Goal: Task Accomplishment & Management: Manage account settings

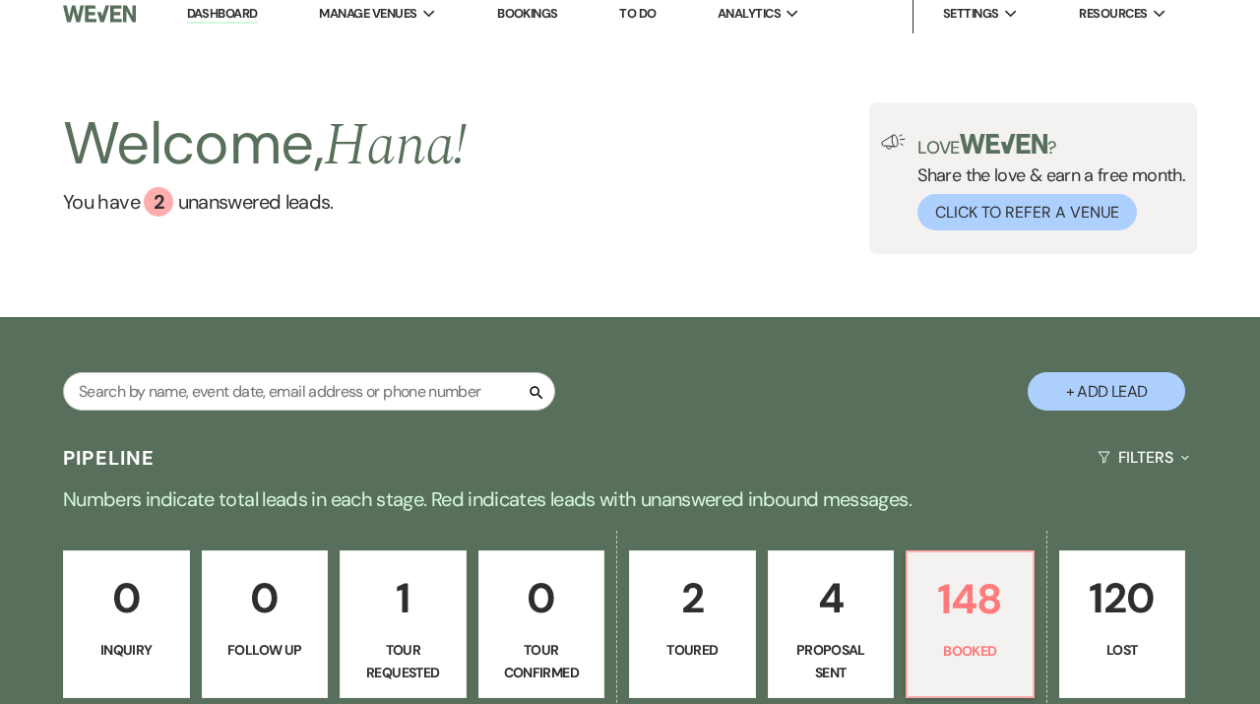
scroll to position [12, 0]
click at [250, 11] on link "Dashboard" at bounding box center [222, 14] width 71 height 19
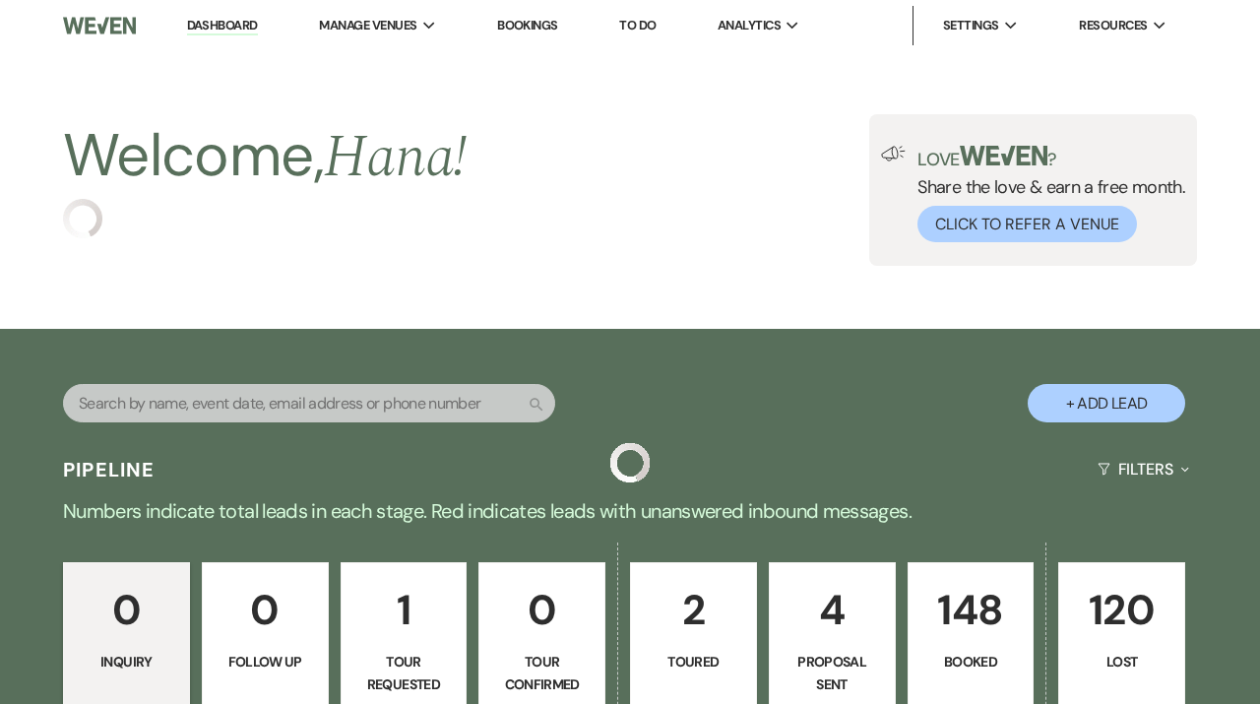
scroll to position [12, 0]
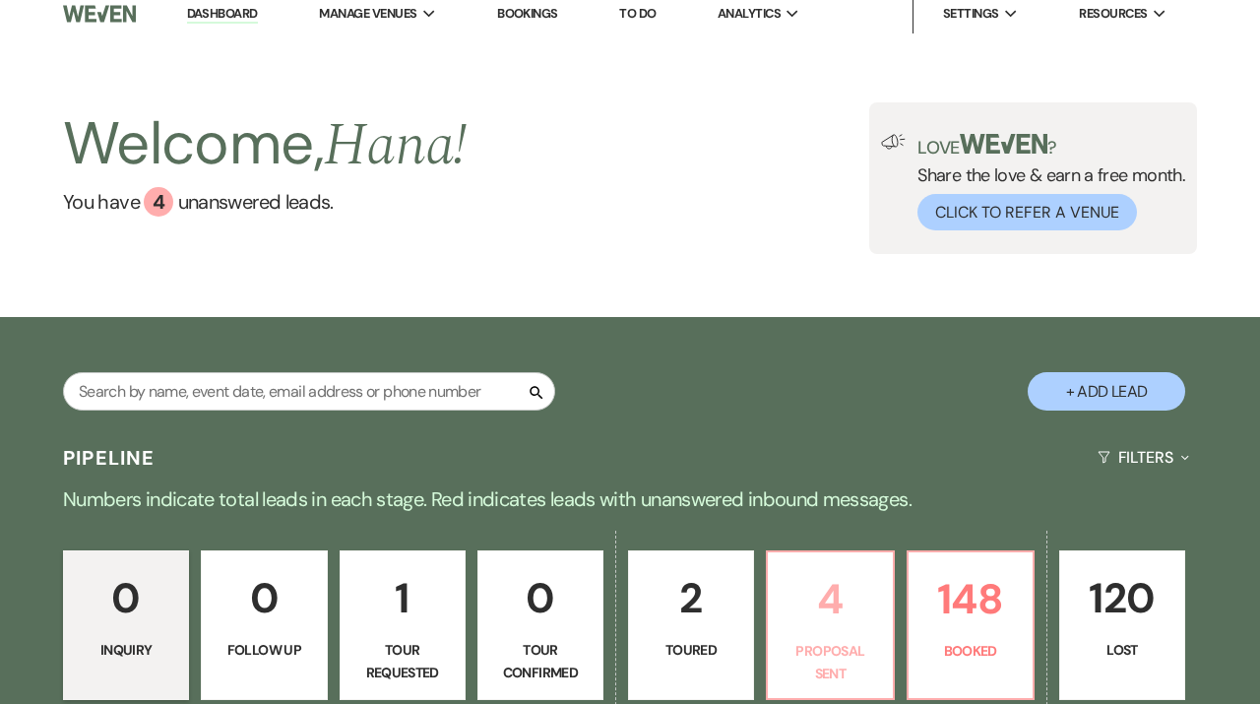
click at [779, 611] on link "4 Proposal Sent" at bounding box center [830, 625] width 128 height 150
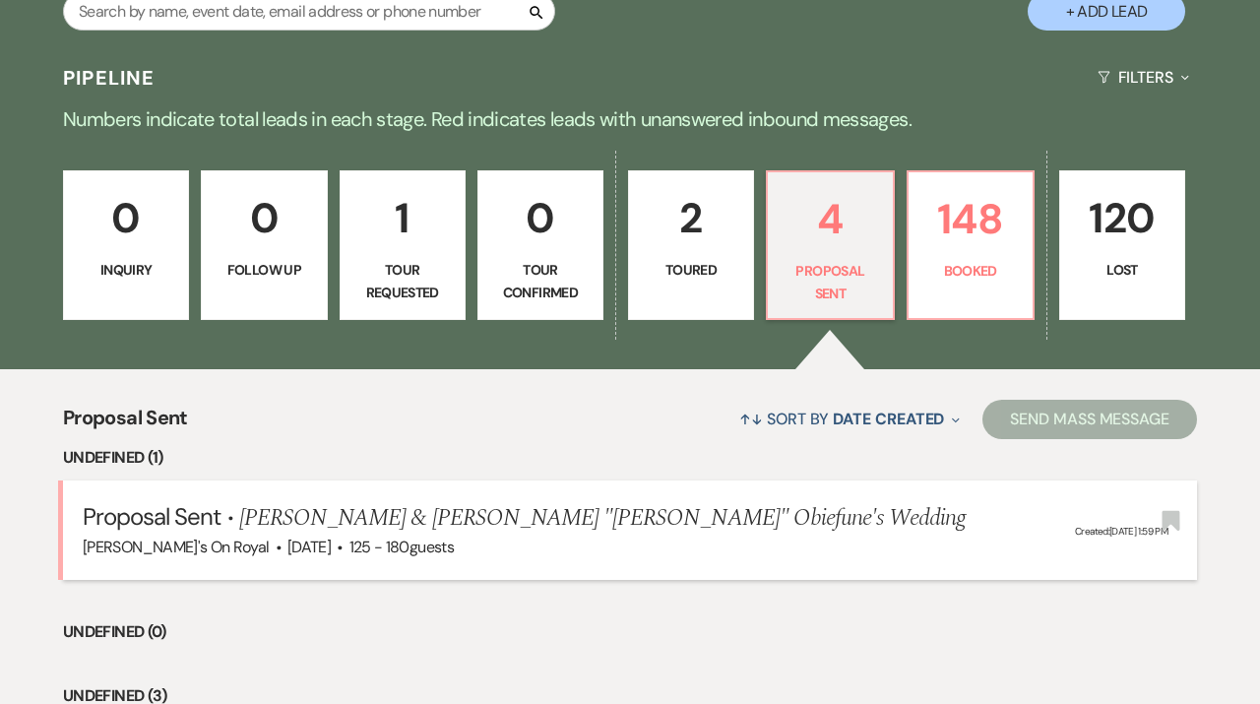
scroll to position [411, 0]
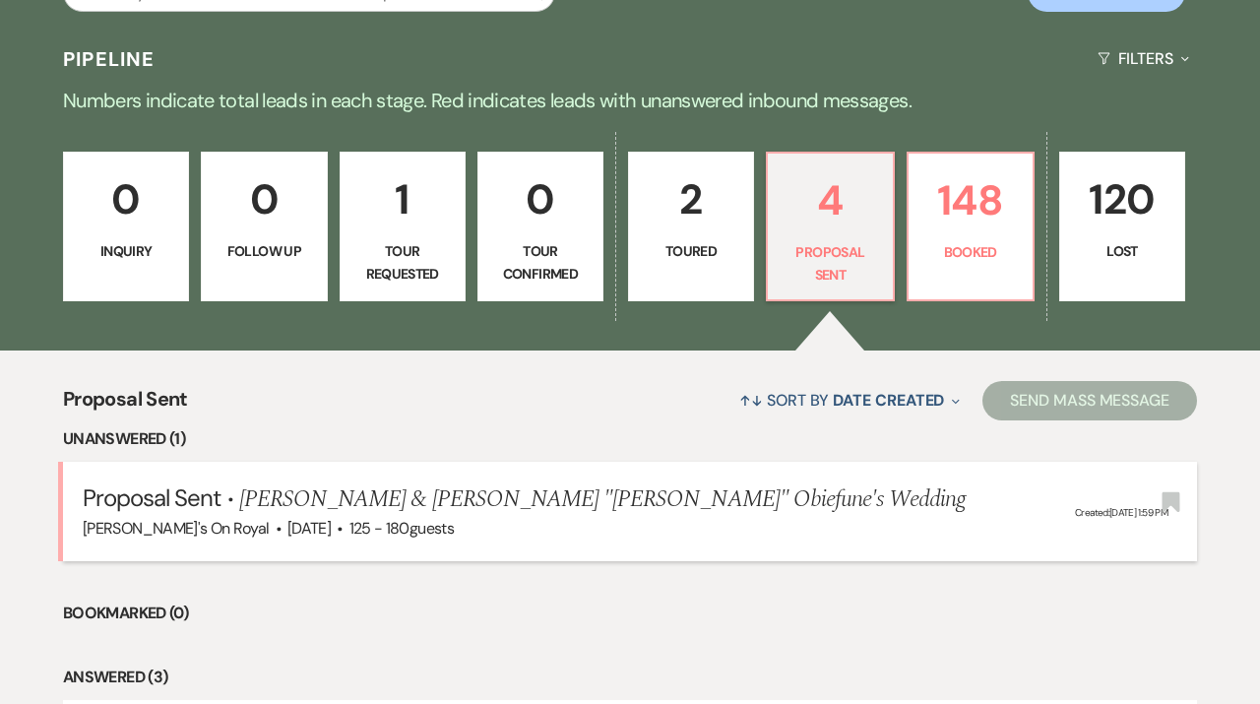
click at [619, 488] on span "Uva Dayalan & Chineme "Chin" Obiefune's Wedding" at bounding box center [603, 498] width 728 height 35
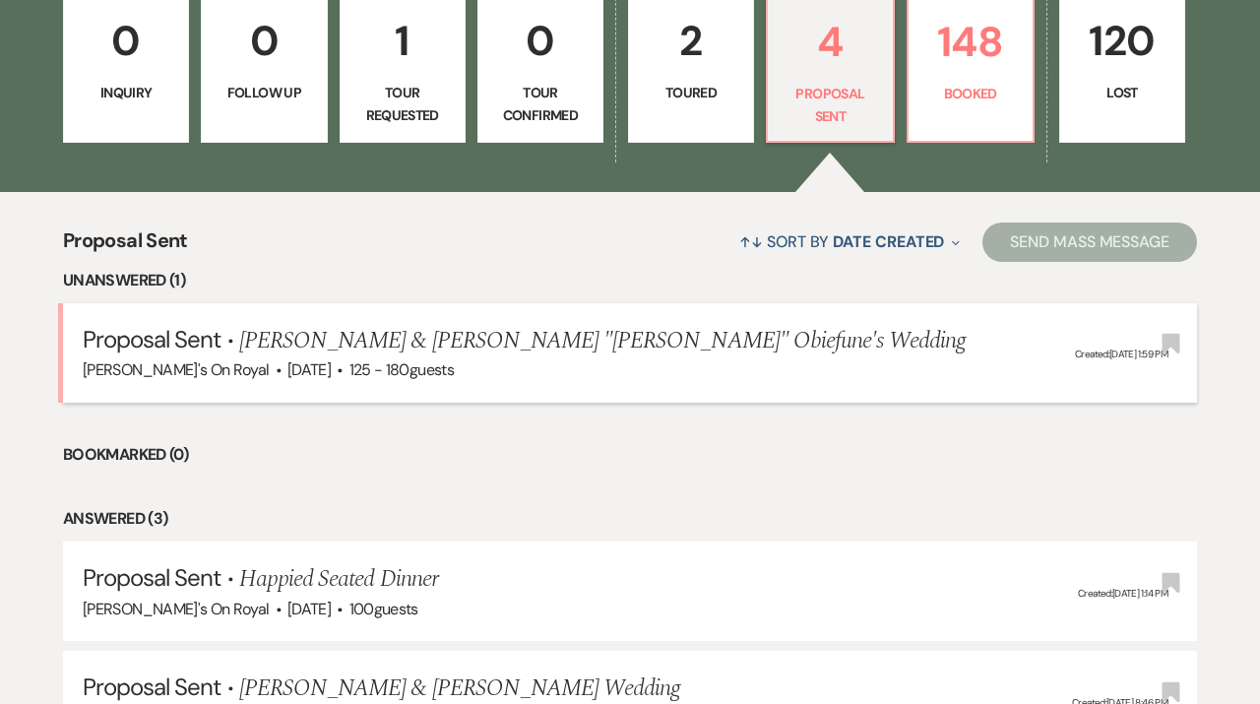
scroll to position [625, 0]
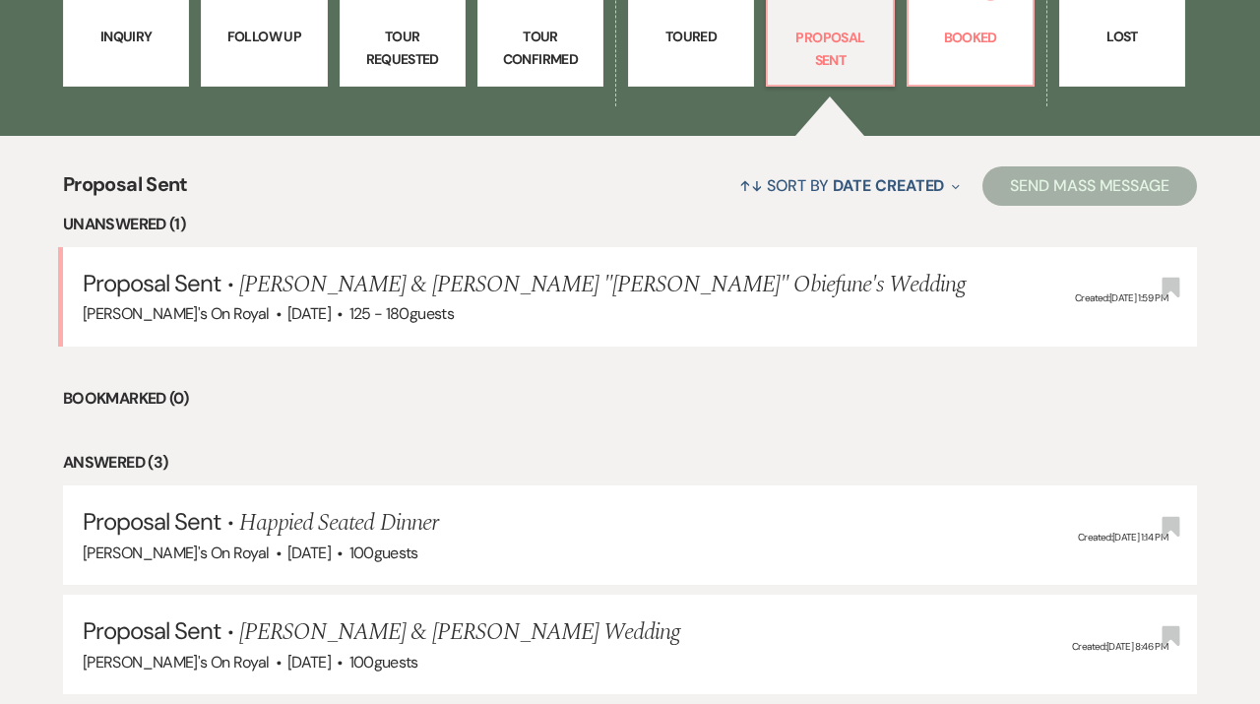
select select "6"
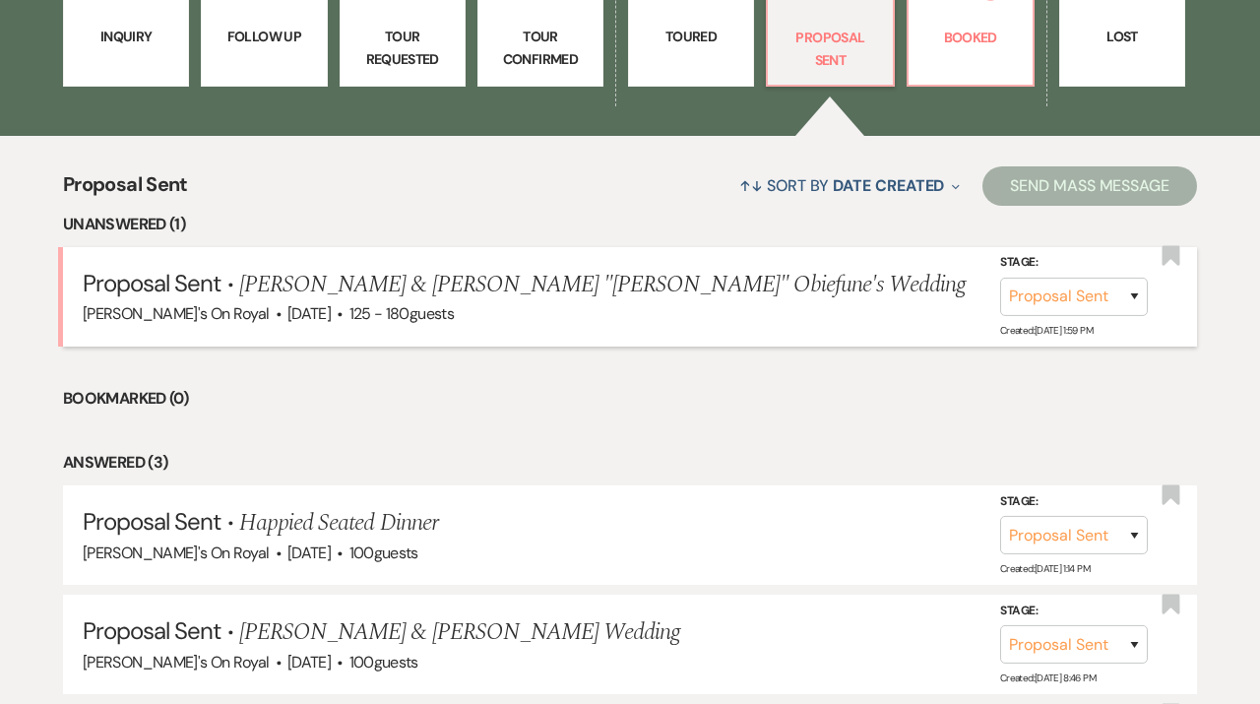
click at [433, 280] on span "Uva Dayalan & Chineme "Chin" Obiefune's Wedding" at bounding box center [603, 284] width 728 height 35
click at [169, 289] on span "Proposal Sent" at bounding box center [152, 283] width 139 height 31
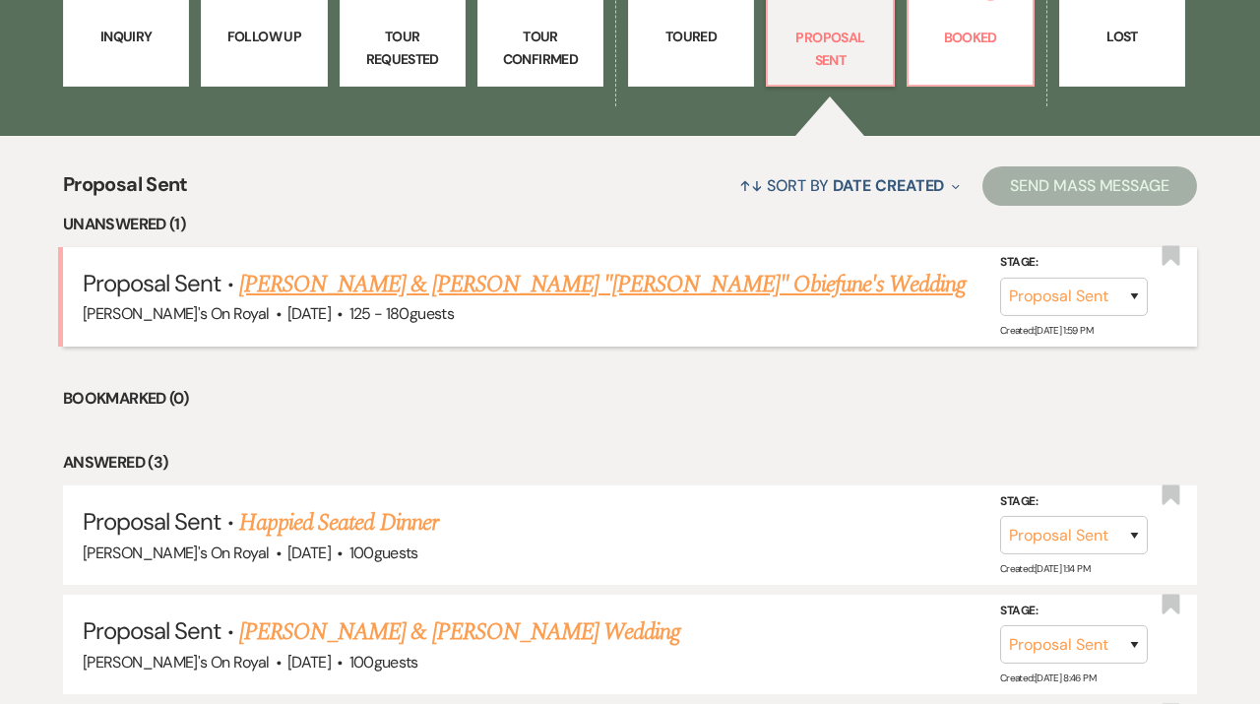
click at [610, 336] on li "Proposal Sent · Uva Dayalan & Chineme "Chin" Obiefune's Wedding Latrobe's On Ro…" at bounding box center [630, 296] width 1134 height 99
click at [589, 289] on link "Uva Dayalan & Chineme "Chin" Obiefune's Wedding" at bounding box center [603, 284] width 728 height 35
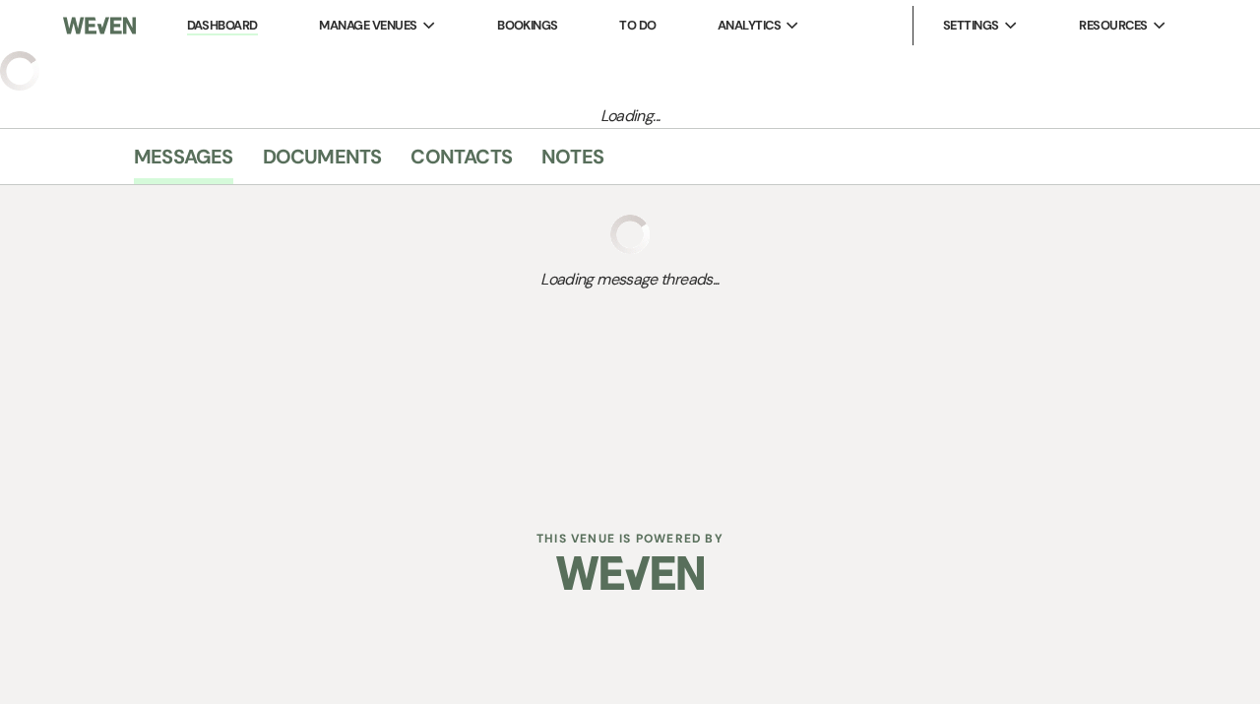
select select "6"
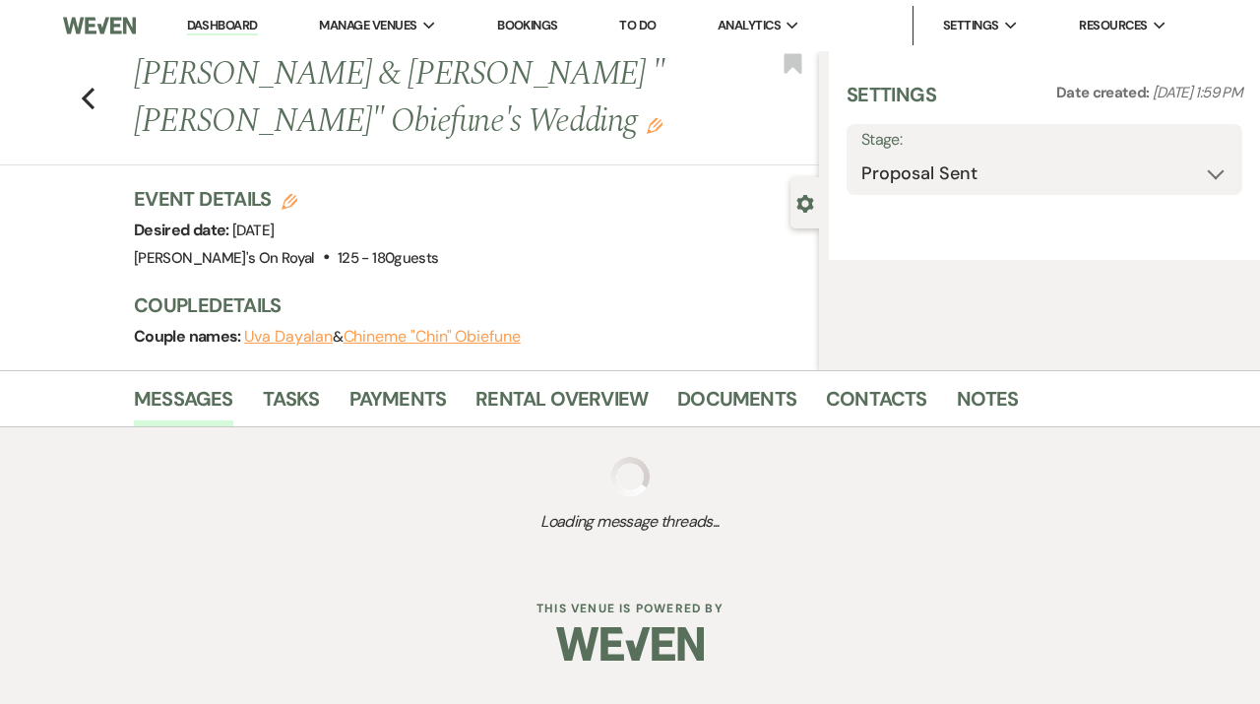
select select "20"
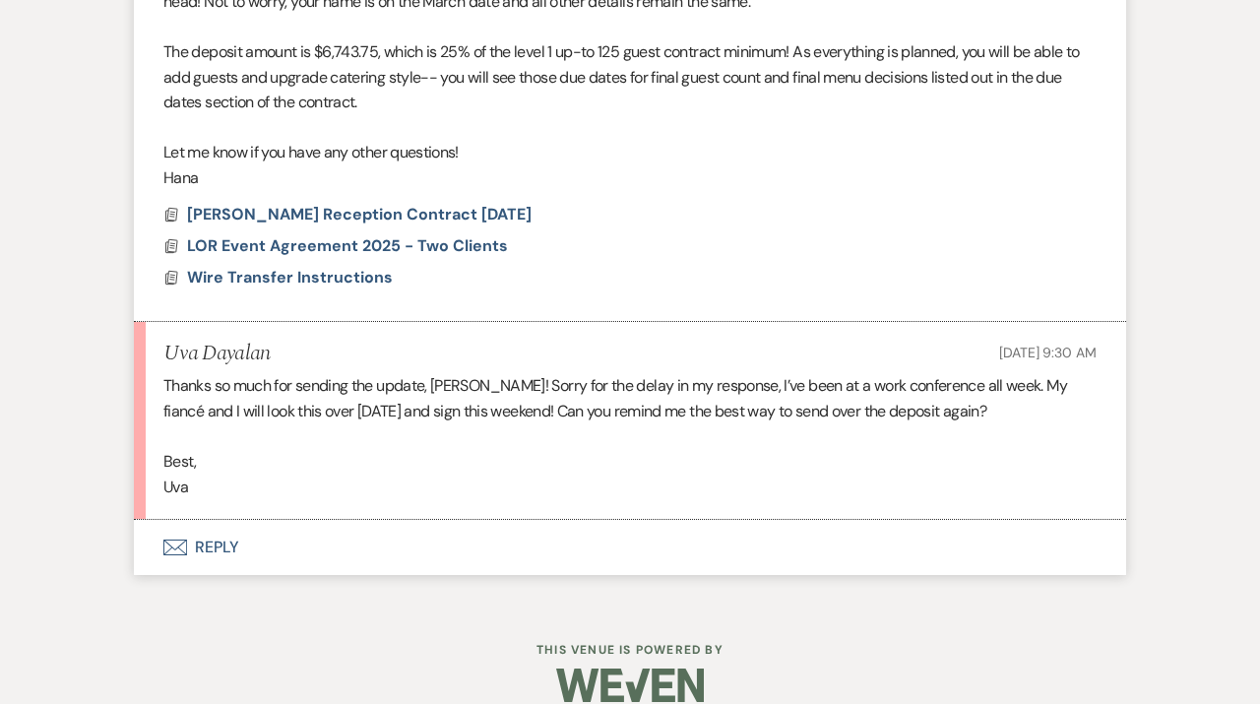
scroll to position [1992, 0]
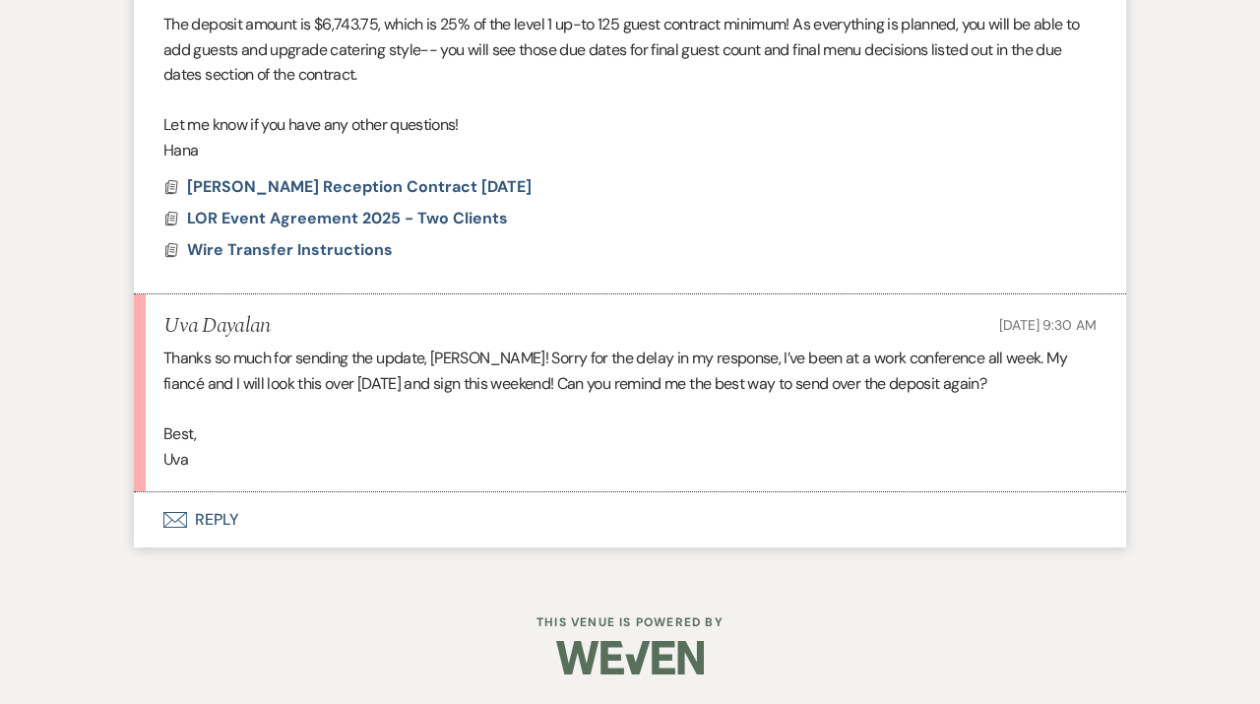
click at [614, 529] on button "Envelope Reply" at bounding box center [630, 519] width 992 height 55
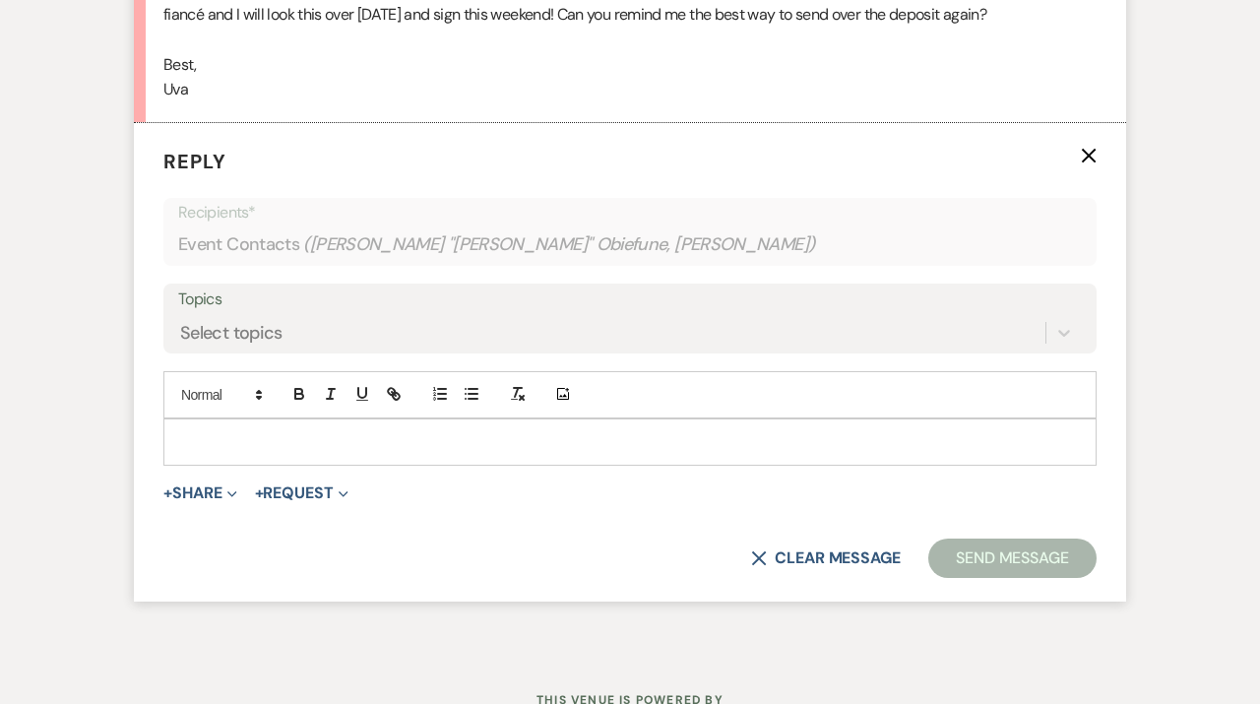
scroll to position [2429, 0]
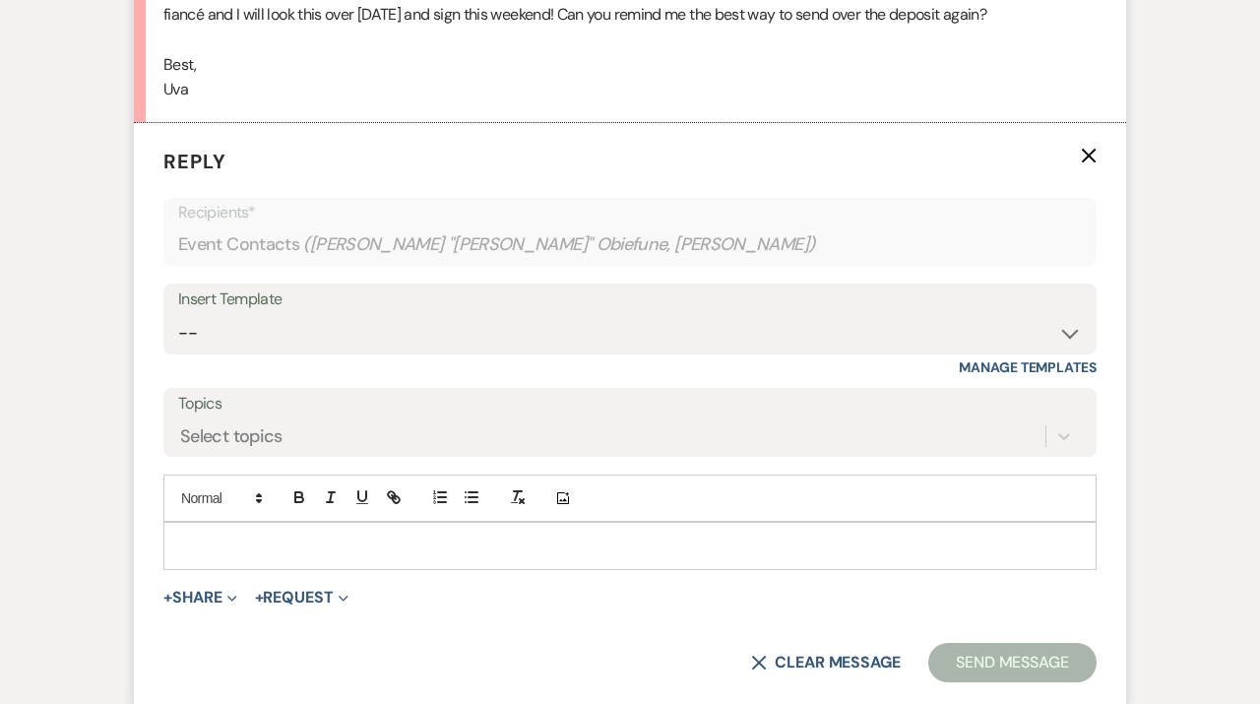
click at [242, 458] on div "Topics Select topics" at bounding box center [629, 423] width 933 height 70
click at [213, 556] on p at bounding box center [630, 546] width 902 height 22
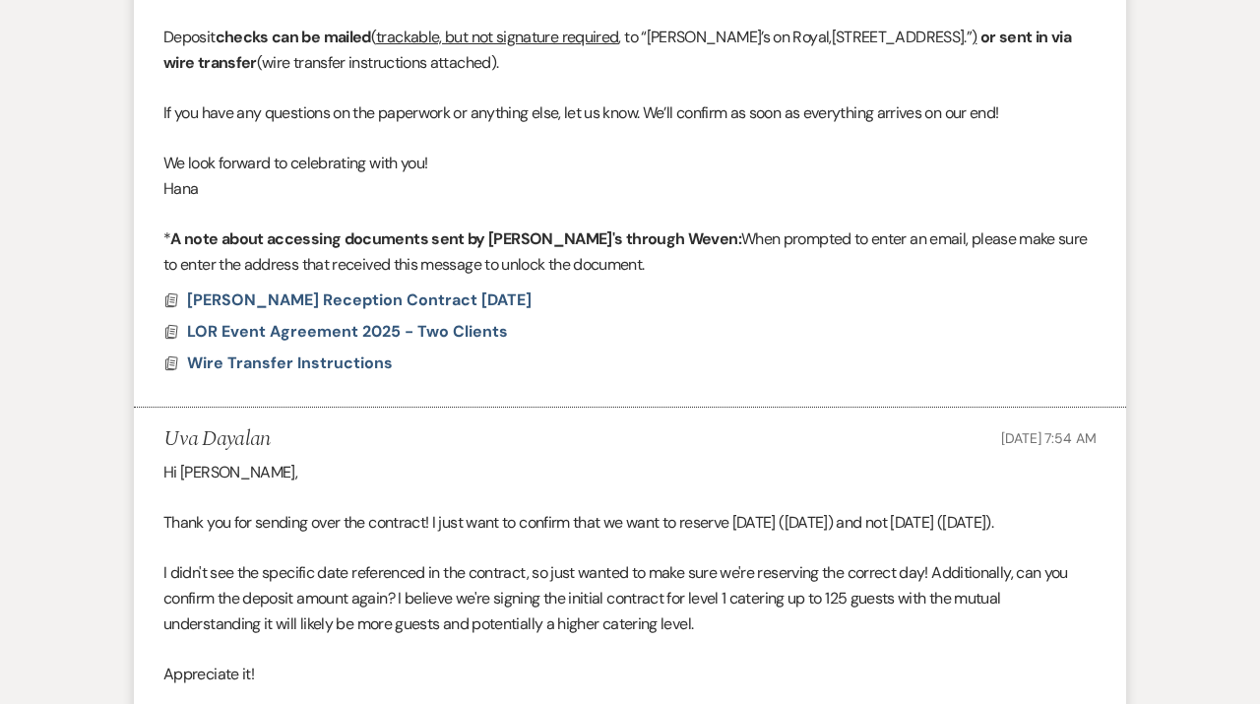
scroll to position [977, 0]
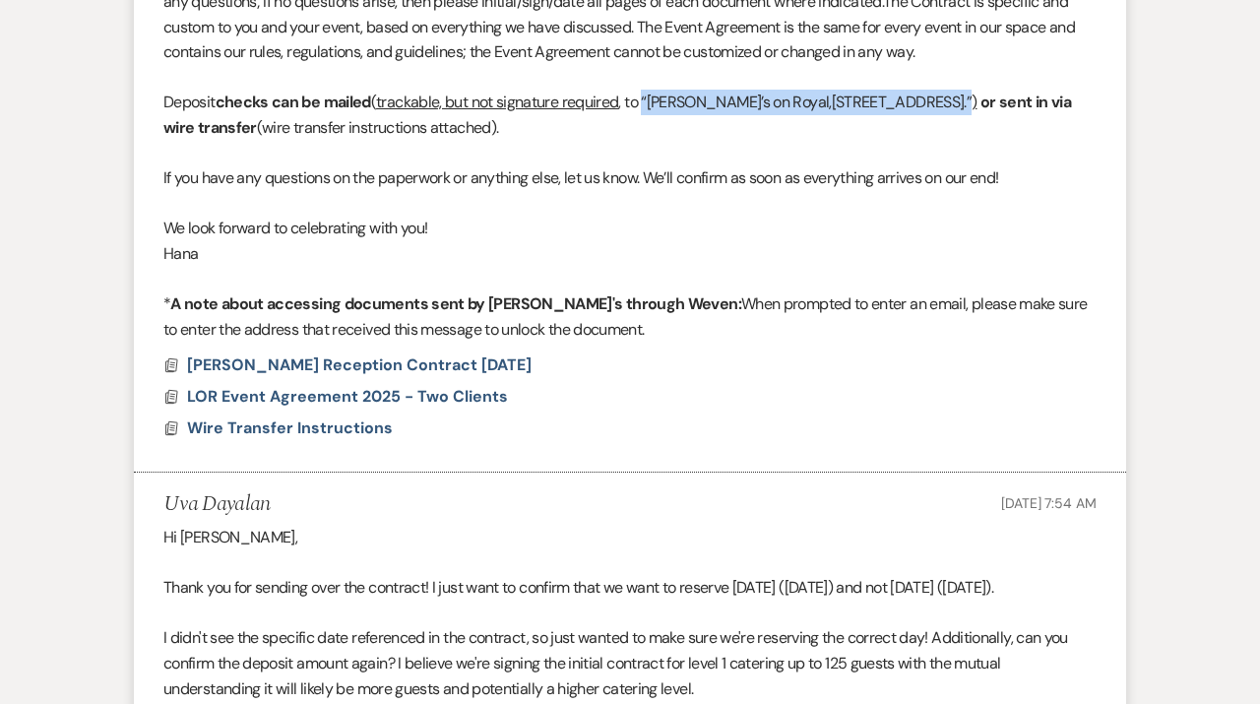
drag, startPoint x: 649, startPoint y: 99, endPoint x: 213, endPoint y: 116, distance: 436.4
click at [213, 116] on p "Deposit checks can be mailed ( trackable, but not signature required , to “Latr…" at bounding box center [629, 115] width 933 height 50
copy p "“Latrobe’s on Royal, 403 Royal Street, New Orleans, LA 70130 .”"
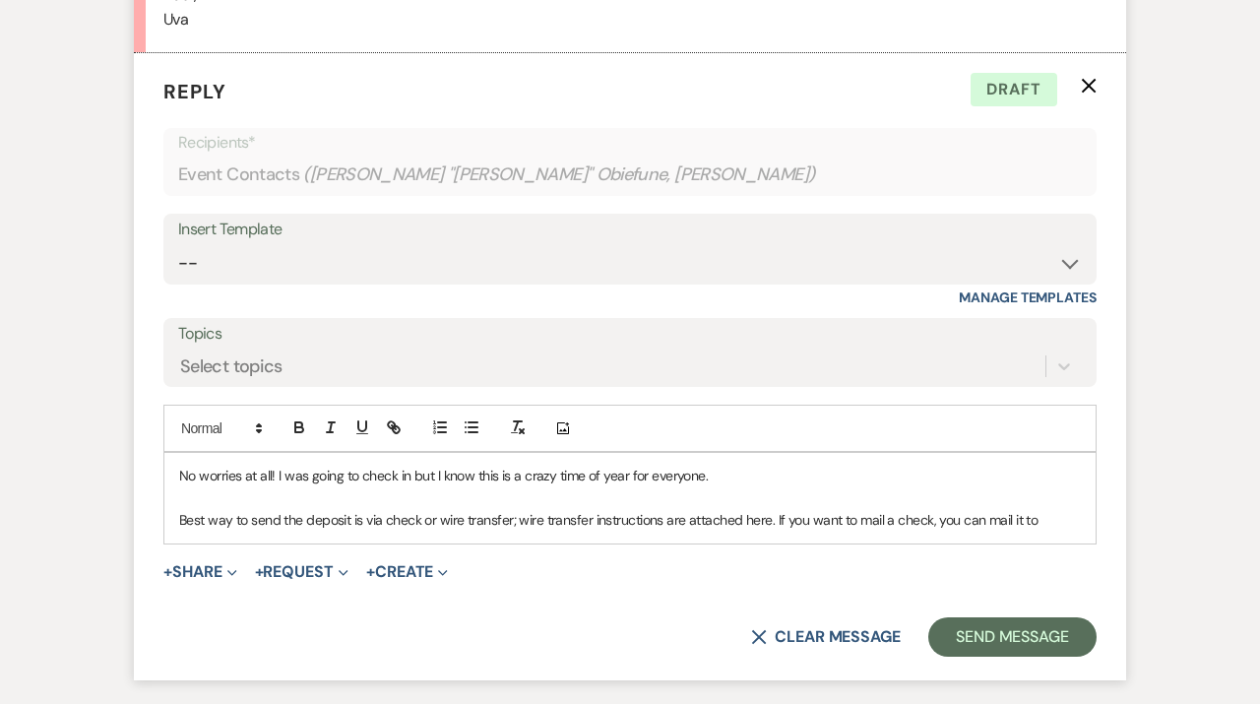
scroll to position [2680, 0]
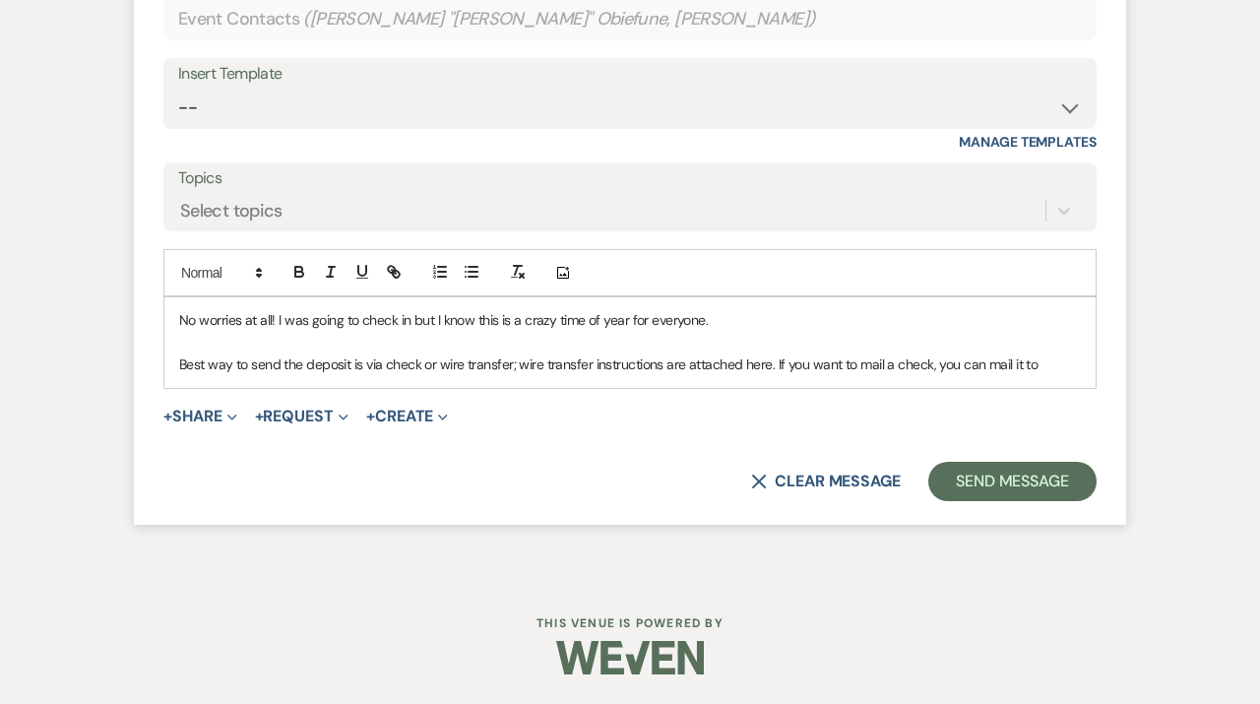
click at [1065, 367] on p "Best way to send the deposit is via check or wire transfer; wire transfer instr…" at bounding box center [630, 364] width 902 height 22
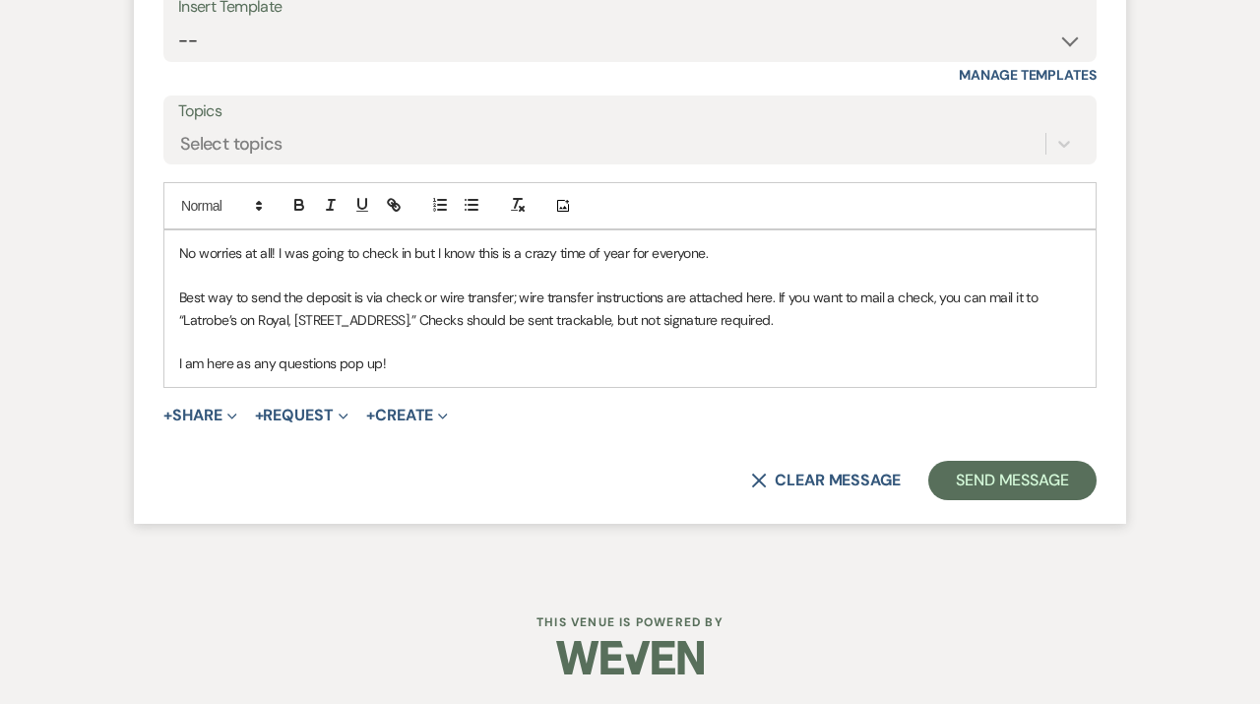
scroll to position [2747, 0]
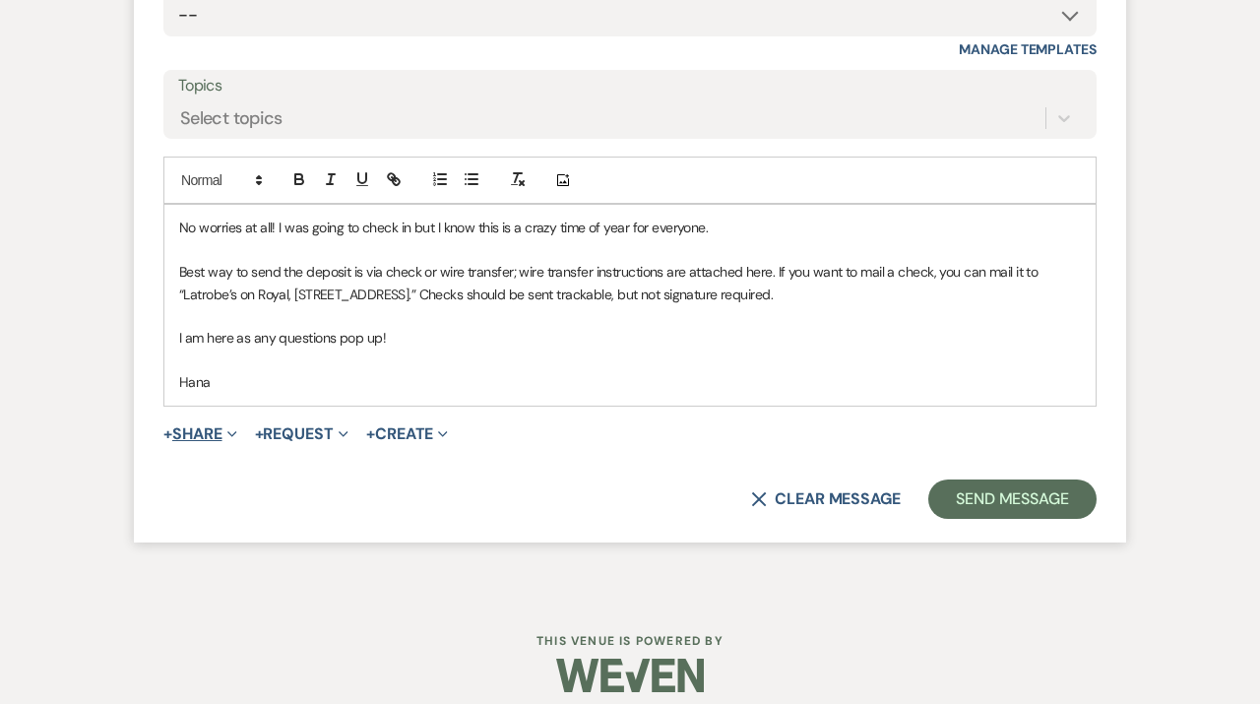
click at [209, 442] on button "+ Share Expand" at bounding box center [200, 434] width 74 height 16
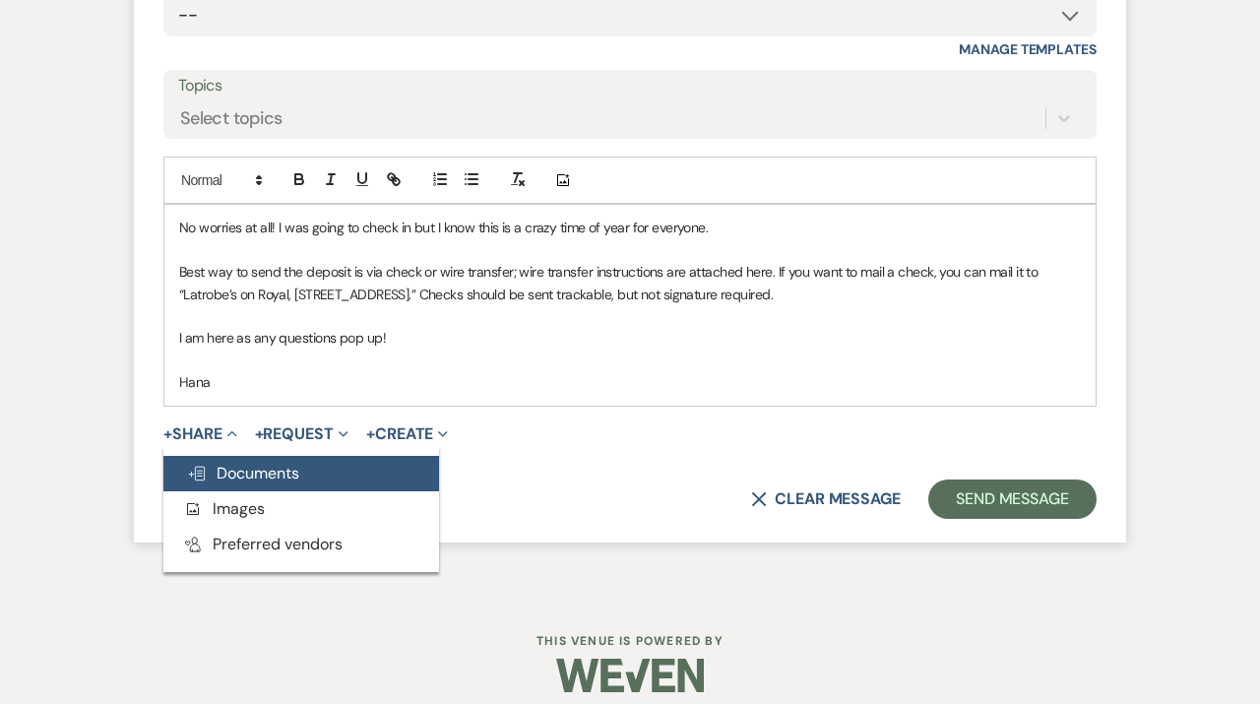
click at [201, 483] on span "Doc Upload Documents" at bounding box center [243, 473] width 112 height 21
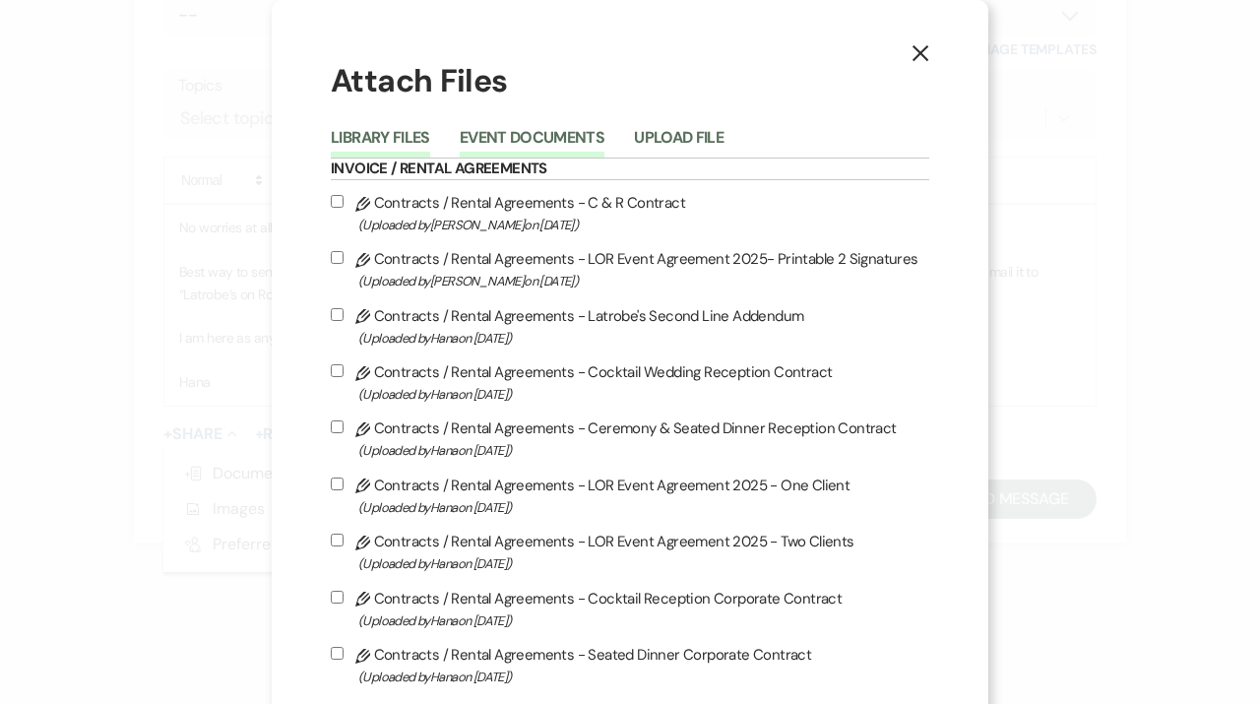
click at [538, 137] on button "Event Documents" at bounding box center [532, 144] width 145 height 28
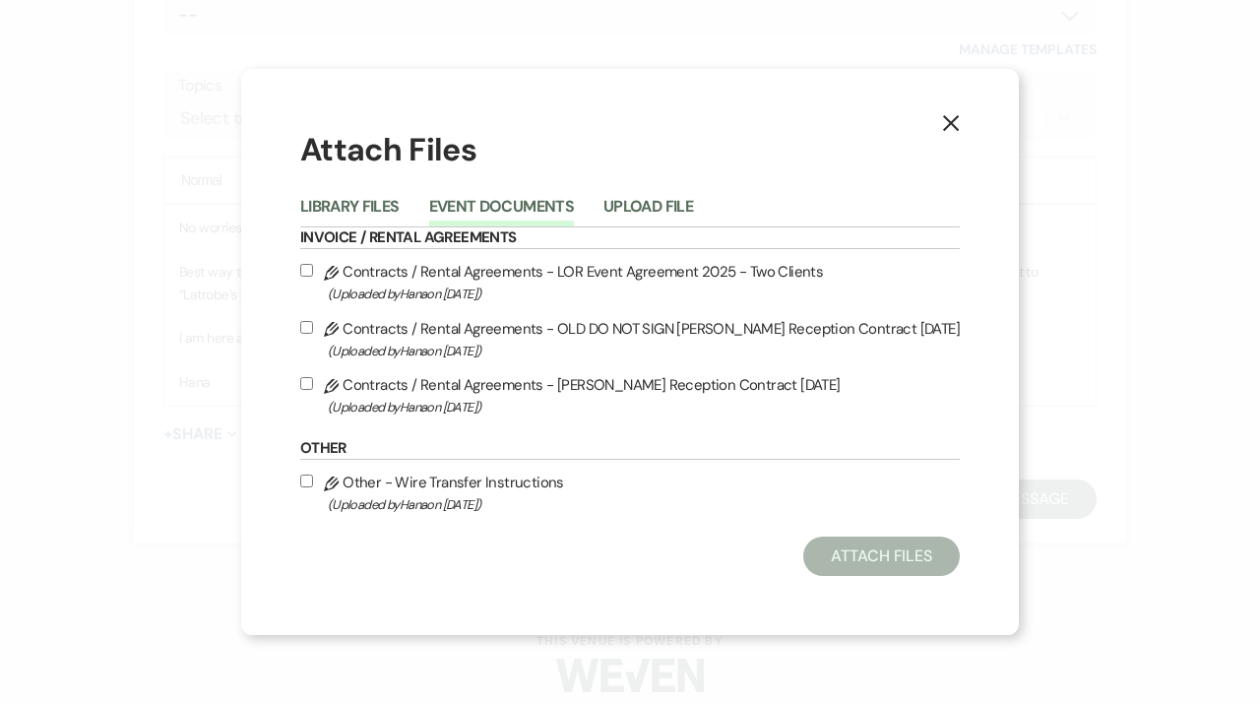
click at [326, 474] on label "Pencil Other - Wire Transfer Instructions (Uploaded by Hana on Sep 12th, 2025 )" at bounding box center [630, 493] width 660 height 46
click at [313, 475] on input "Pencil Other - Wire Transfer Instructions (Uploaded by Hana on Sep 12th, 2025 )" at bounding box center [306, 481] width 13 height 13
checkbox input "true"
click at [917, 566] on button "Attach Files" at bounding box center [881, 556] width 157 height 39
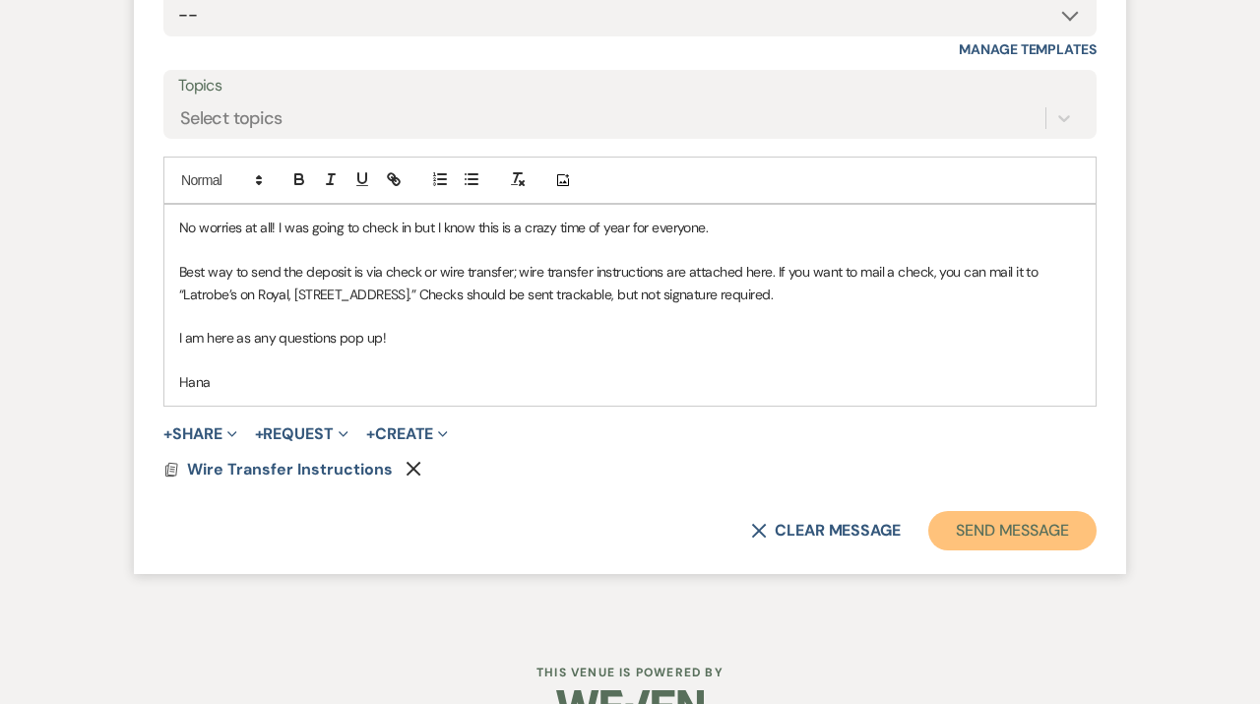
click at [1020, 550] on button "Send Message" at bounding box center [1012, 530] width 168 height 39
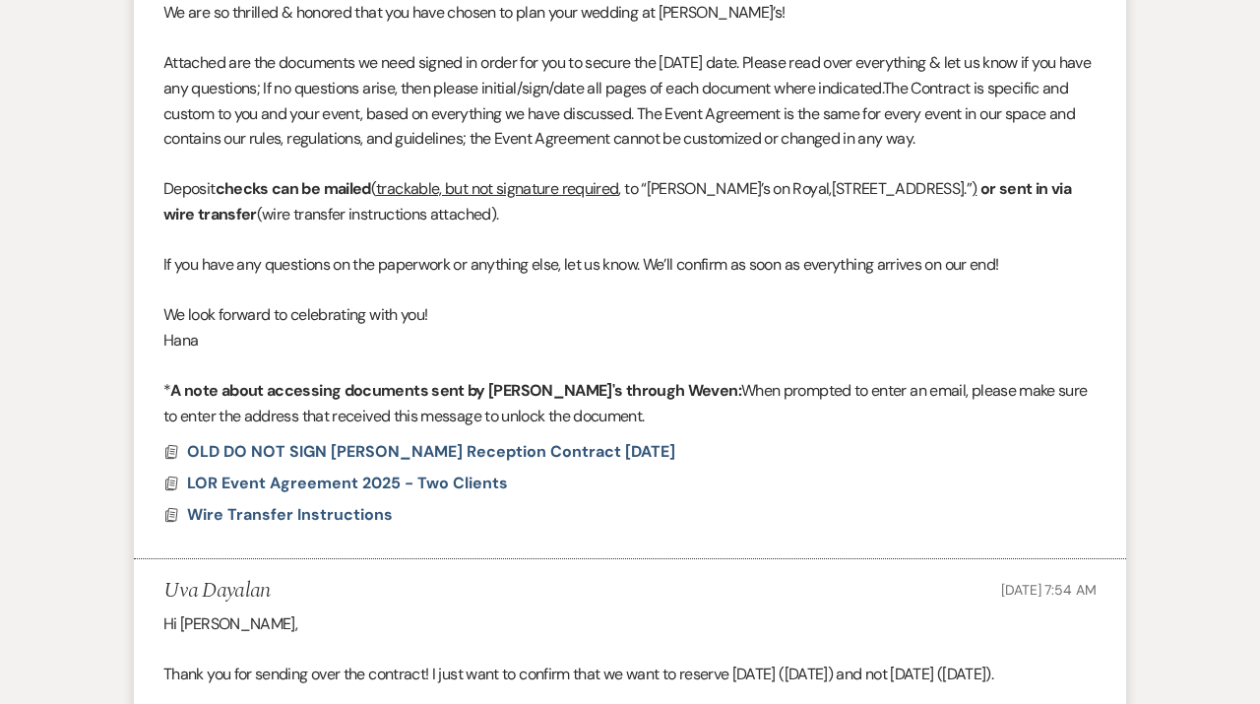
scroll to position [0, 0]
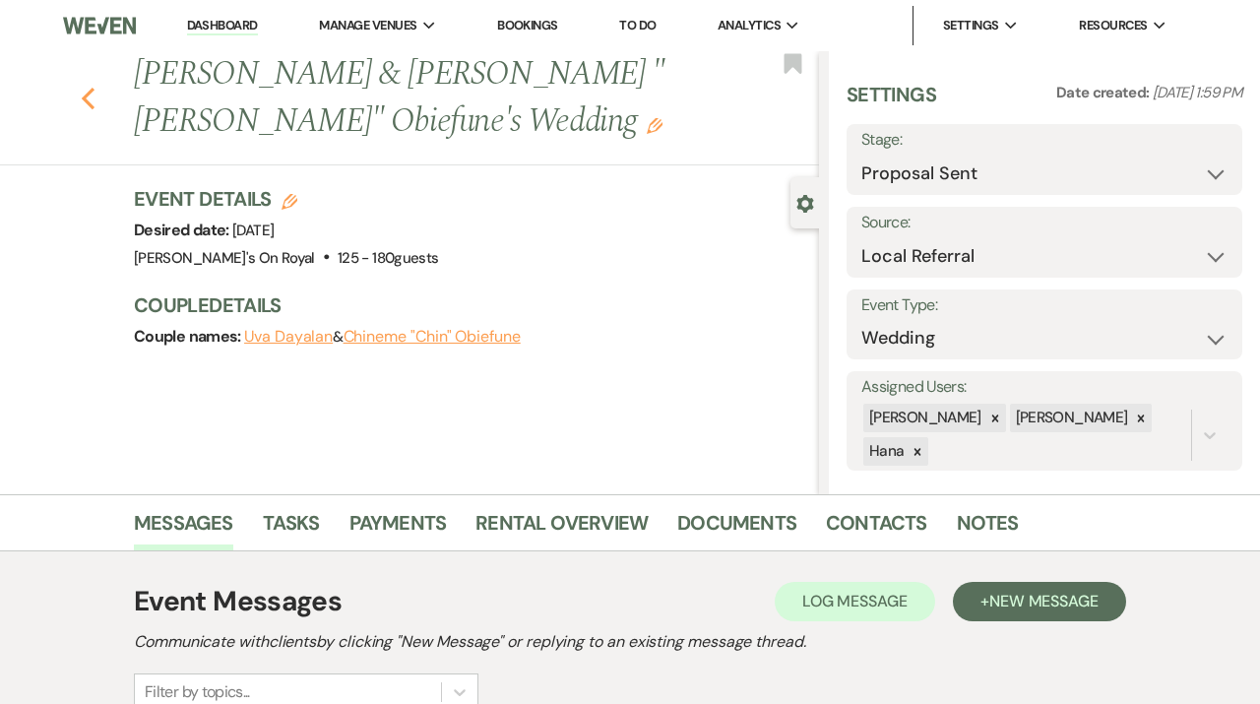
click at [83, 99] on icon "Previous" at bounding box center [88, 99] width 15 height 24
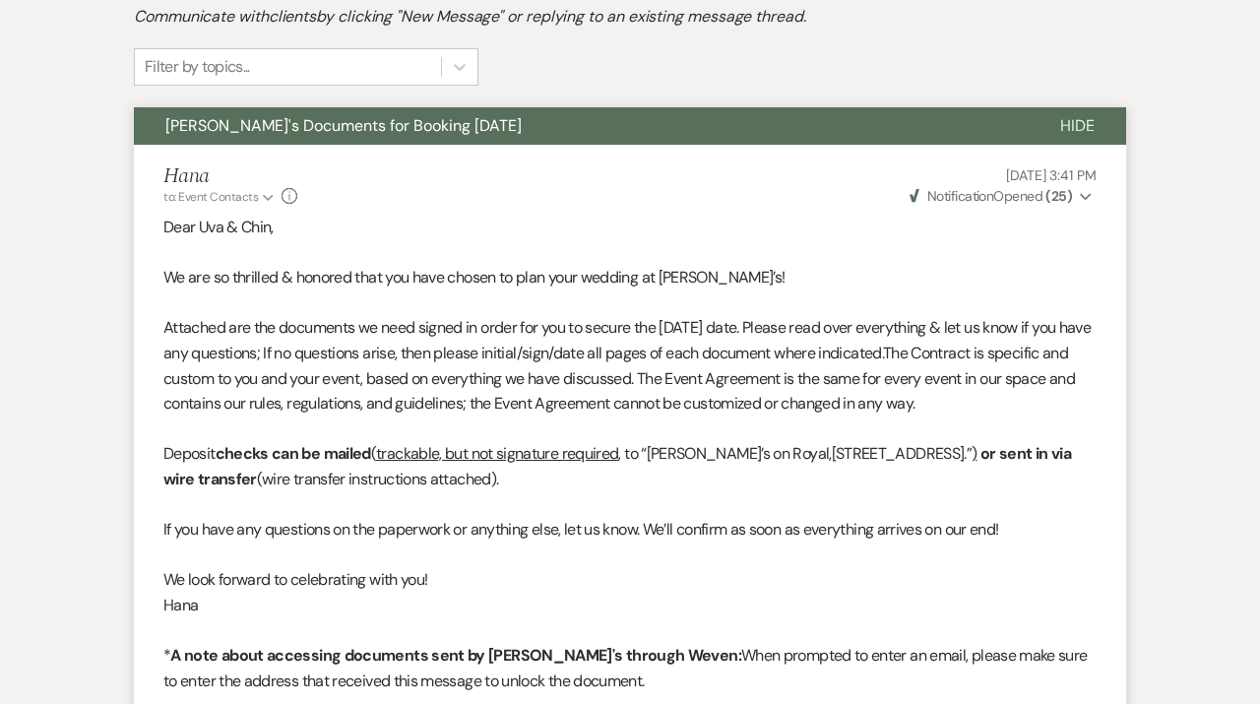
select select "6"
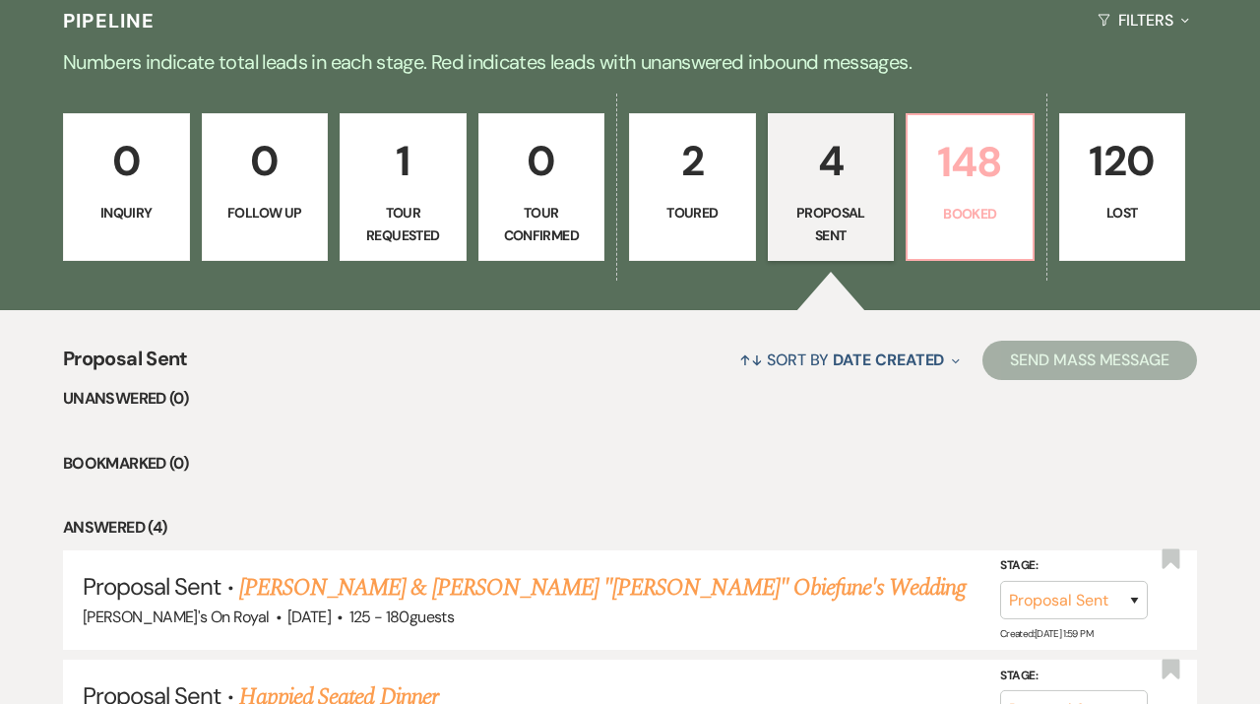
click at [931, 249] on link "148 Booked" at bounding box center [970, 187] width 129 height 148
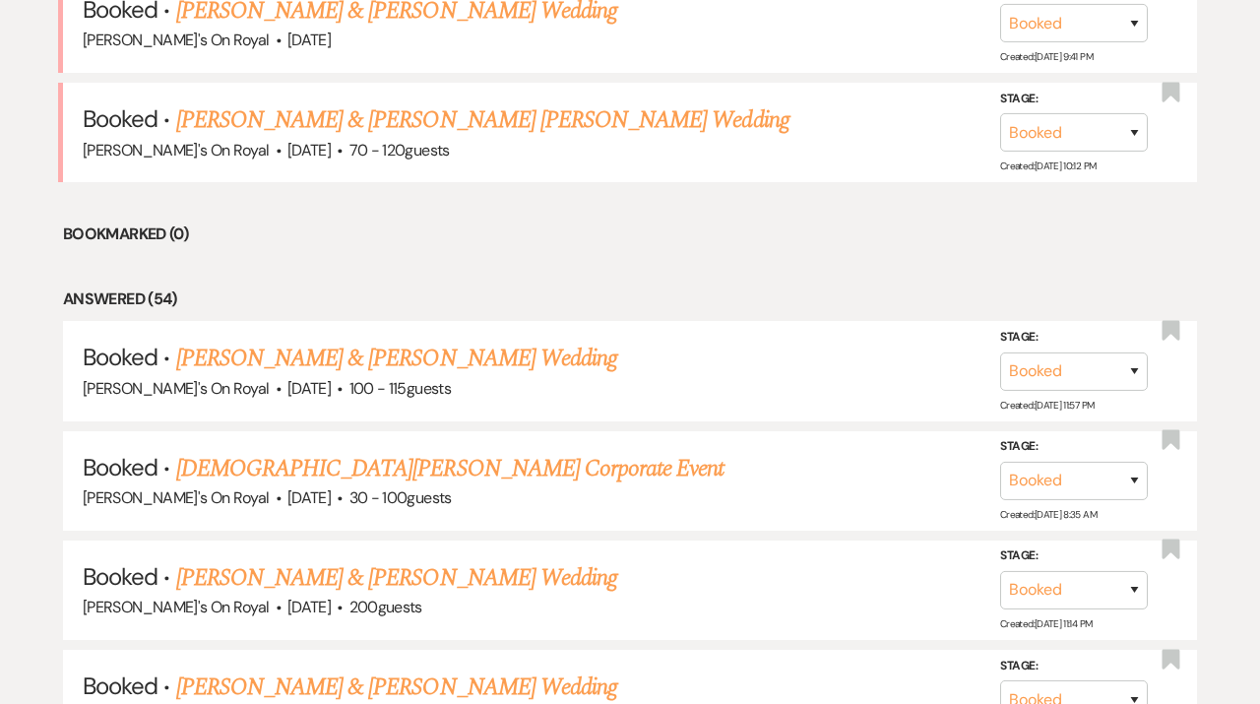
scroll to position [1012, 0]
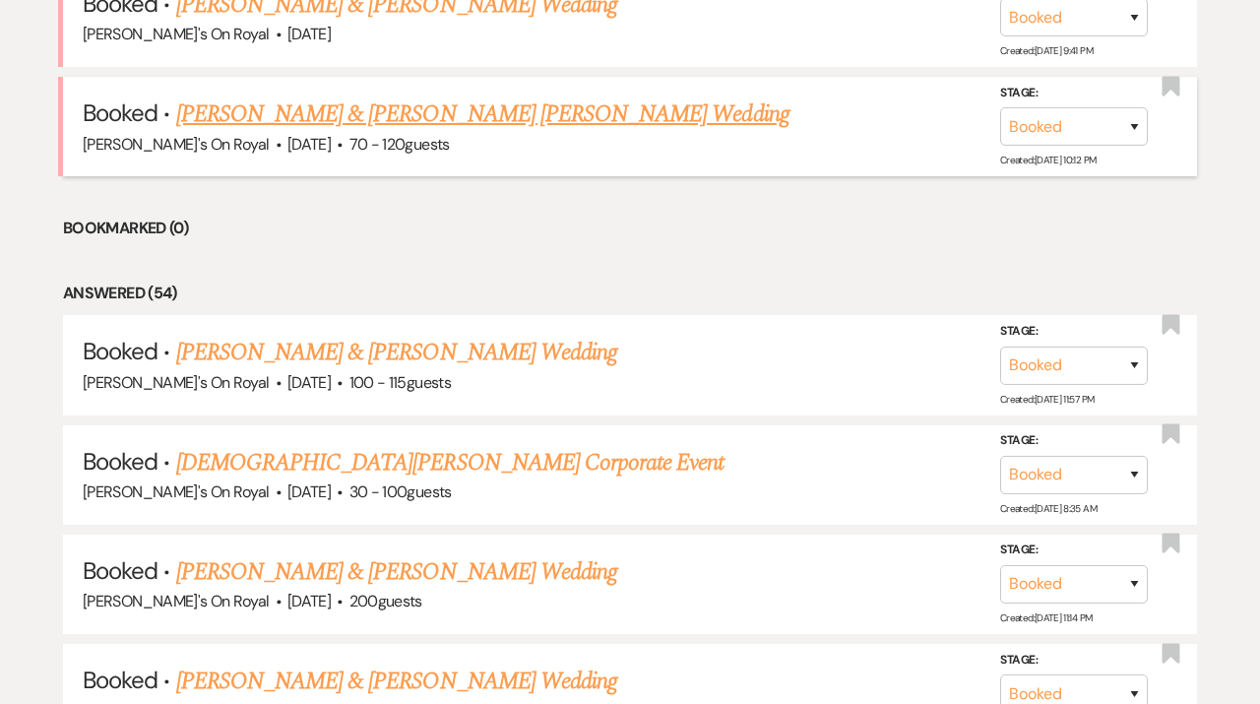
click at [554, 124] on link "Kelly Petersen & Kyle Robert Nelson's Wedding" at bounding box center [482, 113] width 613 height 35
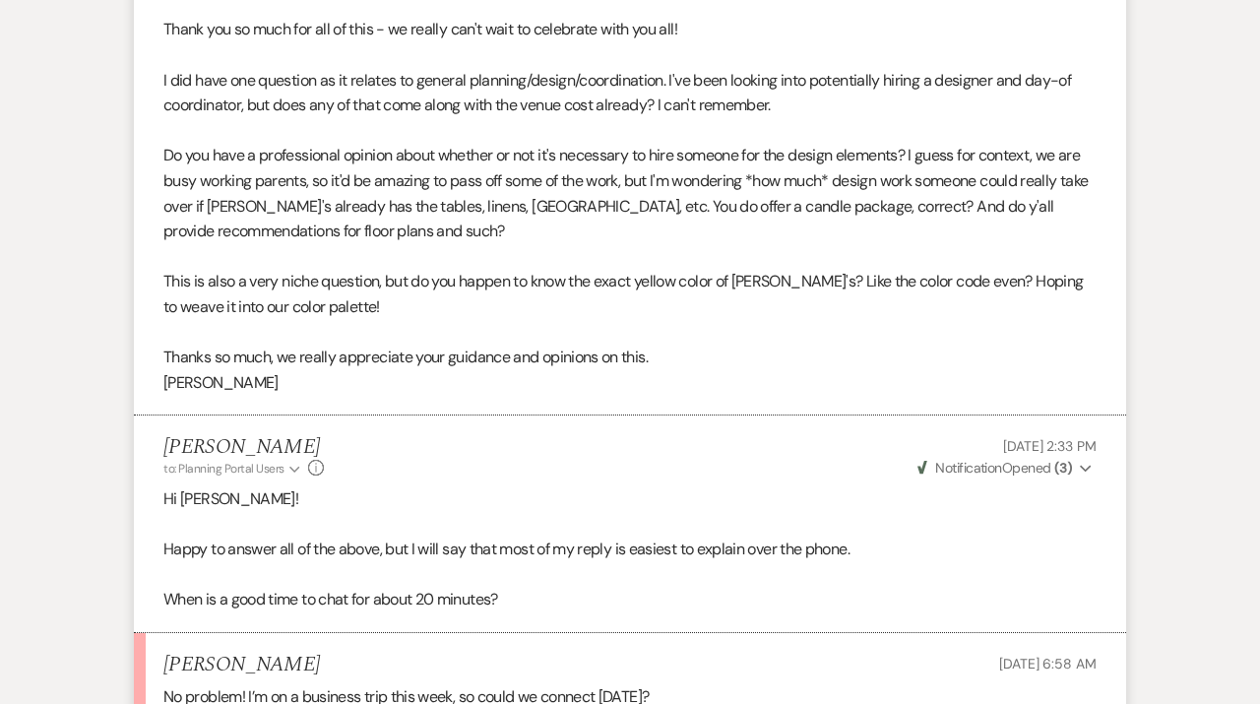
scroll to position [2045, 0]
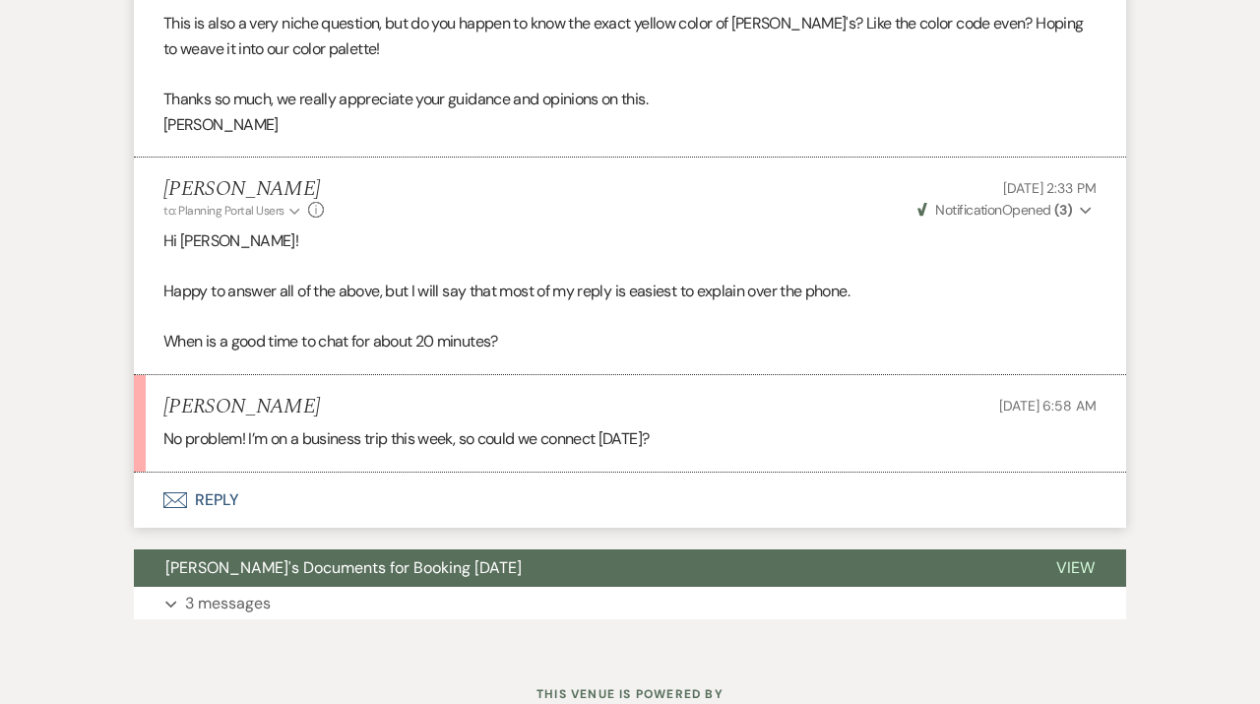
click at [340, 473] on button "Envelope Reply" at bounding box center [630, 500] width 992 height 55
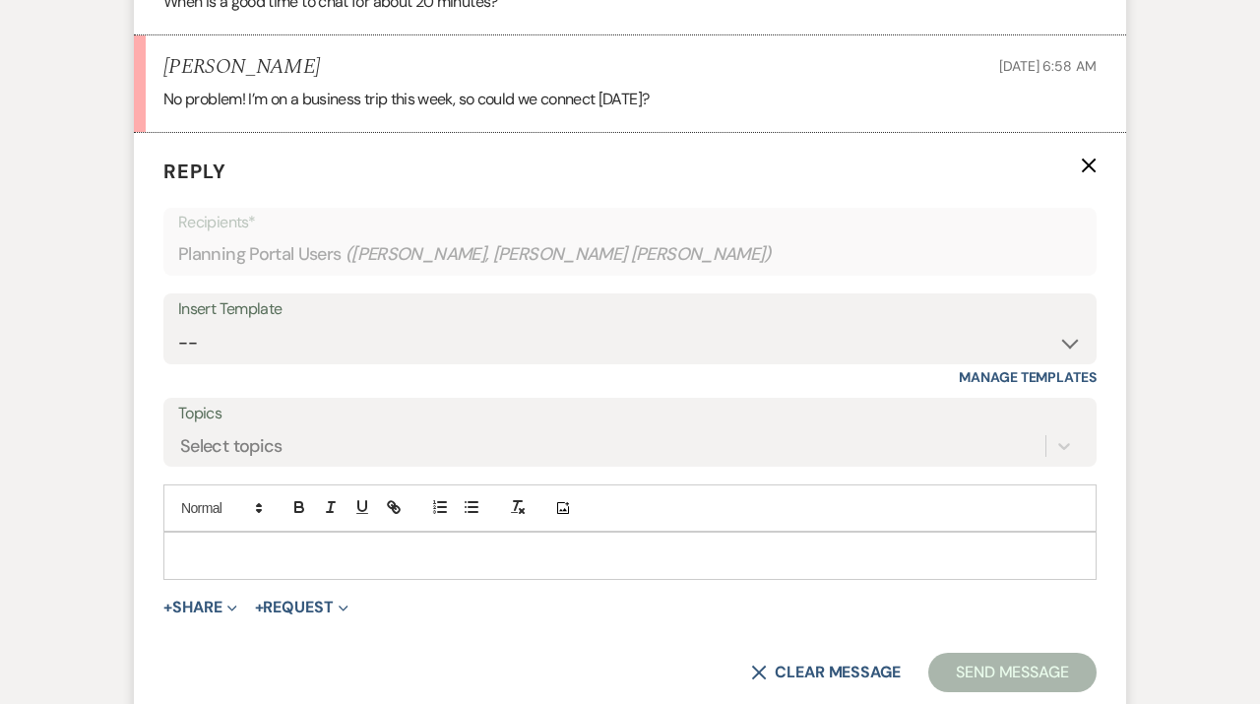
scroll to position [2385, 0]
click at [326, 543] on p at bounding box center [630, 554] width 902 height 22
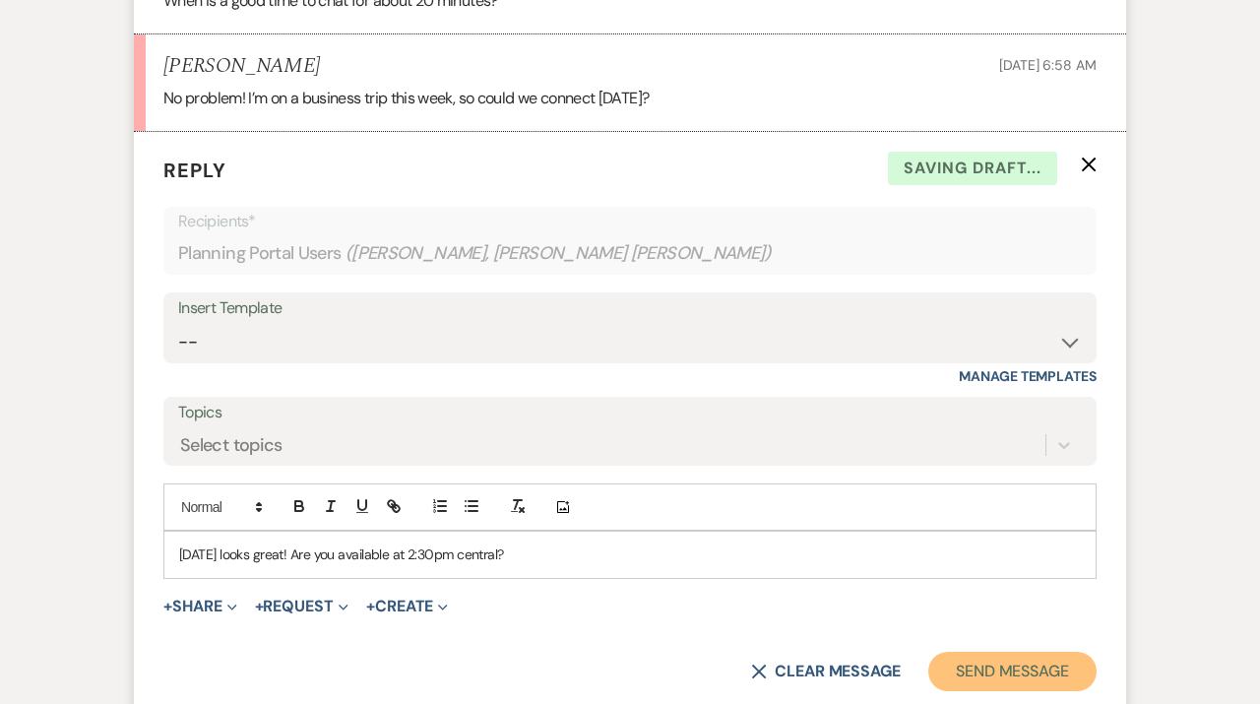
click at [1012, 652] on button "Send Message" at bounding box center [1012, 671] width 168 height 39
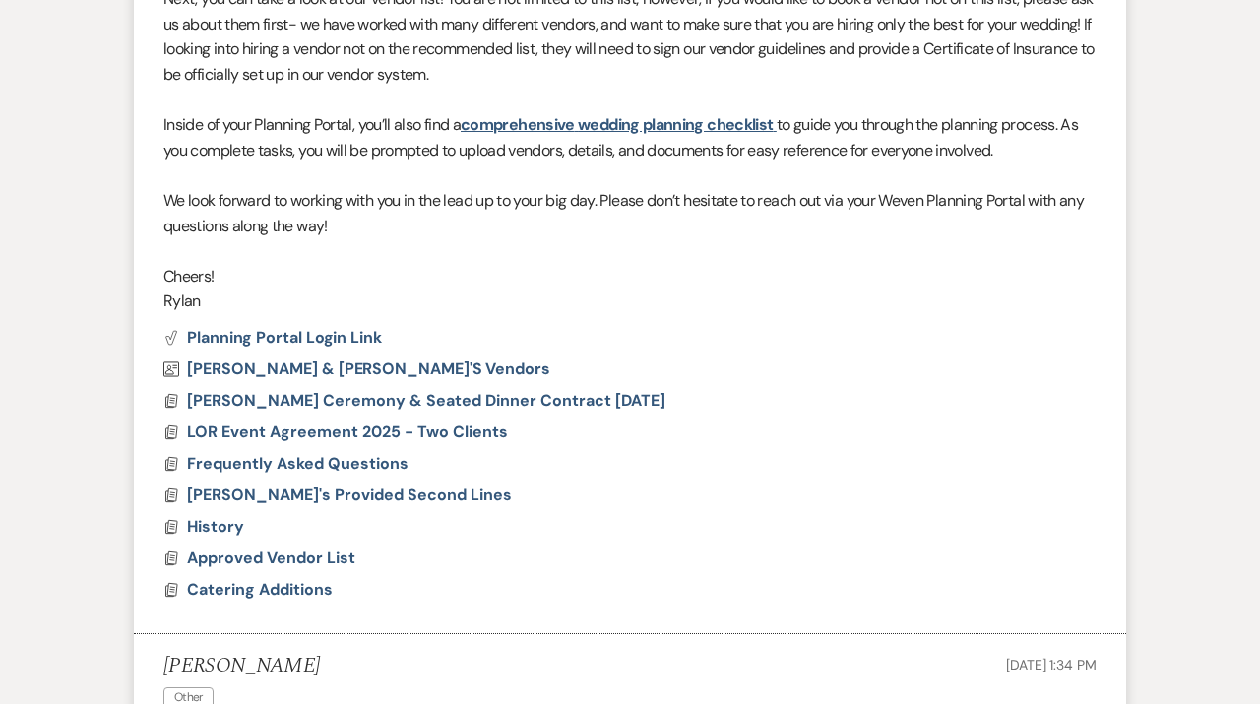
scroll to position [0, 0]
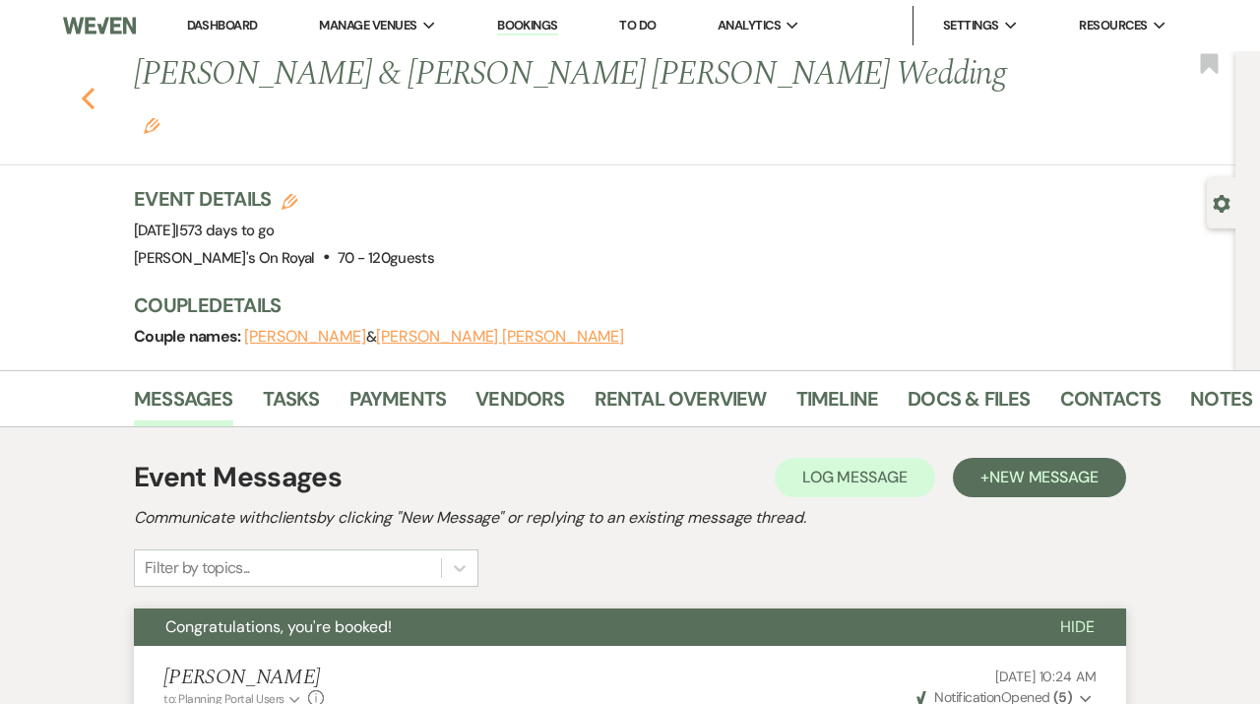
click at [87, 87] on icon "Previous" at bounding box center [88, 99] width 15 height 24
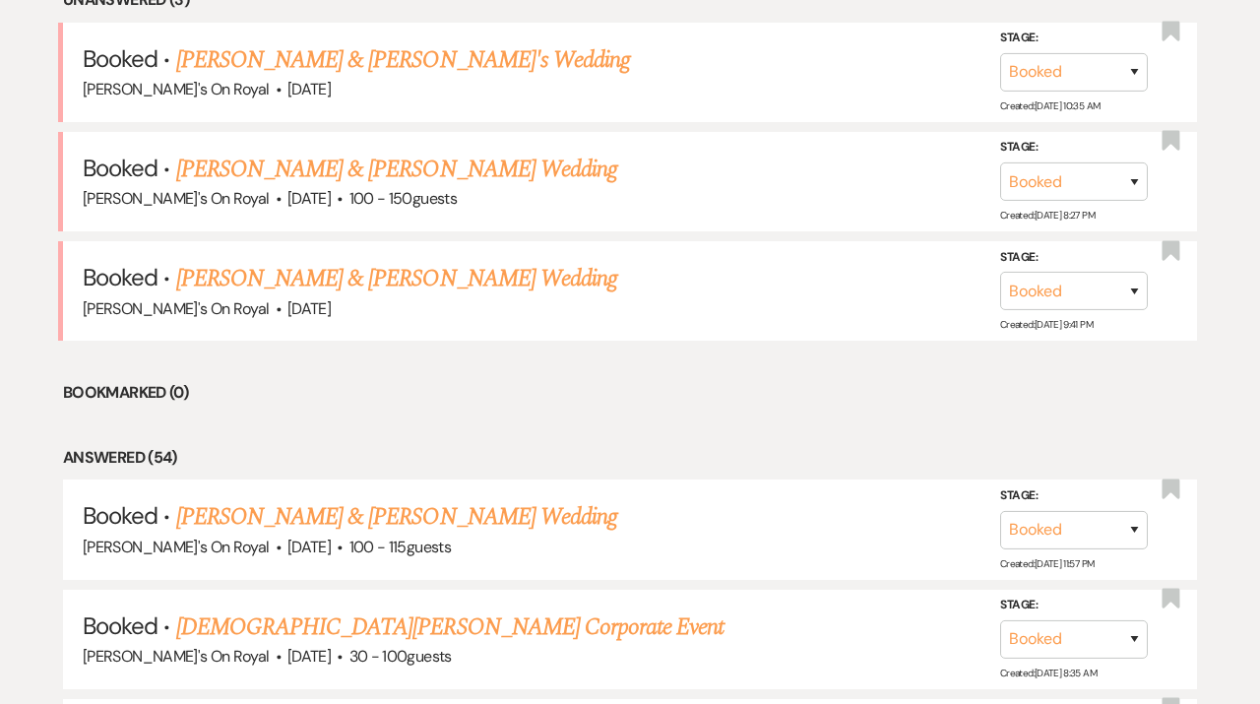
scroll to position [849, 0]
click at [335, 281] on link "Joseph Deprizio & Rachel Baudhuin's Wedding" at bounding box center [396, 277] width 441 height 35
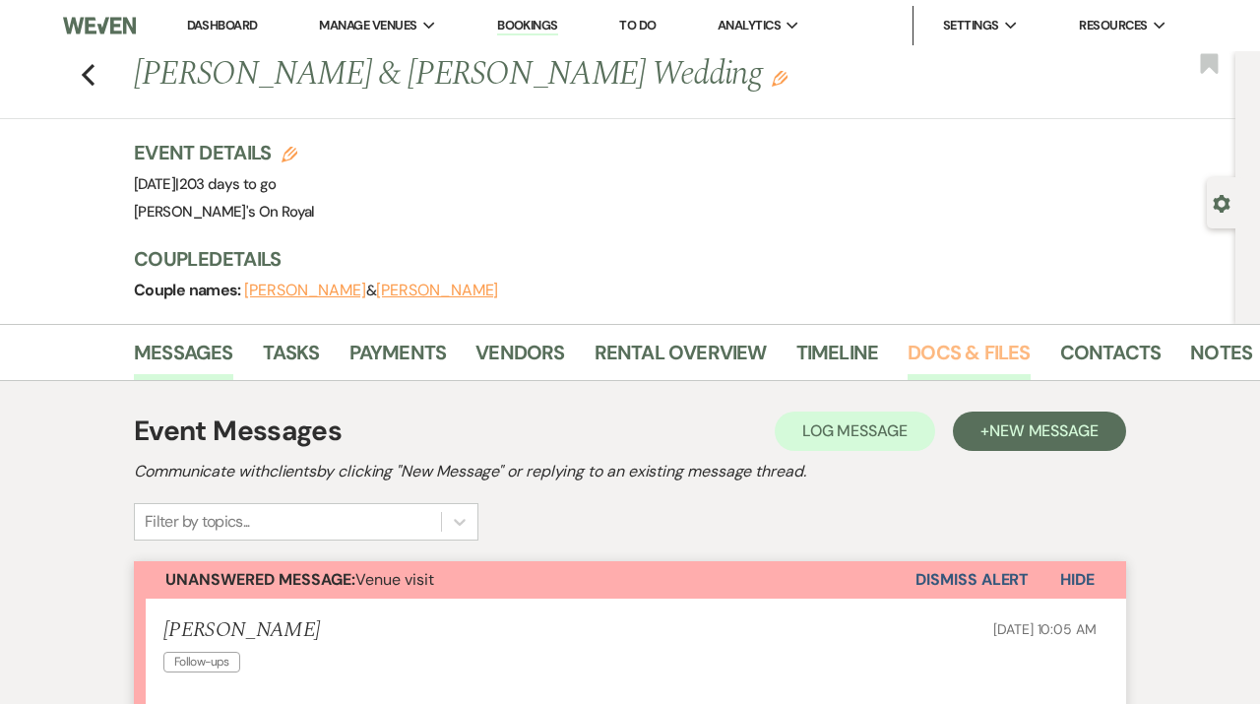
click at [958, 364] on link "Docs & Files" at bounding box center [969, 358] width 122 height 43
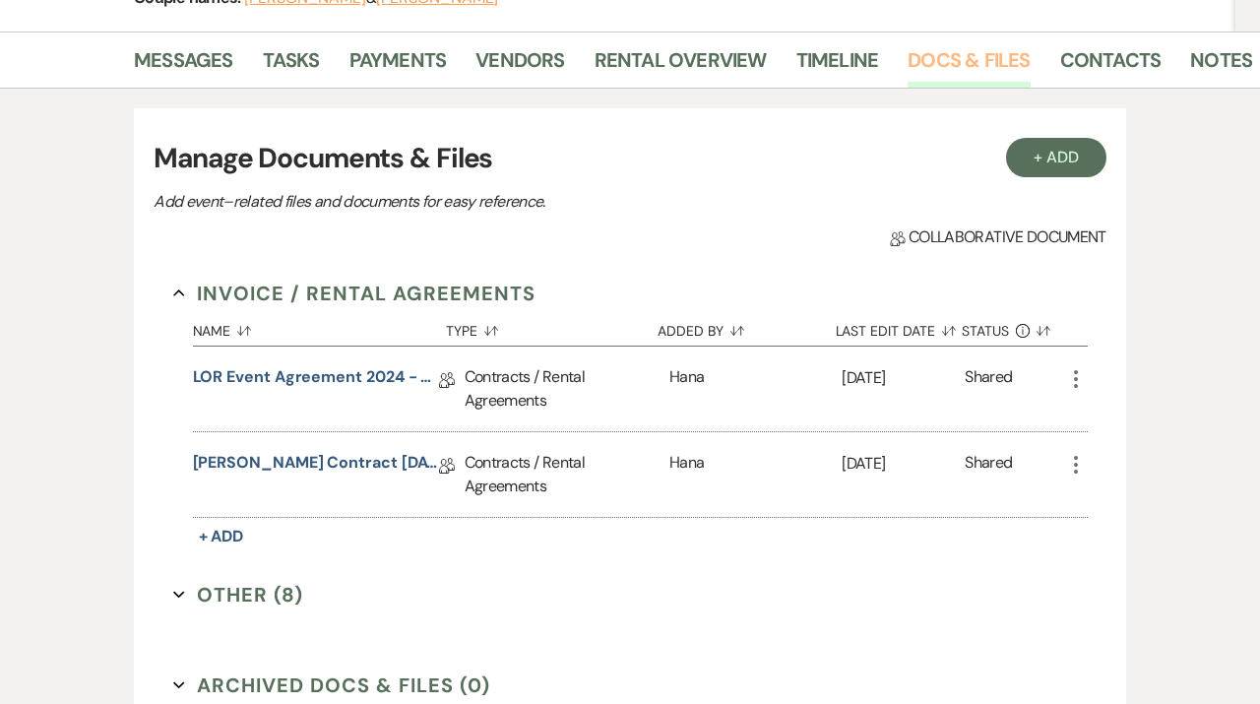
scroll to position [357, 0]
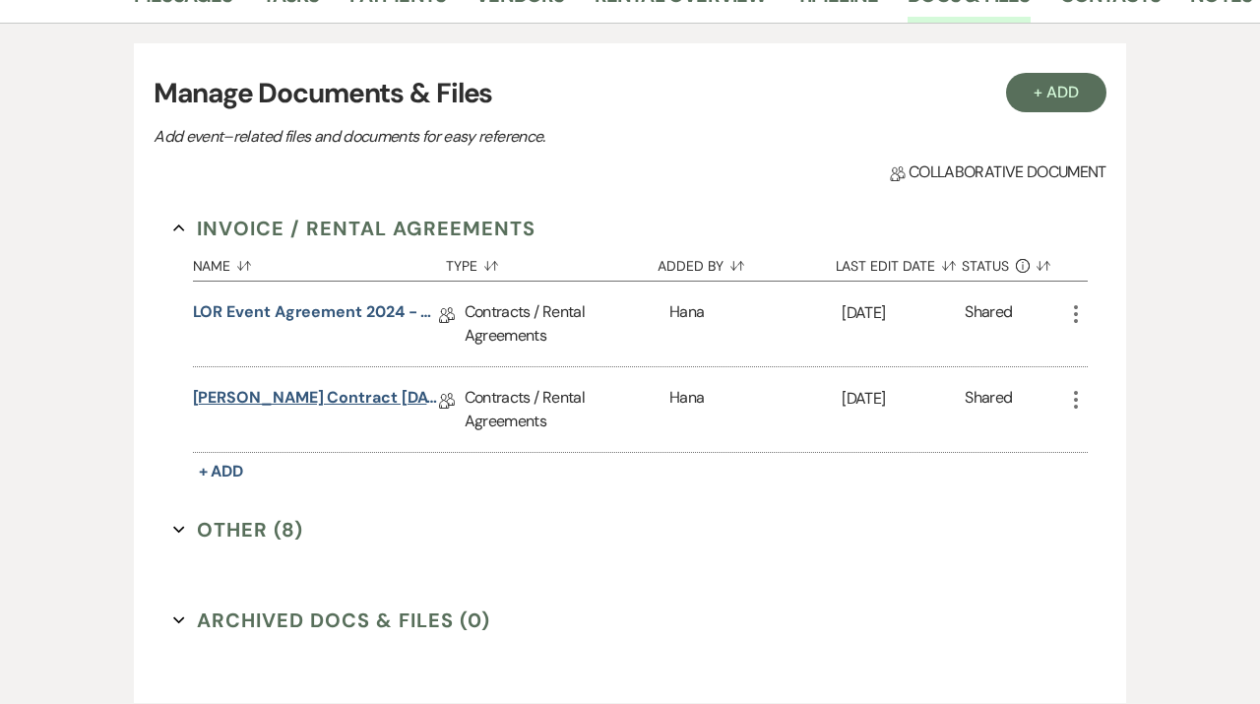
click at [390, 390] on link "Baudhuin Deprizio Contract 04.11.26" at bounding box center [316, 401] width 246 height 31
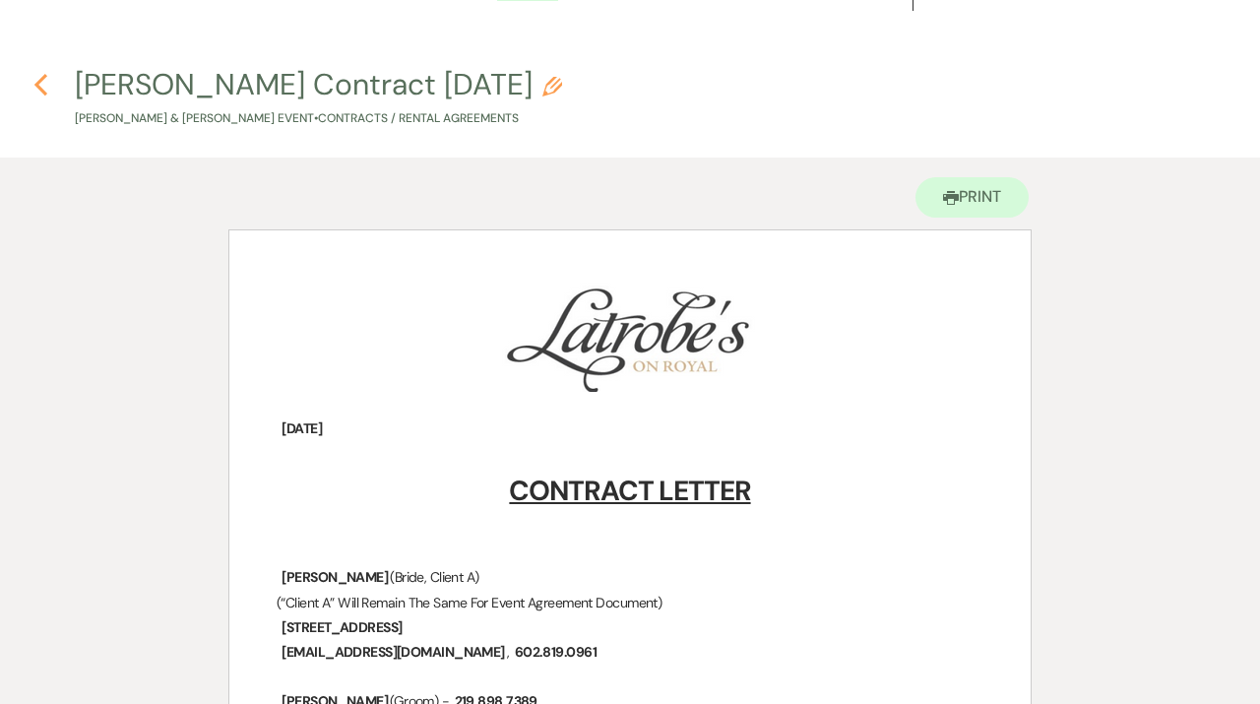
click at [41, 90] on use "button" at bounding box center [40, 85] width 13 height 22
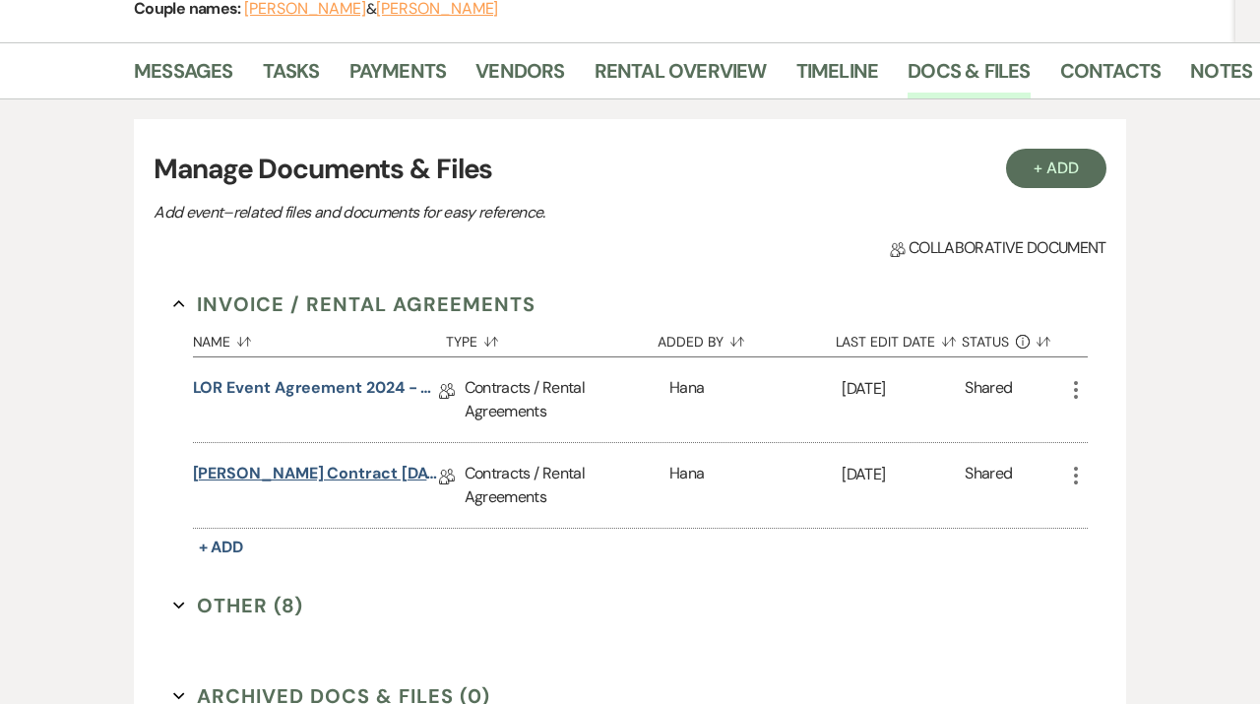
scroll to position [184, 0]
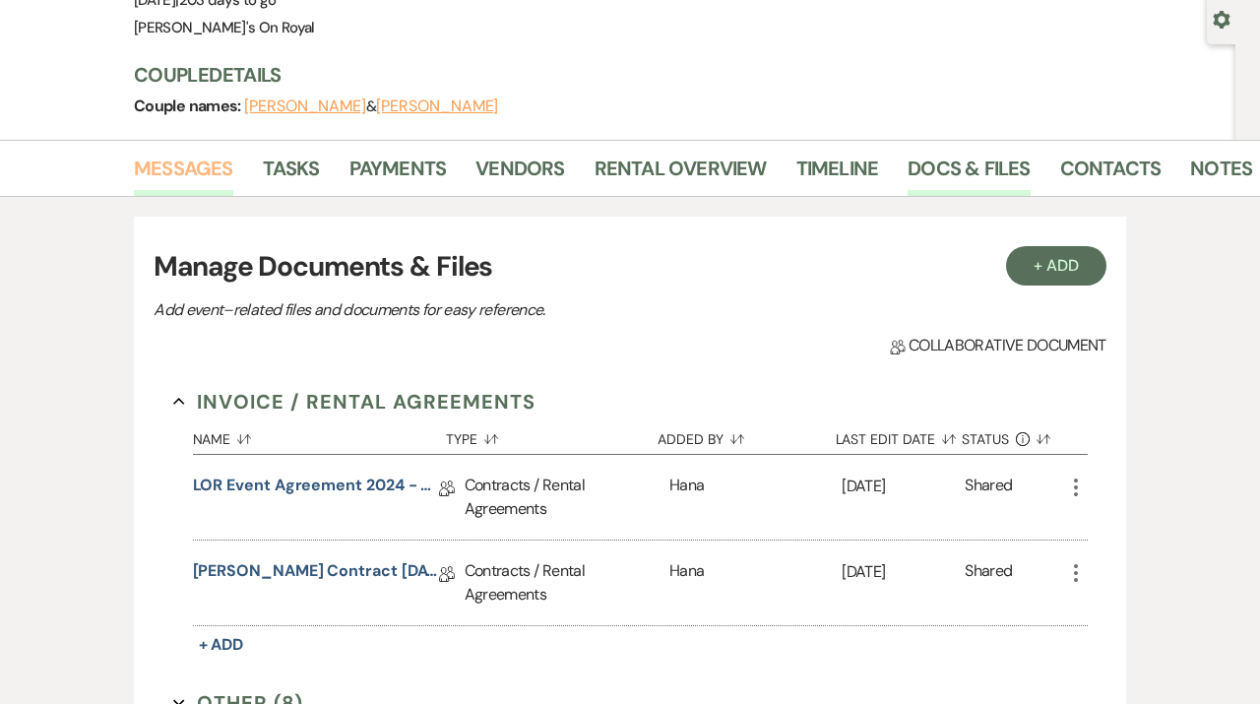
click at [207, 171] on link "Messages" at bounding box center [183, 174] width 99 height 43
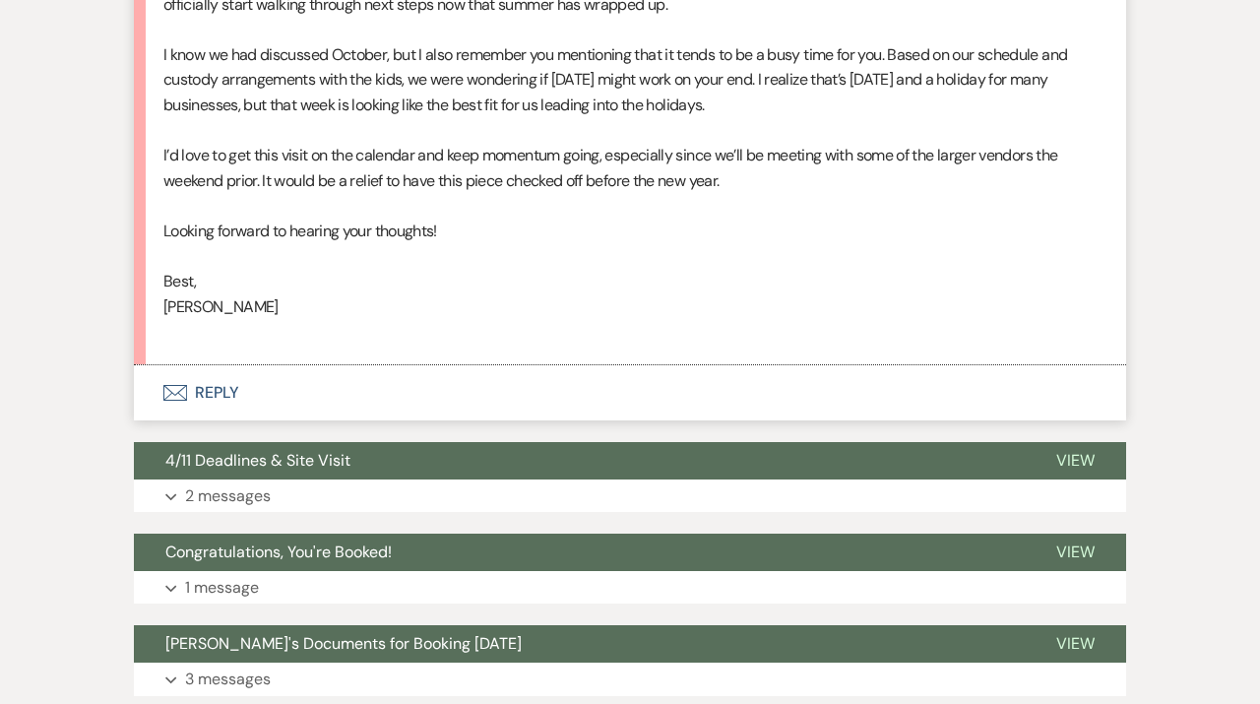
scroll to position [625, 0]
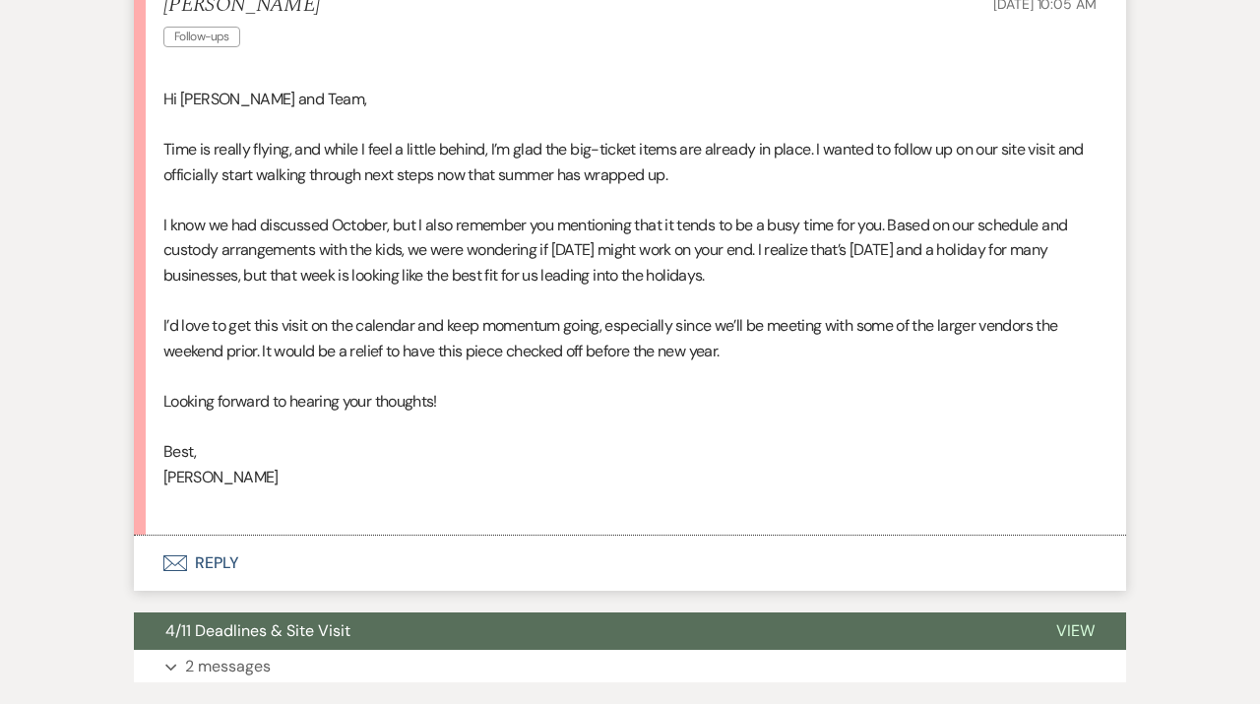
click at [342, 561] on button "Envelope Reply" at bounding box center [630, 563] width 992 height 55
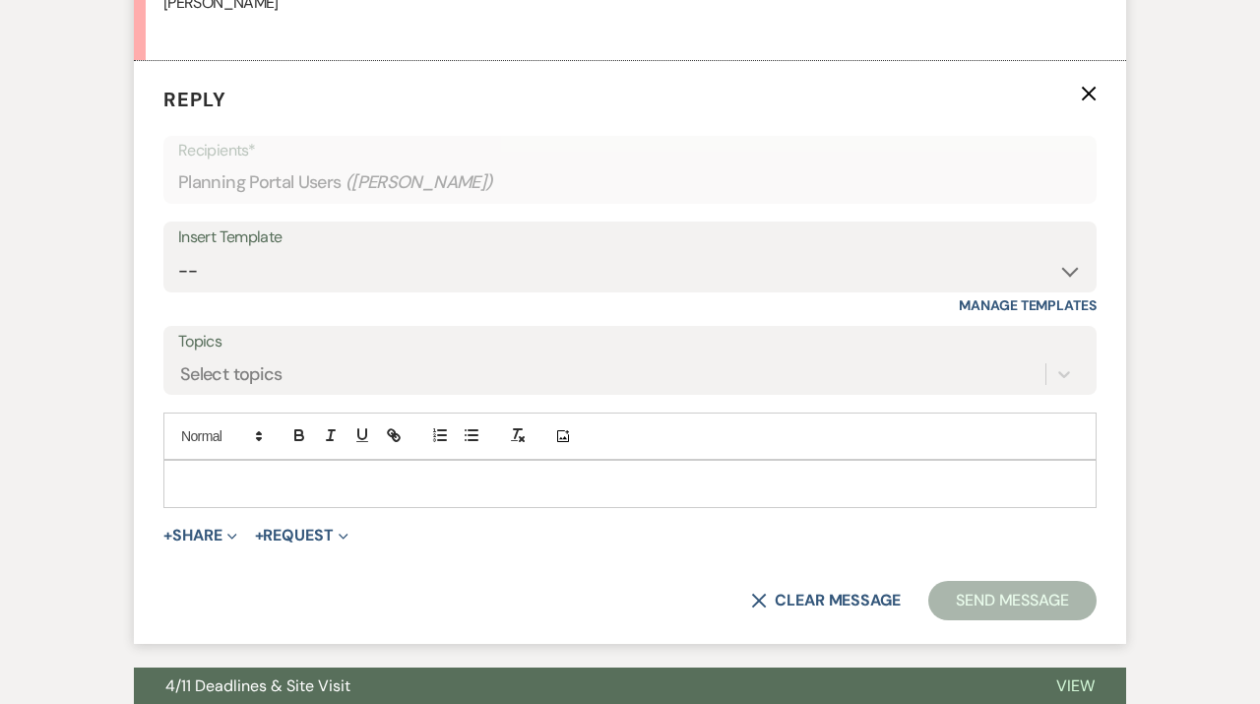
scroll to position [1101, 0]
click at [178, 251] on select "-- Contract to New Booking Inquiry First Response Inquiry Follow Up Response Ap…" at bounding box center [630, 270] width 904 height 38
select select "3244"
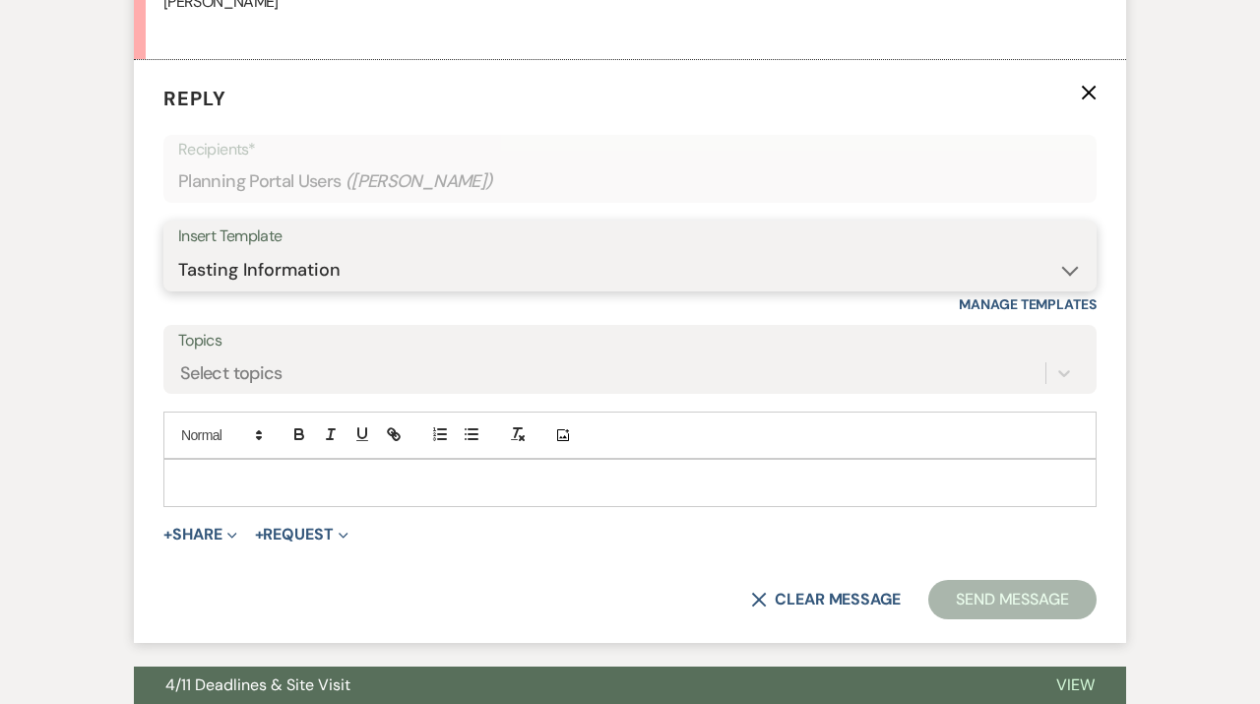
click option "Tasting Information" at bounding box center [0, 0] width 0 height 0
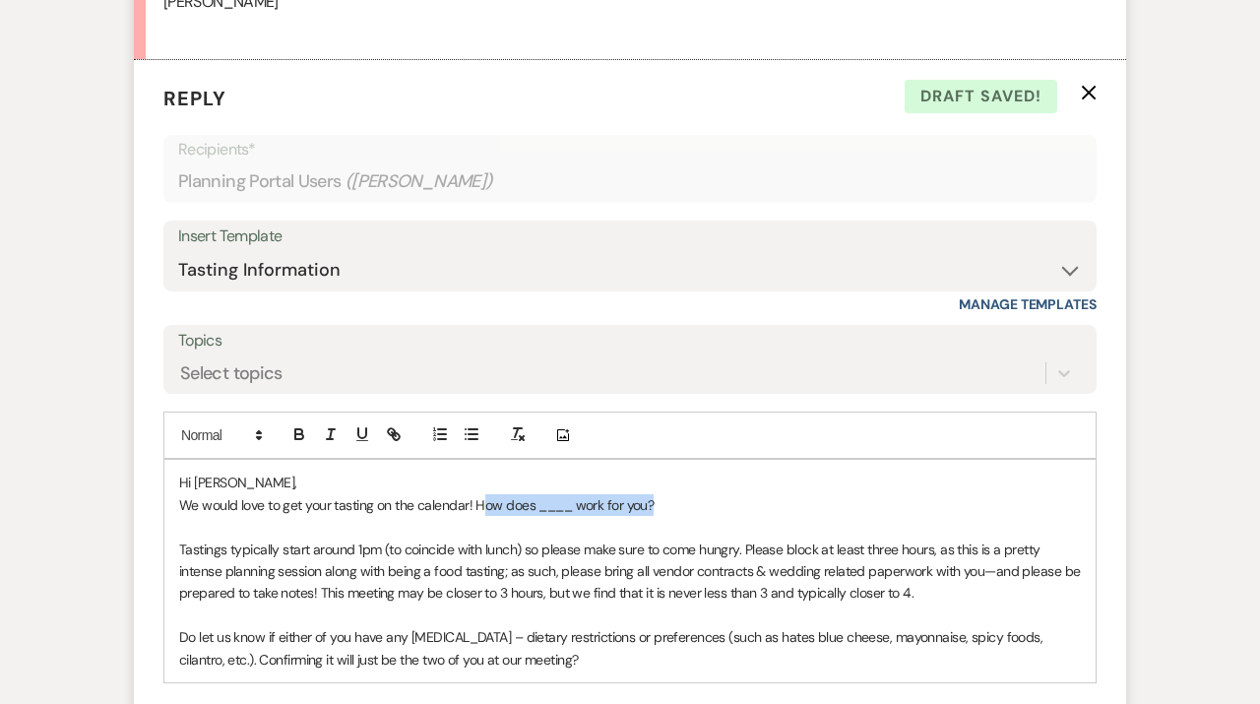
drag, startPoint x: 686, startPoint y: 500, endPoint x: 479, endPoint y: 499, distance: 206.7
click at [479, 499] on p "We would love to get your tasting on the calendar! How does ____ work for you?" at bounding box center [630, 505] width 902 height 22
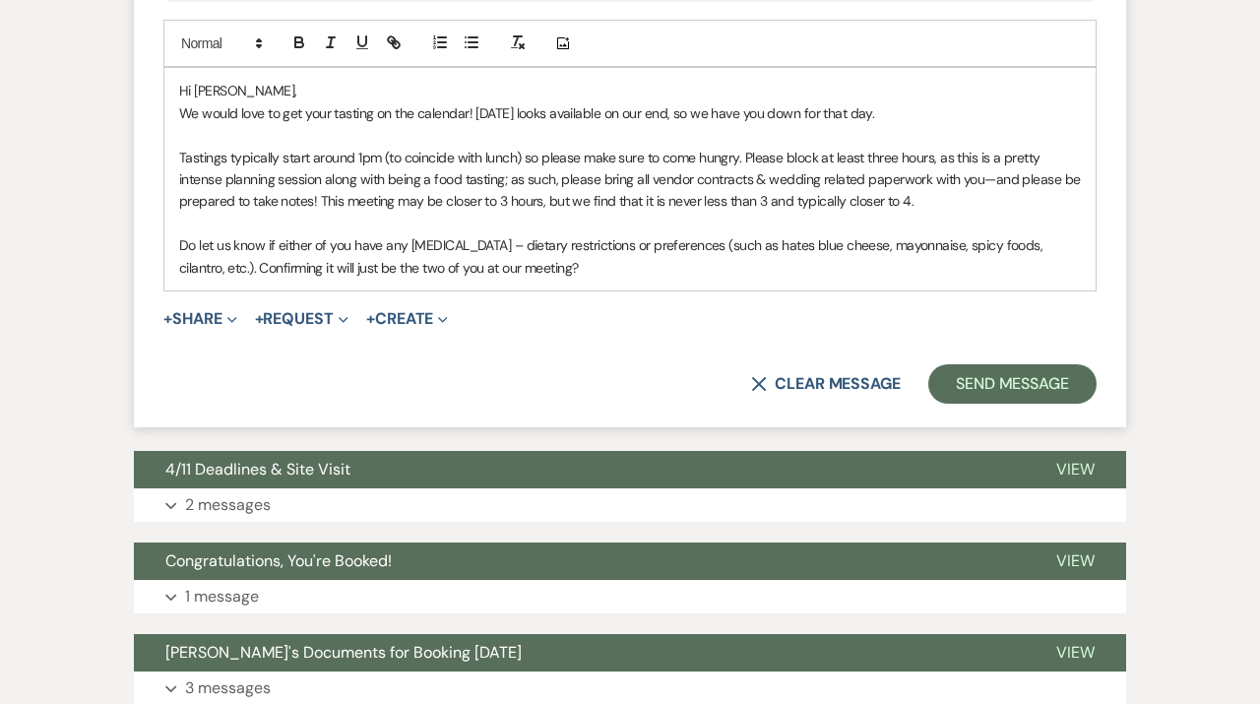
scroll to position [1563, 0]
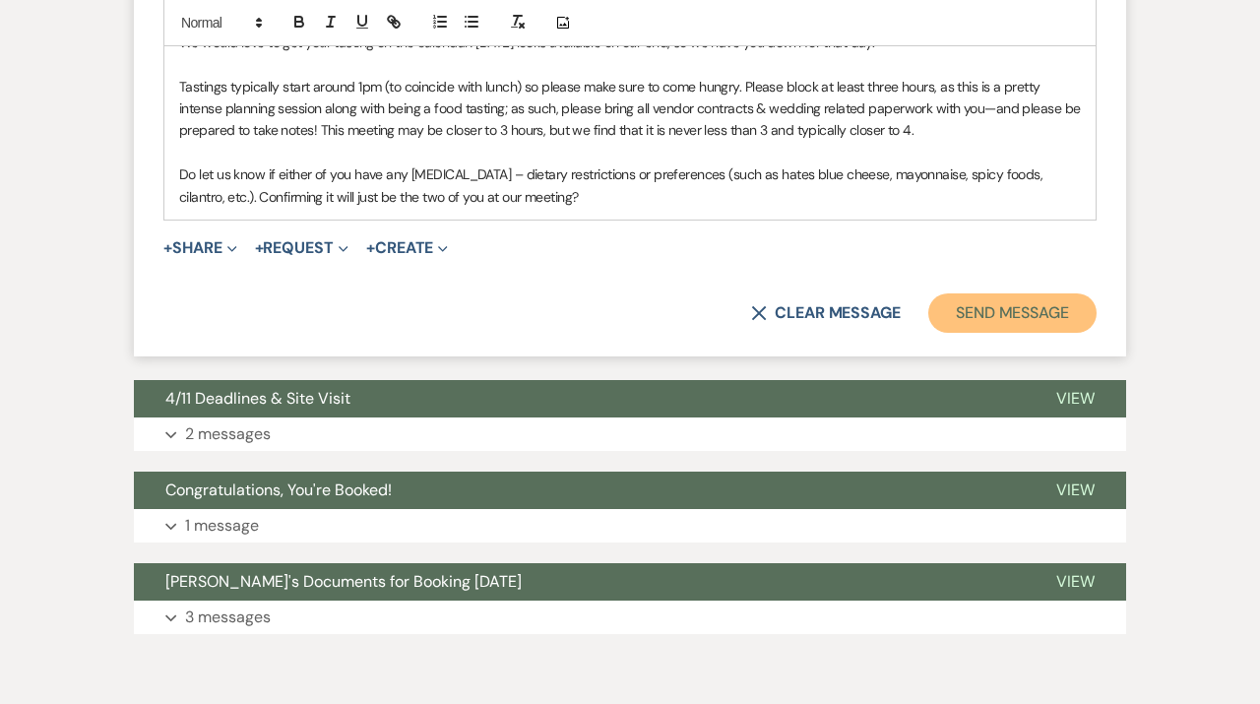
click at [1014, 316] on button "Send Message" at bounding box center [1012, 312] width 168 height 39
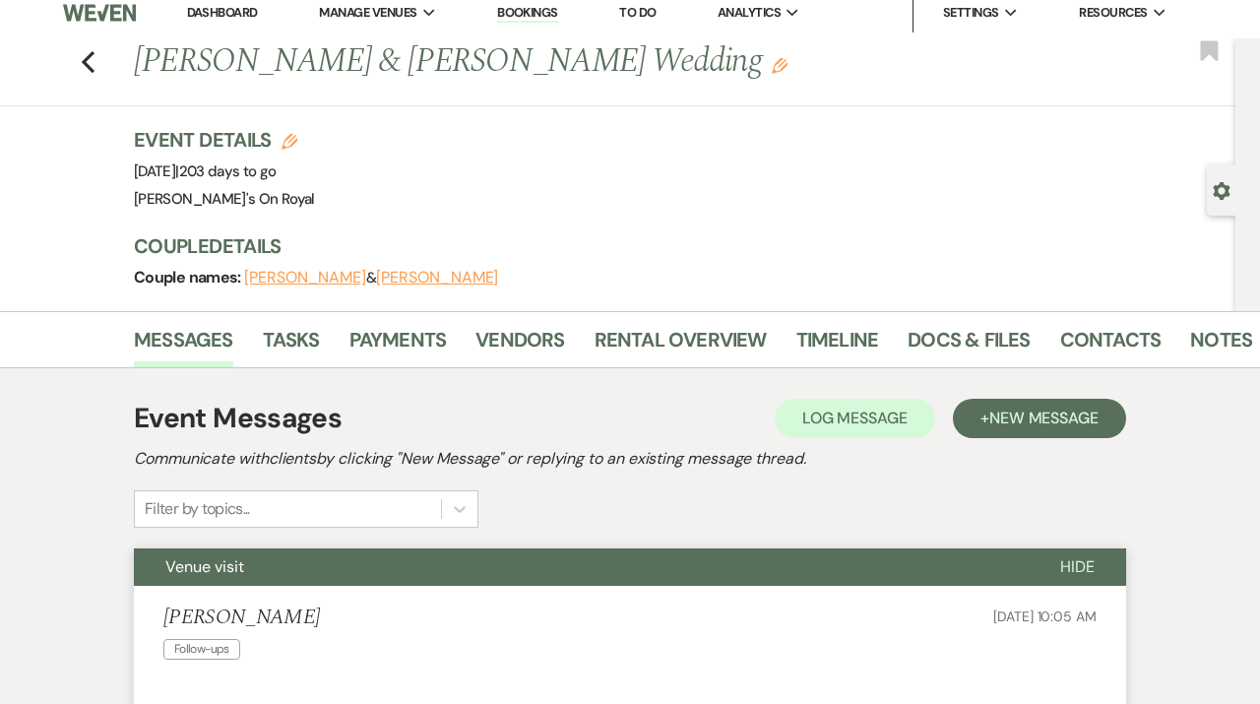
scroll to position [0, 0]
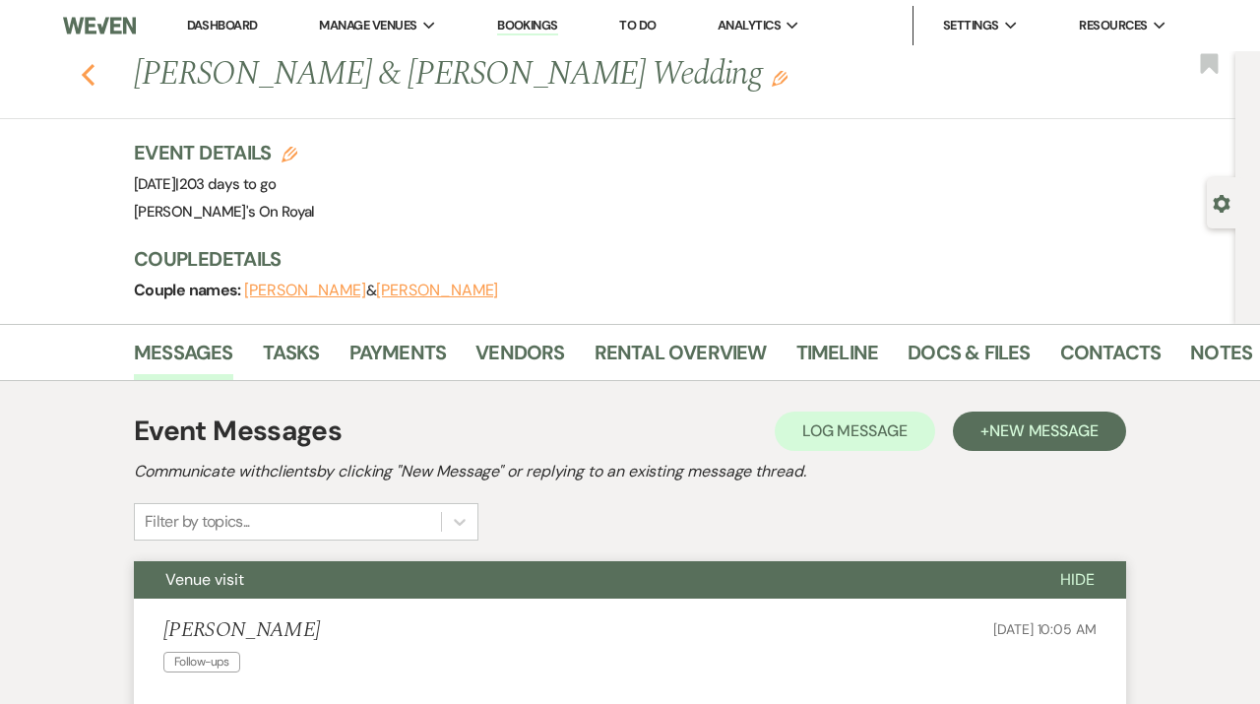
click at [92, 73] on icon "Previous" at bounding box center [88, 75] width 15 height 24
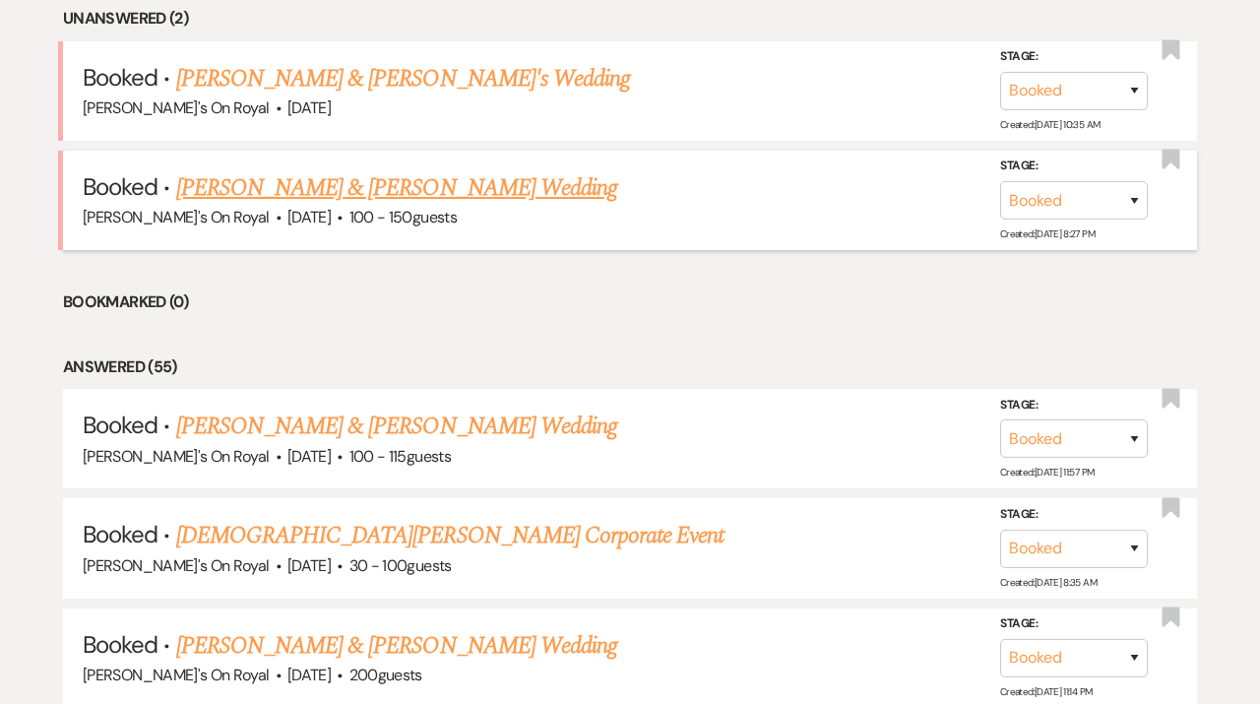
scroll to position [827, 0]
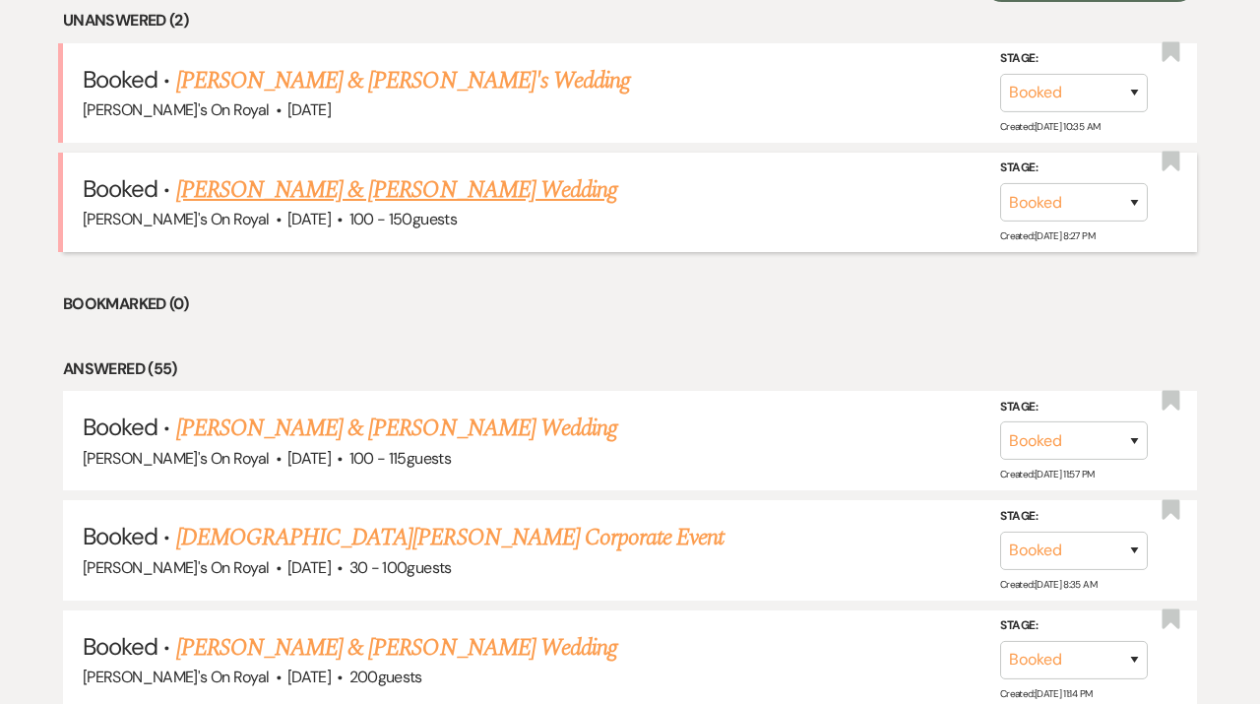
click at [410, 185] on link "Ashley Meade & Matthew Brandys's Wedding" at bounding box center [396, 189] width 441 height 35
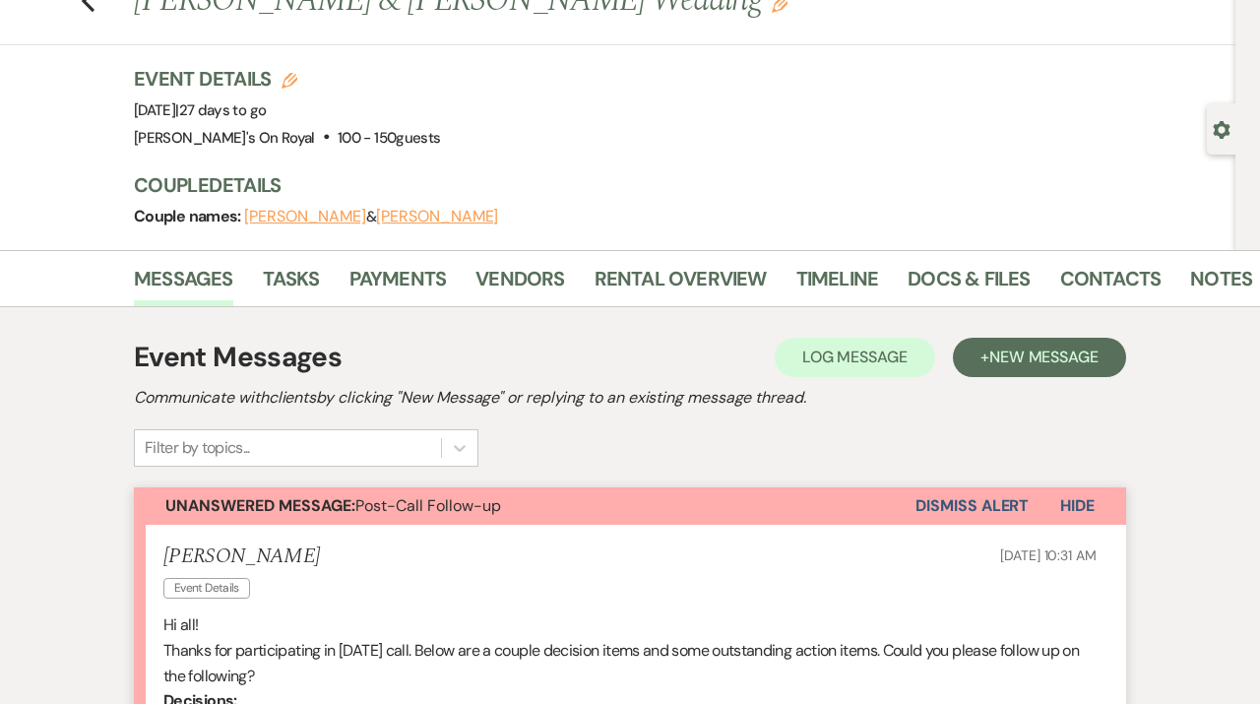
scroll to position [17, 0]
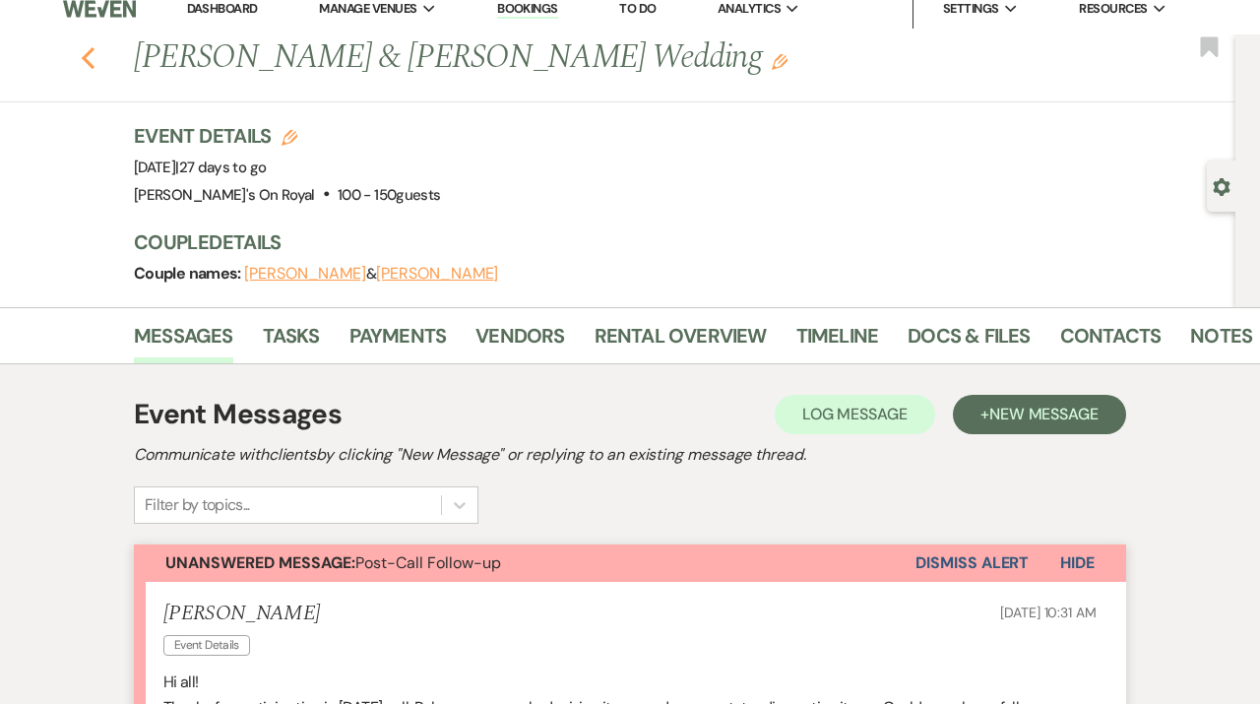
click at [91, 58] on icon "Previous" at bounding box center [88, 58] width 15 height 24
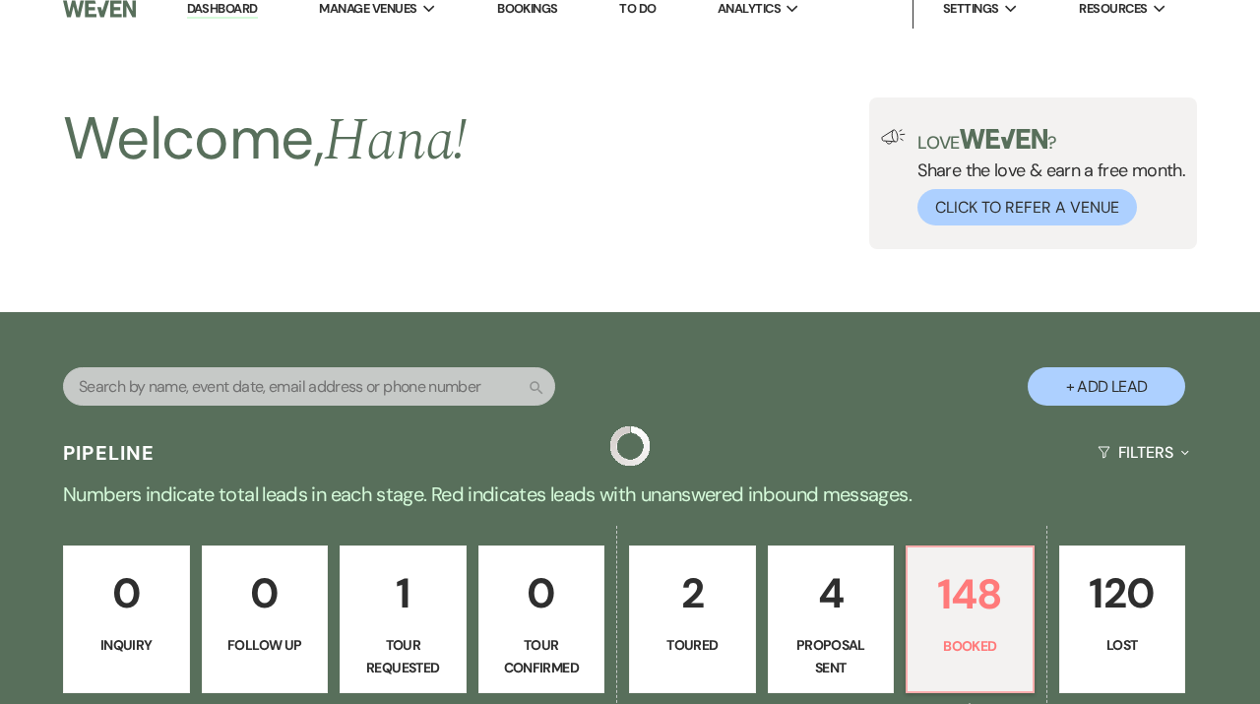
scroll to position [827, 0]
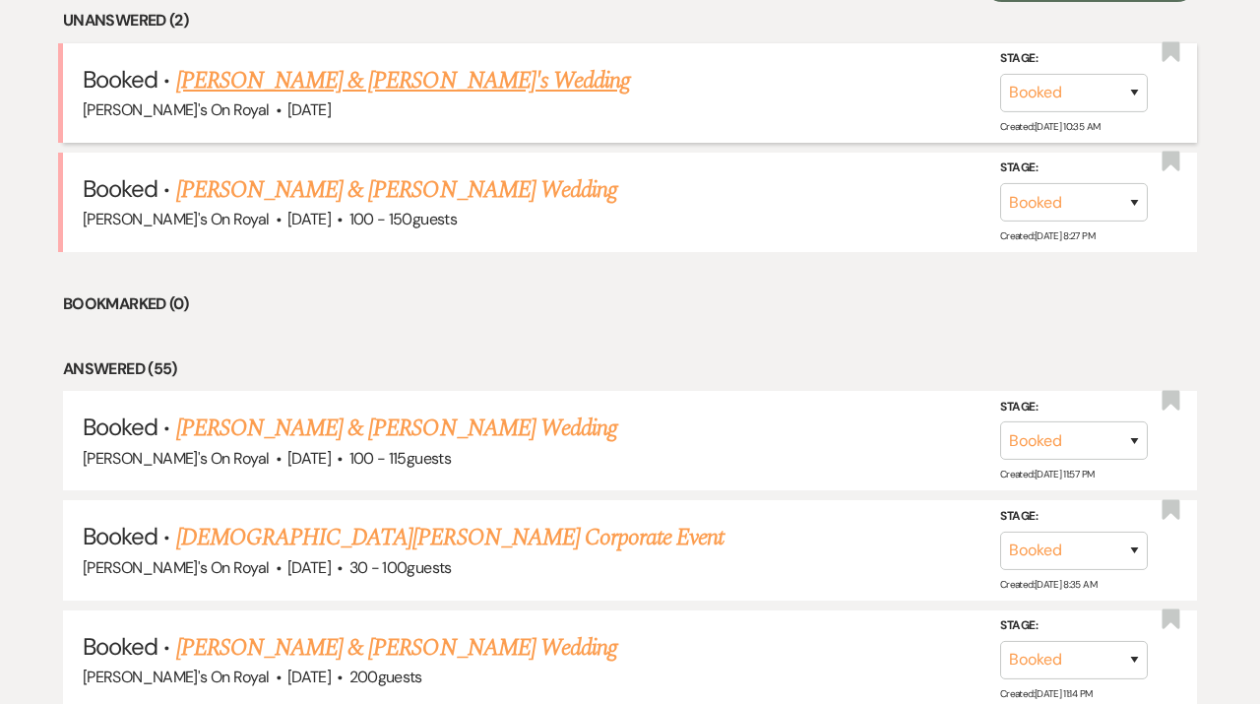
click at [420, 89] on link "Gabriella Maes & John Darensbourg Jr.'s Wedding" at bounding box center [403, 80] width 455 height 35
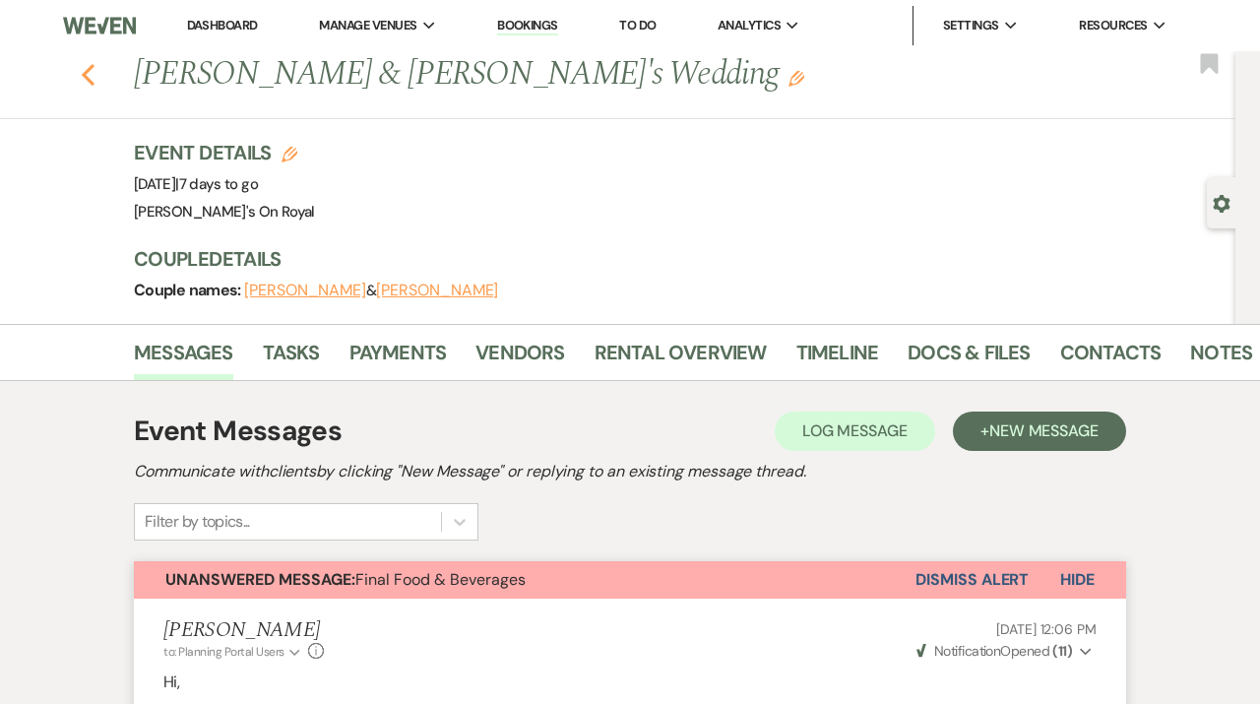
click at [86, 78] on use "button" at bounding box center [88, 75] width 13 height 22
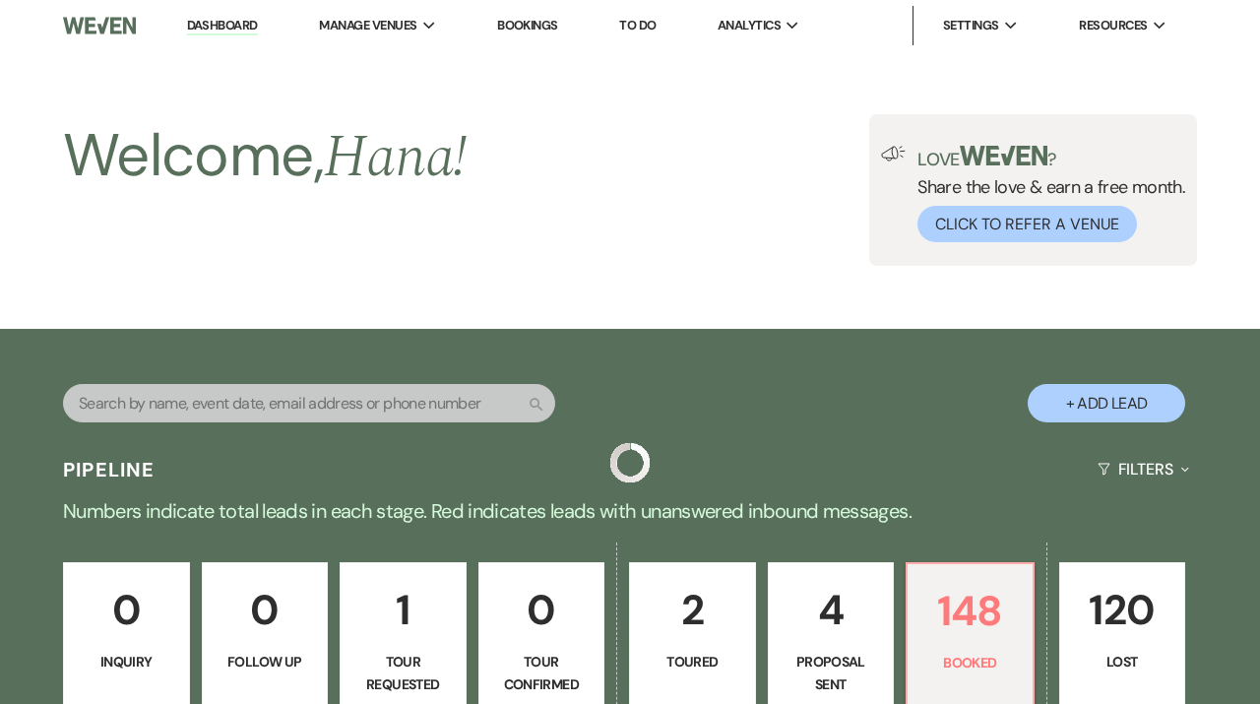
scroll to position [827, 0]
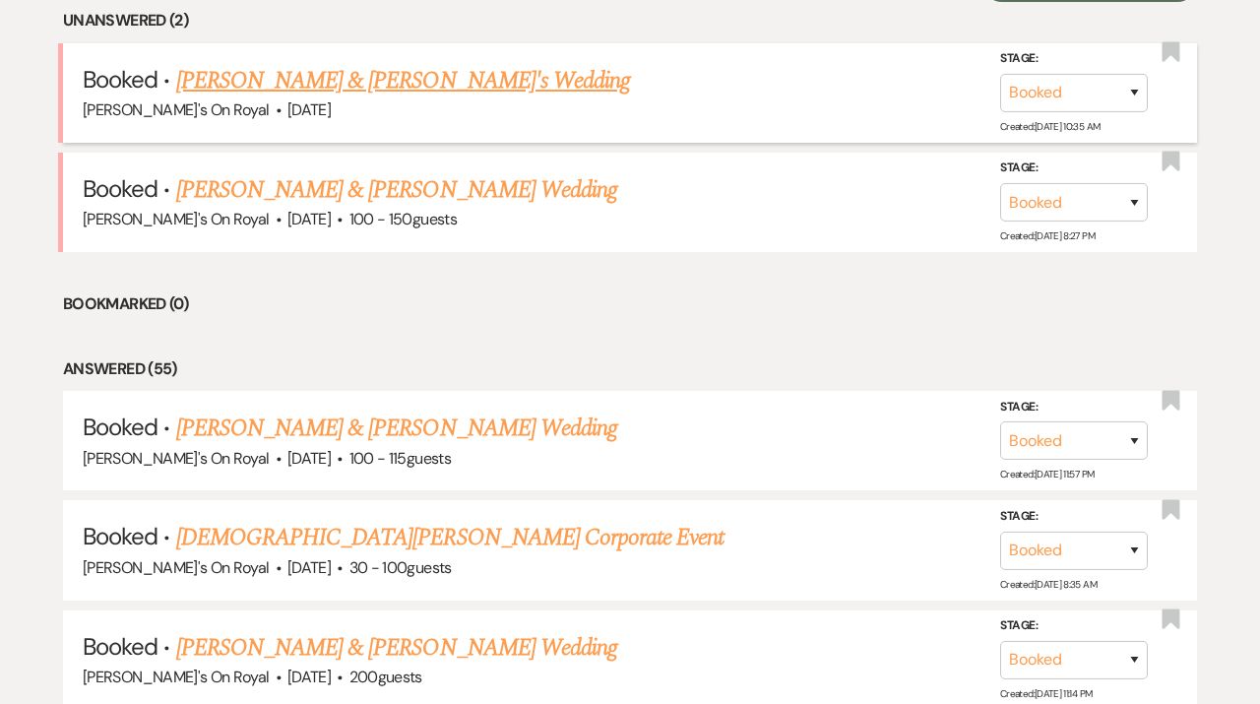
click at [507, 66] on link "Gabriella Maes & John Darensbourg Jr.'s Wedding" at bounding box center [403, 80] width 455 height 35
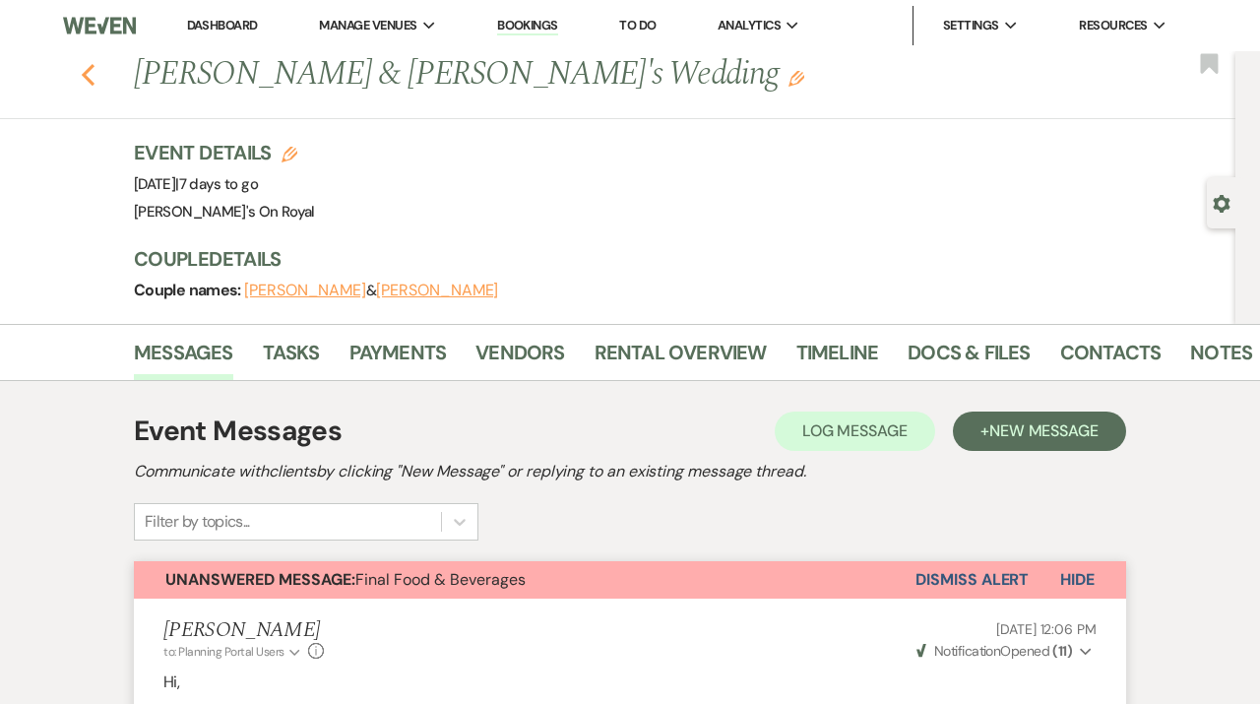
click at [84, 66] on icon "Previous" at bounding box center [88, 75] width 15 height 24
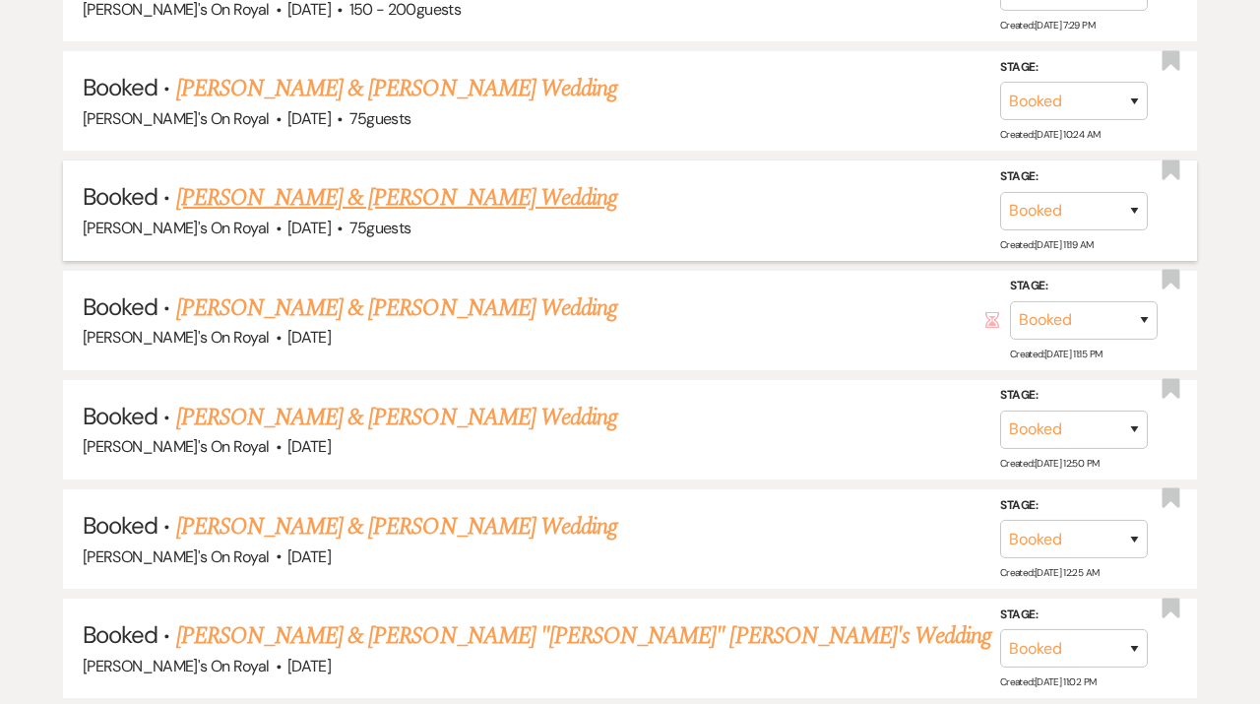
scroll to position [1726, 0]
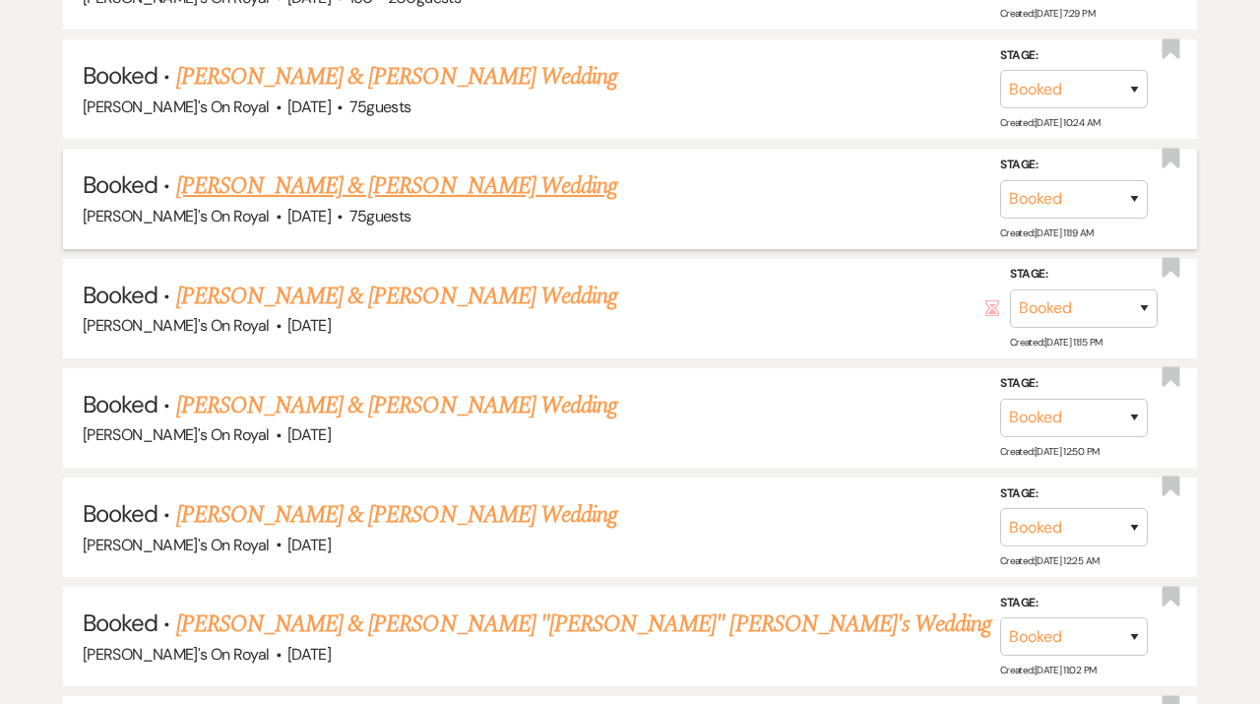
click at [423, 193] on link "[PERSON_NAME] & [PERSON_NAME] Wedding" at bounding box center [396, 185] width 441 height 35
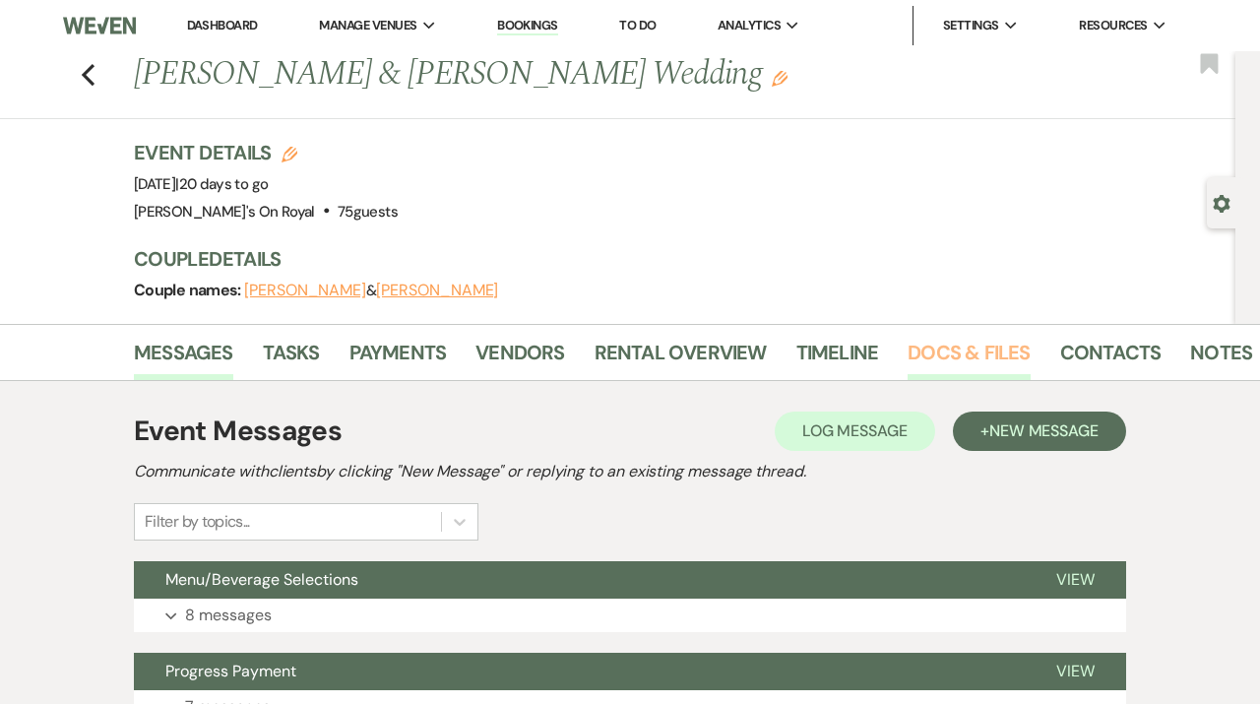
click at [937, 344] on link "Docs & Files" at bounding box center [969, 358] width 122 height 43
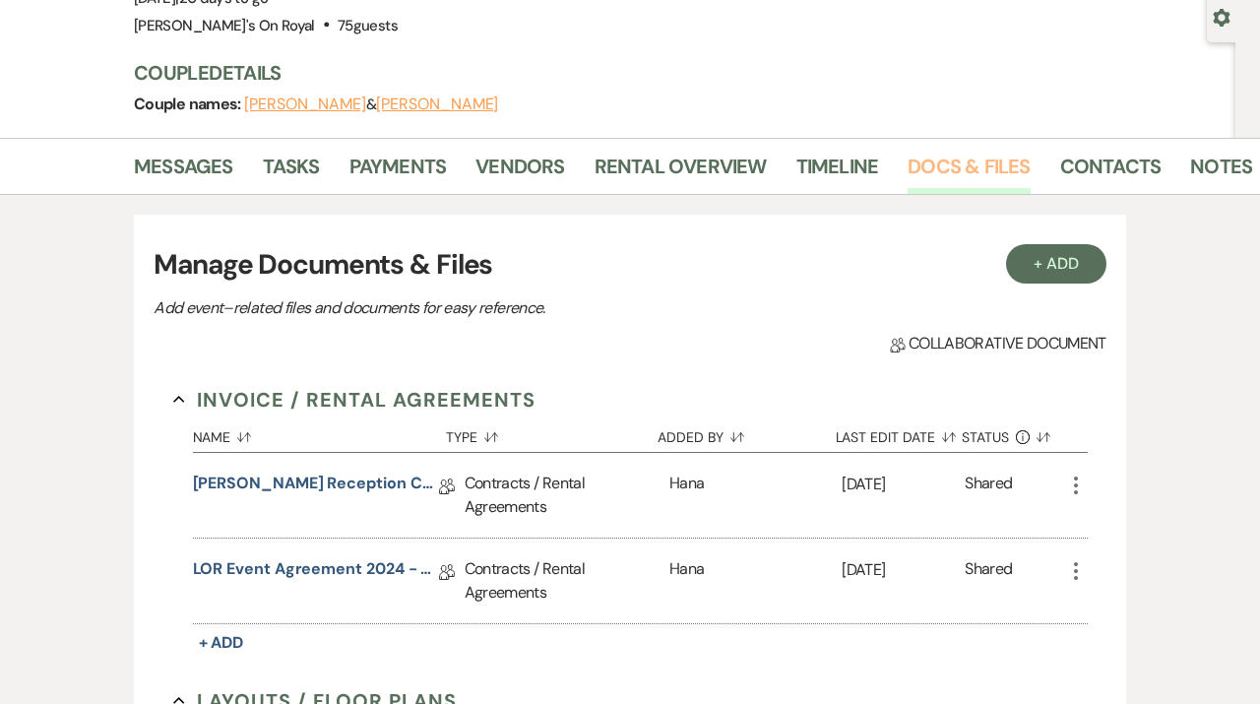
scroll to position [185, 0]
click at [1043, 279] on button "+ Add" at bounding box center [1056, 264] width 100 height 39
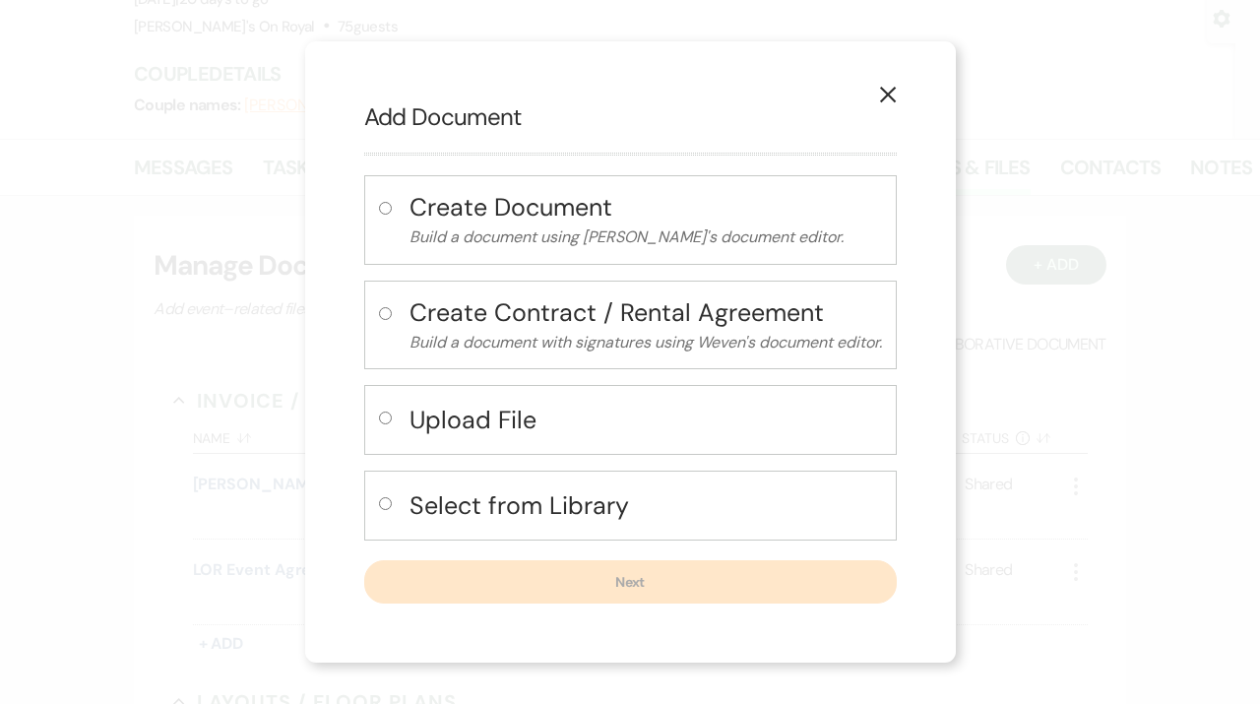
click at [437, 496] on h4 "Select from Library" at bounding box center [646, 505] width 473 height 34
radio input "true"
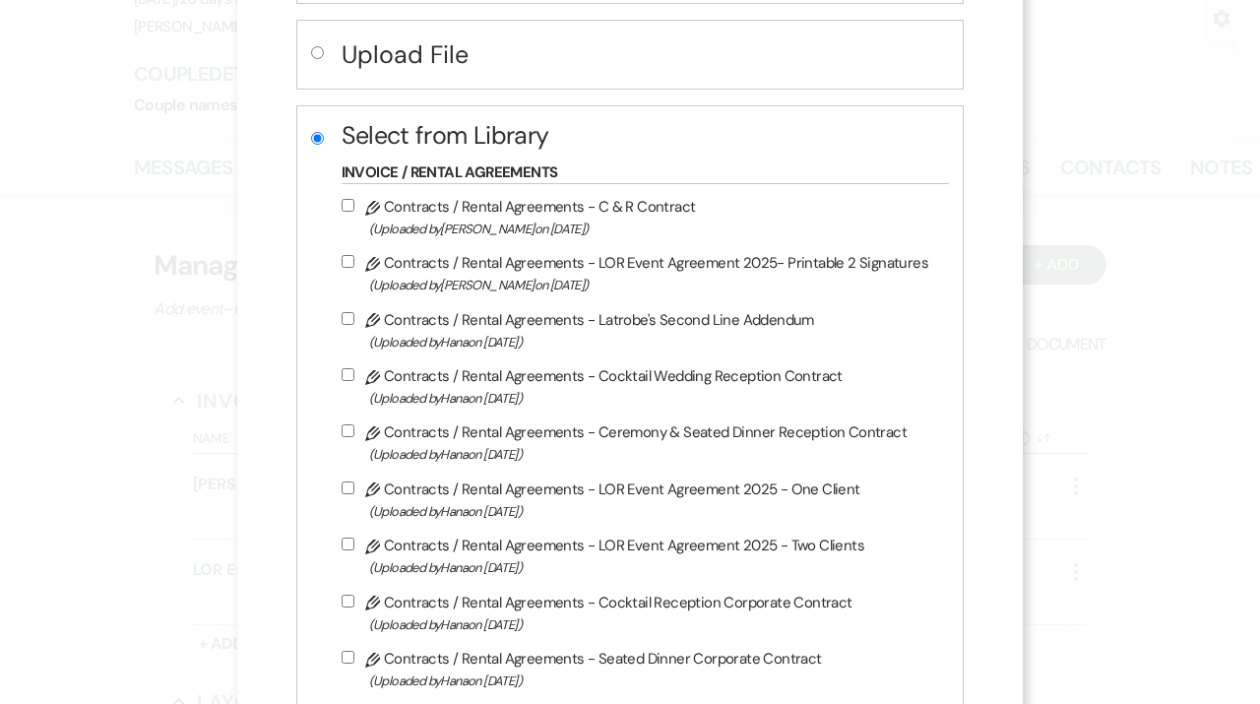
scroll to position [375, 0]
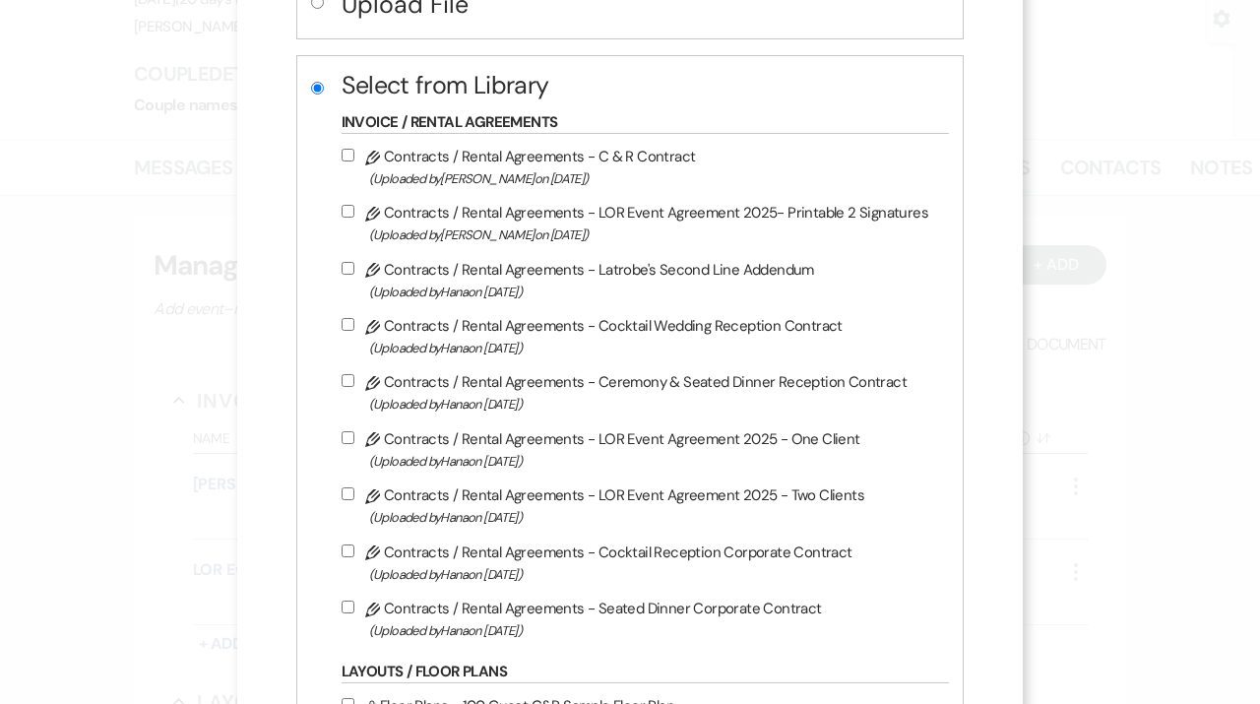
click at [484, 285] on label "Pencil Contracts / Rental Agreements - Latrobe's Second Line Addendum (Uploaded…" at bounding box center [641, 280] width 599 height 46
click at [354, 275] on input "Pencil Contracts / Rental Agreements - Latrobe's Second Line Addendum (Uploaded…" at bounding box center [348, 268] width 13 height 13
checkbox input "true"
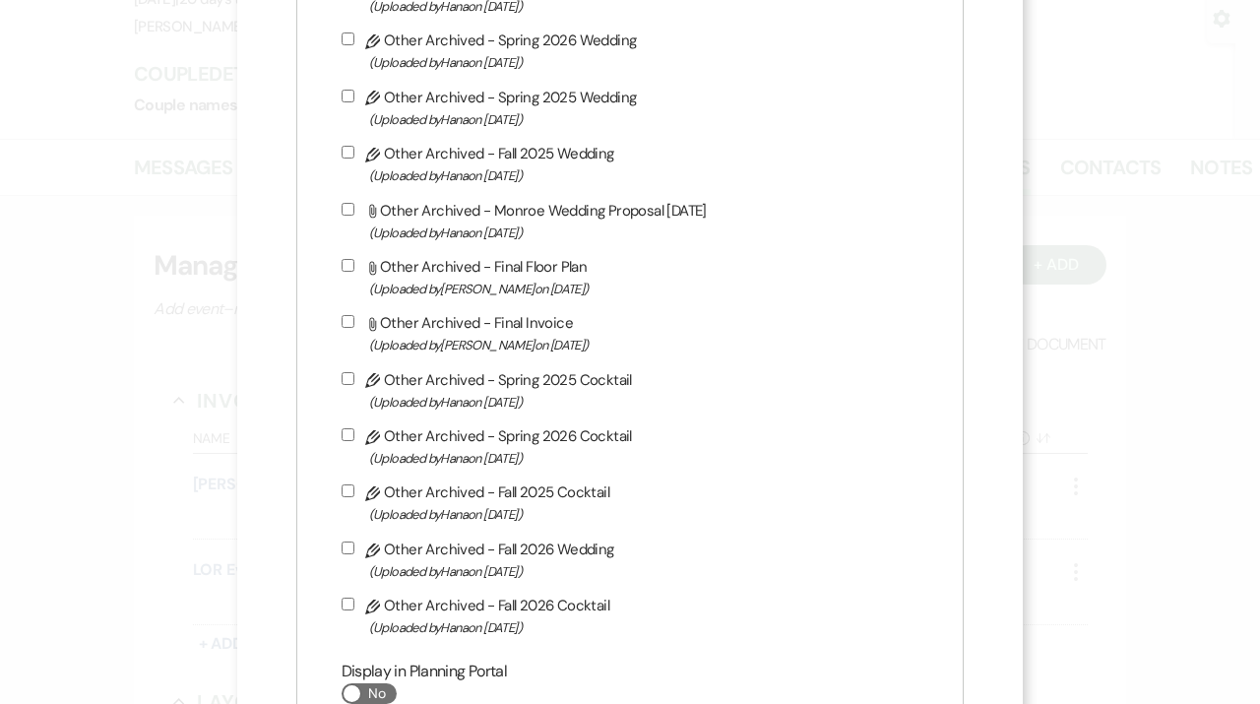
scroll to position [7213, 0]
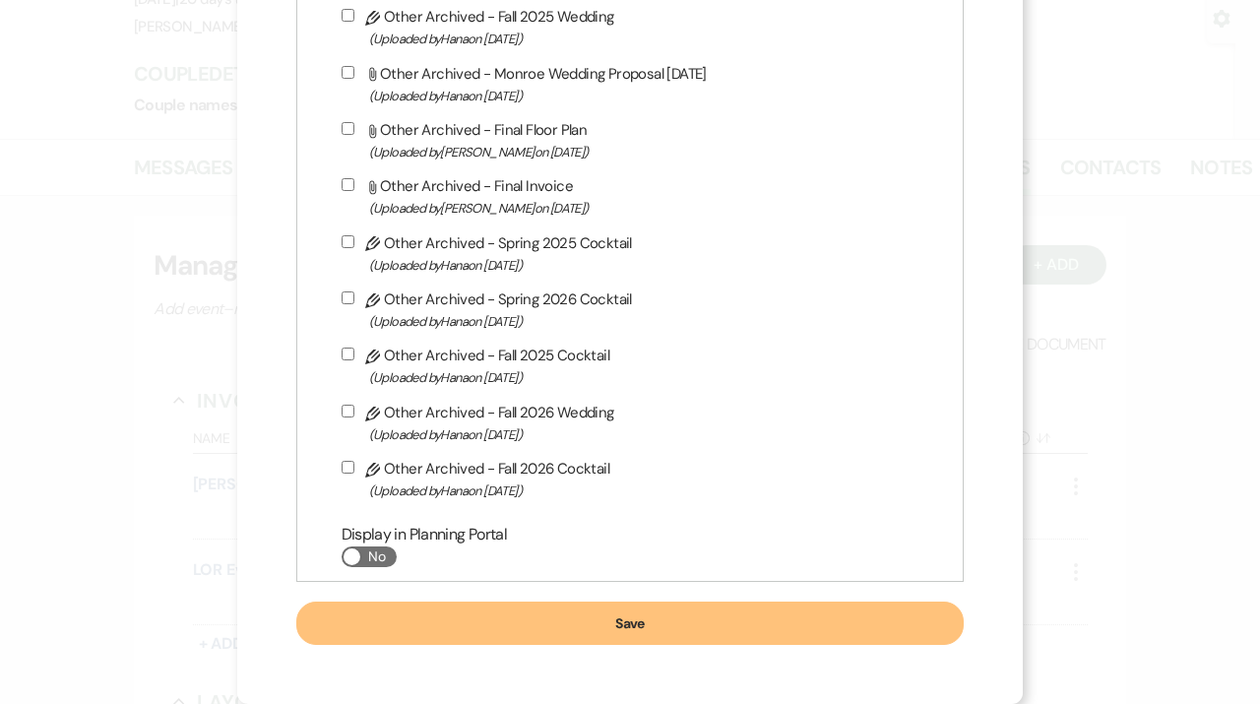
click at [572, 617] on button "Save" at bounding box center [630, 623] width 668 height 43
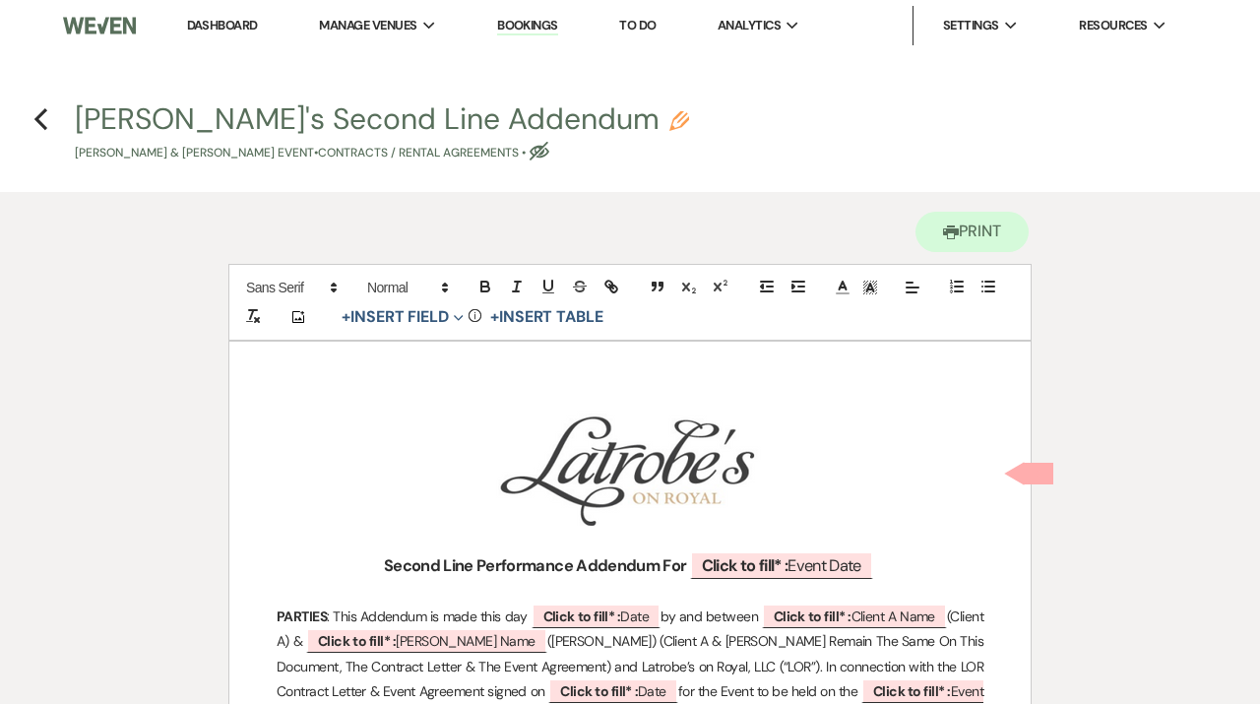
click at [124, 16] on img at bounding box center [99, 25] width 73 height 41
click at [767, 566] on b "Click to fill* :" at bounding box center [745, 565] width 87 height 21
select select "owner"
select select "custom_placeholder"
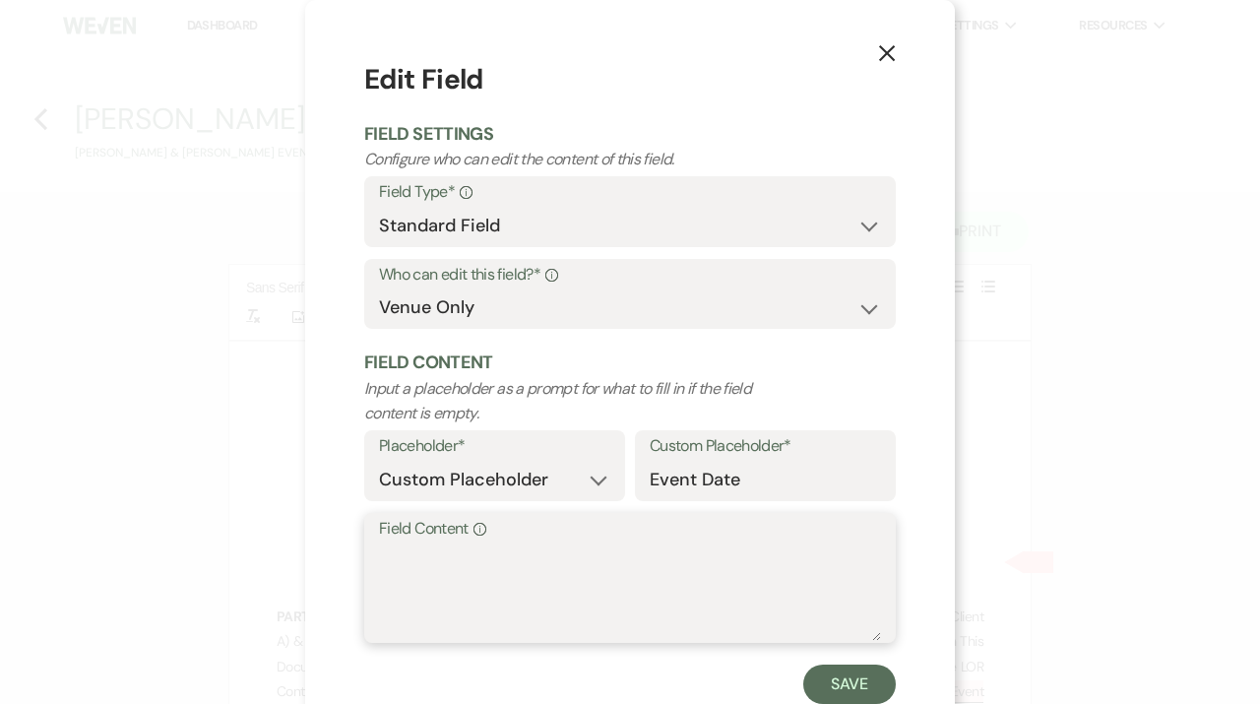
click at [571, 556] on textarea "Field Content Info" at bounding box center [630, 591] width 502 height 98
type textarea "10.10.25"
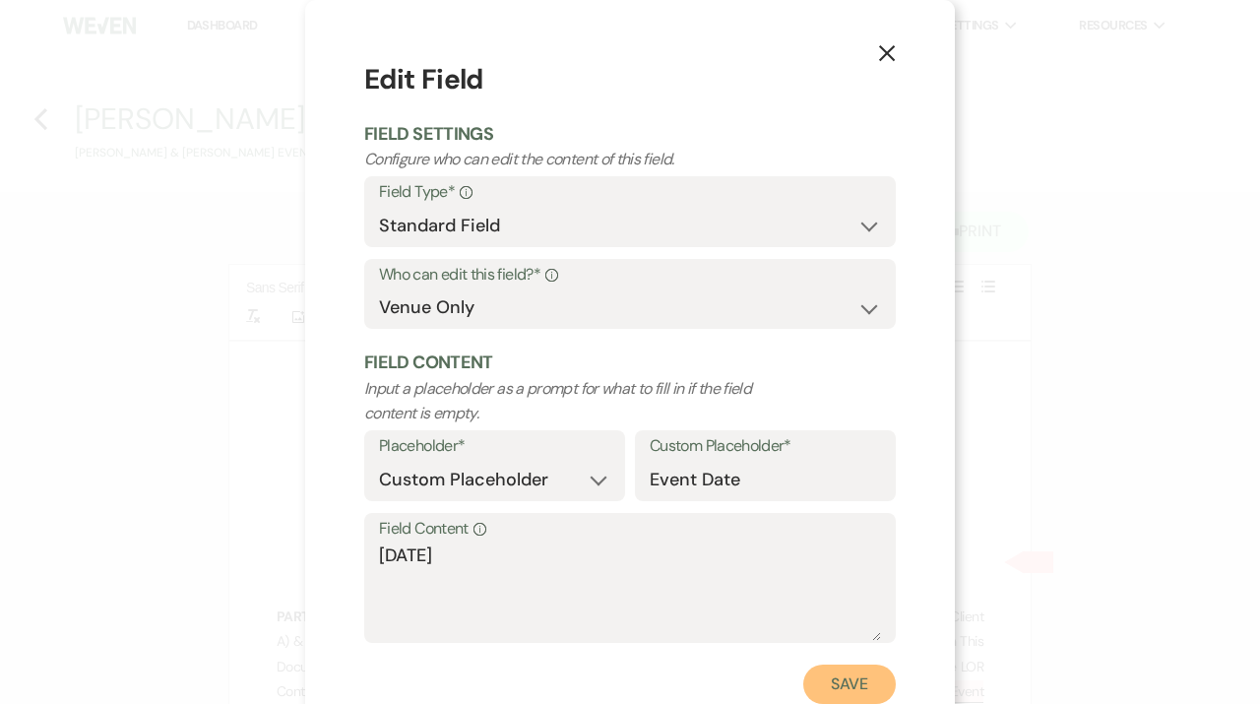
click at [859, 684] on button "Save" at bounding box center [849, 684] width 93 height 39
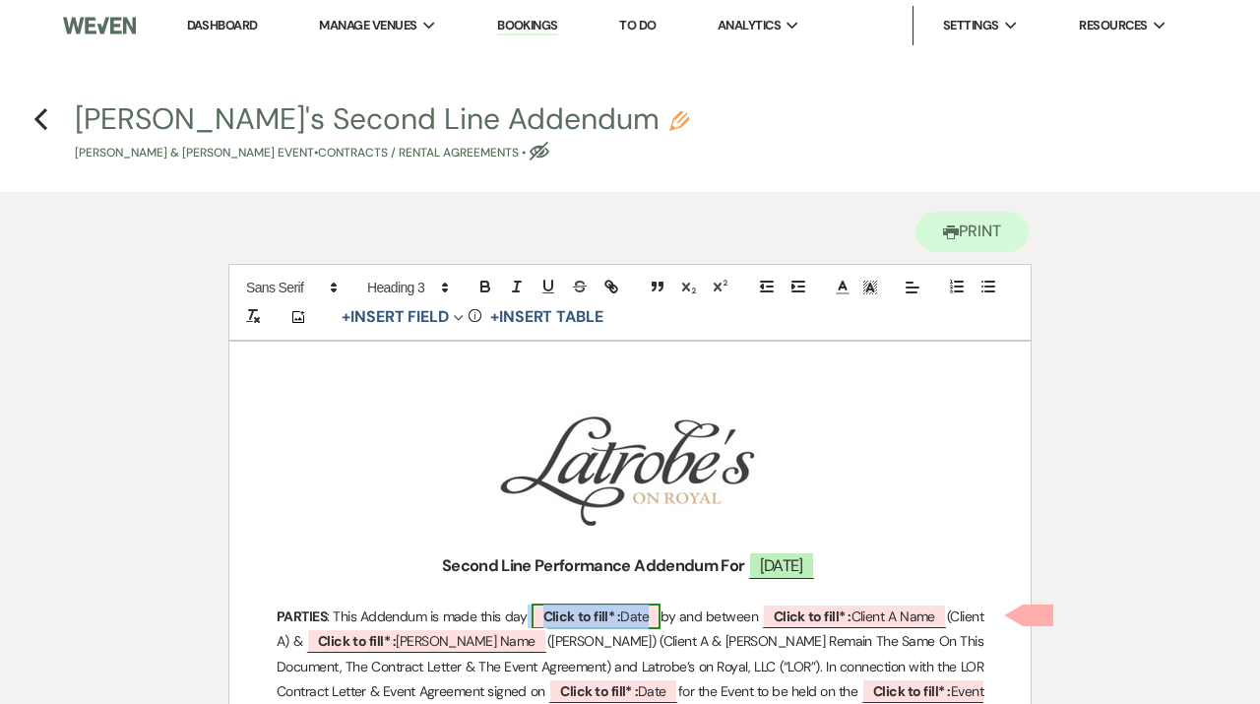
click at [656, 620] on span "Click to fill* : Date" at bounding box center [597, 616] width 130 height 26
select select "owner"
select select "Date"
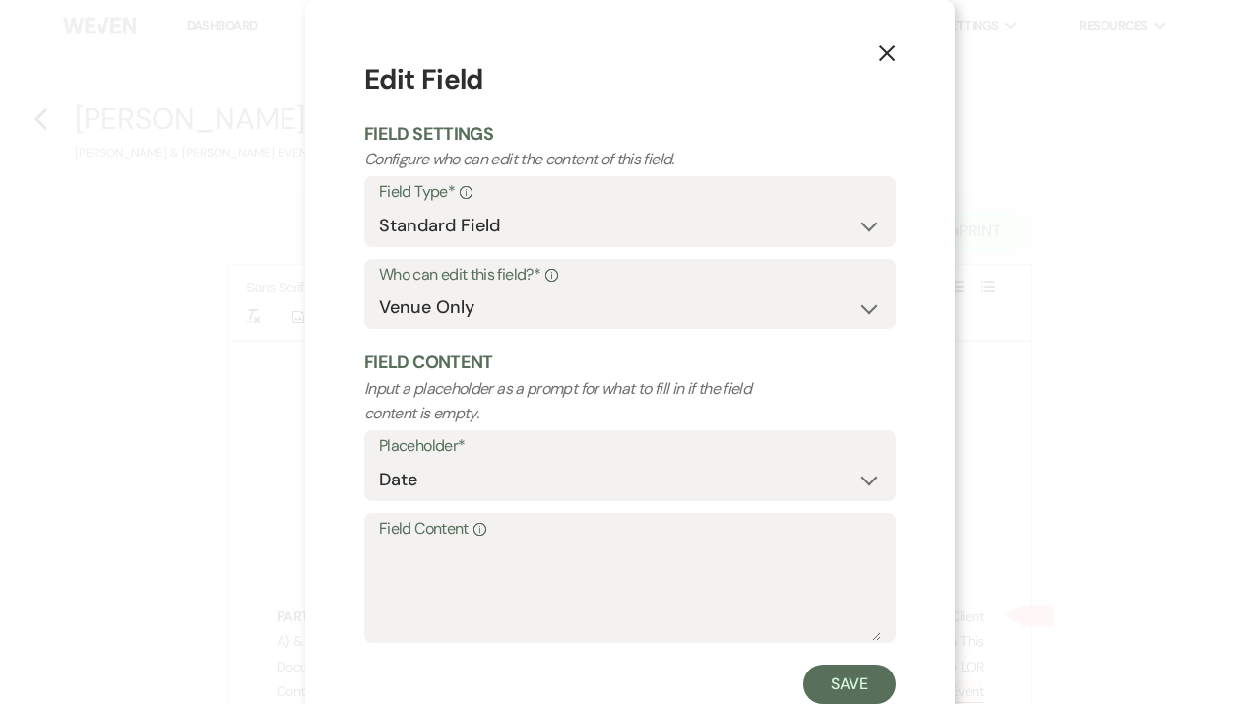
click at [551, 522] on label "Field Content Info" at bounding box center [630, 529] width 502 height 29
click at [551, 542] on textarea "Field Content Info" at bounding box center [630, 591] width 502 height 98
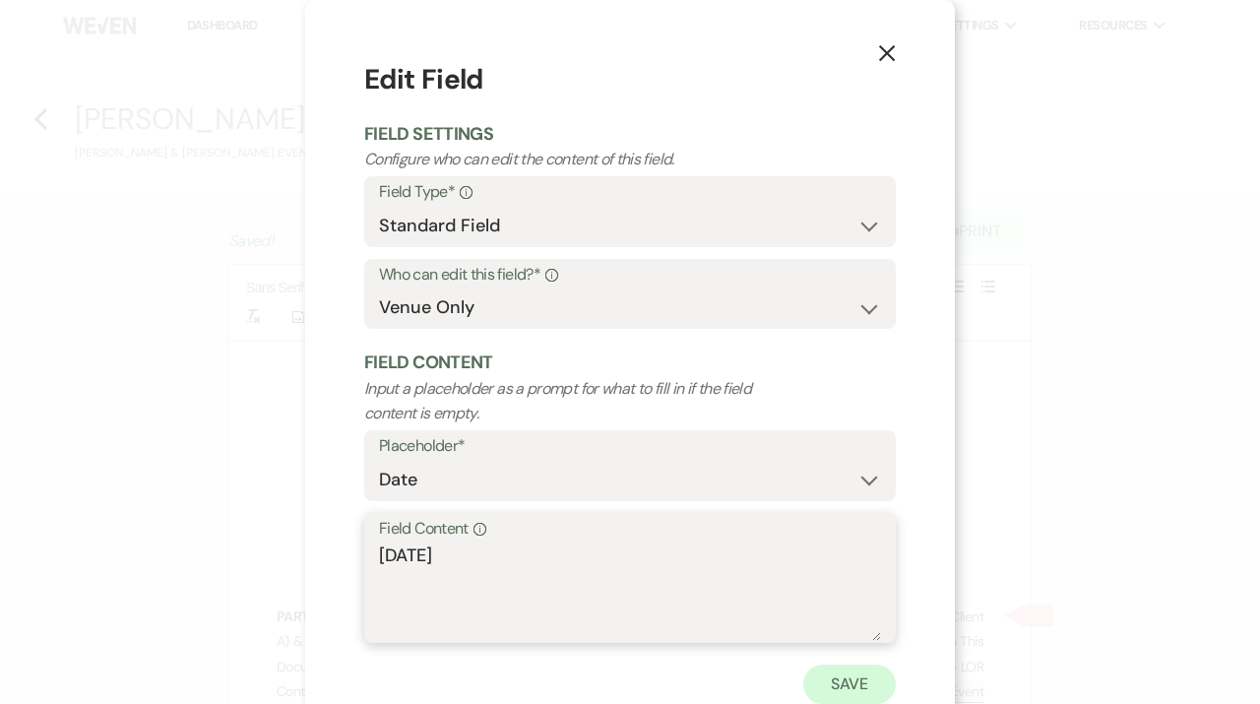
type textarea "9.19.25"
click at [861, 678] on button "Save" at bounding box center [849, 684] width 93 height 39
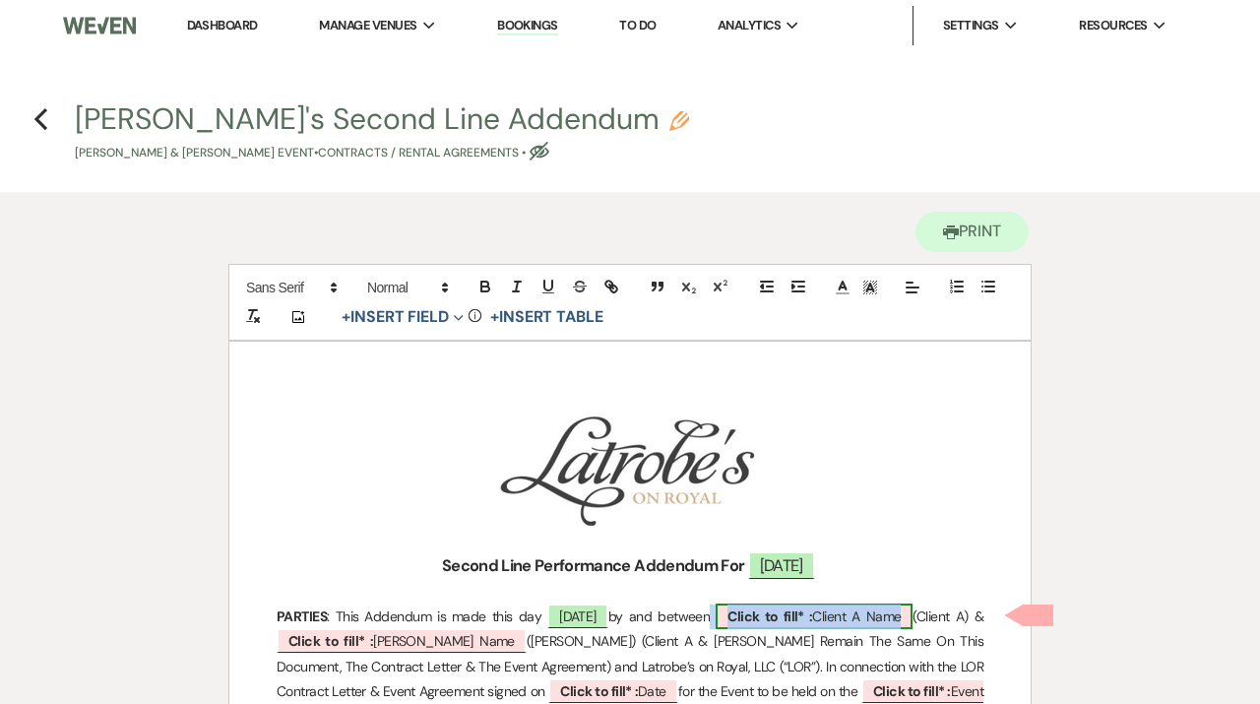
click at [837, 614] on span "Click to fill* : Client A Name" at bounding box center [814, 616] width 197 height 26
select select "owner"
select select "custom_placeholder"
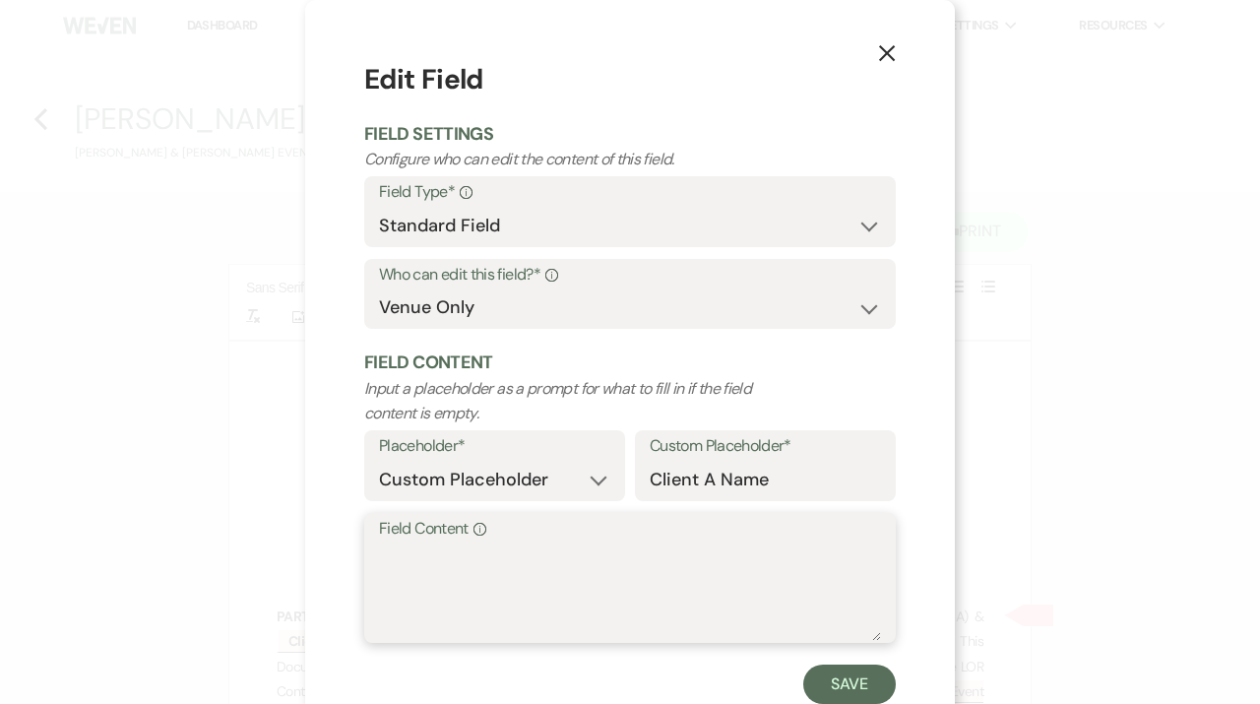
click at [622, 579] on textarea "Field Content Info" at bounding box center [630, 591] width 502 height 98
type textarea "M"
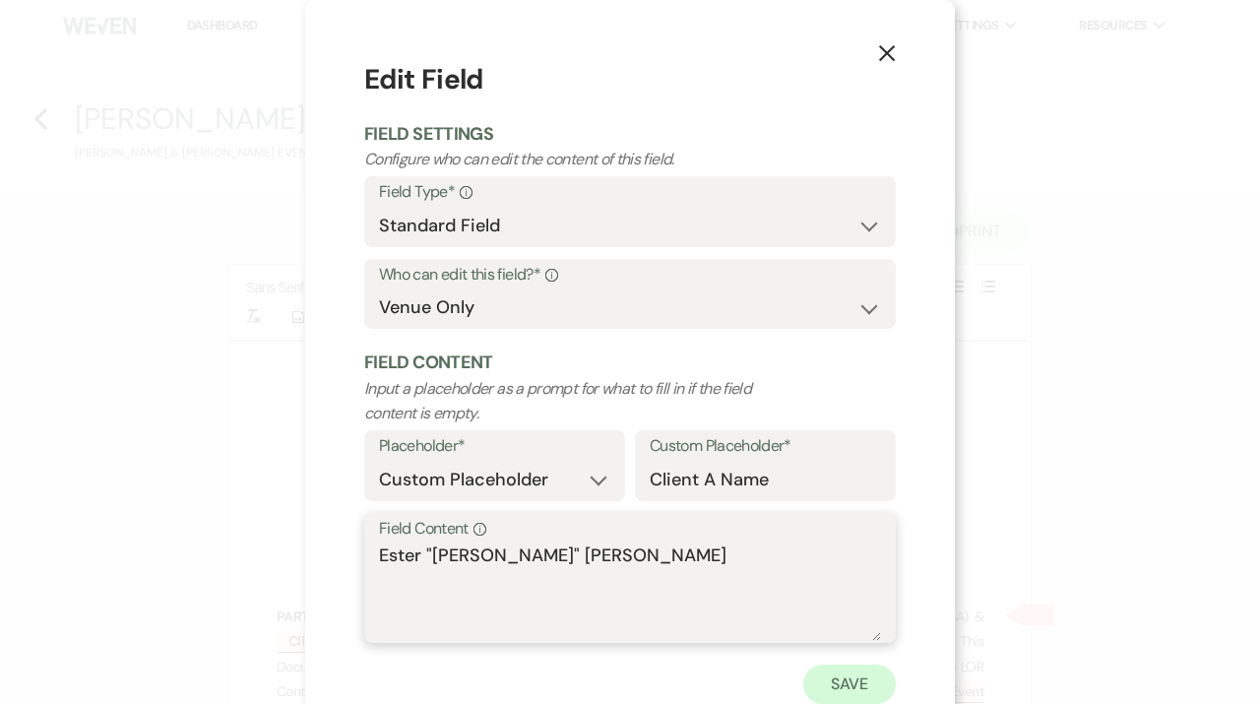
type textarea "Ester "Maria" Espinal"
click at [842, 685] on button "Save" at bounding box center [849, 684] width 93 height 39
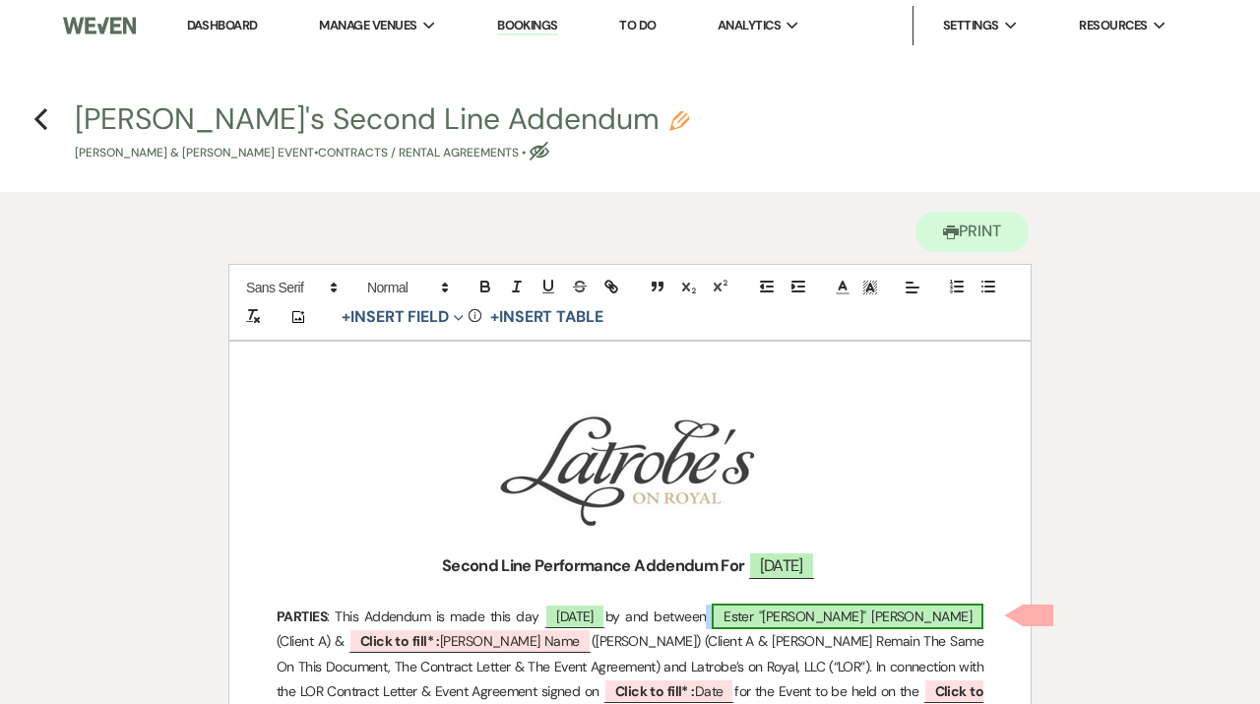
click at [815, 622] on span "Ester "Maria" Espinal" at bounding box center [848, 616] width 272 height 26
select select "owner"
select select "custom_placeholder"
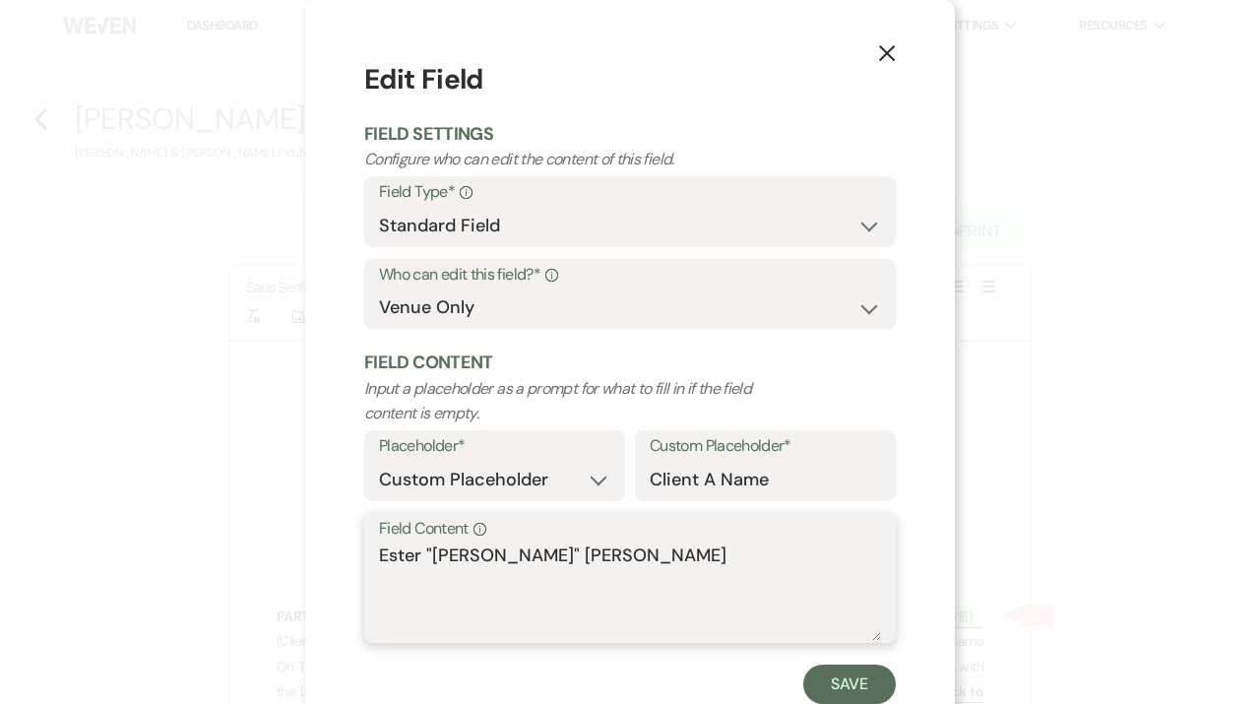
drag, startPoint x: 486, startPoint y: 550, endPoint x: 303, endPoint y: 550, distance: 183.1
click at [379, 550] on textarea "Ester "Maria" Espinal" at bounding box center [630, 591] width 502 height 98
type textarea "[PERSON_NAME] "[PERSON_NAME]" [PERSON_NAME]"
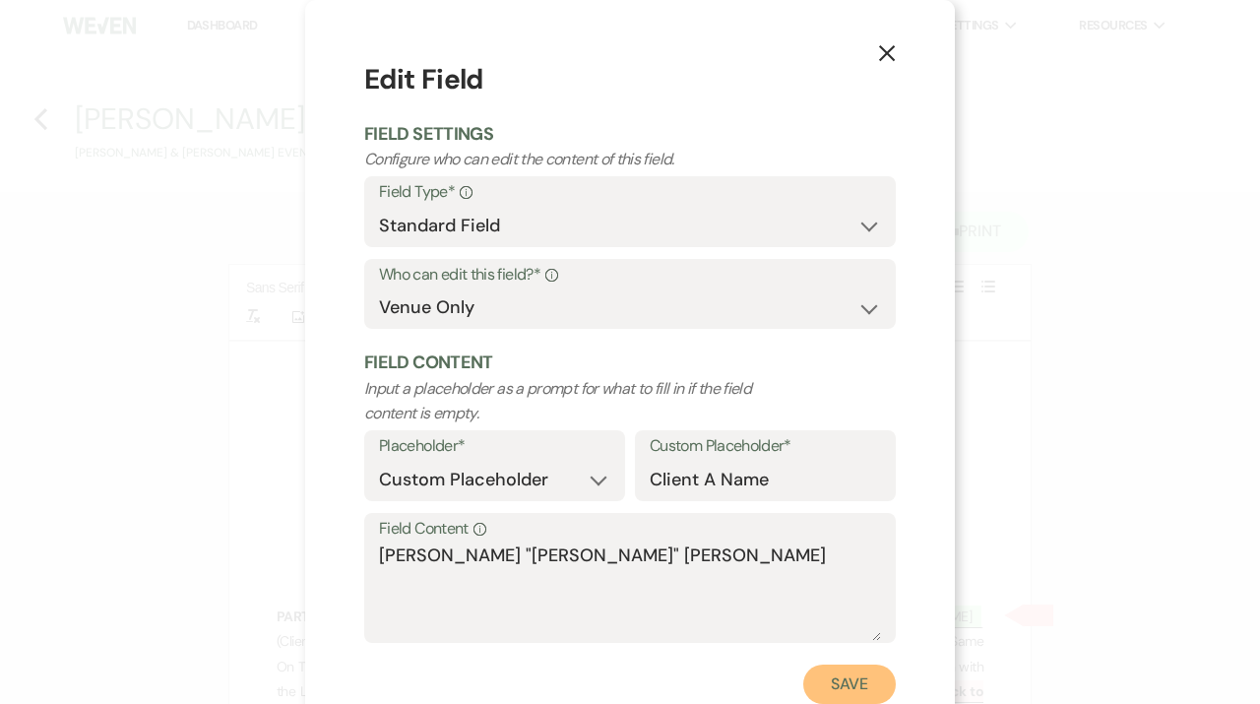
click at [837, 684] on button "Save" at bounding box center [849, 684] width 93 height 39
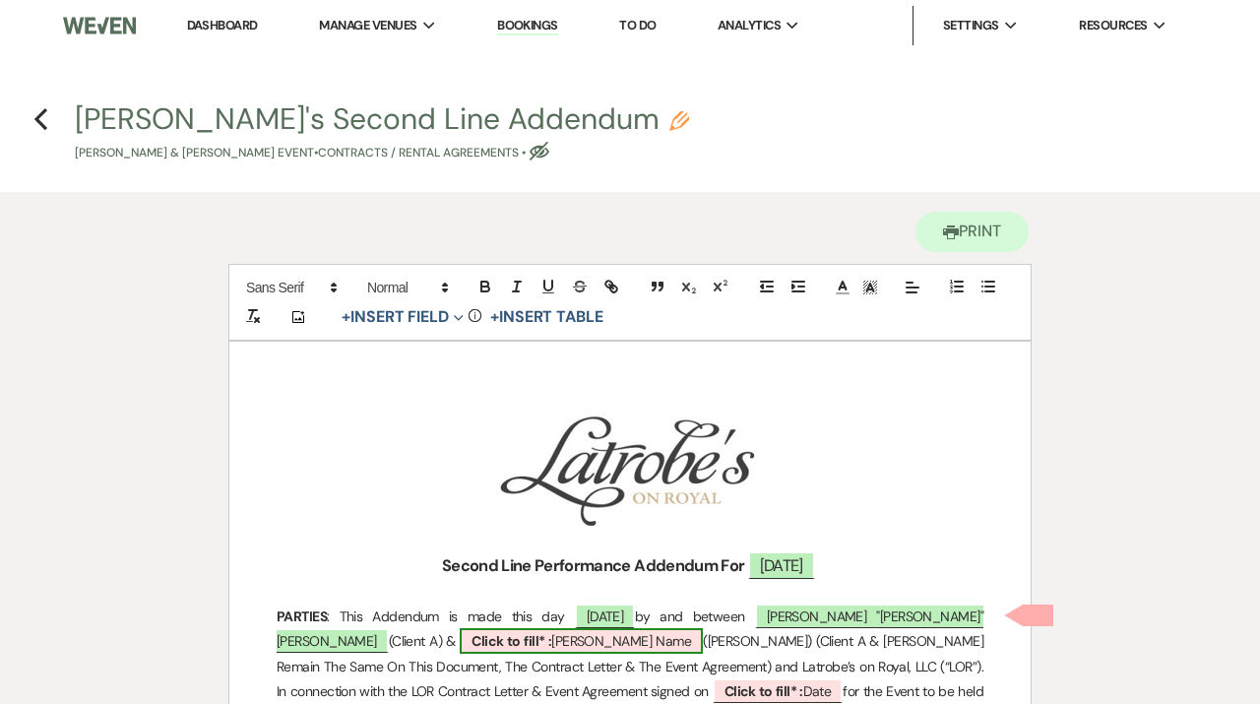
click at [551, 632] on b "Click to fill* :" at bounding box center [512, 641] width 80 height 18
select select "owner"
select select "custom_placeholder"
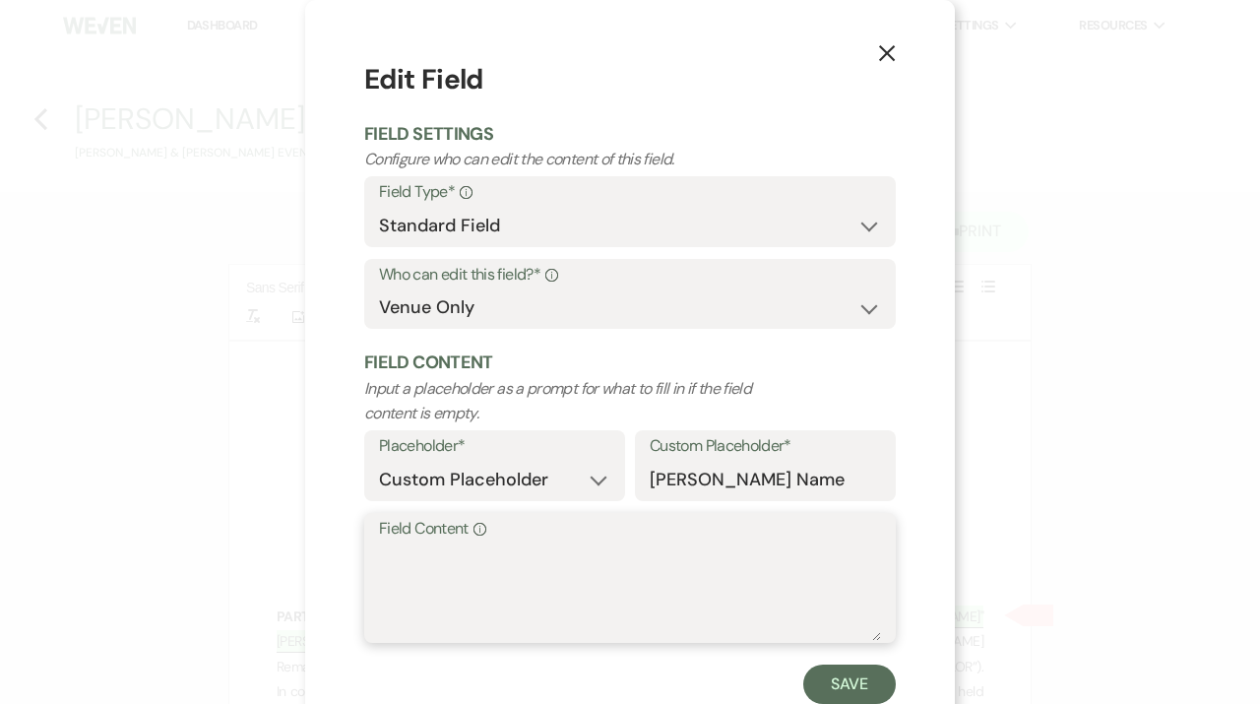
click at [487, 572] on textarea "Field Content Info" at bounding box center [630, 591] width 502 height 98
type textarea "[PERSON_NAME]"
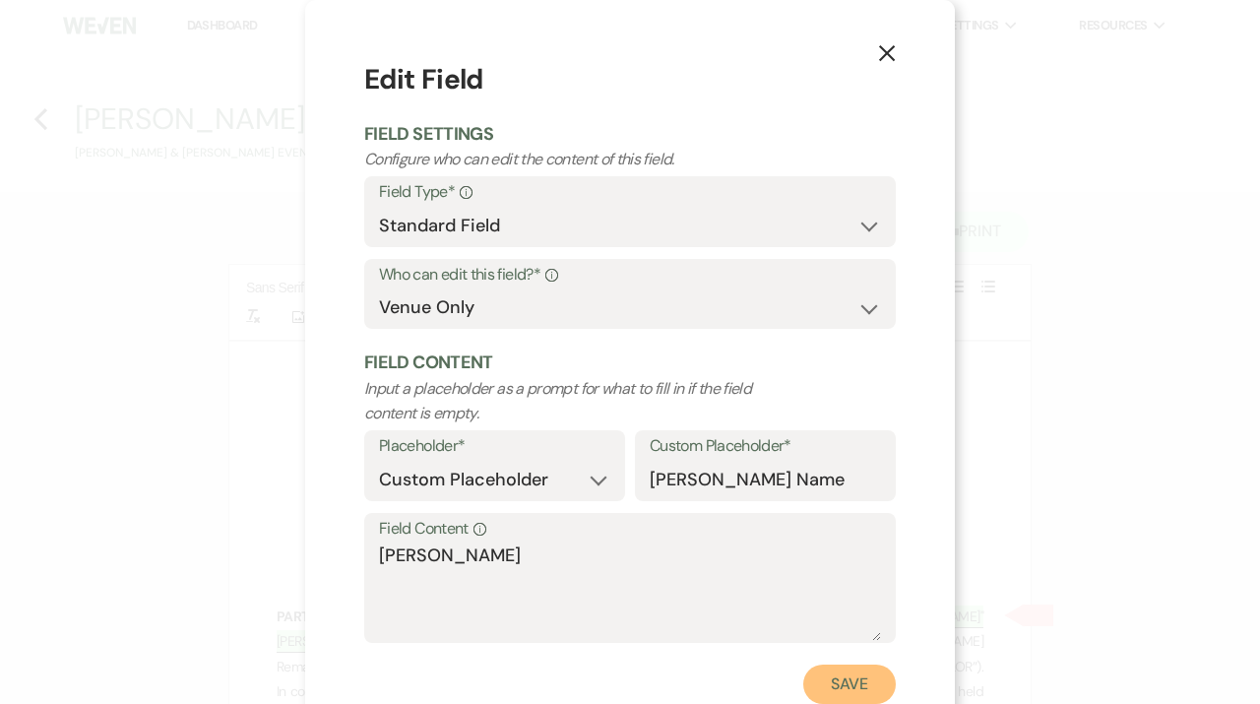
click at [853, 693] on button "Save" at bounding box center [849, 684] width 93 height 39
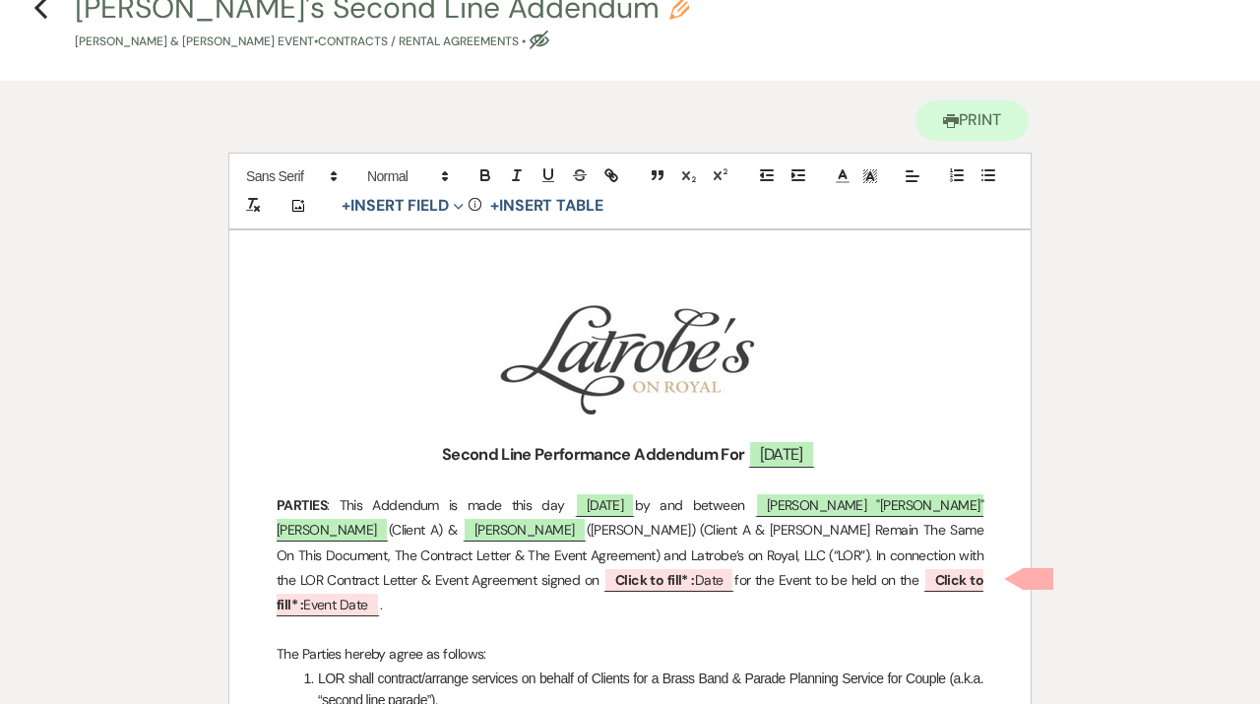
scroll to position [147, 0]
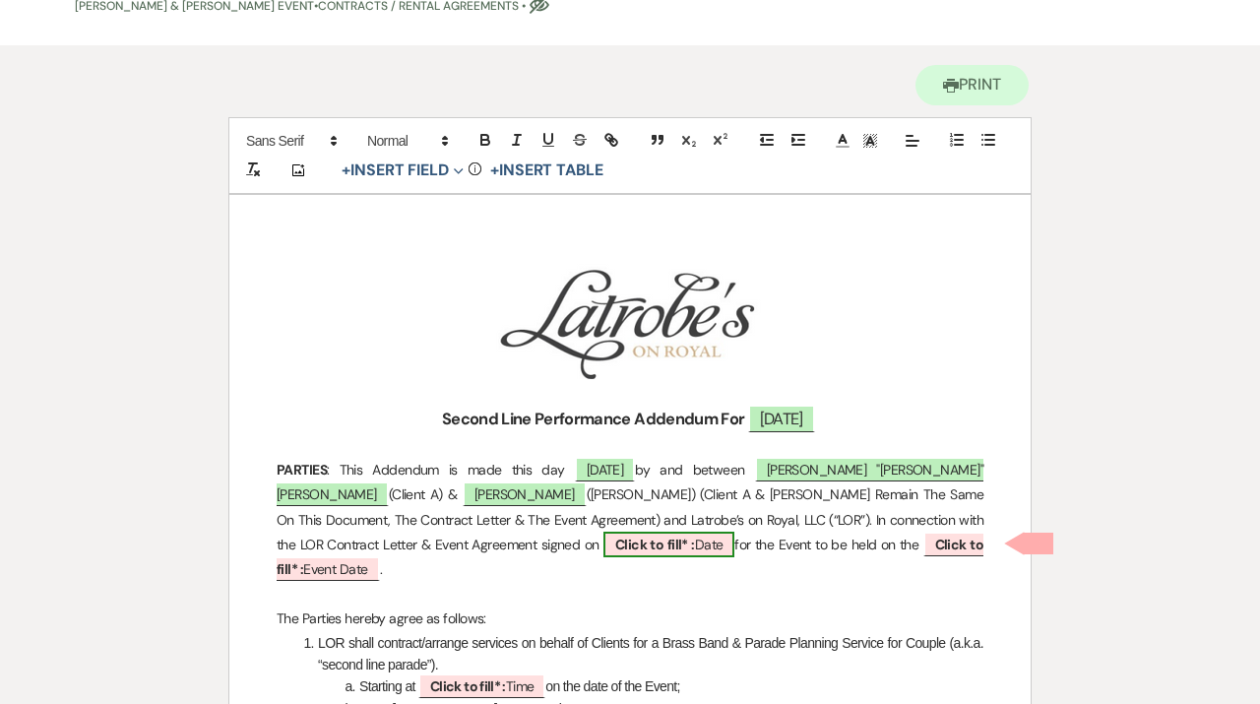
click at [615, 543] on b "Click to fill* :" at bounding box center [655, 545] width 80 height 18
select select "owner"
select select "Date"
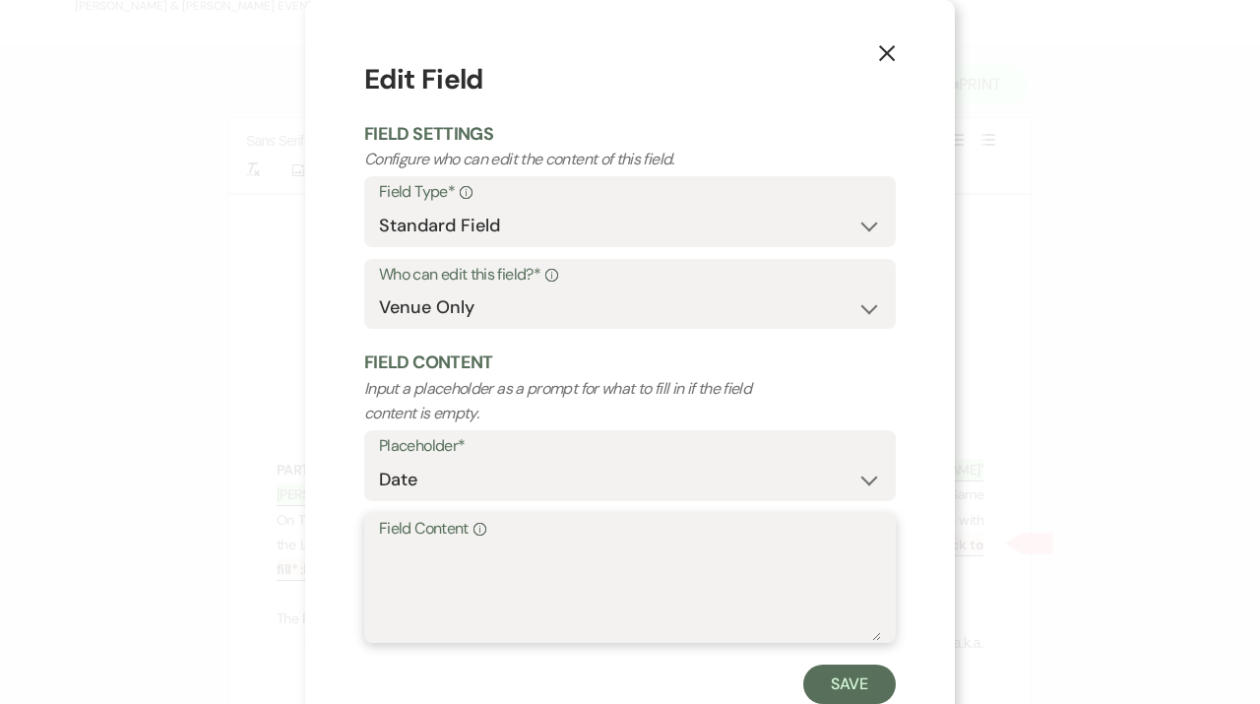
click at [438, 580] on textarea "Field Content Info" at bounding box center [630, 591] width 502 height 98
type textarea "4.14.25"
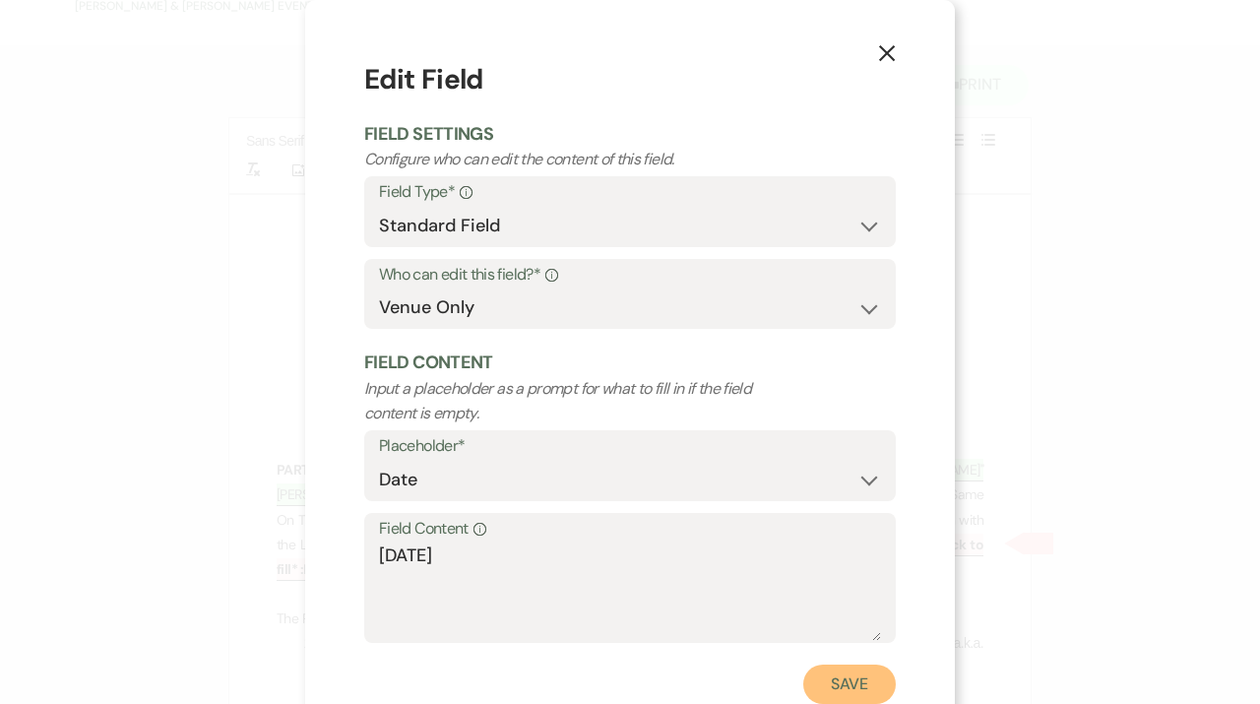
click at [842, 693] on button "Save" at bounding box center [849, 684] width 93 height 39
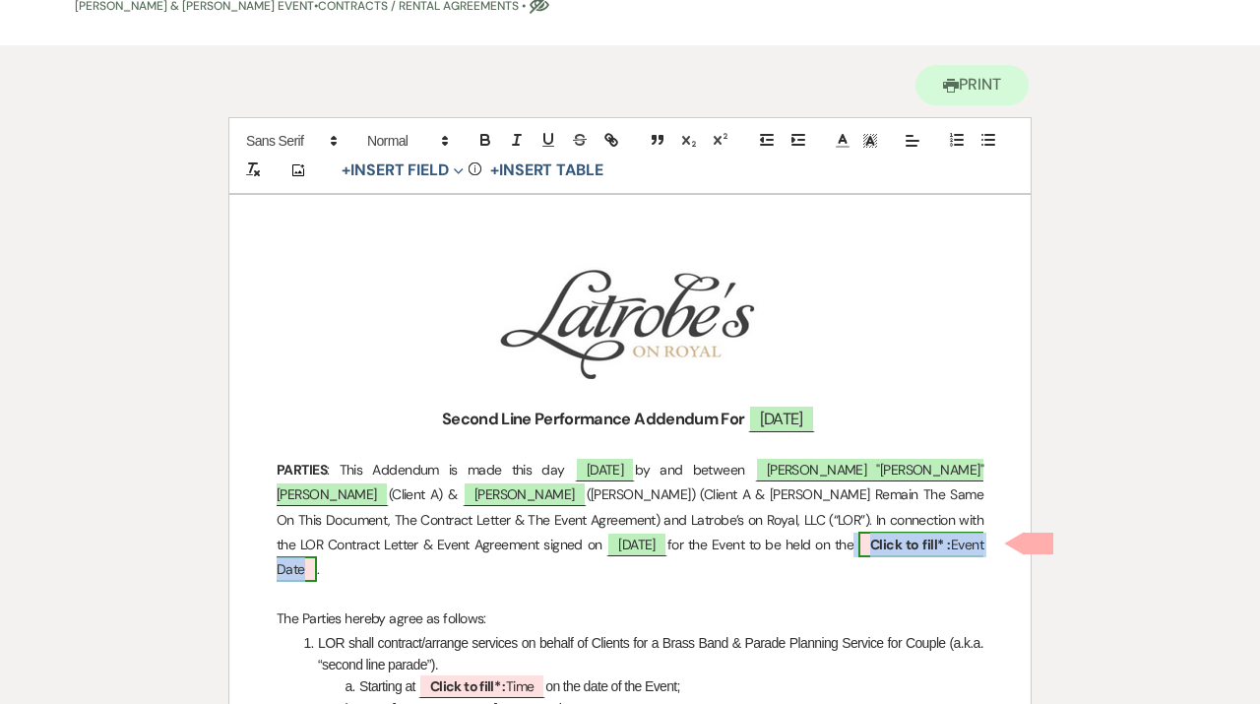
click at [651, 551] on span "Click to fill* : Event Date" at bounding box center [630, 557] width 707 height 50
select select "owner"
select select "custom_placeholder"
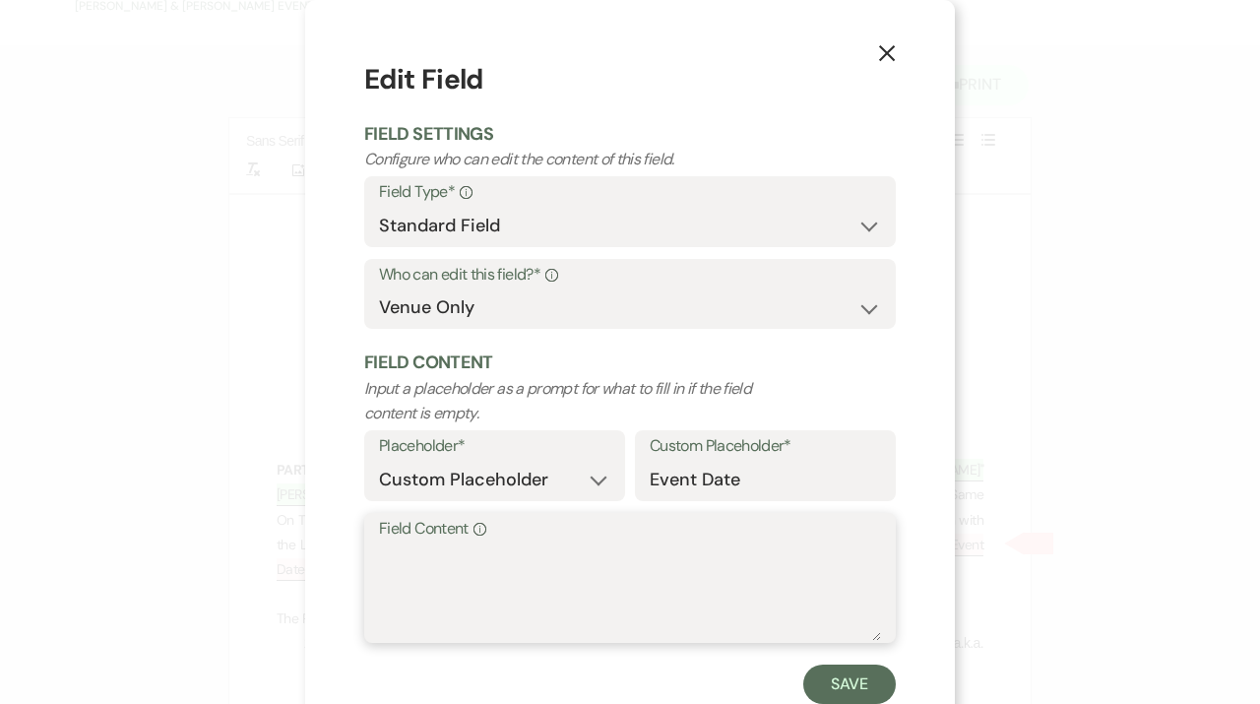
click at [580, 556] on textarea "Field Content Info" at bounding box center [630, 591] width 502 height 98
type textarea "10.10.25"
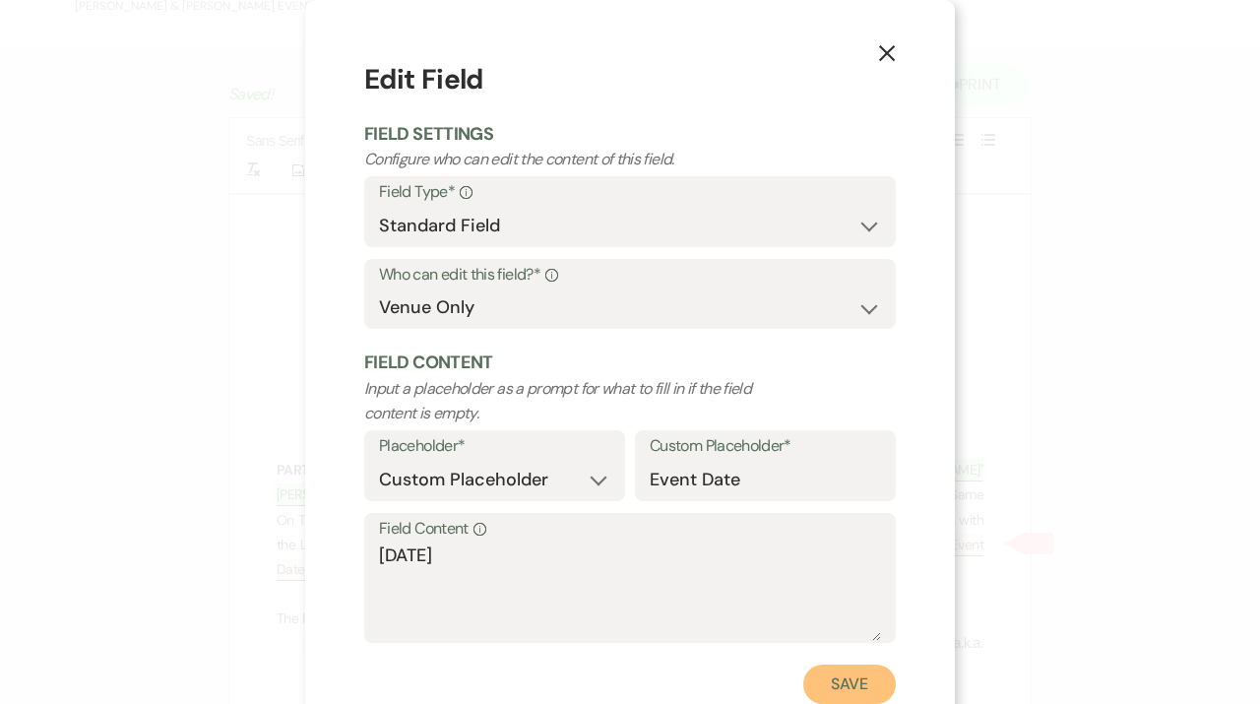
click at [841, 673] on button "Save" at bounding box center [849, 684] width 93 height 39
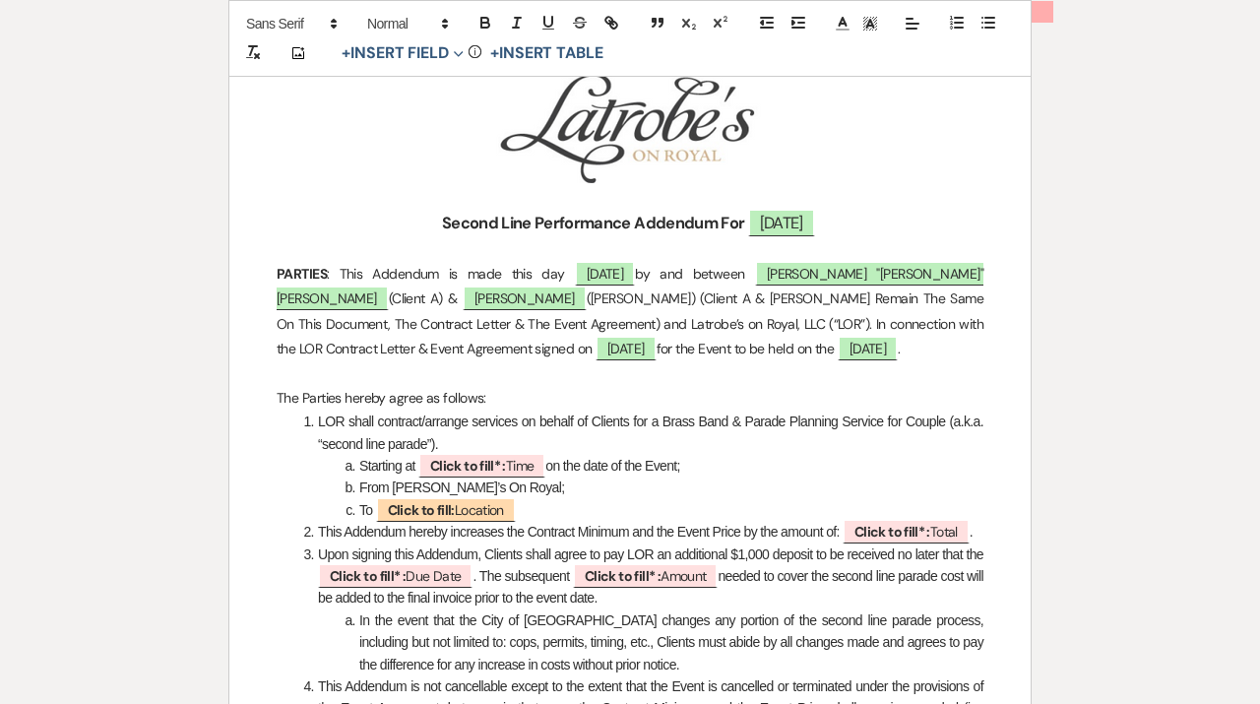
scroll to position [347, 0]
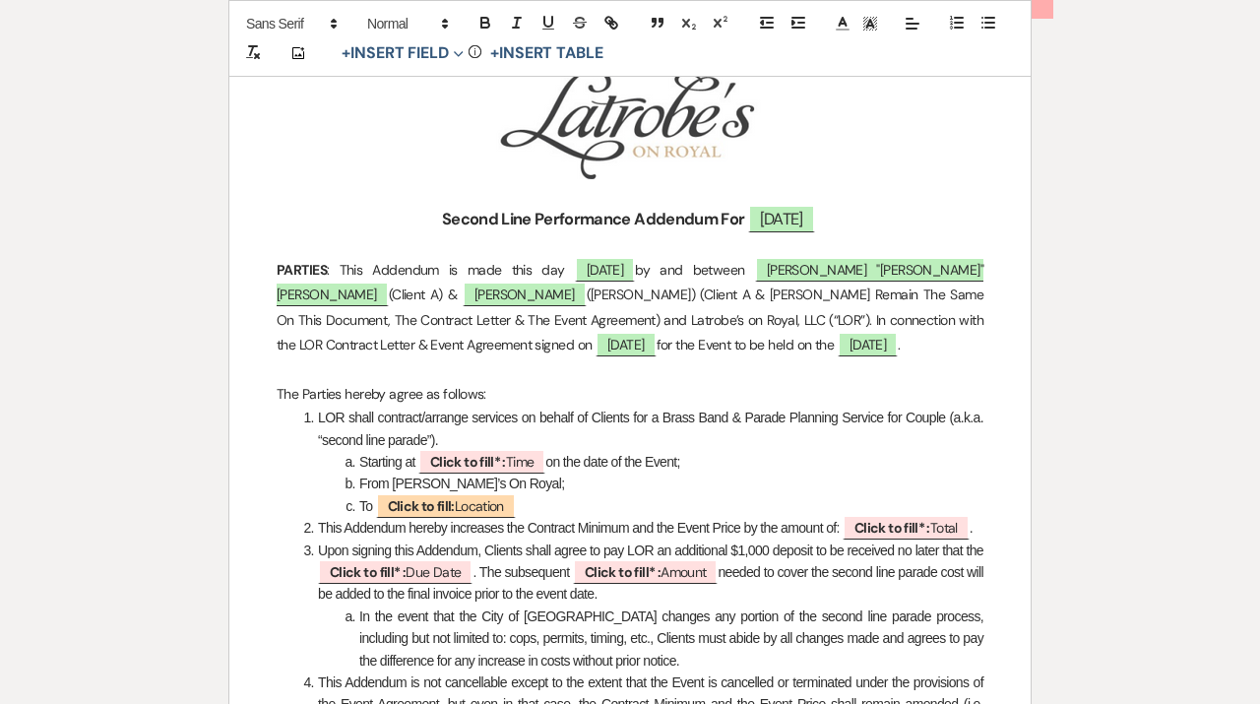
click at [459, 433] on li "LOR shall contract/arrange services on behalf of Clients for a Brass Band & Par…" at bounding box center [640, 429] width 686 height 44
click at [455, 459] on b "Click to fill* :" at bounding box center [468, 462] width 76 height 18
select select "owner"
select select "Time"
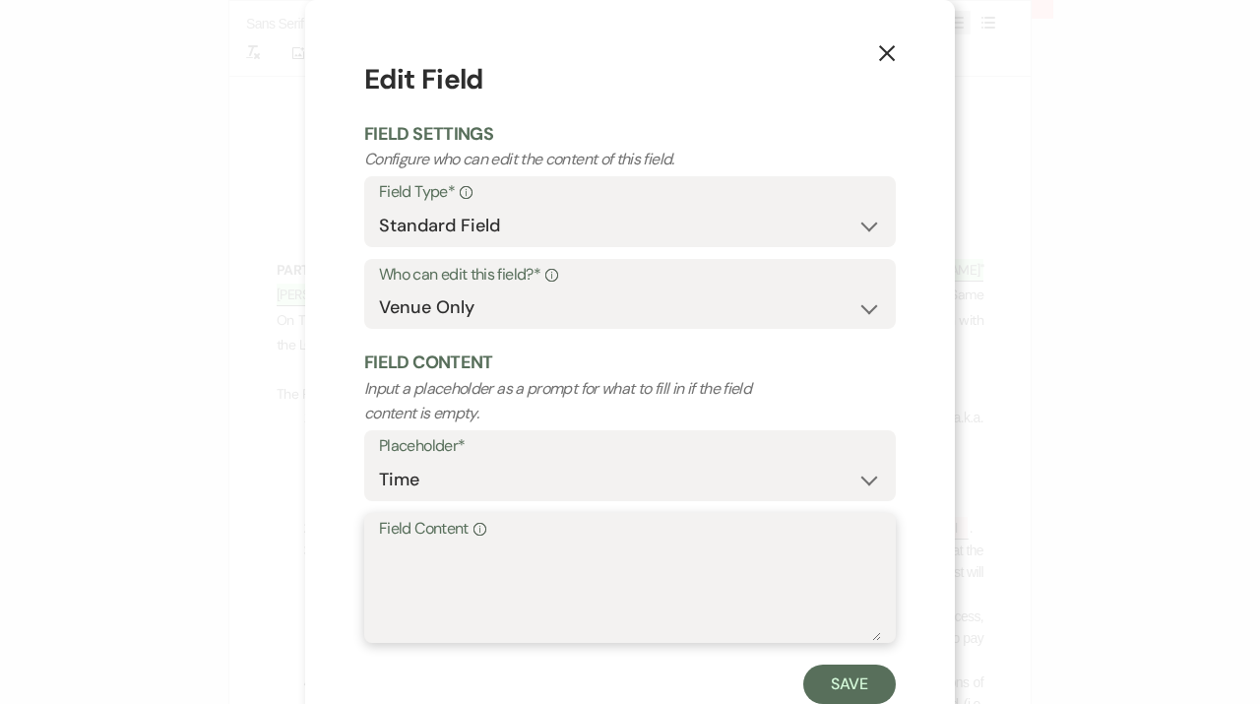
click at [493, 553] on textarea "Field Content Info" at bounding box center [630, 591] width 502 height 98
type textarea "9:00 PM"
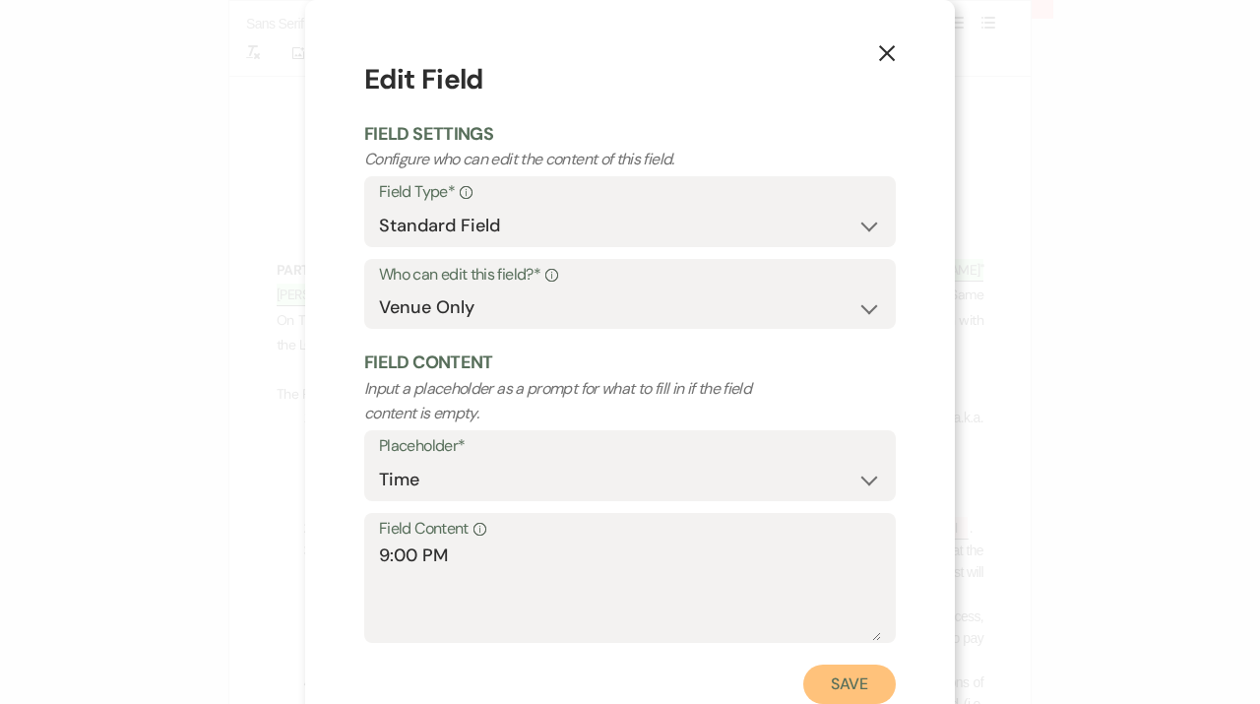
click at [859, 698] on button "Save" at bounding box center [849, 684] width 93 height 39
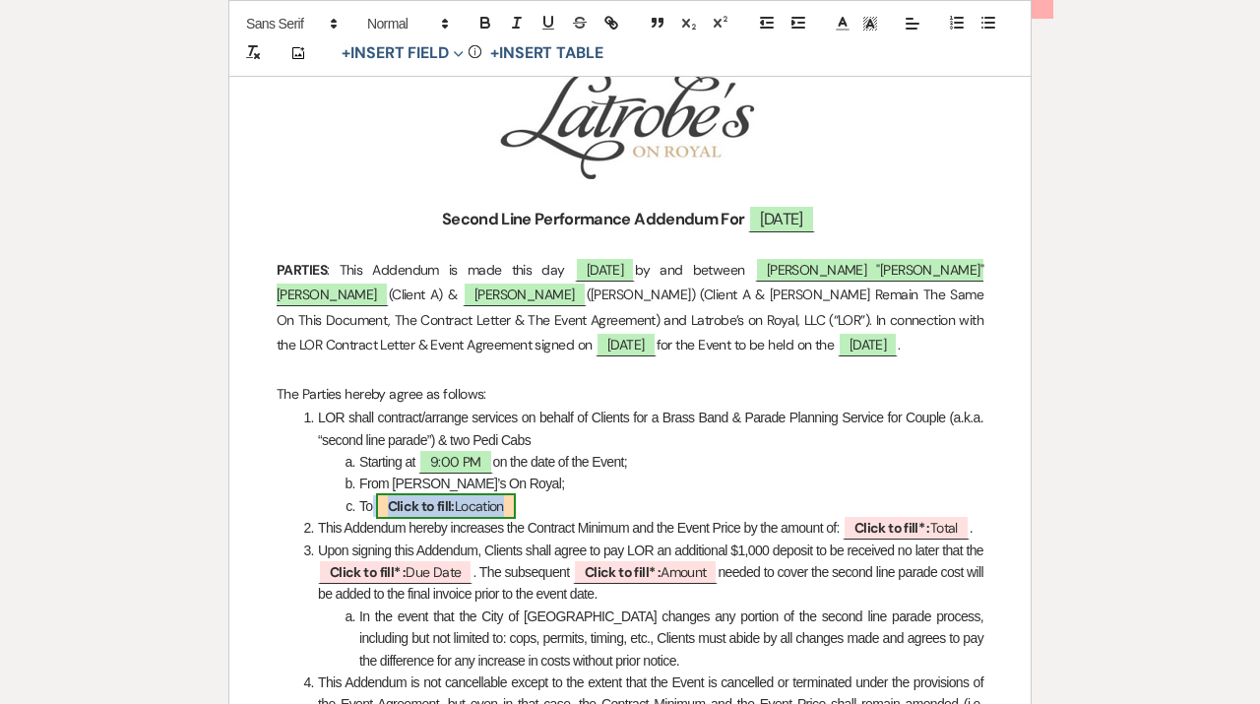
click at [446, 500] on b "Click to fill:" at bounding box center [421, 506] width 67 height 18
select select "Location"
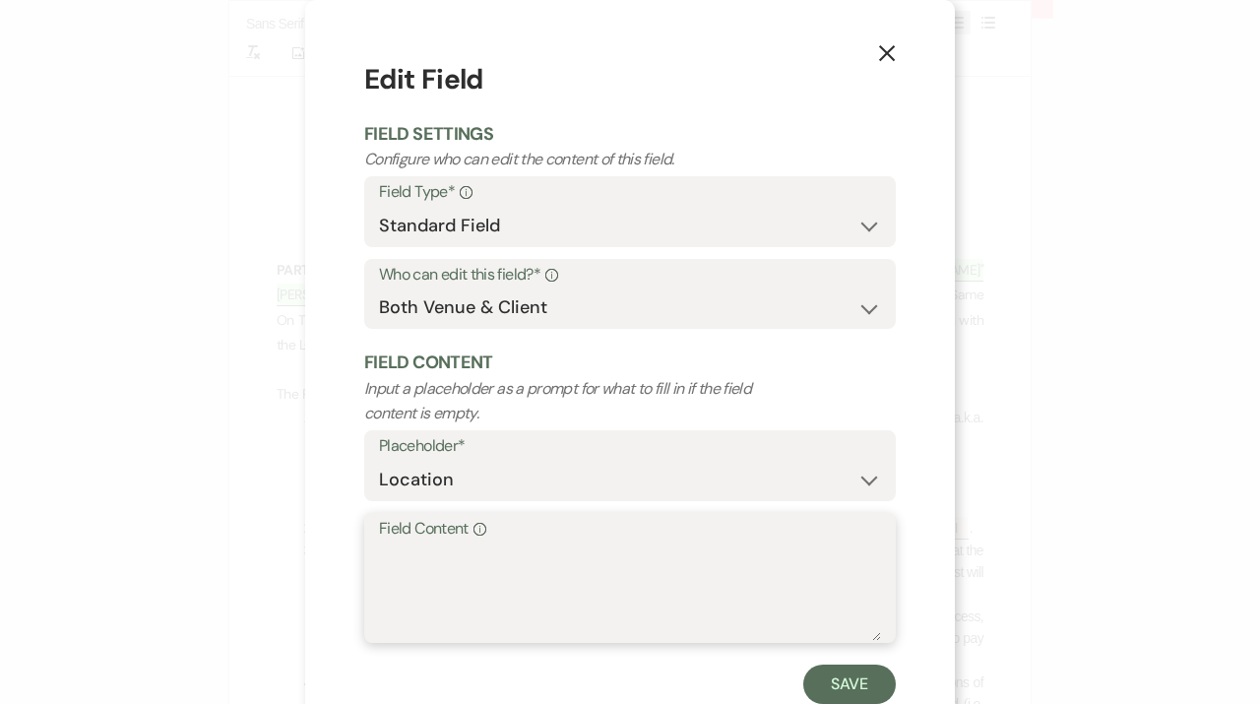
click at [506, 575] on textarea "Field Content Info" at bounding box center [630, 591] width 502 height 98
type textarea "Iberville & Dauphine Street"
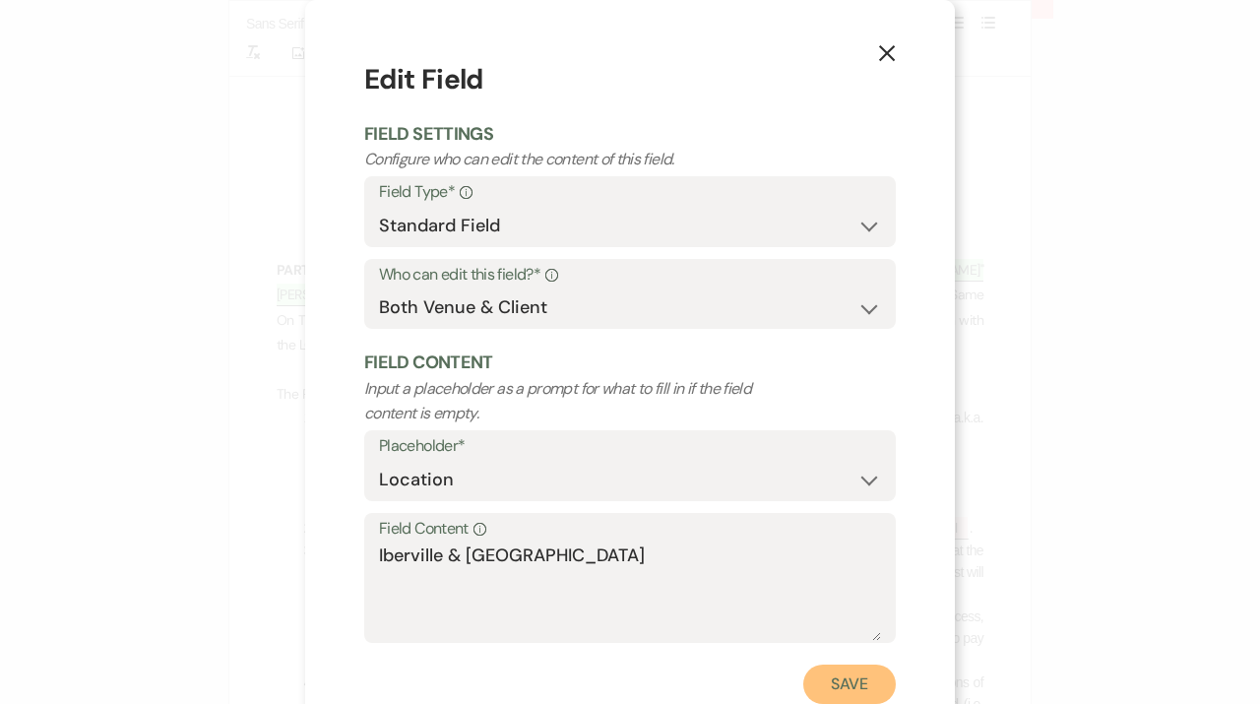
click at [844, 688] on button "Save" at bounding box center [849, 684] width 93 height 39
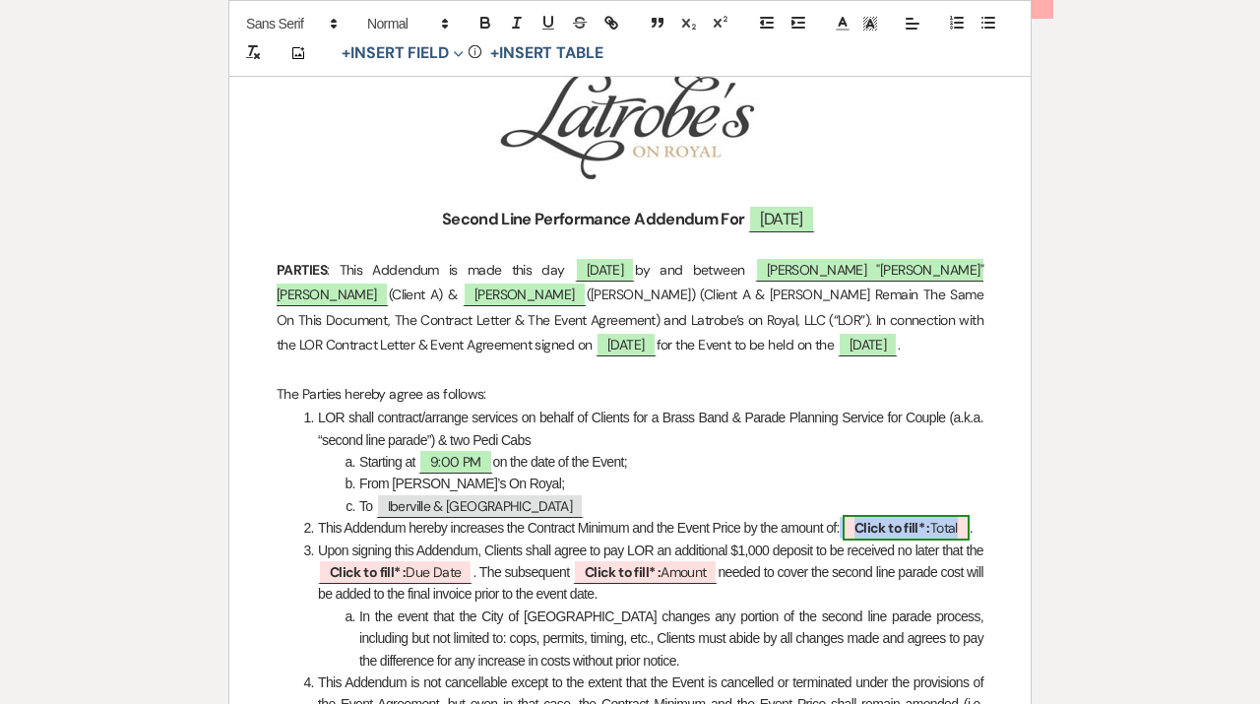
click at [899, 534] on b "Click to fill* :" at bounding box center [893, 528] width 76 height 18
select select "owner"
select select "Total"
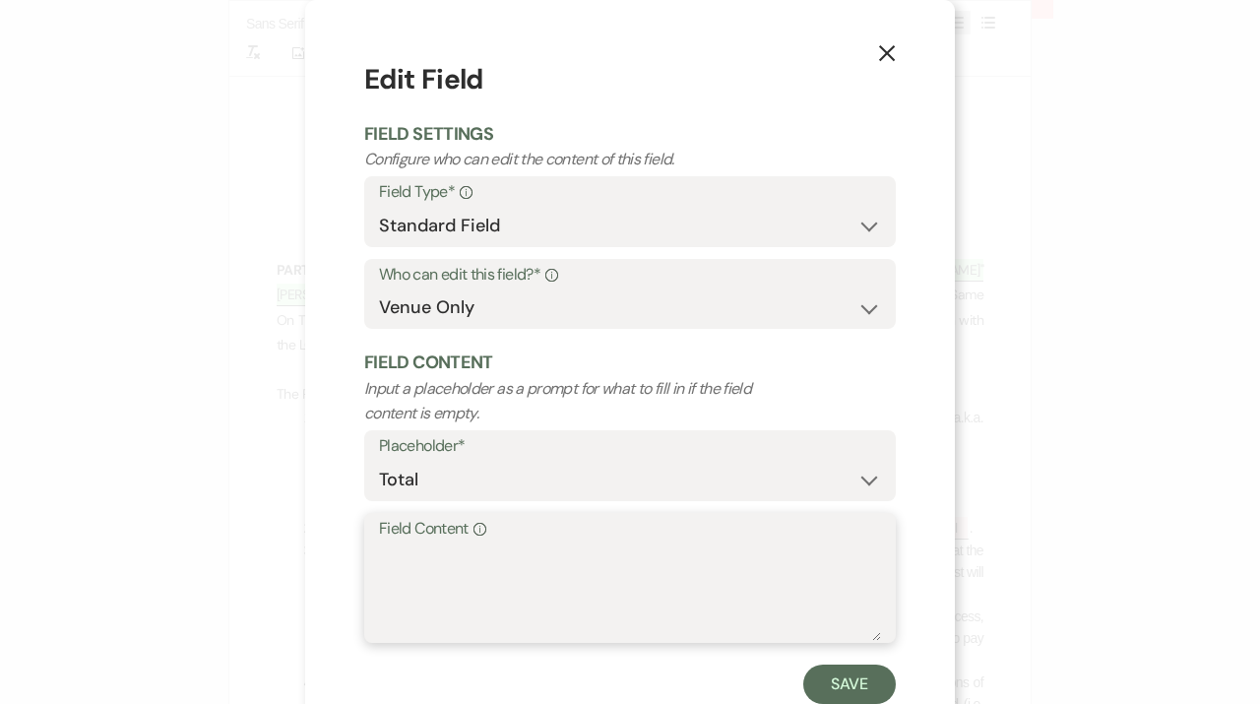
click at [602, 592] on textarea "Field Content Info" at bounding box center [630, 591] width 502 height 98
type textarea "$2,750"
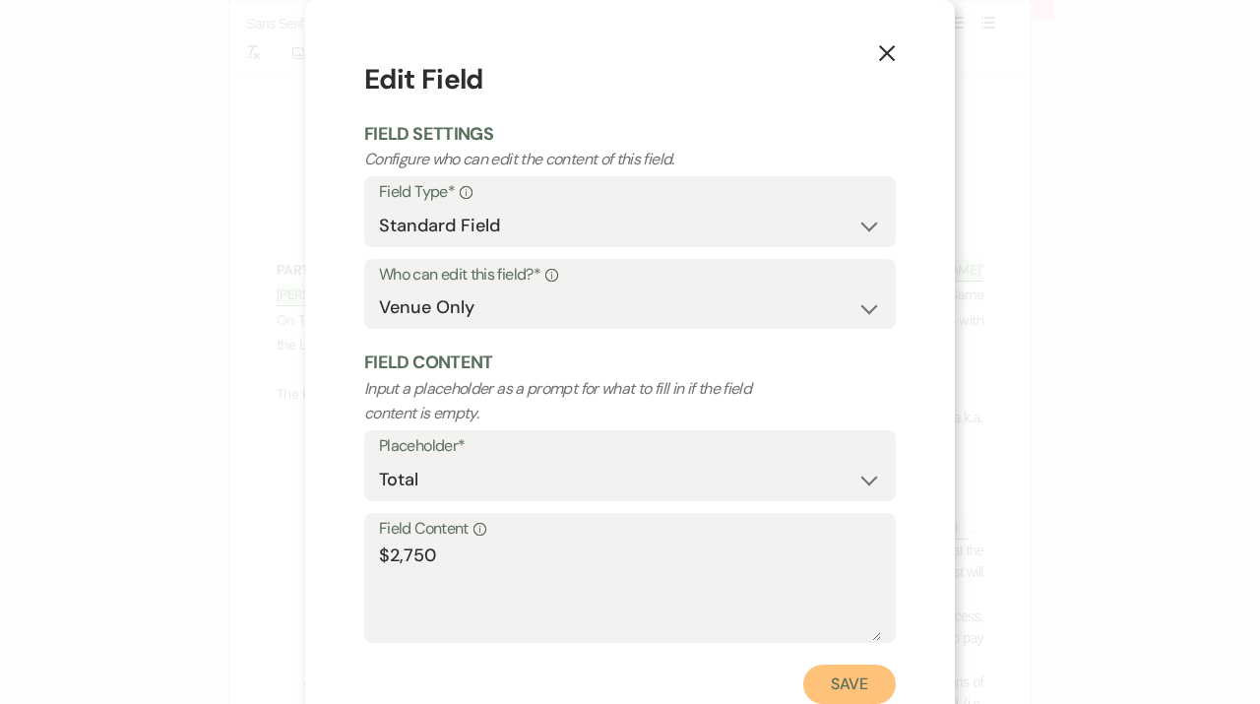
click at [863, 684] on button "Save" at bounding box center [849, 684] width 93 height 39
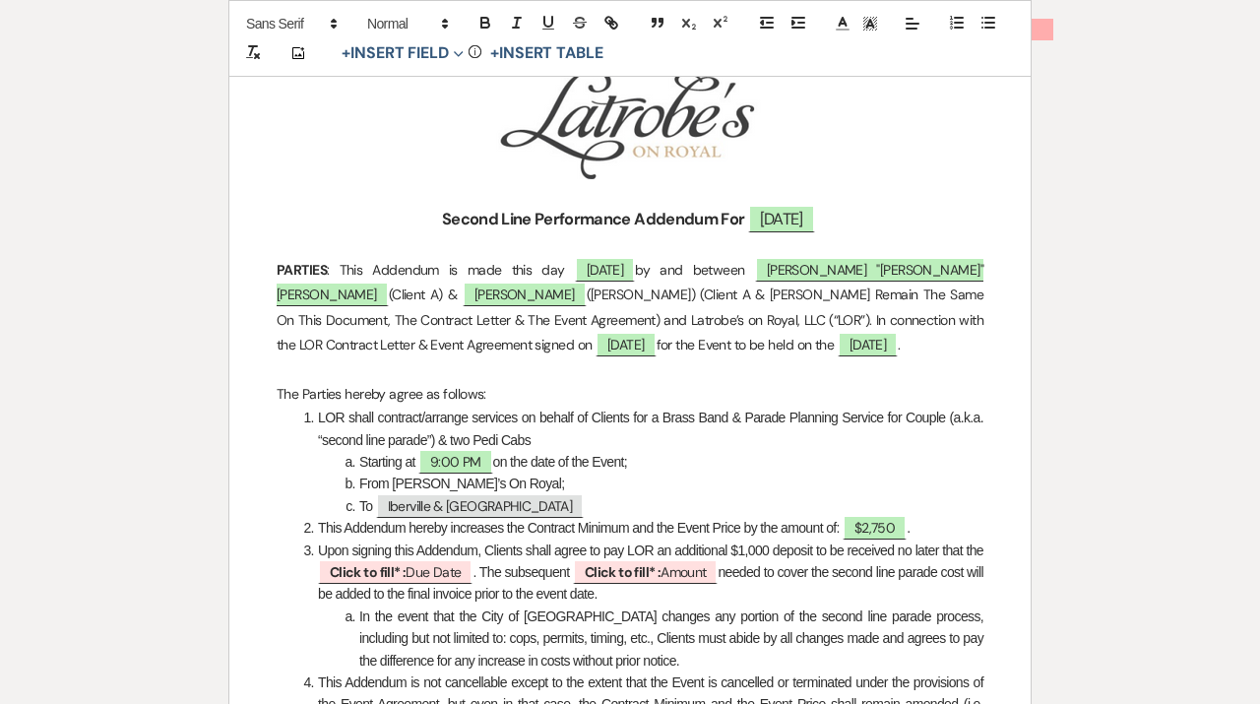
click at [769, 549] on span "Upon signing this Addendum, Clients shall agree to pay LOR an additional $1,000…" at bounding box center [651, 550] width 666 height 16
click at [452, 567] on span "Click to fill* : Due Date" at bounding box center [395, 572] width 155 height 26
select select "owner"
select select "custom_placeholder"
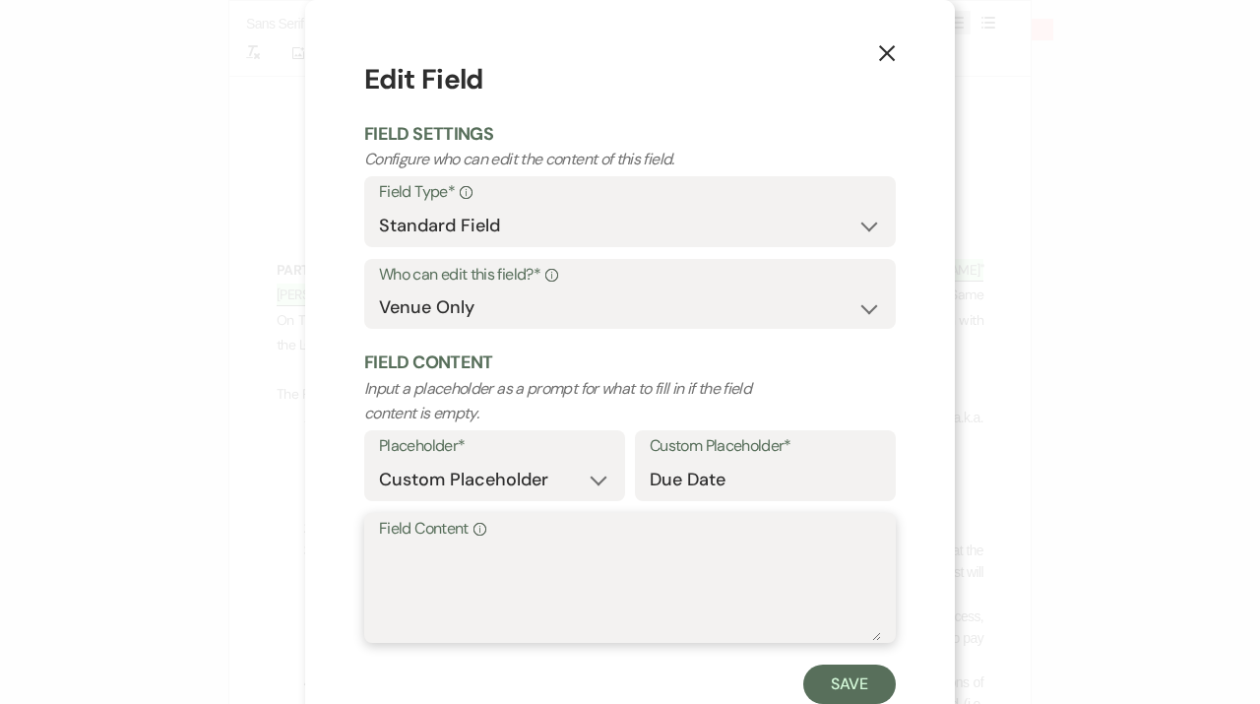
click at [499, 579] on textarea "Field Content Info" at bounding box center [630, 591] width 502 height 98
type textarea "9.26.25"
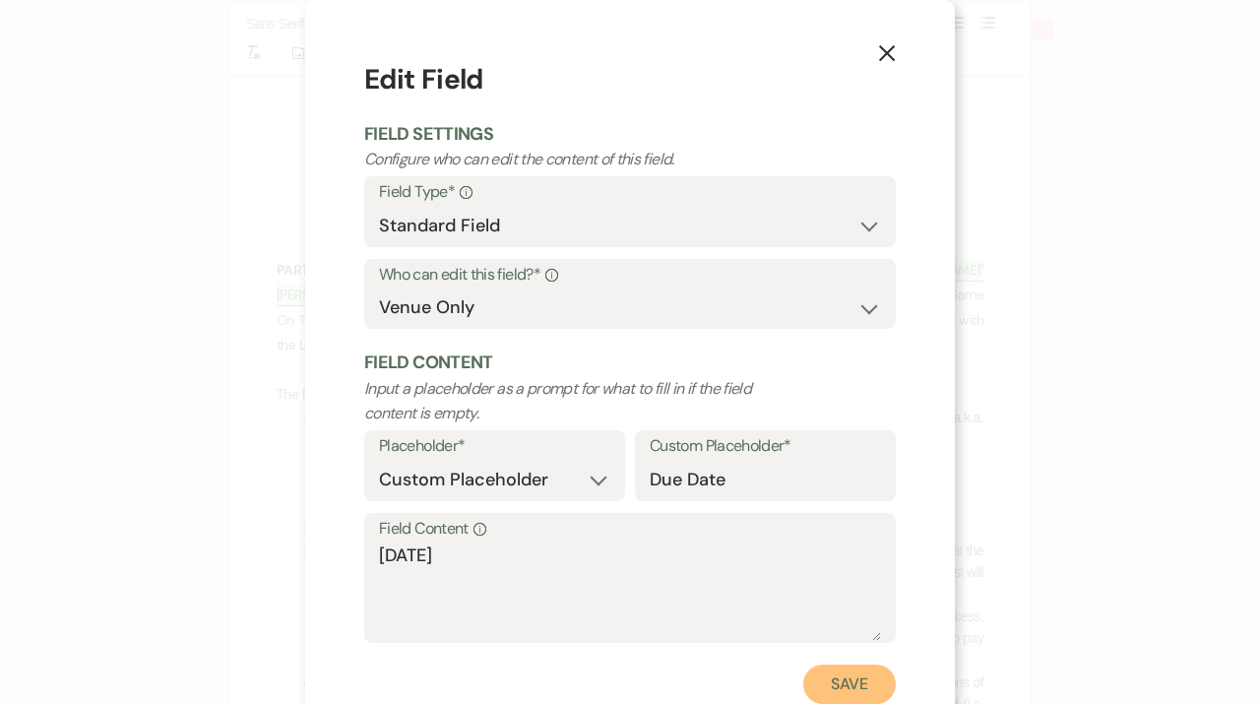
click at [829, 690] on button "Save" at bounding box center [849, 684] width 93 height 39
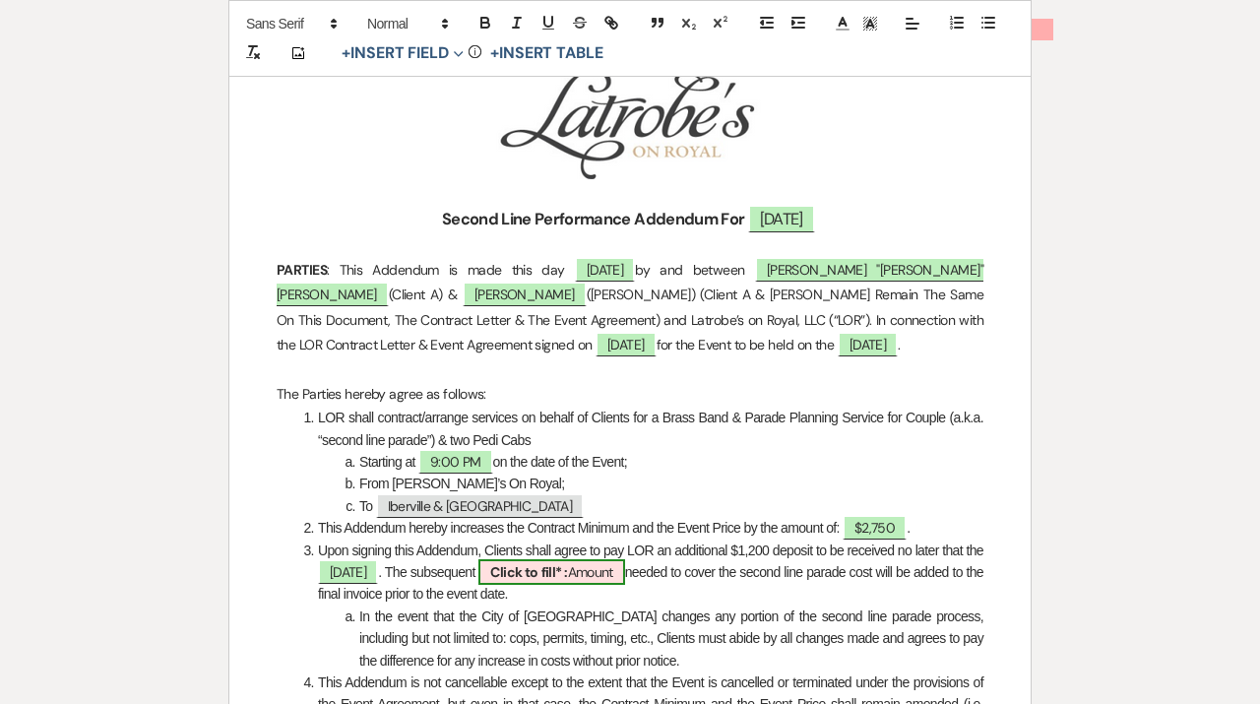
click at [567, 566] on b "Click to fill* :" at bounding box center [528, 572] width 77 height 18
select select "owner"
select select "Amount"
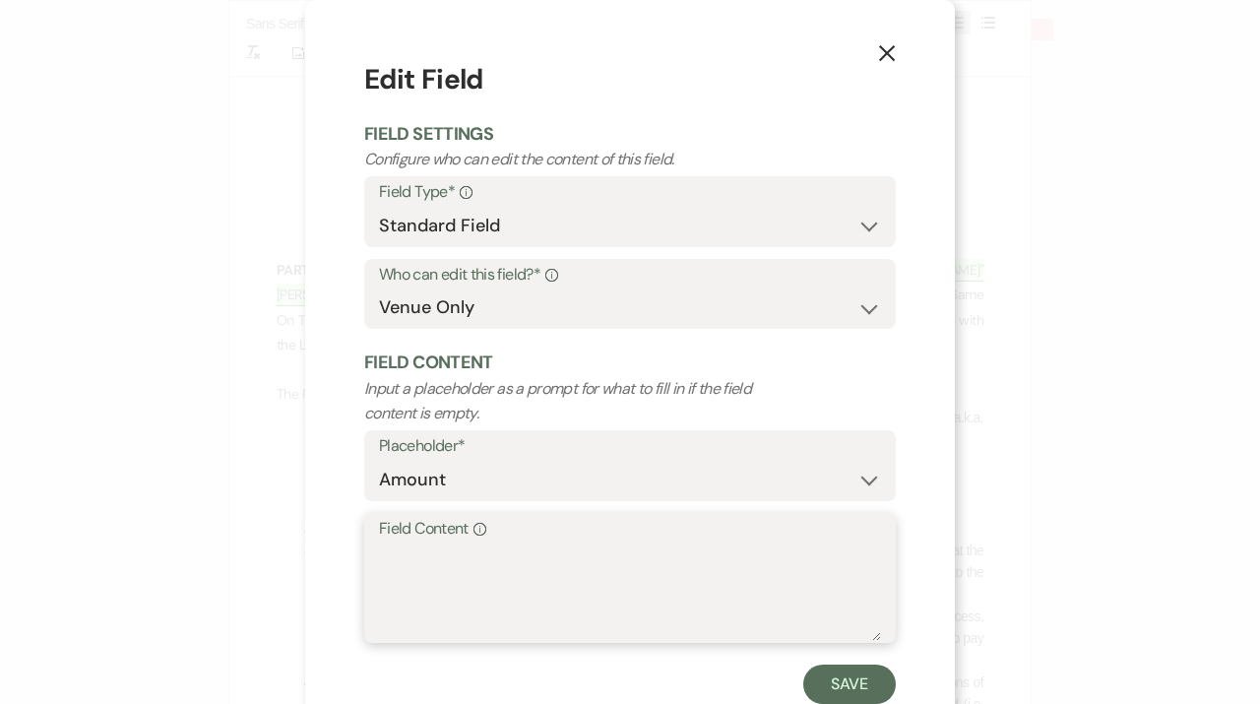
click at [546, 566] on textarea "Field Content Info" at bounding box center [630, 591] width 502 height 98
type textarea "$1,550"
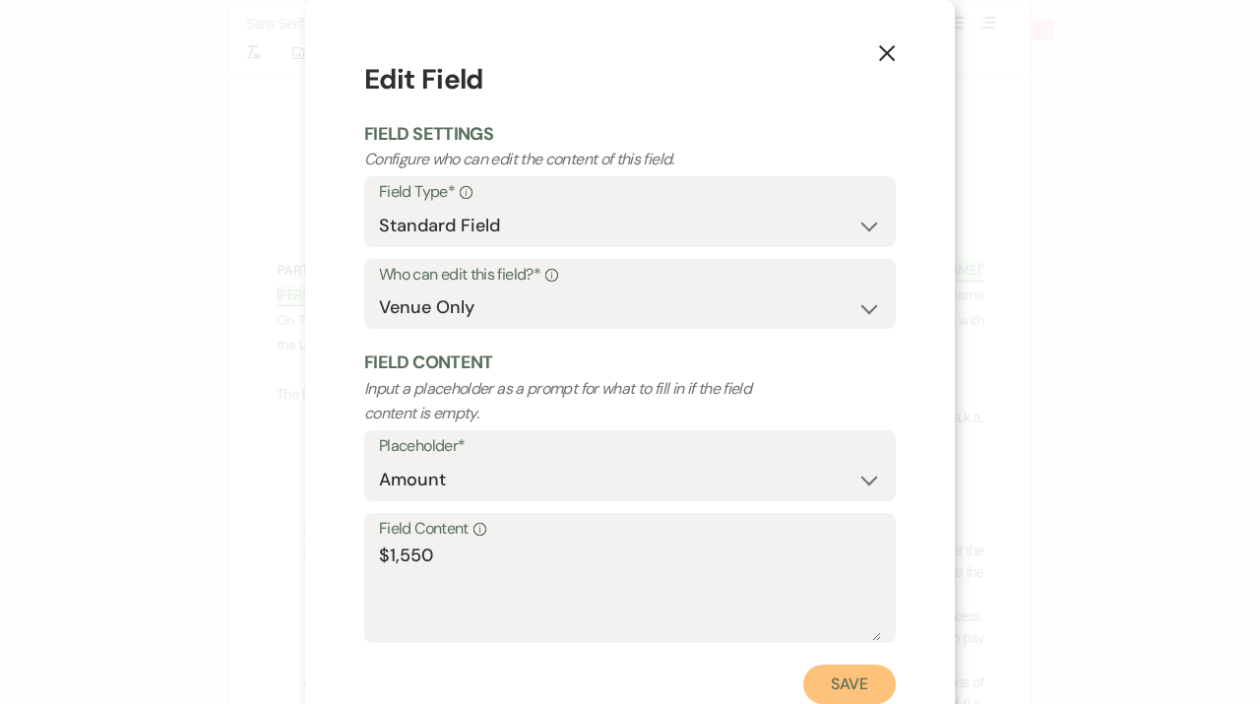
click at [852, 695] on button "Save" at bounding box center [849, 684] width 93 height 39
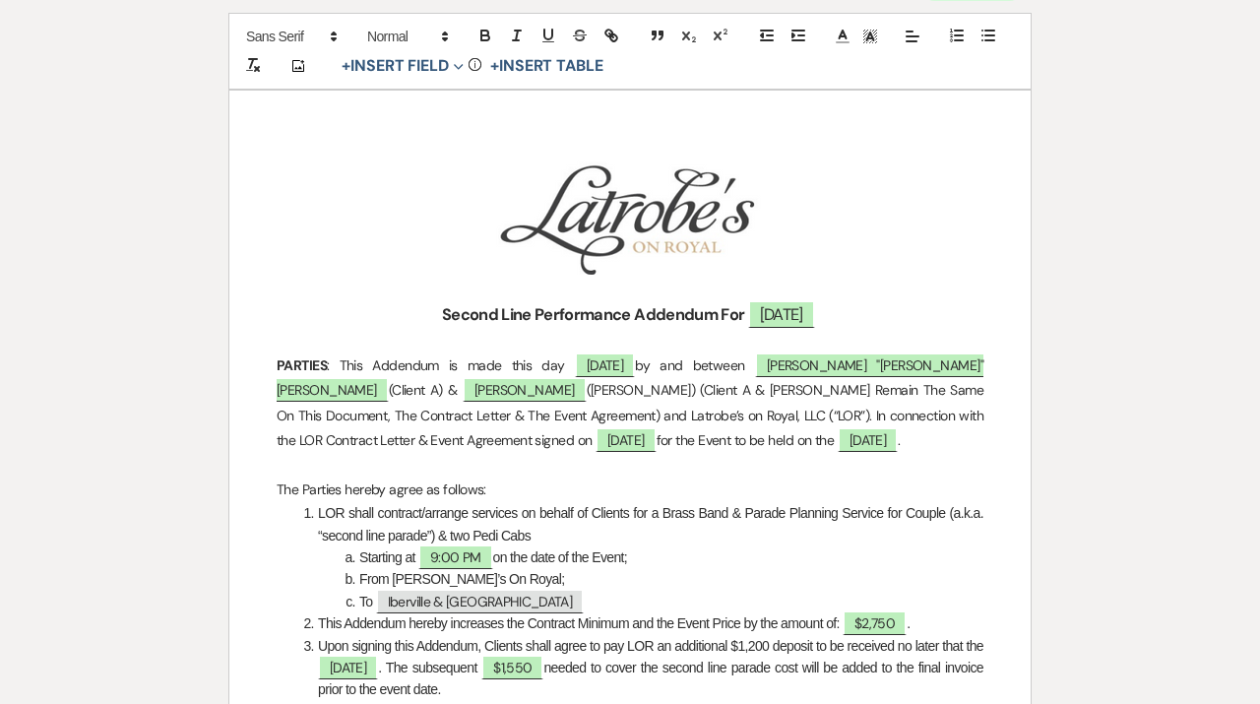
scroll to position [252, 0]
click at [492, 534] on span "LOR shall contract/arrange services on behalf of Clients for a Brass Band & Par…" at bounding box center [652, 522] width 668 height 37
click at [461, 533] on span "LOR shall contract/arrange services on behalf of Clients for a Brass Band & Par…" at bounding box center [652, 522] width 668 height 37
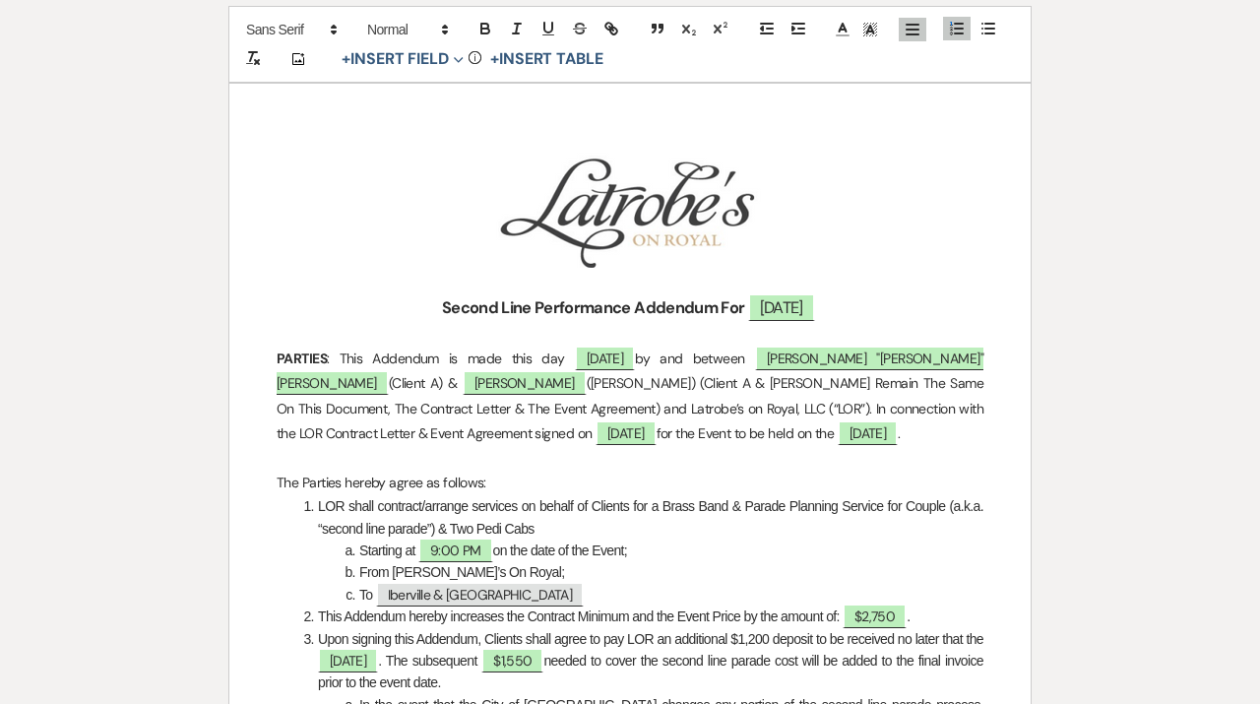
click at [521, 531] on span "LOR shall contract/arrange services on behalf of Clients for a Brass Band & Par…" at bounding box center [652, 516] width 668 height 37
click at [568, 528] on li "LOR shall contract/arrange services on behalf of Clients for a Brass Band & Par…" at bounding box center [640, 517] width 686 height 44
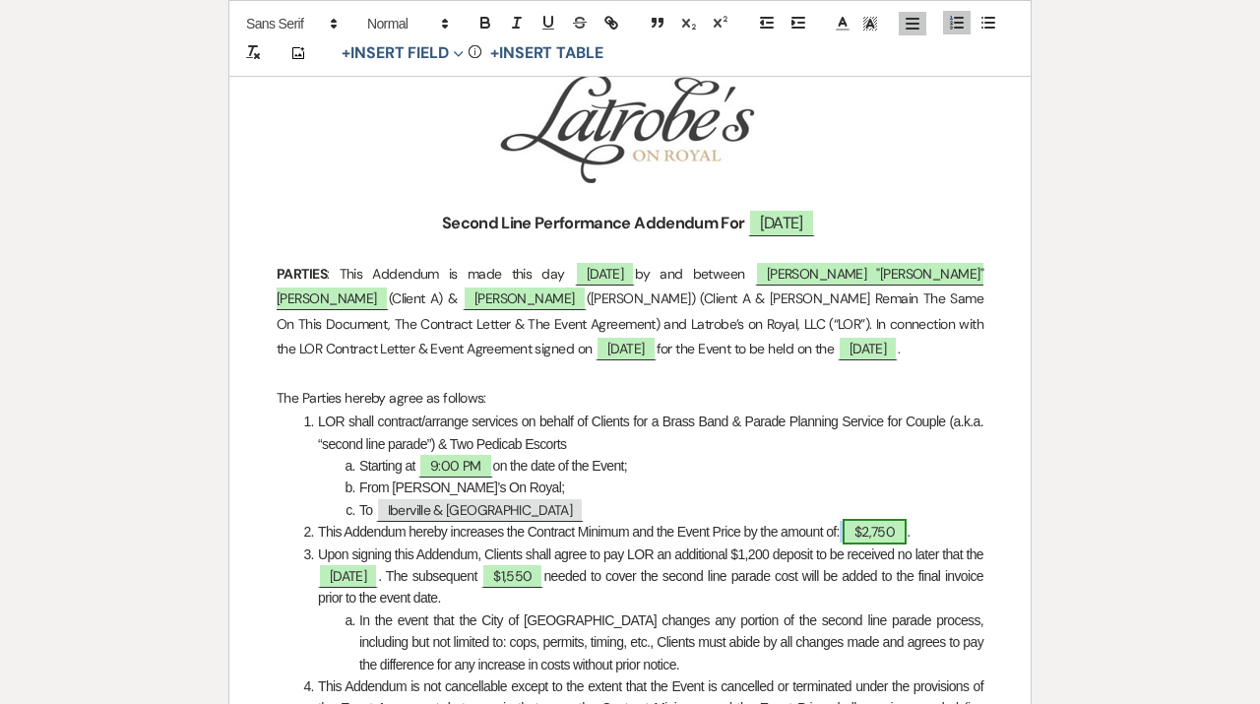
click at [904, 533] on span "$2,750" at bounding box center [875, 532] width 64 height 26
select select "owner"
select select "Total"
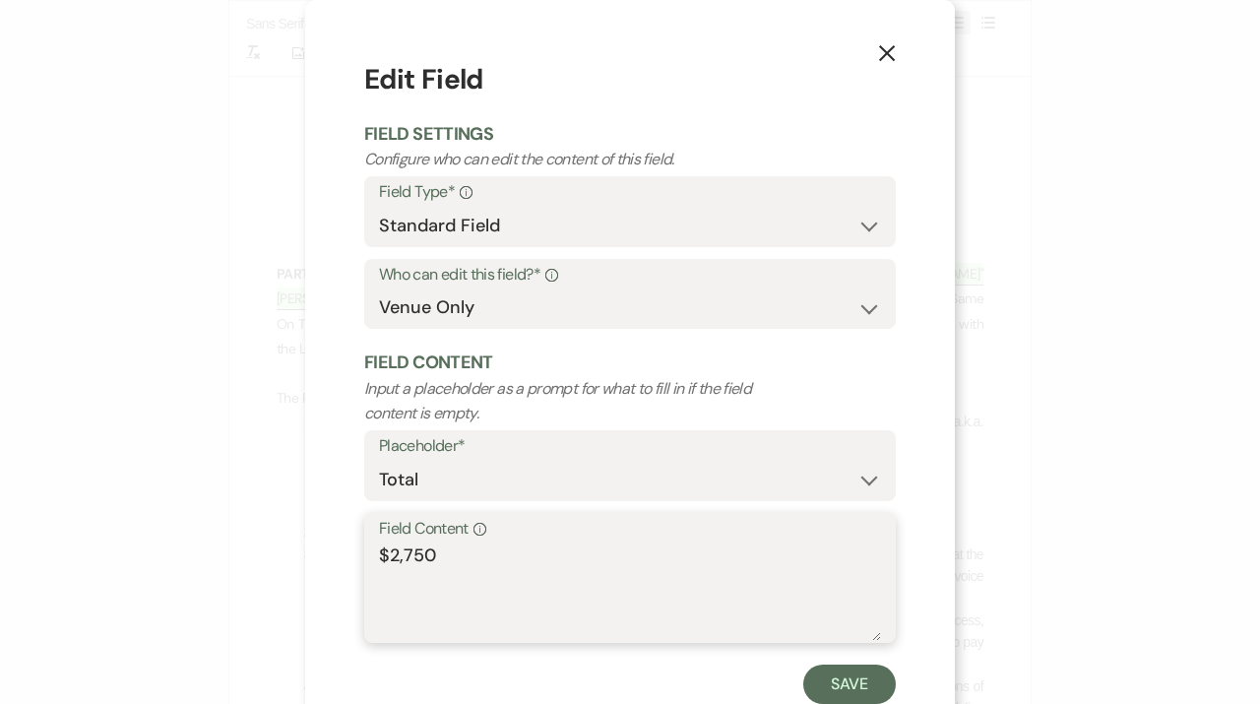
click at [452, 560] on textarea "$2,750" at bounding box center [630, 591] width 502 height 98
type textarea "$2,900"
click at [848, 679] on button "Save" at bounding box center [849, 684] width 93 height 39
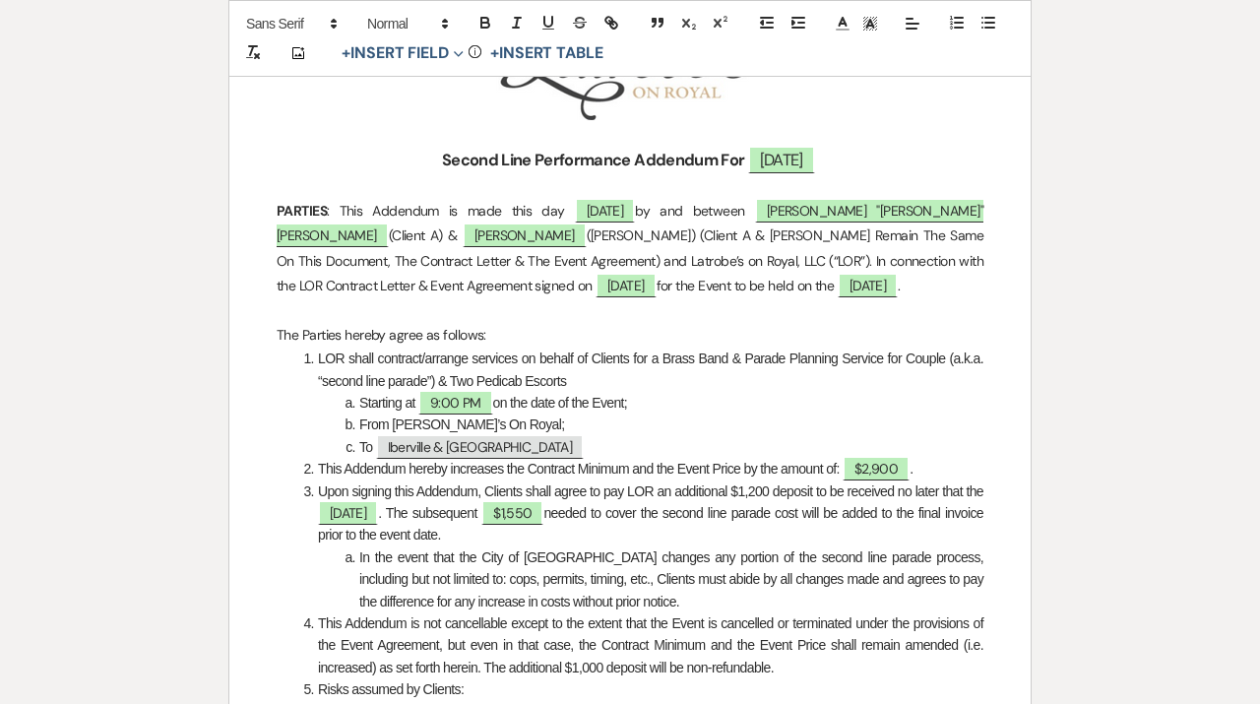
scroll to position [448, 0]
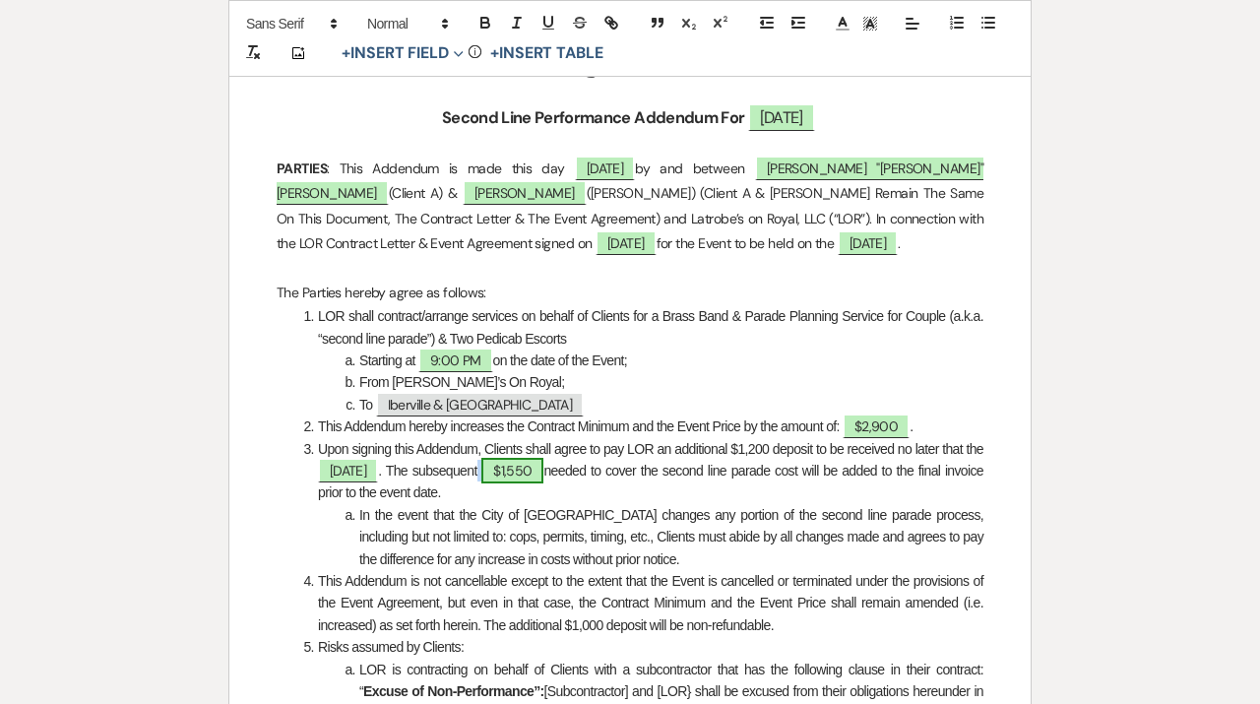
click at [543, 473] on span "$1,550" at bounding box center [512, 471] width 62 height 26
select select "owner"
select select "Amount"
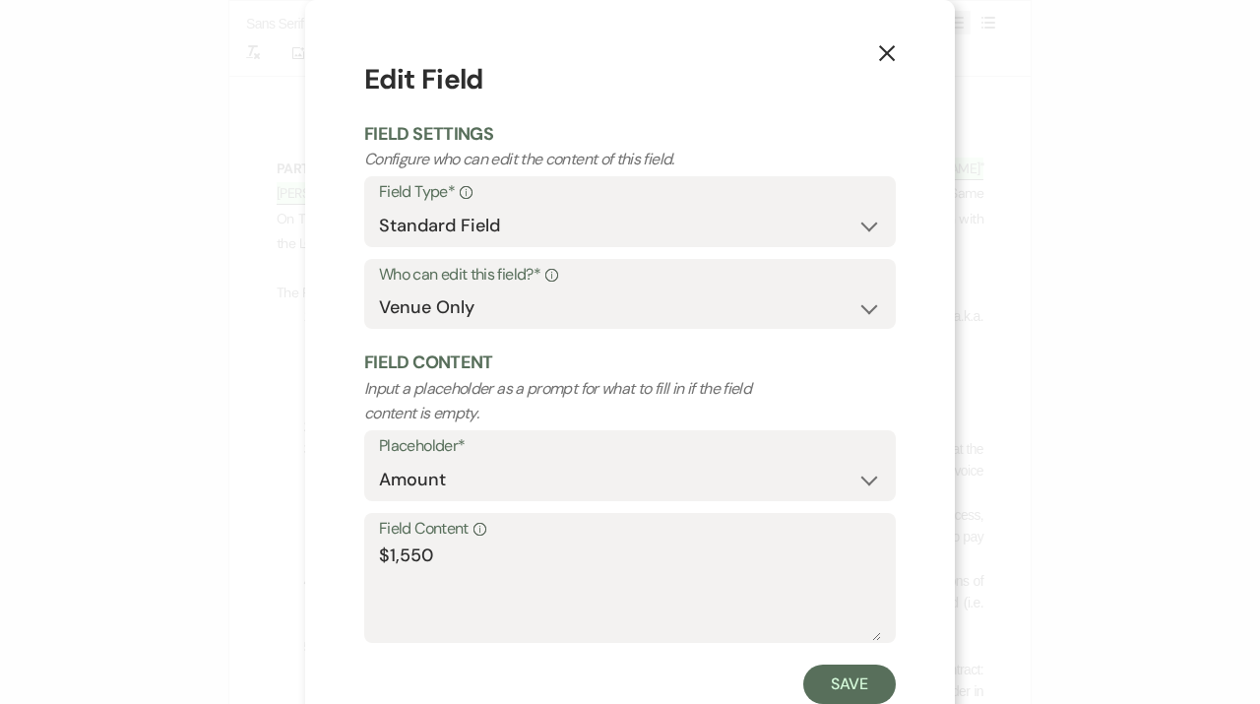
click at [534, 539] on label "Field Content Info" at bounding box center [630, 529] width 502 height 29
click at [534, 542] on textarea "$1,550" at bounding box center [630, 591] width 502 height 98
click at [480, 557] on textarea "$1,550" at bounding box center [630, 591] width 502 height 98
type textarea "$1,700"
click at [832, 680] on button "Save" at bounding box center [849, 684] width 93 height 39
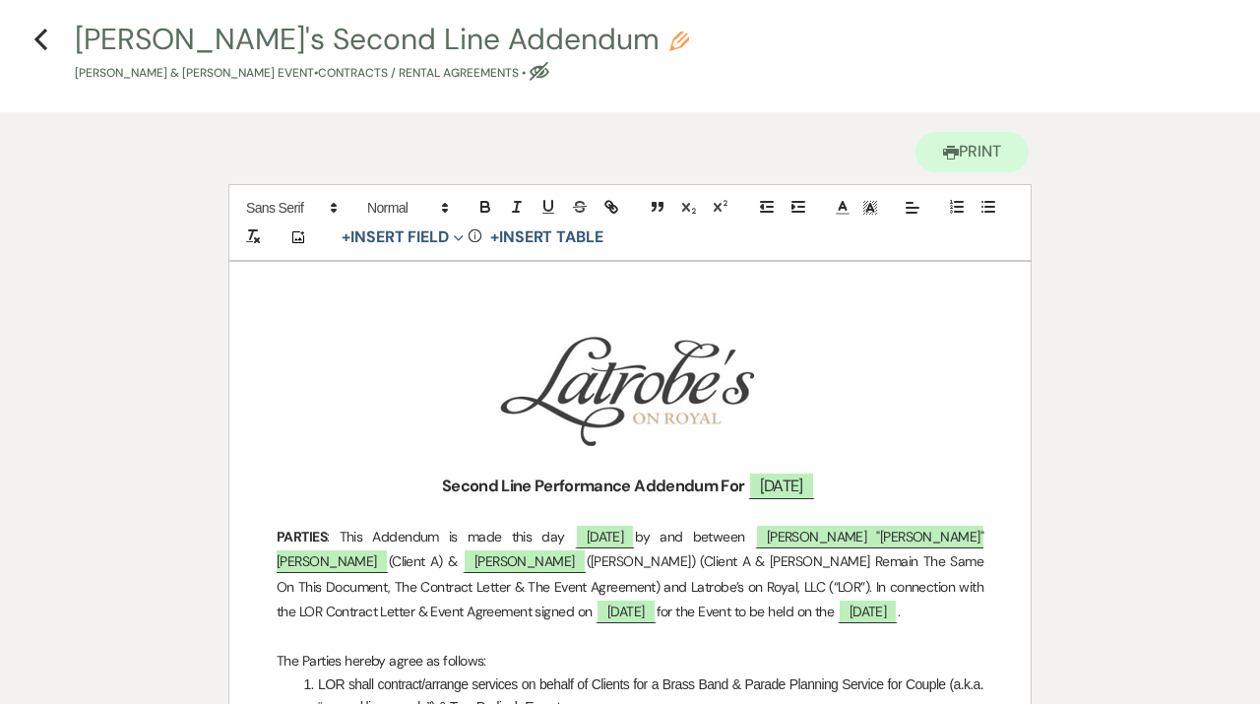
scroll to position [0, 0]
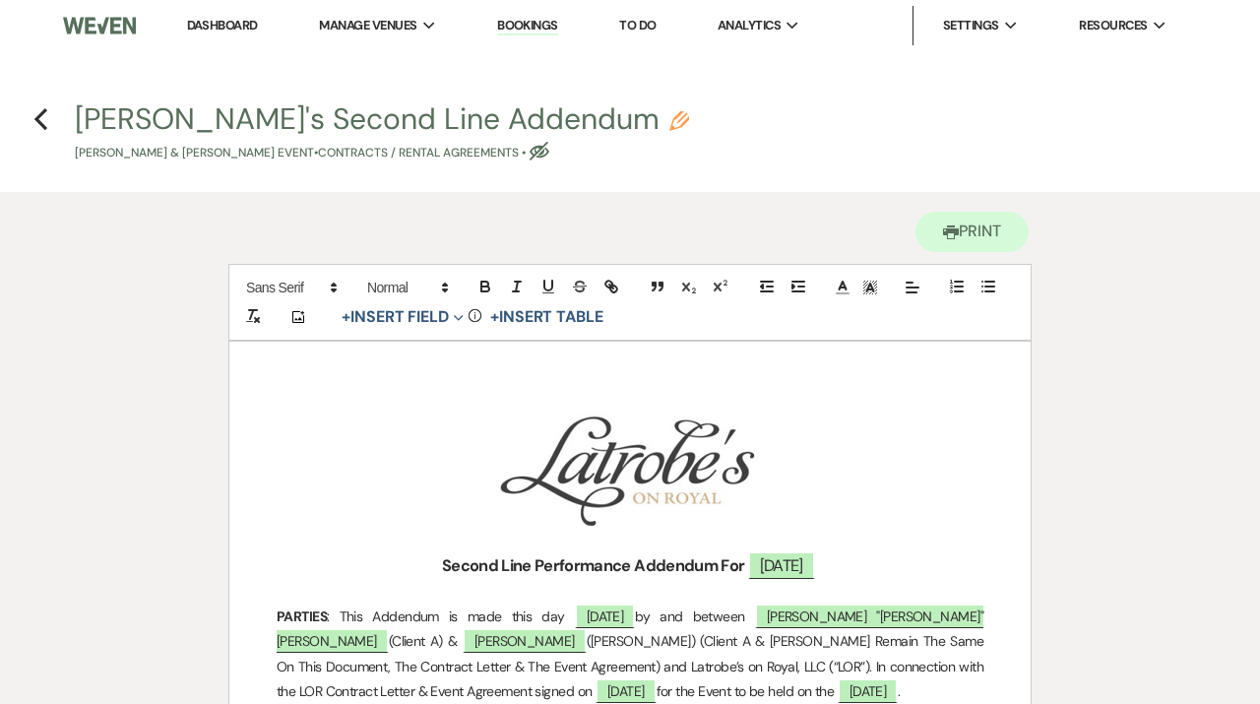
click at [669, 112] on use "button" at bounding box center [679, 121] width 20 height 20
select select "10"
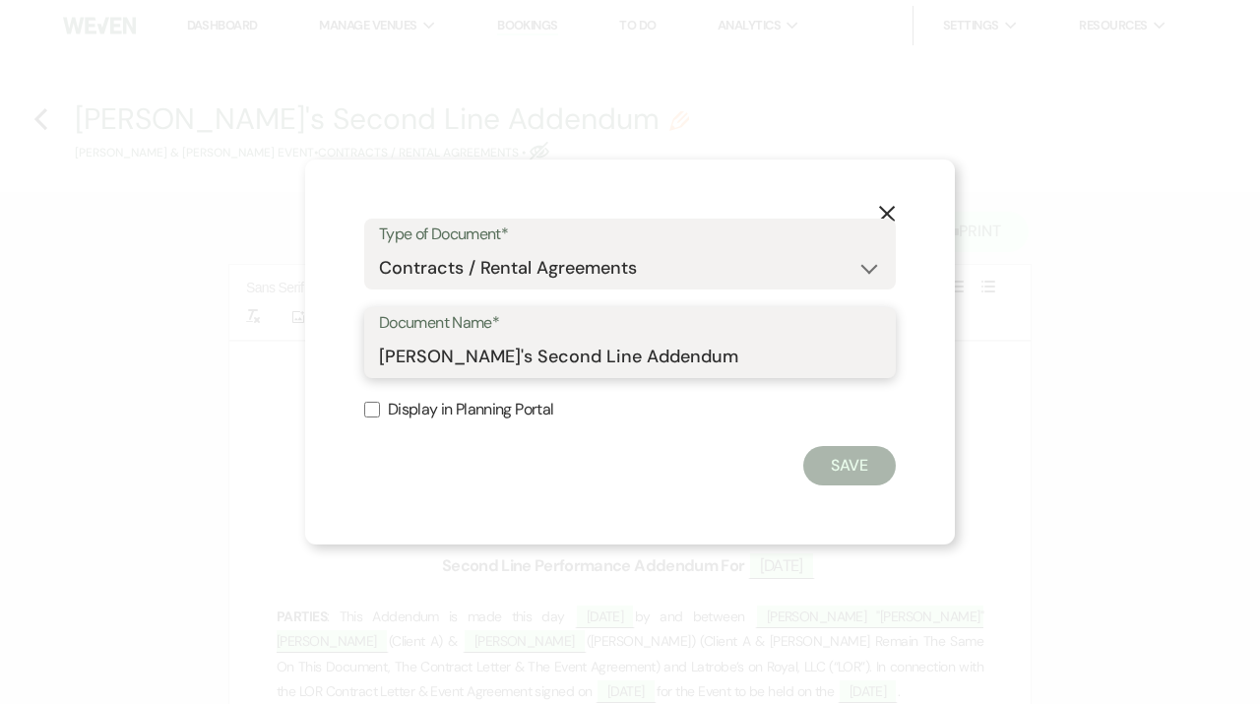
drag, startPoint x: 459, startPoint y: 351, endPoint x: 346, endPoint y: 351, distance: 113.2
click at [379, 351] on input "[PERSON_NAME]'s Second Line Addendum" at bounding box center [630, 357] width 502 height 38
click at [808, 345] on input "Espinal Rodriguez Second Line Addendum" at bounding box center [630, 357] width 502 height 38
type input "Espinal Rodriguez Second Line Addendum 10.10.25"
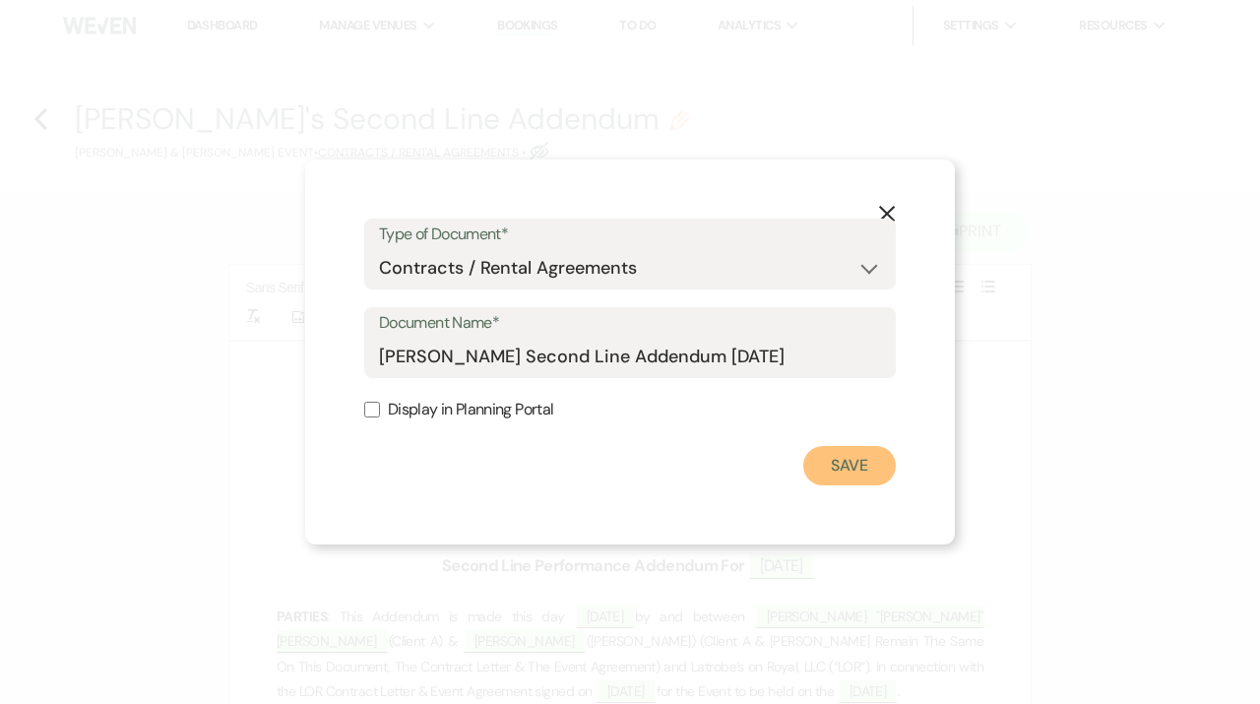
click at [843, 476] on button "Save" at bounding box center [849, 465] width 93 height 39
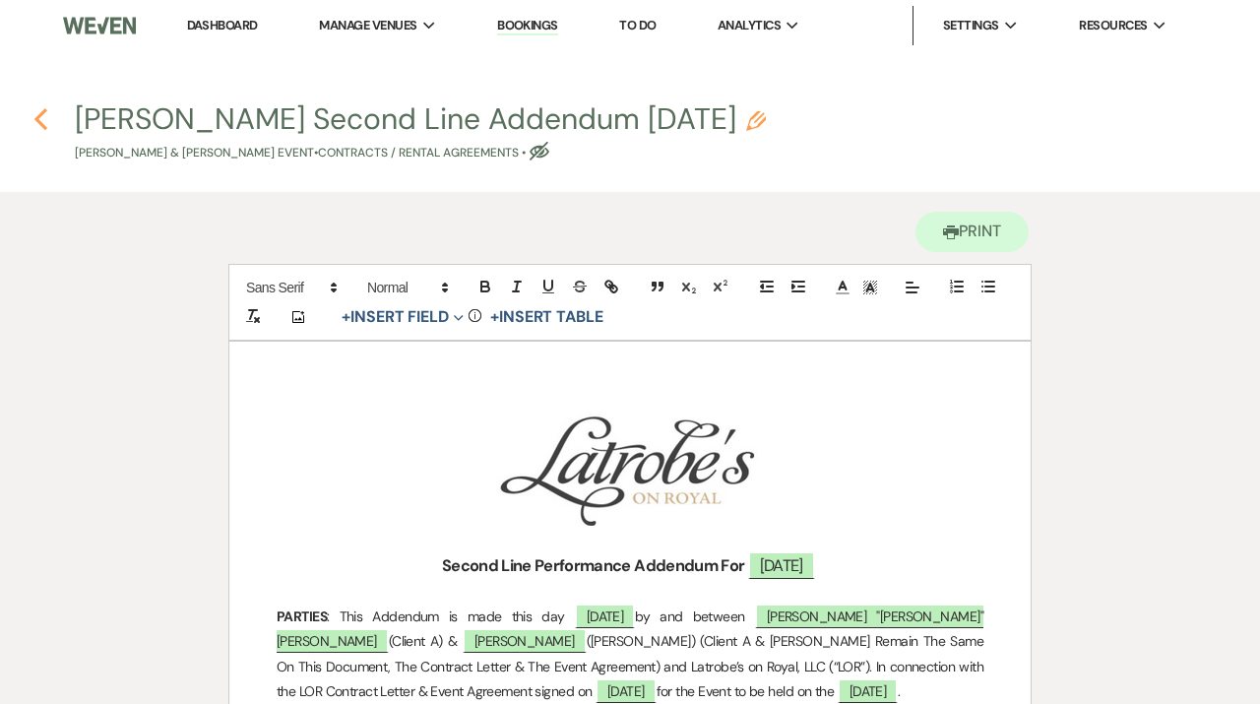
click at [47, 118] on icon "Previous" at bounding box center [40, 119] width 15 height 24
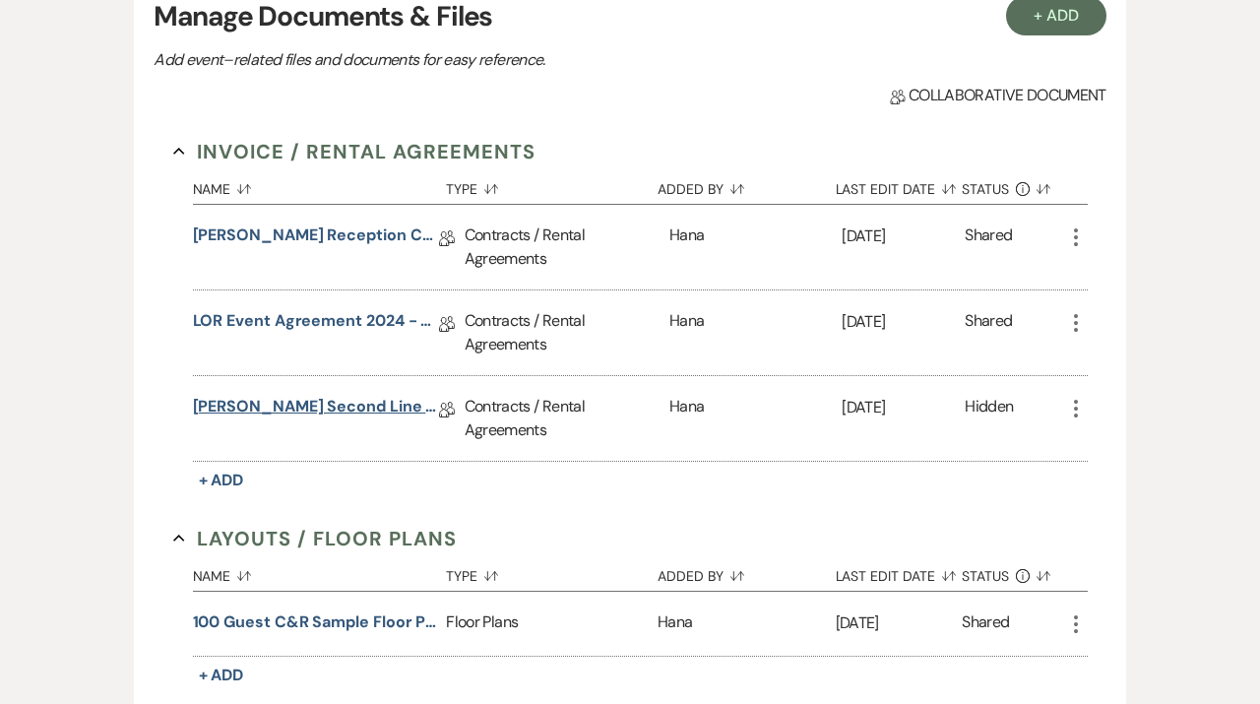
scroll to position [437, 0]
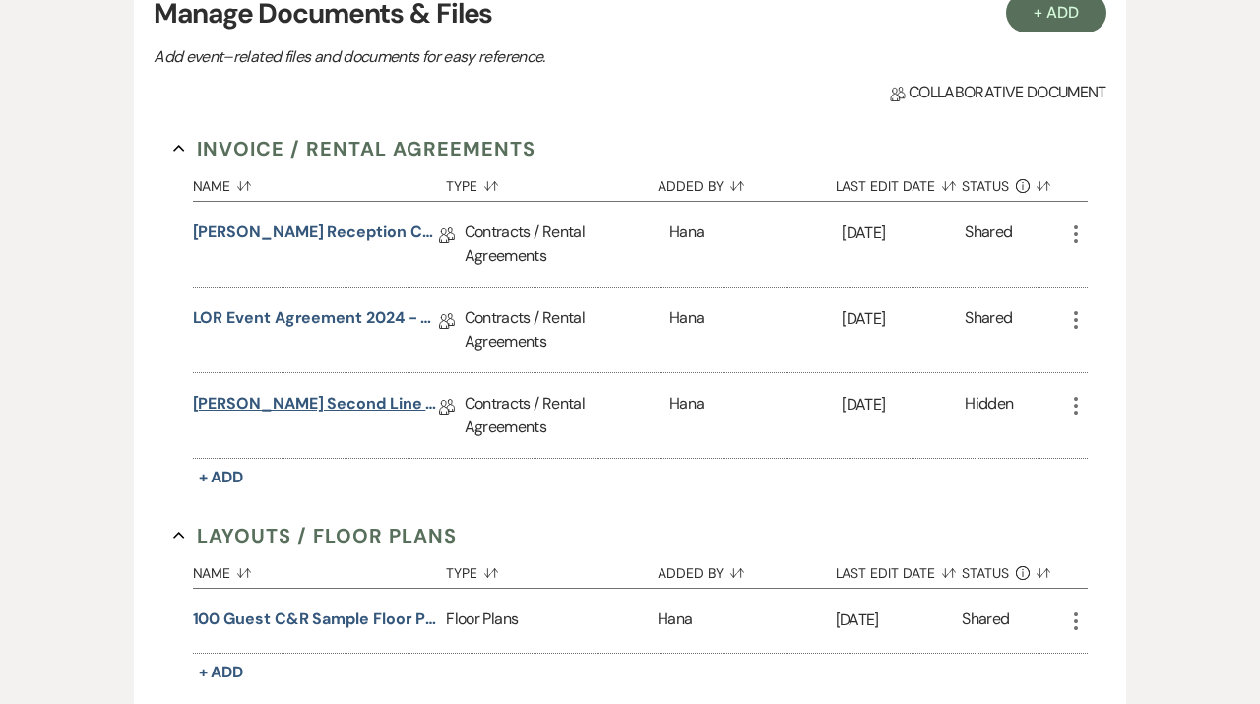
click at [369, 410] on link "Espinal Rodriguez Second Line Addendum 10.10.25" at bounding box center [316, 407] width 246 height 31
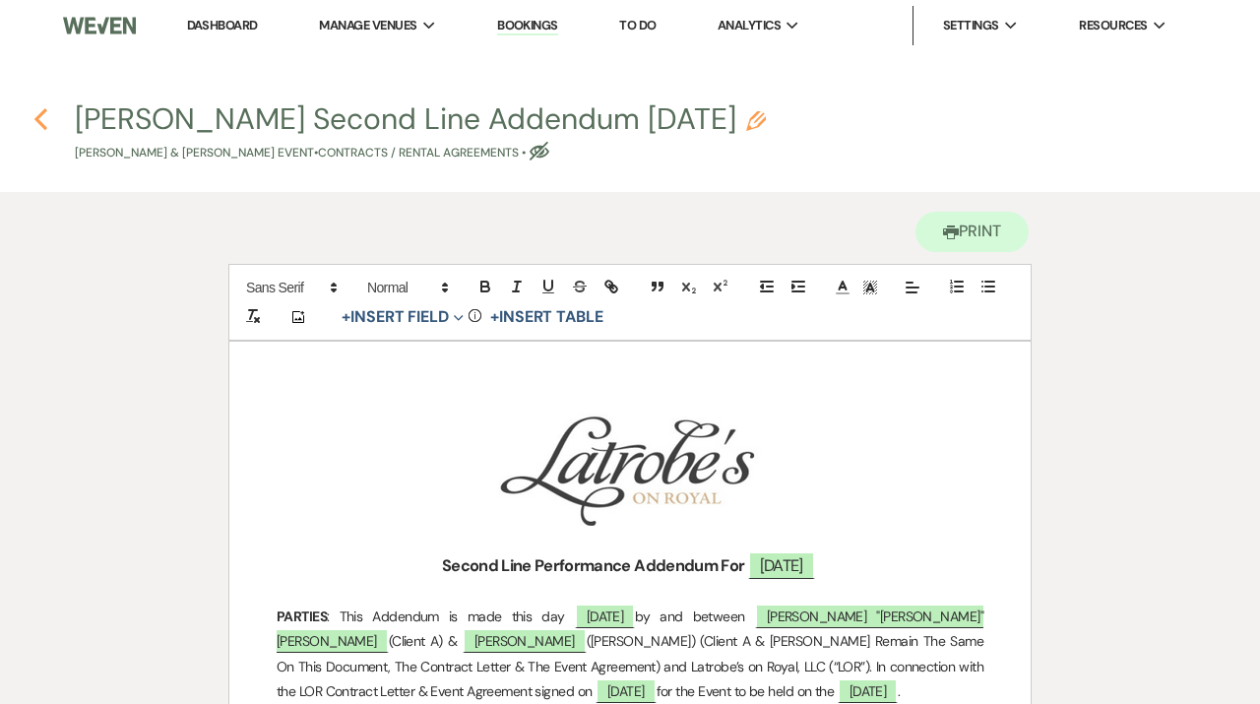
click at [46, 123] on icon "Previous" at bounding box center [40, 119] width 15 height 24
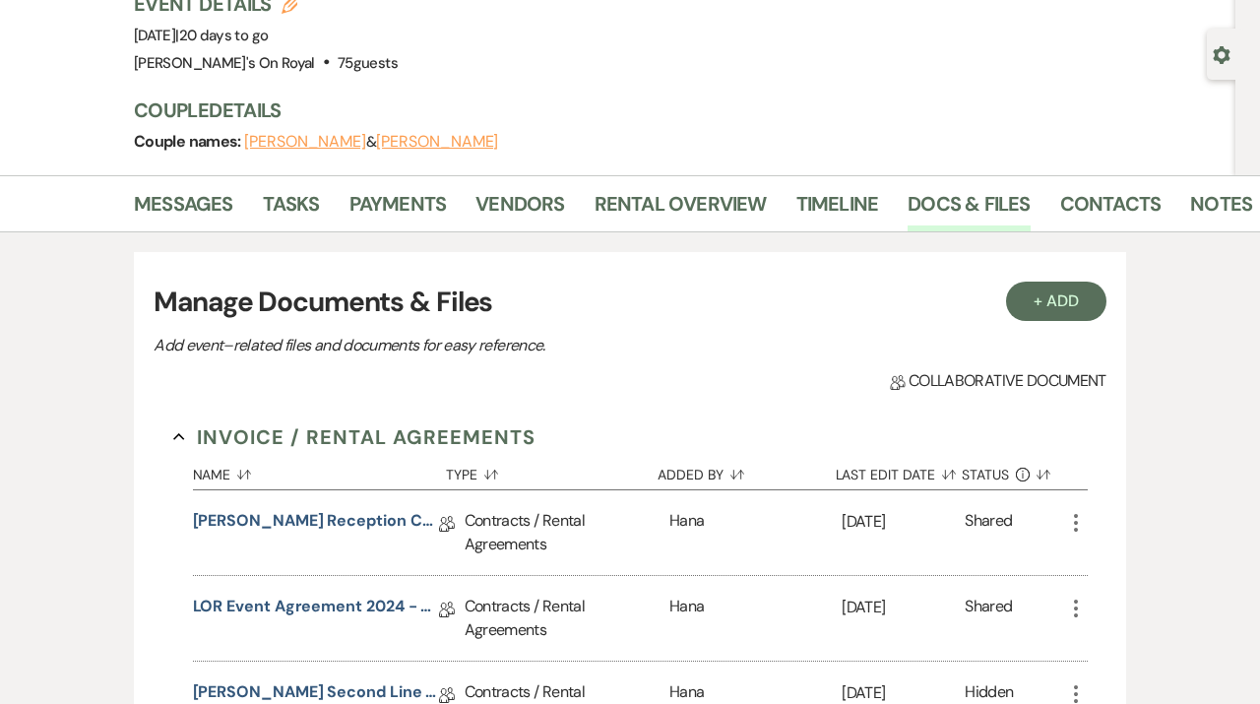
scroll to position [57, 0]
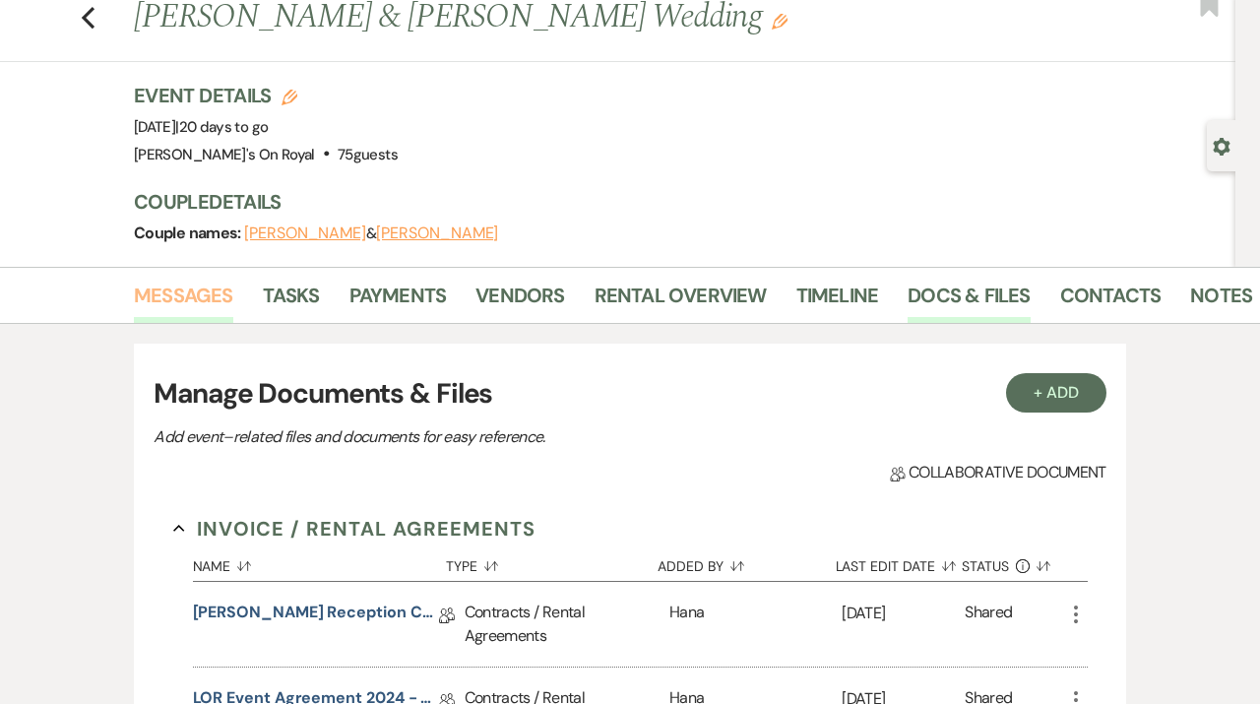
click at [197, 288] on link "Messages" at bounding box center [183, 301] width 99 height 43
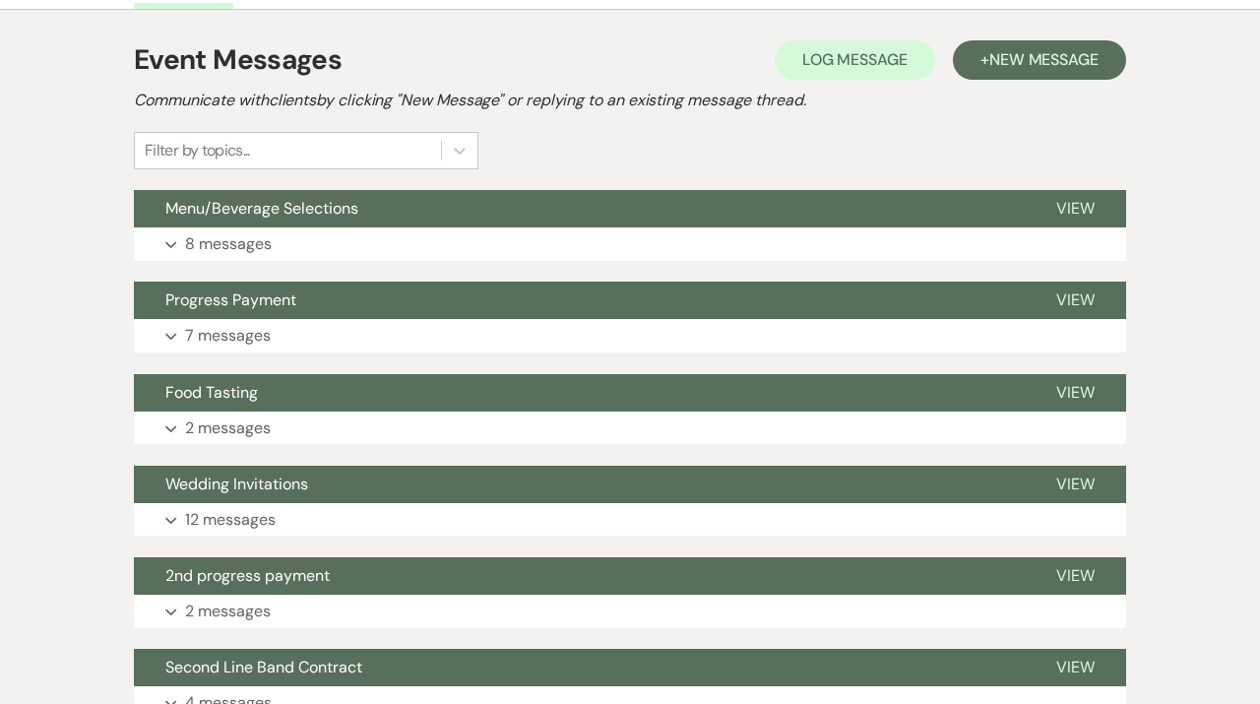
scroll to position [401, 0]
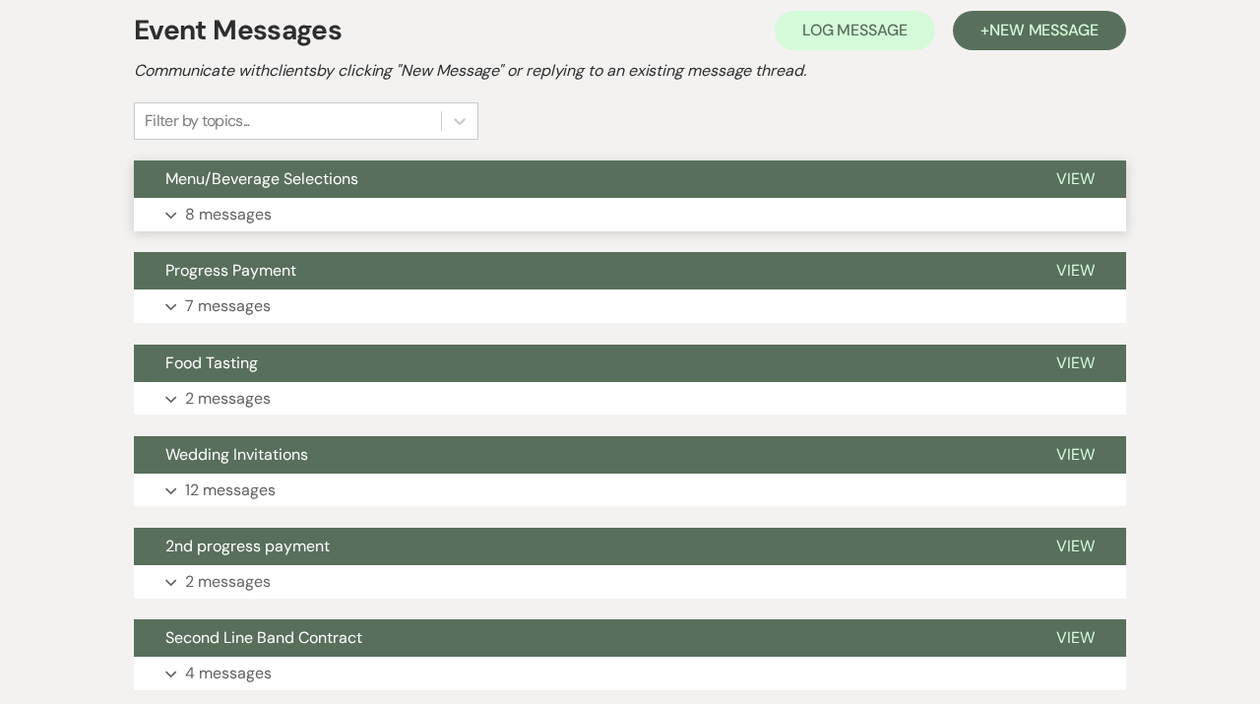
click at [394, 217] on button "Expand 8 messages" at bounding box center [630, 214] width 992 height 33
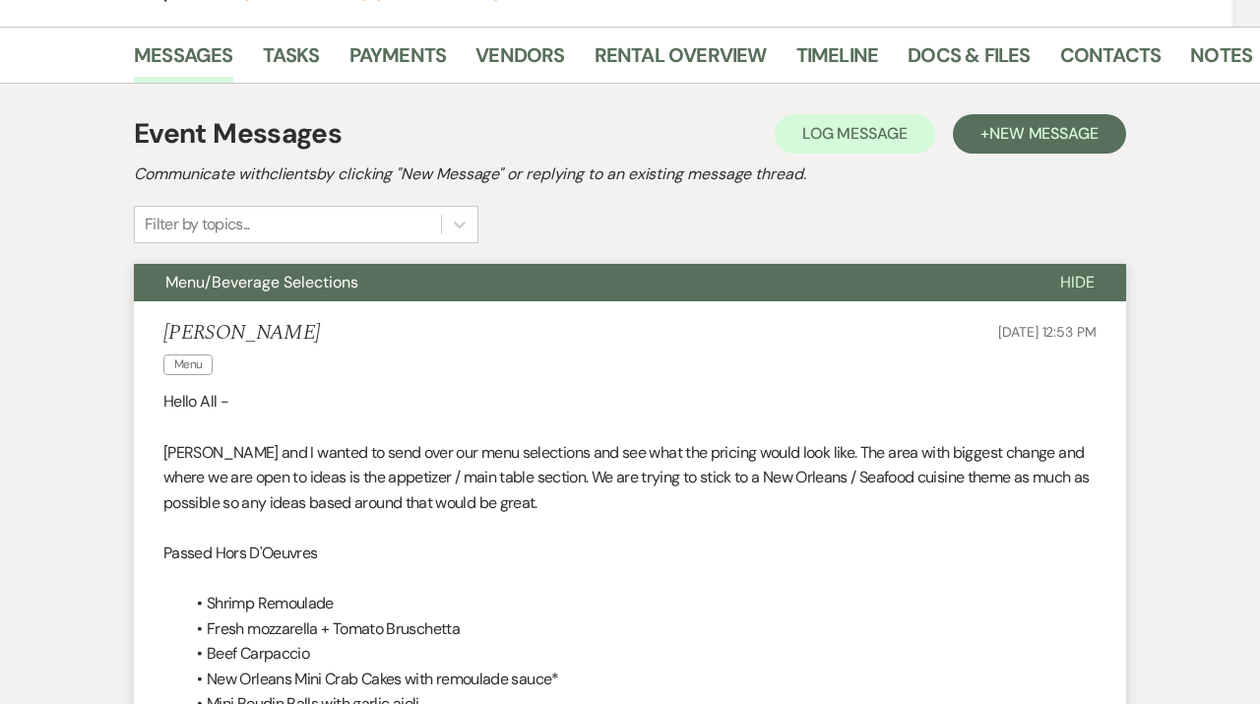
scroll to position [0, 0]
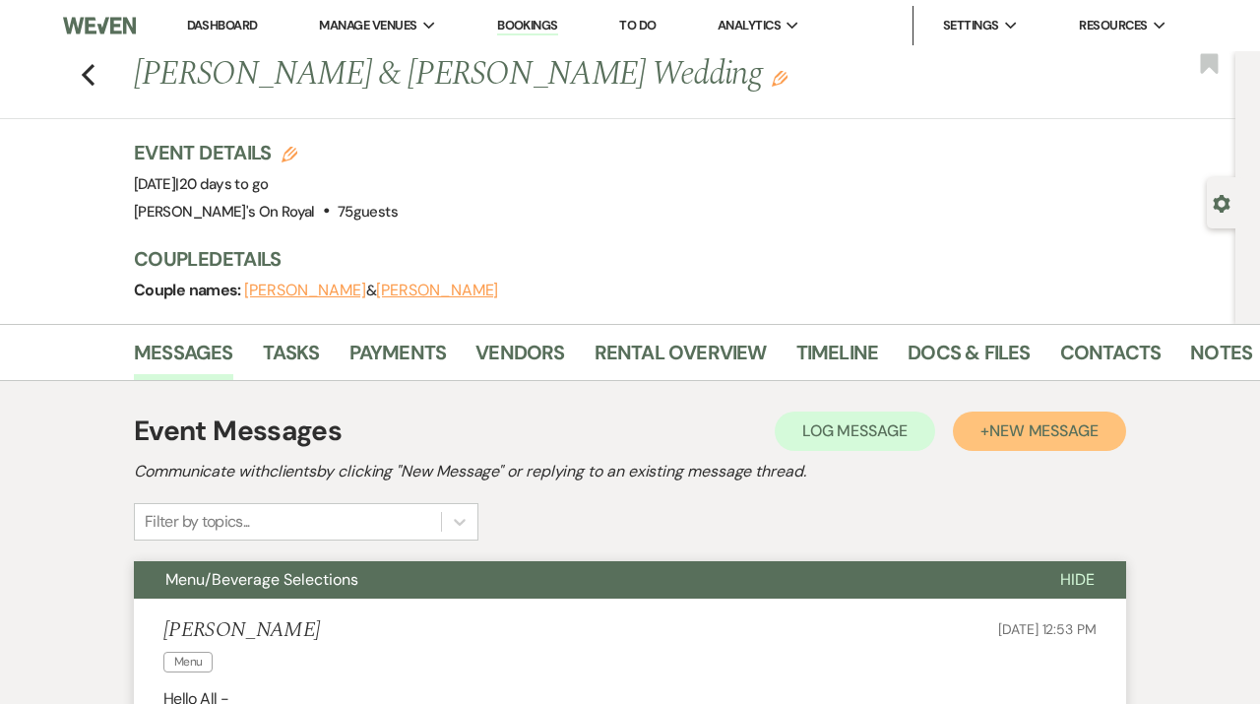
click at [1011, 426] on span "New Message" at bounding box center [1043, 430] width 109 height 21
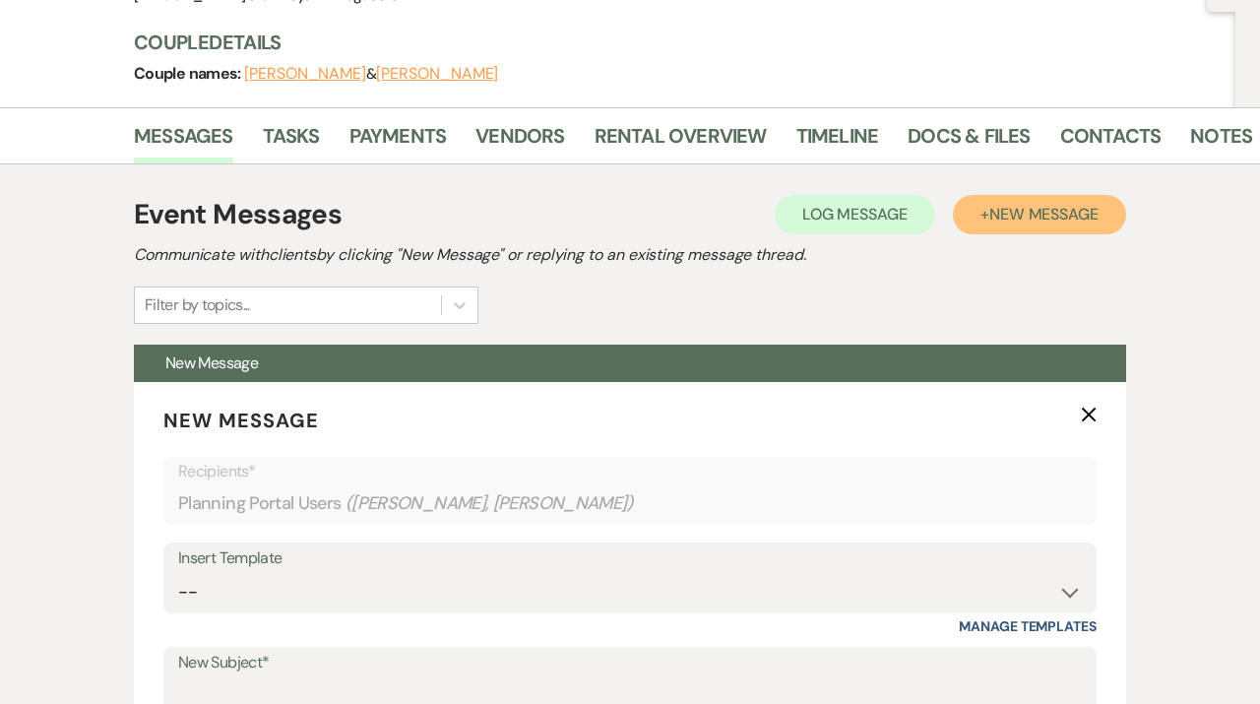
scroll to position [214, 0]
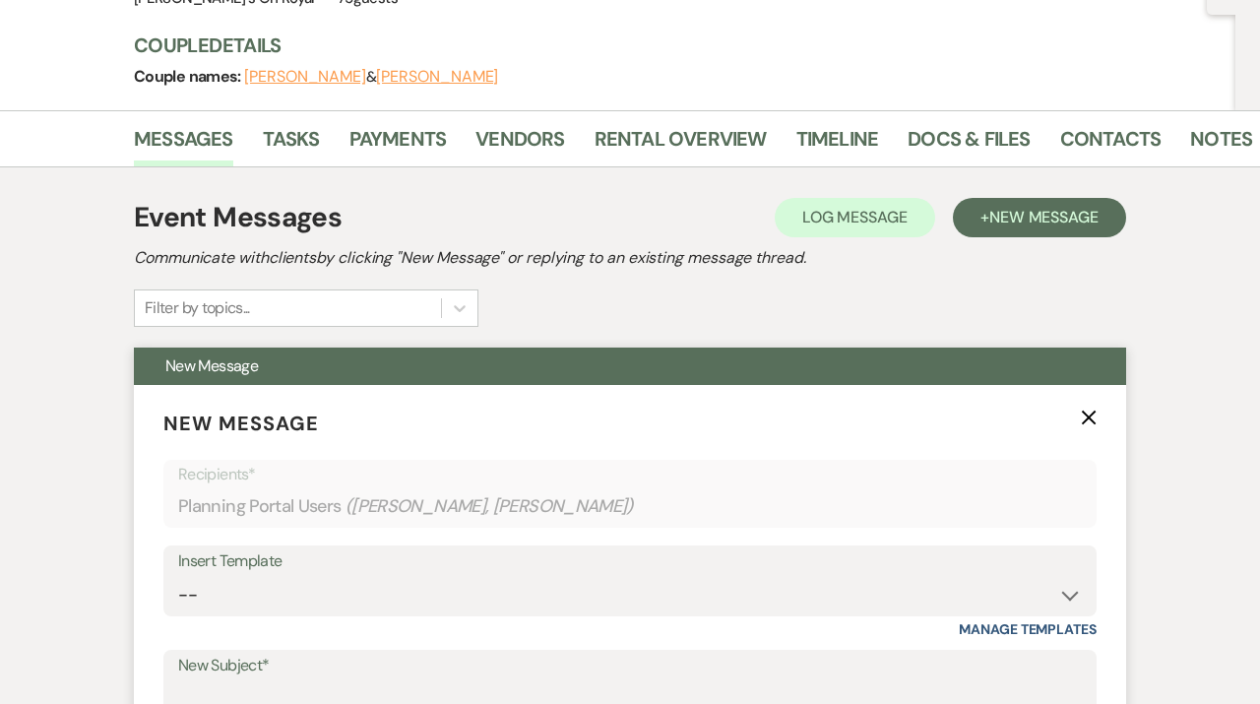
click at [1086, 414] on use "button" at bounding box center [1089, 418] width 15 height 15
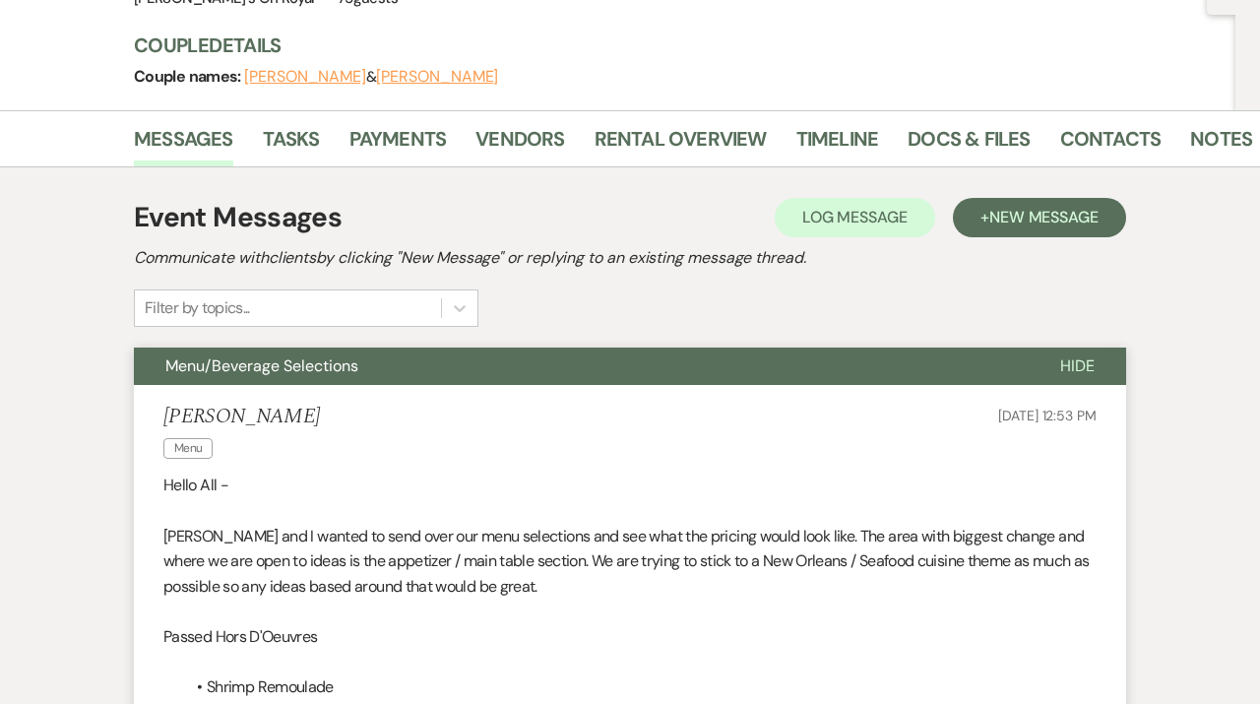
scroll to position [0, 0]
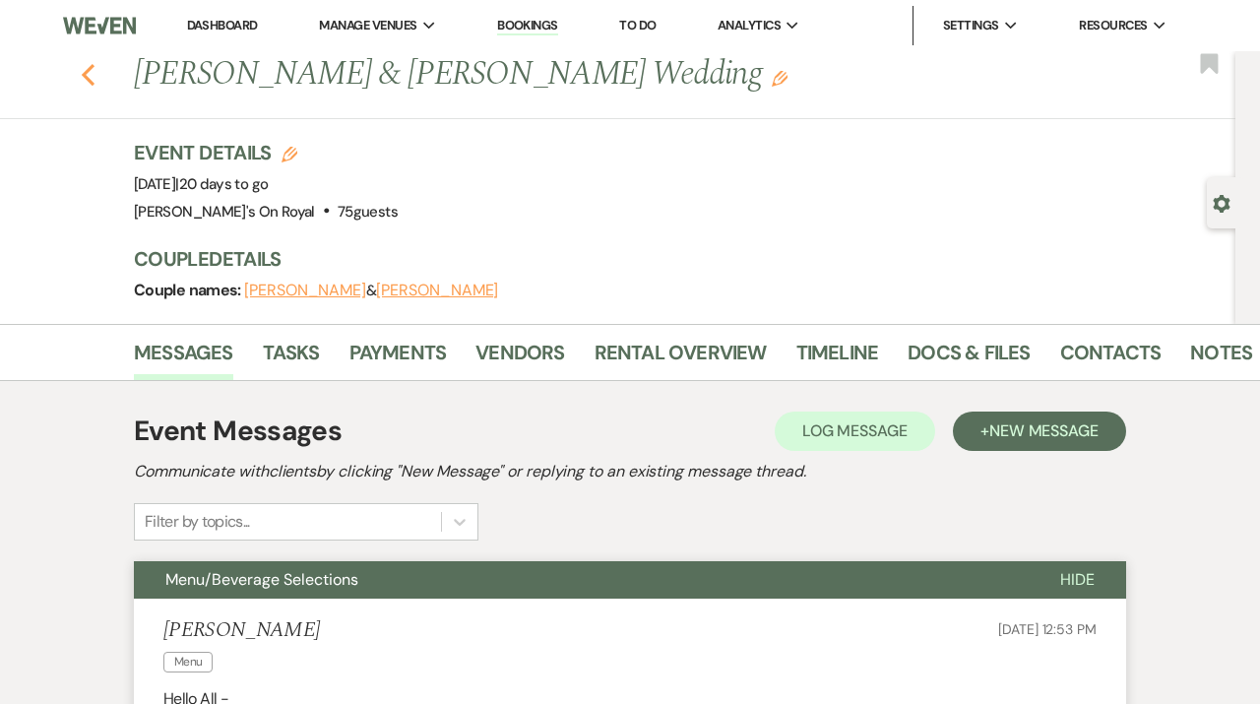
click at [92, 74] on icon "Previous" at bounding box center [88, 75] width 15 height 24
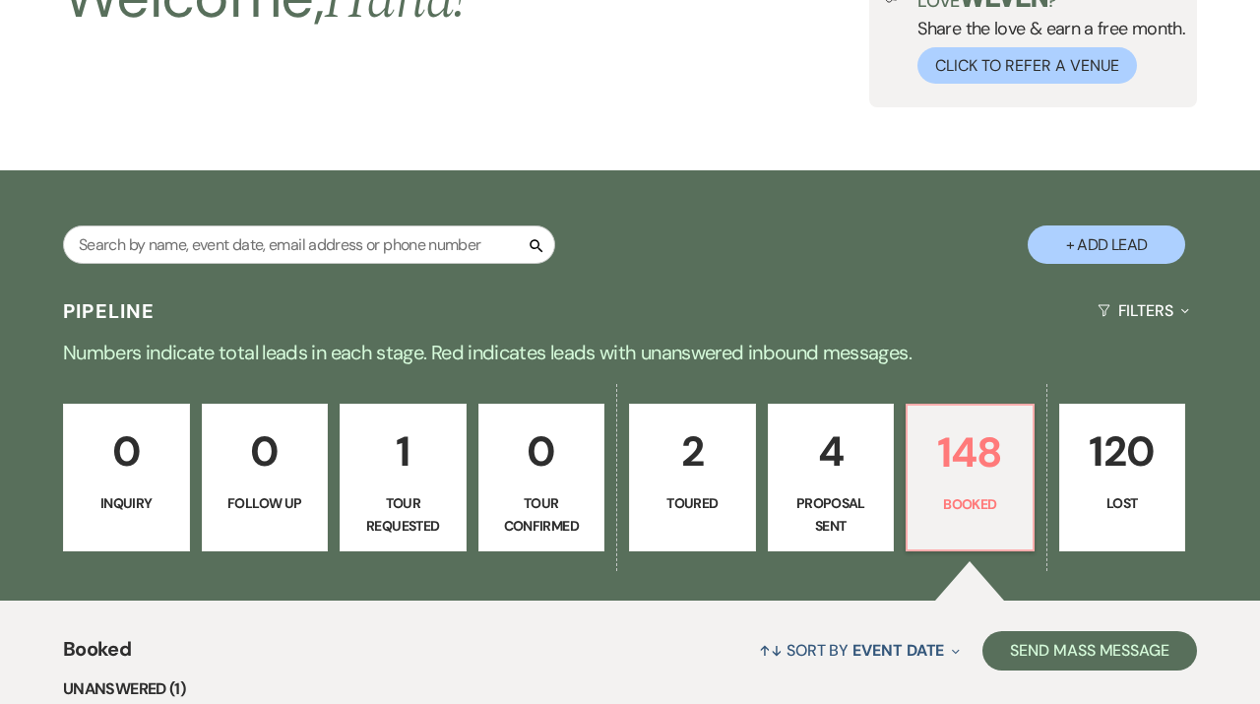
scroll to position [125, 0]
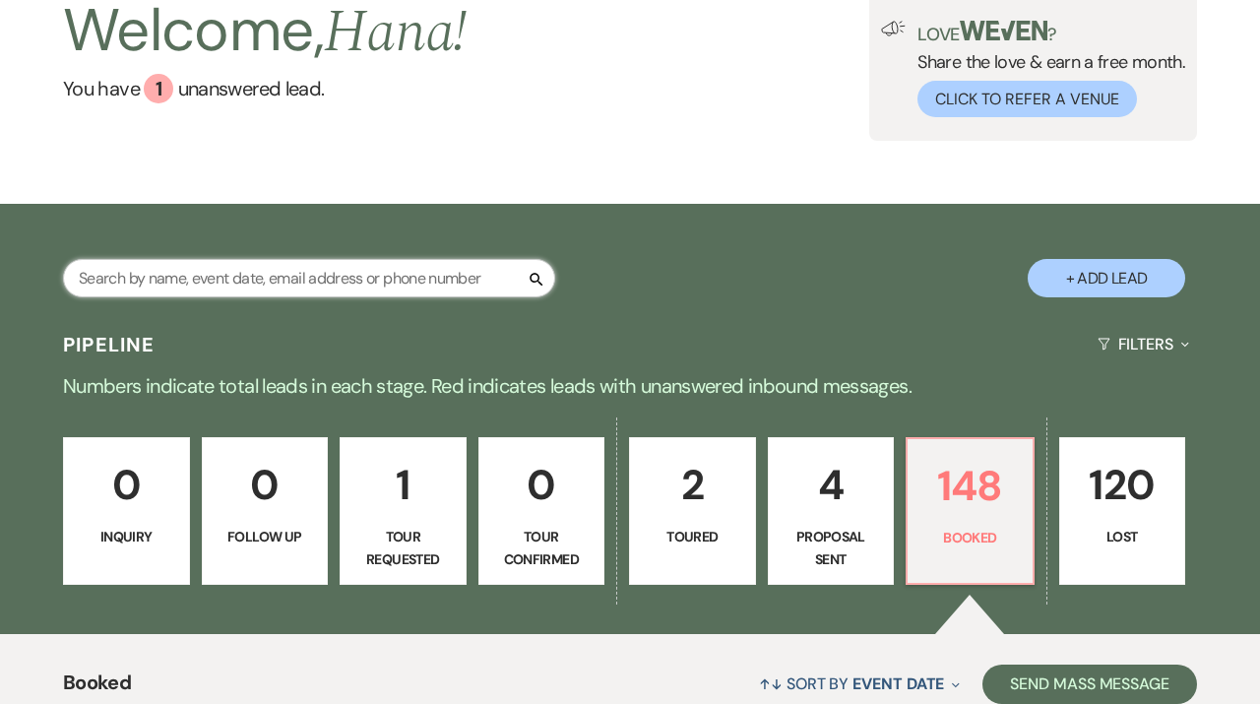
click at [222, 277] on input "text" at bounding box center [309, 278] width 492 height 38
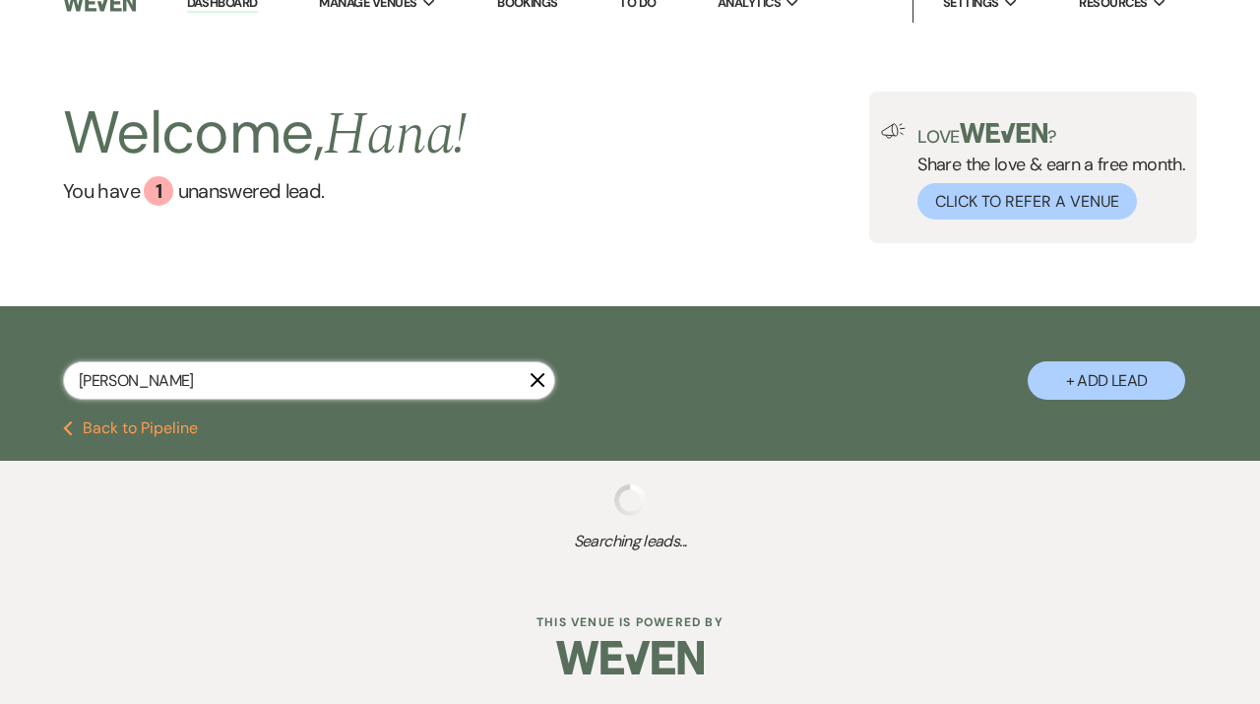
scroll to position [23, 0]
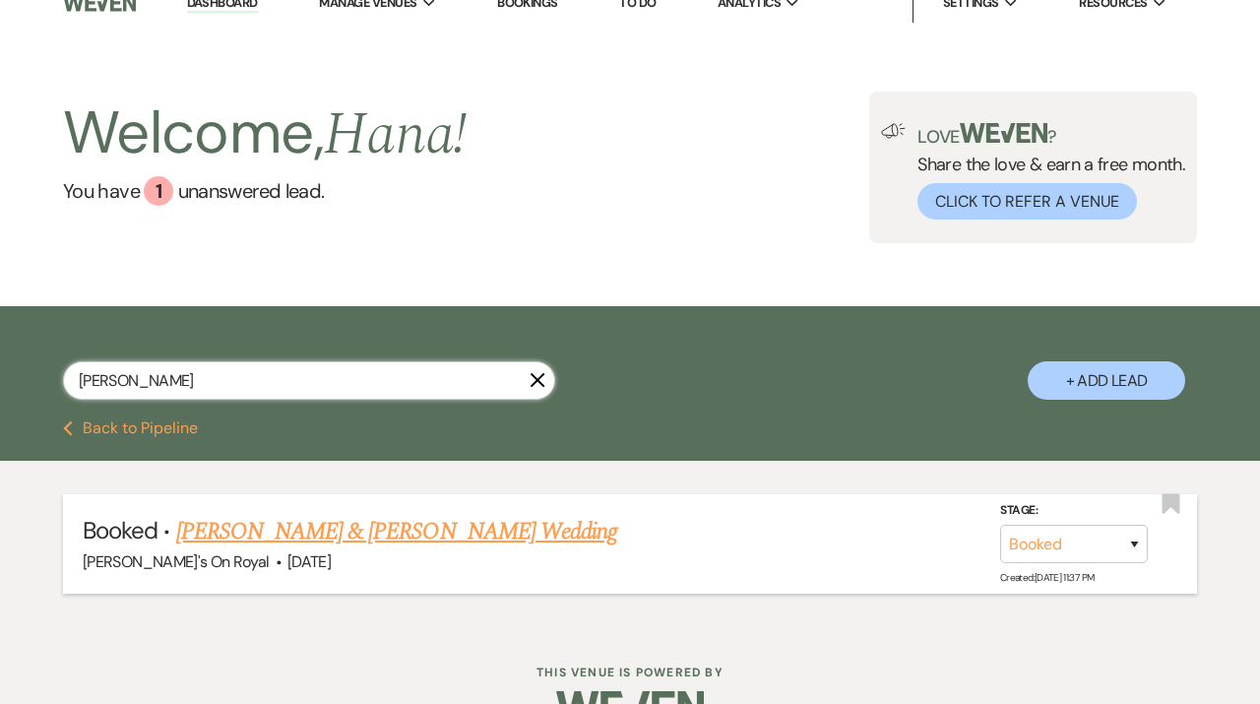
type input "[PERSON_NAME]"
click at [343, 526] on link "[PERSON_NAME] & [PERSON_NAME] Wedding" at bounding box center [396, 531] width 441 height 35
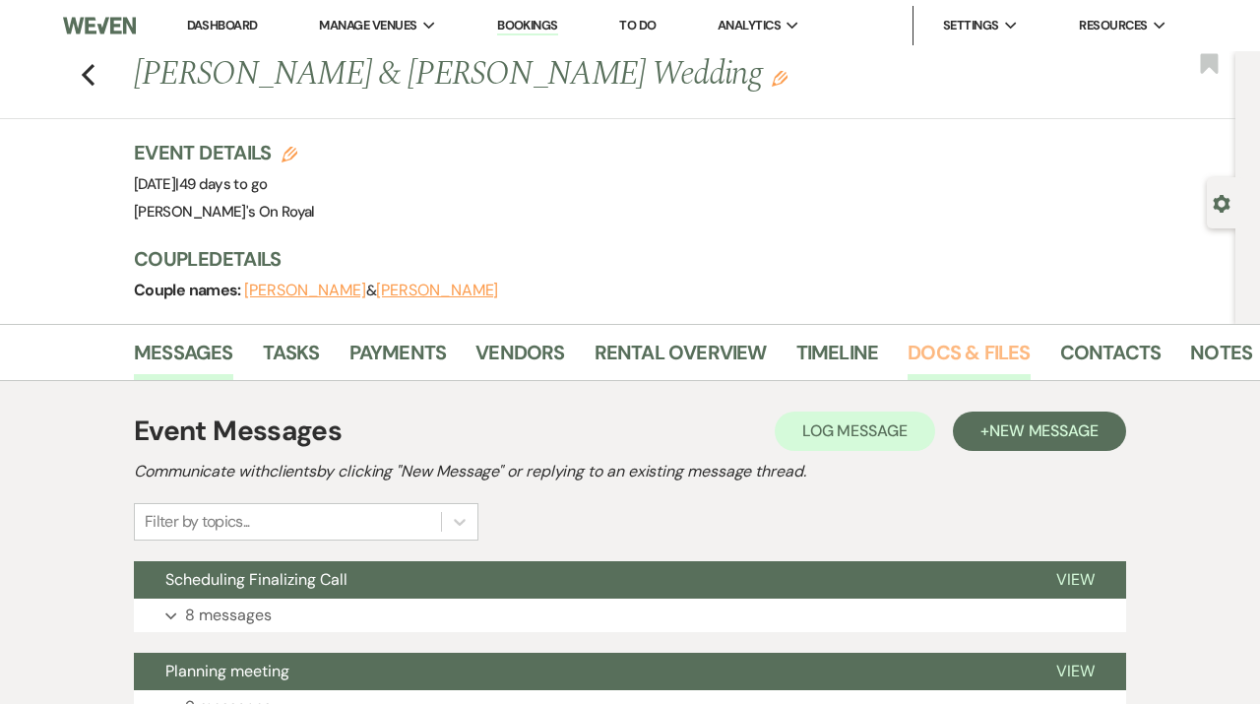
click at [974, 361] on link "Docs & Files" at bounding box center [969, 358] width 122 height 43
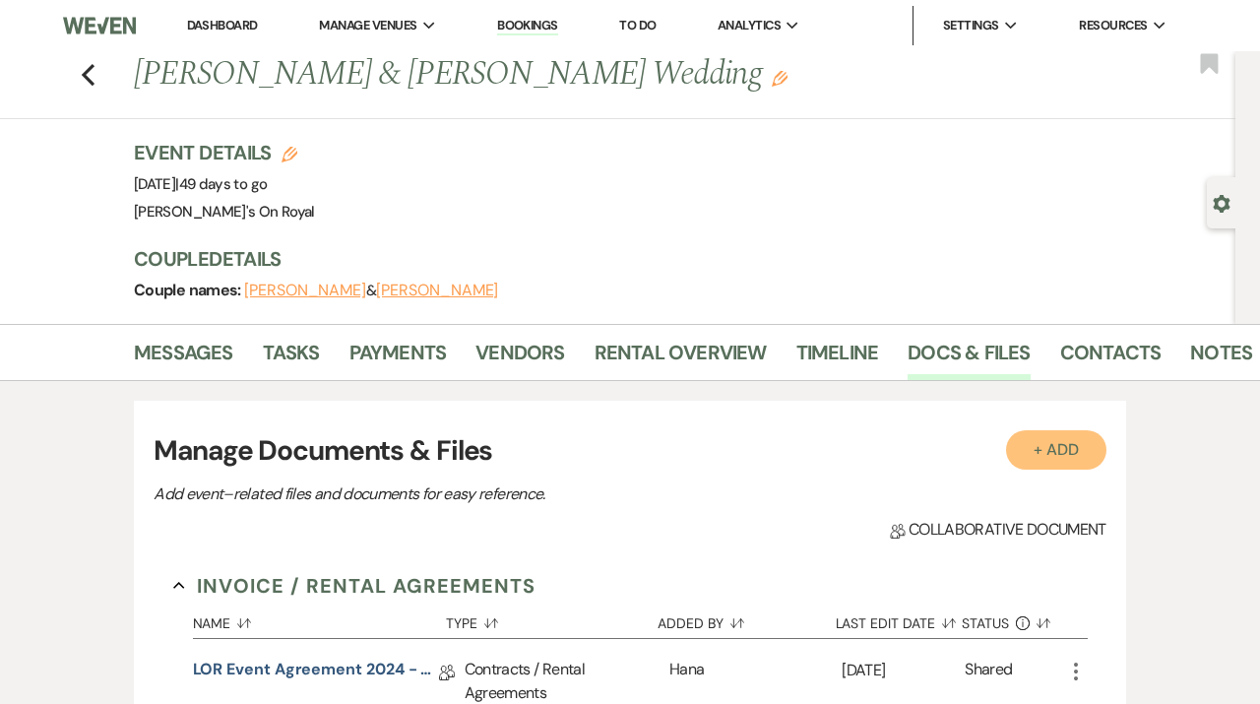
click at [1028, 437] on button "+ Add" at bounding box center [1056, 449] width 100 height 39
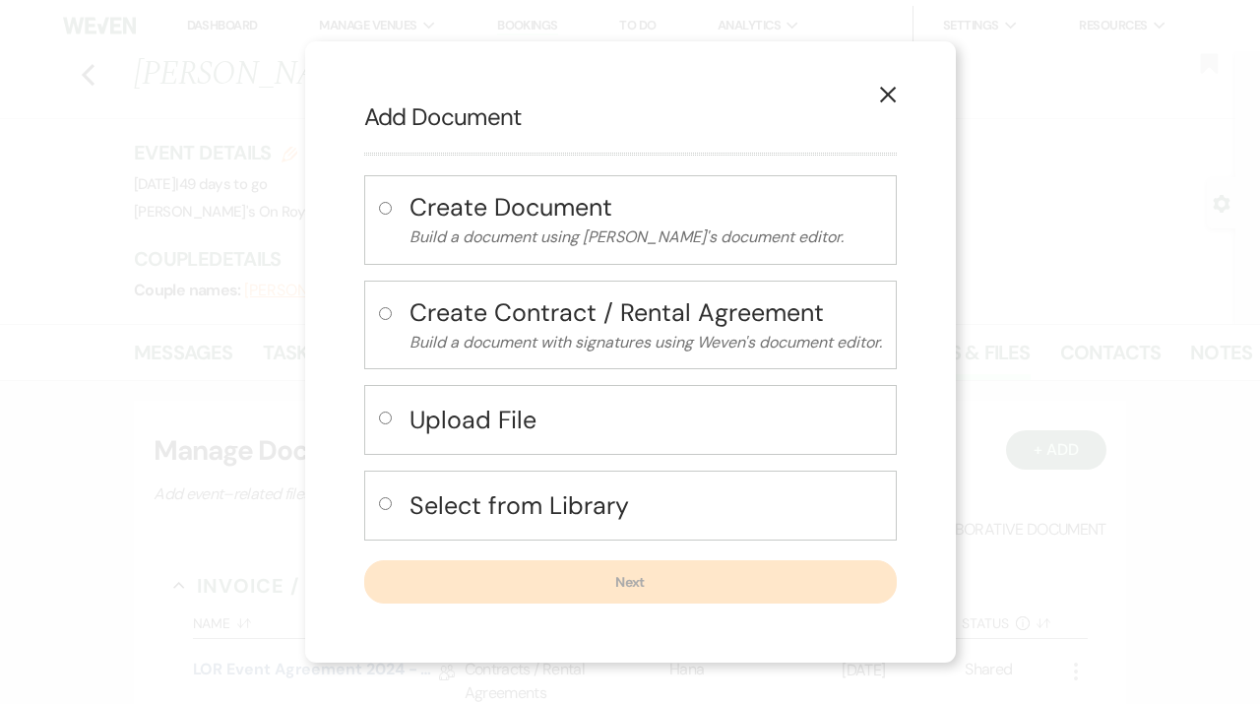
click at [429, 494] on h4 "Select from Library" at bounding box center [646, 505] width 473 height 34
radio input "true"
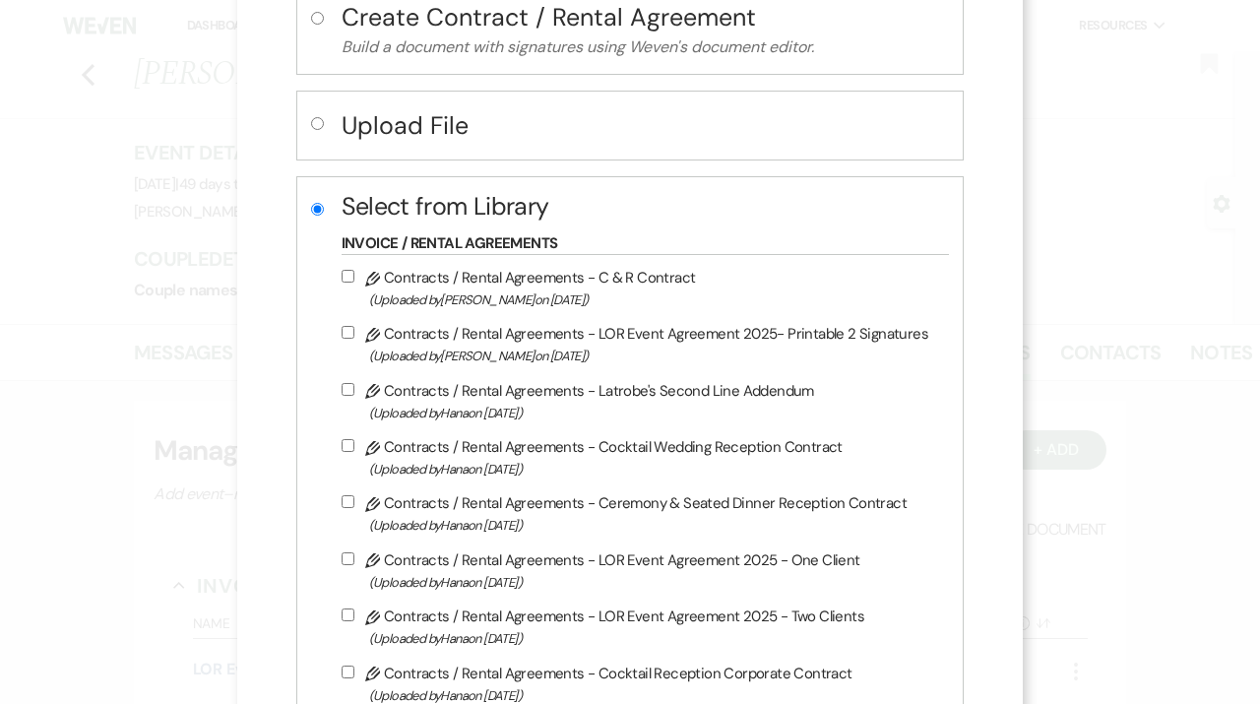
click at [436, 387] on label "Pencil Contracts / Rental Agreements - Latrobe's Second Line Addendum (Uploaded…" at bounding box center [641, 401] width 599 height 46
click at [354, 387] on input "Pencil Contracts / Rental Agreements - Latrobe's Second Line Addendum (Uploaded…" at bounding box center [348, 389] width 13 height 13
checkbox input "true"
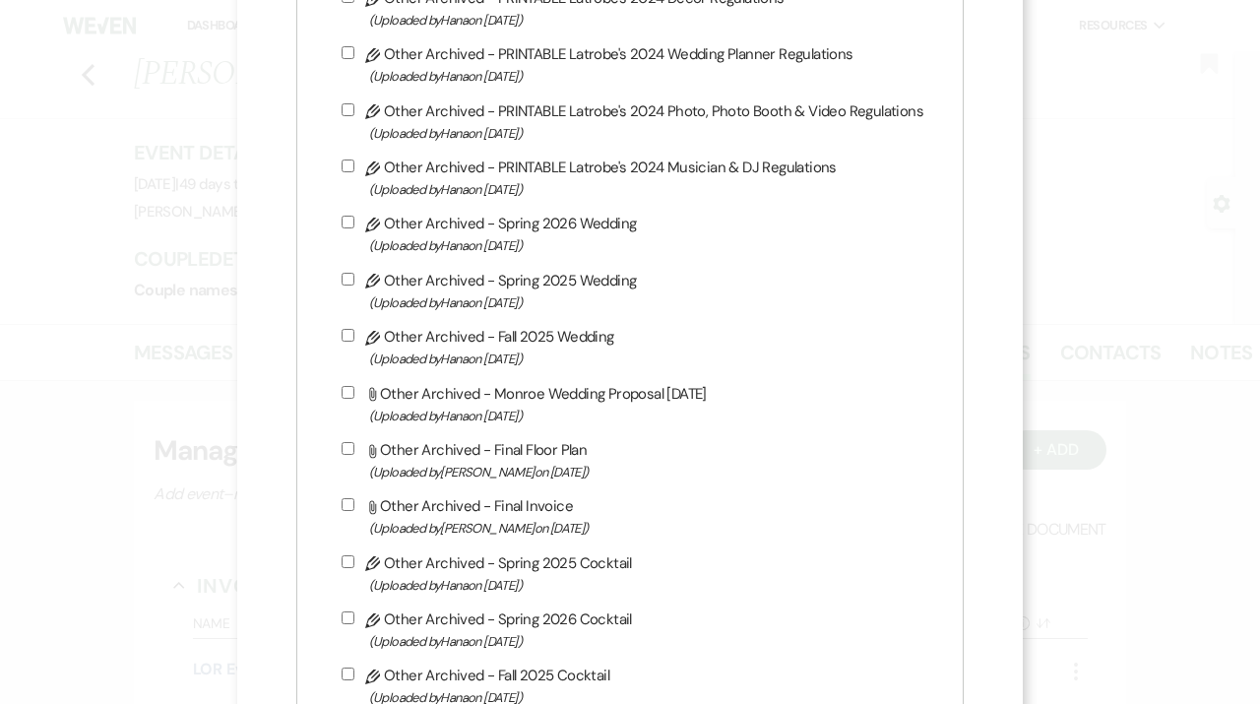
scroll to position [7213, 0]
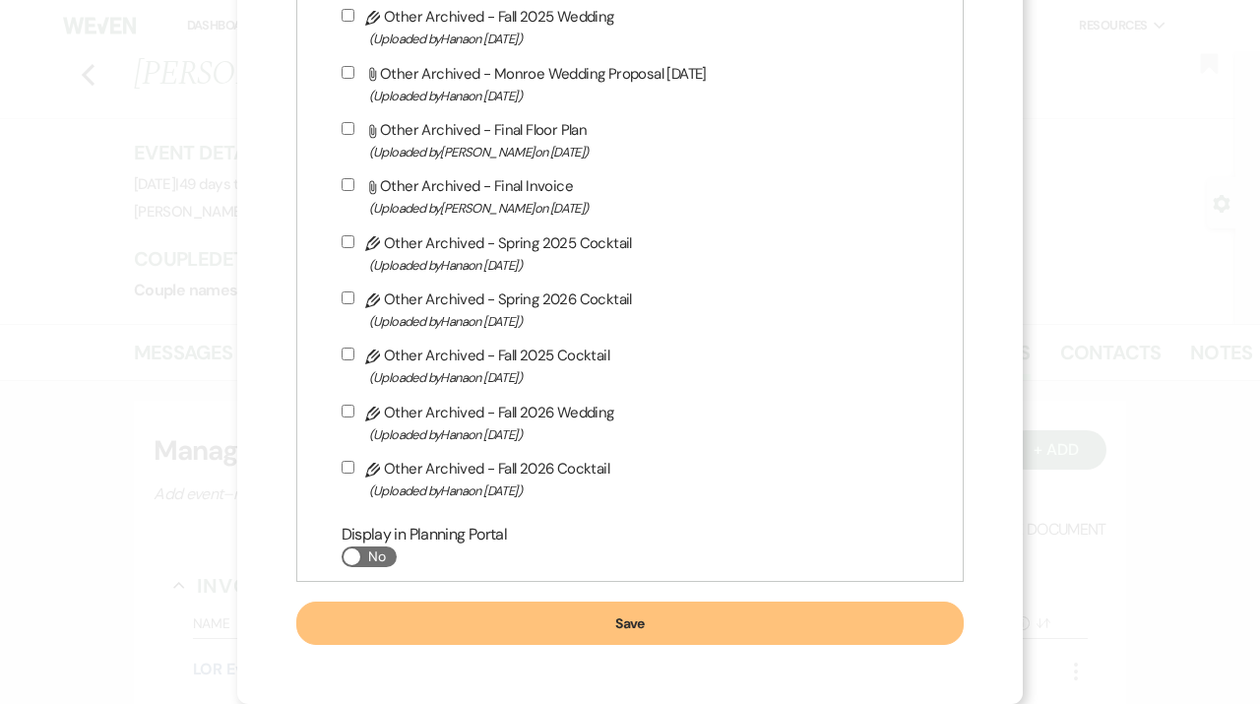
click at [645, 622] on button "Save" at bounding box center [630, 623] width 668 height 43
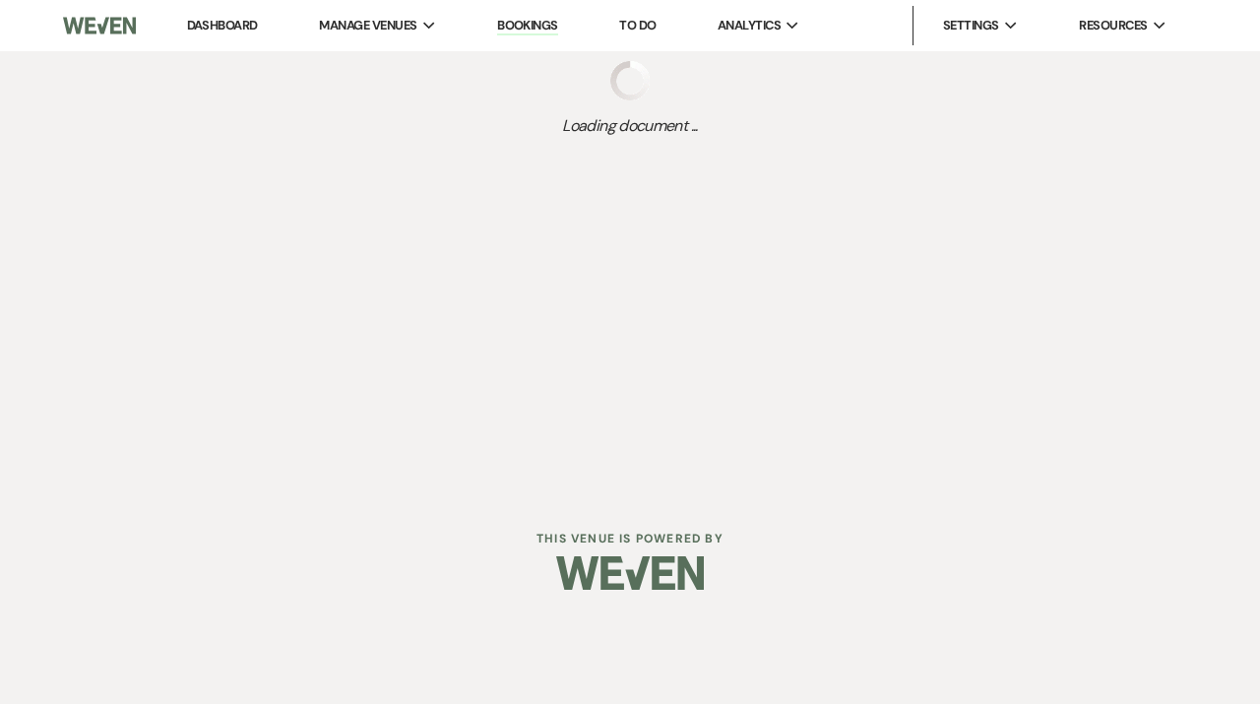
scroll to position [2, 0]
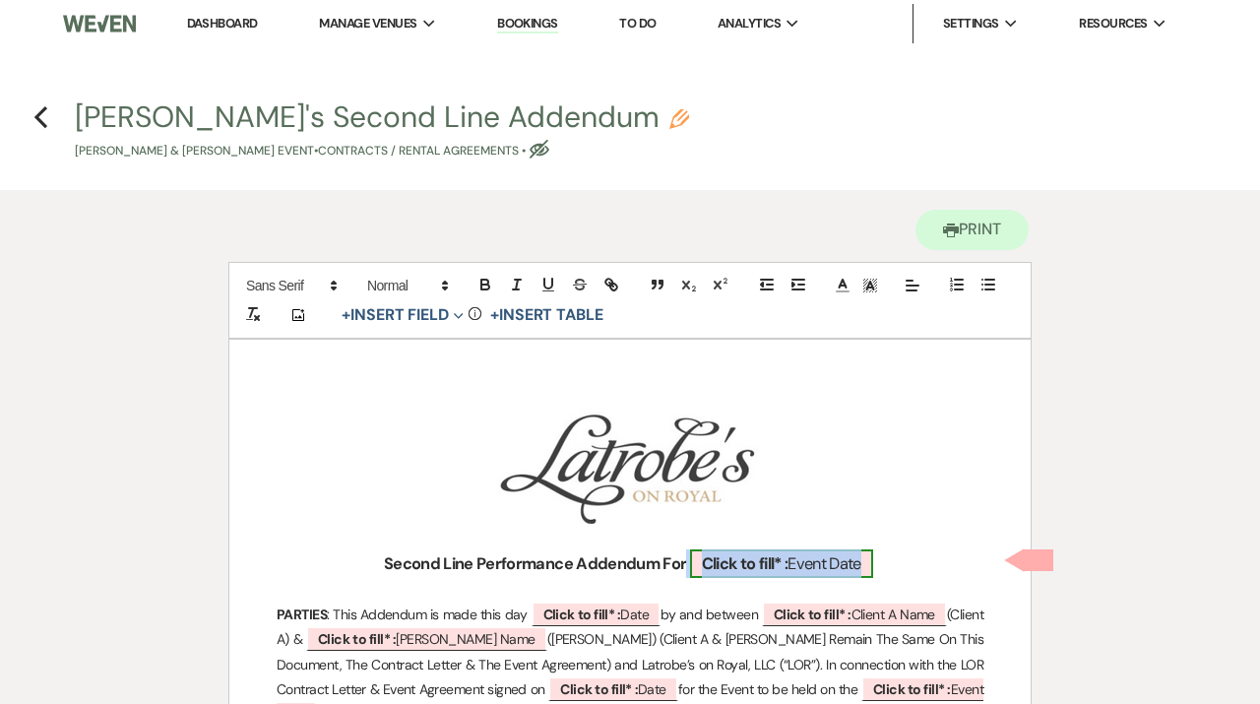
click at [771, 570] on b "Click to fill* :" at bounding box center [745, 563] width 87 height 21
select select "owner"
select select "custom_placeholder"
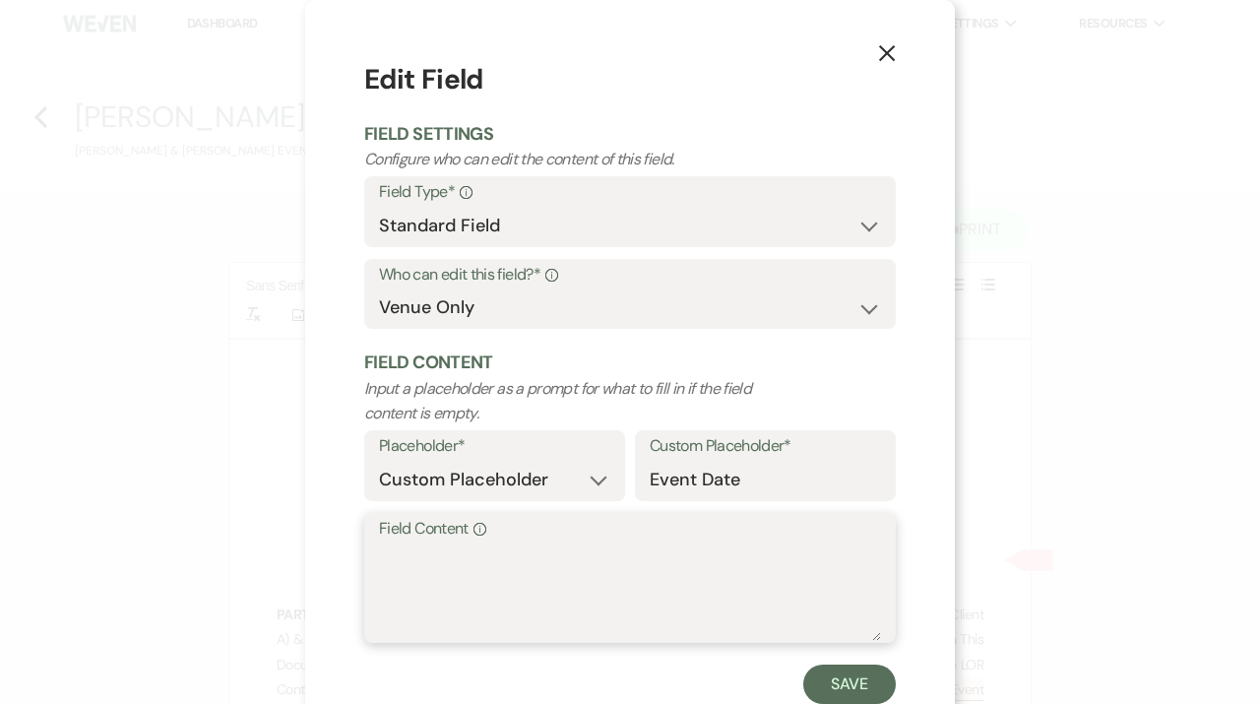
click at [563, 592] on textarea "Field Content Info" at bounding box center [630, 591] width 502 height 98
type textarea "11.08.25"
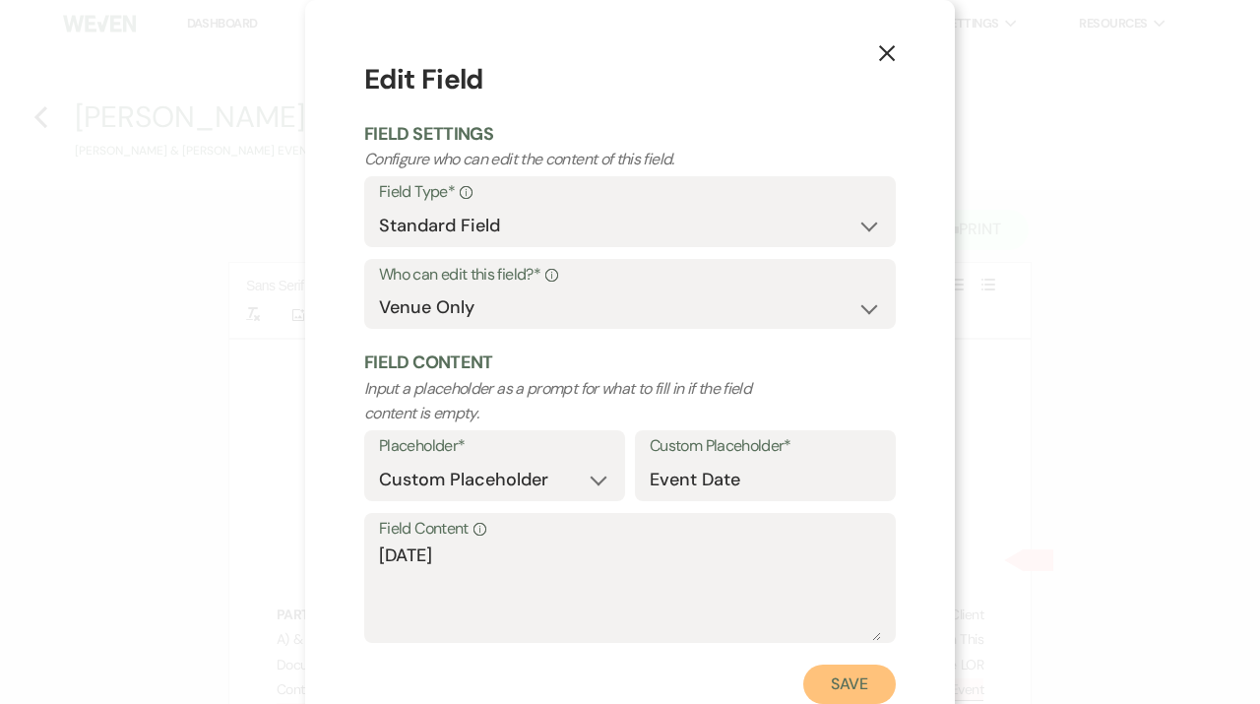
click at [872, 691] on button "Save" at bounding box center [849, 684] width 93 height 39
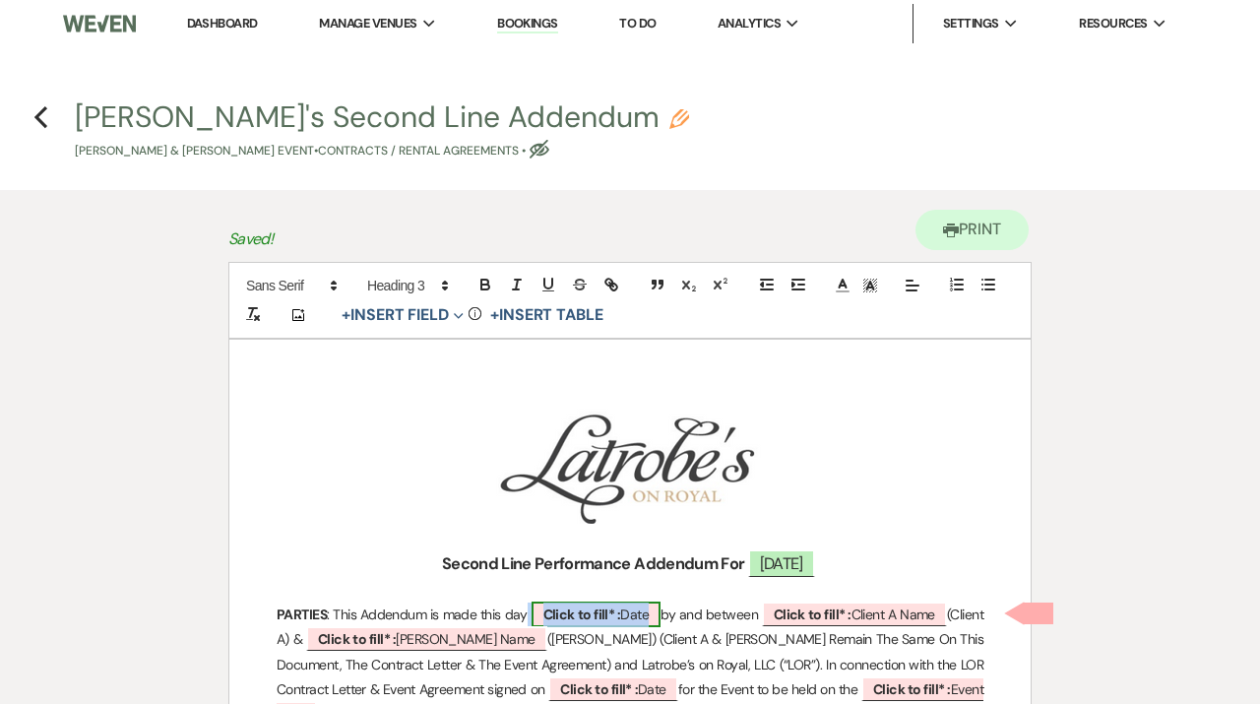
click at [605, 614] on b "Click to fill* :" at bounding box center [582, 614] width 78 height 18
select select "owner"
select select "Date"
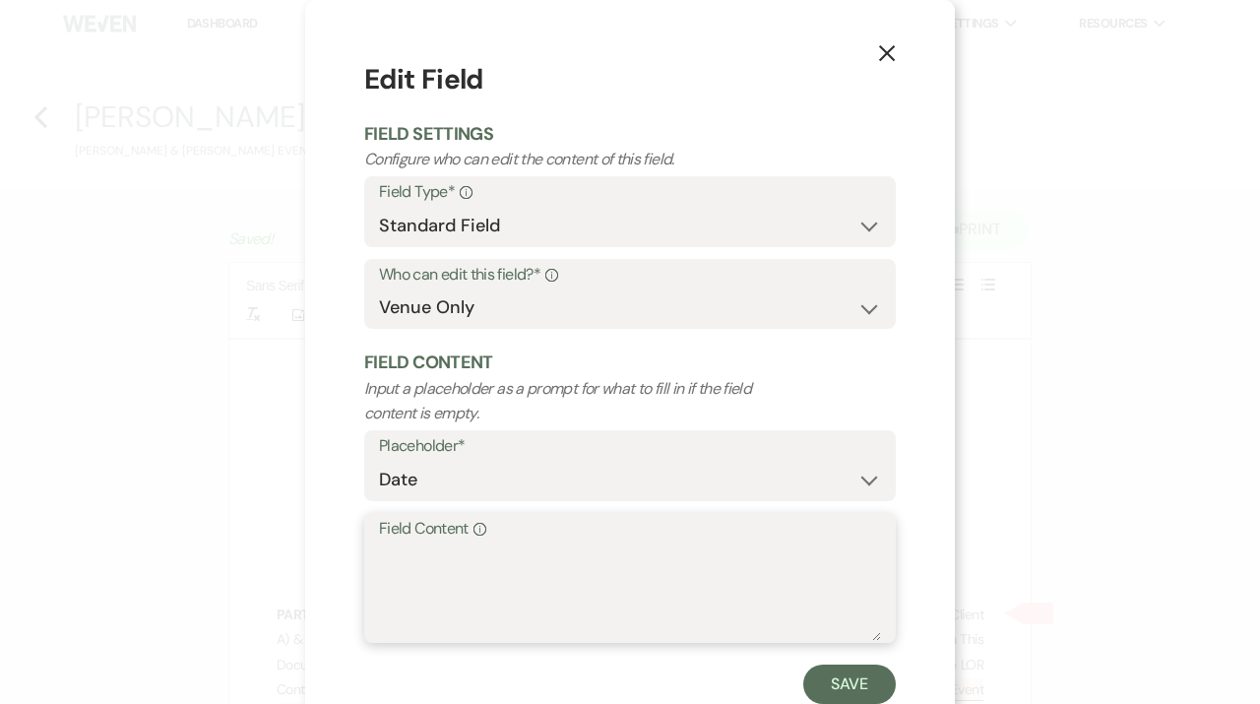
click at [534, 590] on textarea "Field Content Info" at bounding box center [630, 591] width 502 height 98
type textarea "9.19.25"
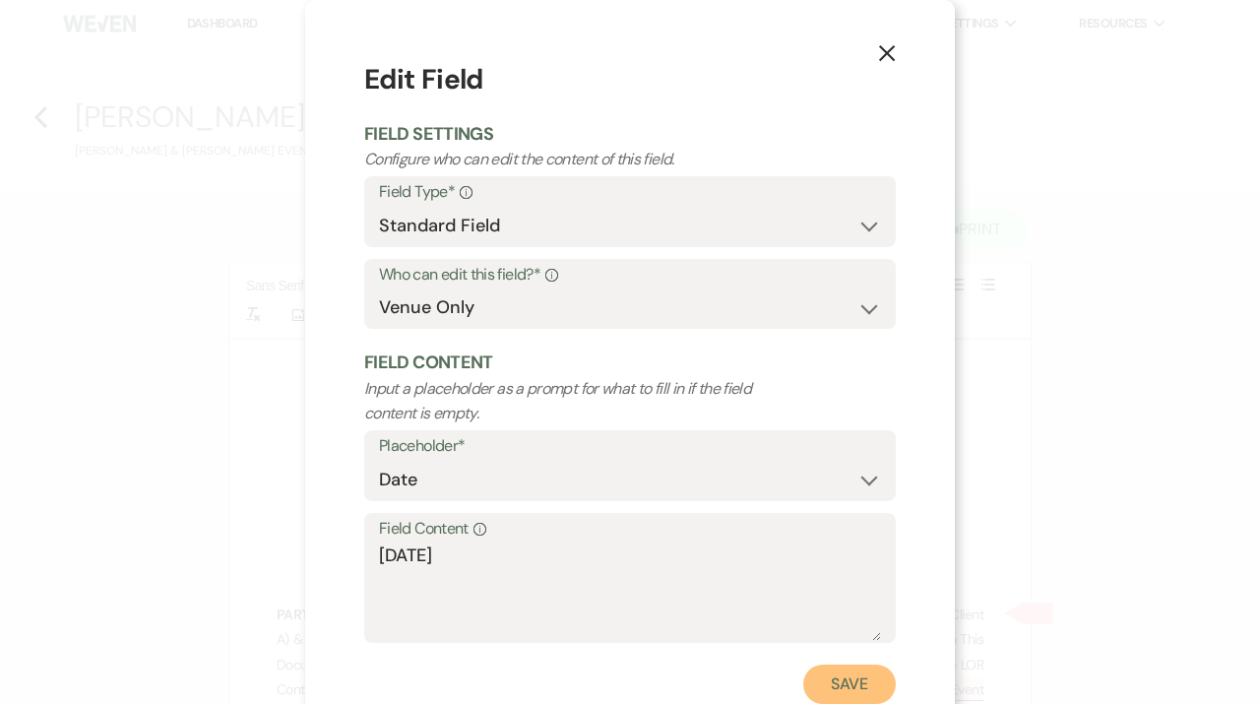
click at [862, 683] on button "Save" at bounding box center [849, 684] width 93 height 39
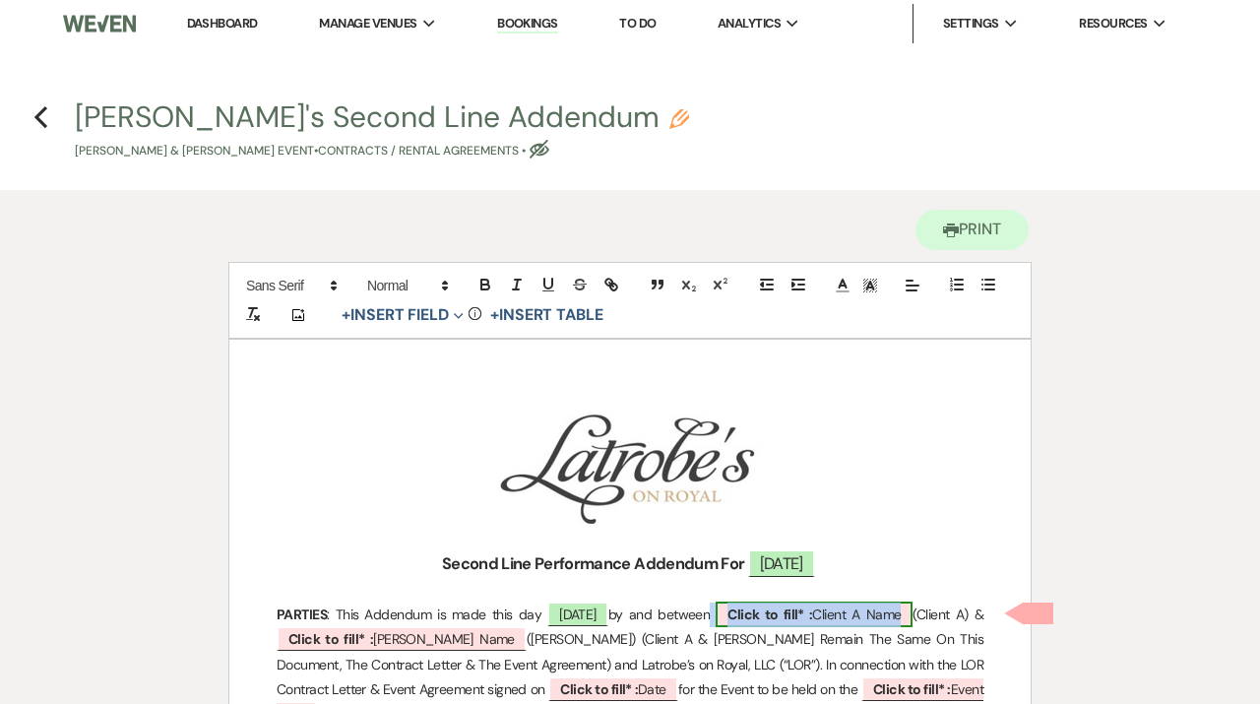
click at [853, 618] on span "Click to fill* : Client A Name" at bounding box center [814, 615] width 197 height 26
select select "owner"
select select "custom_placeholder"
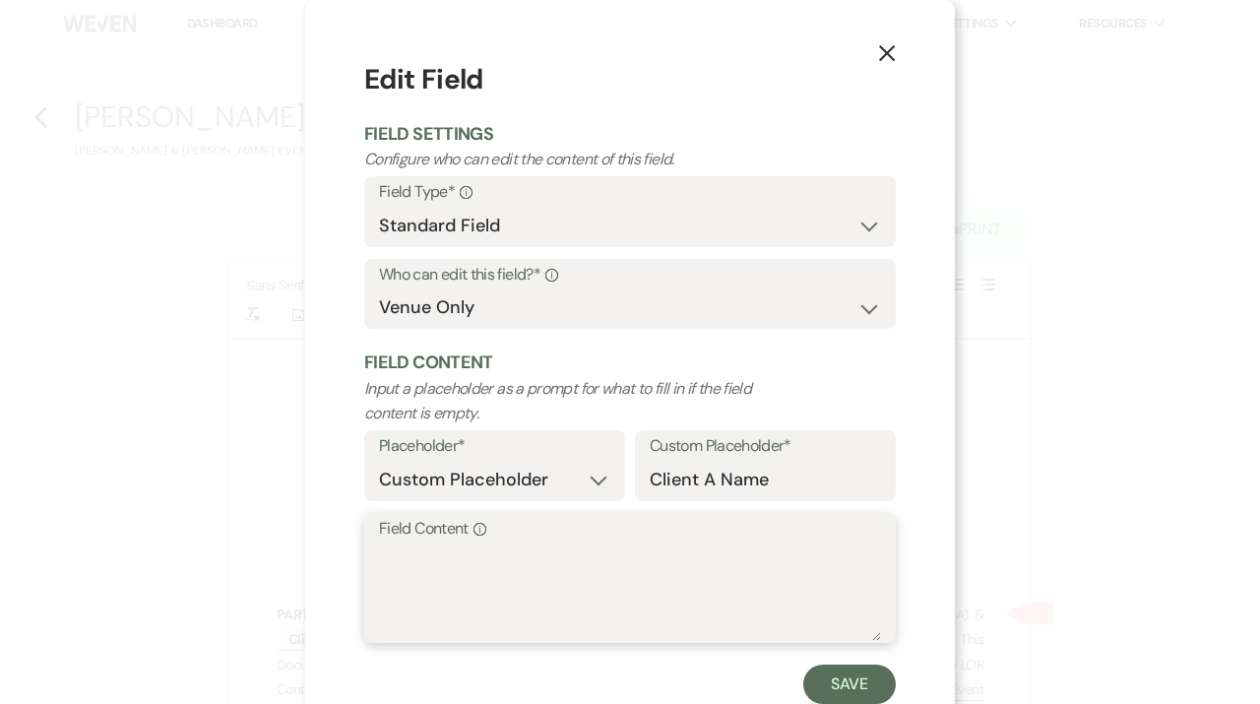
click at [579, 598] on textarea "Field Content Info" at bounding box center [630, 591] width 502 height 98
type textarea "k"
type textarea "[PERSON_NAME]"
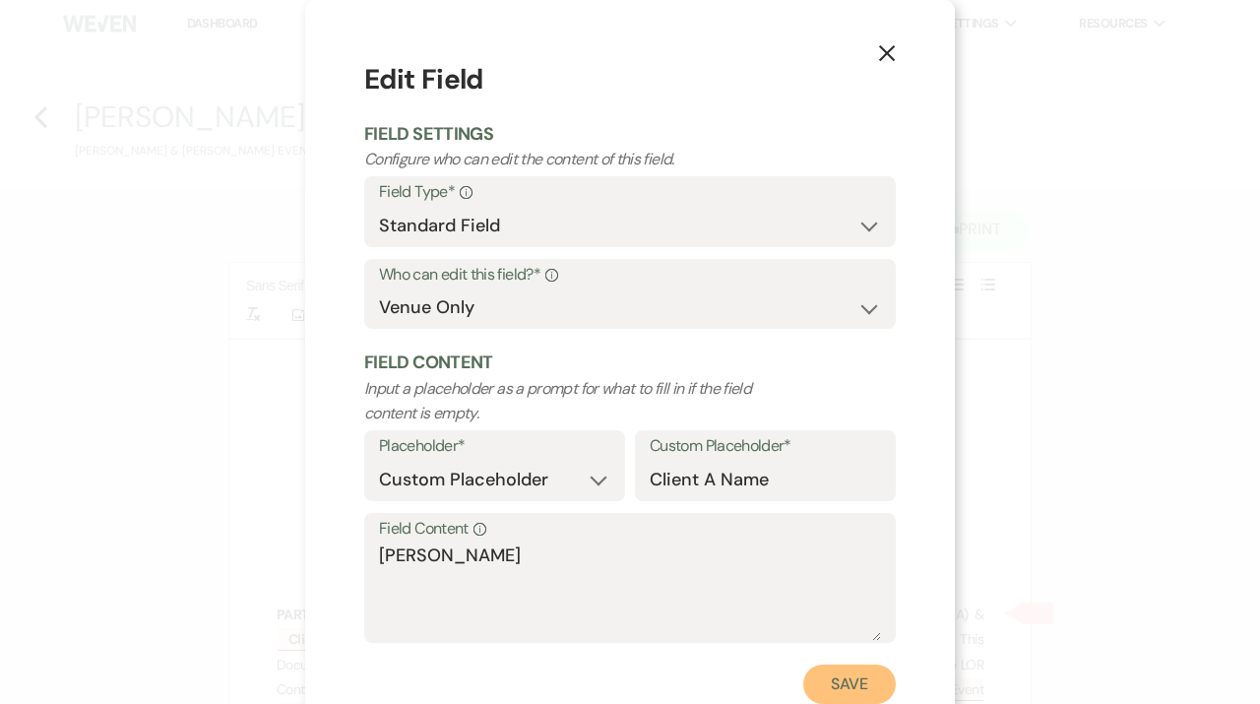
click at [886, 692] on button "Save" at bounding box center [849, 684] width 93 height 39
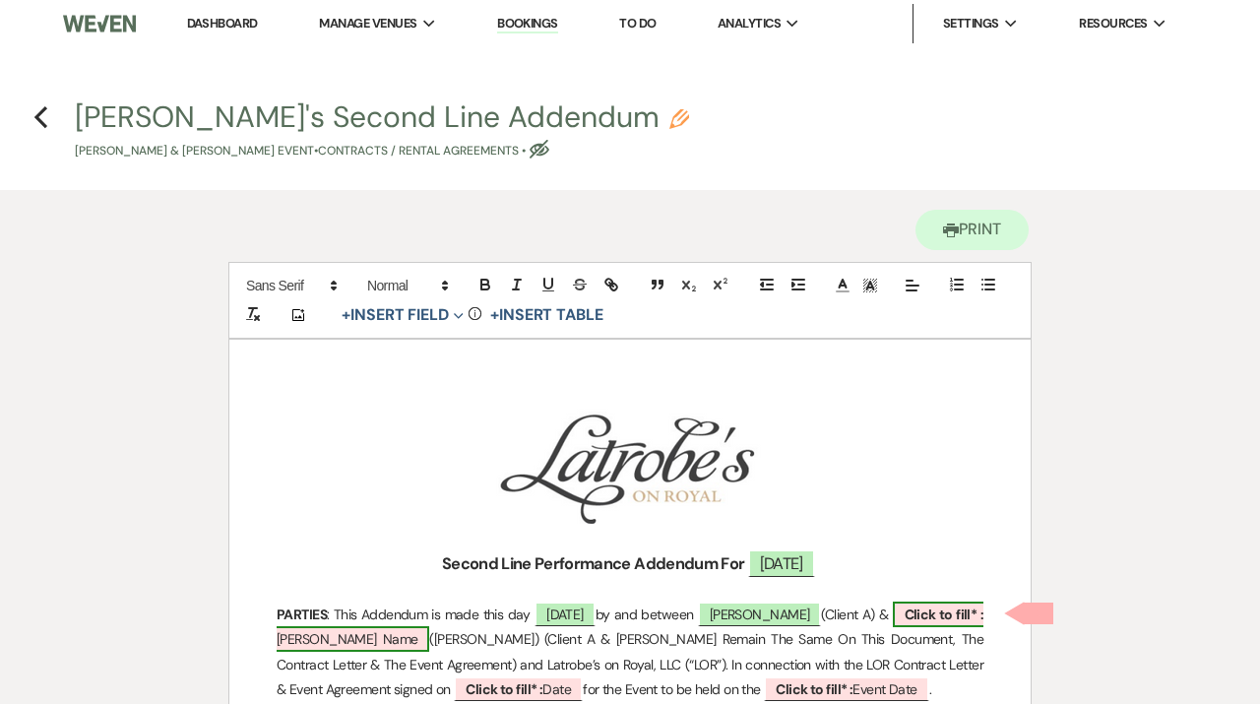
click at [384, 637] on span "Click to fill* : Client B Name" at bounding box center [630, 627] width 707 height 50
select select "owner"
select select "custom_placeholder"
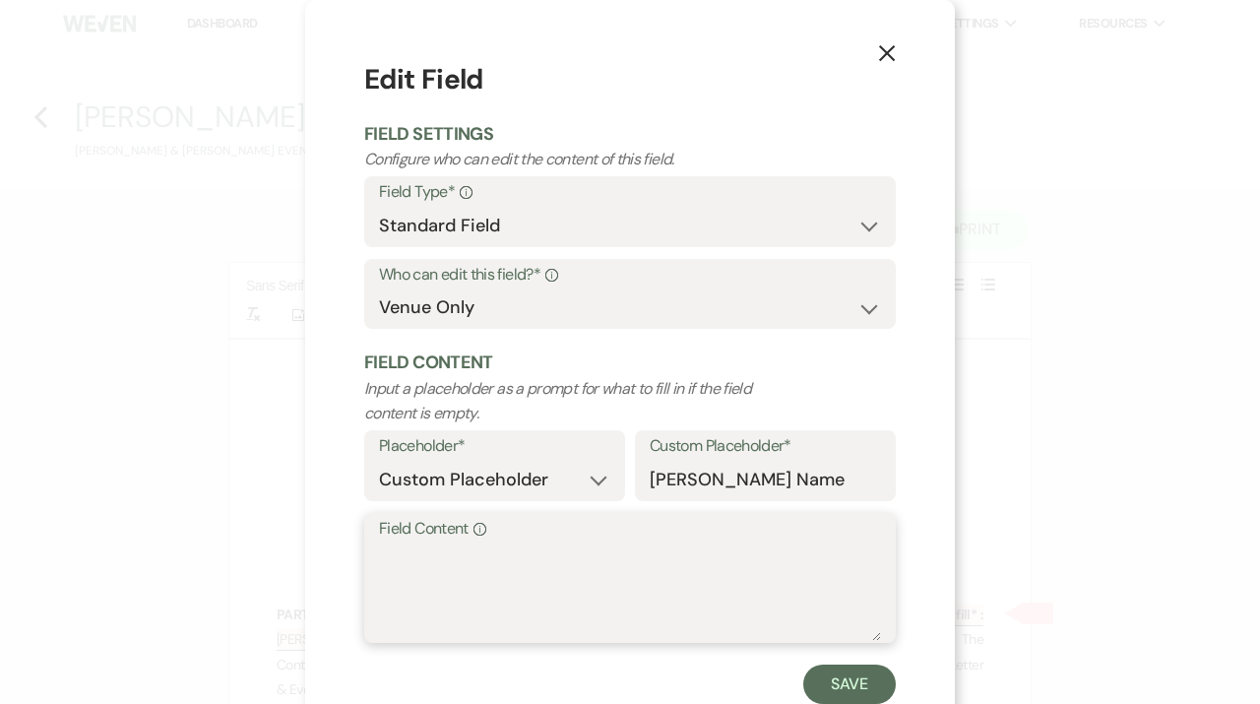
click at [448, 577] on textarea "Field Content Info" at bounding box center [630, 591] width 502 height 98
type textarea "[PERSON_NAME]"
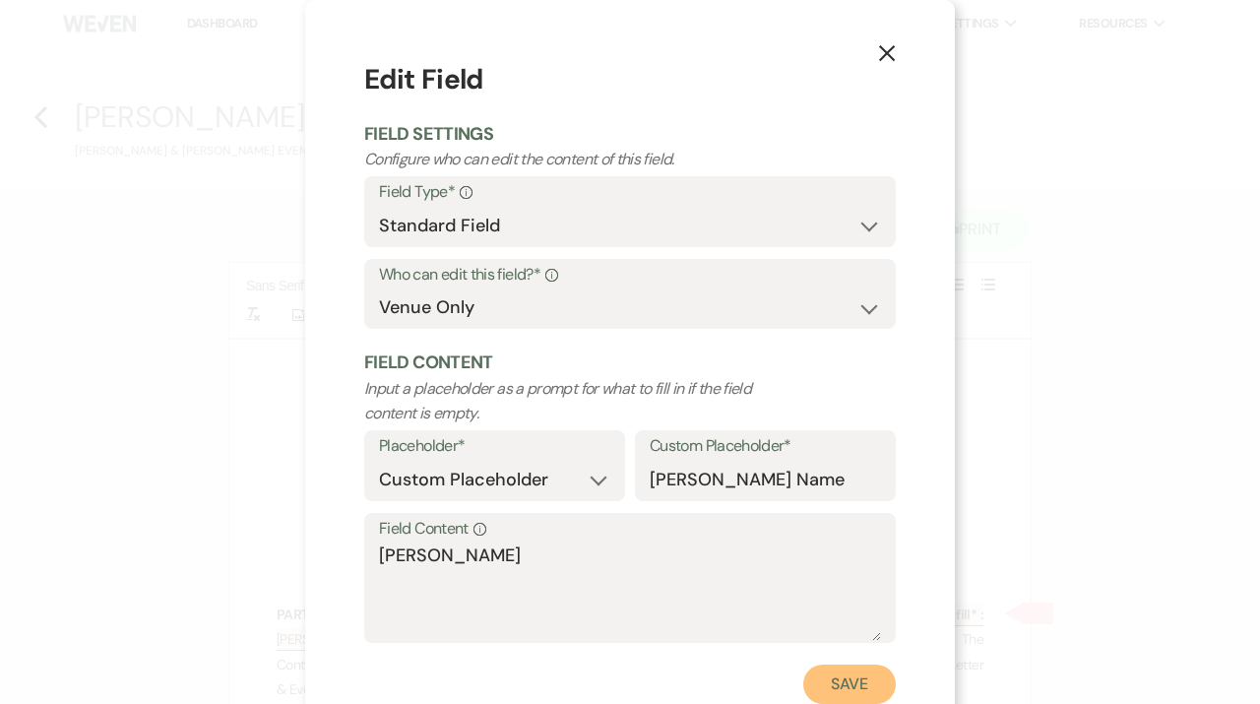
click at [835, 694] on button "Save" at bounding box center [849, 684] width 93 height 39
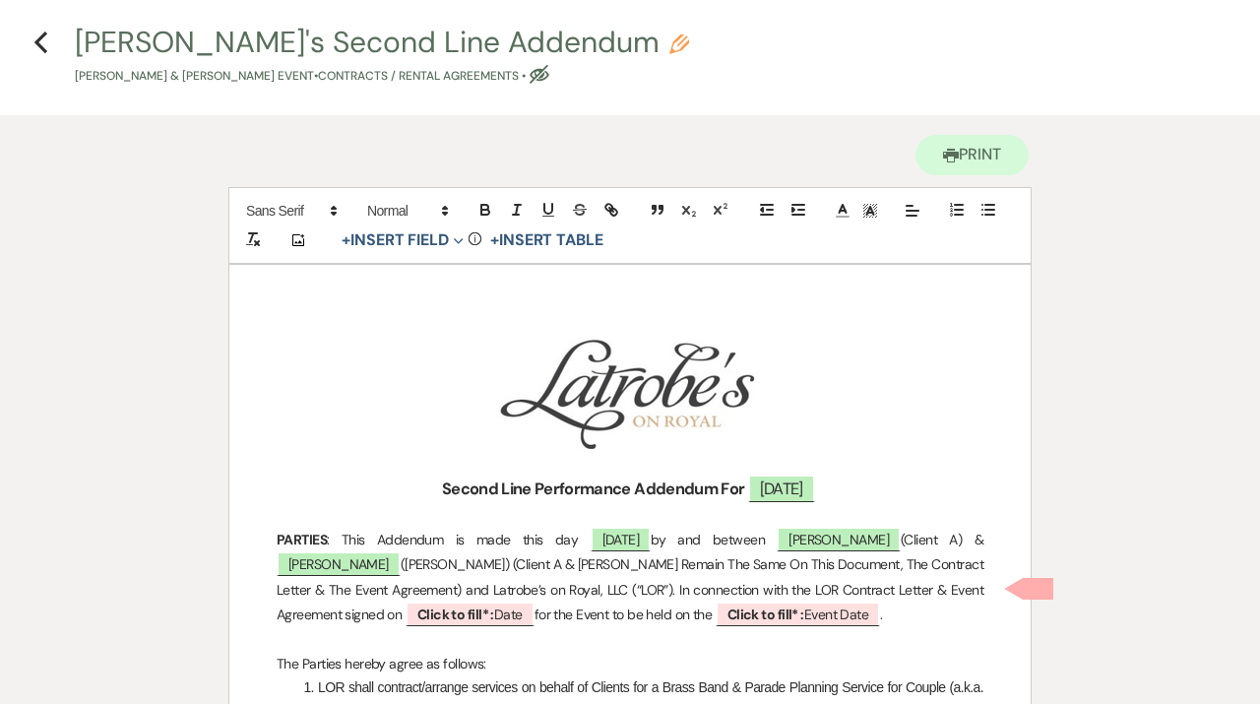
scroll to position [73, 0]
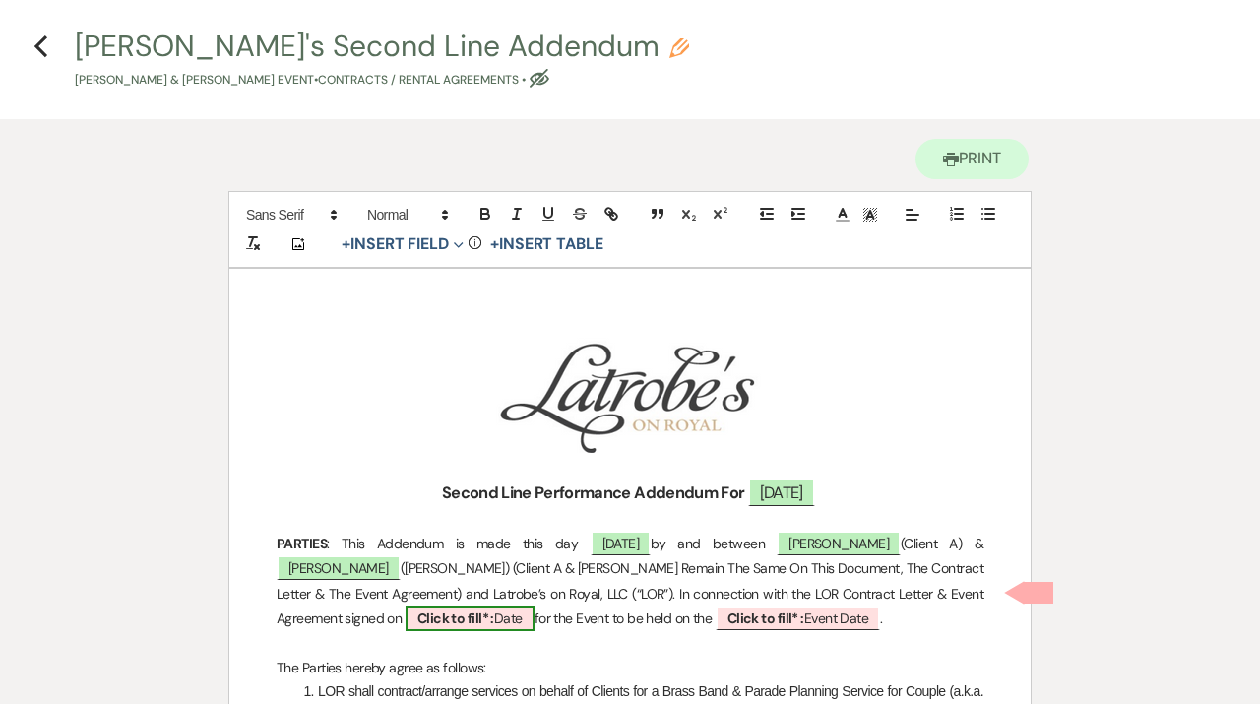
click at [417, 614] on b "Click to fill* :" at bounding box center [455, 618] width 77 height 18
select select "owner"
select select "Date"
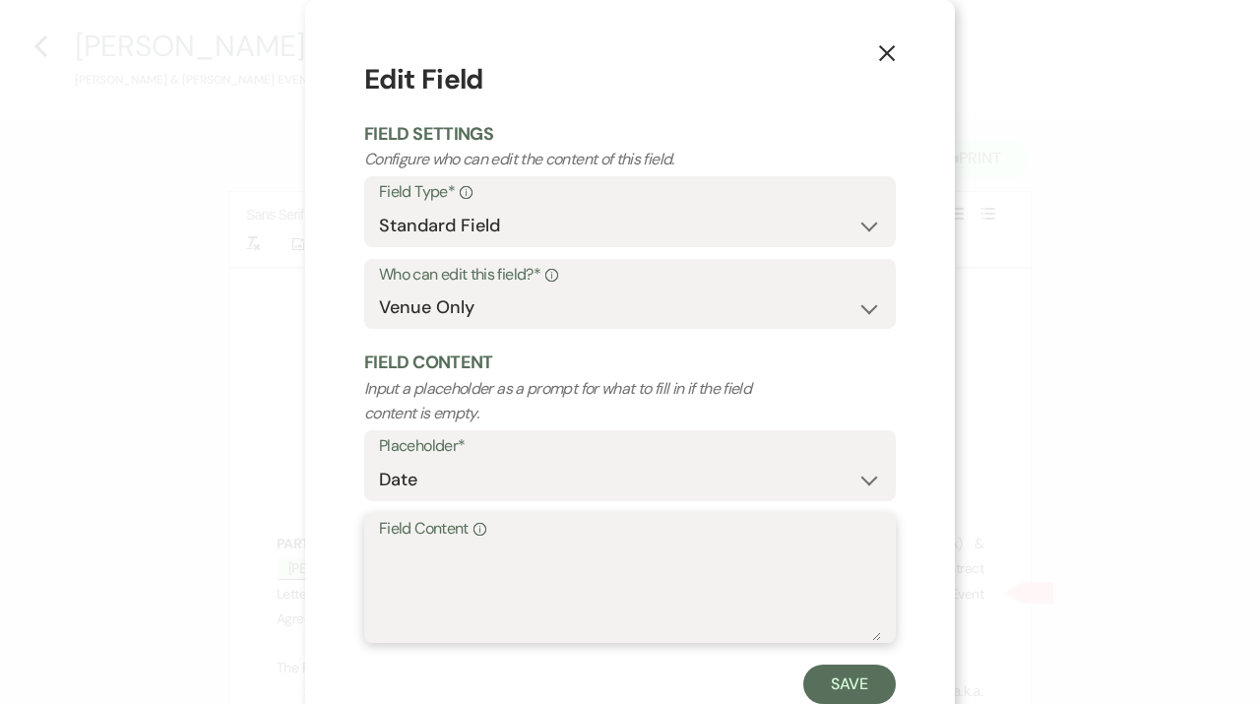
click at [387, 587] on textarea "Field Content Info" at bounding box center [630, 591] width 502 height 98
type textarea "11.22.24"
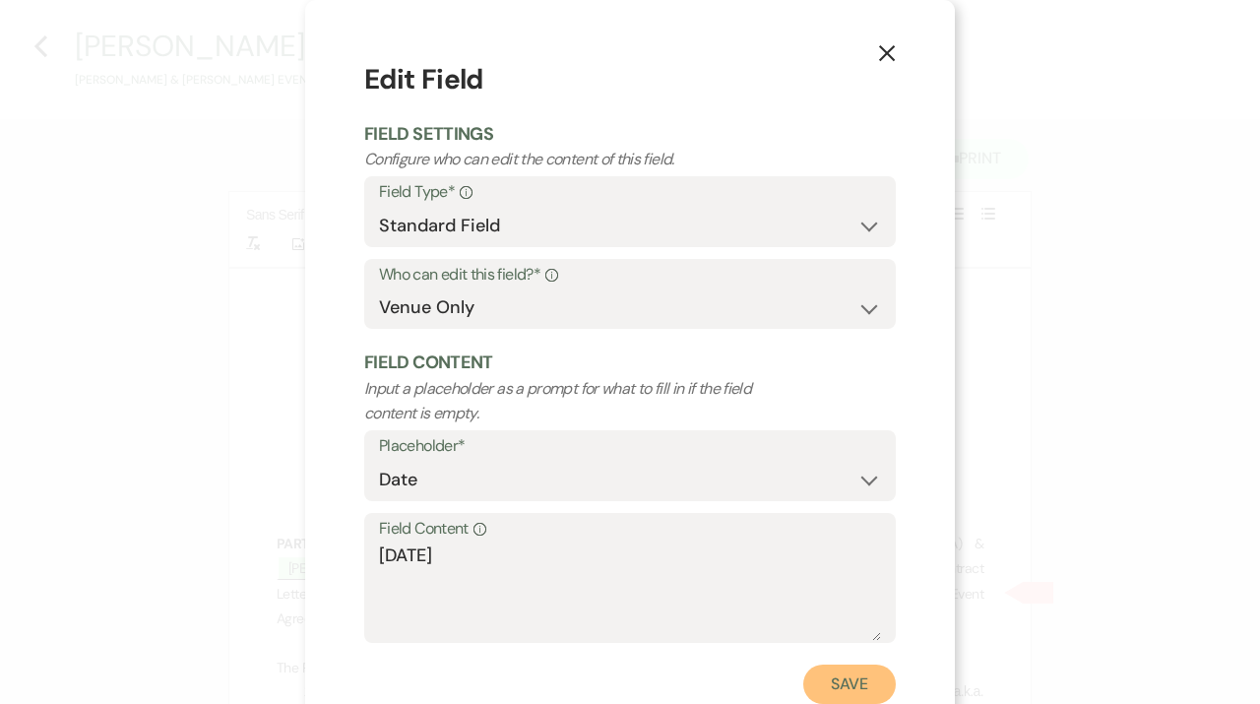
click at [830, 693] on button "Save" at bounding box center [849, 684] width 93 height 39
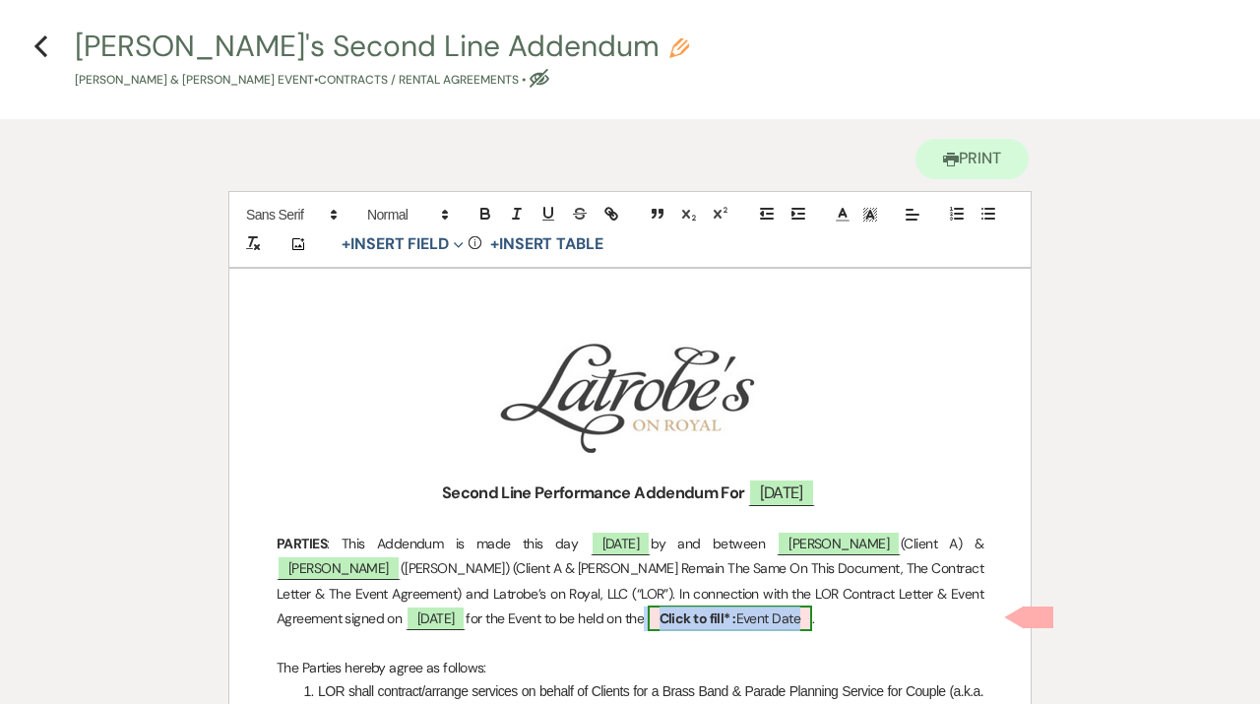
click at [648, 619] on span "Click to fill* : Event Date" at bounding box center [730, 618] width 164 height 26
select select "owner"
select select "custom_placeholder"
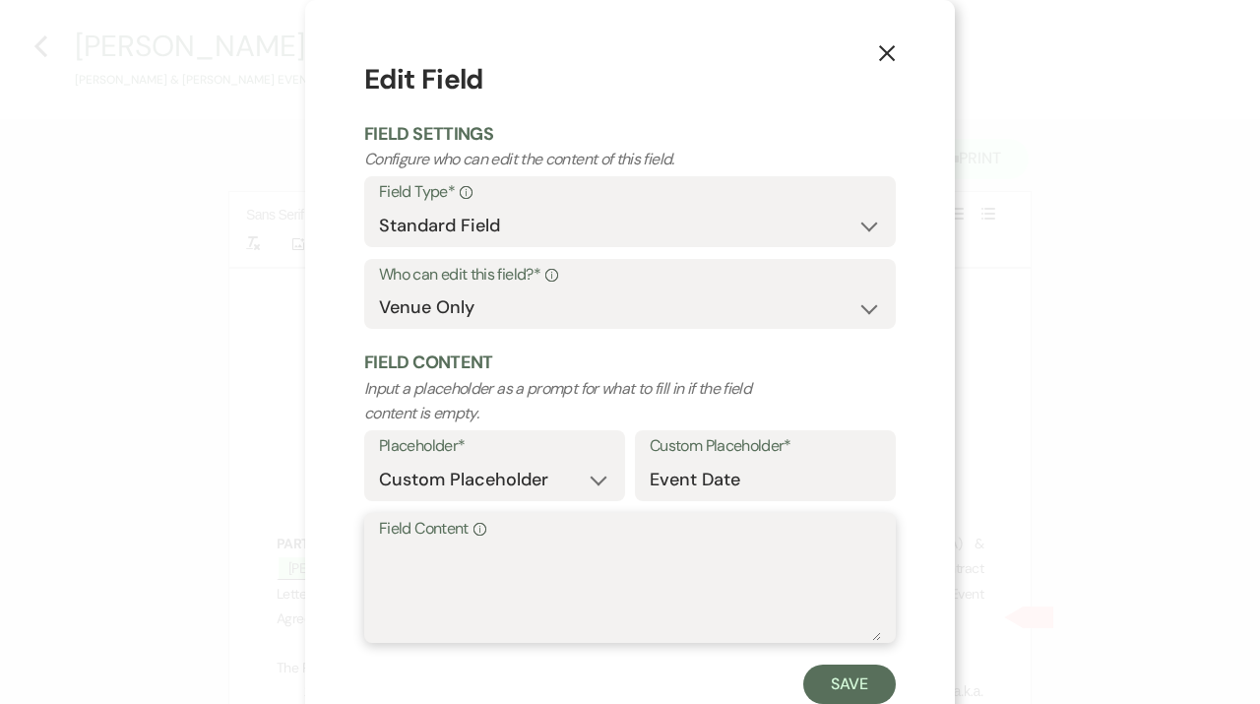
click at [515, 591] on textarea "Field Content Info" at bounding box center [630, 591] width 502 height 98
type textarea "11.08.25"
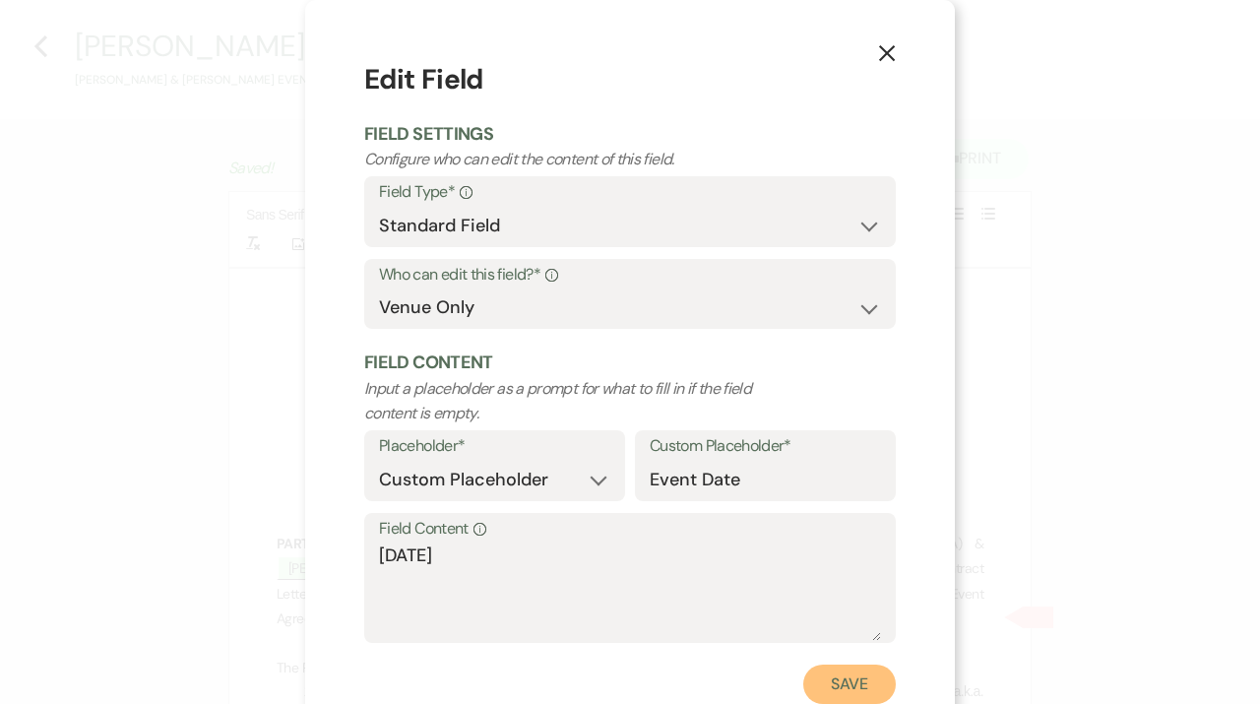
click at [886, 678] on button "Save" at bounding box center [849, 684] width 93 height 39
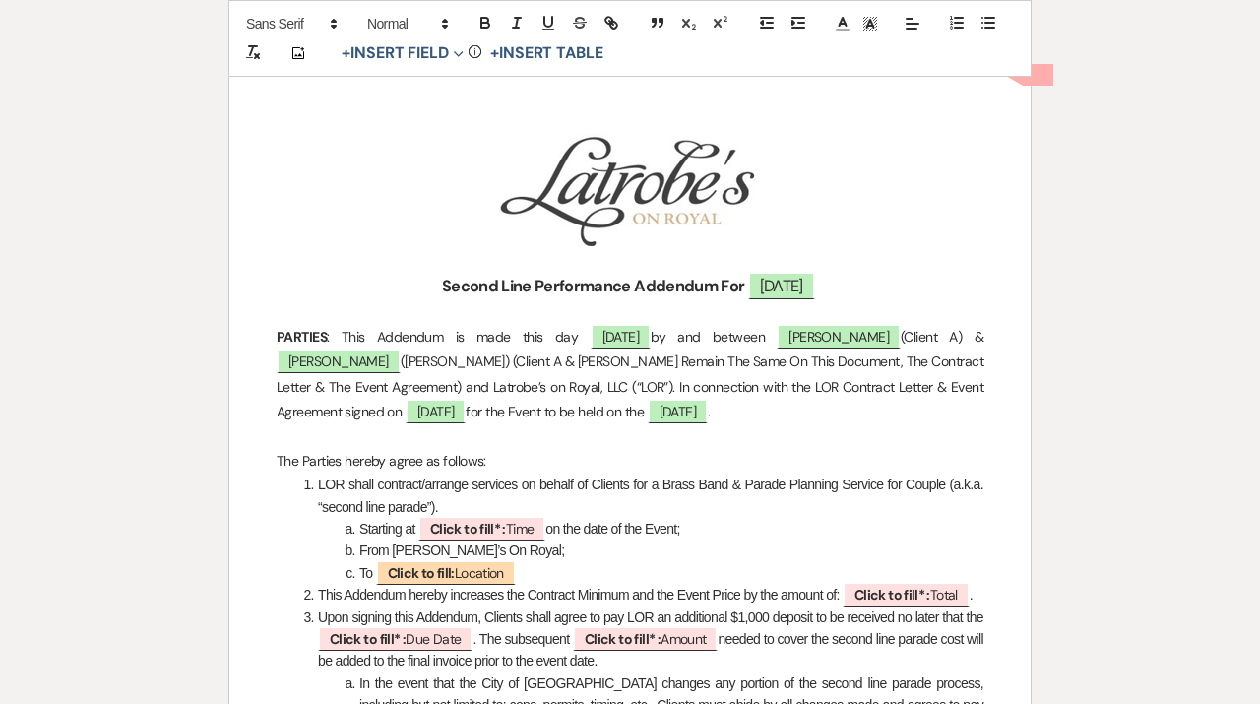
scroll to position [293, 0]
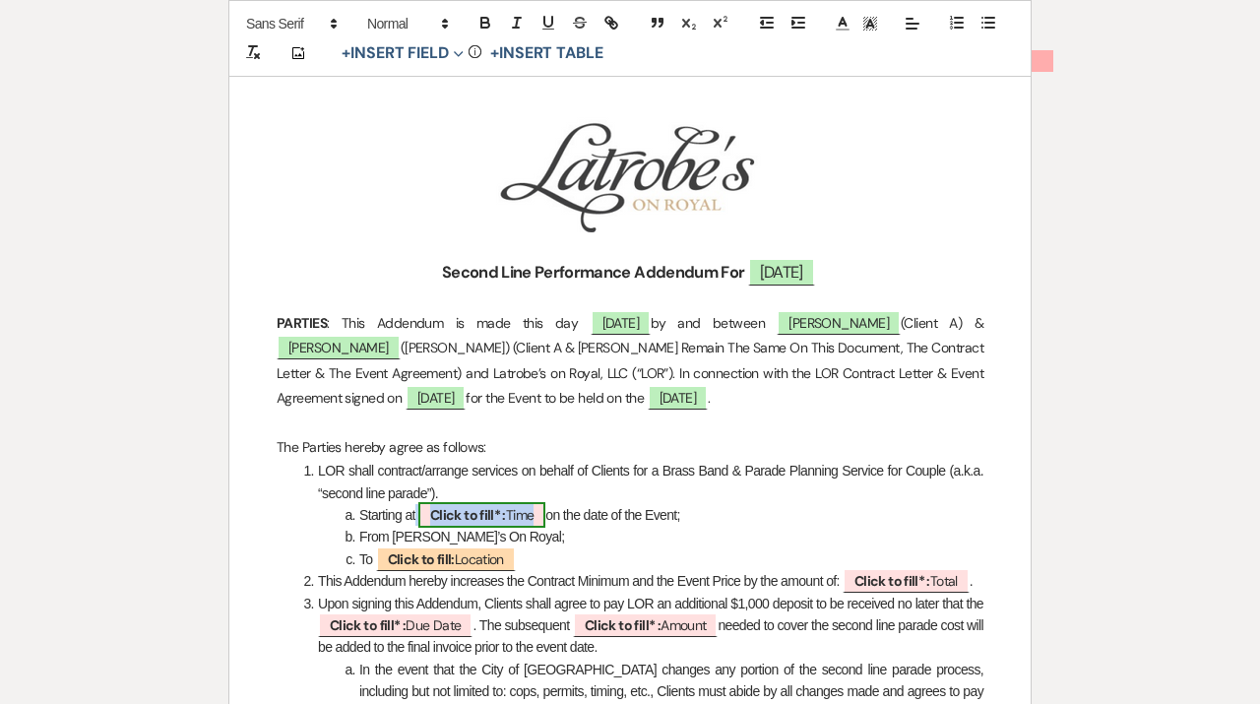
click at [495, 516] on b "Click to fill* :" at bounding box center [468, 515] width 76 height 18
select select "owner"
select select "Time"
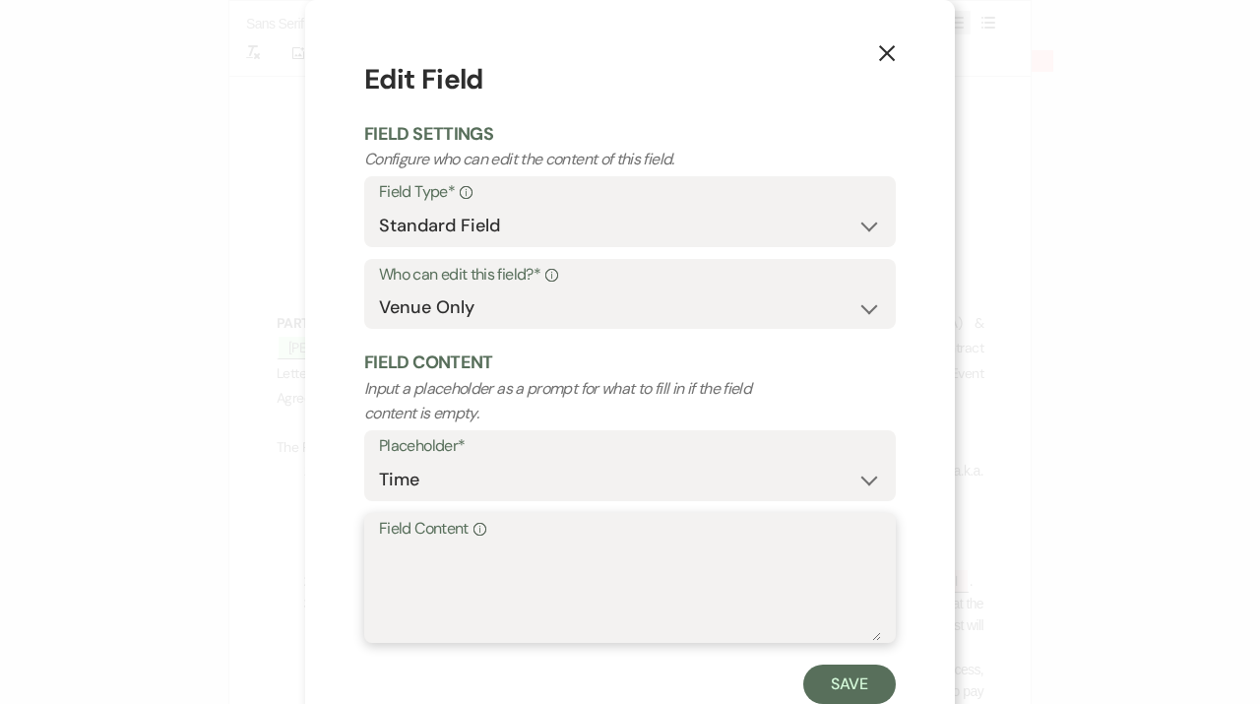
click at [517, 560] on textarea "Field Content Info" at bounding box center [630, 591] width 502 height 98
type textarea "10:00 PM"
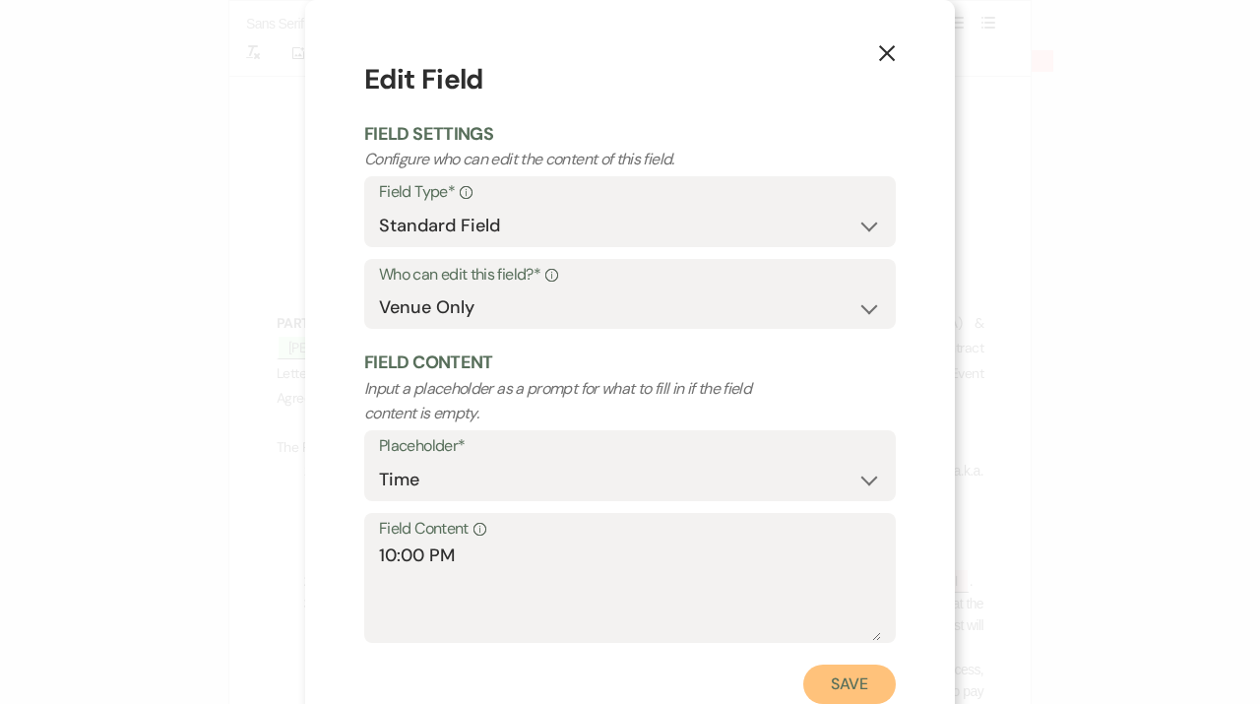
click at [836, 701] on button "Save" at bounding box center [849, 684] width 93 height 39
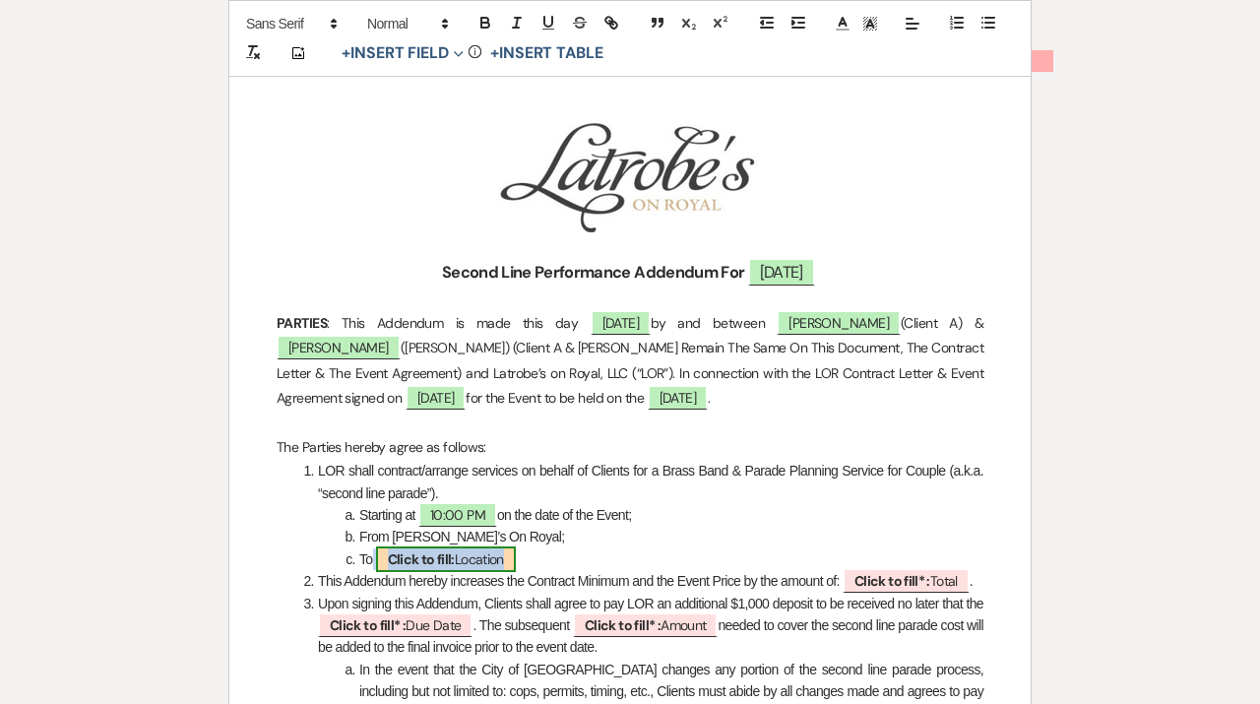
click at [465, 554] on span "Click to fill: Location" at bounding box center [446, 559] width 140 height 26
select select "Location"
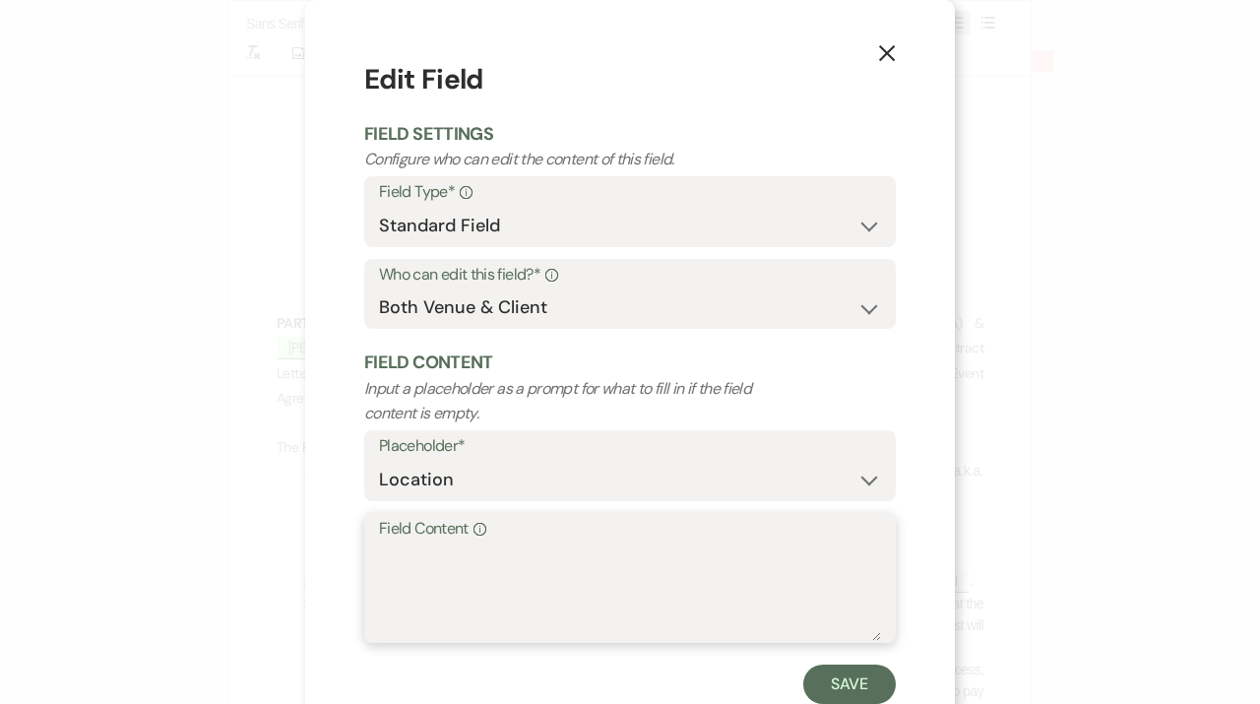
click at [447, 609] on textarea "Field Content Info" at bounding box center [630, 591] width 502 height 98
click at [475, 560] on textarea "Pat O'Briens" at bounding box center [630, 591] width 502 height 98
type textarea "Pat O'Brien's"
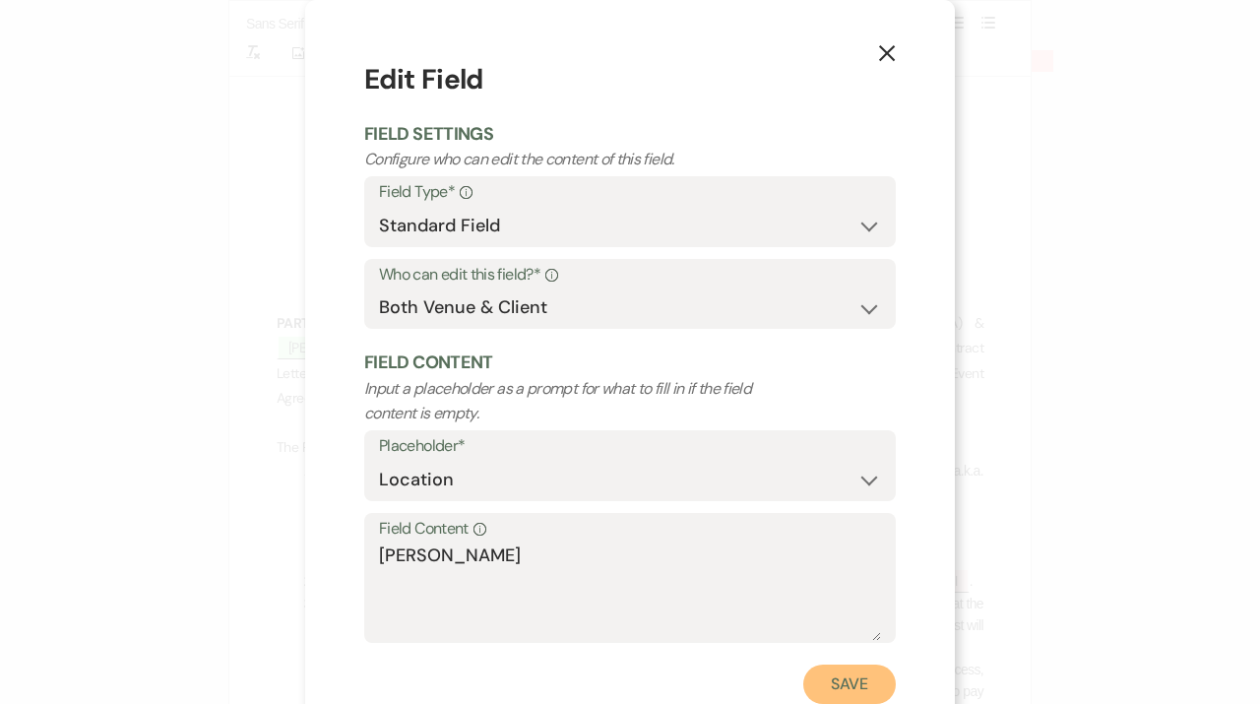
click at [854, 673] on button "Save" at bounding box center [849, 684] width 93 height 39
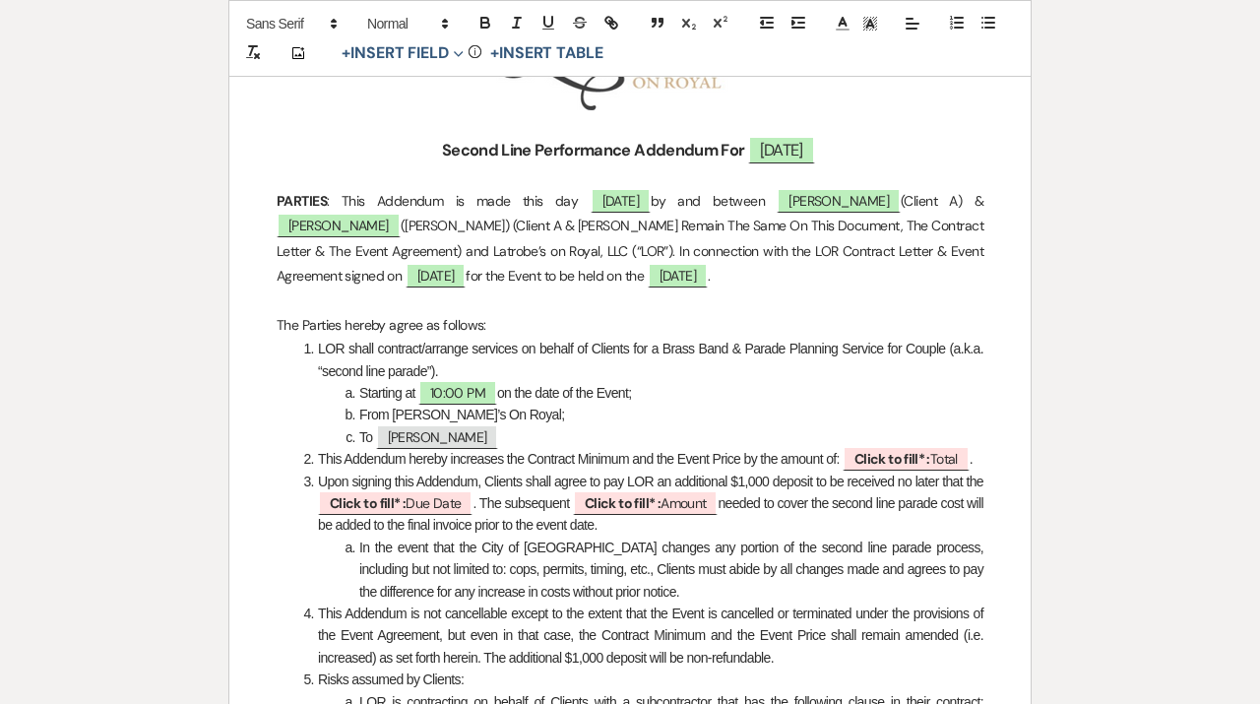
scroll to position [420, 0]
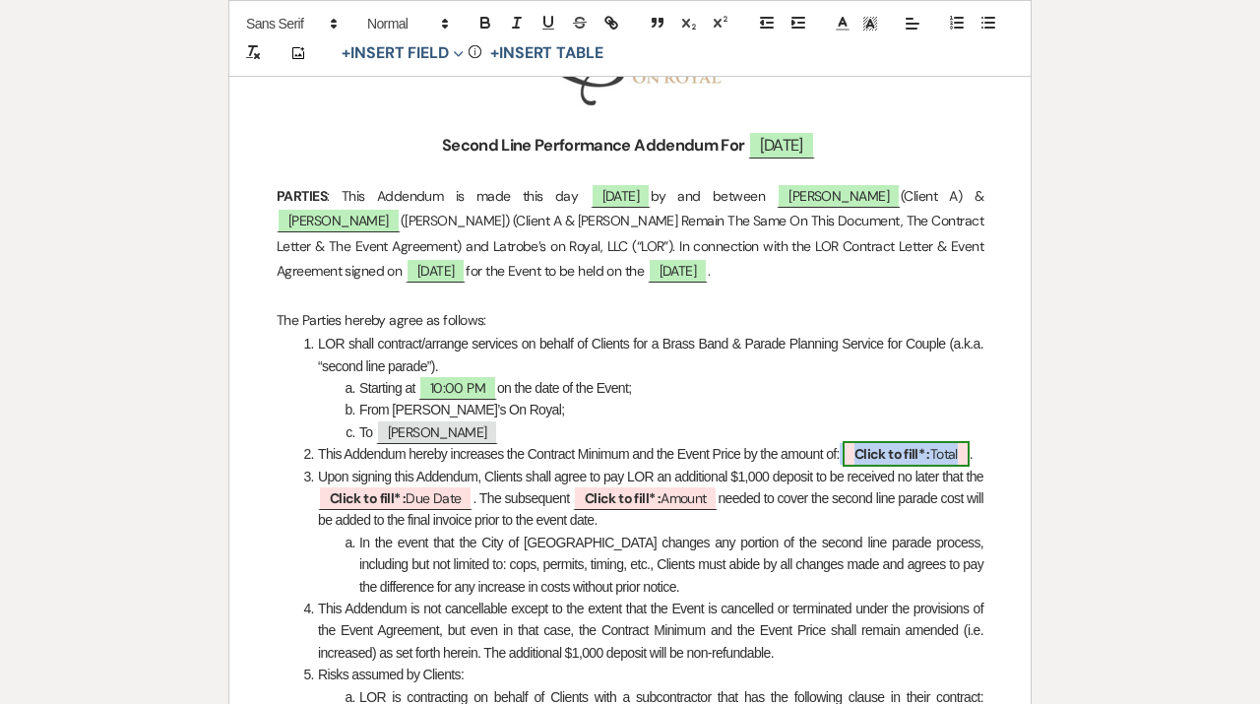
click at [919, 454] on b "Click to fill* :" at bounding box center [893, 454] width 76 height 18
select select "owner"
select select "Total"
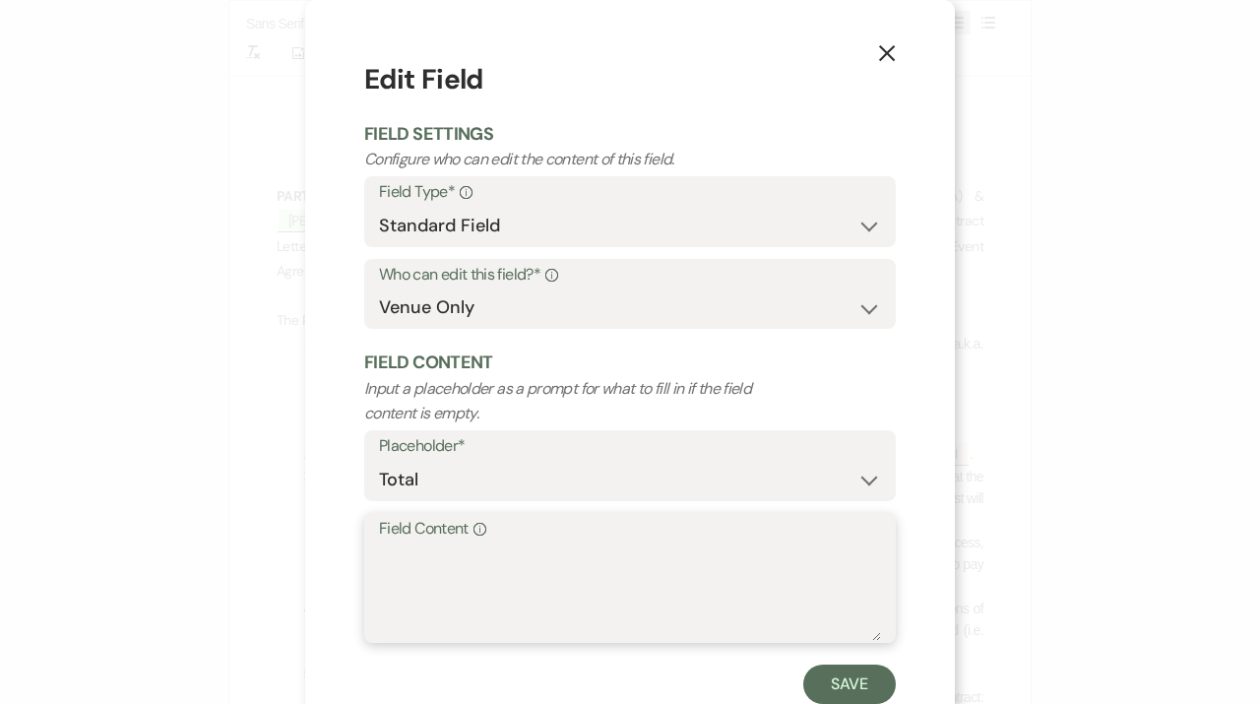
click at [531, 617] on textarea "Field Content Info" at bounding box center [630, 591] width 502 height 98
type textarea "$2,750"
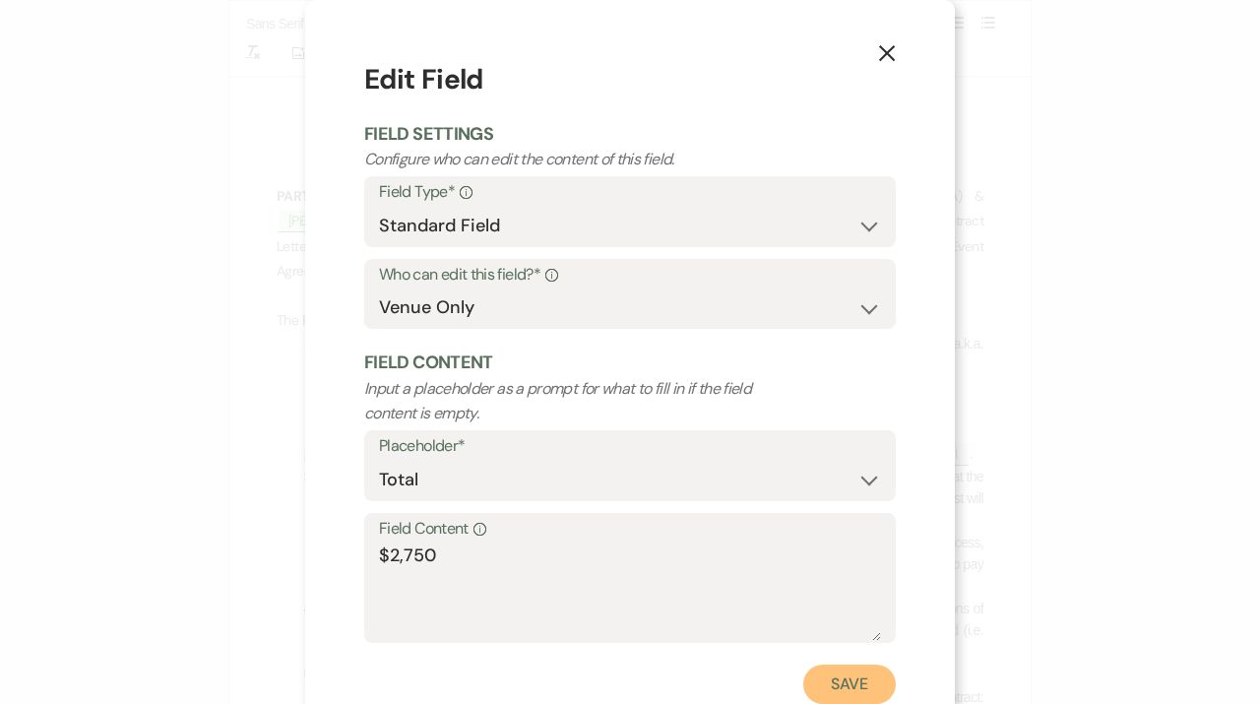
click at [865, 671] on button "Save" at bounding box center [849, 684] width 93 height 39
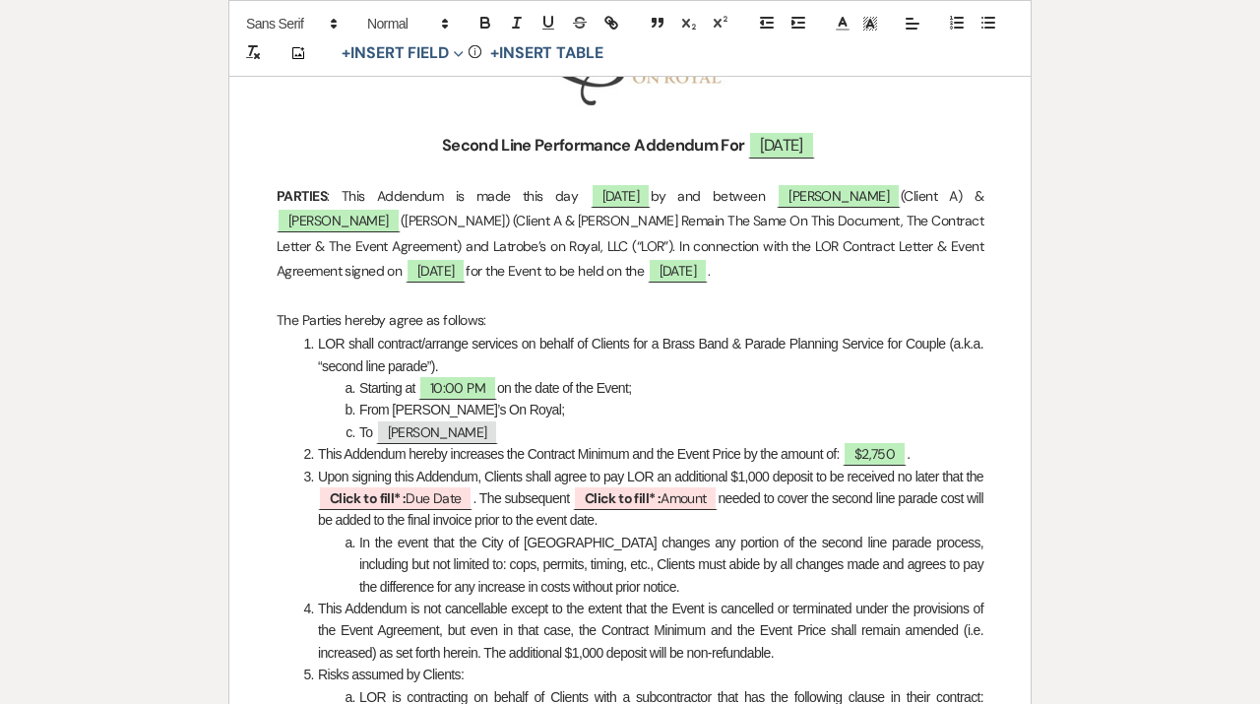
click at [767, 482] on span "Upon signing this Addendum, Clients shall agree to pay LOR an additional $1,000…" at bounding box center [651, 477] width 666 height 16
click at [406, 503] on b "Click to fill* :" at bounding box center [368, 498] width 76 height 18
select select "owner"
select select "custom_placeholder"
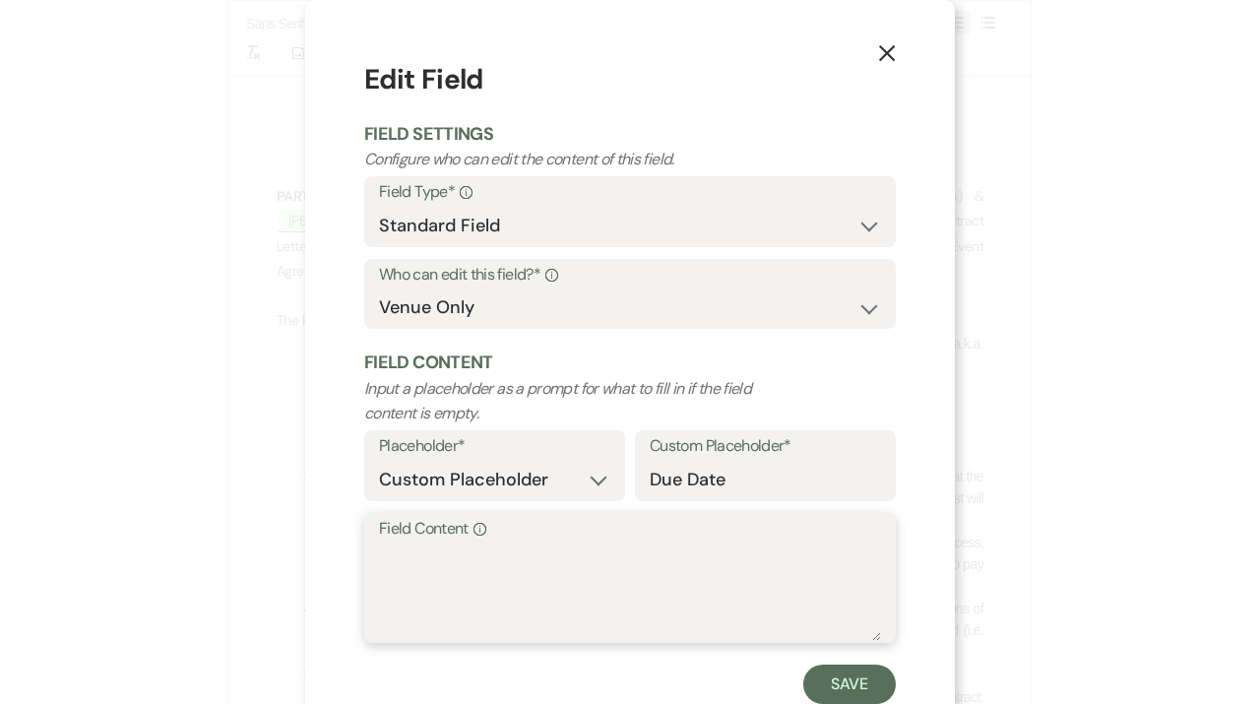
click at [449, 602] on textarea "Field Content Info" at bounding box center [630, 591] width 502 height 98
type textarea "9.26.25"
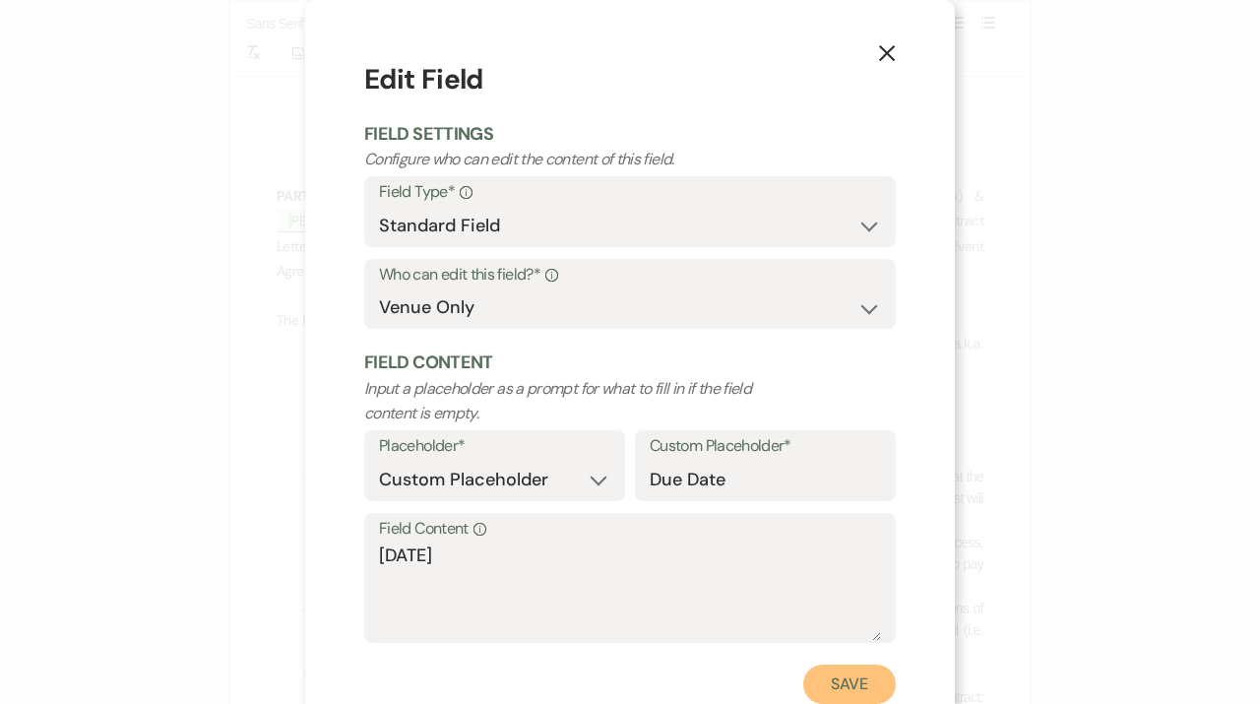
click at [854, 691] on button "Save" at bounding box center [849, 684] width 93 height 39
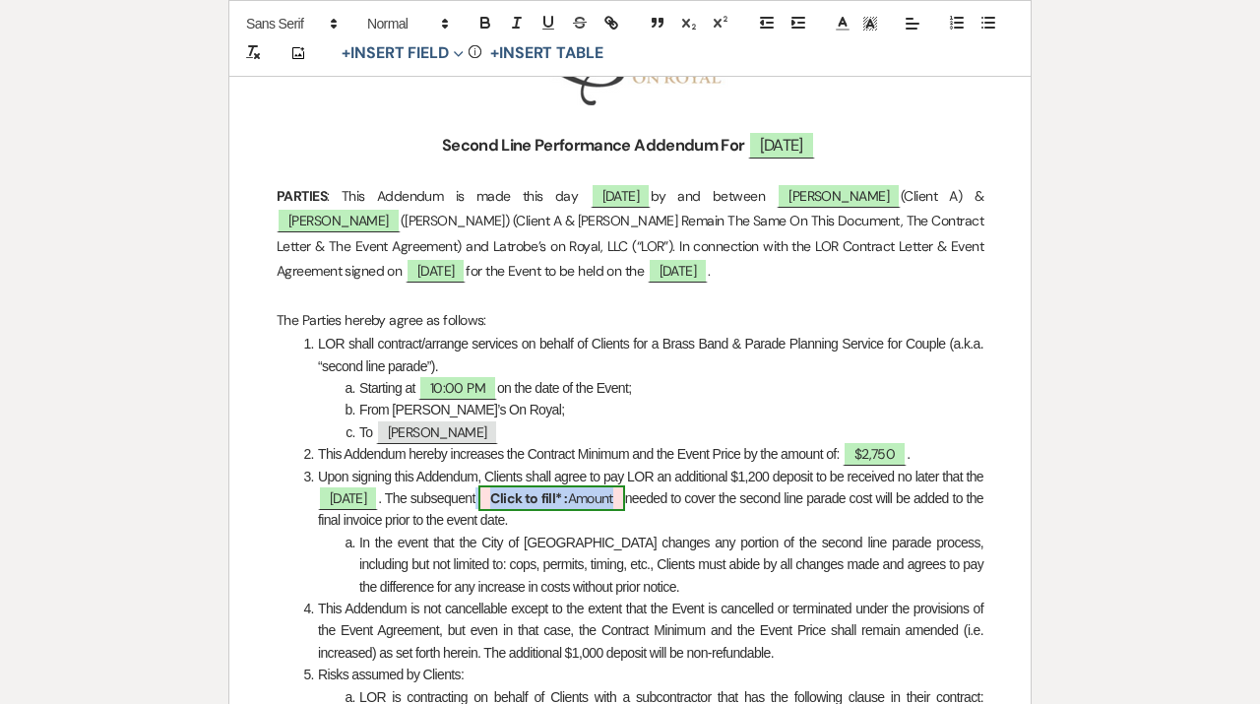
click at [624, 497] on span "Click to fill* : Amount" at bounding box center [551, 498] width 146 height 26
select select "owner"
select select "Amount"
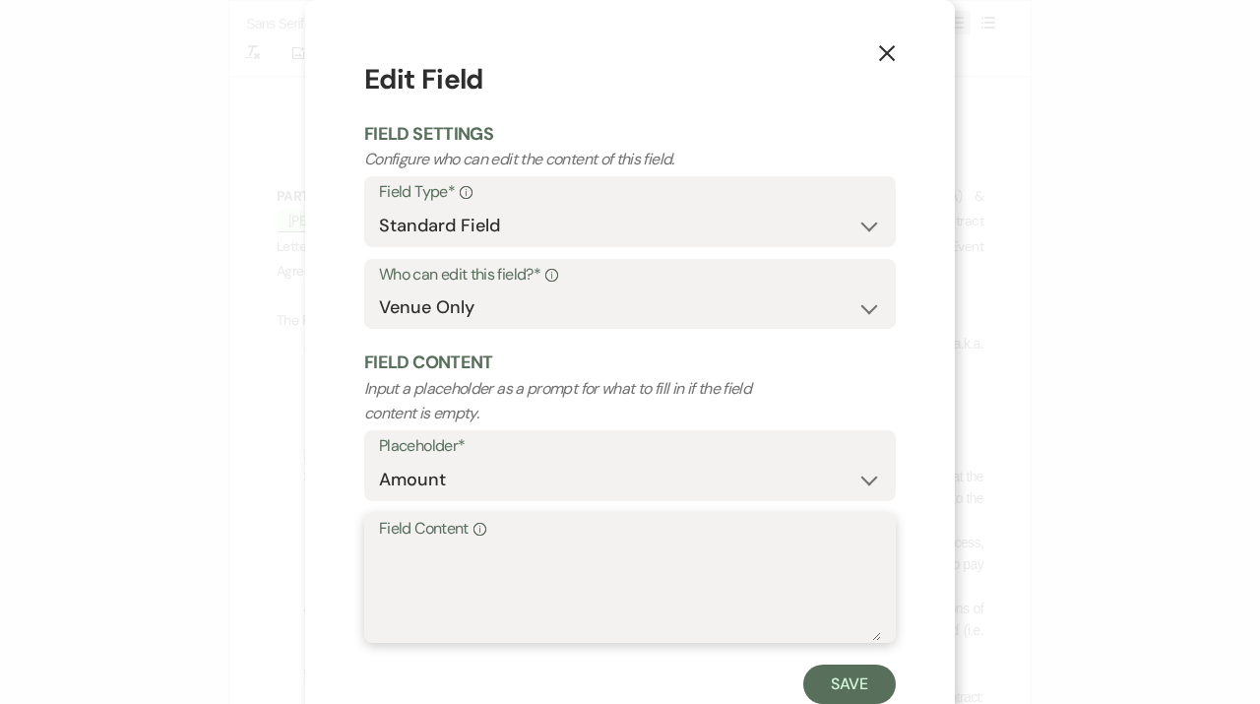
click at [592, 589] on textarea "Field Content Info" at bounding box center [630, 591] width 502 height 98
type textarea "$1,550"
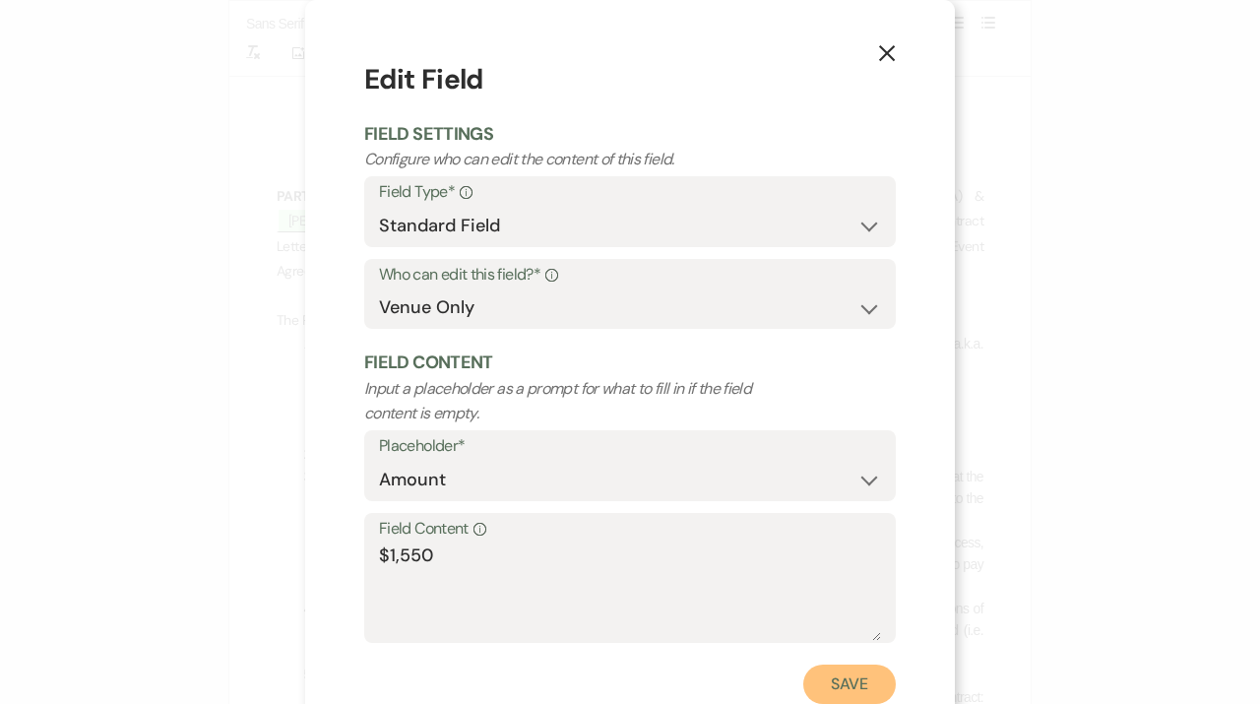
click at [870, 681] on button "Save" at bounding box center [849, 684] width 93 height 39
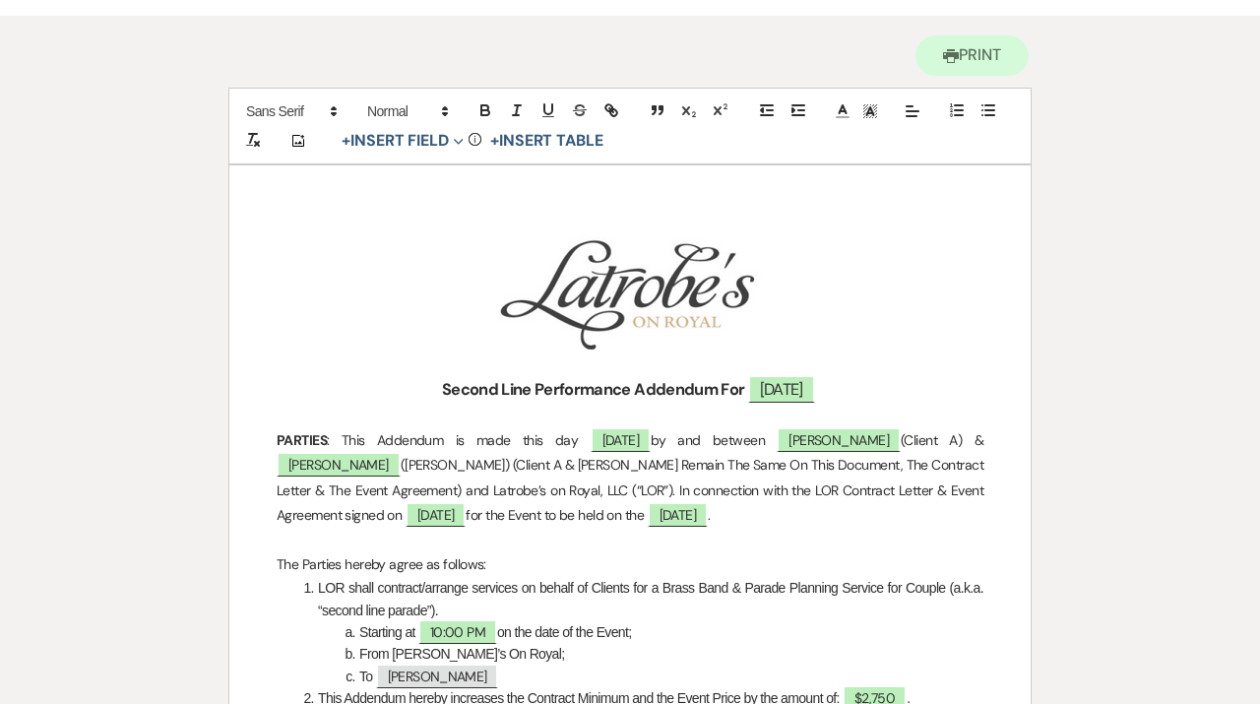
scroll to position [0, 0]
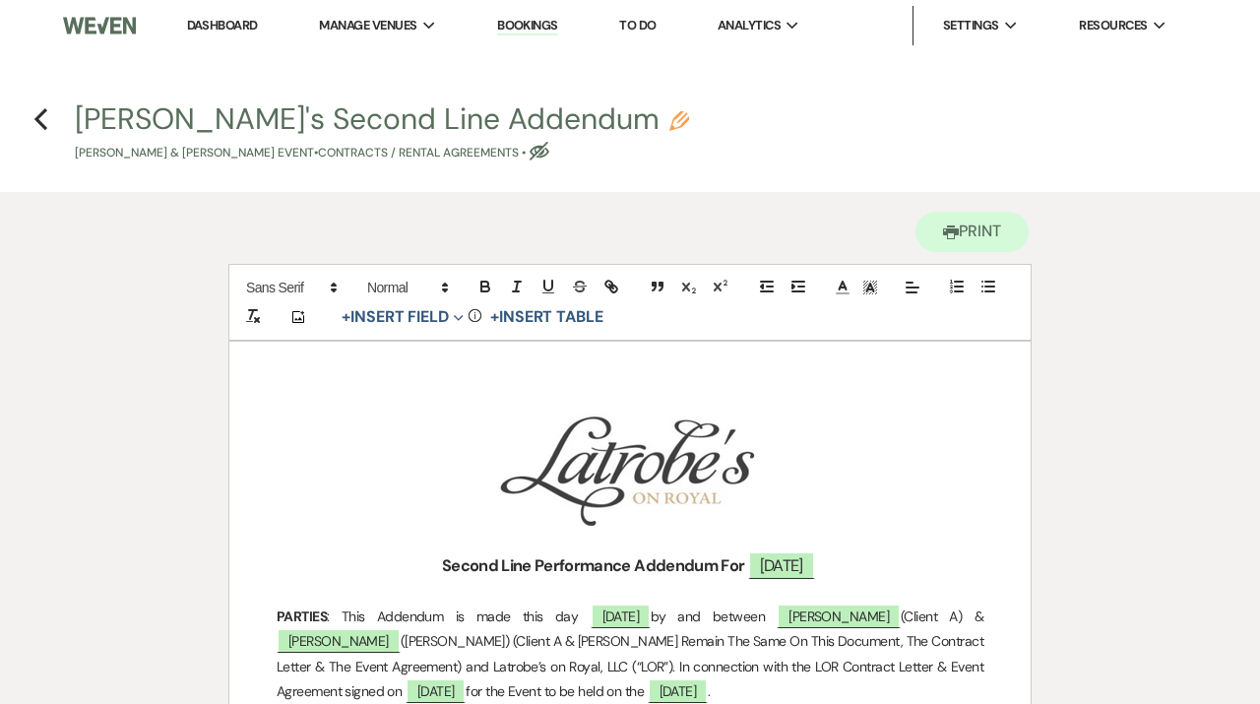
click at [669, 118] on icon "Pencil" at bounding box center [679, 121] width 20 height 20
select select "10"
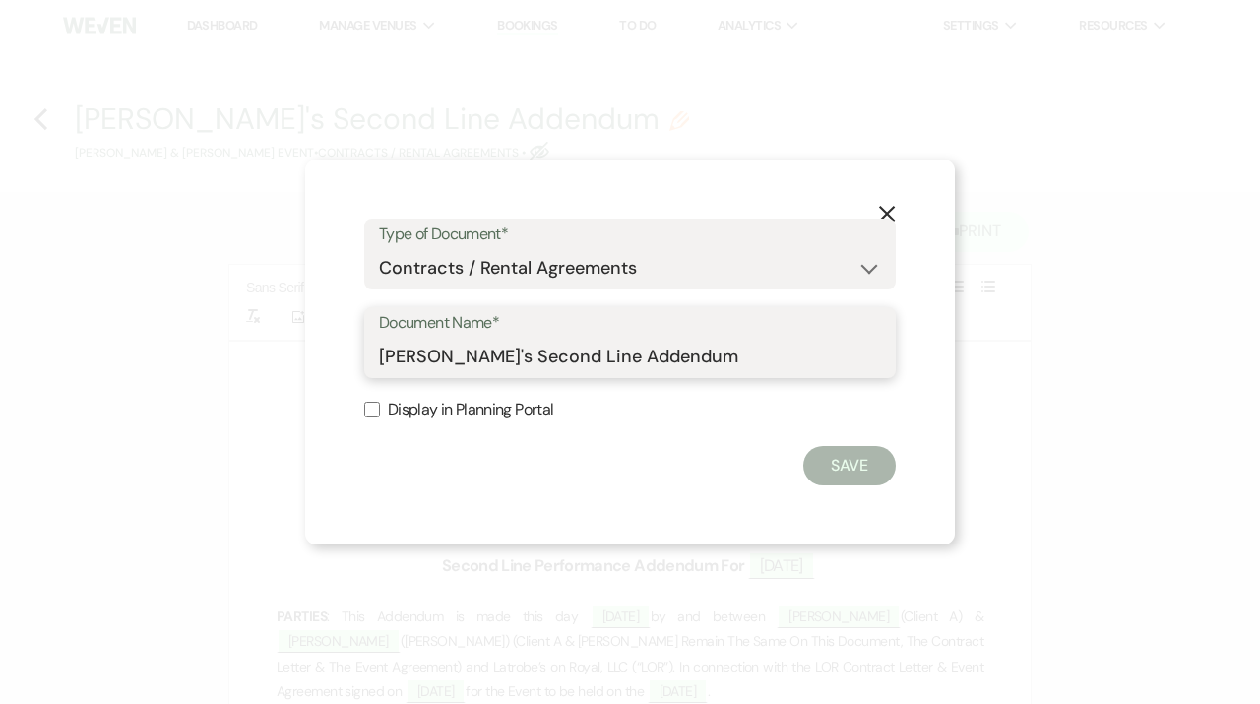
drag, startPoint x: 461, startPoint y: 350, endPoint x: 330, endPoint y: 350, distance: 130.9
click at [379, 350] on input "[PERSON_NAME]'s Second Line Addendum" at bounding box center [630, 357] width 502 height 38
click at [775, 357] on input "Richardson Betsill Second Line Addendum" at bounding box center [630, 357] width 502 height 38
type input "Richardson Betsill Second Line Addendum 11.8.25"
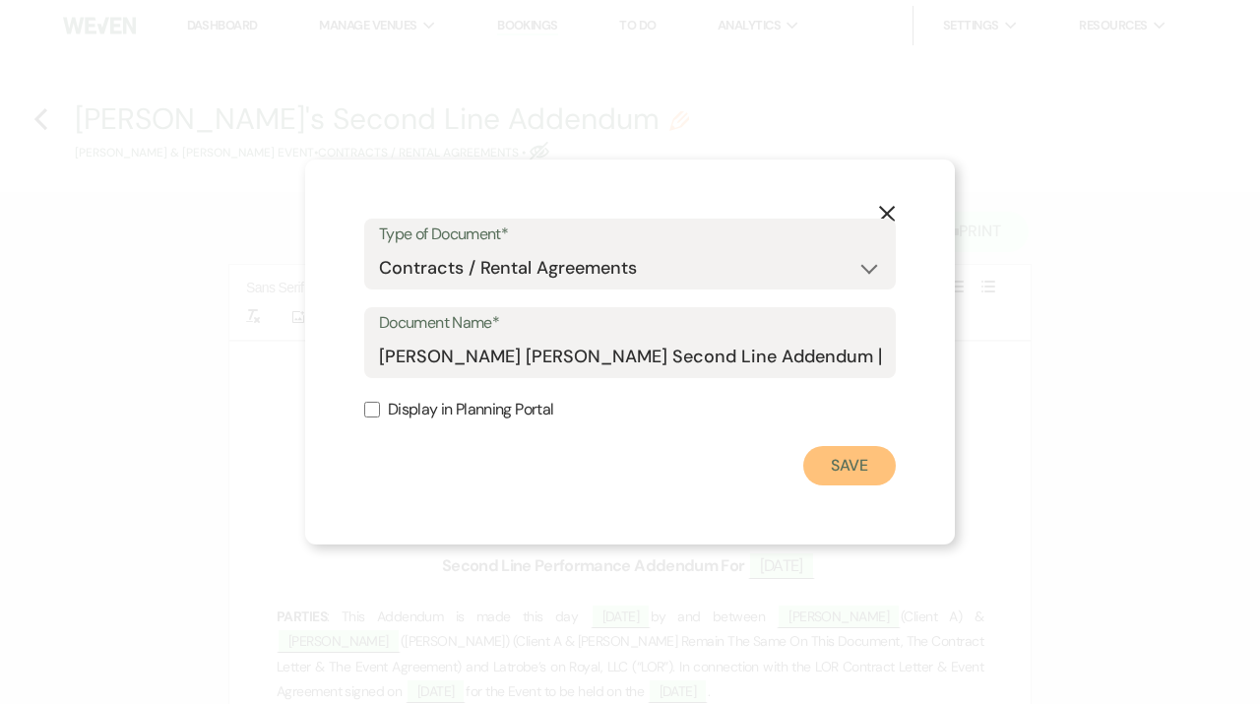
click at [880, 462] on button "Save" at bounding box center [849, 465] width 93 height 39
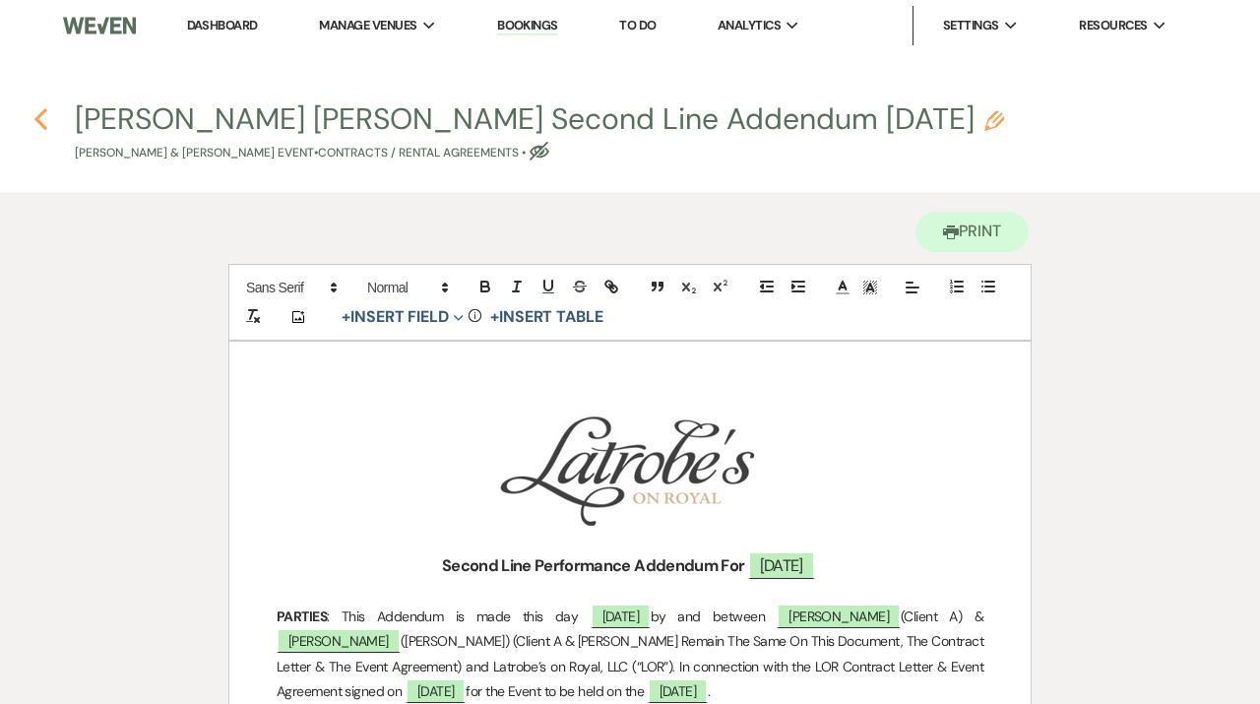
click at [45, 124] on icon "Previous" at bounding box center [40, 119] width 15 height 24
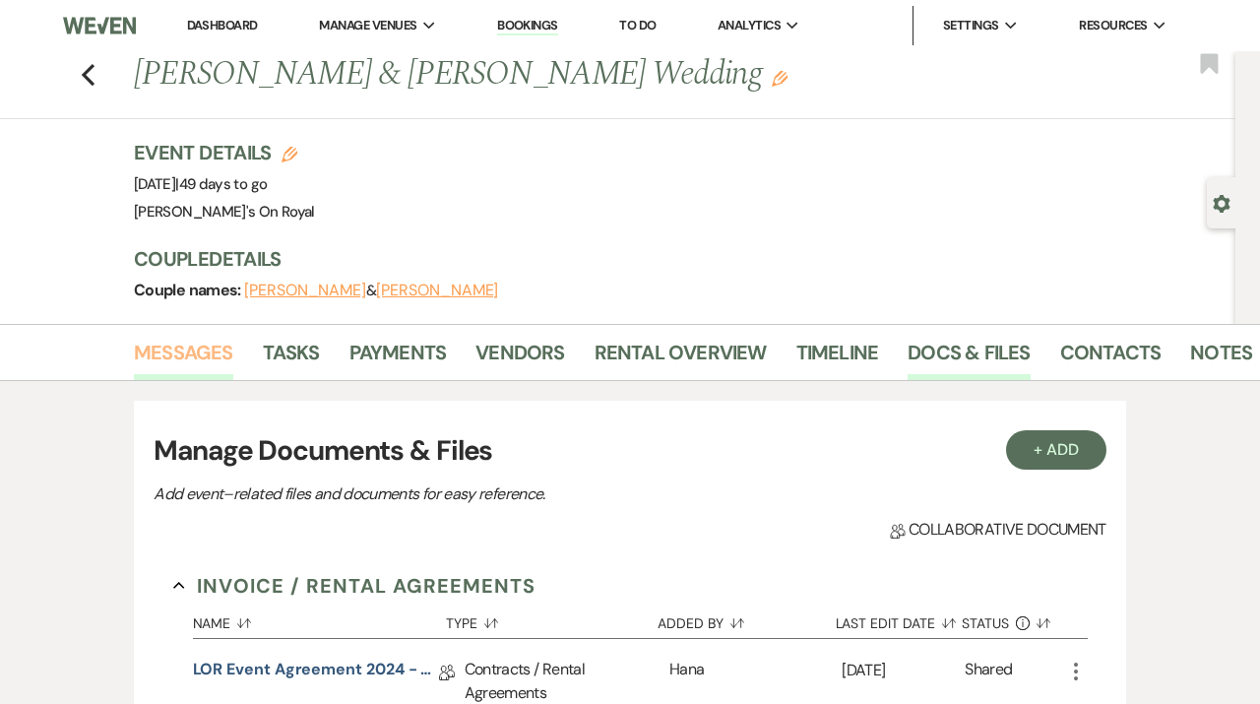
click at [193, 361] on link "Messages" at bounding box center [183, 358] width 99 height 43
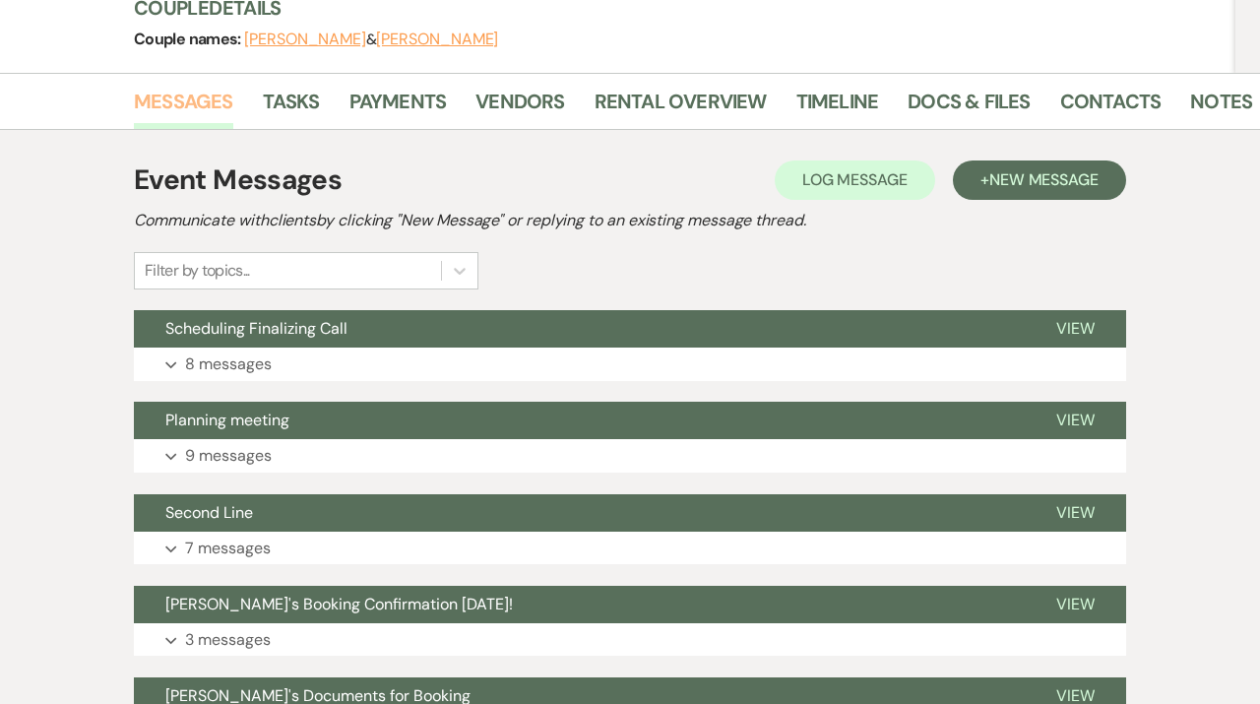
scroll to position [253, 0]
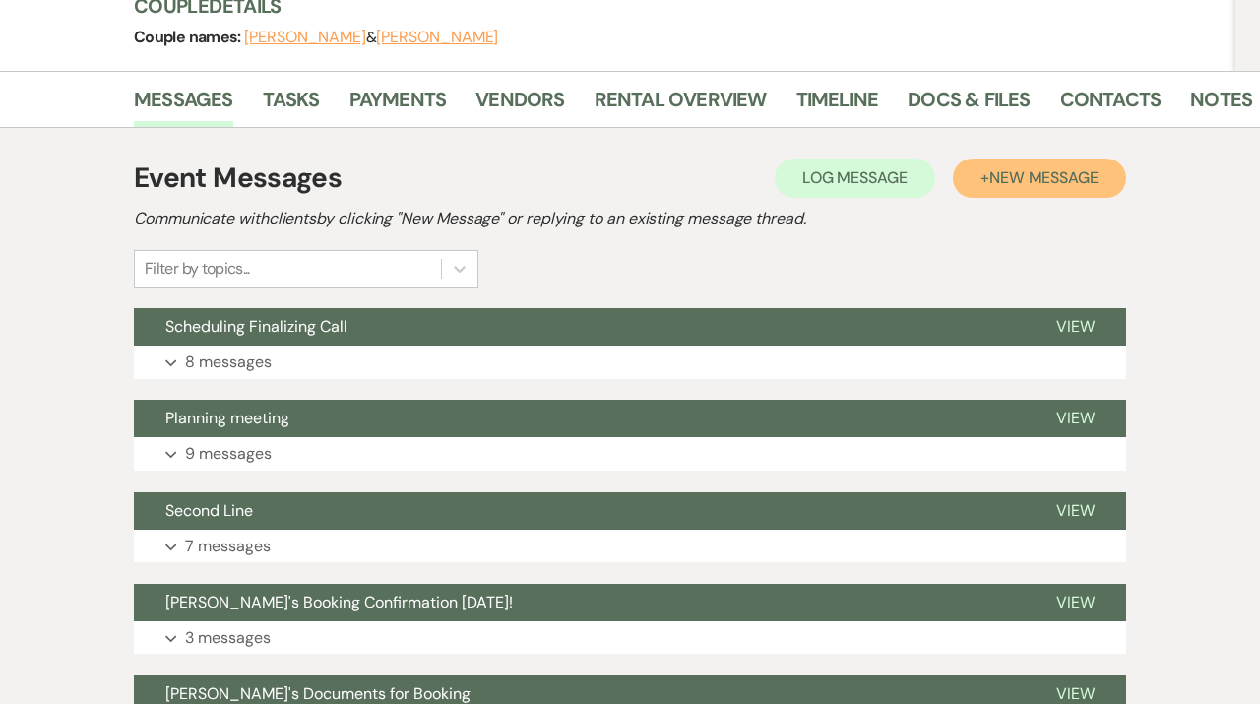
click at [1011, 180] on span "New Message" at bounding box center [1043, 177] width 109 height 21
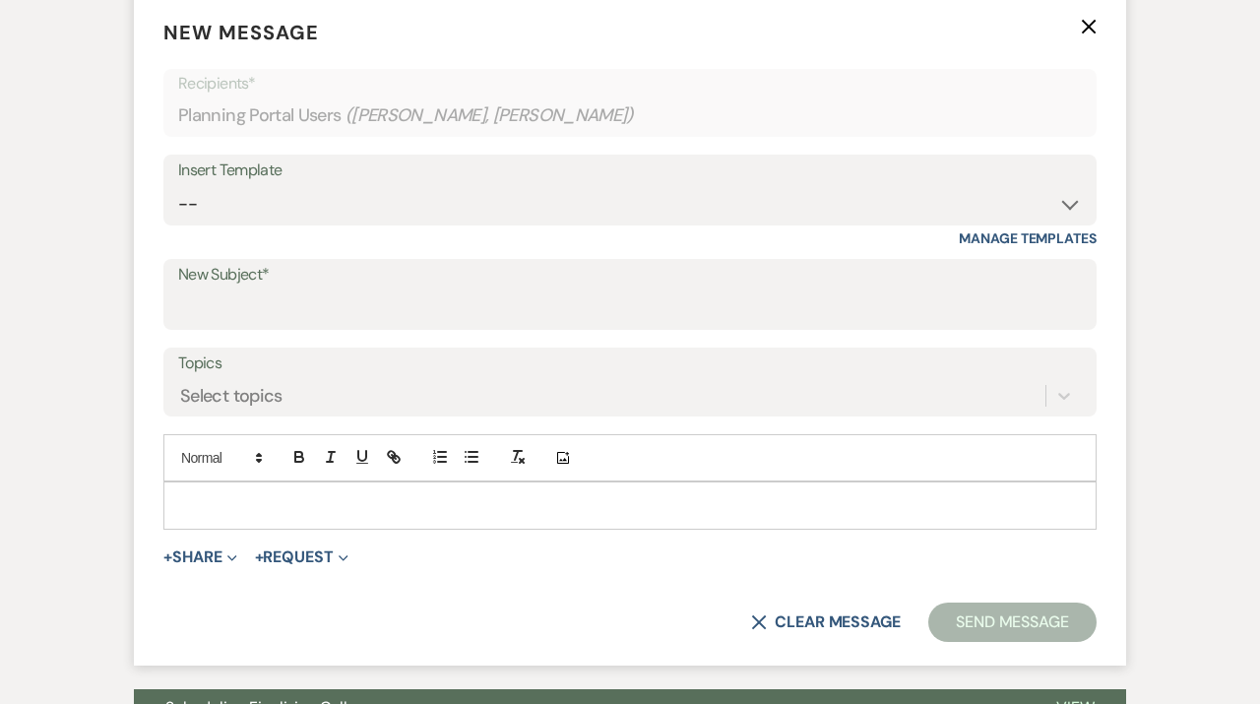
scroll to position [608, 0]
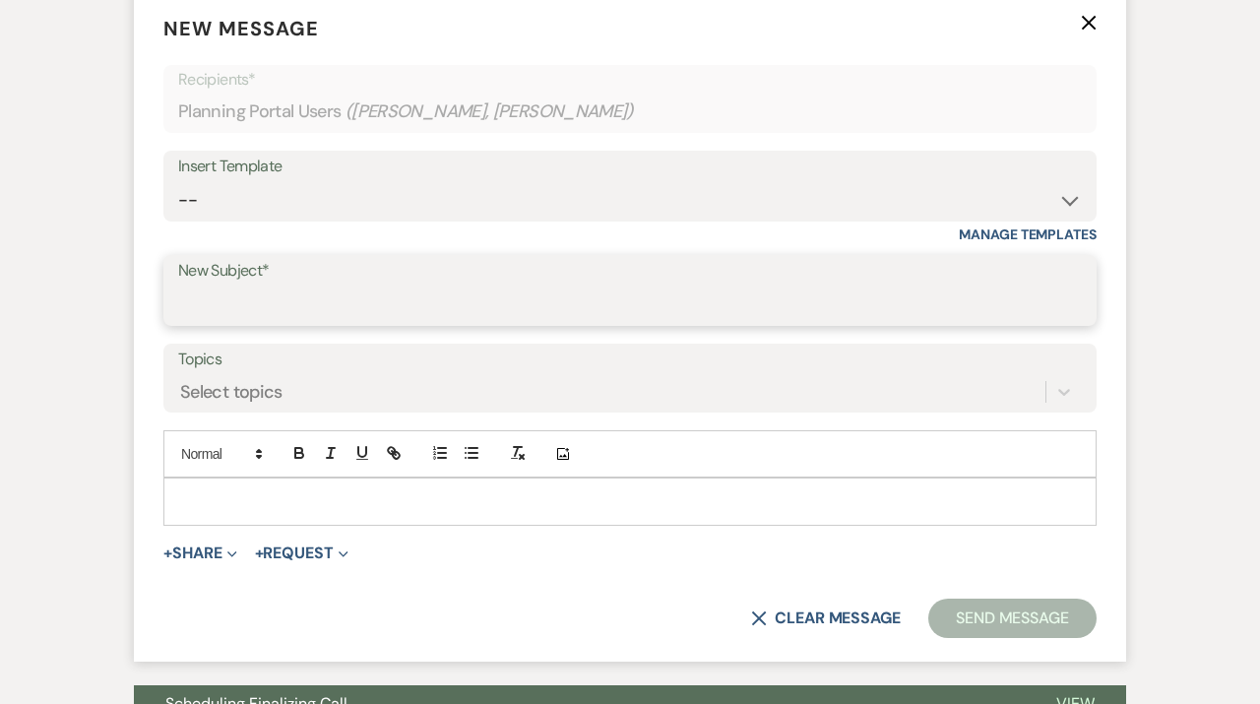
click at [333, 314] on input "New Subject*" at bounding box center [630, 304] width 904 height 38
type input "Second Line Addendum"
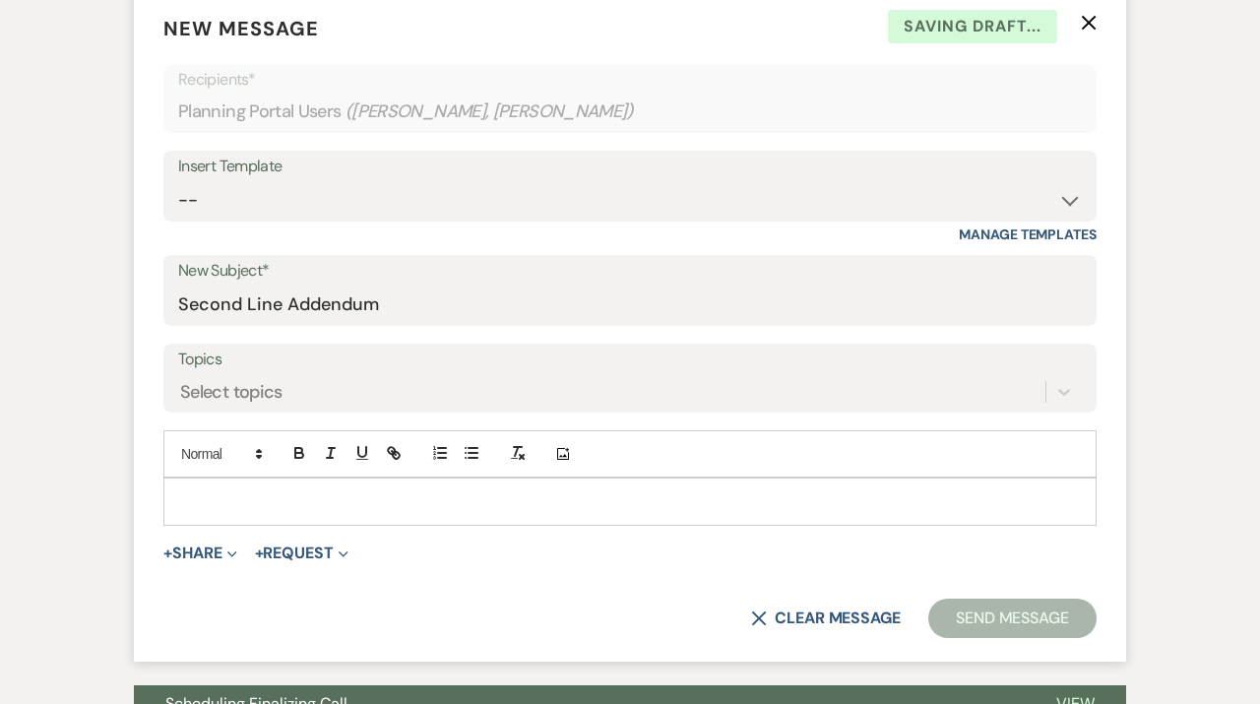
click at [248, 504] on p at bounding box center [630, 501] width 902 height 22
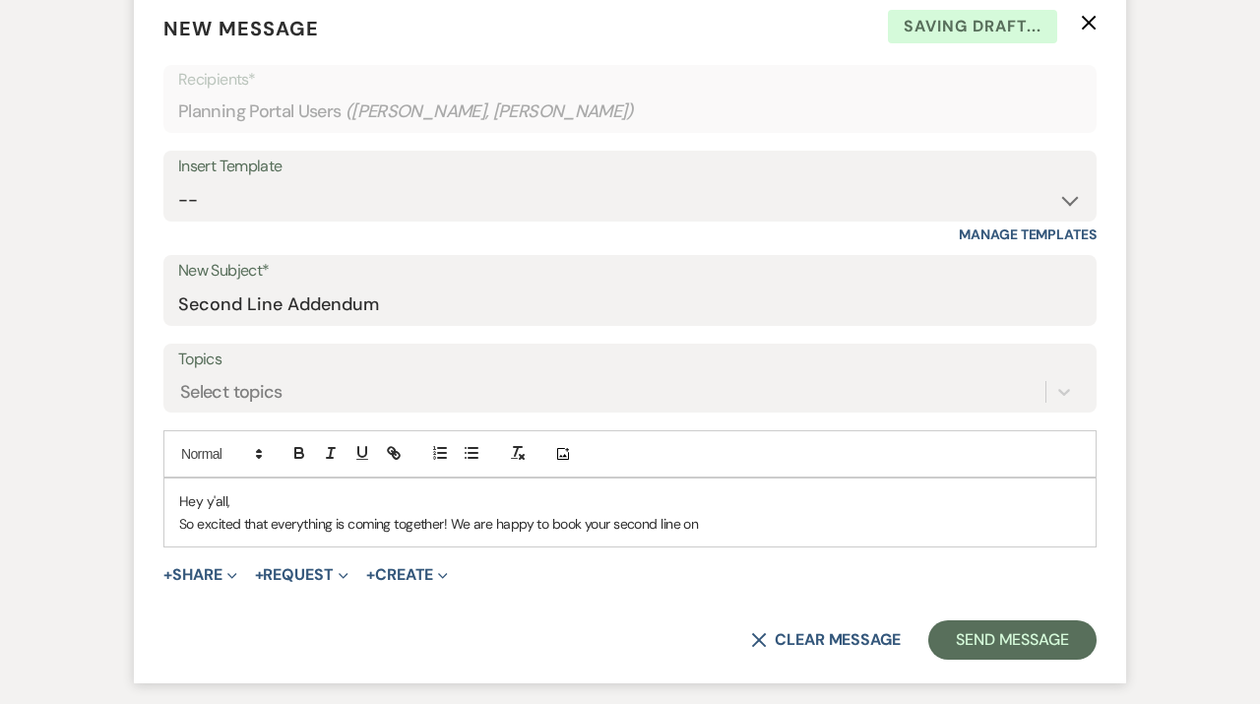
click at [610, 524] on p "So excited that everything is coming together! We are happy to book your second…" at bounding box center [630, 524] width 902 height 22
click at [757, 524] on p "So excited that everything is coming together! We are happy to book the second …" at bounding box center [630, 524] width 902 height 22
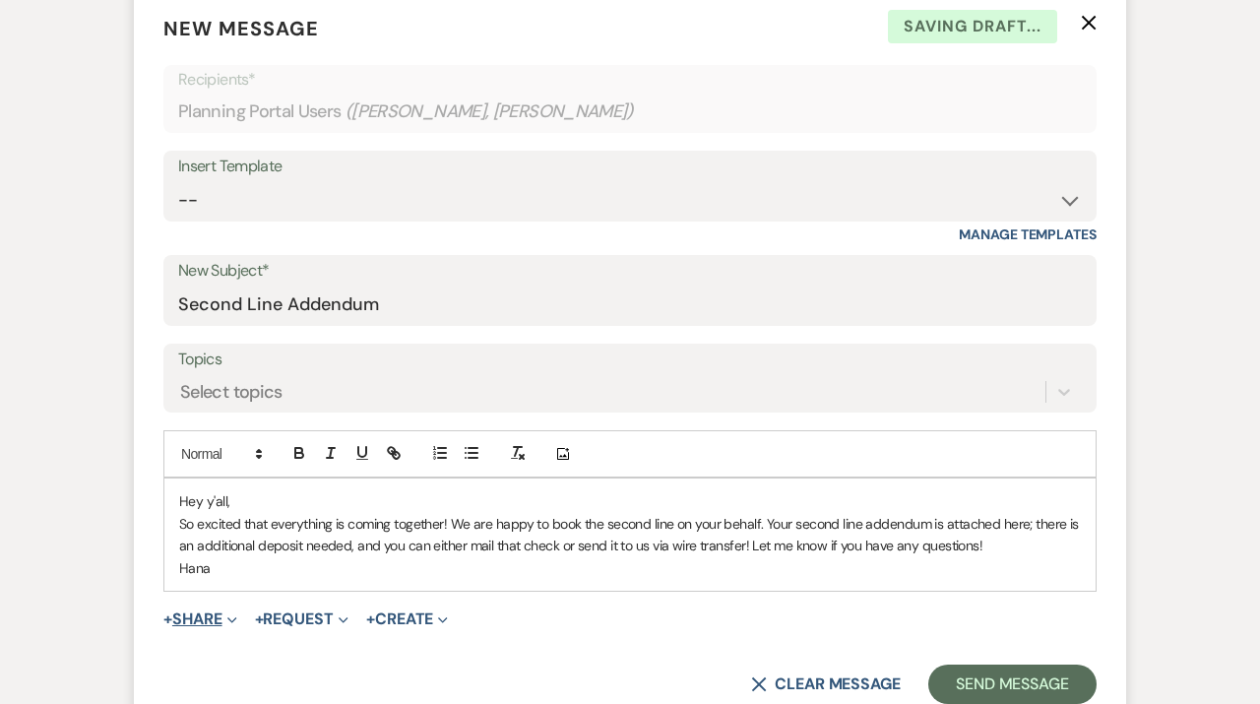
click at [215, 615] on button "+ Share Expand" at bounding box center [200, 619] width 74 height 16
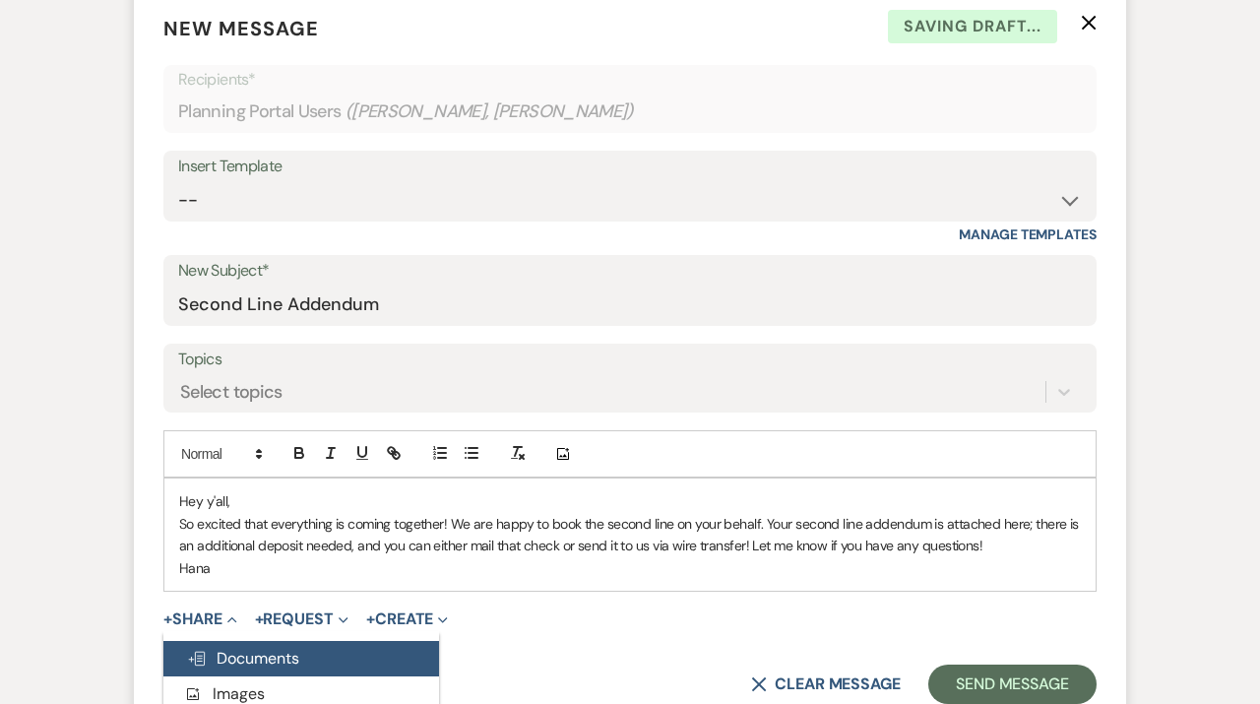
click at [207, 652] on span "Doc Upload Documents" at bounding box center [243, 658] width 112 height 21
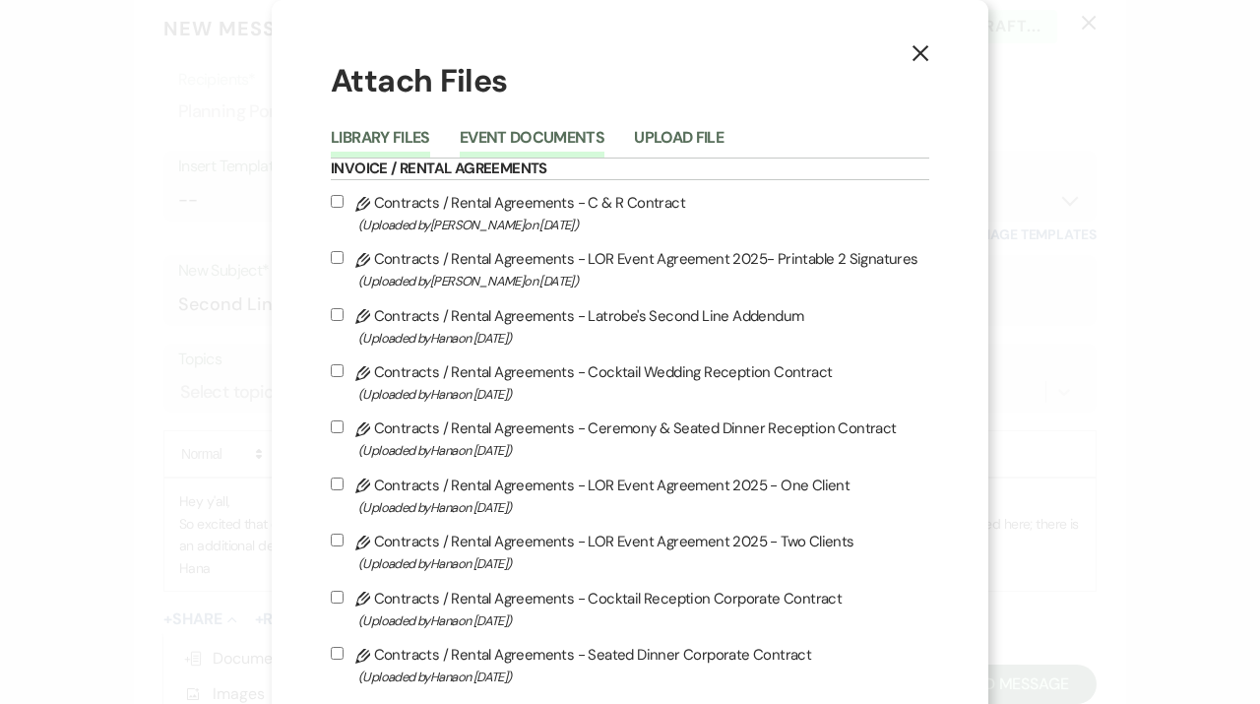
click at [528, 146] on button "Event Documents" at bounding box center [532, 144] width 145 height 28
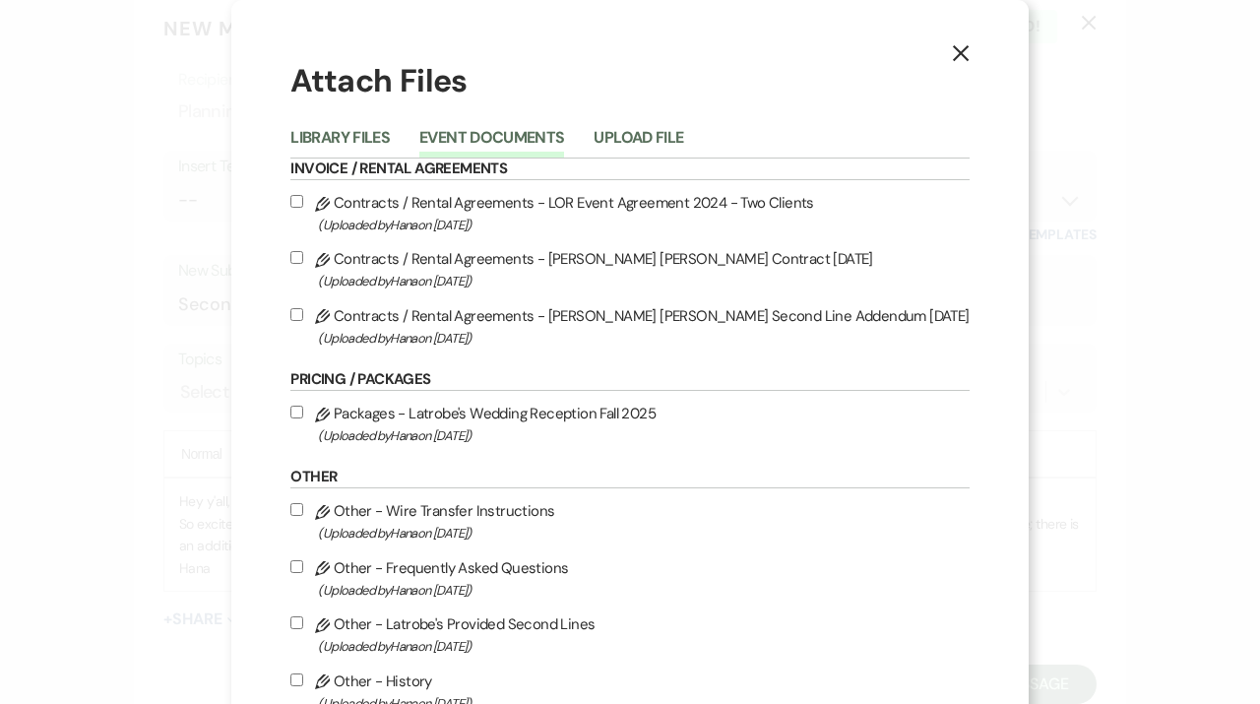
click at [440, 317] on label "Pencil Contracts / Rental Agreements - Richardson Betsill Second Line Addendum …" at bounding box center [629, 326] width 678 height 46
click at [303, 317] on input "Pencil Contracts / Rental Agreements - Richardson Betsill Second Line Addendum …" at bounding box center [296, 314] width 13 height 13
checkbox input "true"
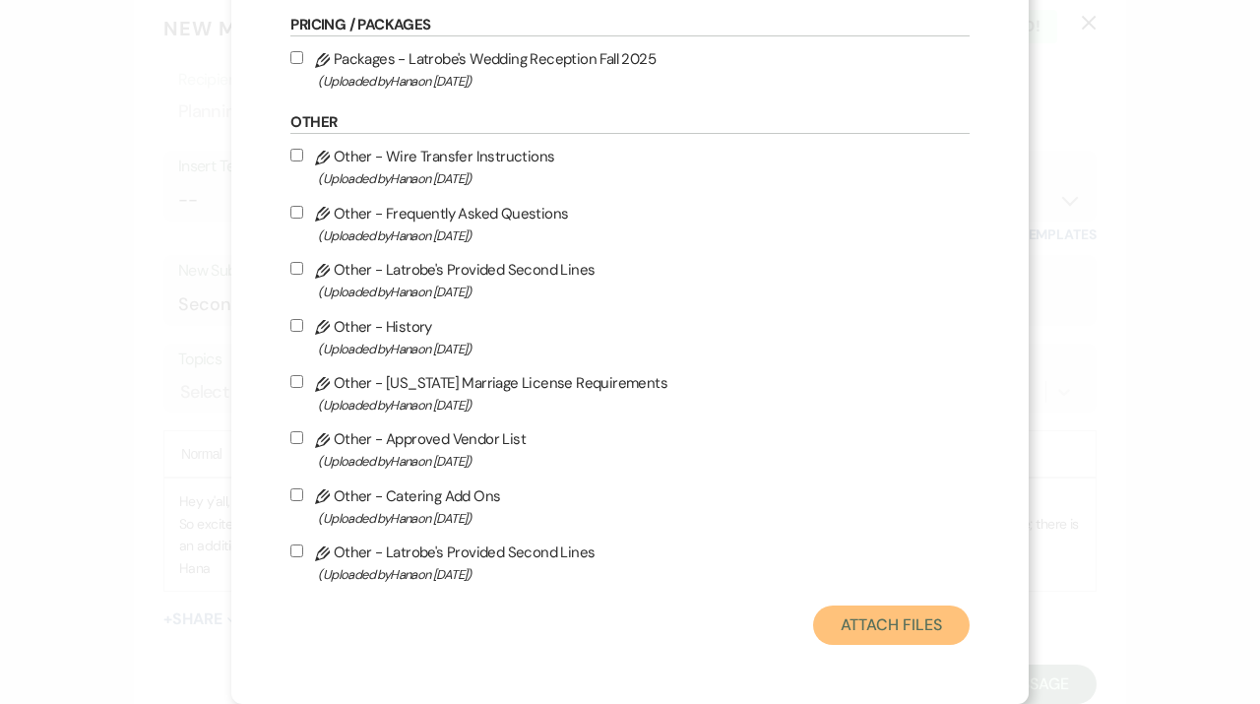
click at [885, 625] on button "Attach Files" at bounding box center [891, 624] width 157 height 39
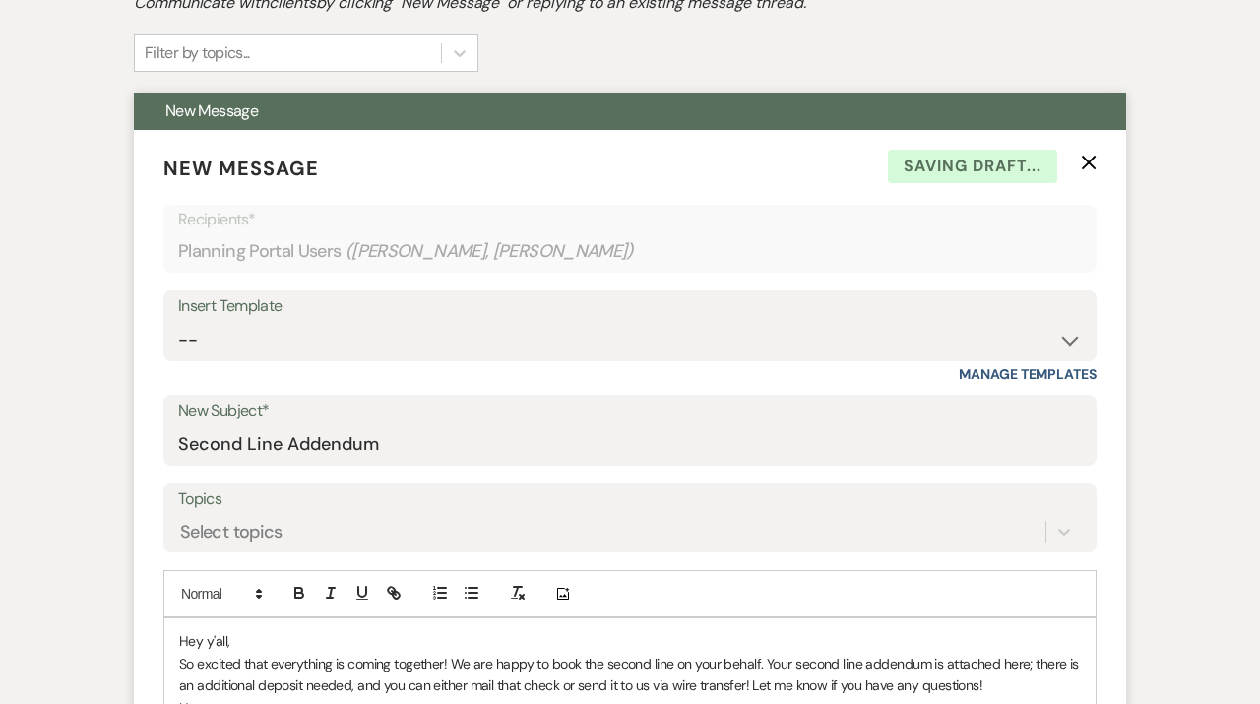
scroll to position [760, 0]
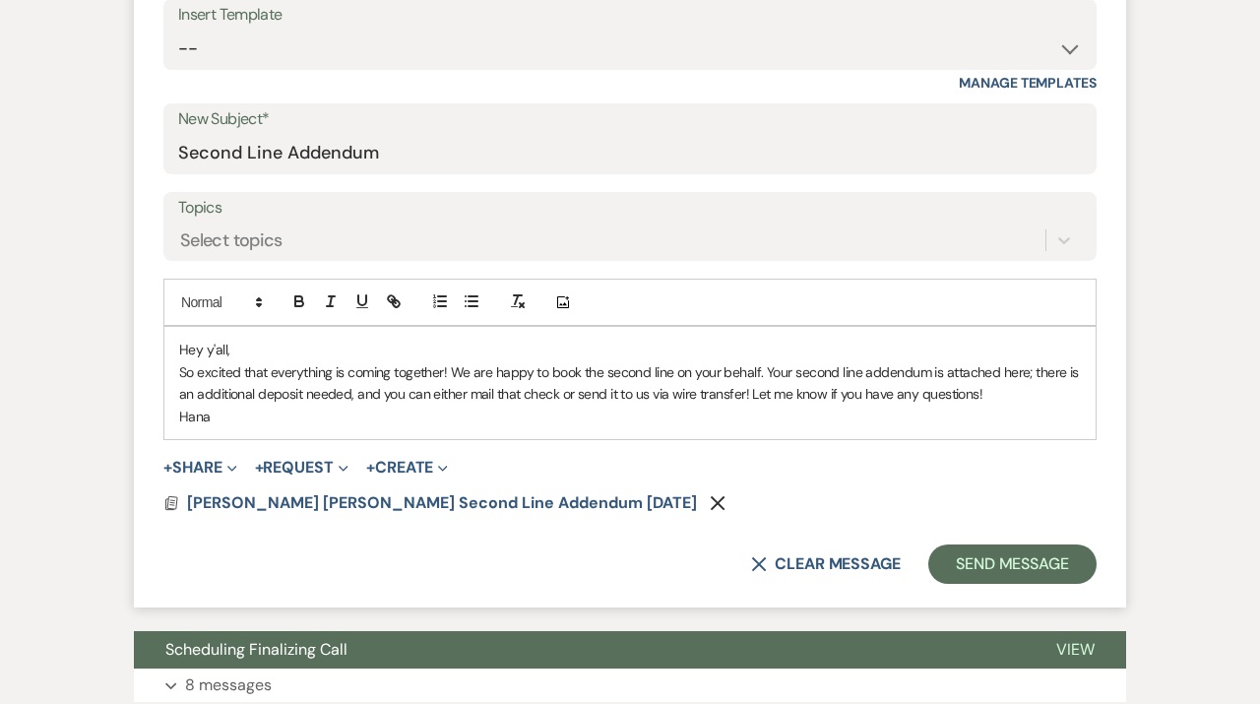
click at [1030, 369] on p "So excited that everything is coming together! We are happy to book the second …" at bounding box center [630, 383] width 902 height 44
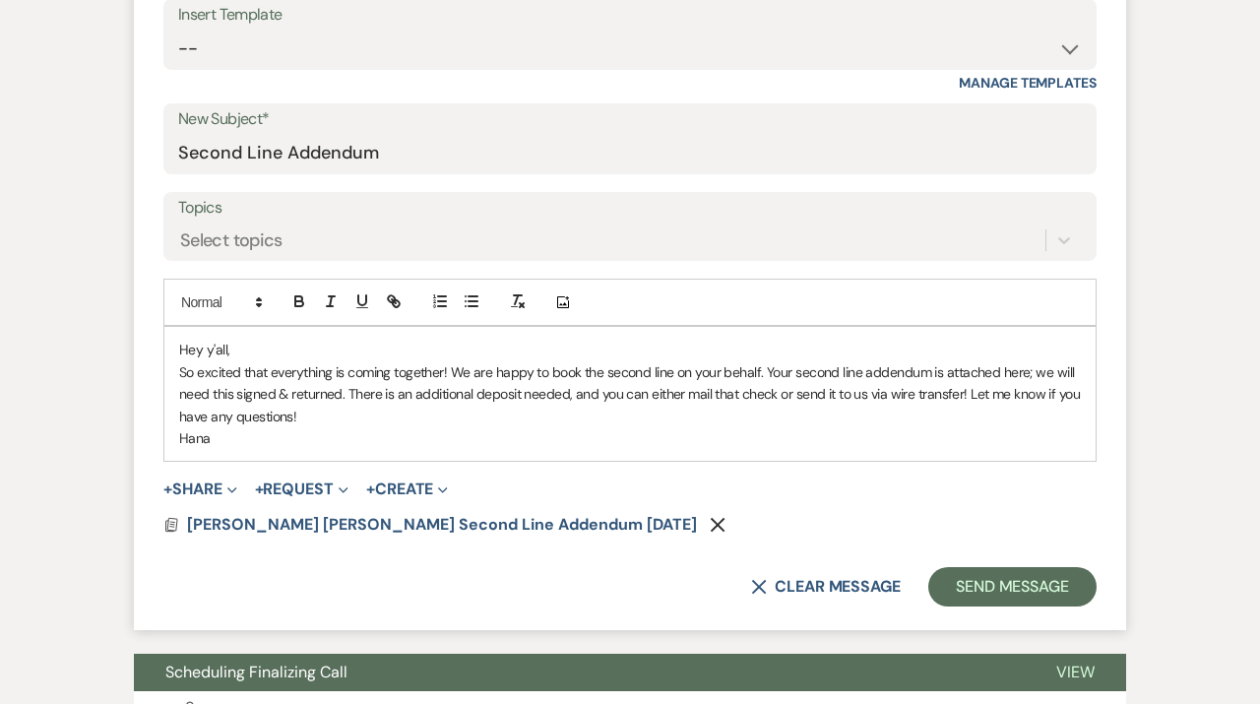
click at [398, 394] on p "So excited that everything is coming together! We are happy to book the second …" at bounding box center [630, 394] width 902 height 66
click at [1010, 592] on button "Send Message" at bounding box center [1012, 586] width 168 height 39
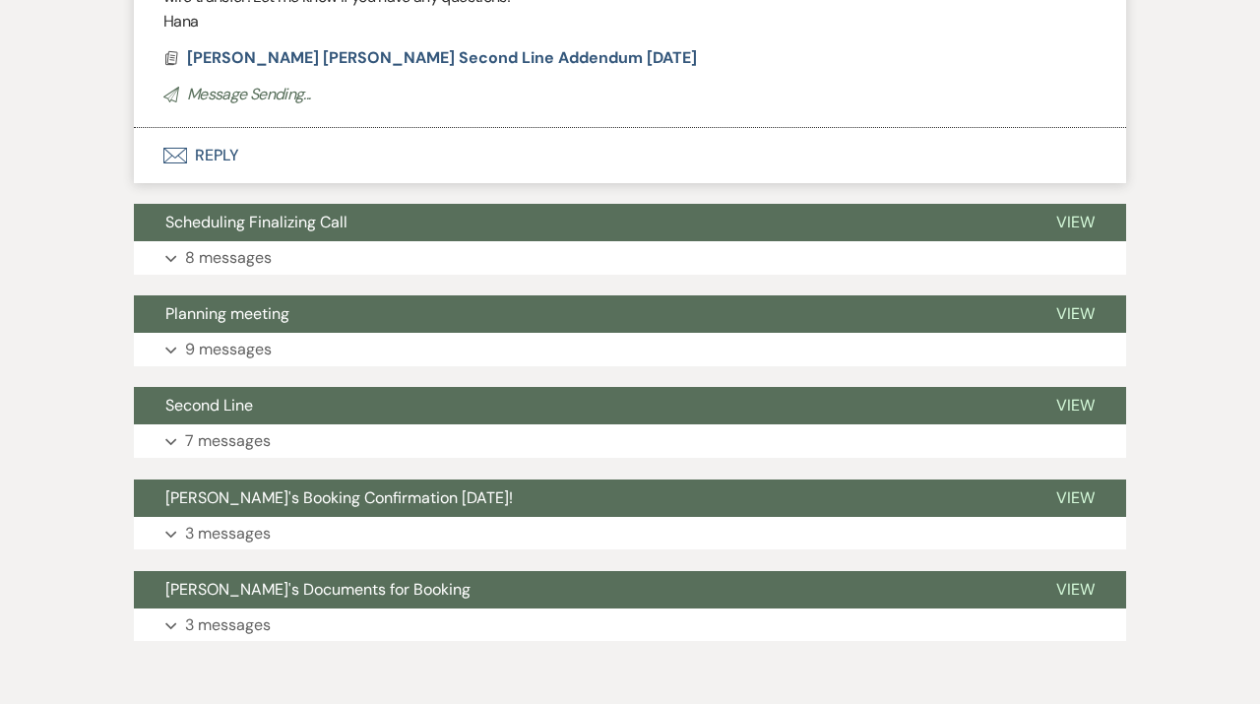
scroll to position [28, 0]
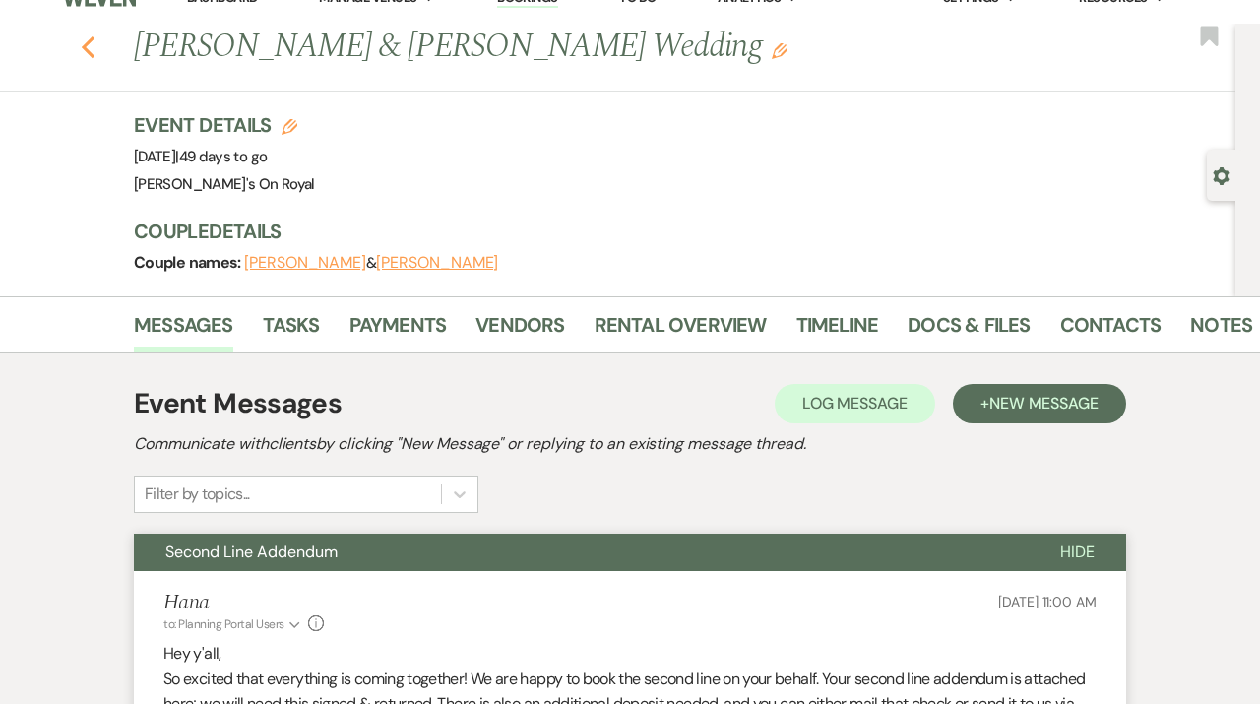
click at [87, 43] on use "button" at bounding box center [88, 47] width 13 height 22
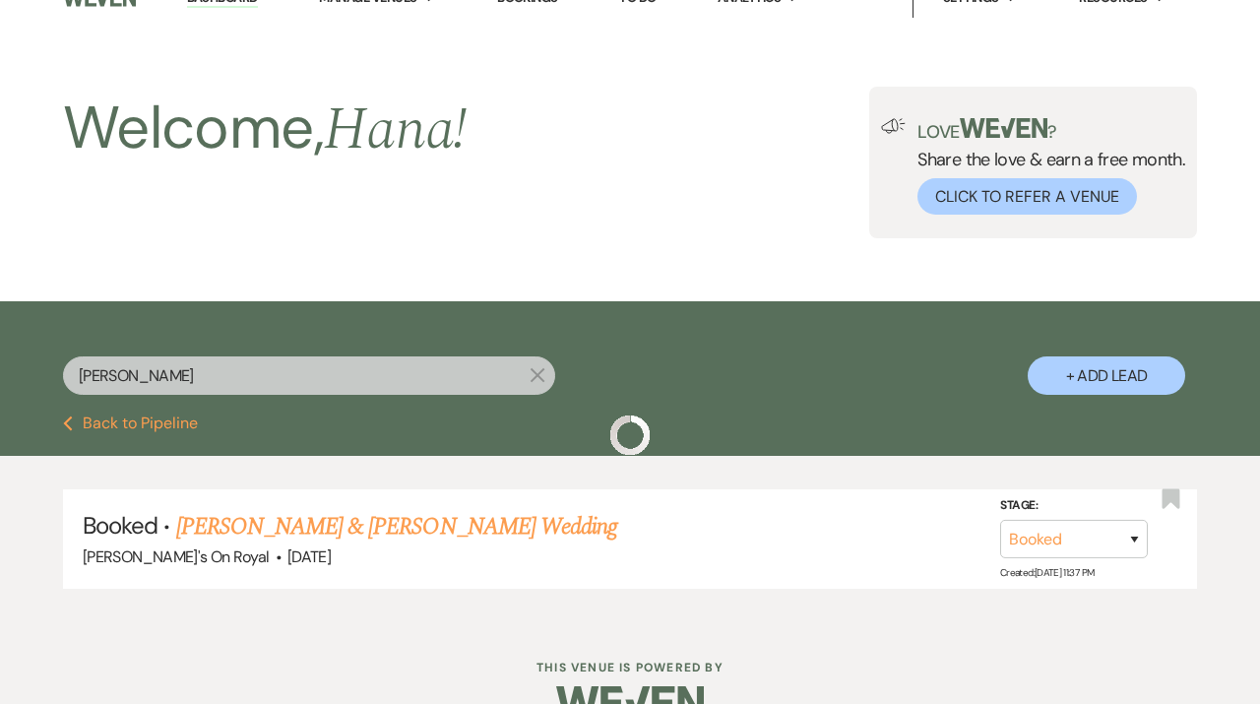
scroll to position [23, 0]
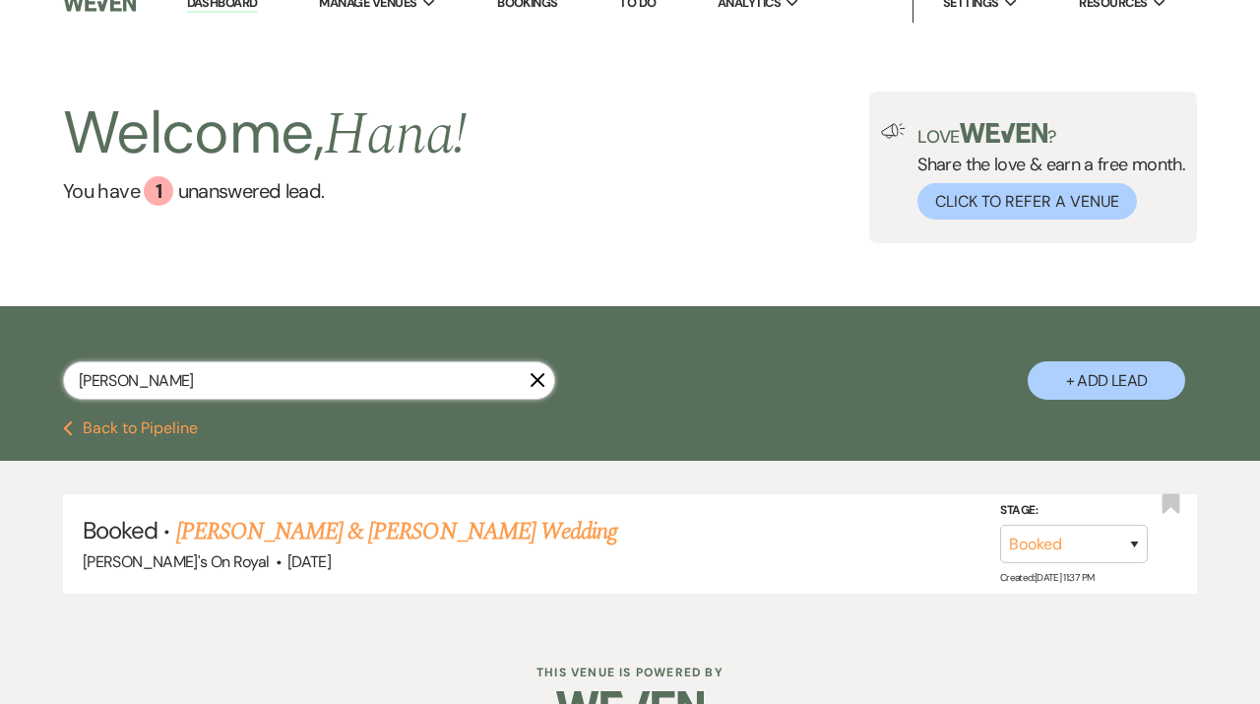
click at [548, 382] on input "[PERSON_NAME]" at bounding box center [309, 380] width 492 height 38
click at [542, 380] on icon "X" at bounding box center [538, 380] width 16 height 16
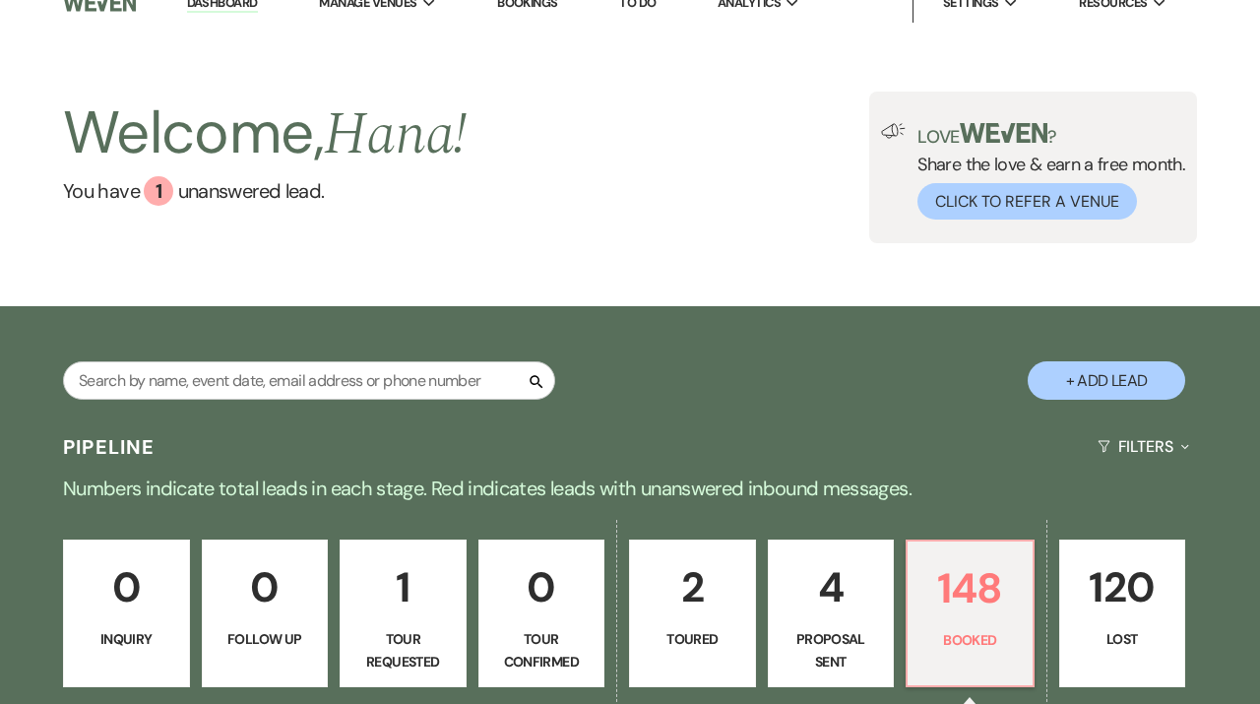
scroll to position [125, 0]
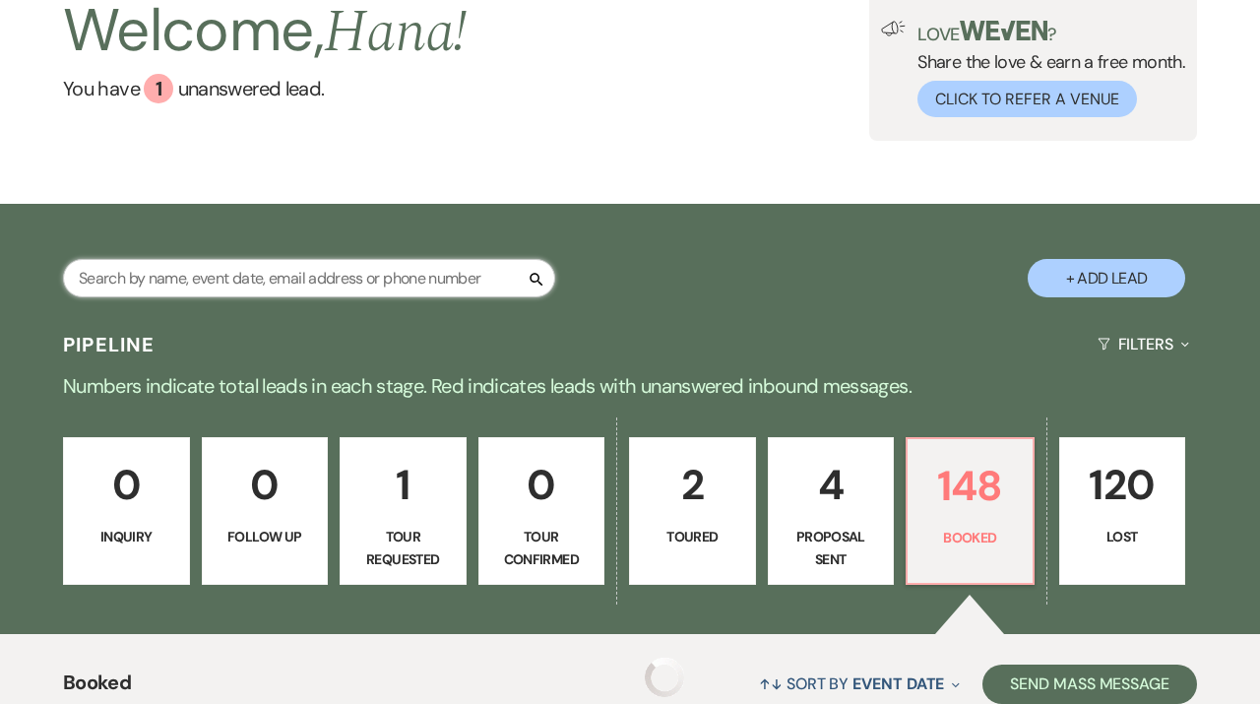
click at [400, 285] on input "text" at bounding box center [309, 278] width 492 height 38
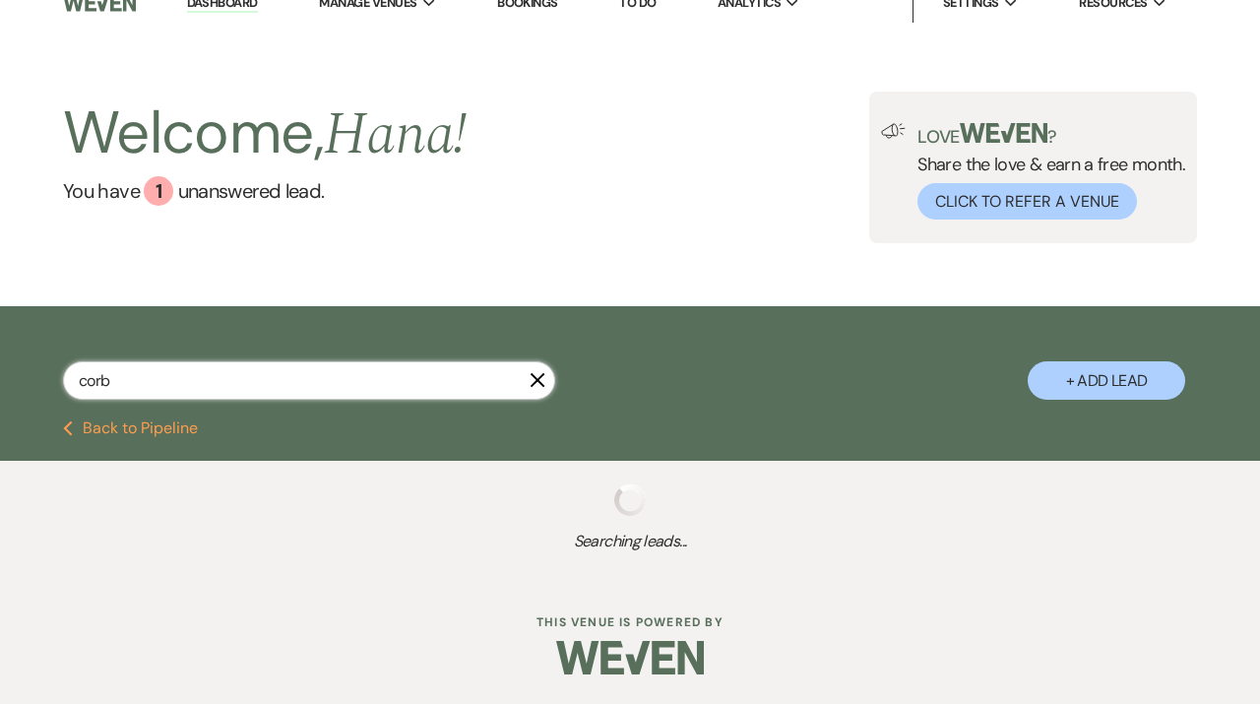
scroll to position [23, 0]
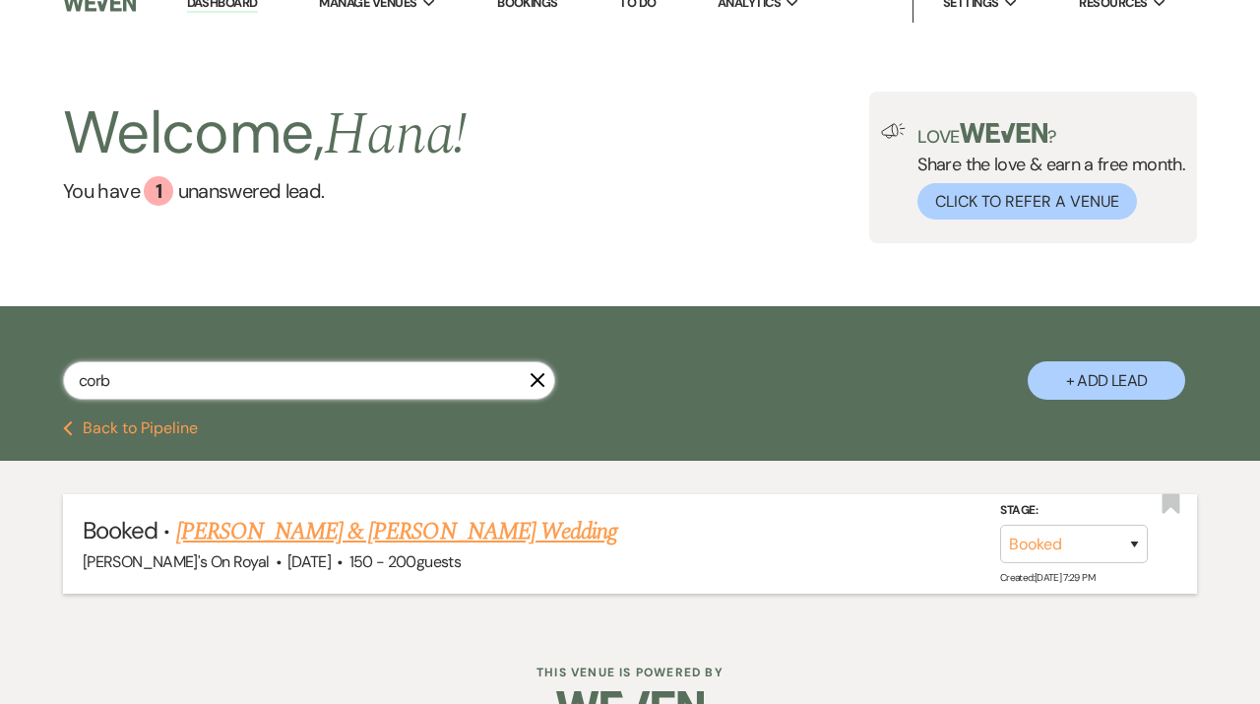
type input "corb"
click at [444, 539] on link "[PERSON_NAME] & [PERSON_NAME] Wedding" at bounding box center [396, 531] width 441 height 35
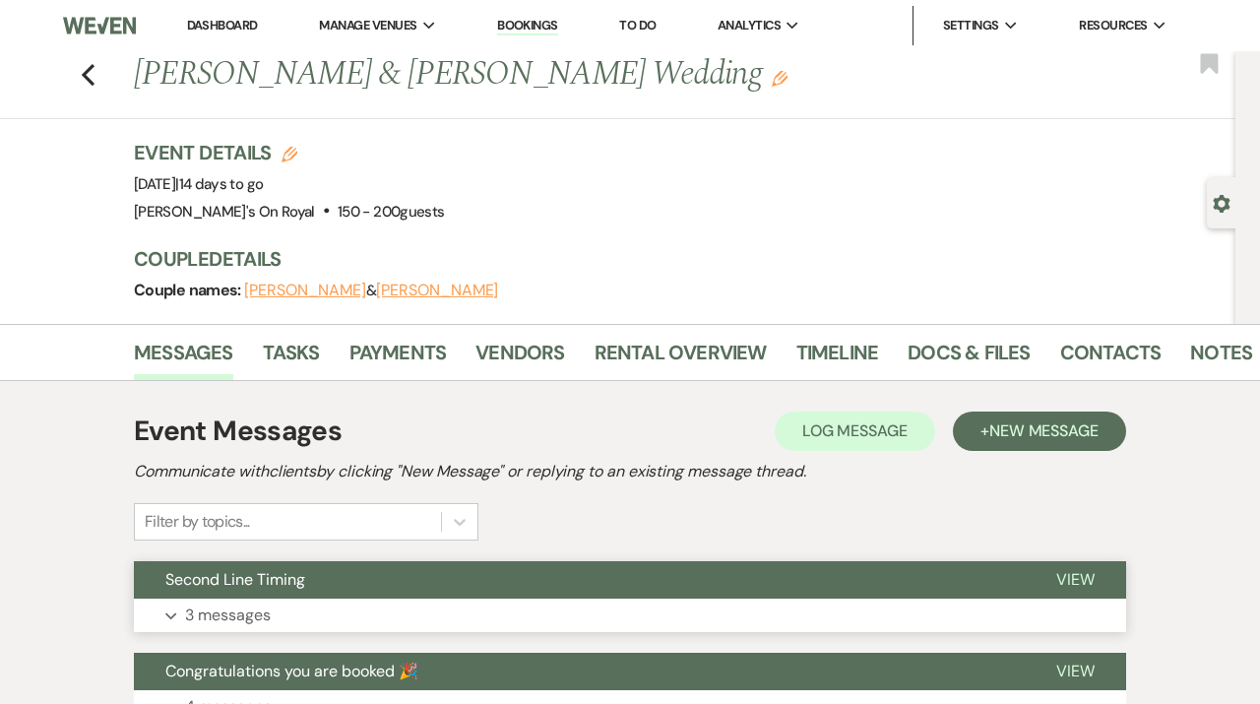
click at [352, 602] on button "Expand 3 messages" at bounding box center [630, 615] width 992 height 33
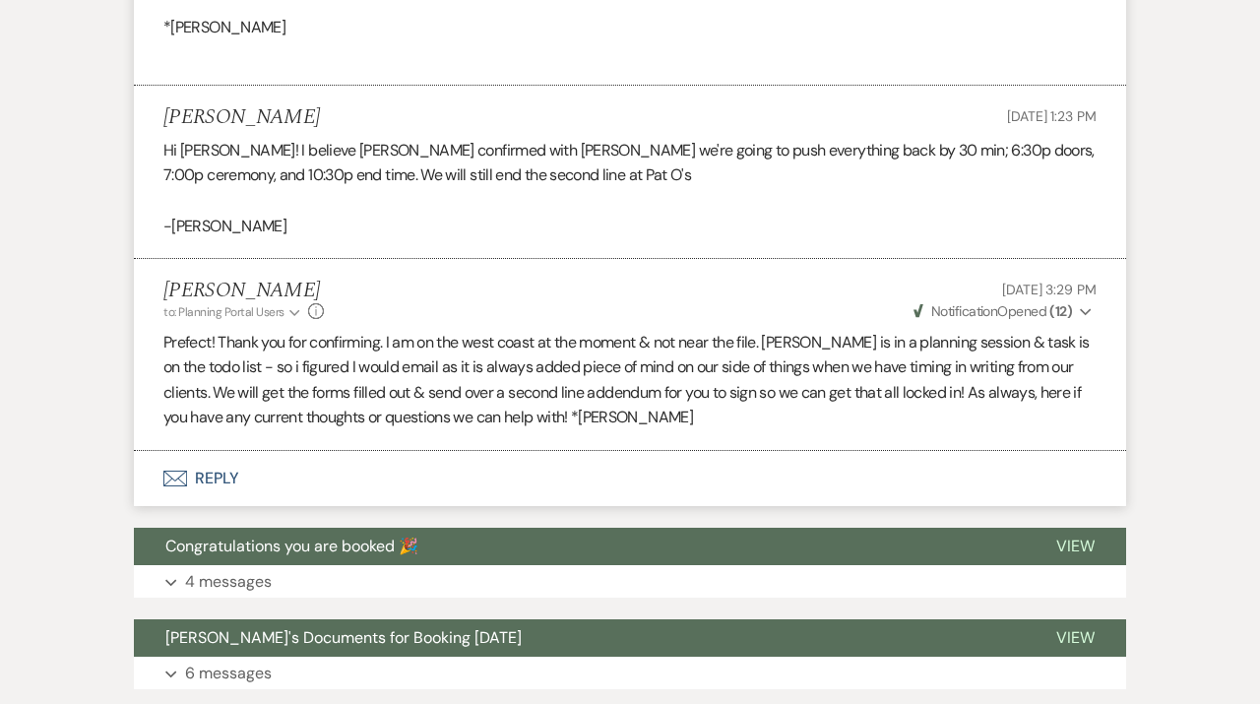
scroll to position [898, 0]
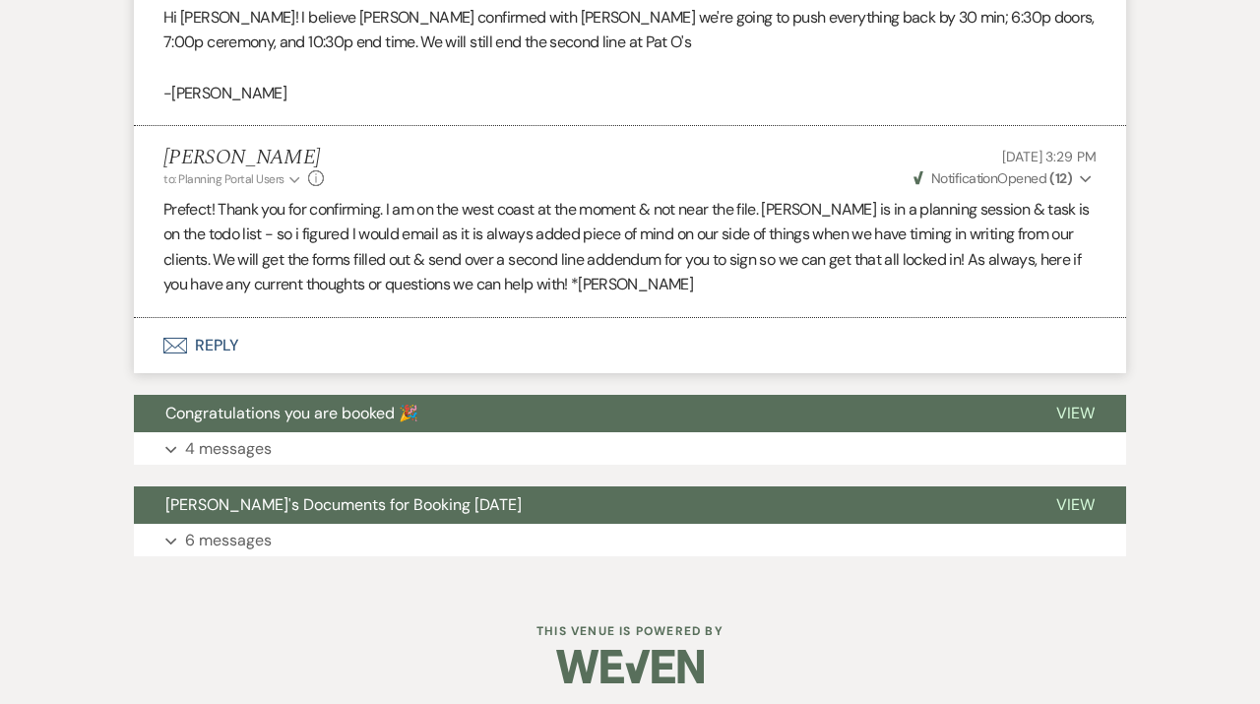
click at [711, 342] on button "Envelope Reply" at bounding box center [630, 345] width 992 height 55
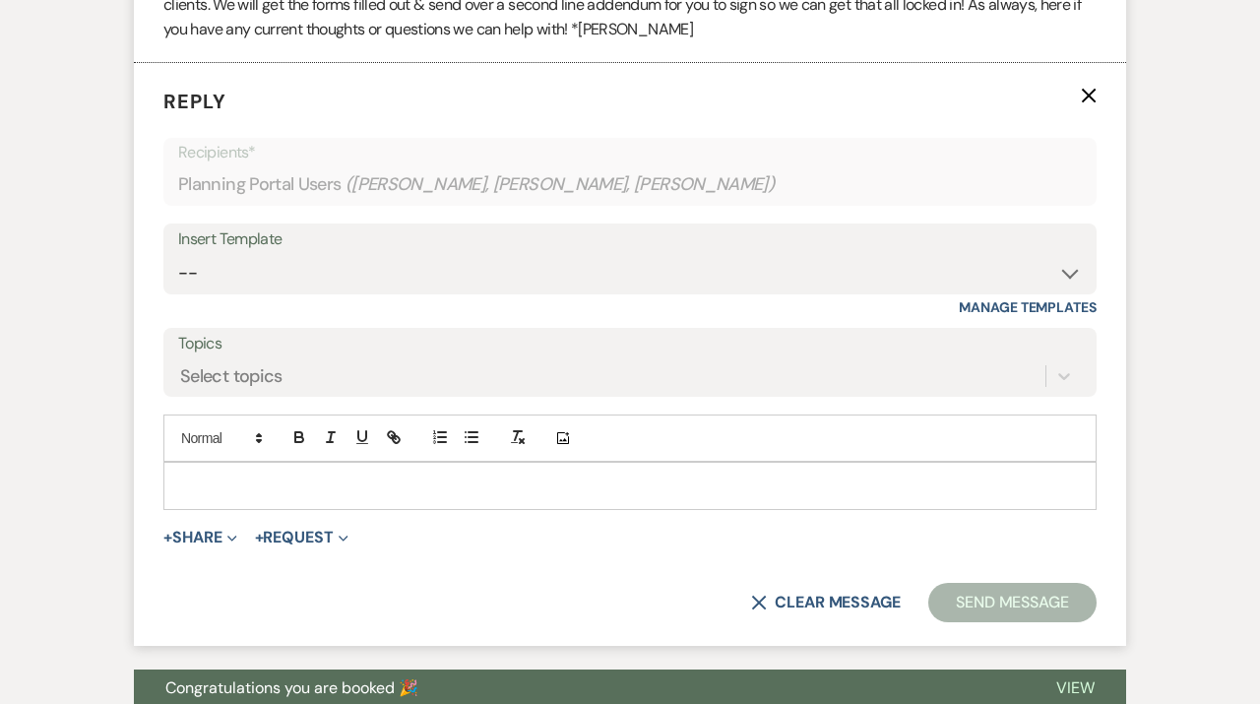
scroll to position [1146, 0]
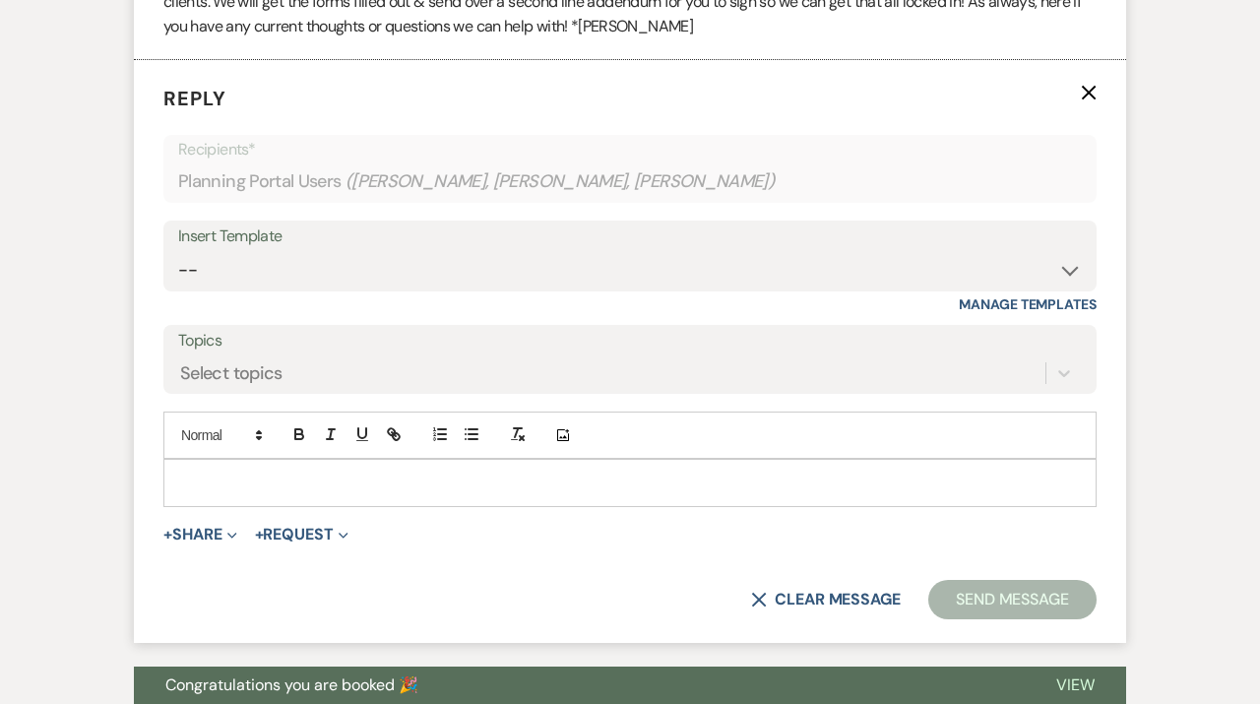
click at [391, 478] on p at bounding box center [630, 483] width 902 height 22
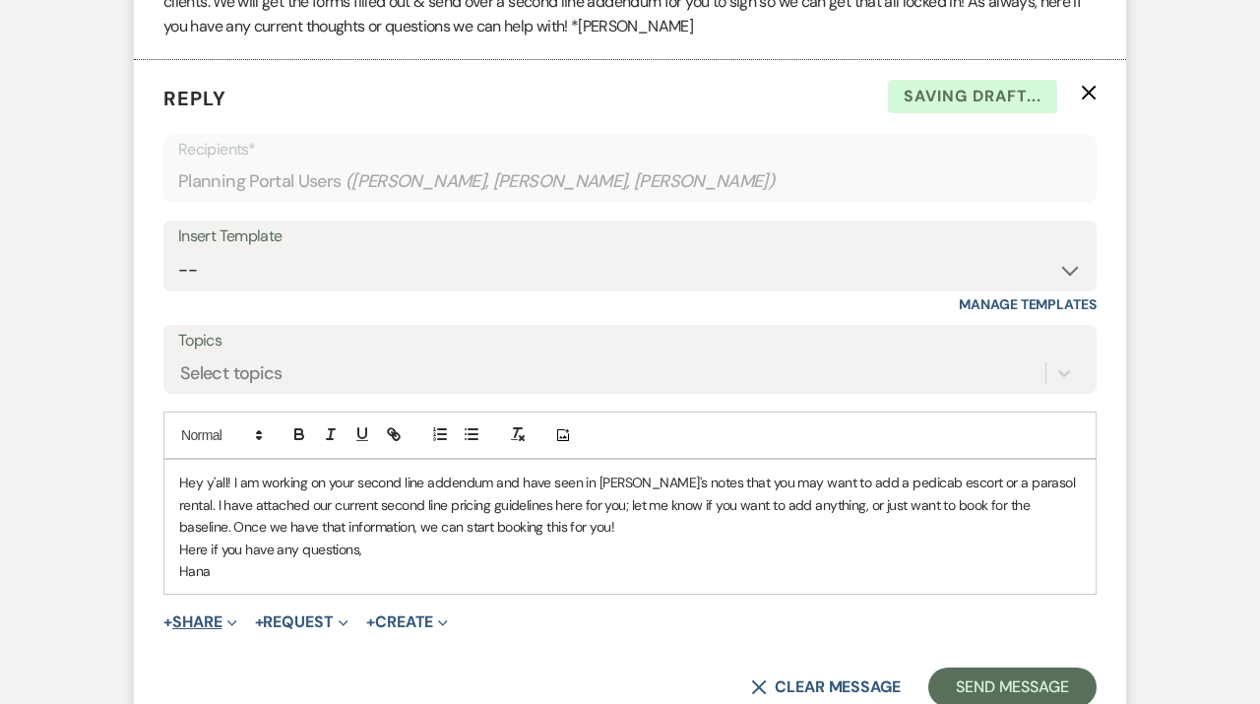
click at [210, 625] on button "+ Share Expand" at bounding box center [200, 622] width 74 height 16
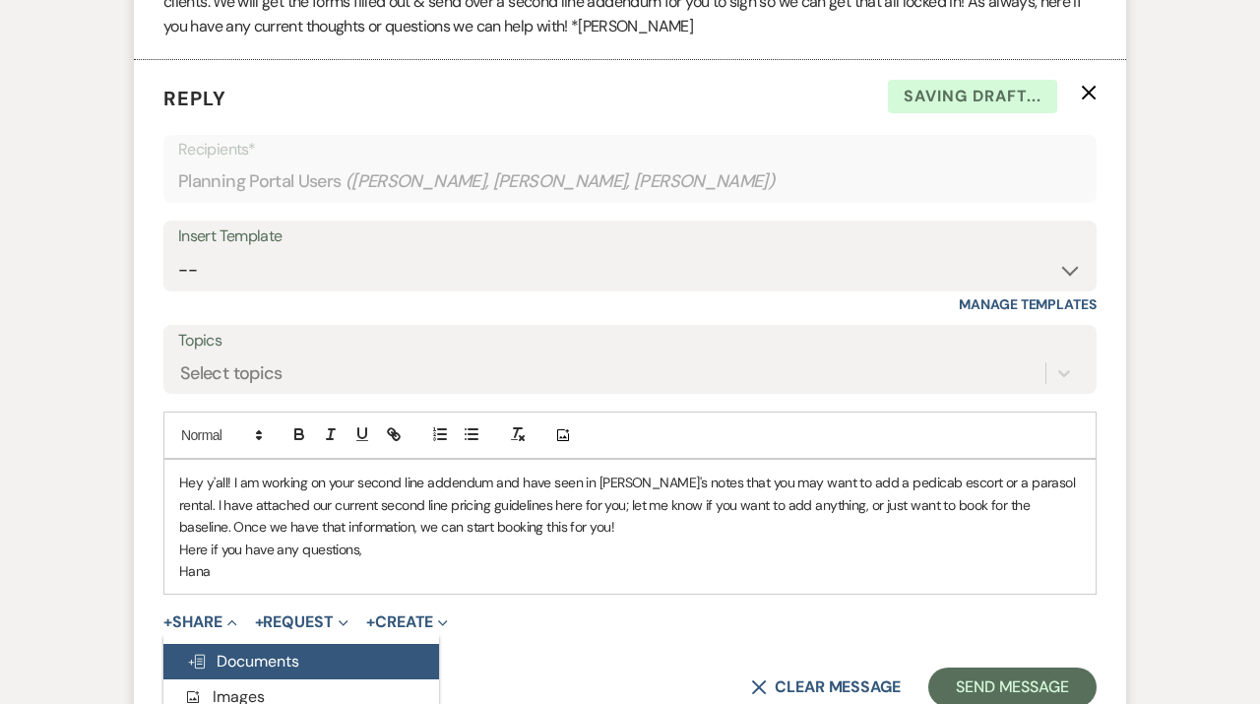
click at [210, 648] on button "Doc Upload Documents" at bounding box center [301, 661] width 276 height 35
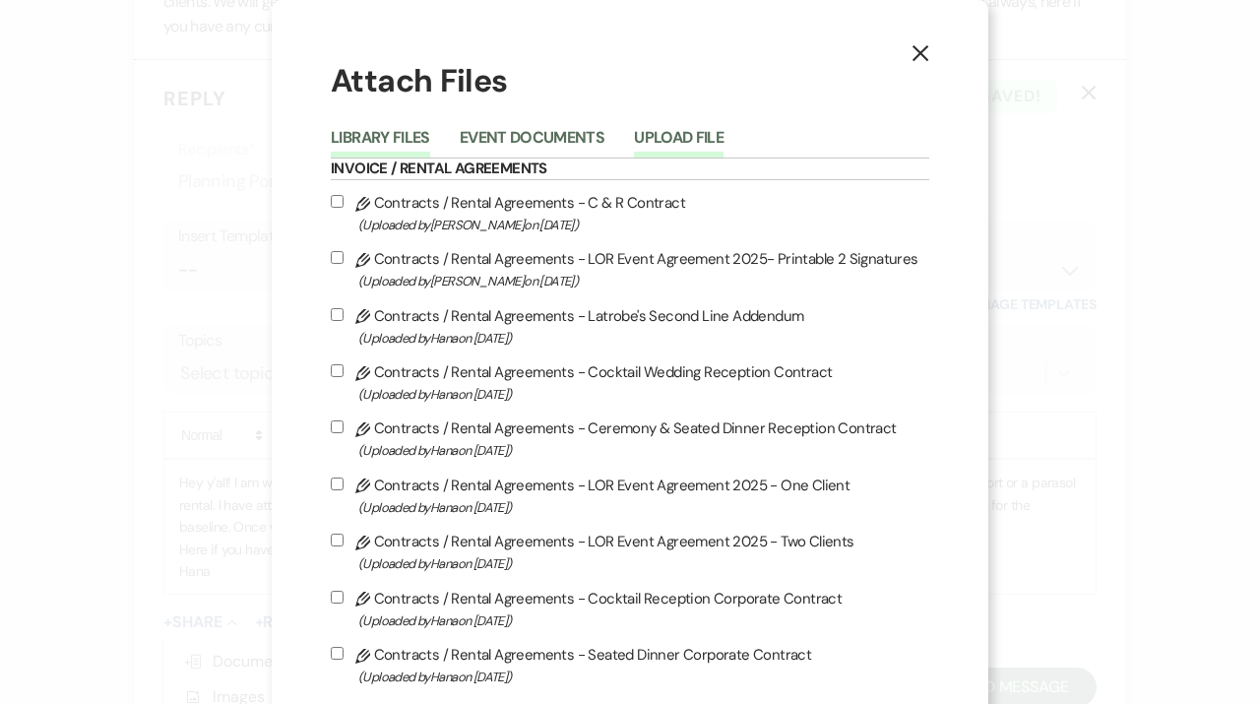
click at [697, 139] on button "Upload File" at bounding box center [679, 144] width 90 height 28
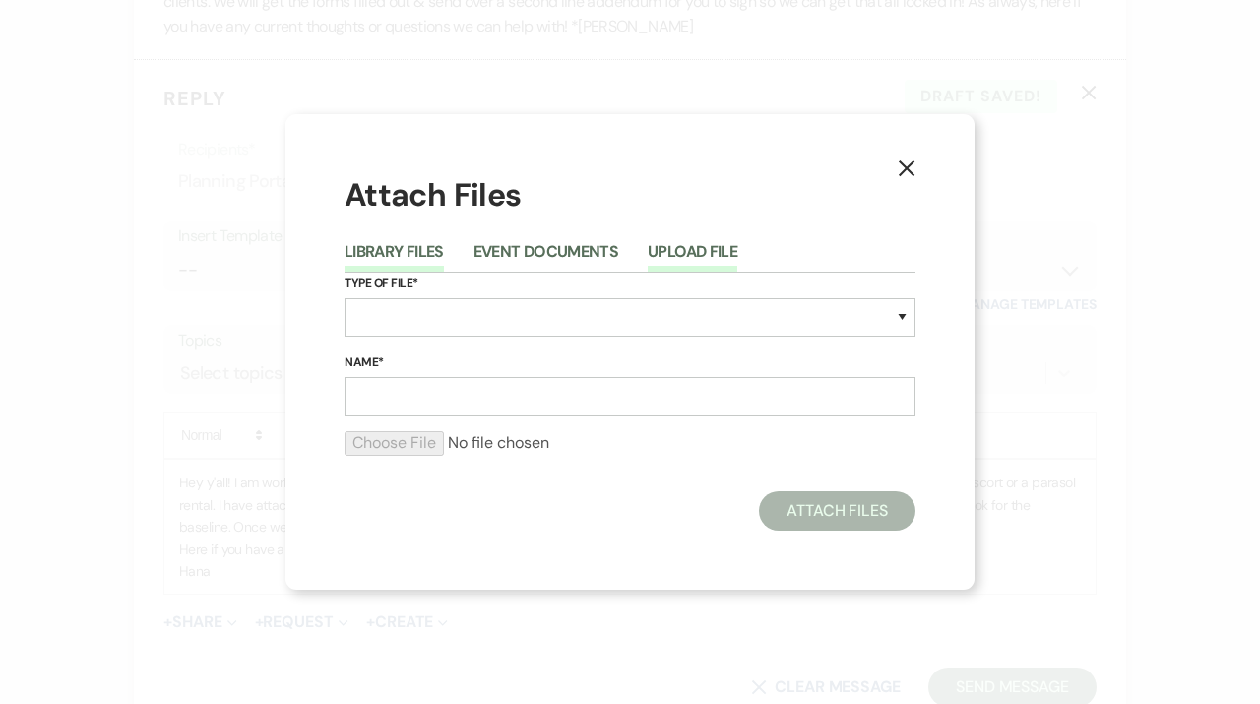
click at [393, 260] on button "Library Files" at bounding box center [394, 258] width 99 height 28
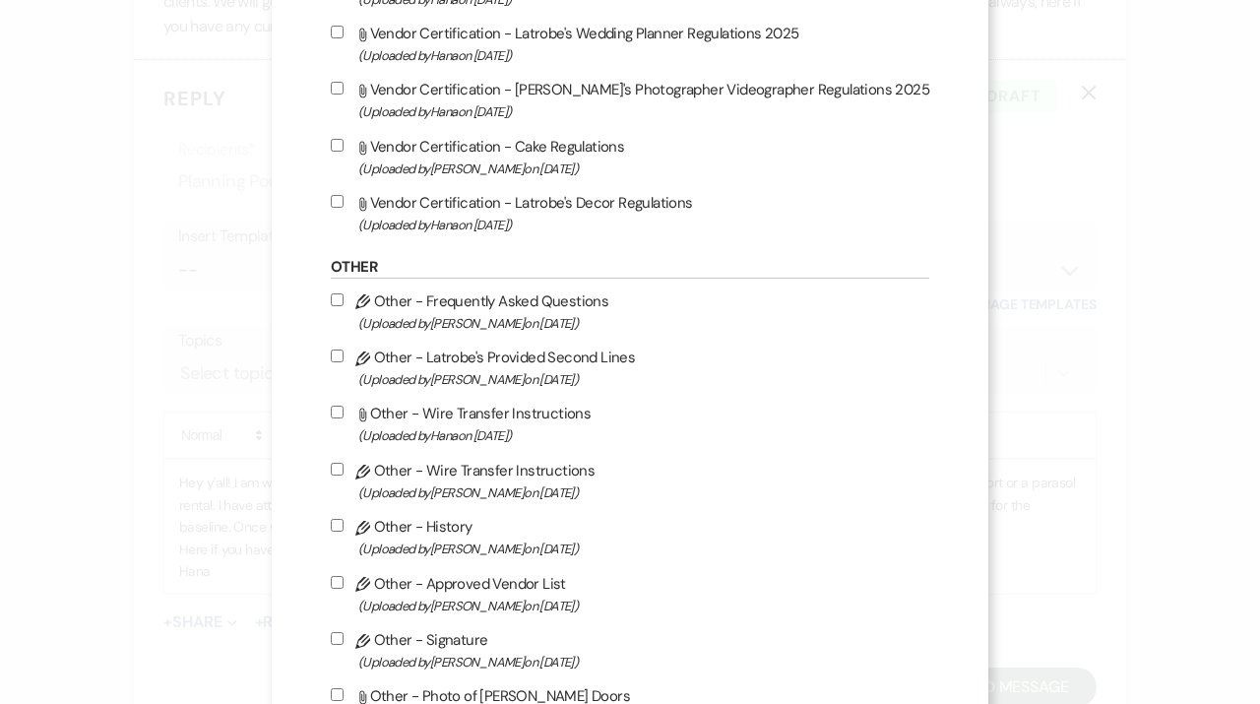
scroll to position [2282, 0]
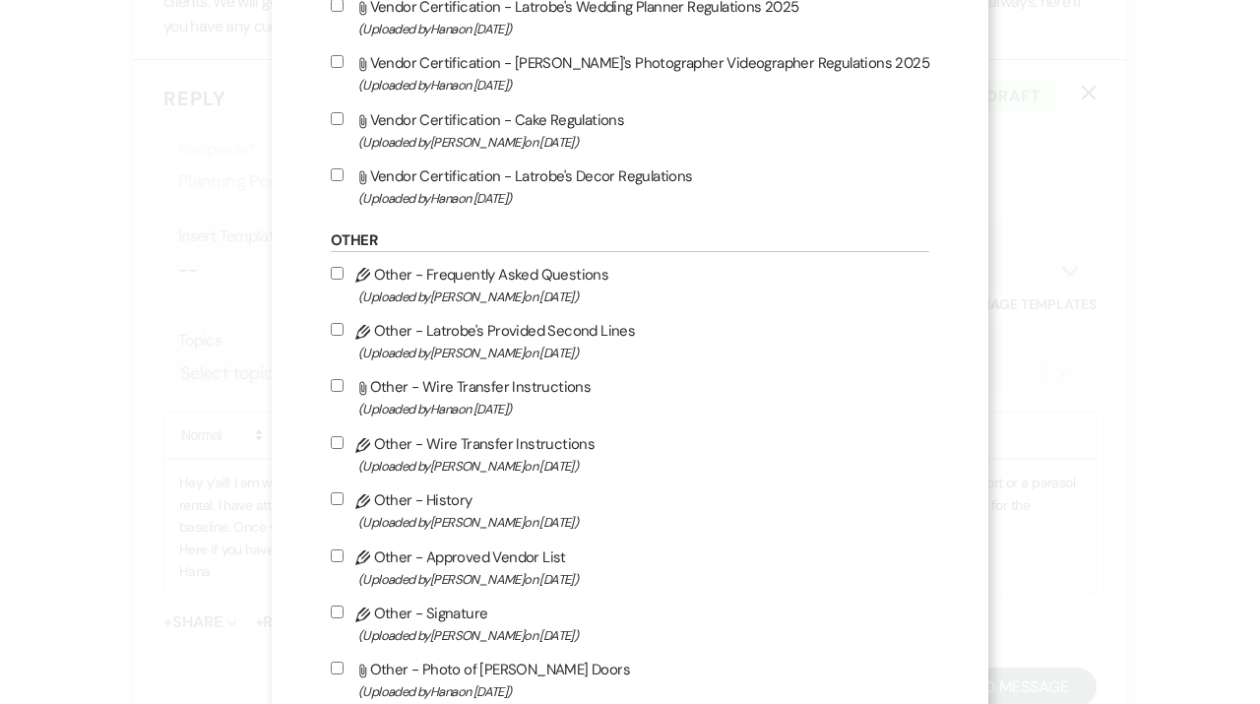
click at [446, 364] on label "Pencil Other - Latrobe's Provided Second Lines (Uploaded by Millie Adler on Jun…" at bounding box center [630, 341] width 599 height 46
click at [344, 336] on input "Pencil Other - Latrobe's Provided Second Lines (Uploaded by Millie Adler on Jun…" at bounding box center [337, 329] width 13 height 13
checkbox input "true"
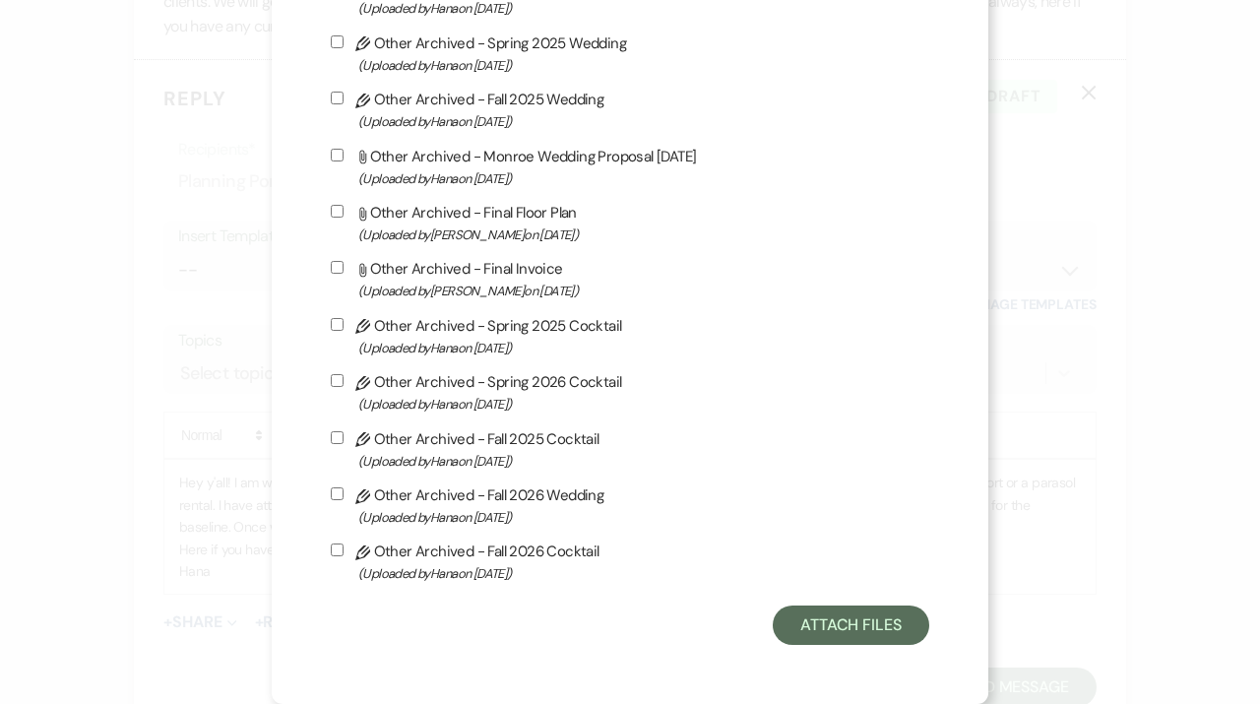
scroll to position [6801, 0]
click at [818, 624] on button "Attach Files" at bounding box center [851, 624] width 157 height 39
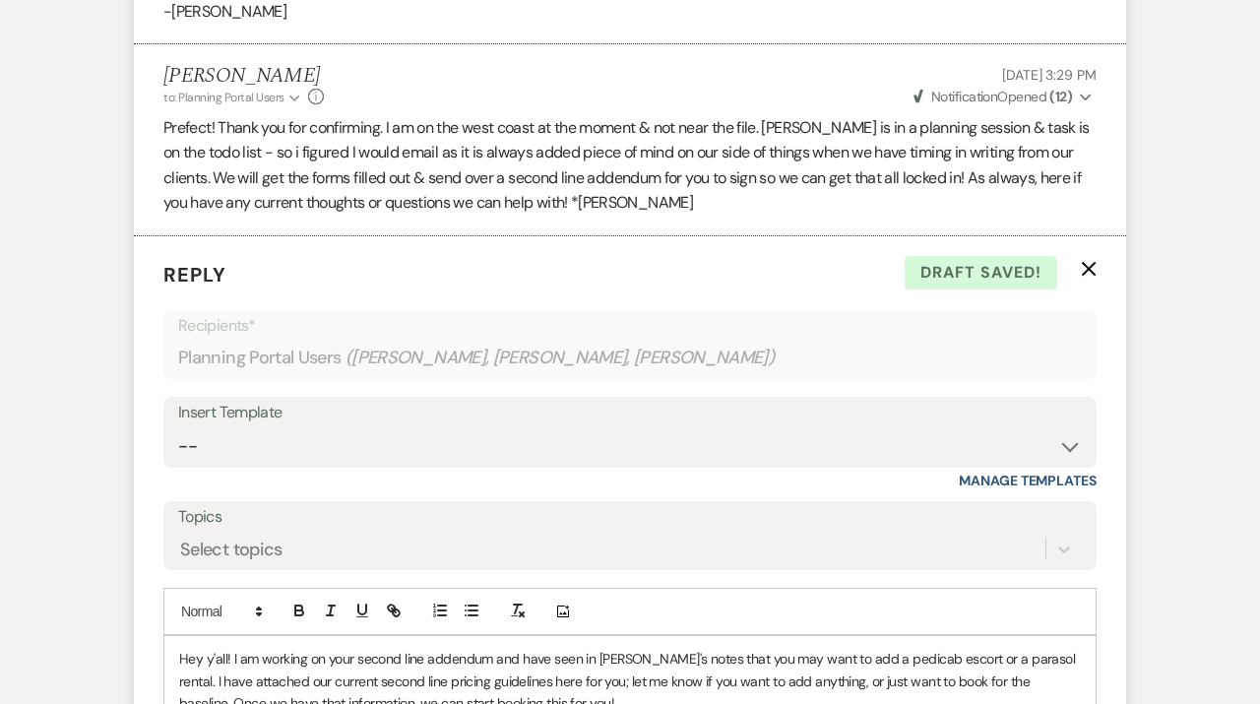
scroll to position [1547, 0]
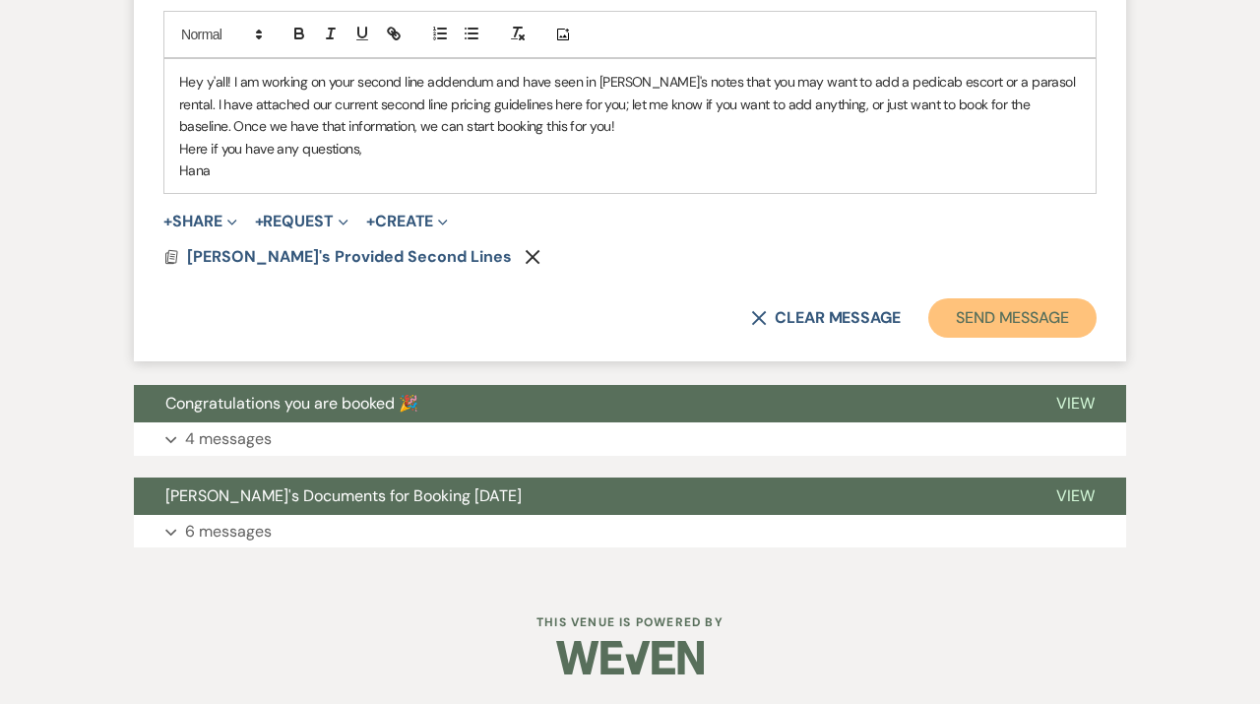
click at [1044, 326] on button "Send Message" at bounding box center [1012, 317] width 168 height 39
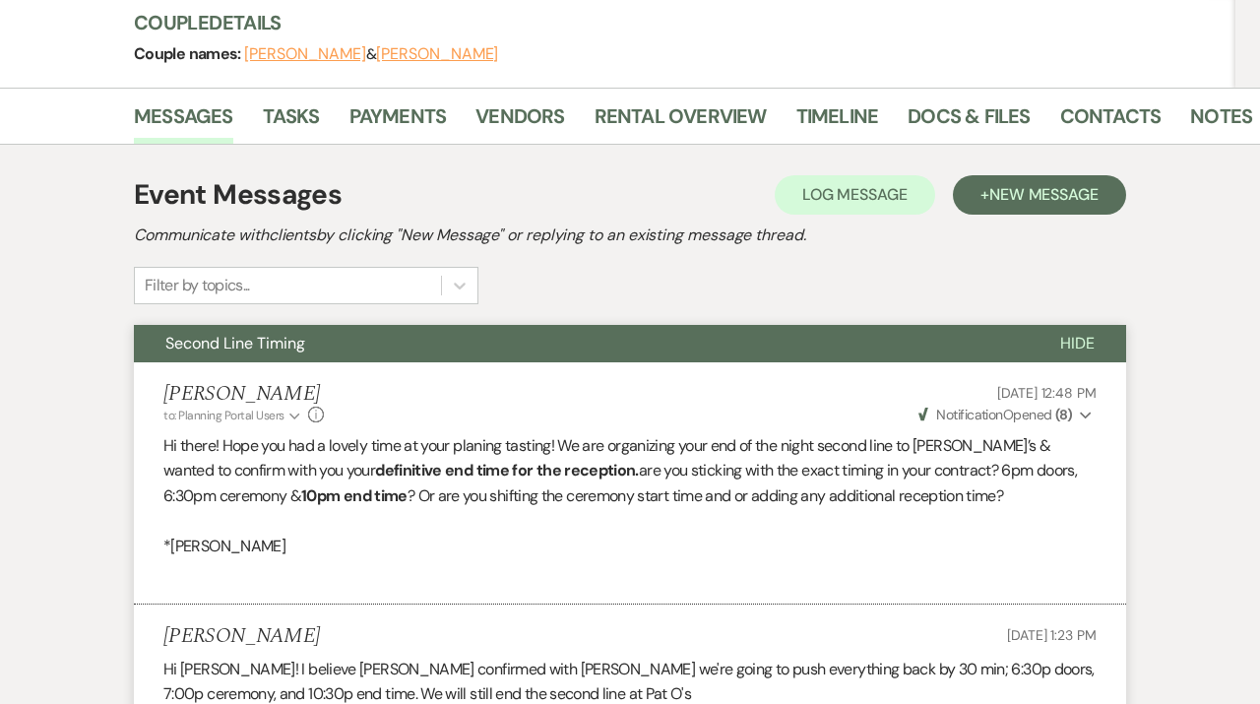
scroll to position [201, 0]
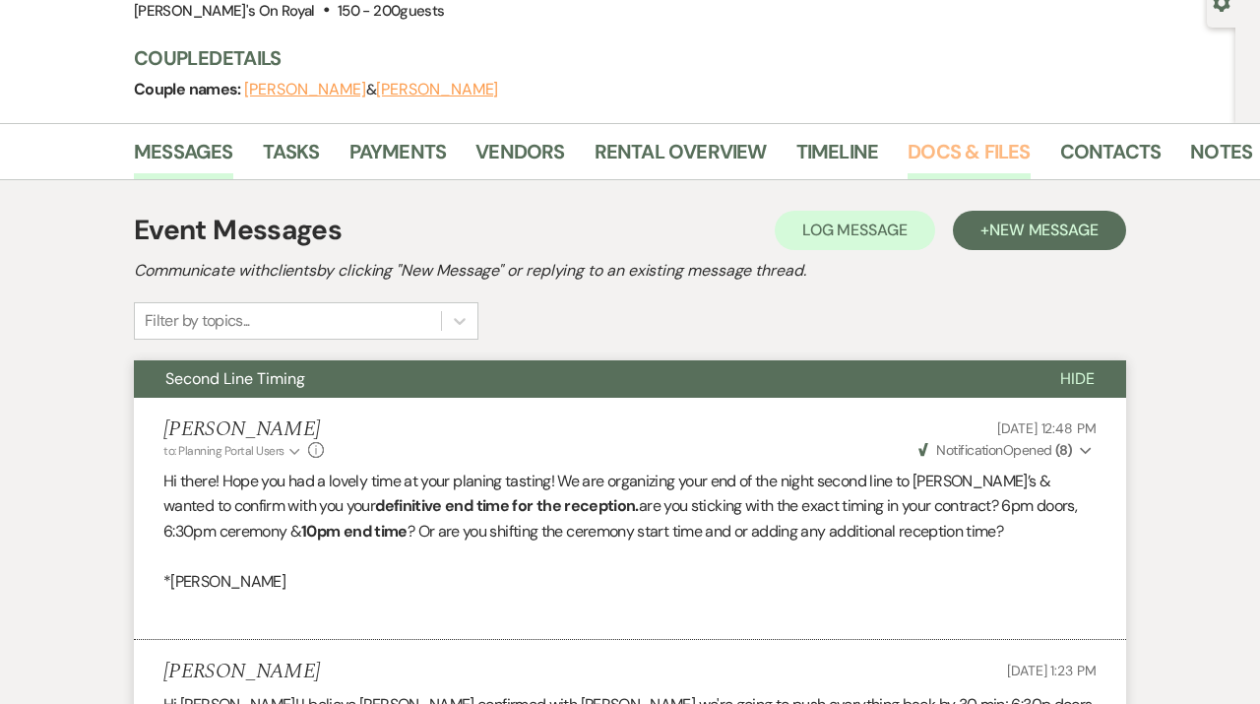
click at [959, 152] on link "Docs & Files" at bounding box center [969, 157] width 122 height 43
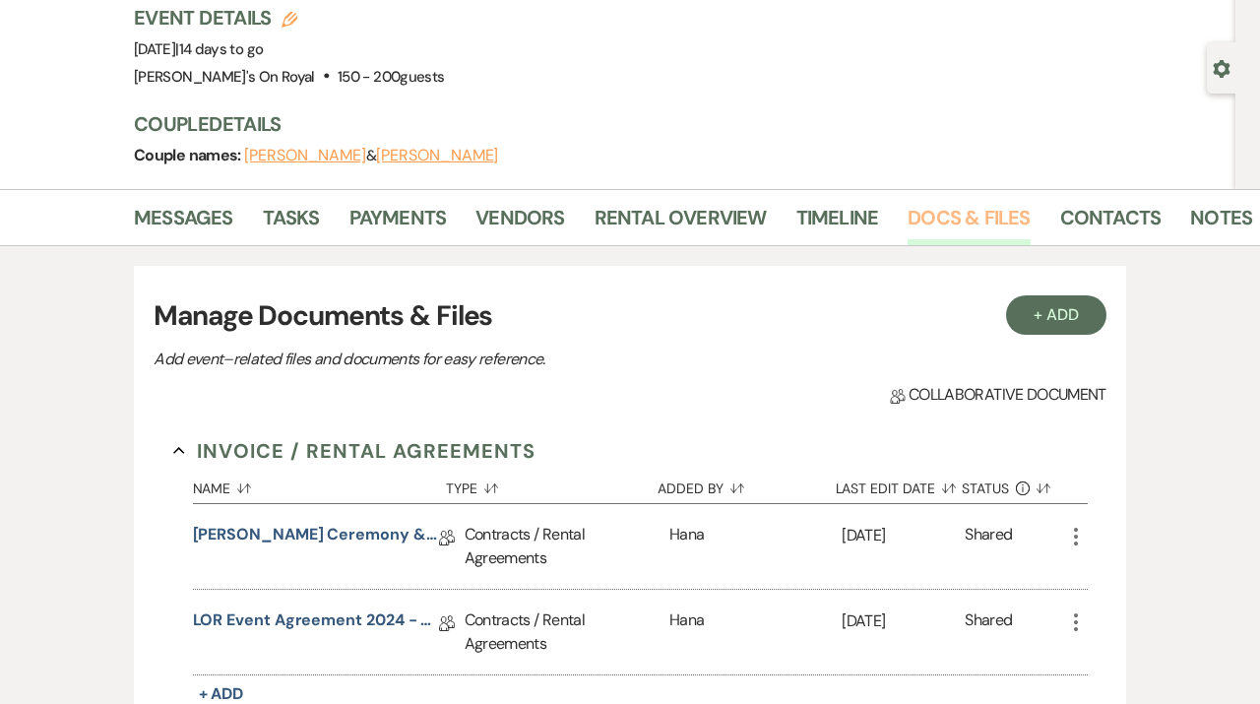
scroll to position [138, 0]
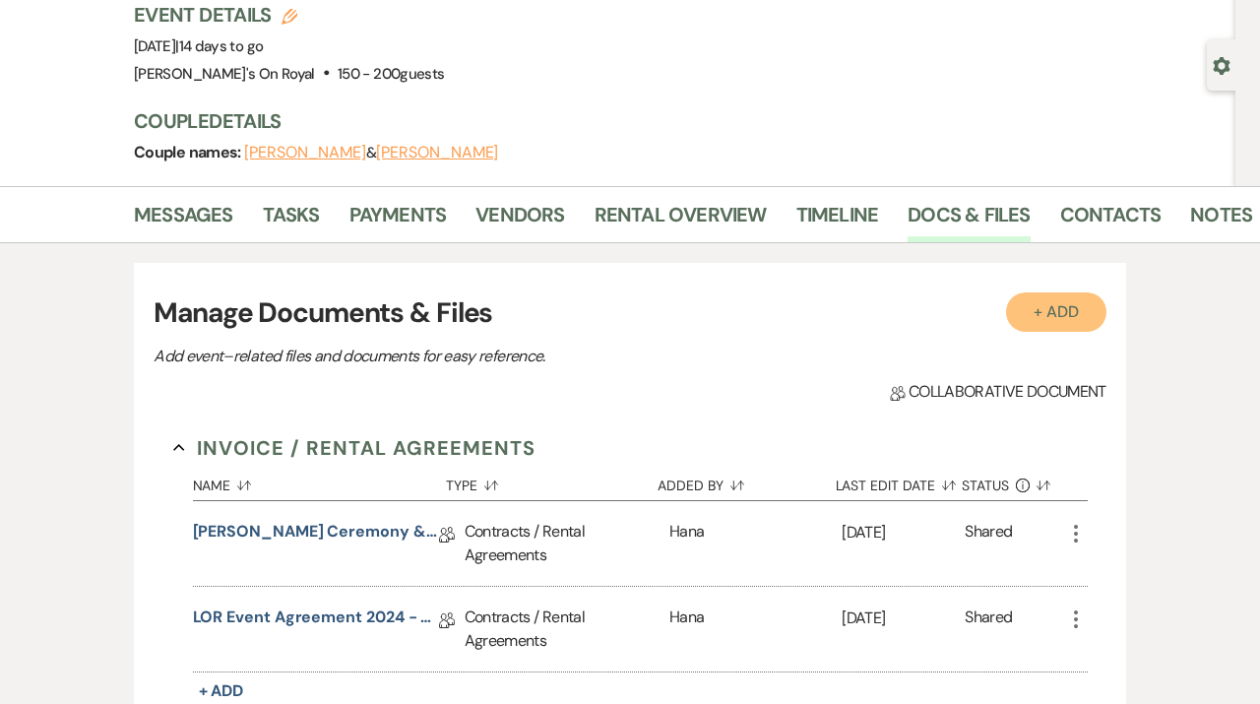
click at [1048, 317] on button "+ Add" at bounding box center [1056, 311] width 100 height 39
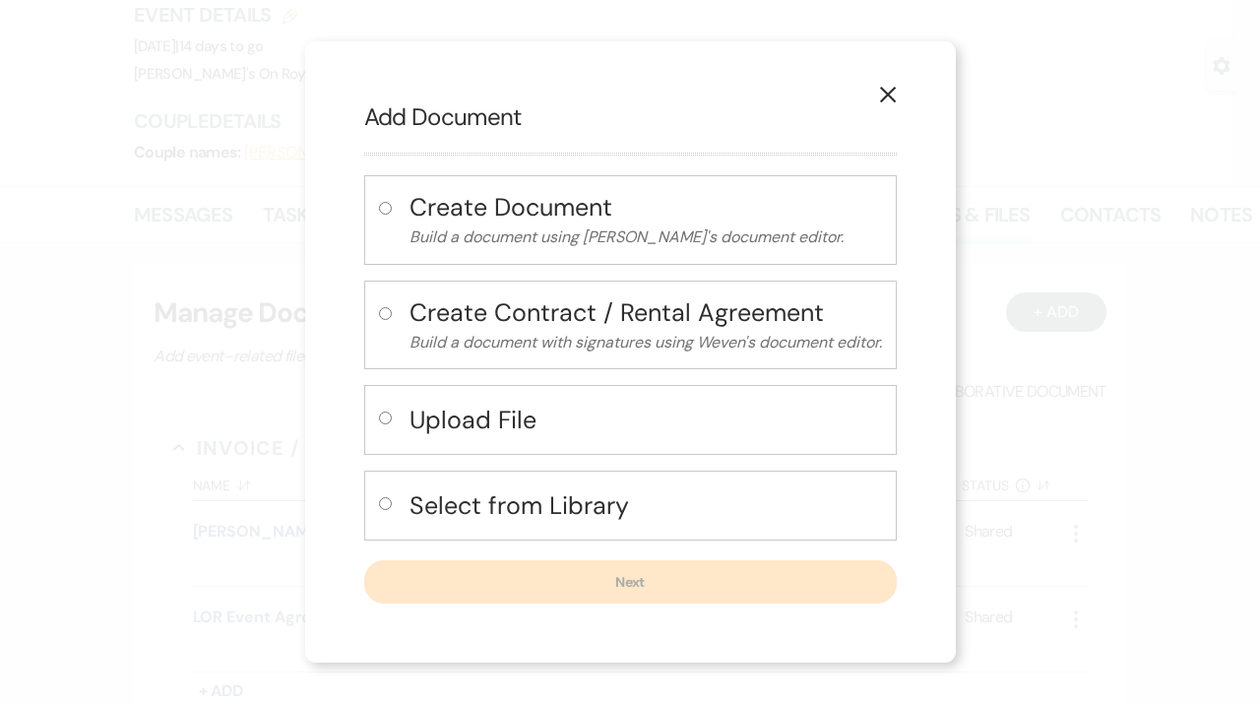
click at [418, 507] on h4 "Select from Library" at bounding box center [646, 505] width 473 height 34
radio input "true"
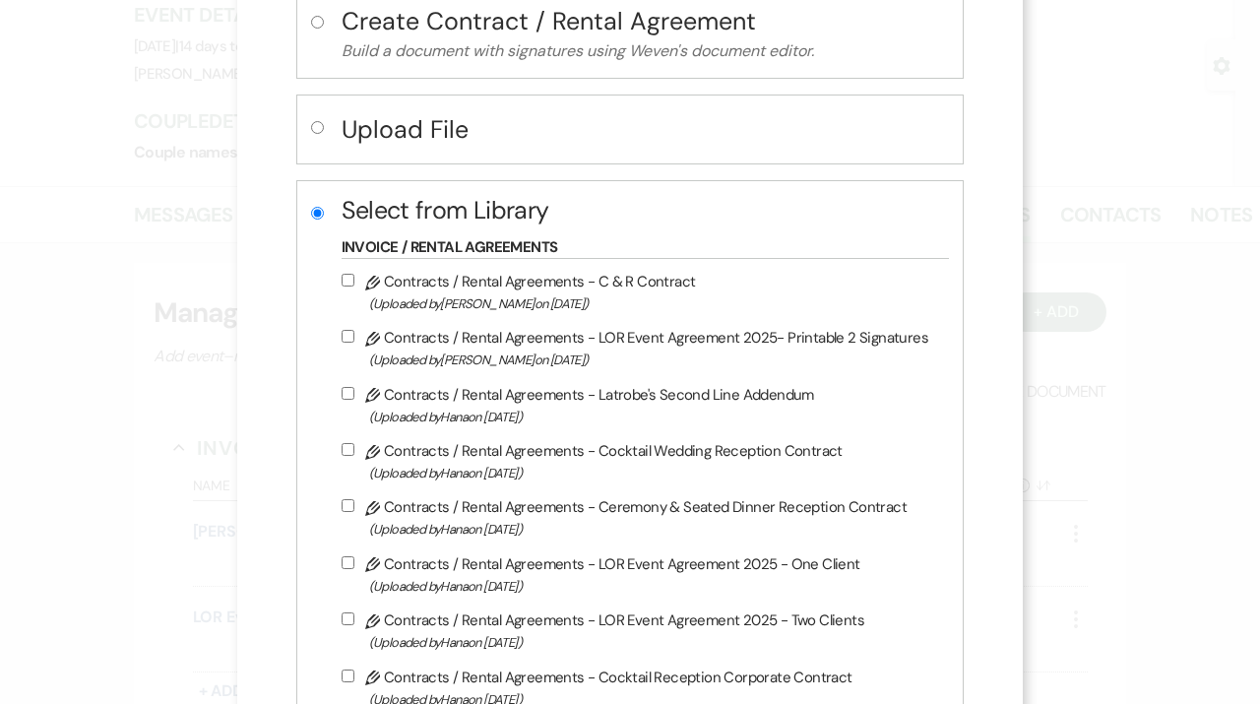
scroll to position [258, 0]
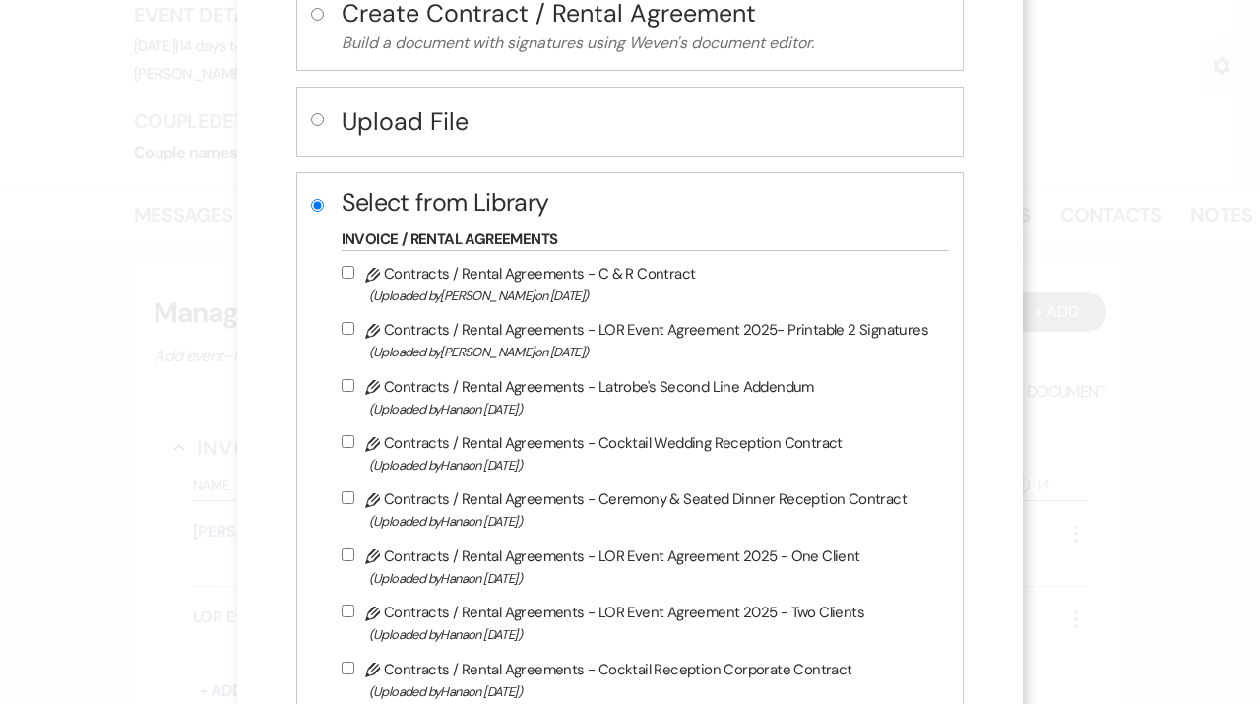
click at [596, 402] on label "Pencil Contracts / Rental Agreements - Latrobe's Second Line Addendum (Uploaded…" at bounding box center [641, 397] width 599 height 46
click at [354, 392] on input "Pencil Contracts / Rental Agreements - Latrobe's Second Line Addendum (Uploaded…" at bounding box center [348, 385] width 13 height 13
checkbox input "true"
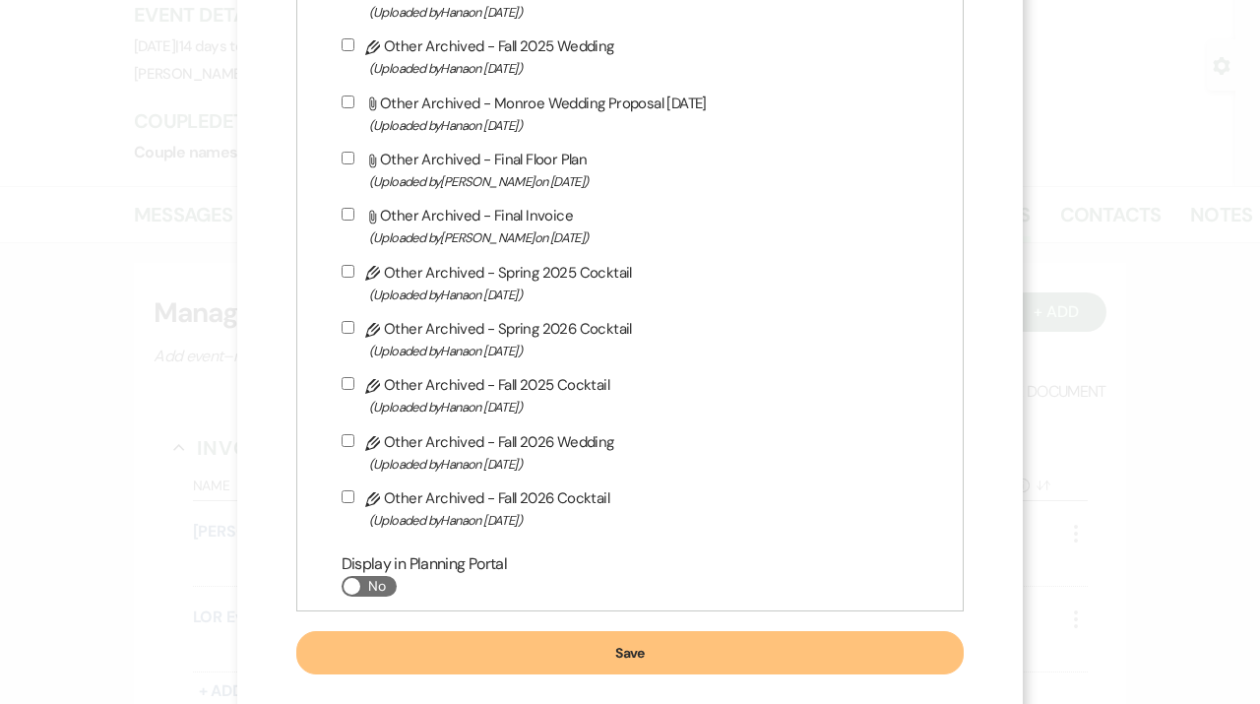
scroll to position [7213, 0]
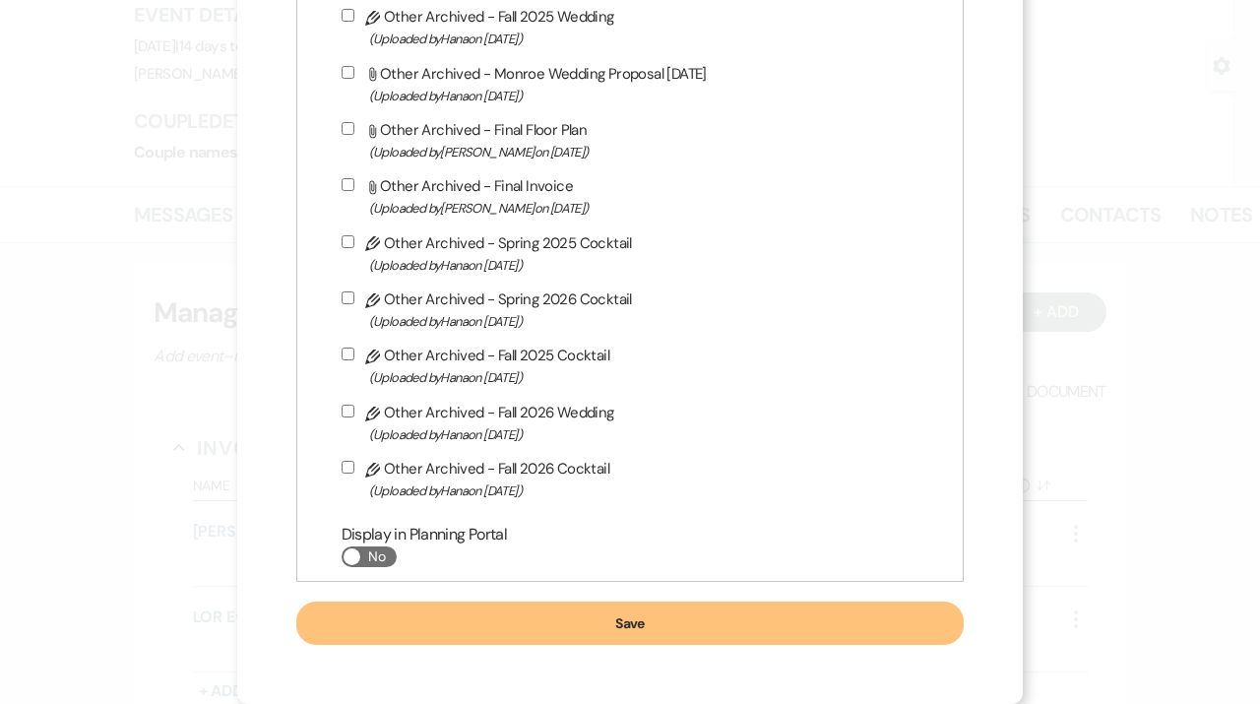
click at [556, 622] on button "Save" at bounding box center [630, 623] width 668 height 43
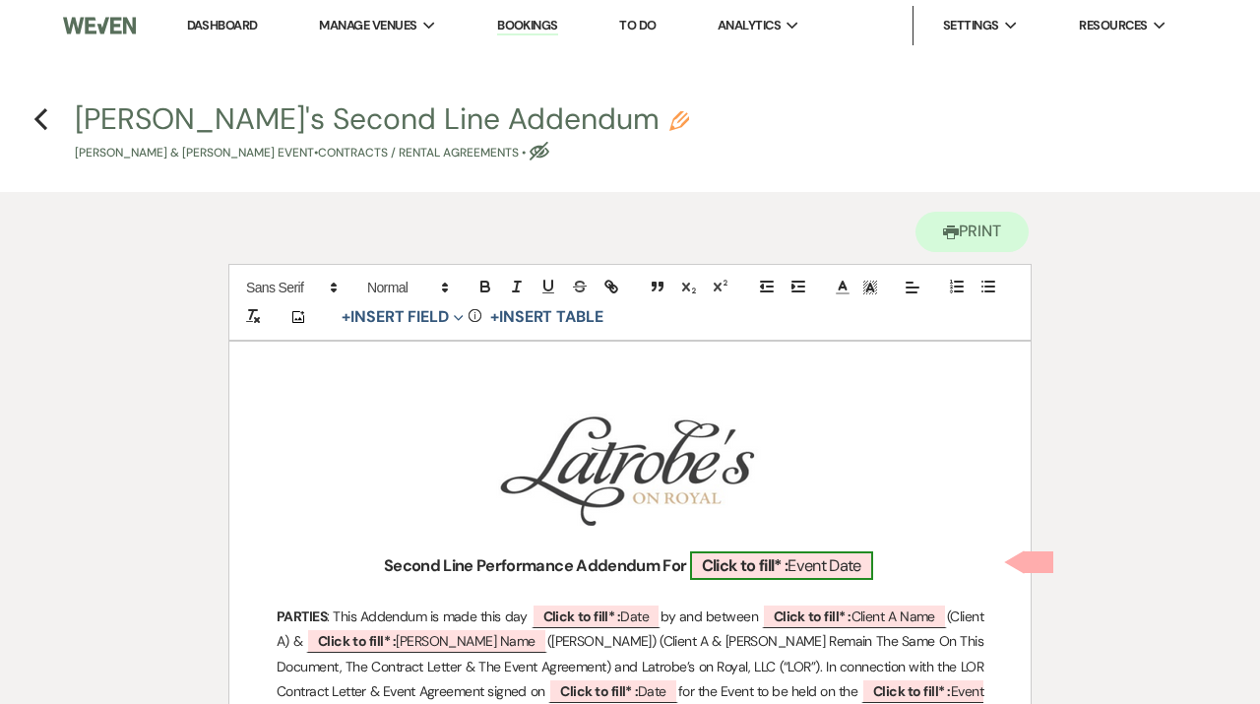
click at [762, 566] on b "Click to fill* :" at bounding box center [745, 565] width 87 height 21
select select "owner"
select select "custom_placeholder"
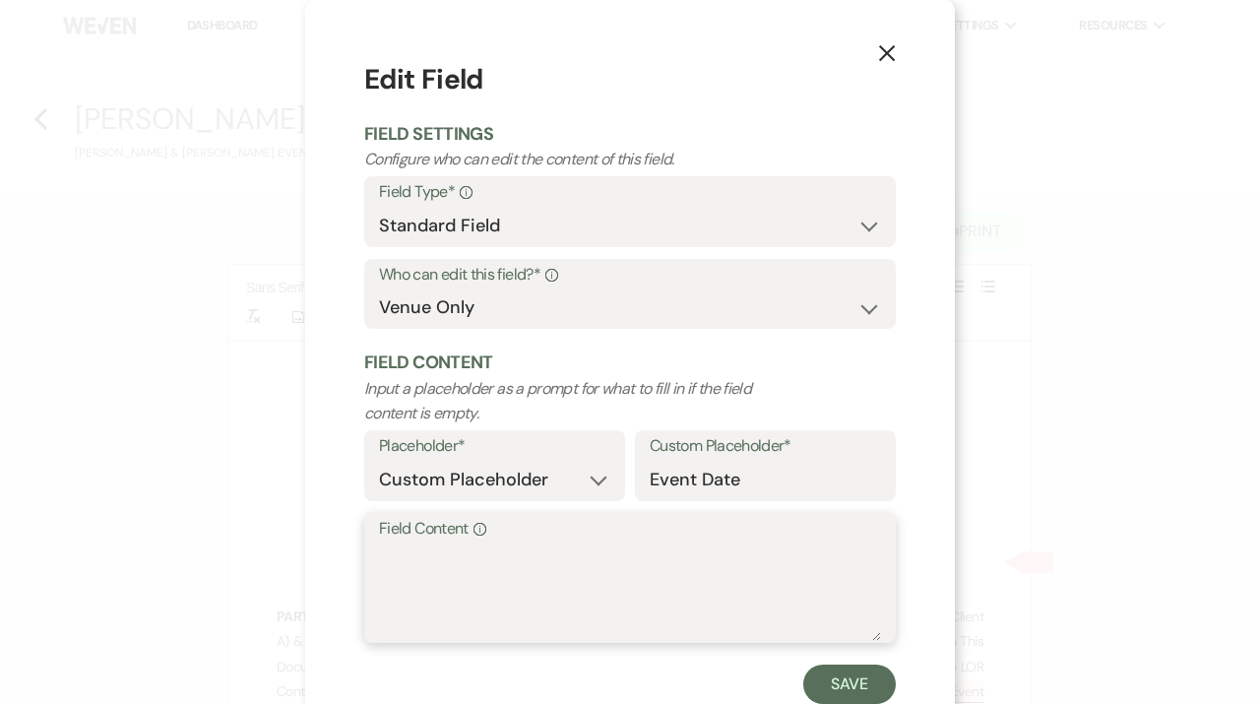
click at [654, 579] on textarea "Field Content Info" at bounding box center [630, 591] width 502 height 98
type textarea "10.4.25"
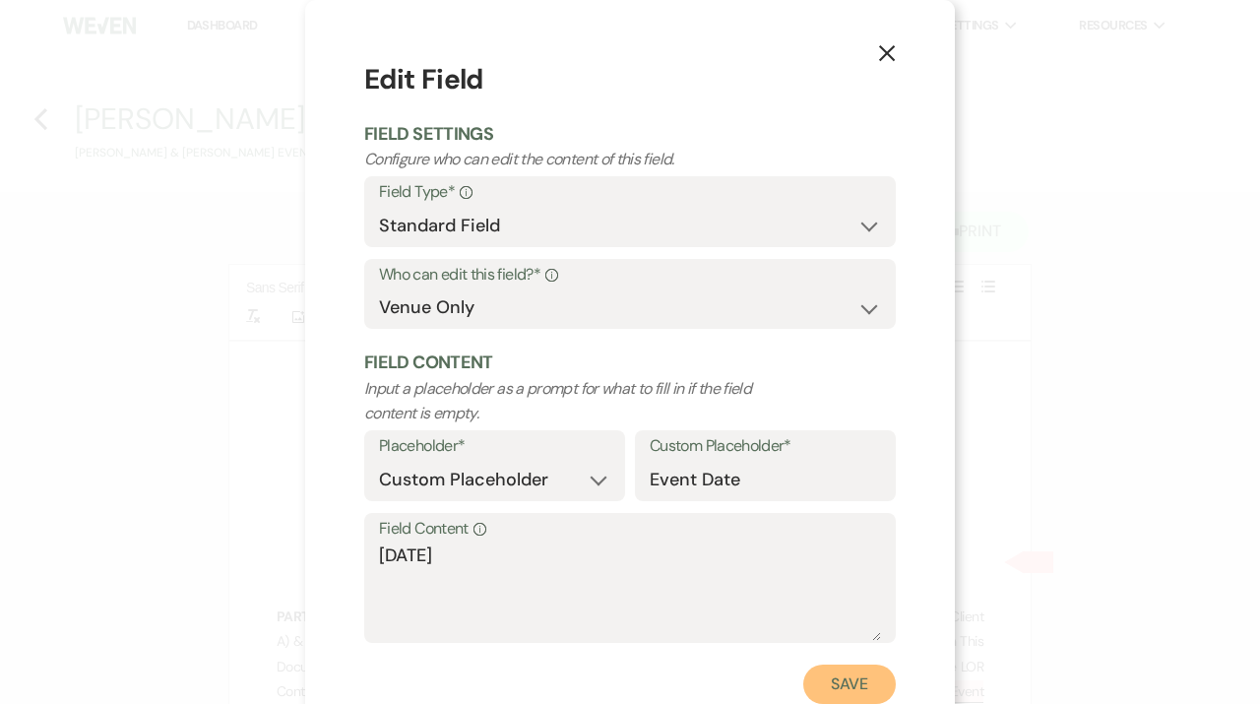
click at [856, 671] on button "Save" at bounding box center [849, 684] width 93 height 39
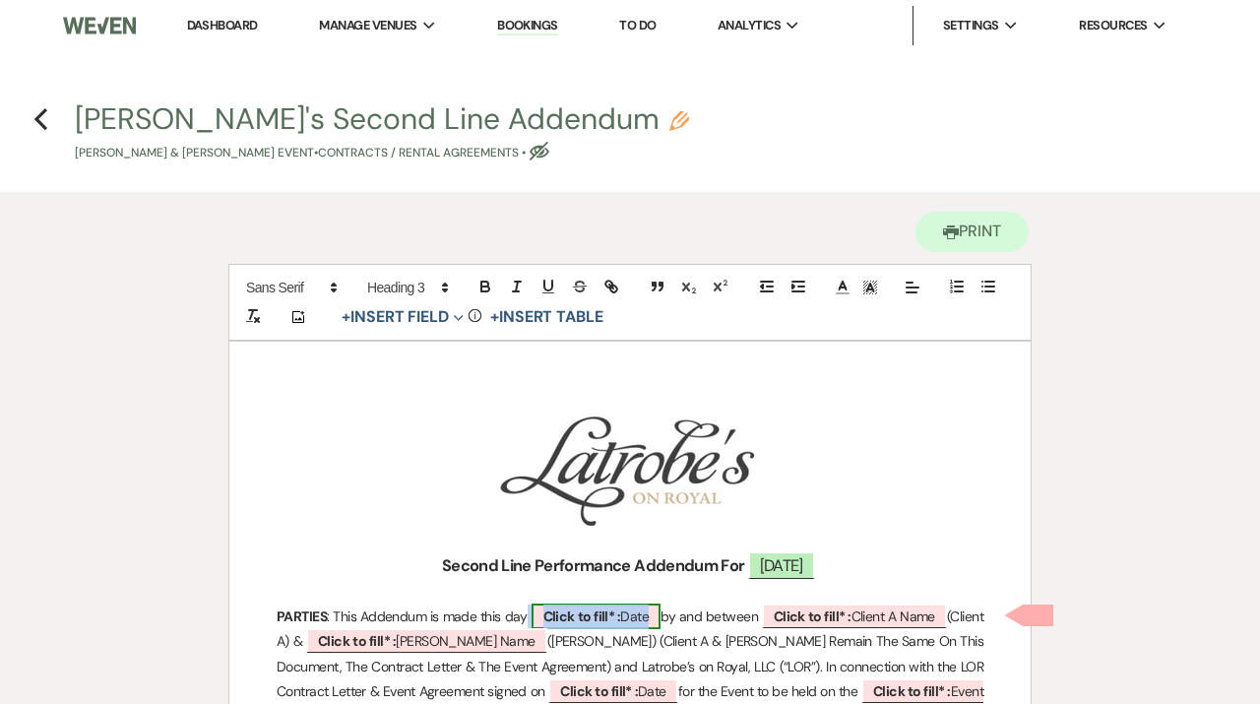
click at [594, 618] on b "Click to fill* :" at bounding box center [582, 616] width 78 height 18
select select "owner"
select select "Date"
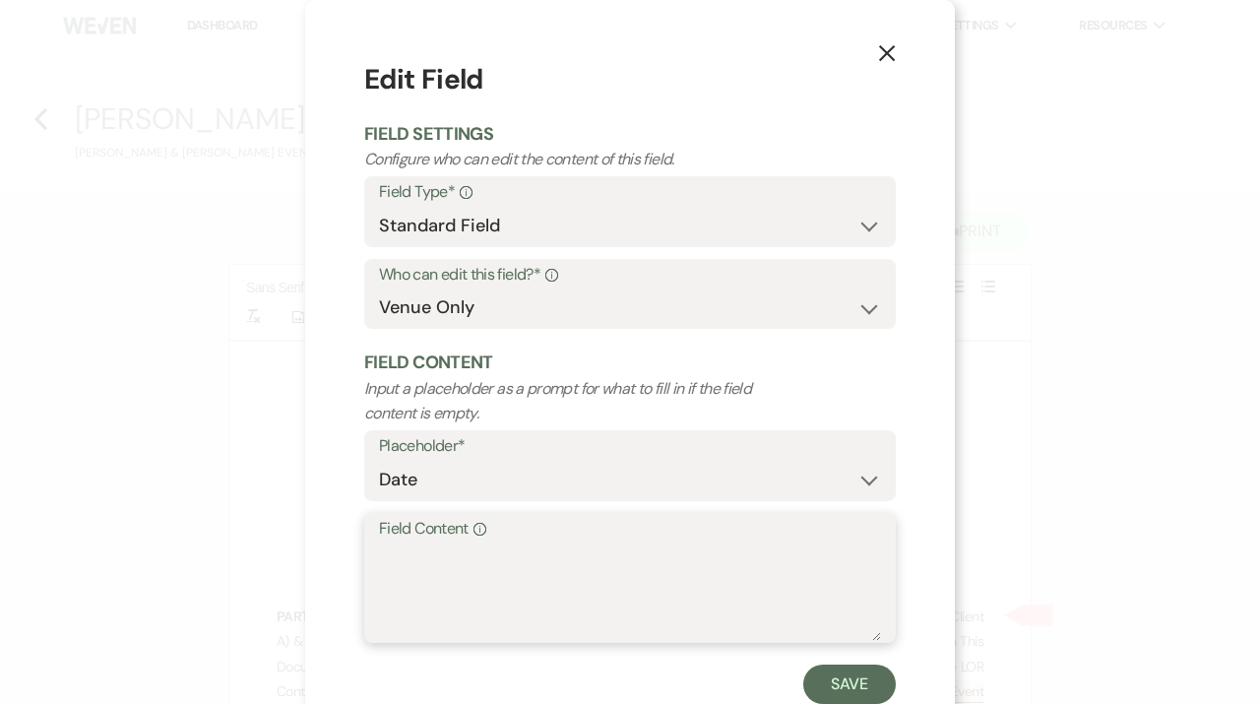
click at [541, 603] on textarea "Field Content Info" at bounding box center [630, 591] width 502 height 98
type textarea "9.19.25"
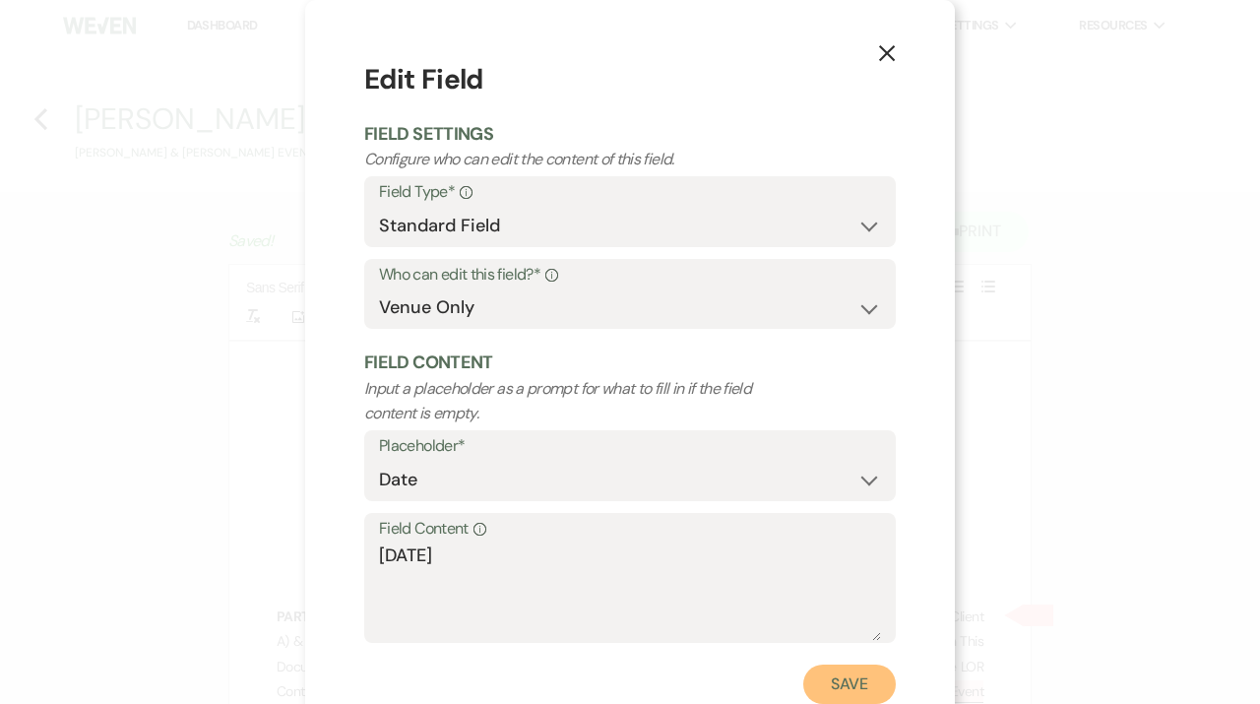
click at [891, 678] on button "Save" at bounding box center [849, 684] width 93 height 39
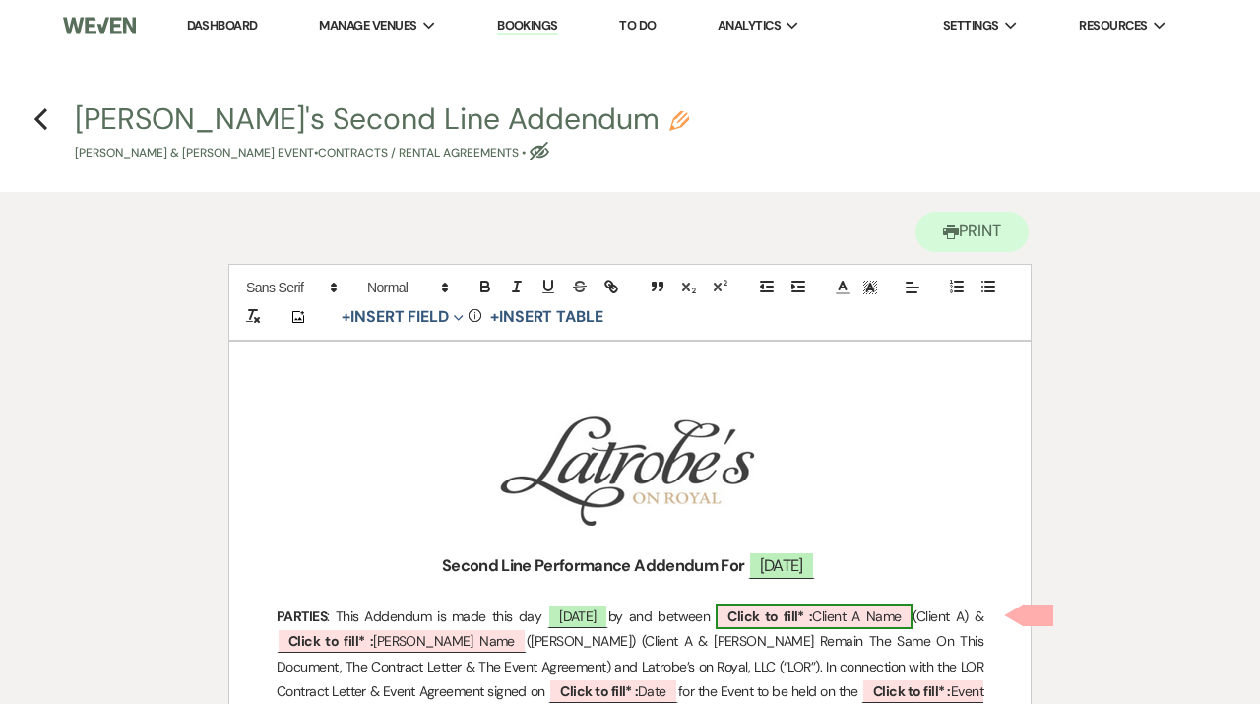
click at [798, 620] on b "Click to fill* :" at bounding box center [770, 616] width 85 height 18
select select "owner"
select select "custom_placeholder"
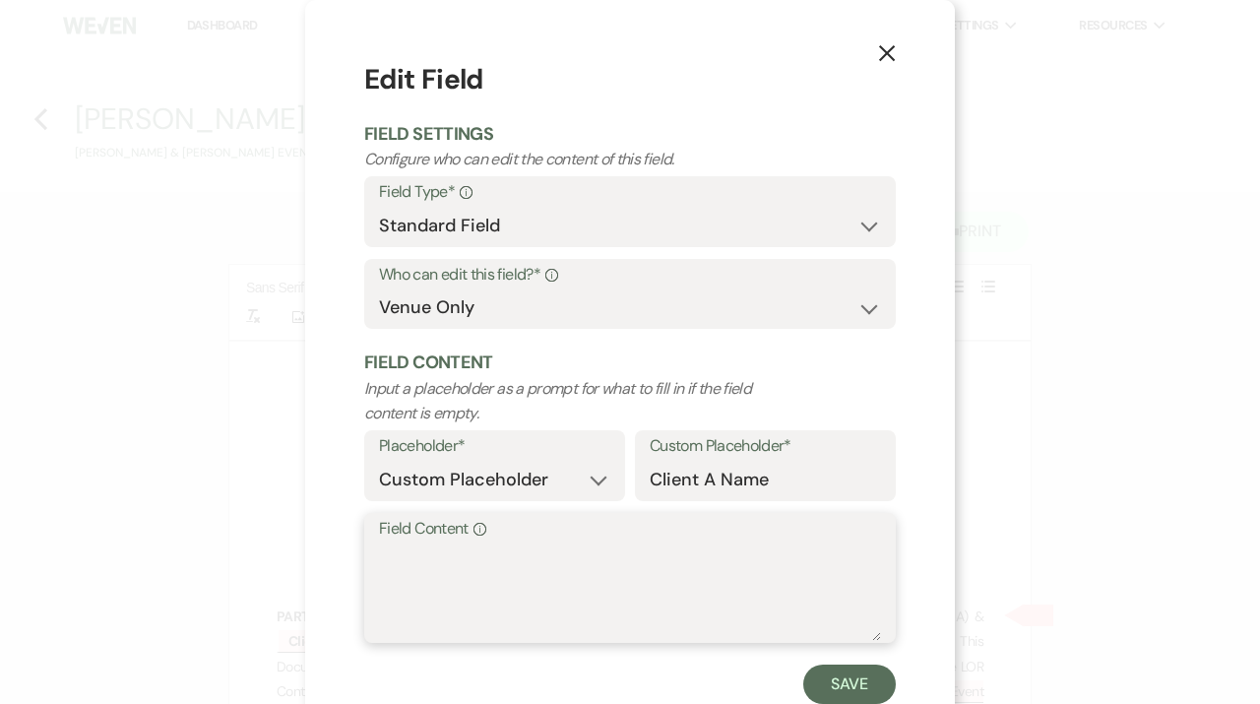
click at [570, 586] on textarea "Field Content Info" at bounding box center [630, 591] width 502 height 98
type textarea "V"
type textarea "[PERSON_NAME]"
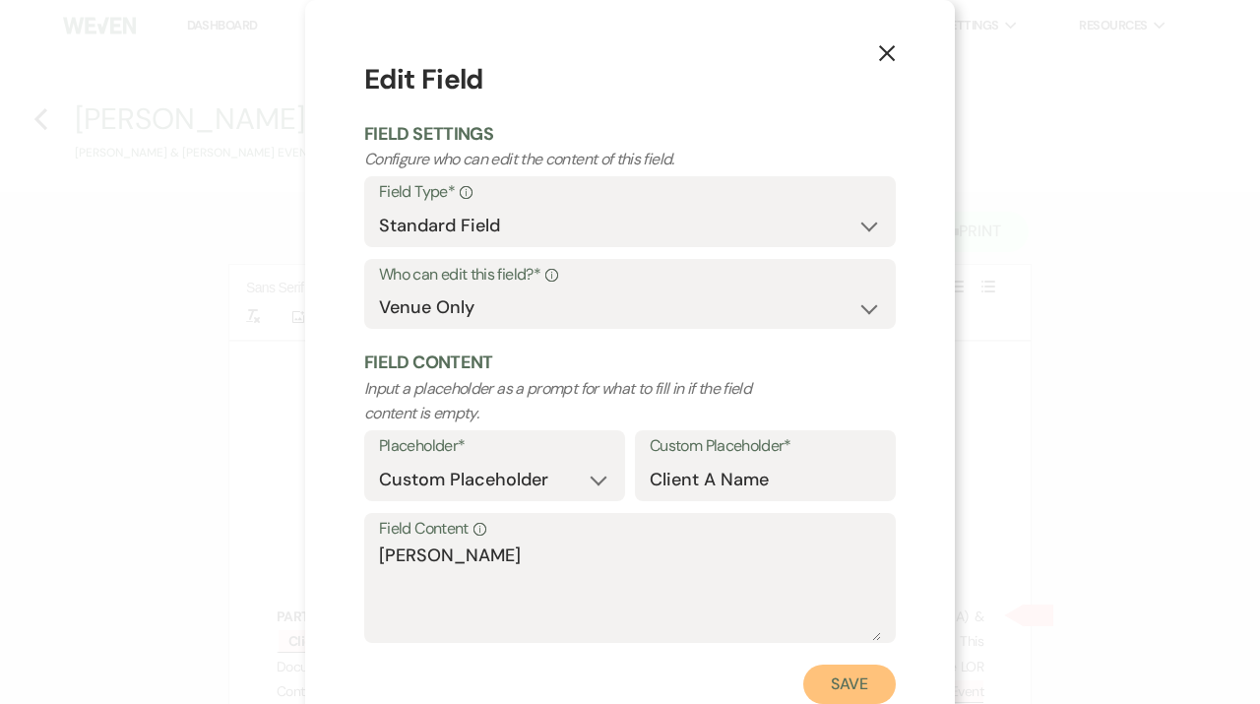
click at [836, 687] on button "Save" at bounding box center [849, 684] width 93 height 39
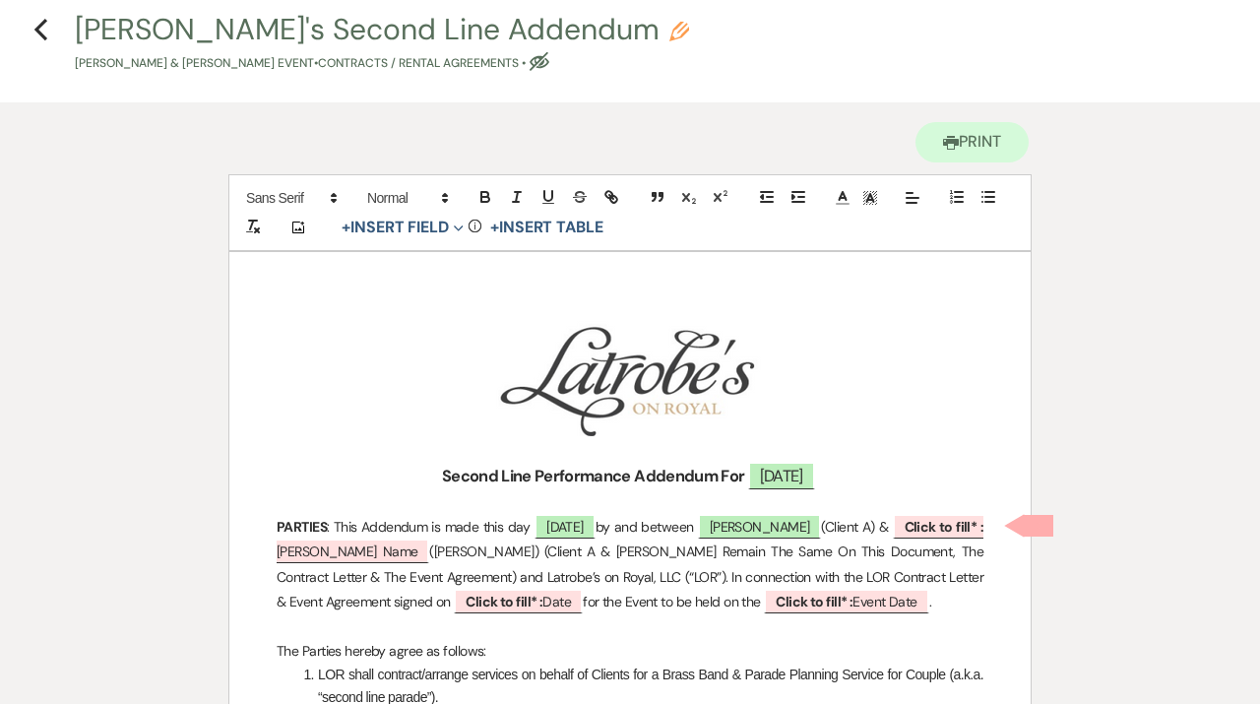
scroll to position [111, 0]
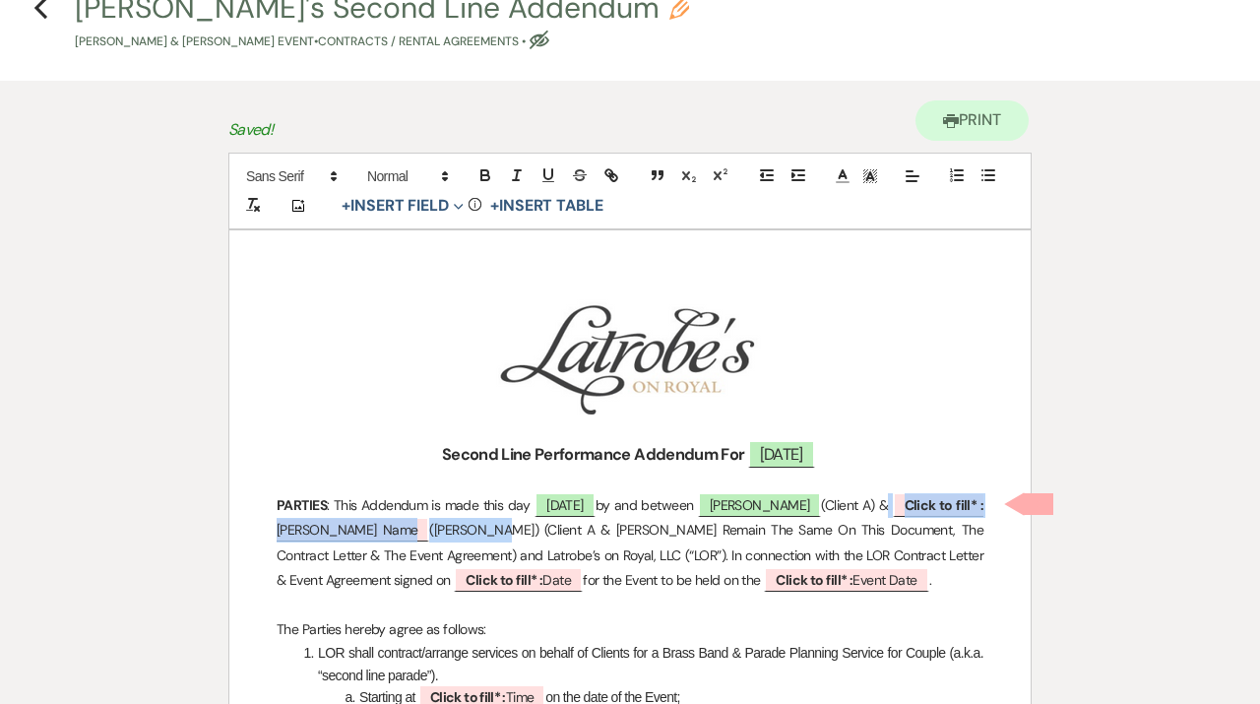
drag, startPoint x: 881, startPoint y: 505, endPoint x: 438, endPoint y: 528, distance: 443.6
click at [438, 528] on p "PARTIES : This Addendum is made this day 9.19.25 by and between Bruce Samuels (…" at bounding box center [630, 542] width 707 height 99
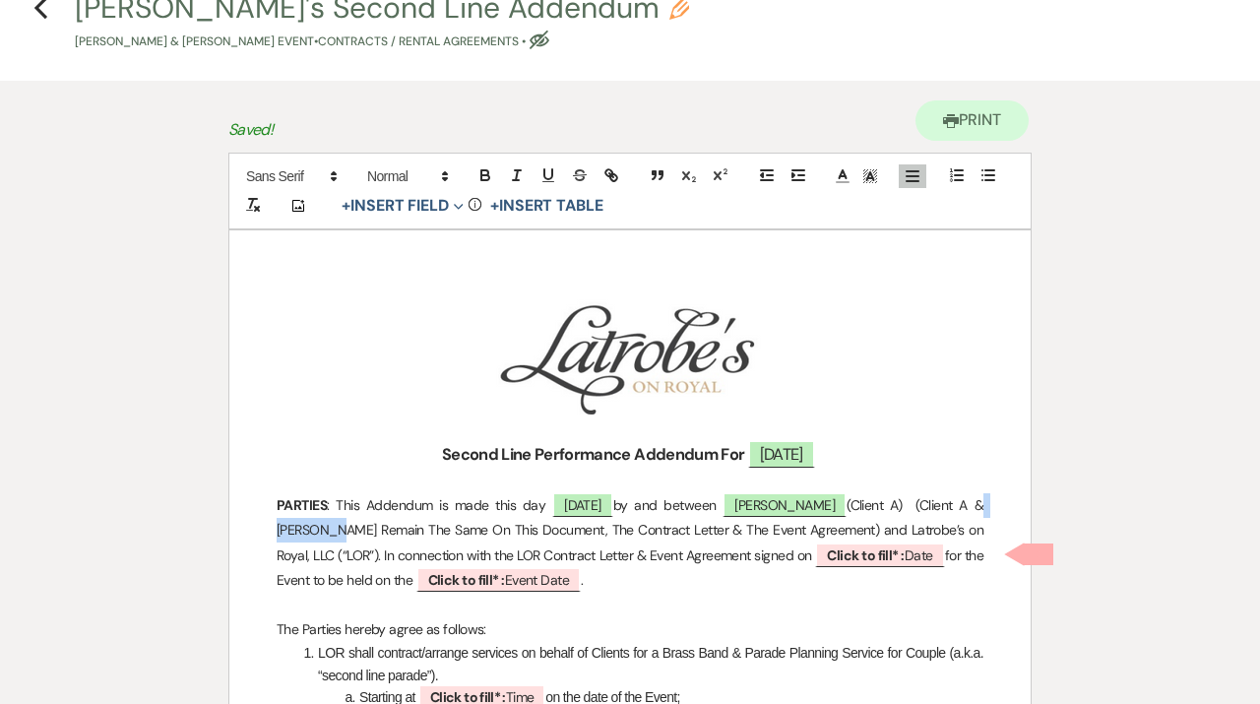
drag, startPoint x: 931, startPoint y: 504, endPoint x: 982, endPoint y: 504, distance: 51.2
click at [982, 504] on span "(Client A) (Client A & Client B Remain The Same On This Document, The Contract …" at bounding box center [632, 529] width 710 height 67
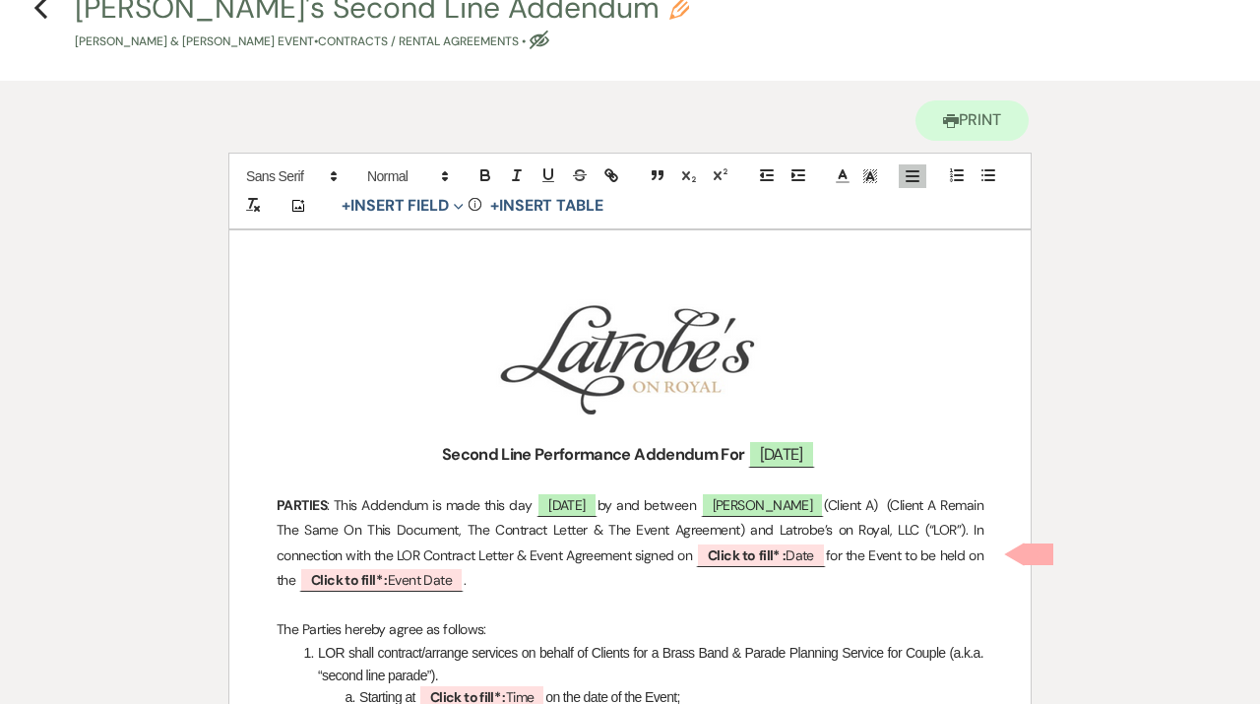
click at [786, 555] on b "Click to fill* :" at bounding box center [747, 555] width 78 height 18
select select "owner"
select select "Date"
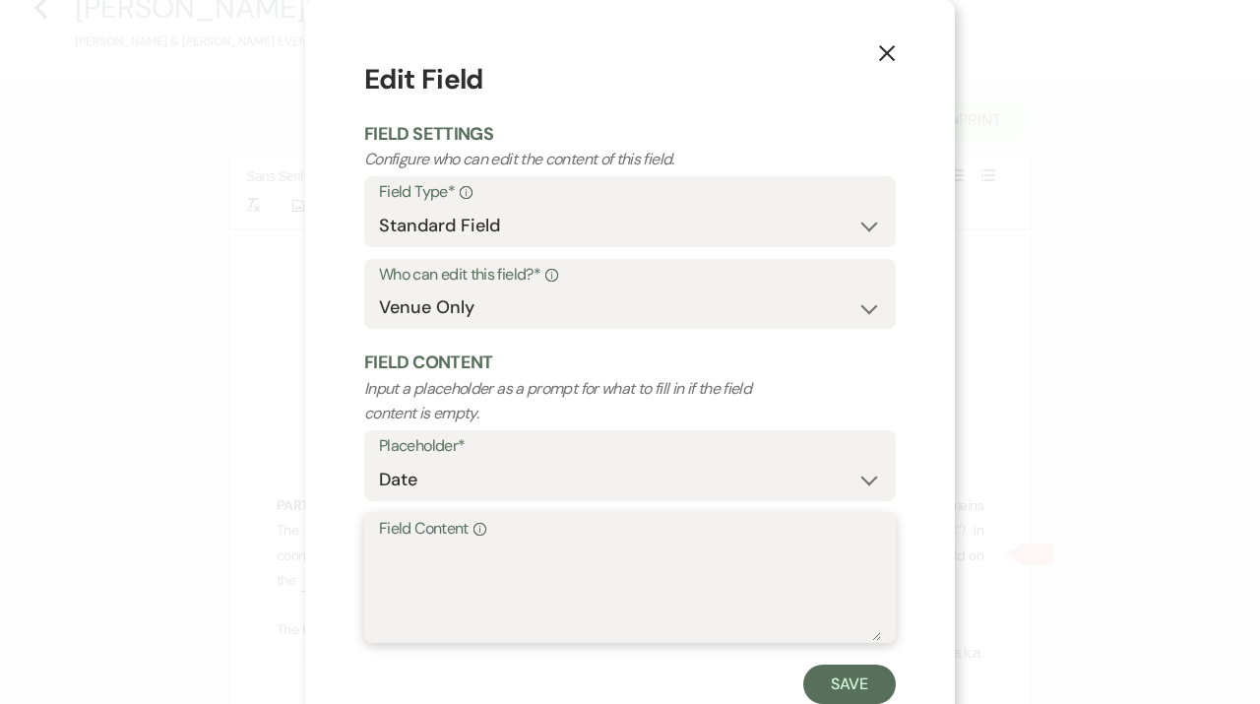
click at [605, 585] on textarea "Field Content Info" at bounding box center [630, 591] width 502 height 98
type textarea "10.16.24"
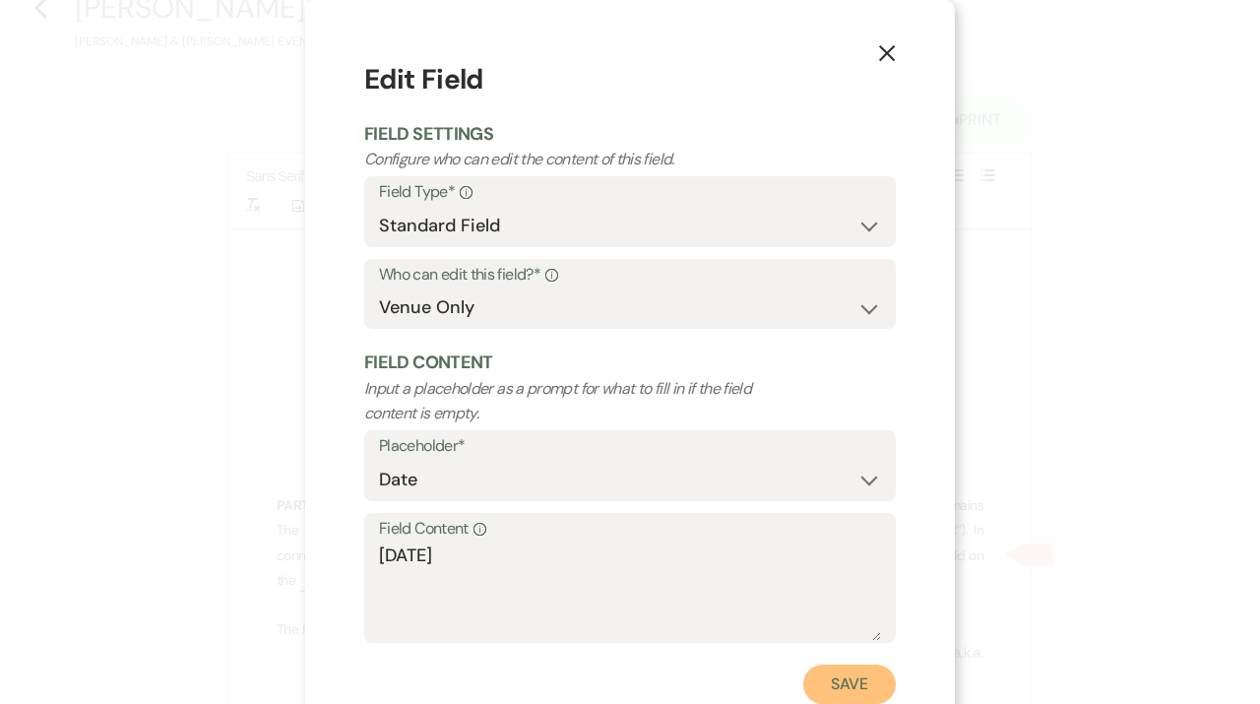
click at [857, 683] on button "Save" at bounding box center [849, 684] width 93 height 39
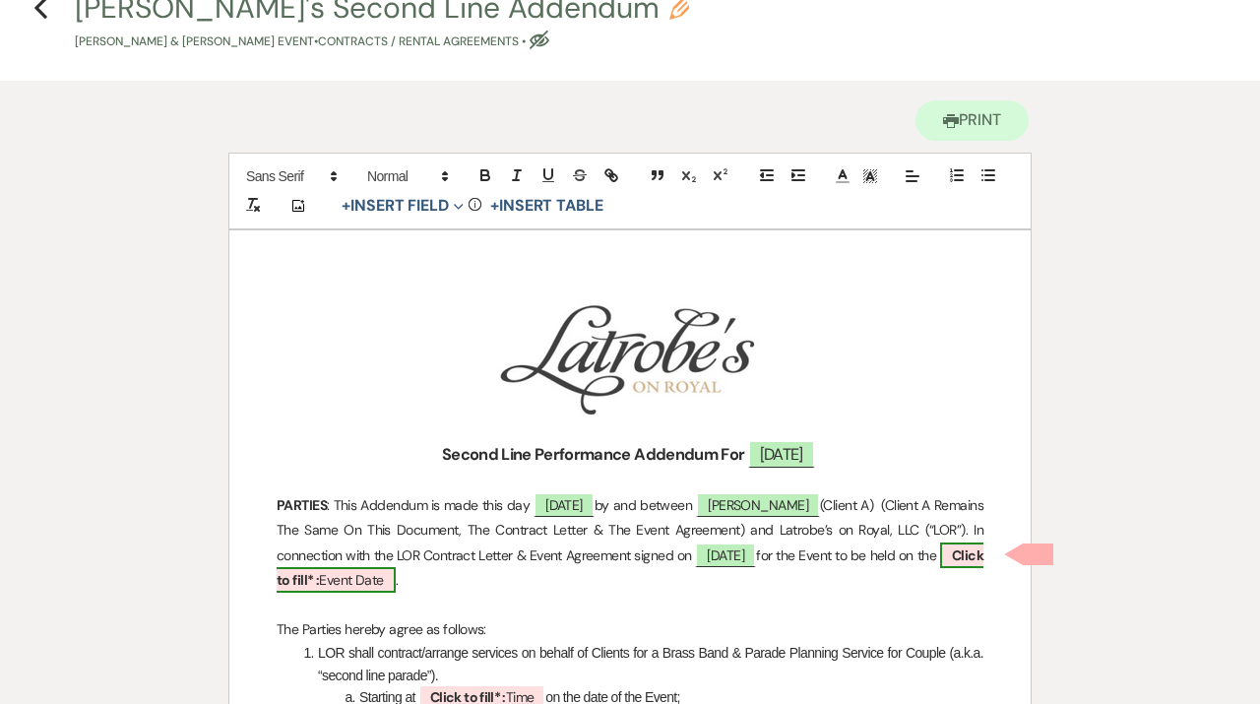
click at [395, 582] on span "Click to fill* : Event Date" at bounding box center [630, 567] width 707 height 50
select select "owner"
select select "custom_placeholder"
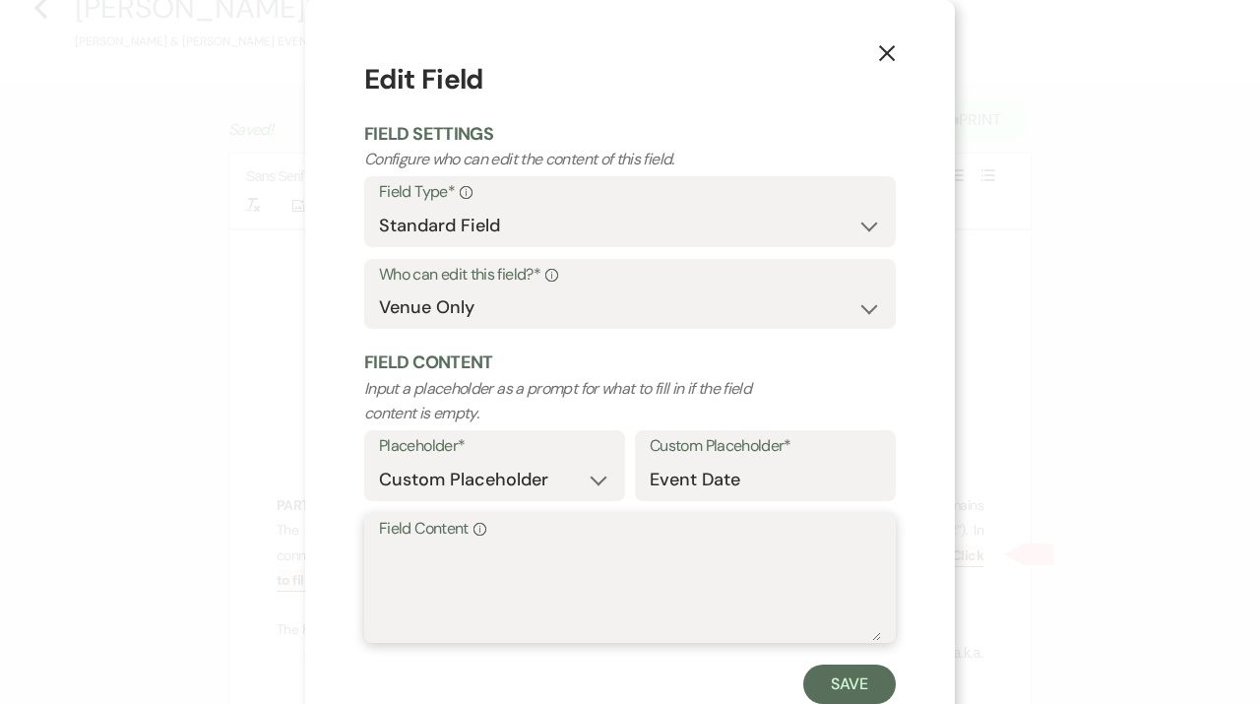
click at [418, 590] on textarea "Field Content Info" at bounding box center [630, 591] width 502 height 98
type textarea "10.4.25"
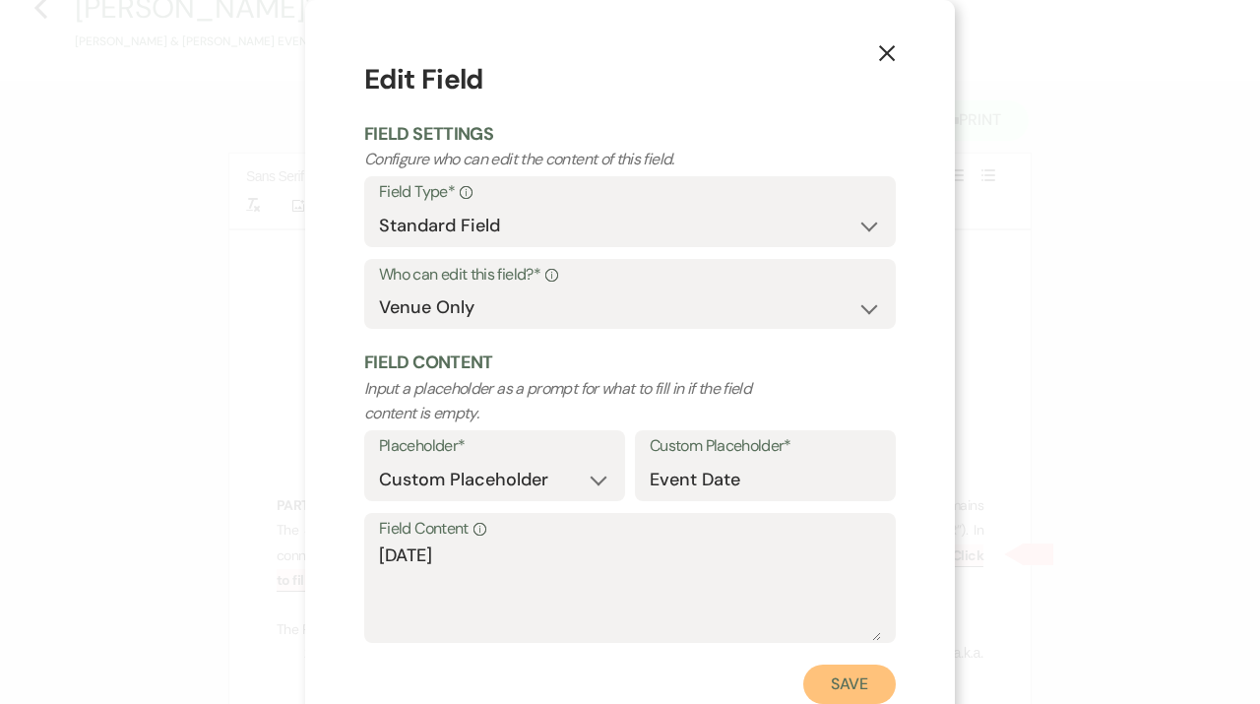
click at [841, 677] on button "Save" at bounding box center [849, 684] width 93 height 39
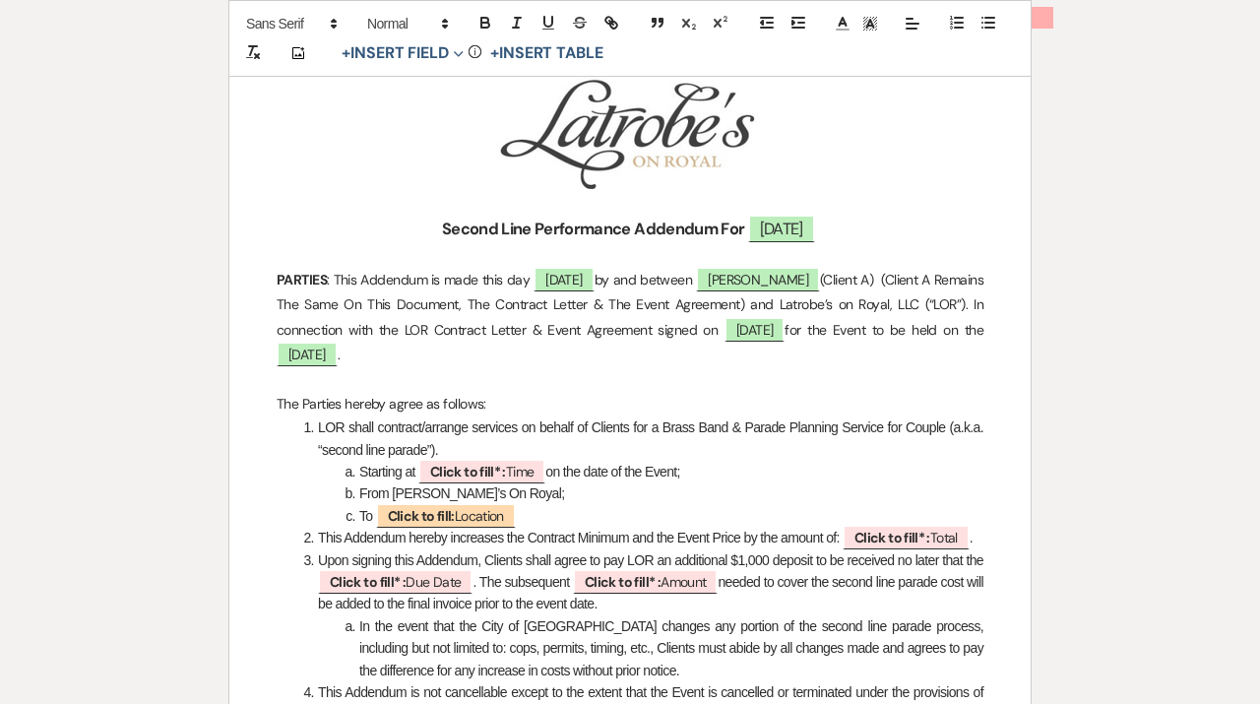
scroll to position [348, 0]
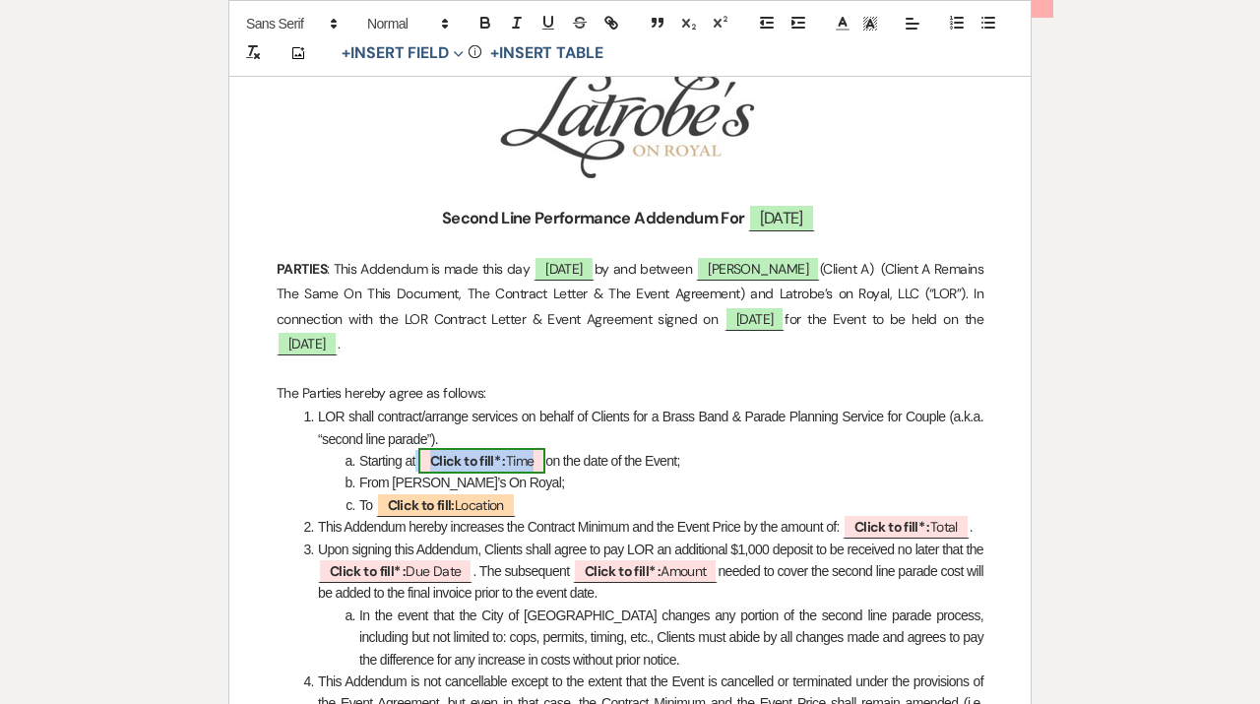
click at [514, 457] on span "Click to fill* : Time" at bounding box center [481, 461] width 127 height 26
select select "owner"
select select "Time"
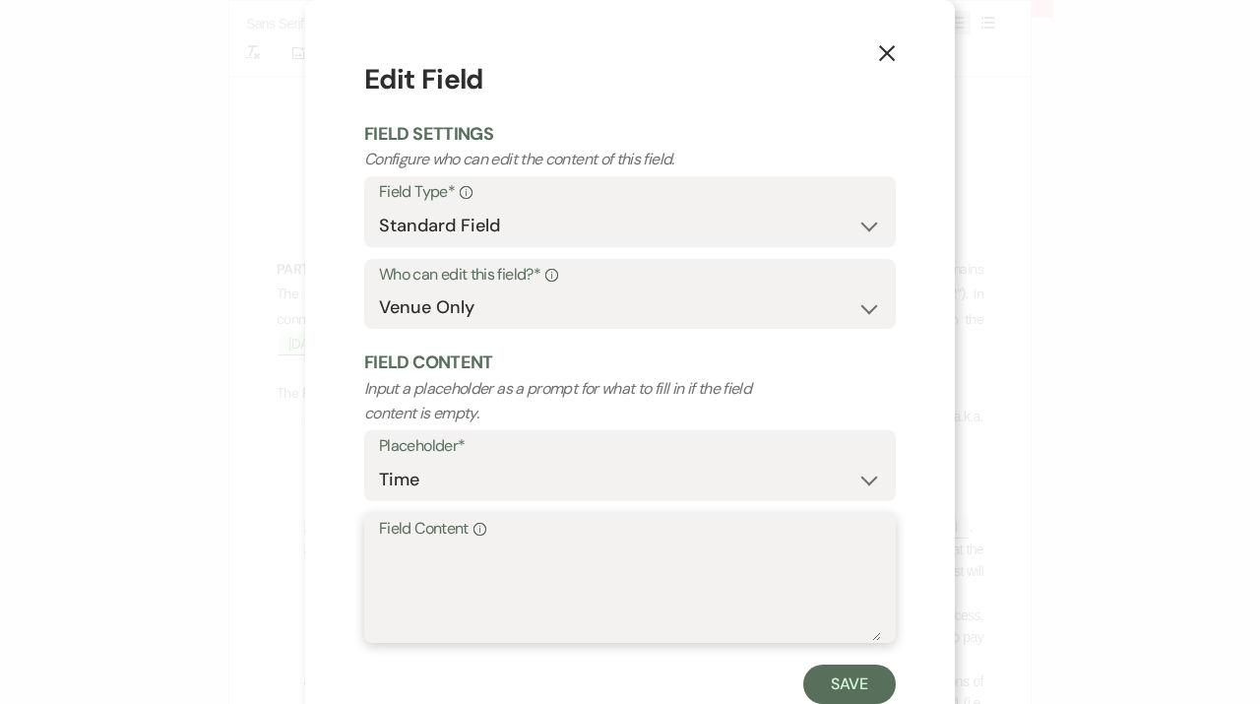
click at [484, 569] on textarea "Field Content Info" at bounding box center [630, 591] width 502 height 98
type textarea "10:30PM"
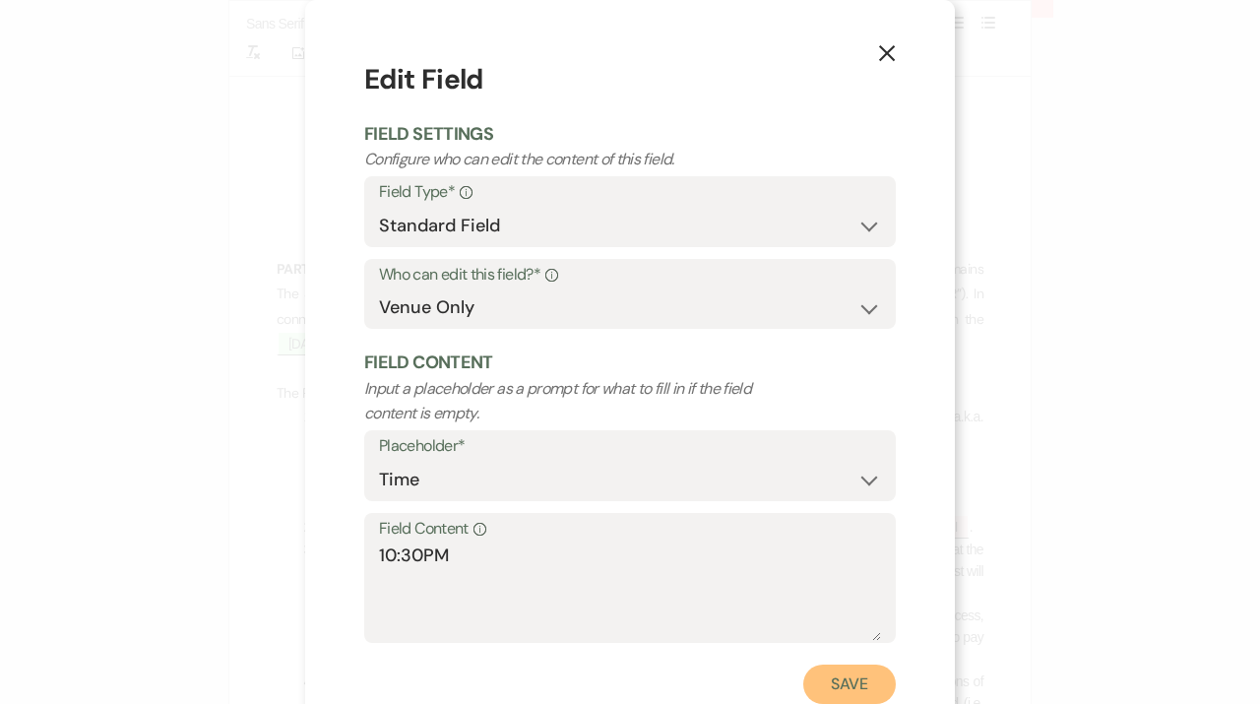
click at [818, 673] on button "Save" at bounding box center [849, 684] width 93 height 39
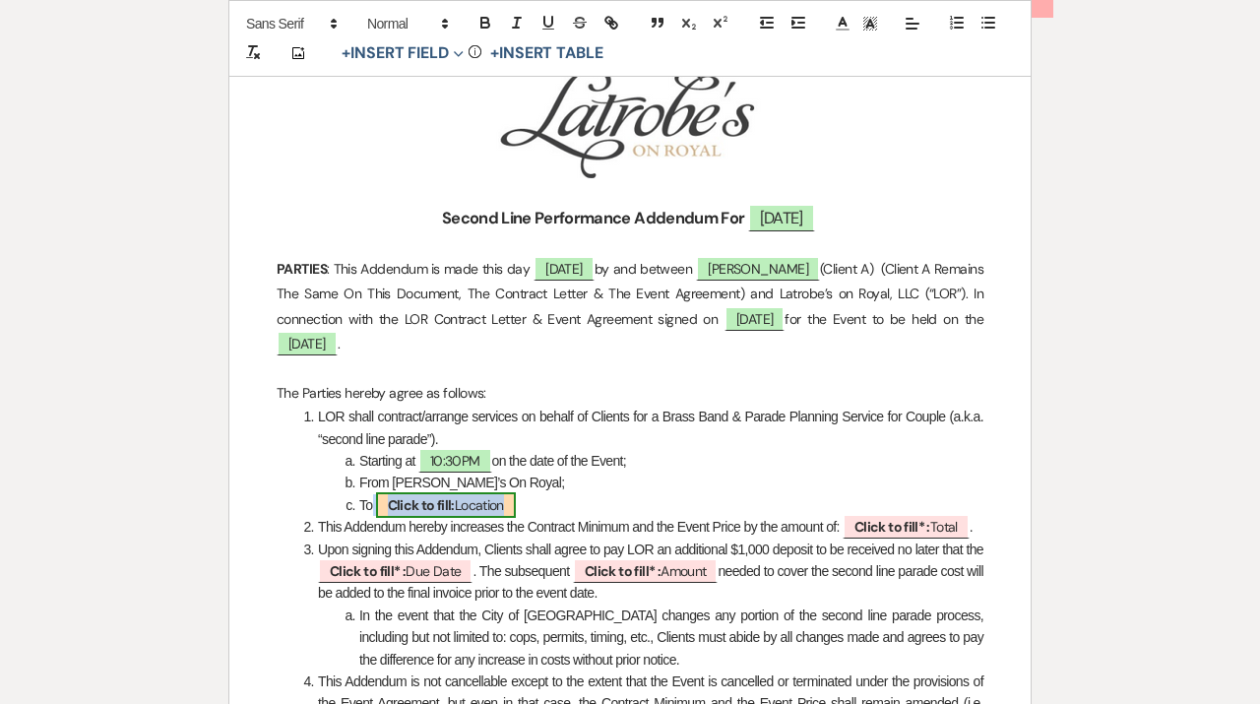
click at [489, 507] on span "Click to fill: Location" at bounding box center [446, 505] width 140 height 26
select select "Location"
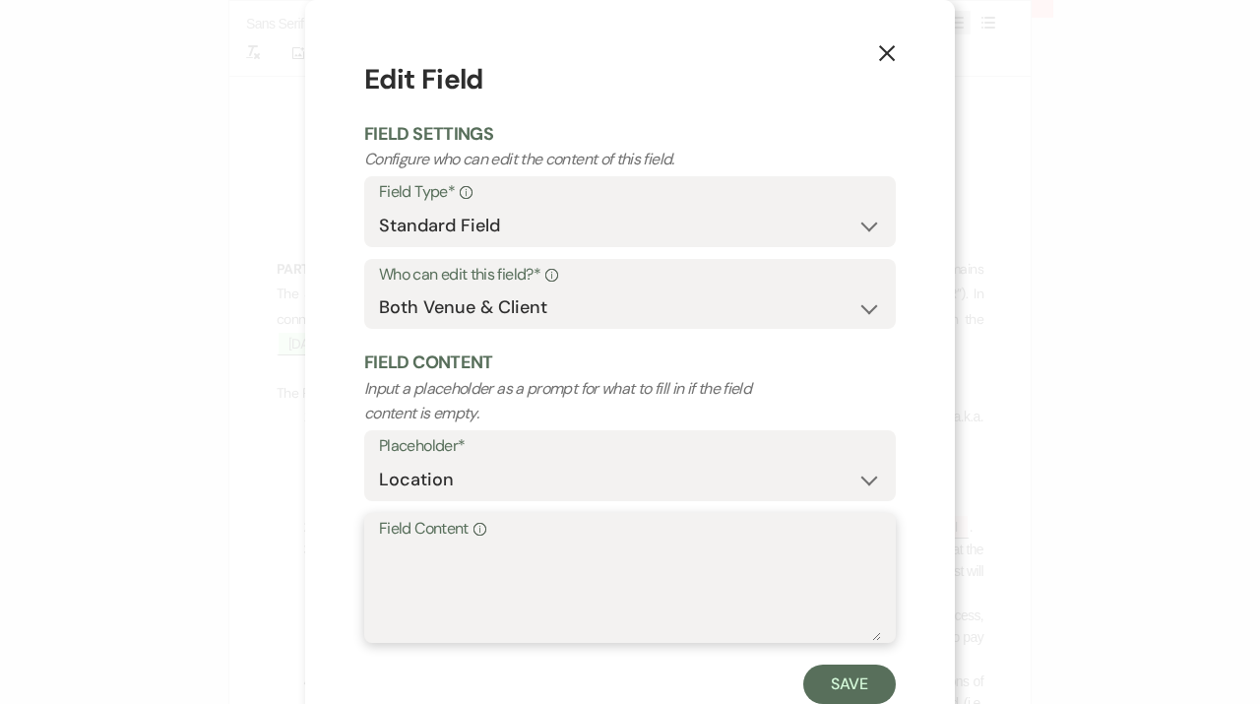
click at [480, 584] on textarea "Field Content Info" at bounding box center [630, 591] width 502 height 98
type textarea "Pat O'Brien's"
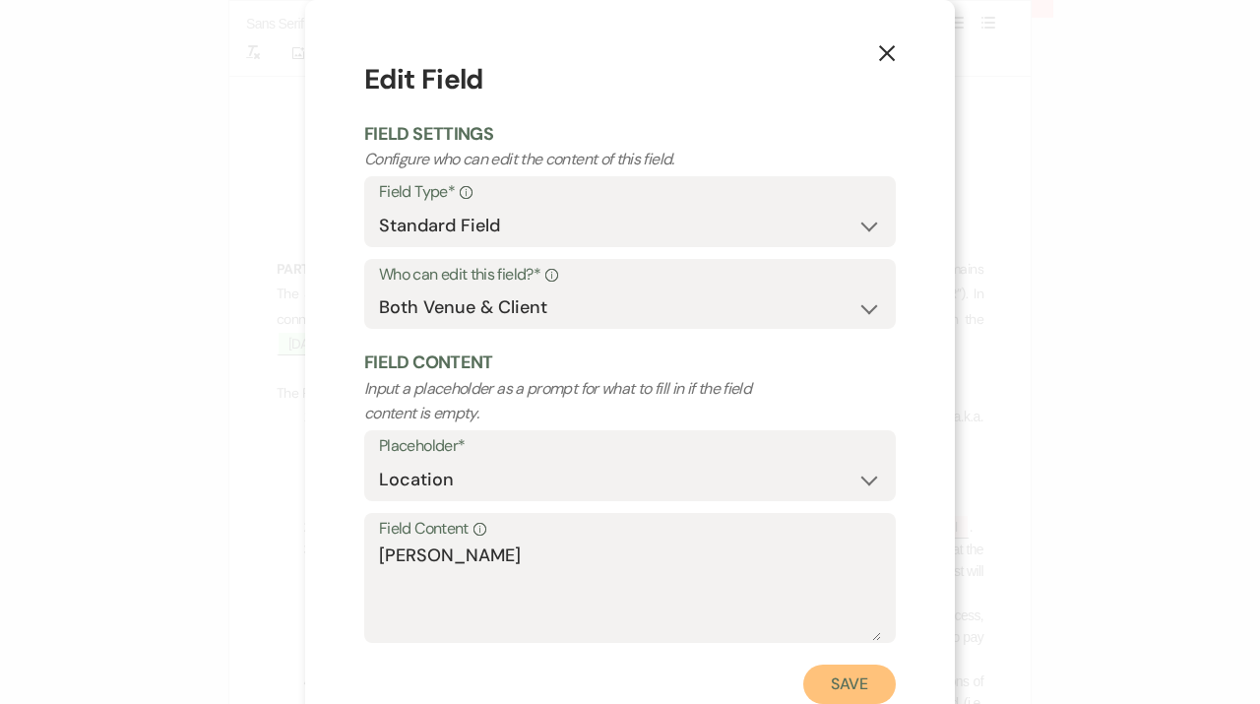
click at [854, 694] on button "Save" at bounding box center [849, 684] width 93 height 39
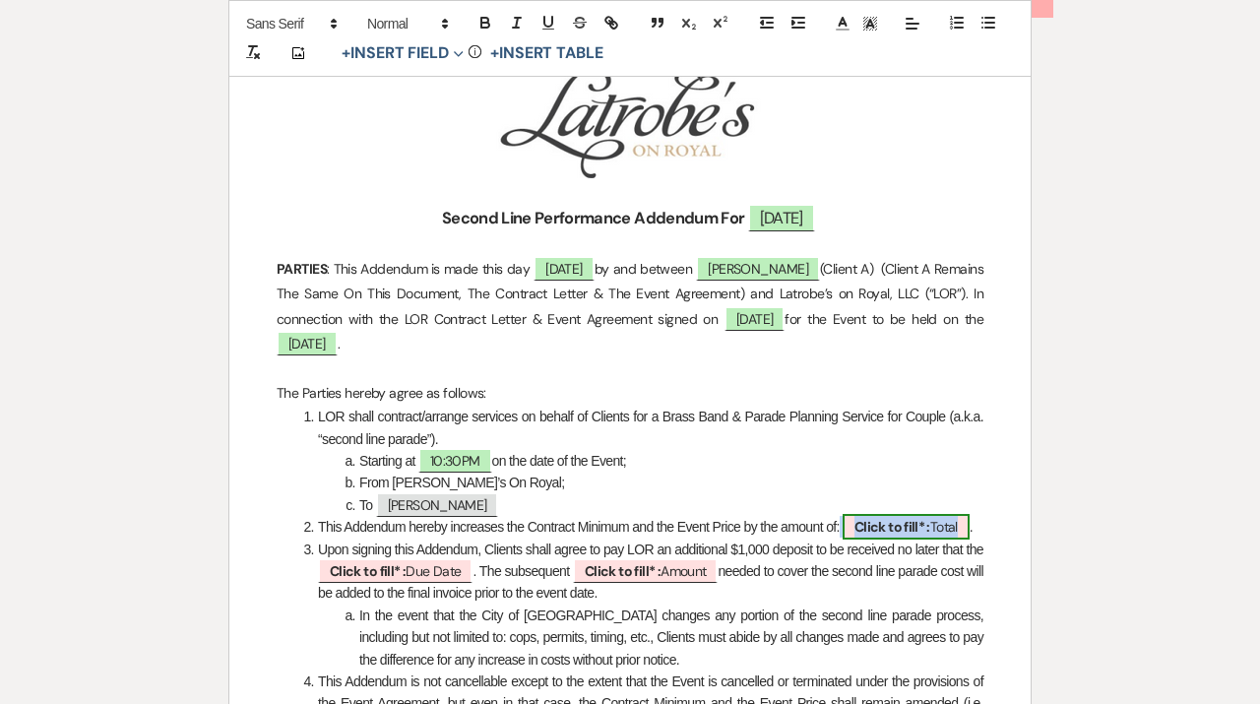
click at [919, 532] on b "Click to fill* :" at bounding box center [893, 527] width 76 height 18
select select "owner"
select select "Total"
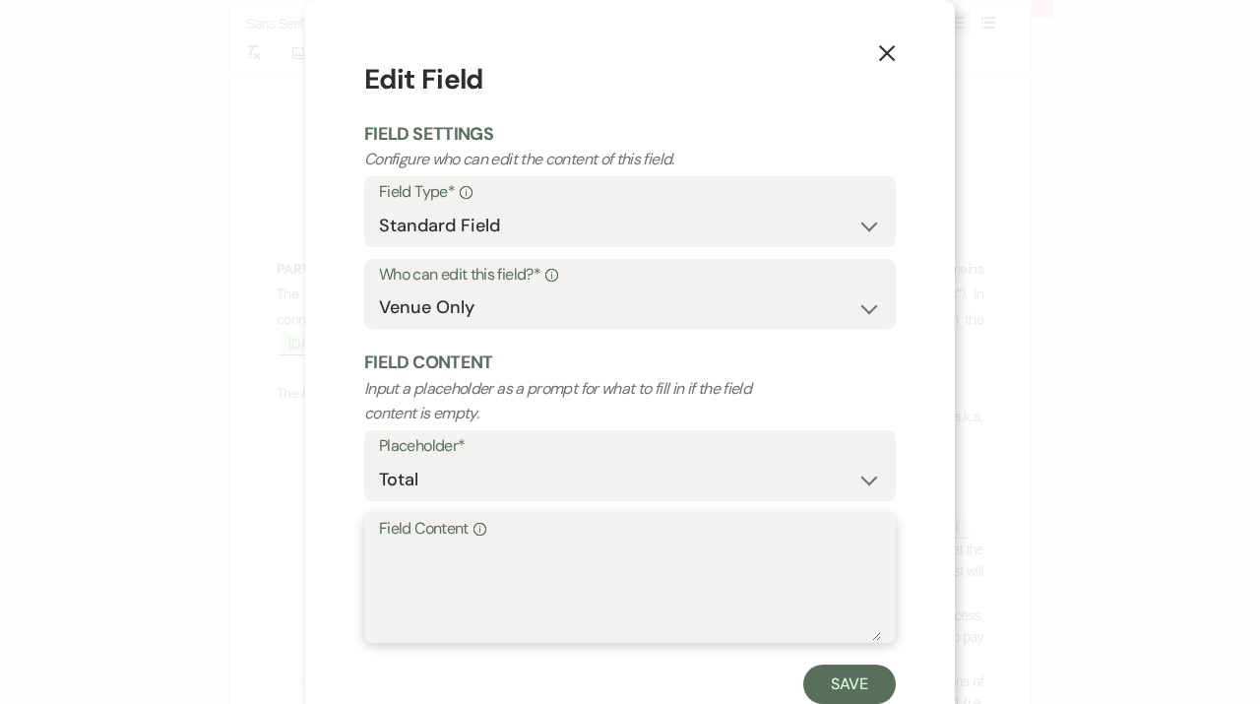
click at [680, 617] on textarea "Field Content Info" at bounding box center [630, 591] width 502 height 98
type textarea "$2,750"
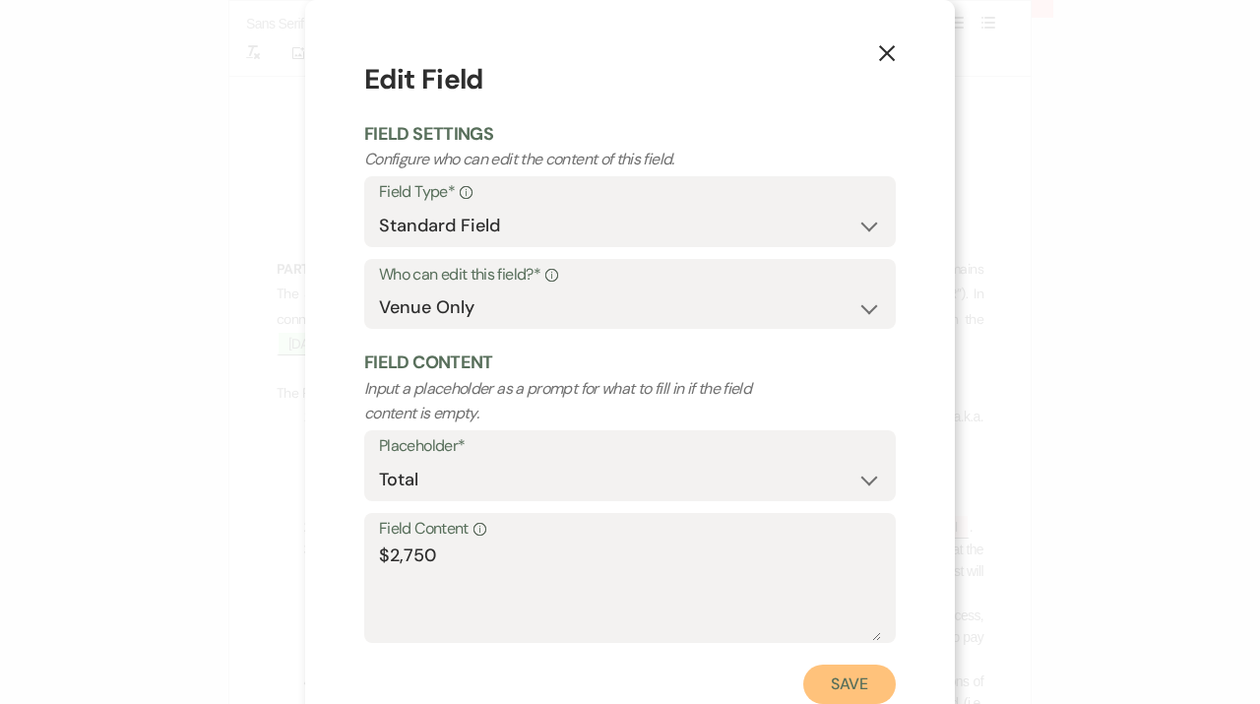
click at [858, 699] on button "Save" at bounding box center [849, 684] width 93 height 39
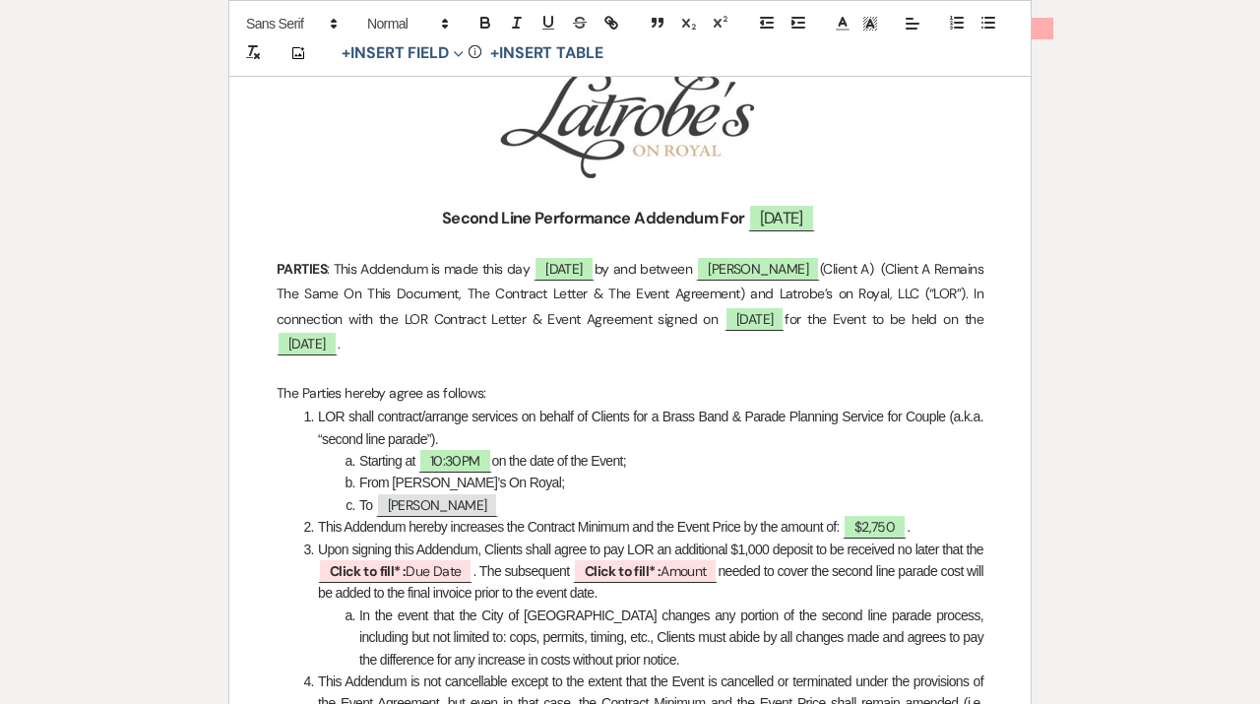
click at [770, 546] on span "Upon signing this Addendum, Clients shall agree to pay LOR an additional $1,000…" at bounding box center [651, 549] width 666 height 16
click at [406, 579] on b "Click to fill* :" at bounding box center [368, 571] width 76 height 18
select select "owner"
select select "custom_placeholder"
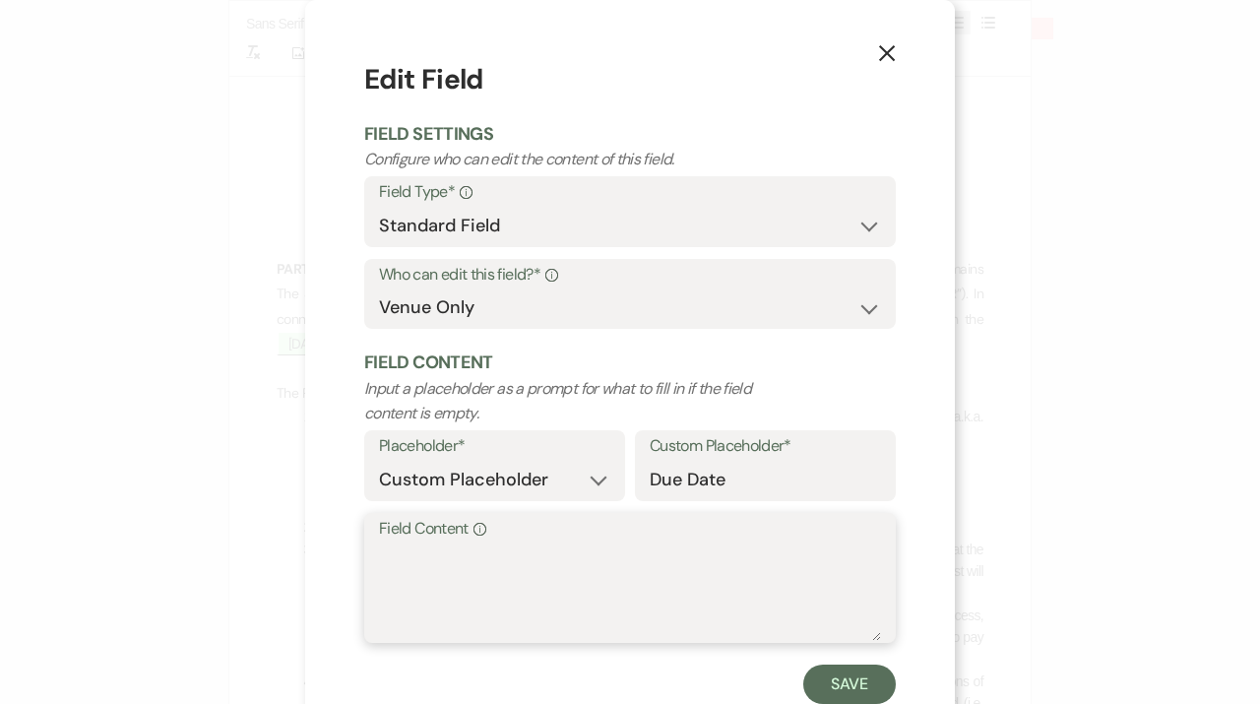
click at [437, 627] on textarea "Field Content Info" at bounding box center [630, 591] width 502 height 98
type textarea "9.26.25"
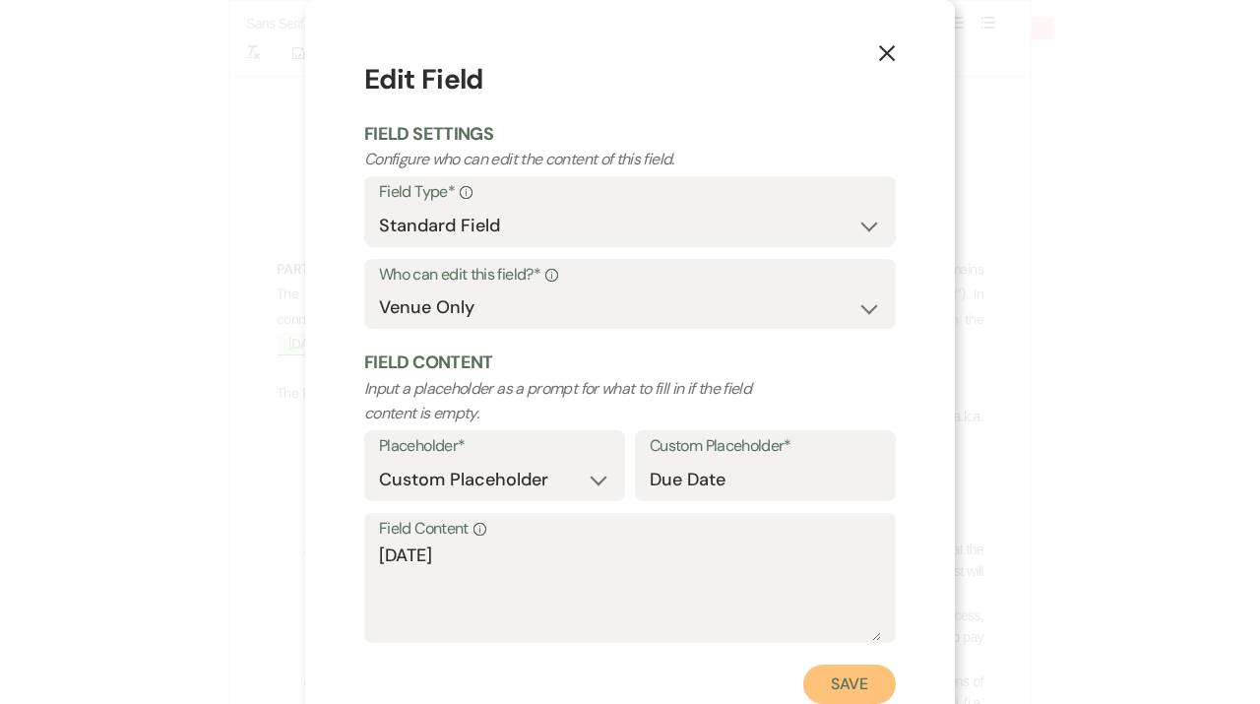
click at [874, 688] on button "Save" at bounding box center [849, 684] width 93 height 39
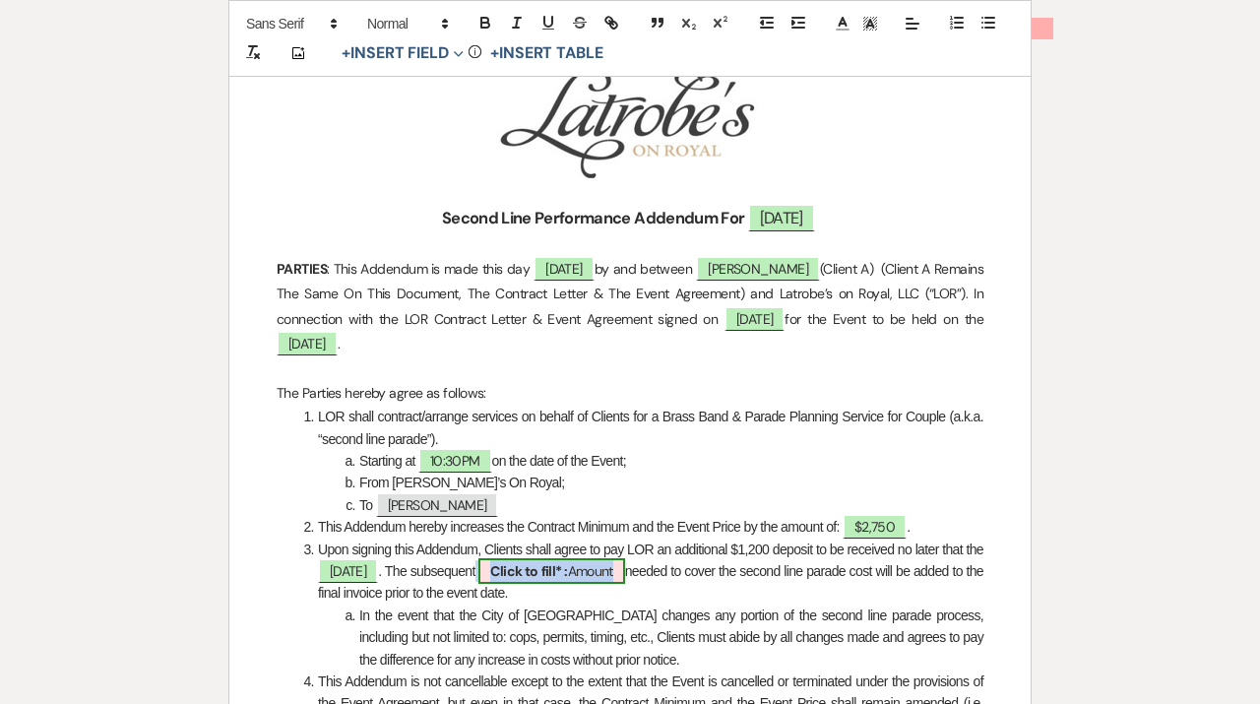
click at [624, 575] on span "Click to fill* : Amount" at bounding box center [551, 571] width 146 height 26
select select "owner"
select select "Amount"
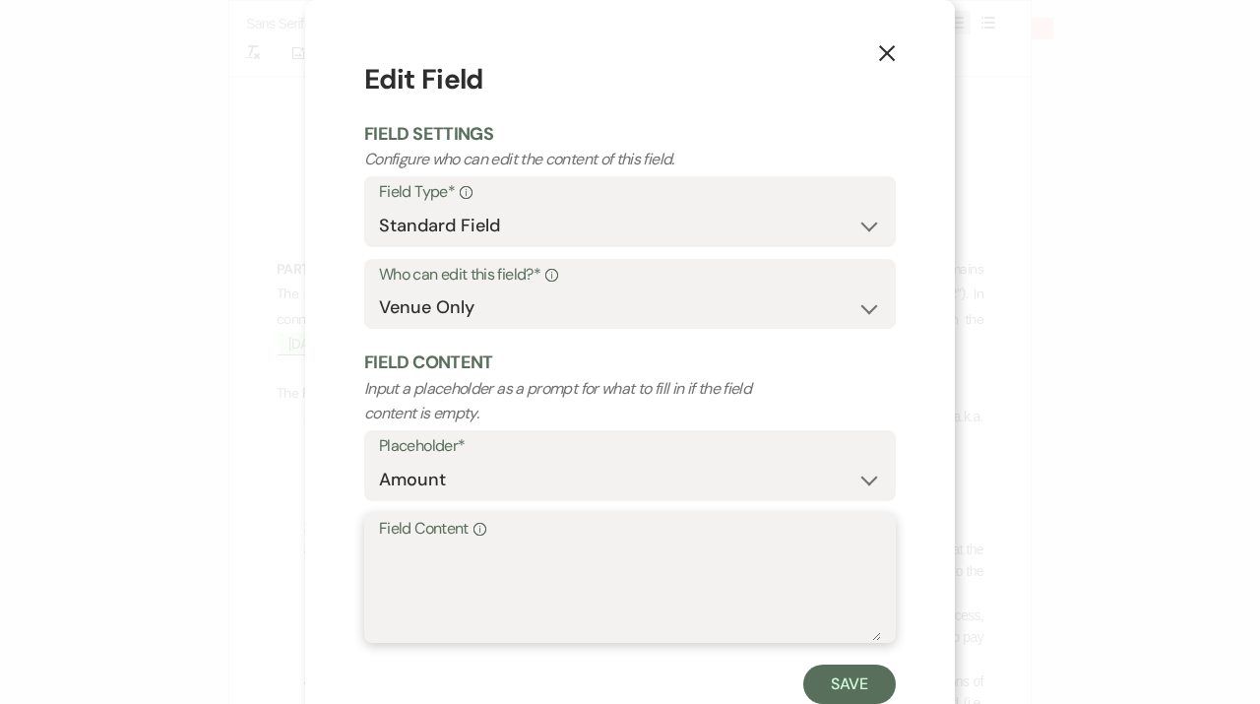
click at [613, 594] on textarea "Field Content Info" at bounding box center [630, 591] width 502 height 98
type textarea "%"
type textarea "$1,550"
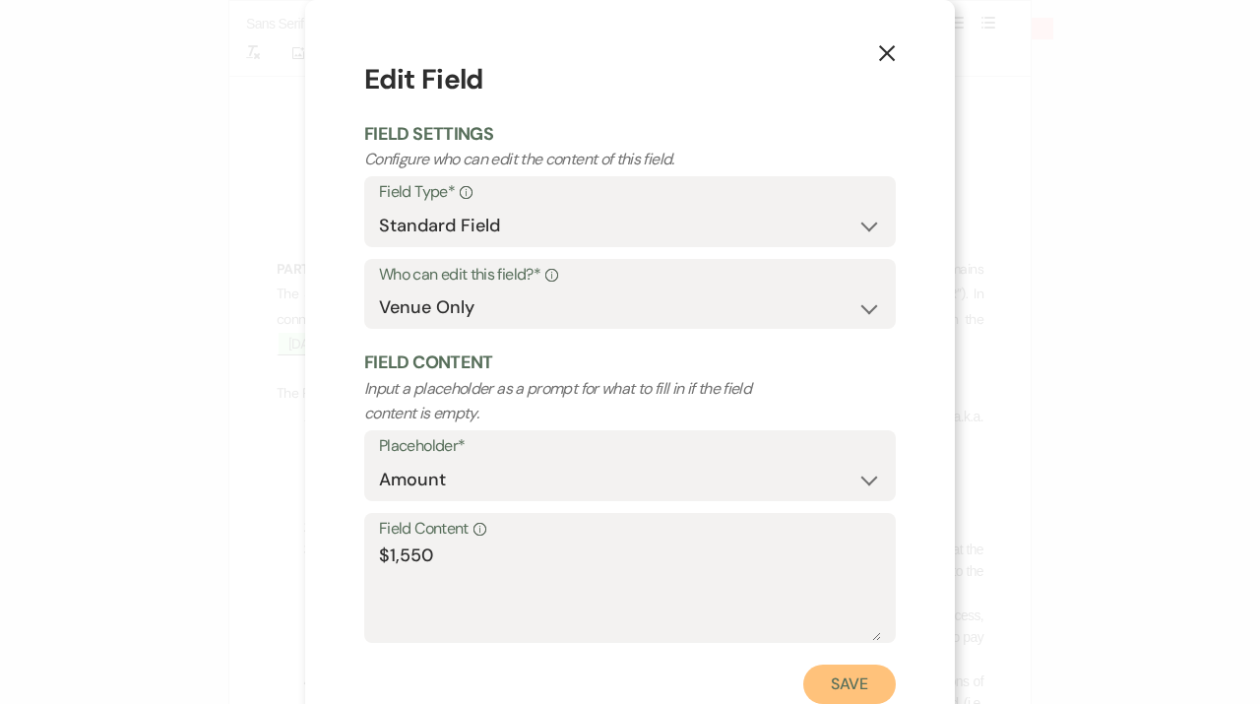
click at [859, 690] on button "Save" at bounding box center [849, 684] width 93 height 39
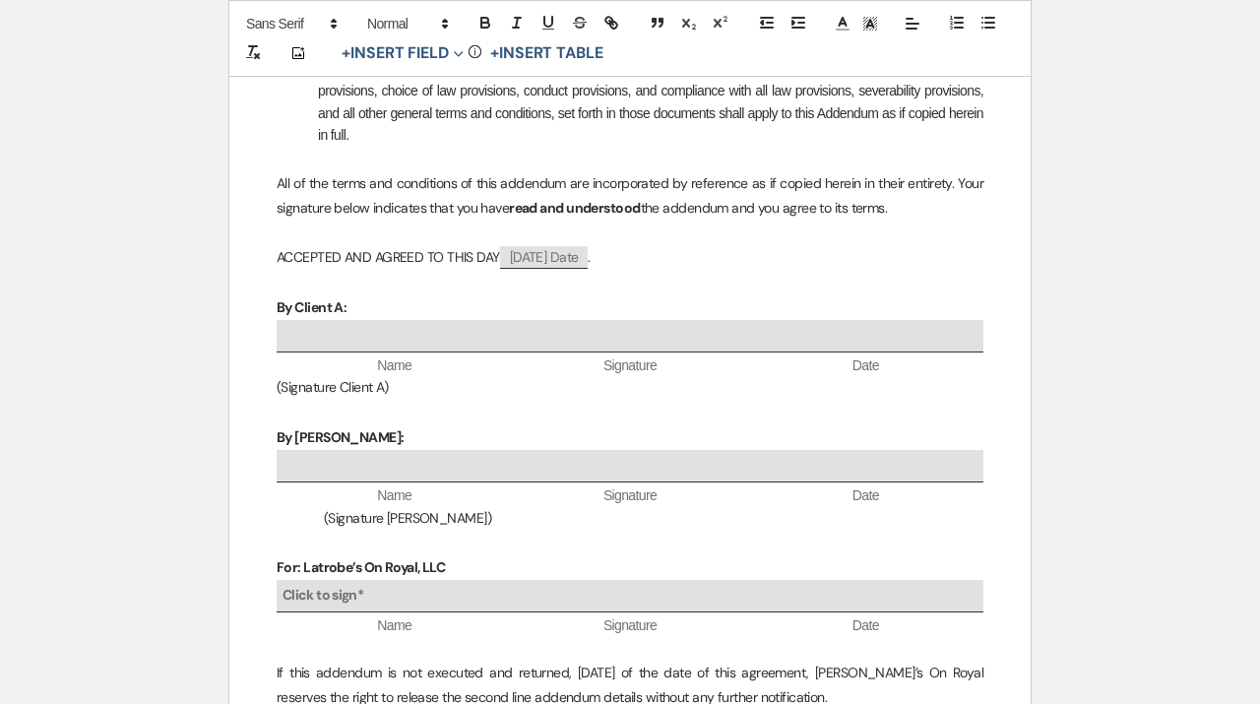
scroll to position [1296, 0]
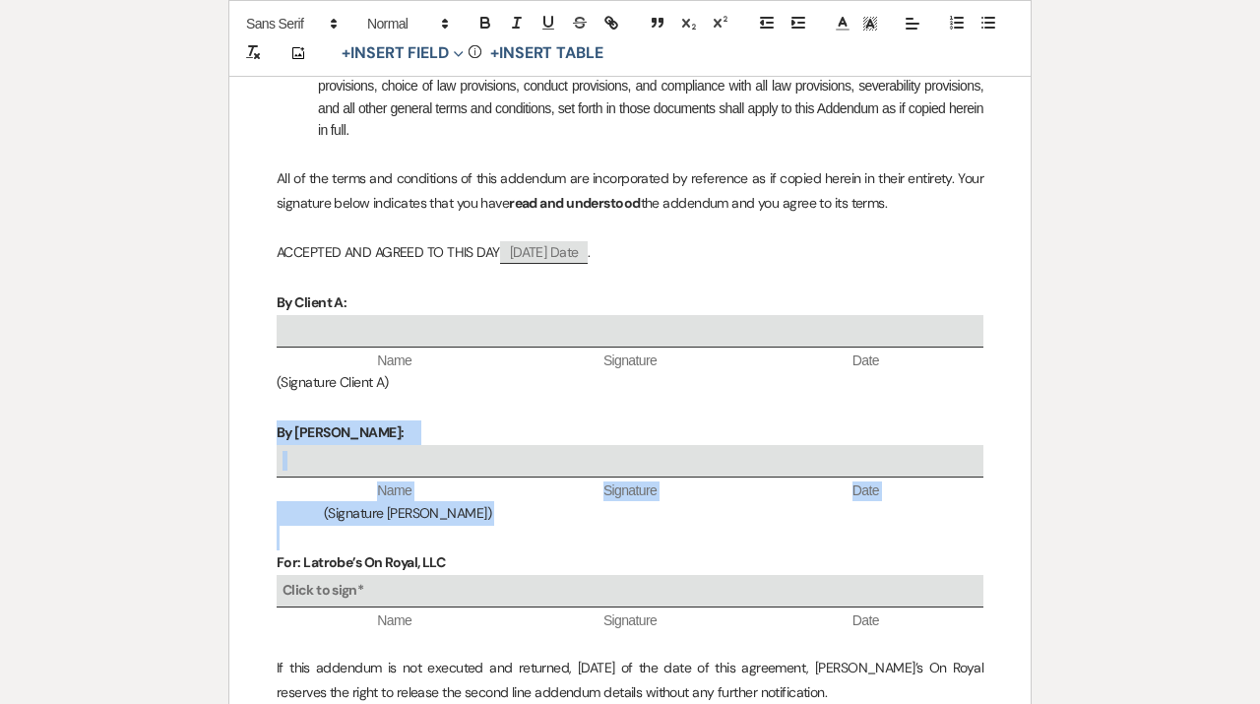
drag, startPoint x: 496, startPoint y: 519, endPoint x: 262, endPoint y: 406, distance: 260.2
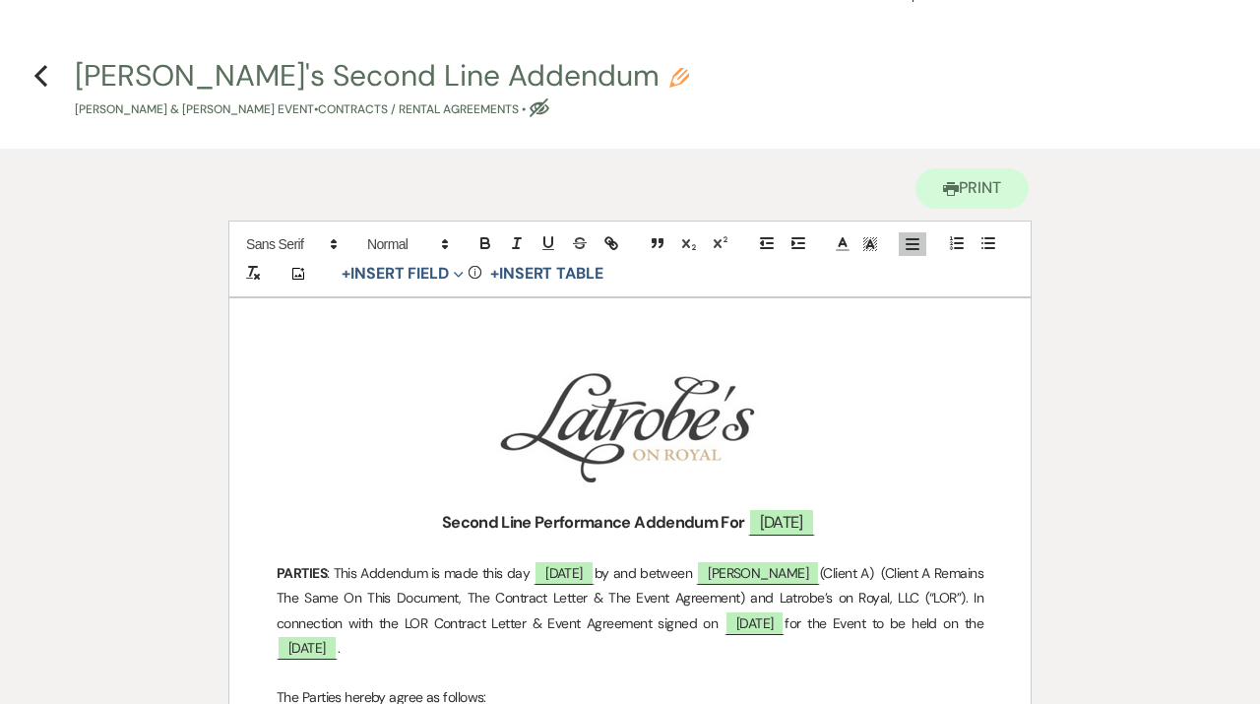
scroll to position [0, 0]
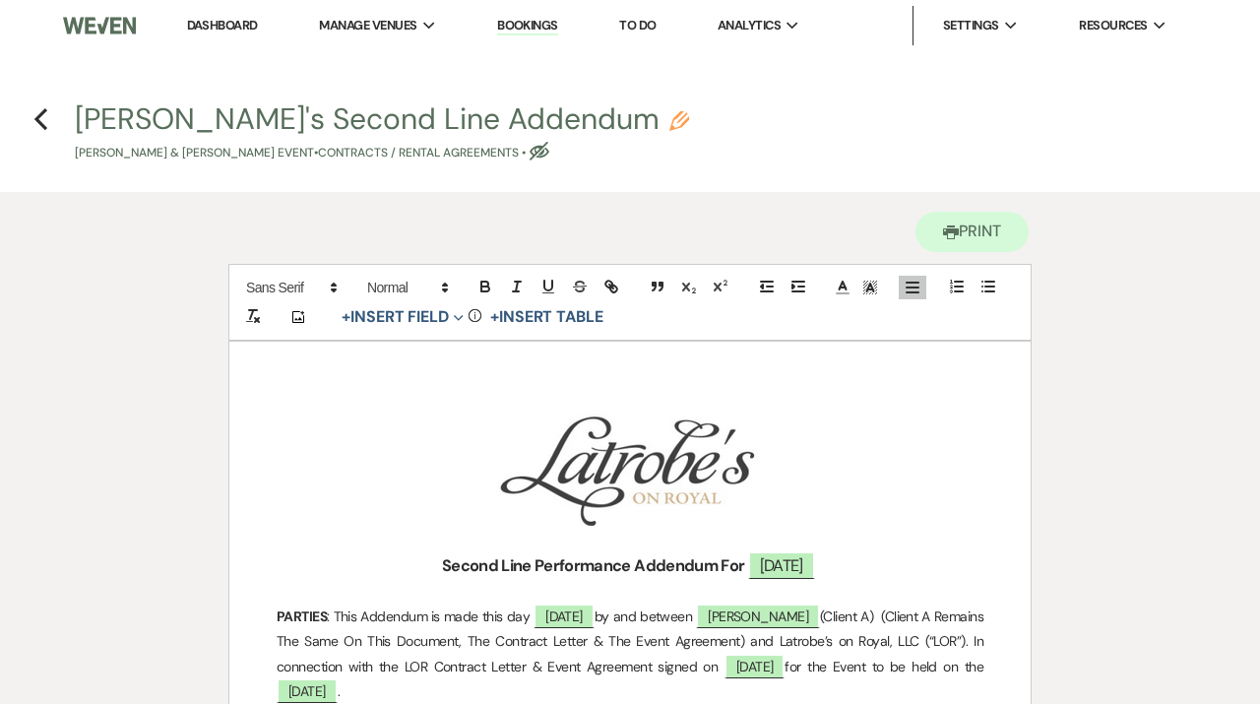
click at [669, 117] on icon "Pencil" at bounding box center [679, 121] width 20 height 20
select select "10"
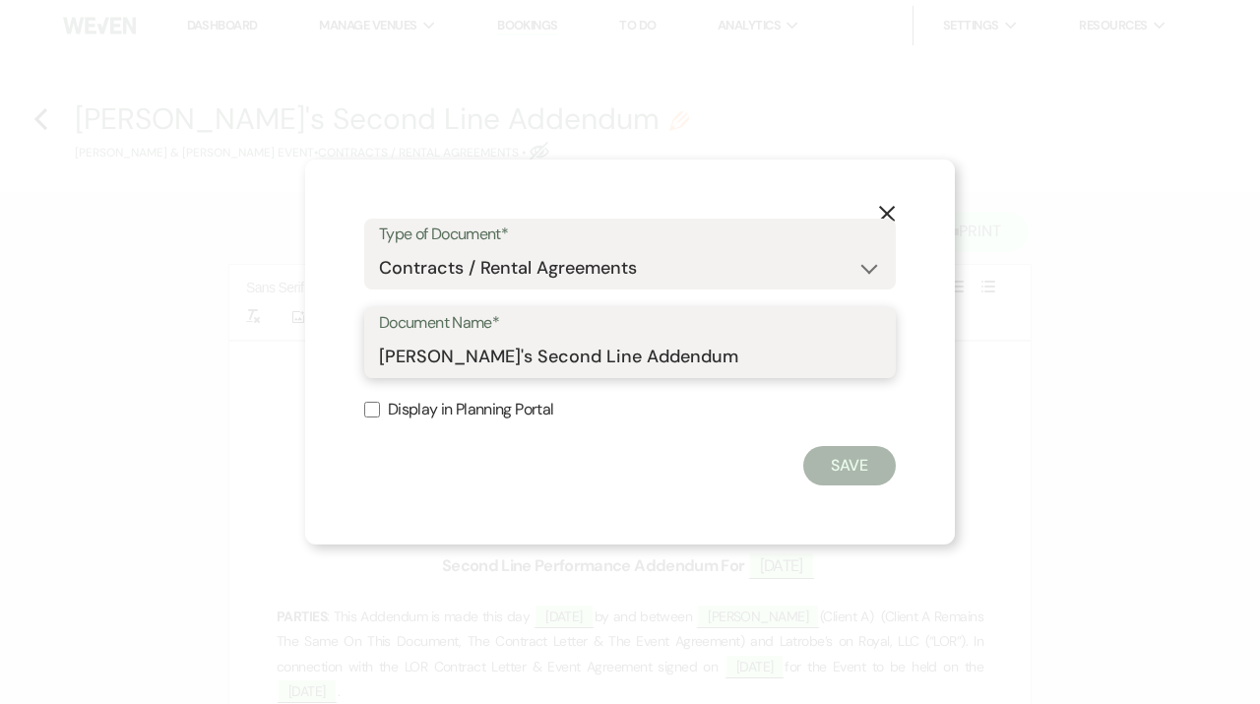
drag, startPoint x: 464, startPoint y: 353, endPoint x: 353, endPoint y: 353, distance: 110.3
click at [379, 353] on input "[PERSON_NAME]'s Second Line Addendum" at bounding box center [630, 357] width 502 height 38
click at [708, 357] on input "Corb Waddell Second Line Addendum" at bounding box center [630, 357] width 502 height 38
type input "Corb Waddell Second Line Addendum 10.4.25"
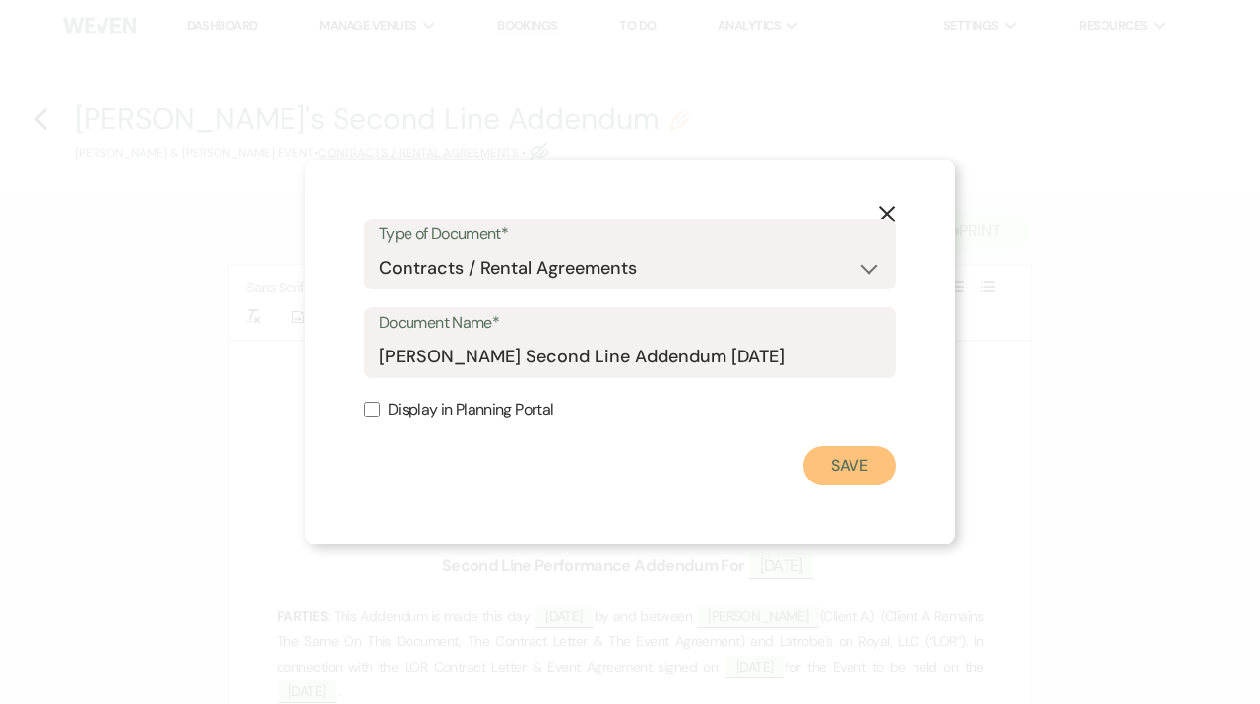
click at [862, 467] on button "Save" at bounding box center [849, 465] width 93 height 39
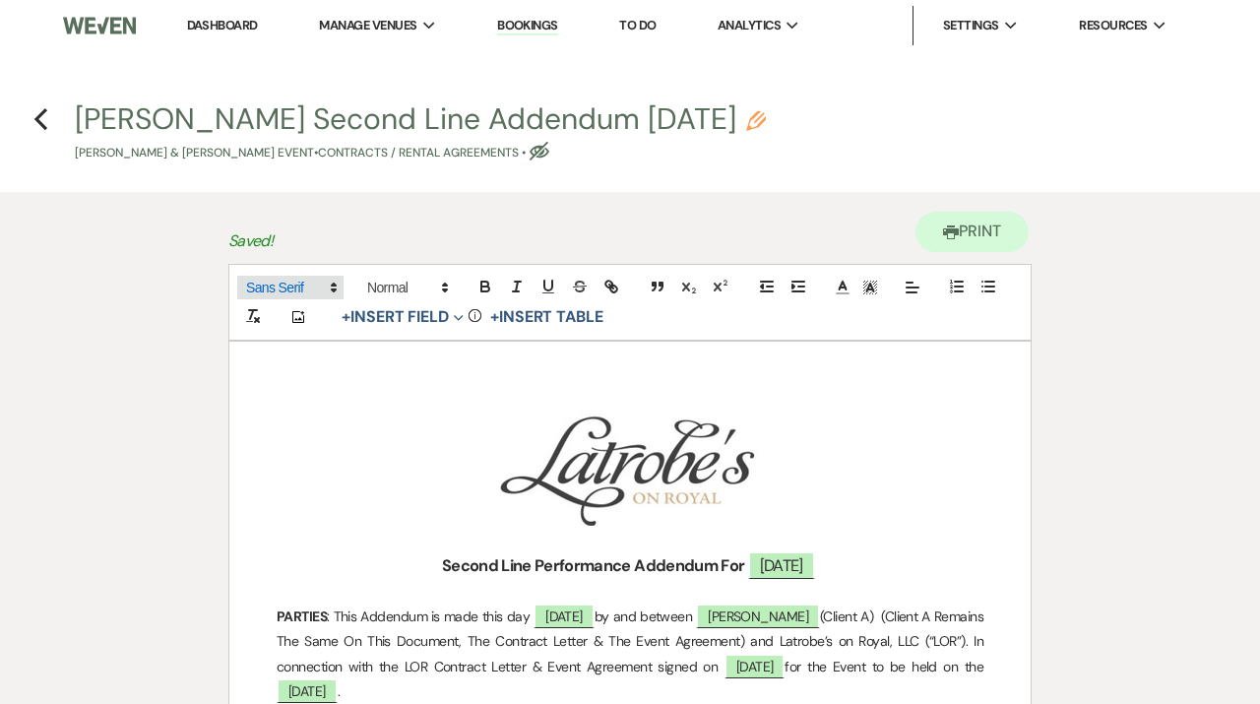
scroll to position [11, 0]
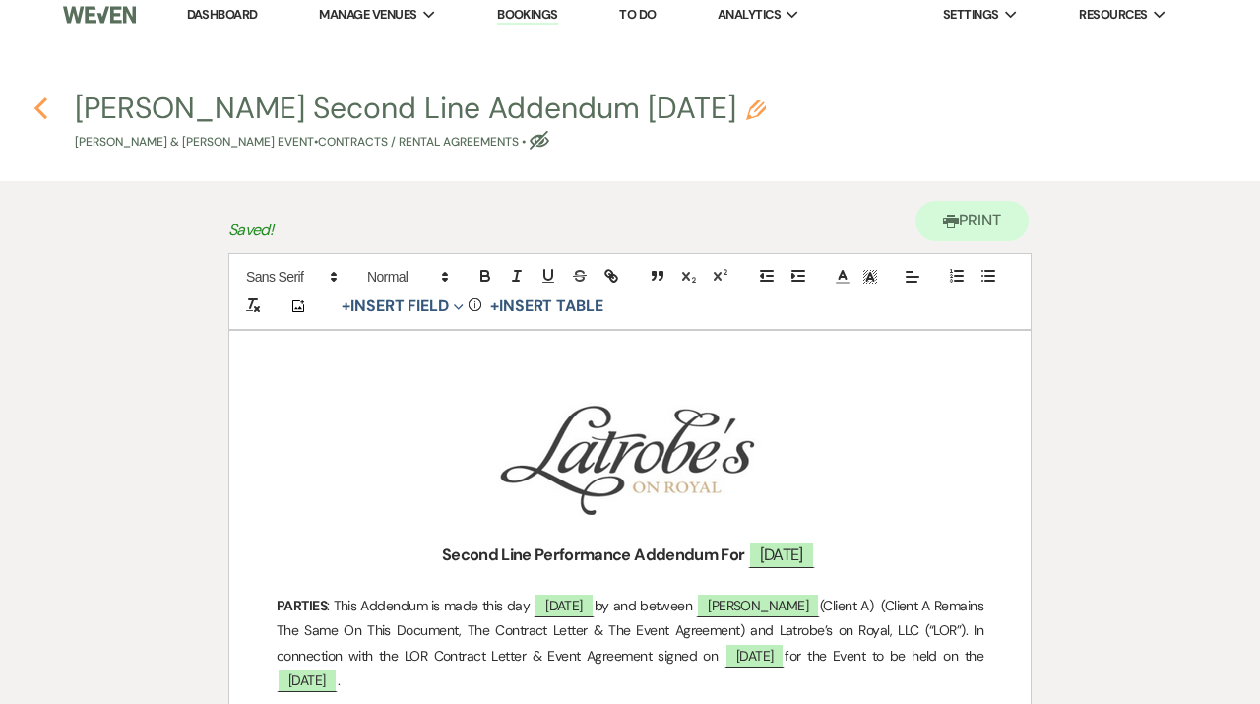
click at [41, 110] on icon "Previous" at bounding box center [40, 108] width 15 height 24
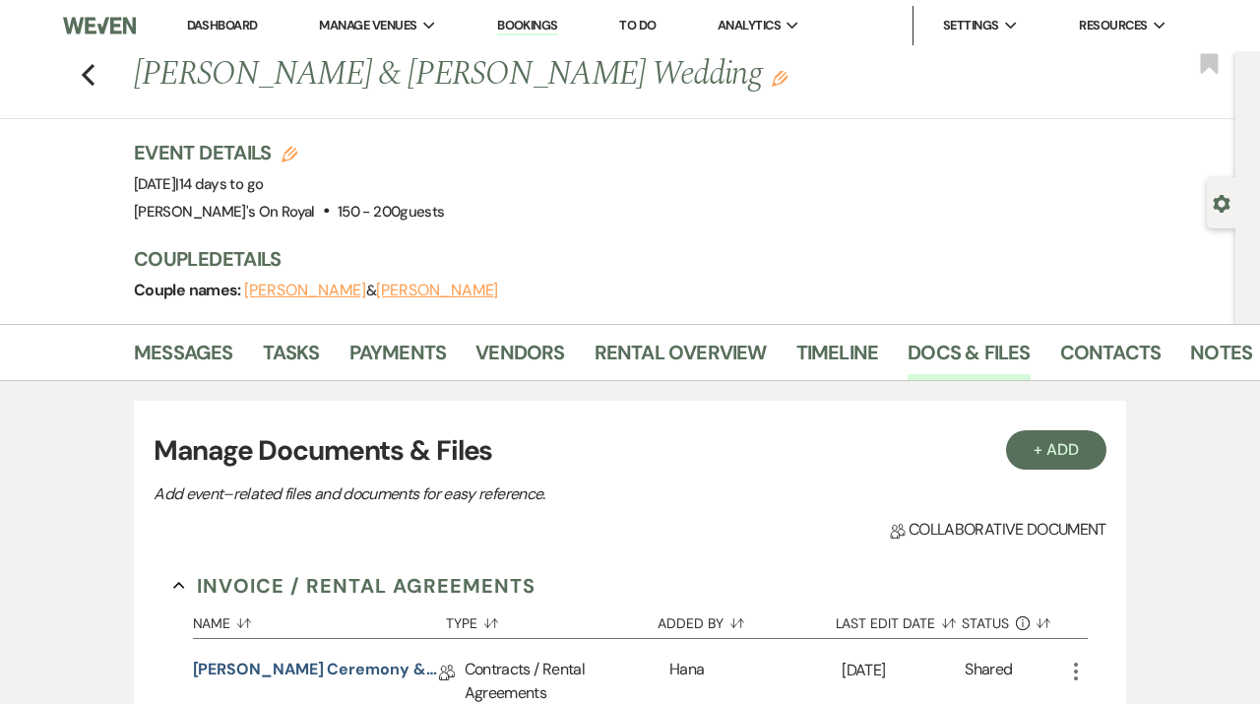
click at [237, 28] on link "Dashboard" at bounding box center [222, 25] width 71 height 17
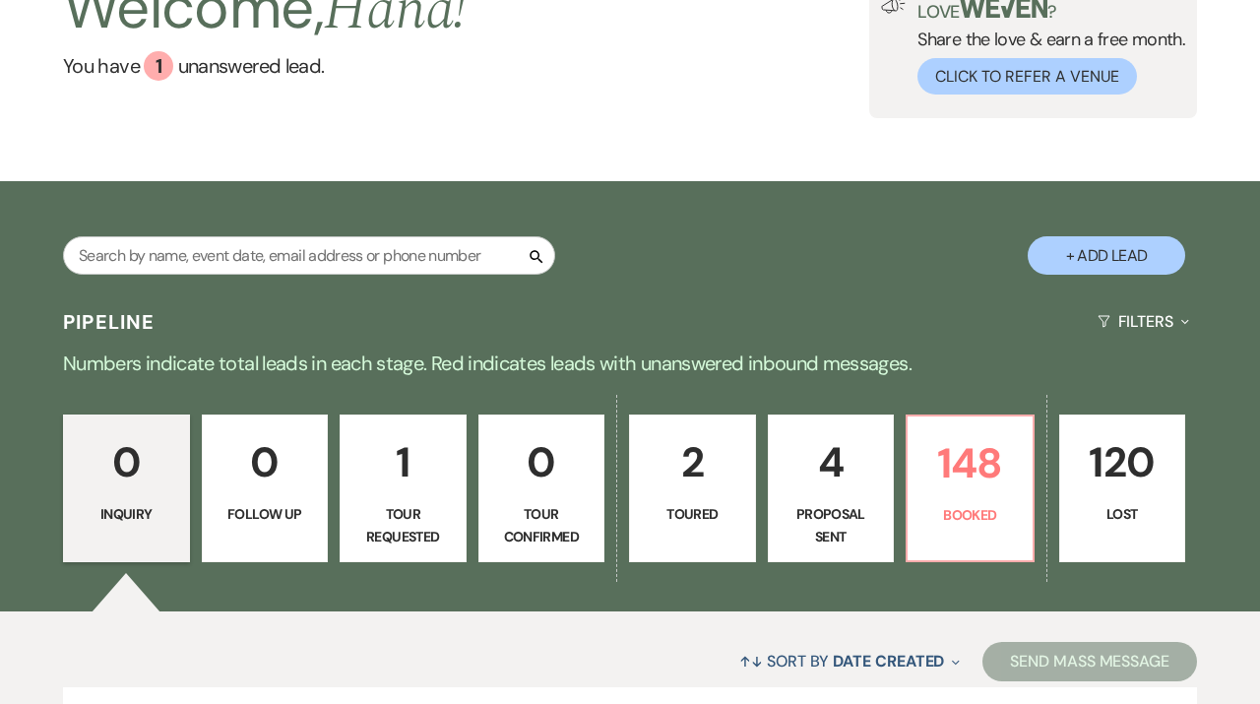
scroll to position [184, 0]
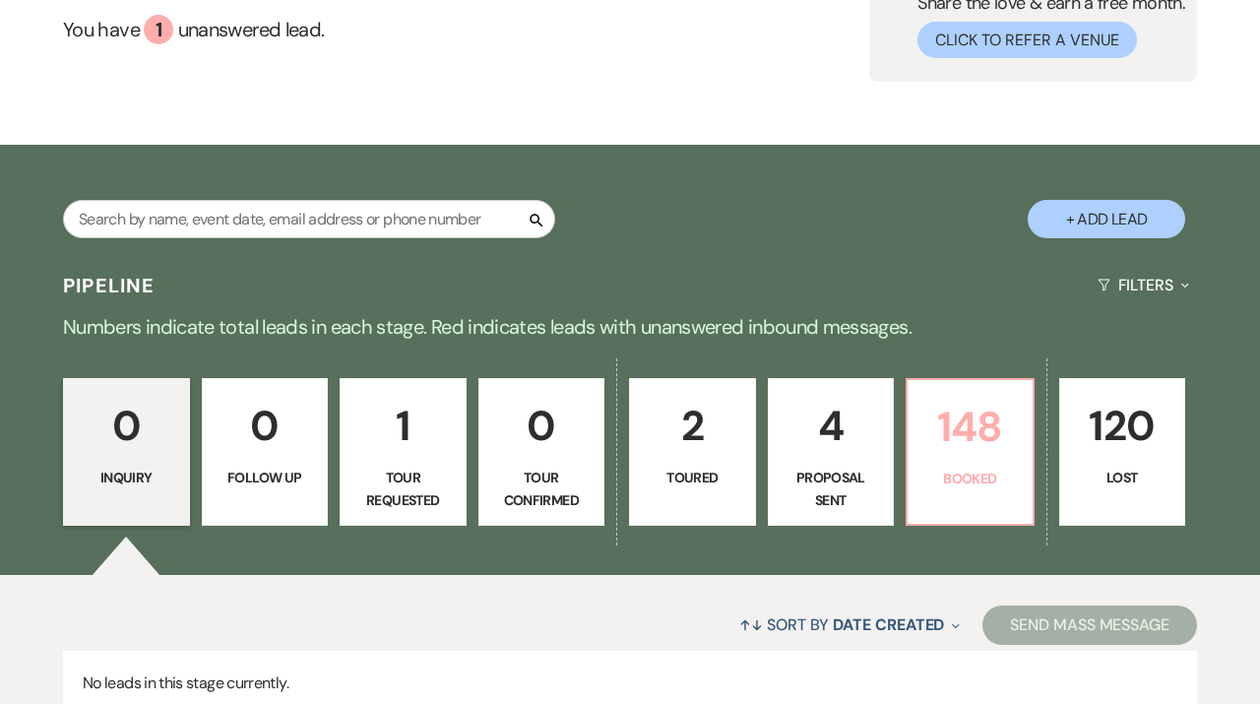
click at [1008, 443] on p "148" at bounding box center [969, 427] width 101 height 66
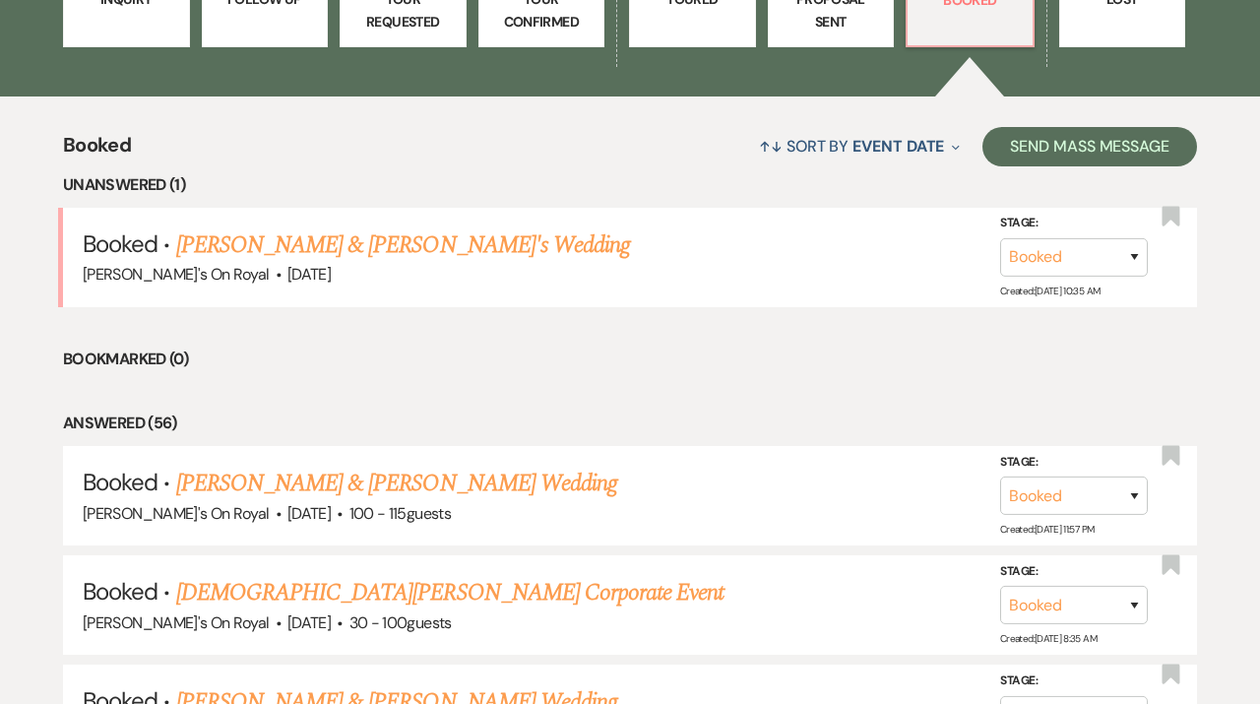
scroll to position [666, 0]
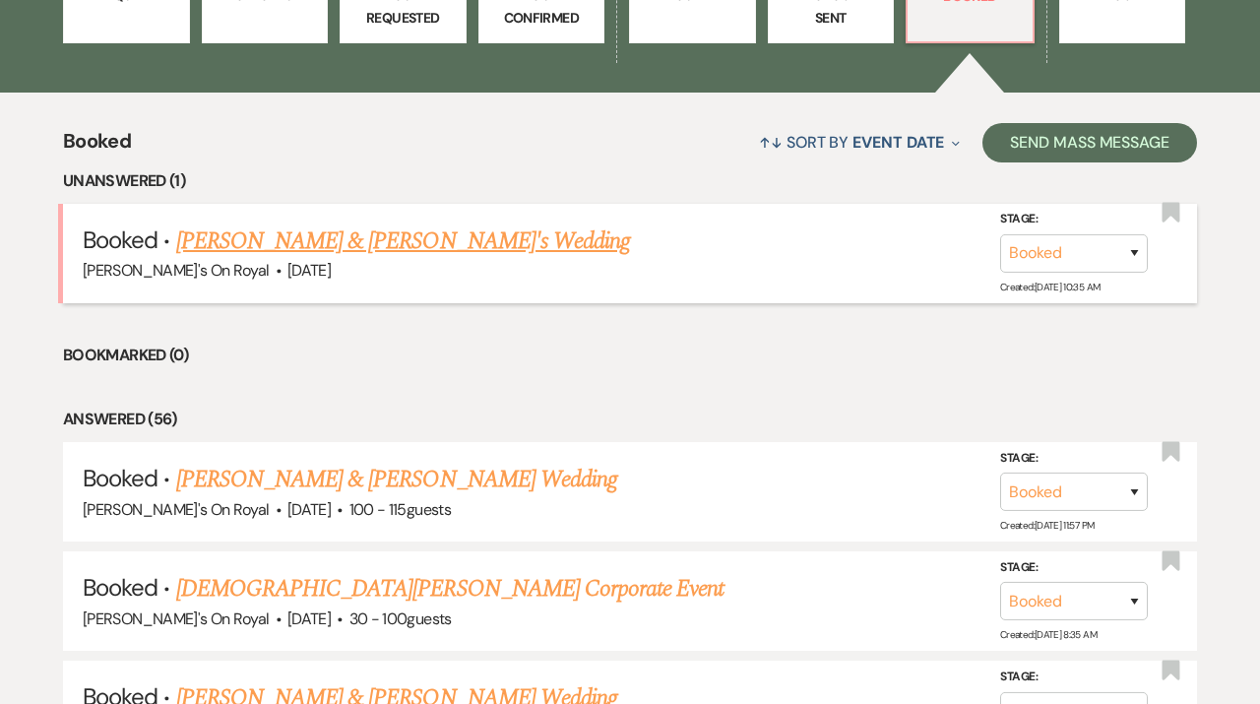
click at [556, 226] on link "Gabriella Maes & John Darensbourg Jr.'s Wedding" at bounding box center [403, 240] width 455 height 35
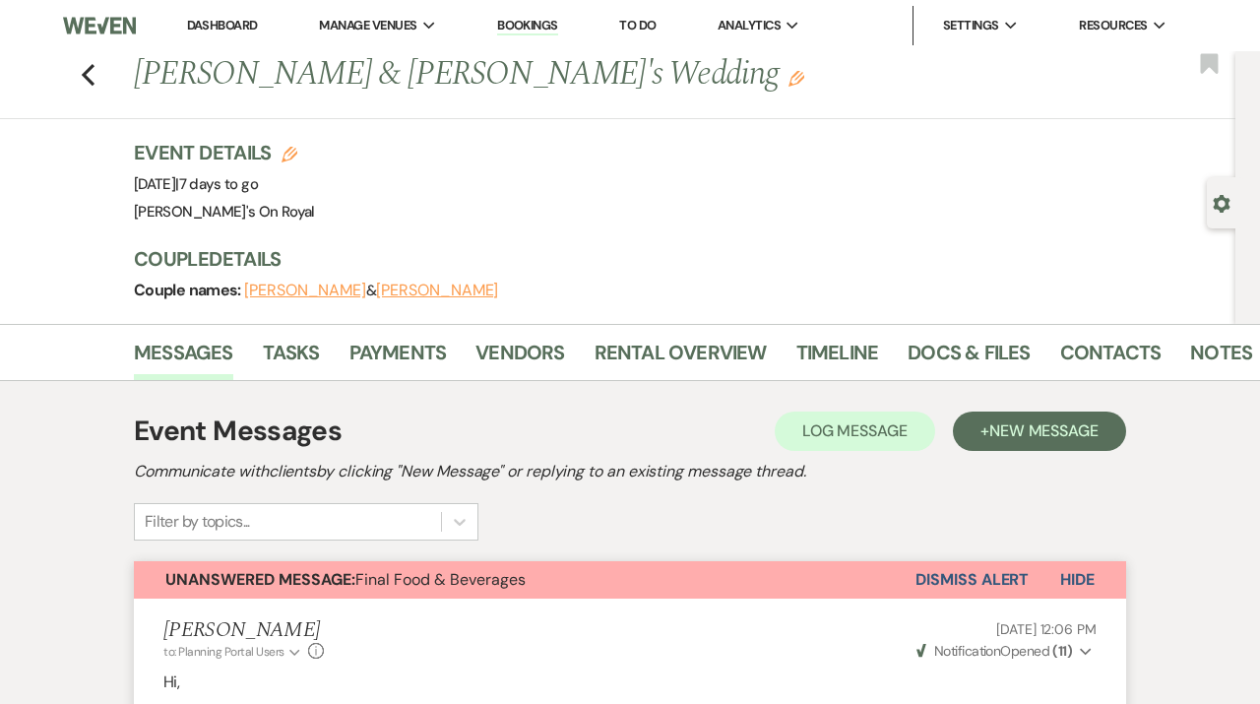
click at [238, 28] on link "Dashboard" at bounding box center [222, 25] width 71 height 17
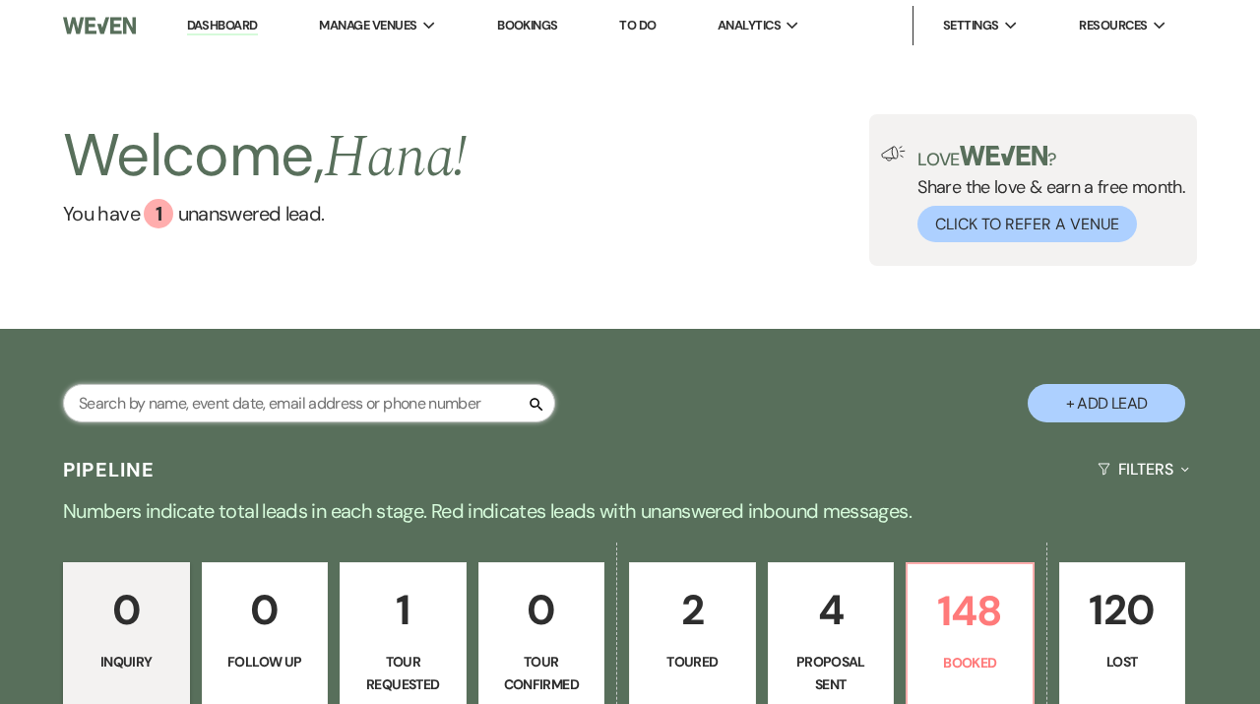
click at [443, 412] on input "text" at bounding box center [309, 403] width 492 height 38
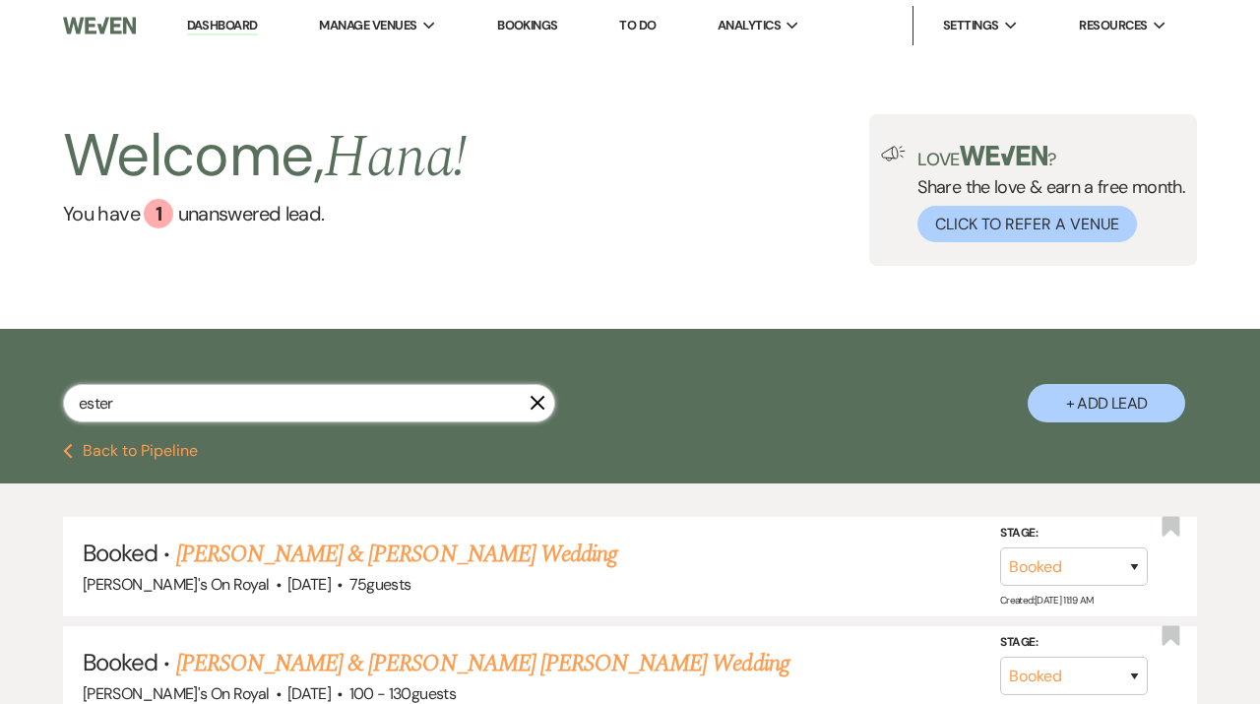
type input "ester"
click at [505, 555] on link "[PERSON_NAME] & [PERSON_NAME] Wedding" at bounding box center [396, 554] width 441 height 35
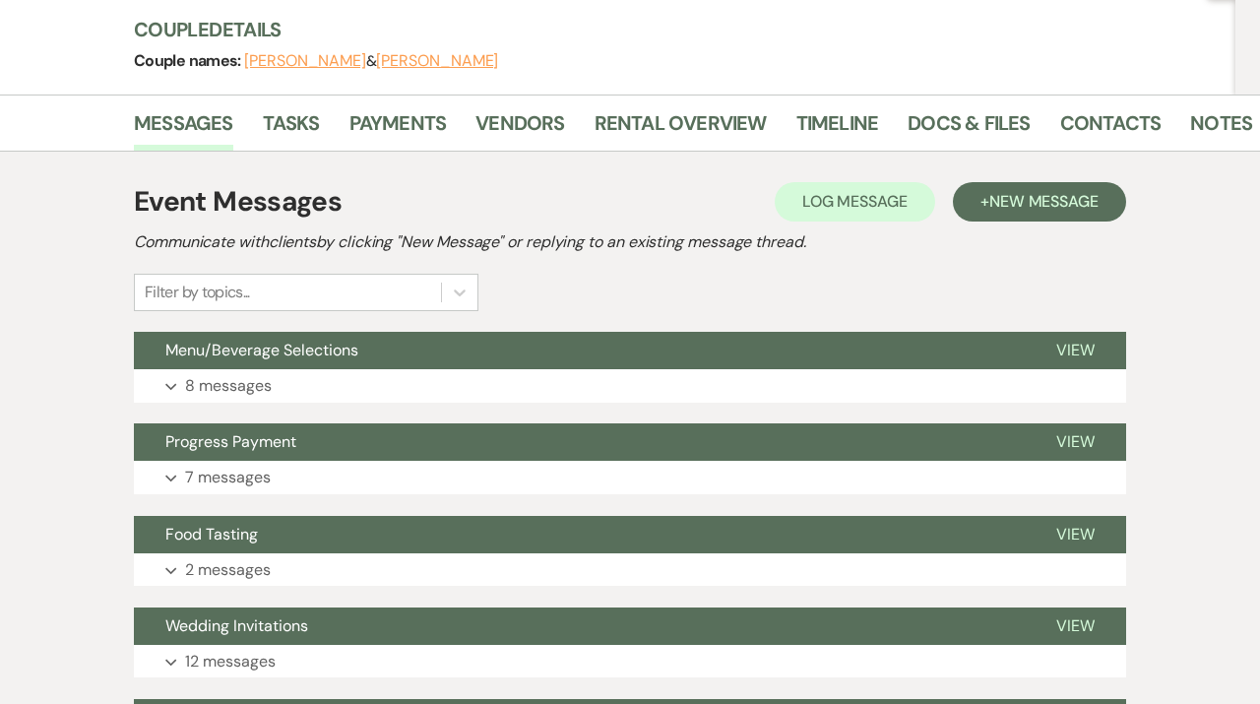
scroll to position [230, 0]
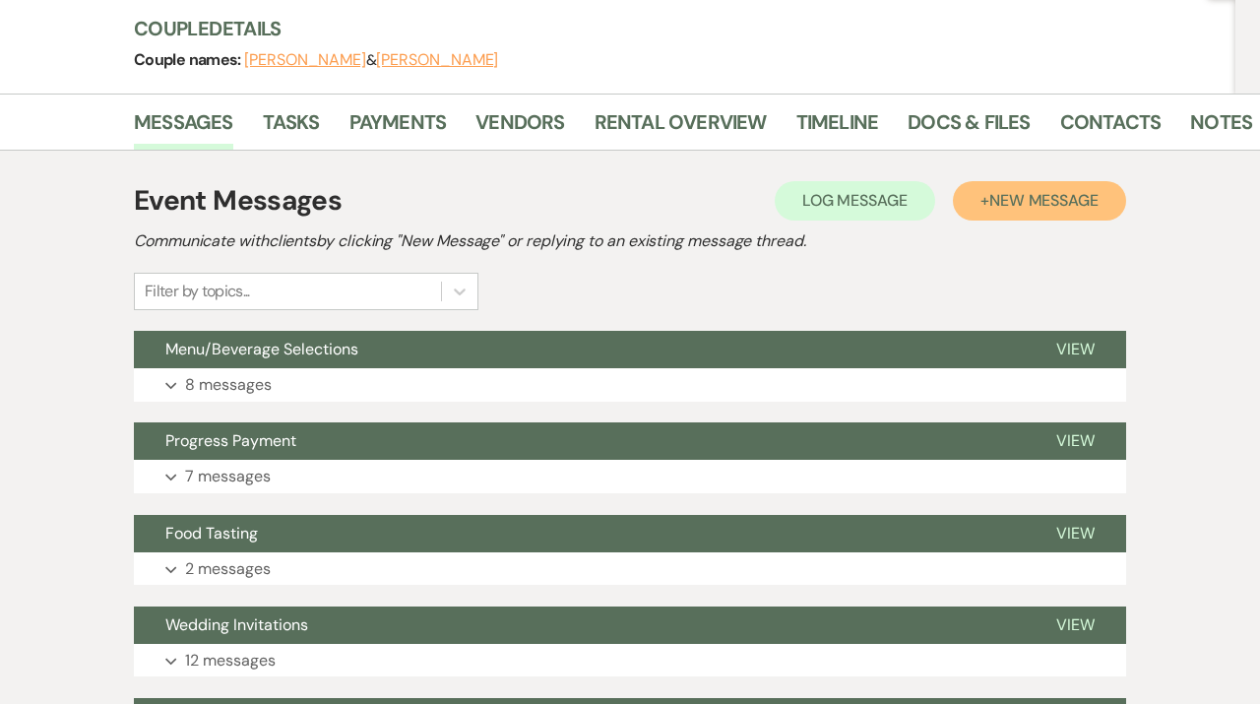
click at [1092, 215] on button "+ New Message" at bounding box center [1039, 200] width 173 height 39
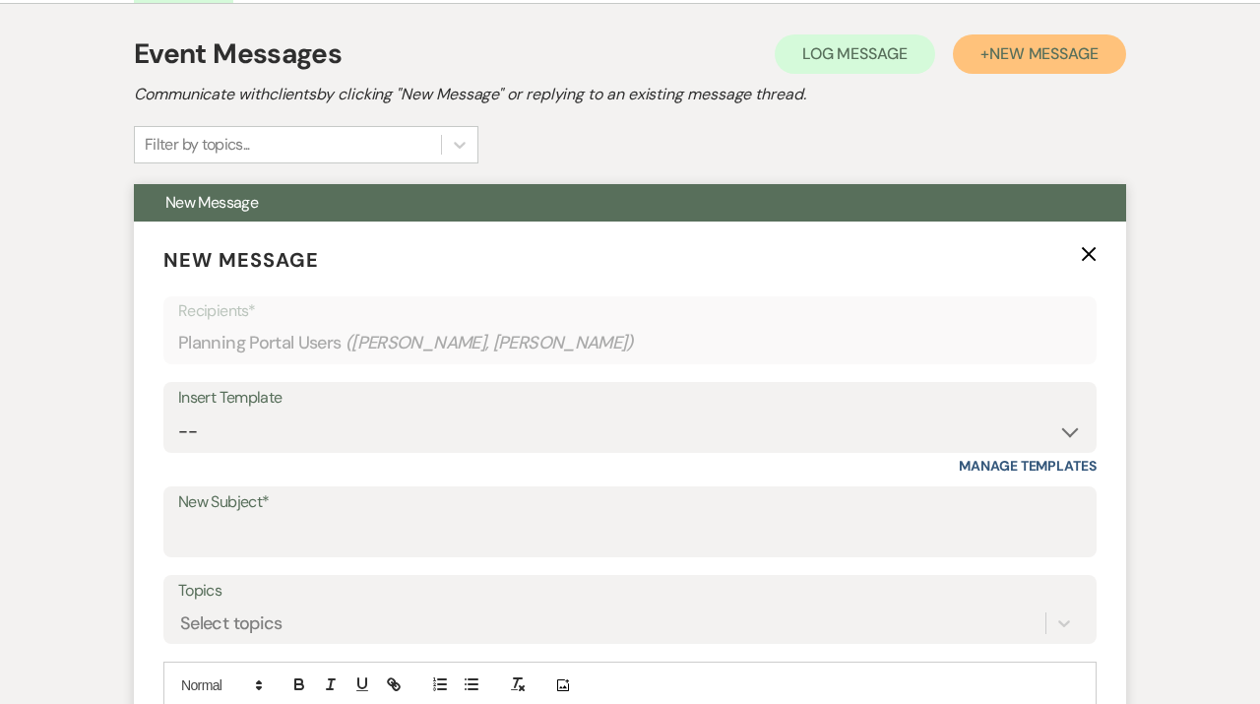
scroll to position [378, 0]
click at [357, 545] on input "New Subject*" at bounding box center [630, 535] width 904 height 38
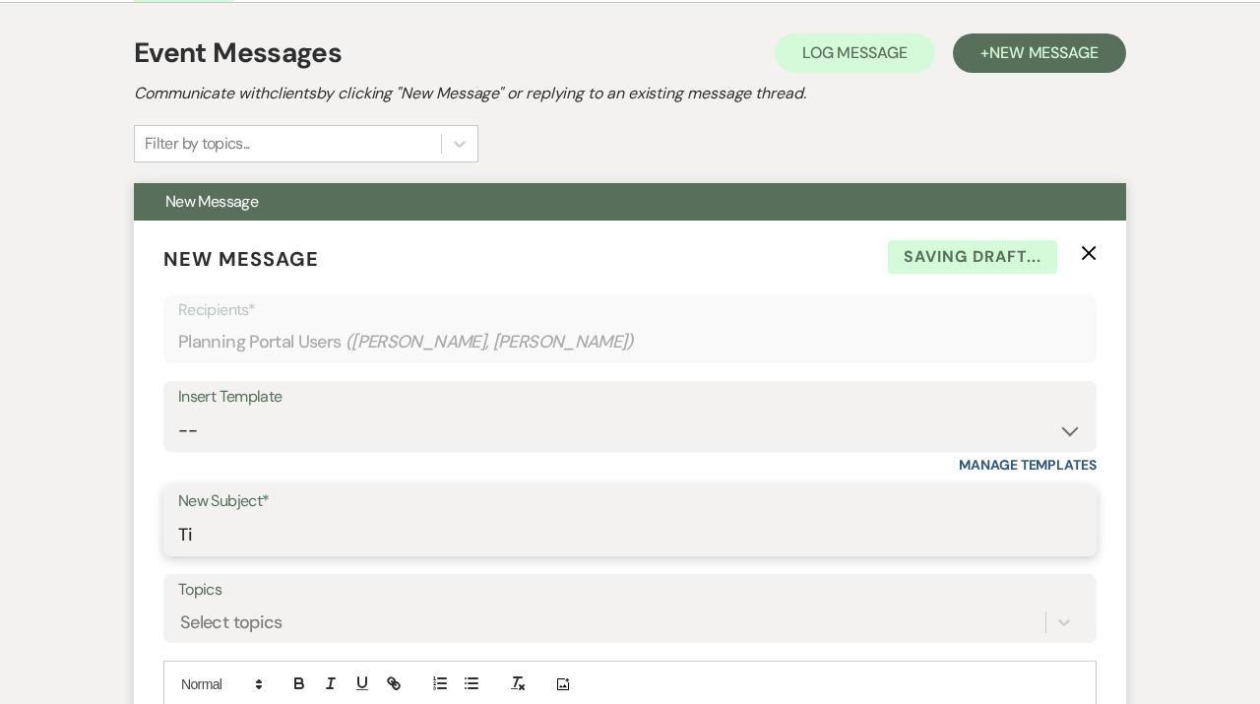
type input "T"
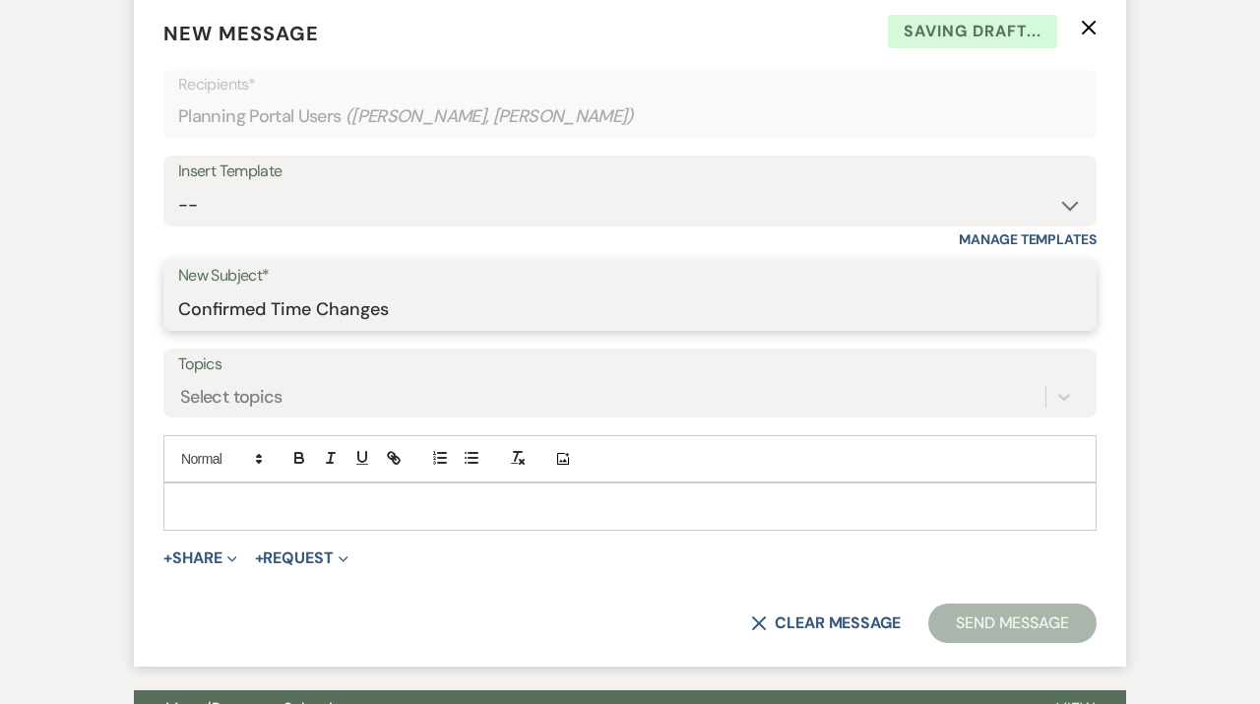
scroll to position [607, 0]
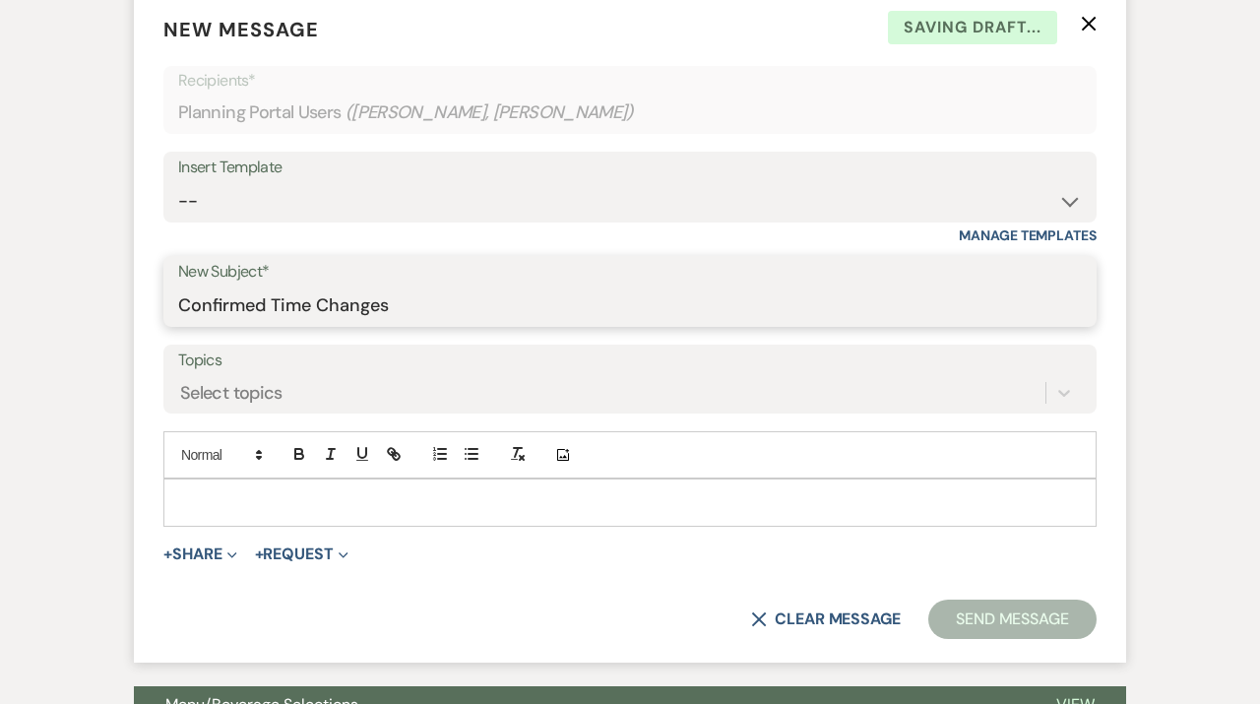
type input "Confirmed Time Changes"
click at [475, 517] on div at bounding box center [629, 501] width 931 height 45
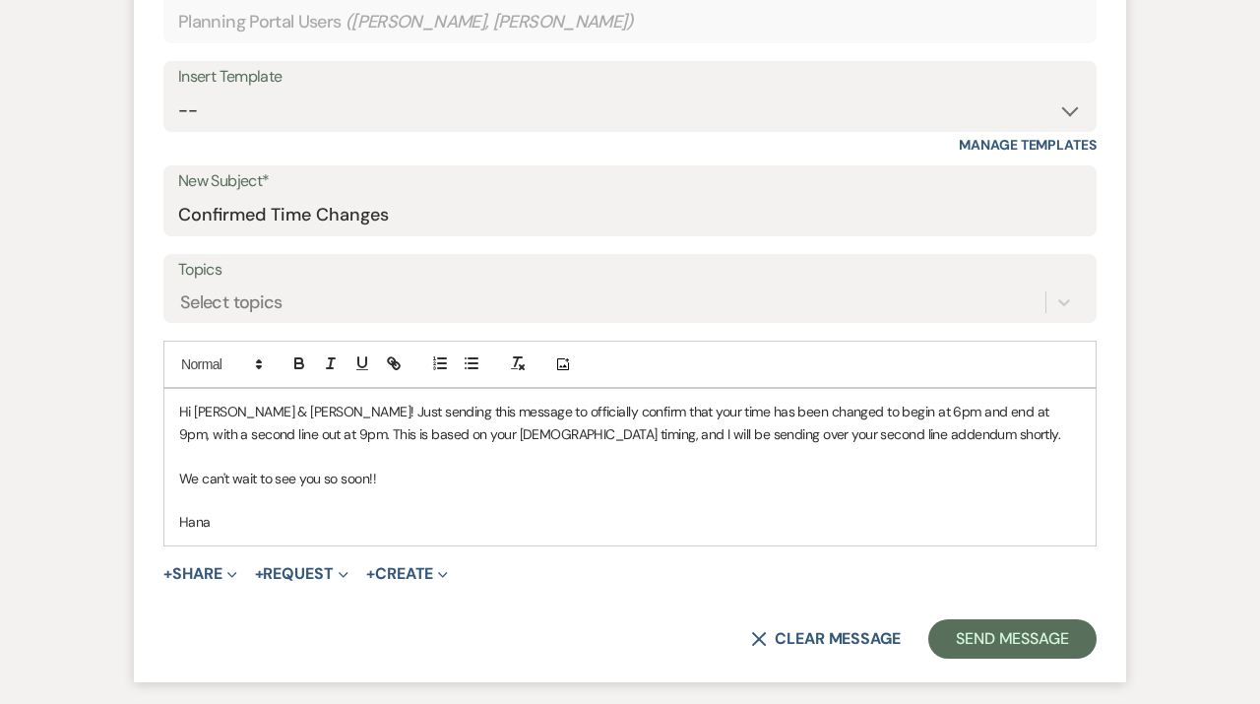
scroll to position [692, 0]
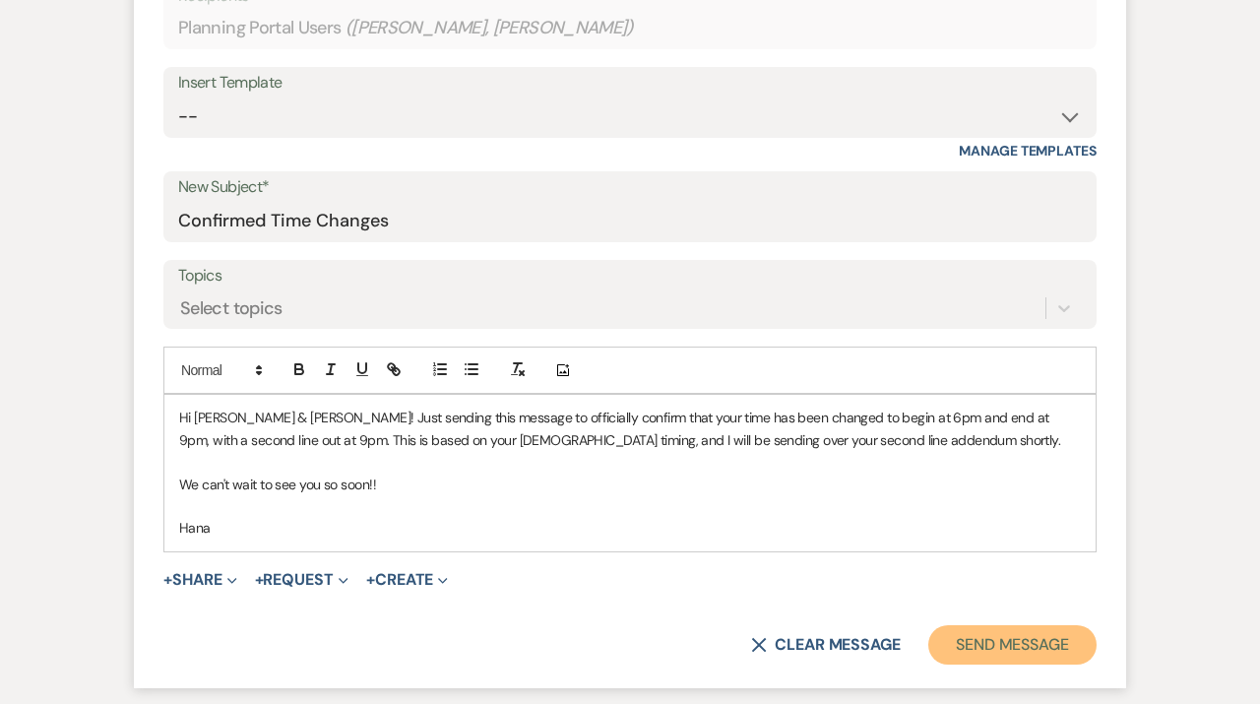
click at [999, 664] on button "Send Message" at bounding box center [1012, 644] width 168 height 39
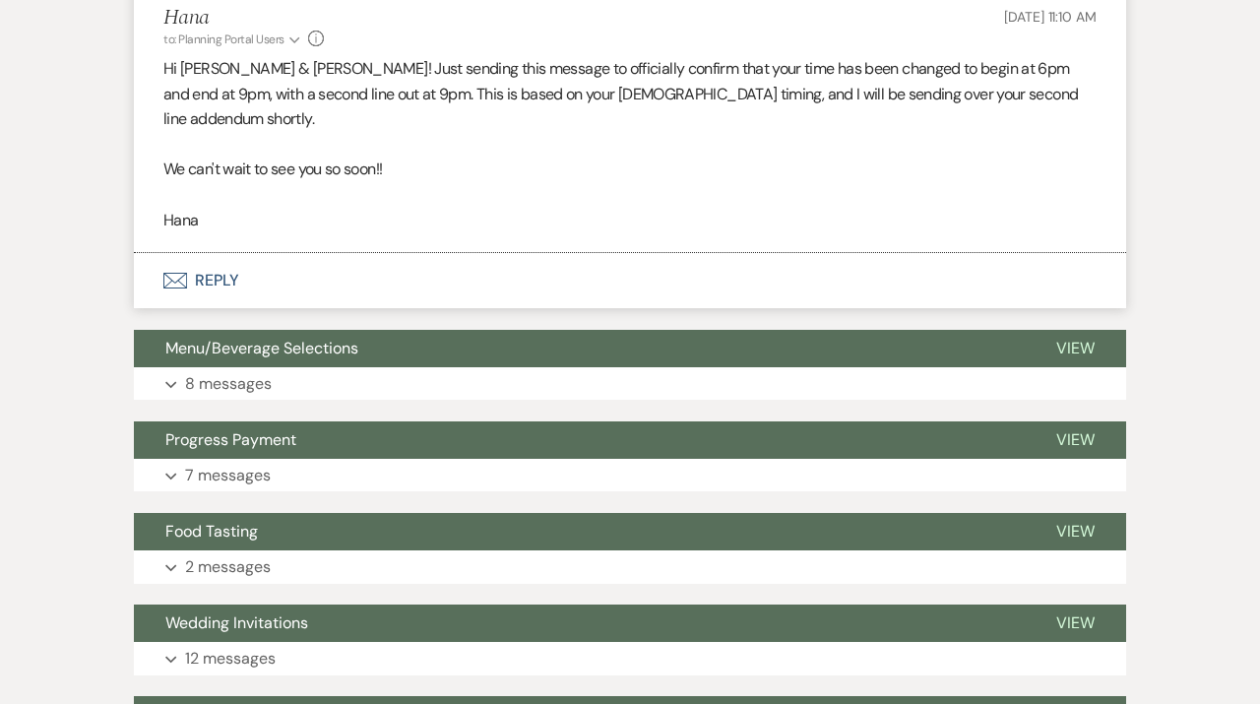
scroll to position [613, 0]
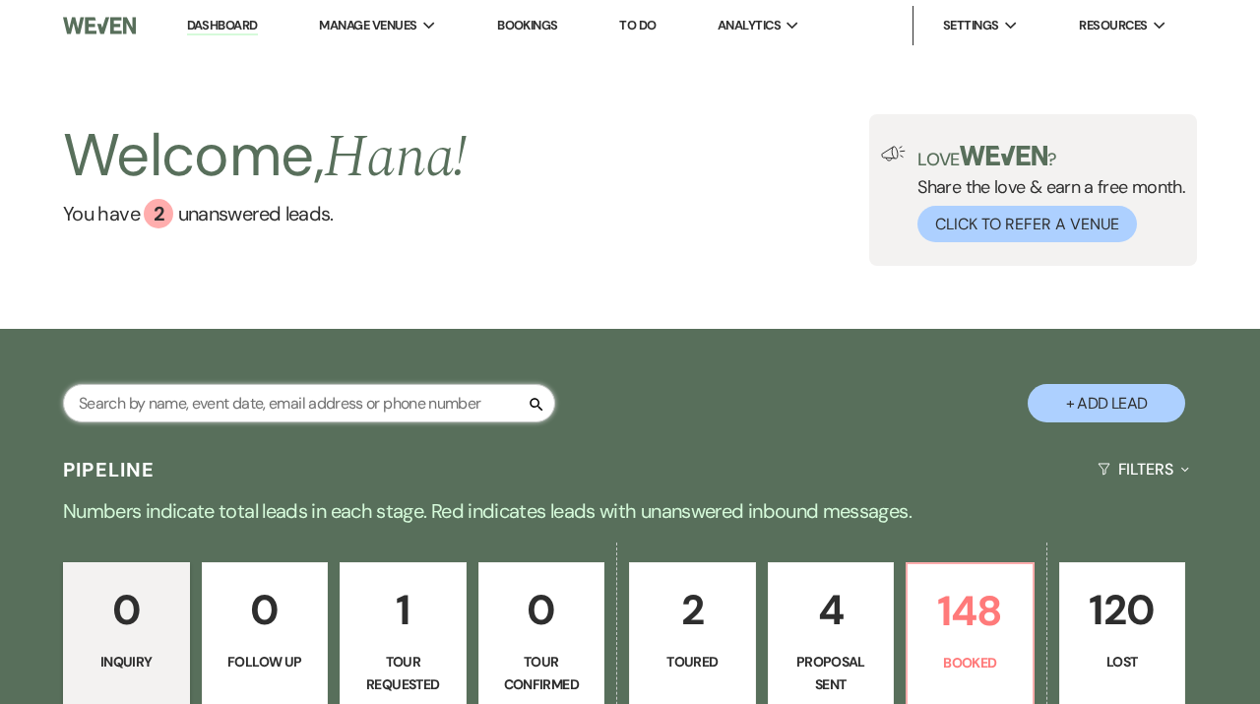
click at [313, 399] on input "text" at bounding box center [309, 403] width 492 height 38
type input "ester"
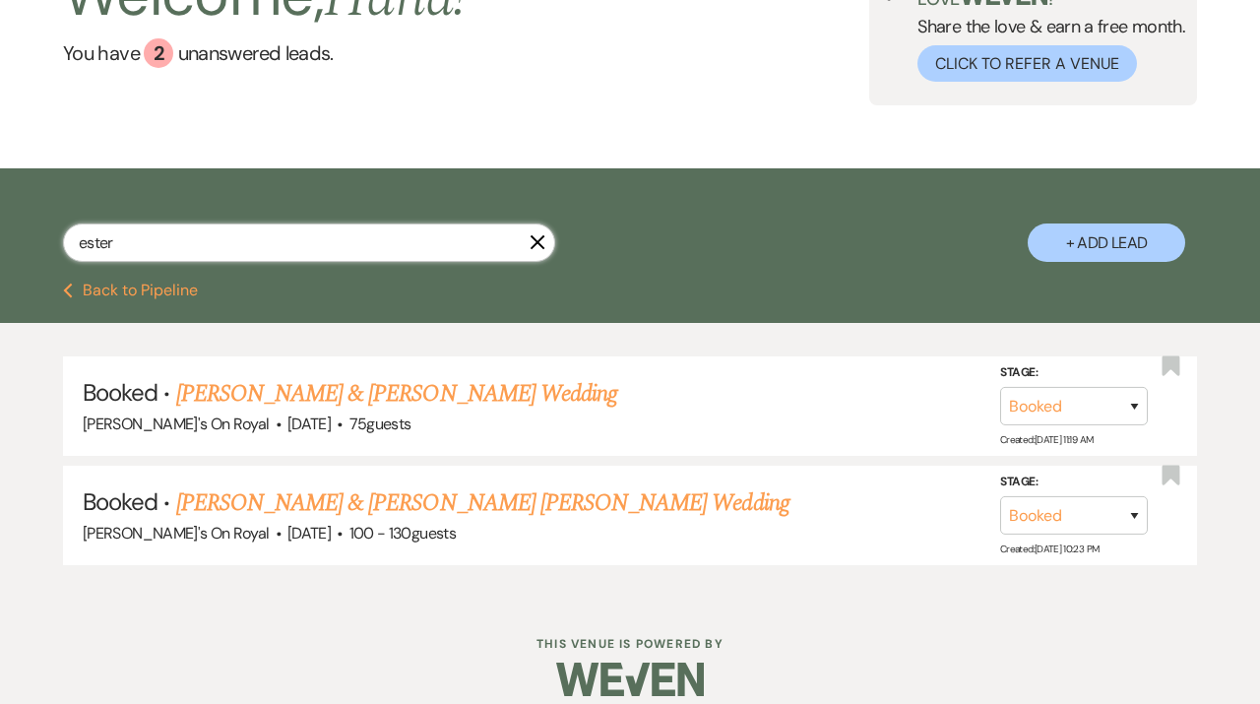
scroll to position [161, 0]
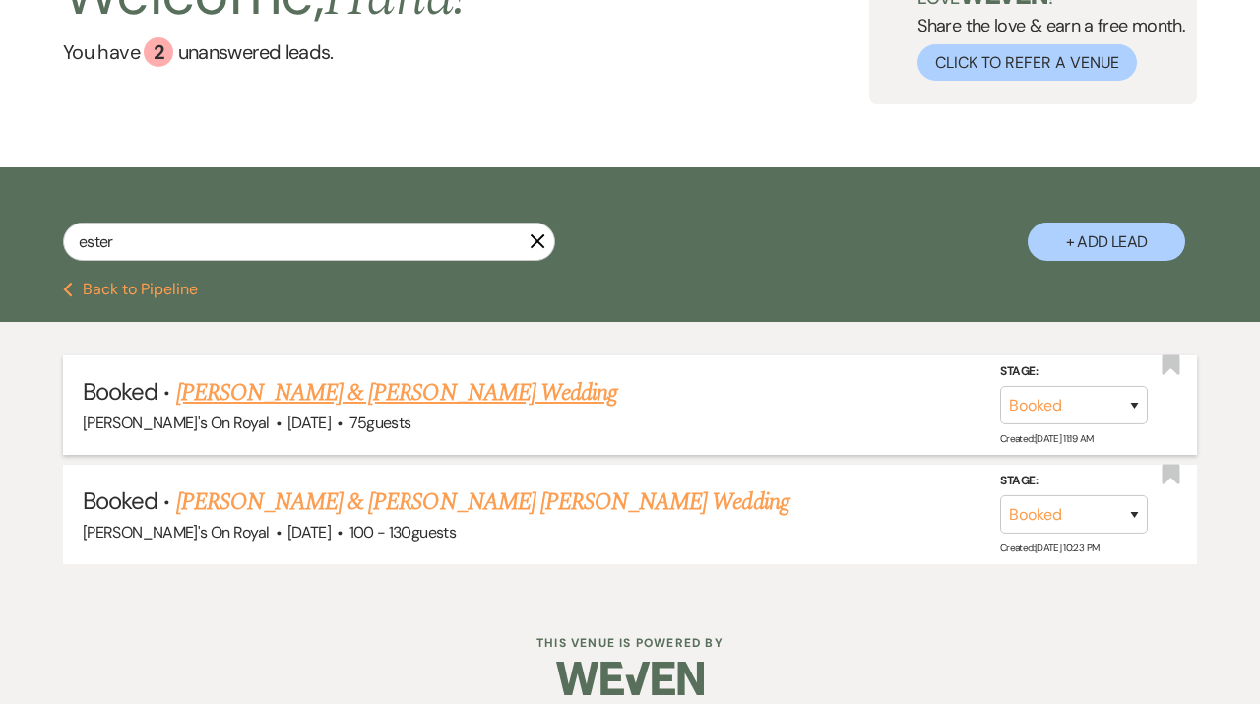
click at [414, 397] on link "[PERSON_NAME] & [PERSON_NAME] Wedding" at bounding box center [396, 392] width 441 height 35
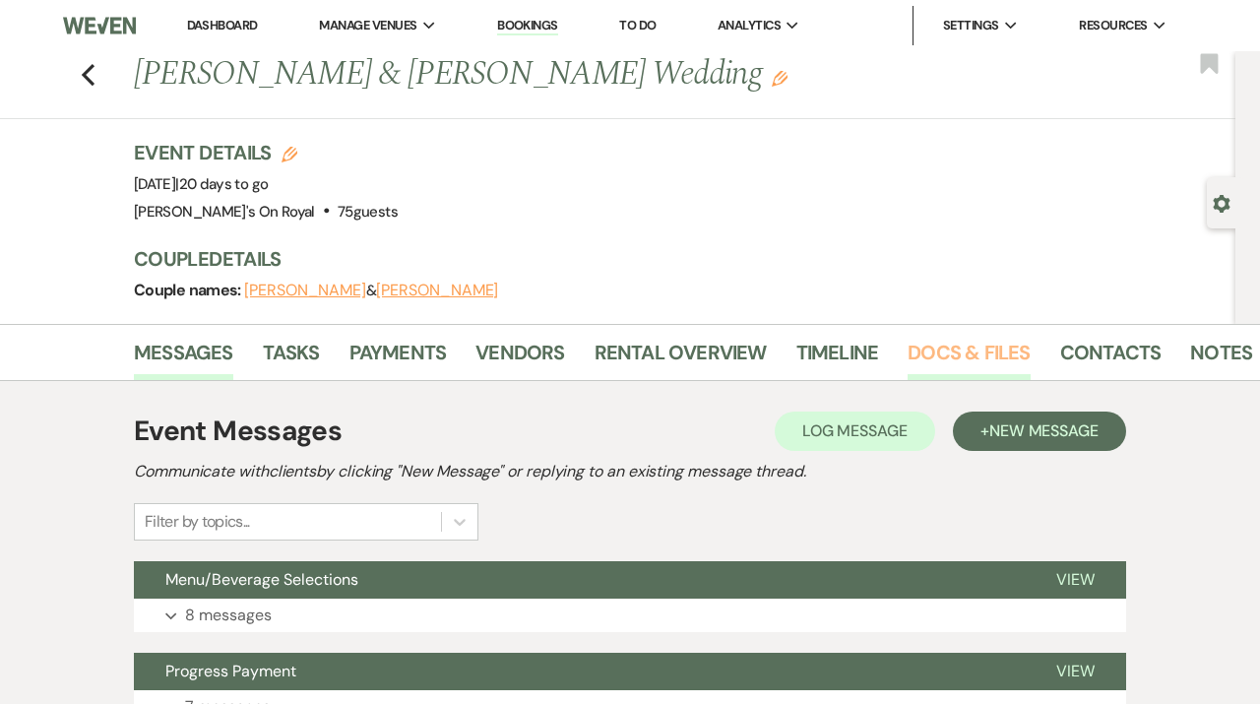
click at [955, 361] on link "Docs & Files" at bounding box center [969, 358] width 122 height 43
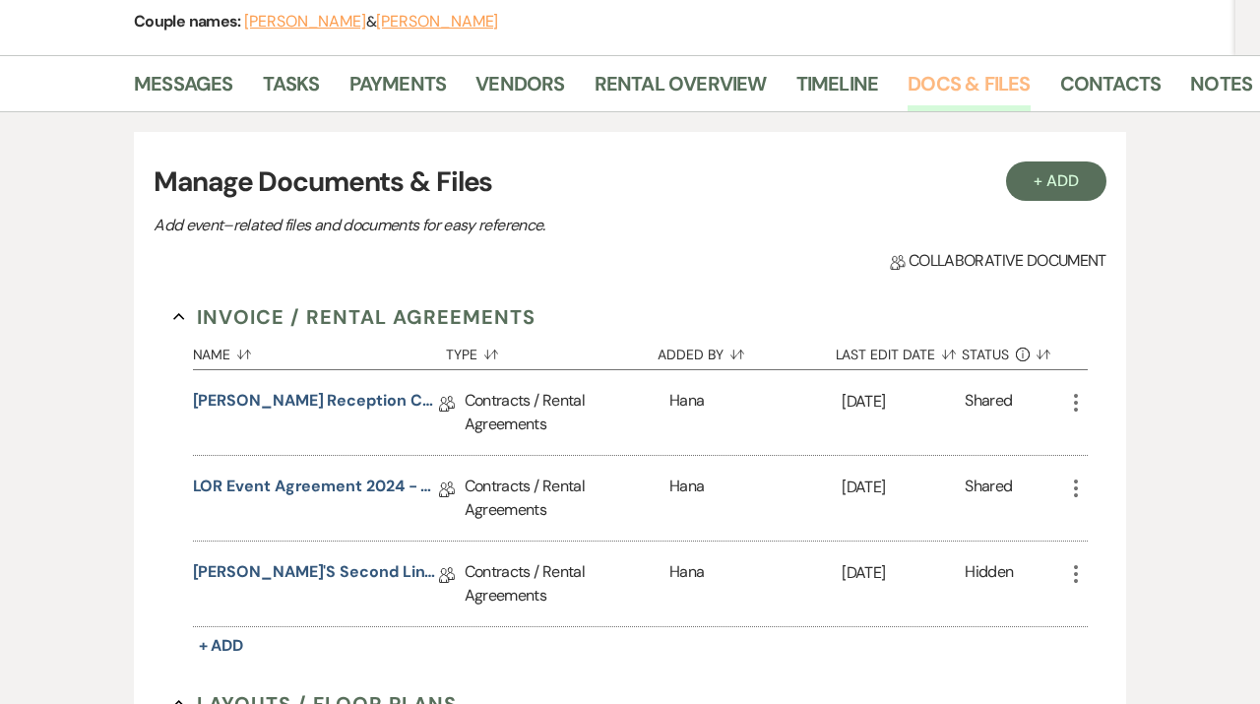
scroll to position [289, 0]
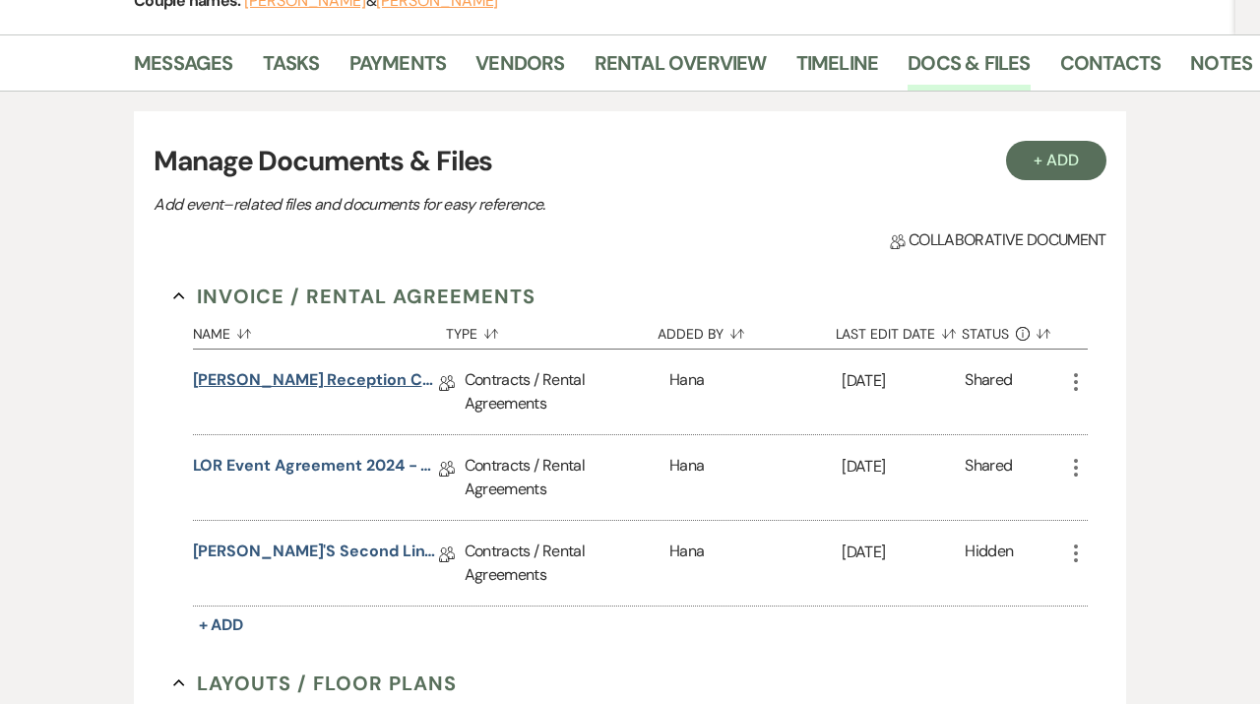
click at [391, 386] on link "[PERSON_NAME] Reception Contract [DATE]" at bounding box center [316, 383] width 246 height 31
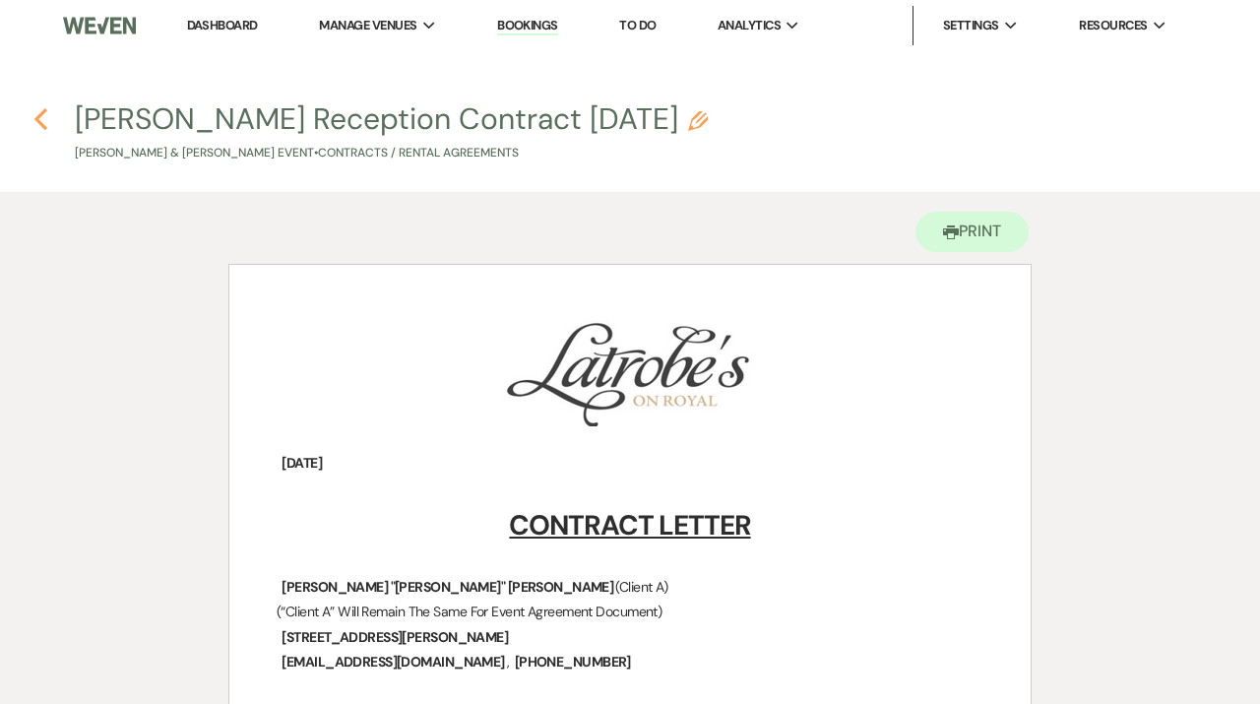
click at [47, 111] on icon "Previous" at bounding box center [40, 119] width 15 height 24
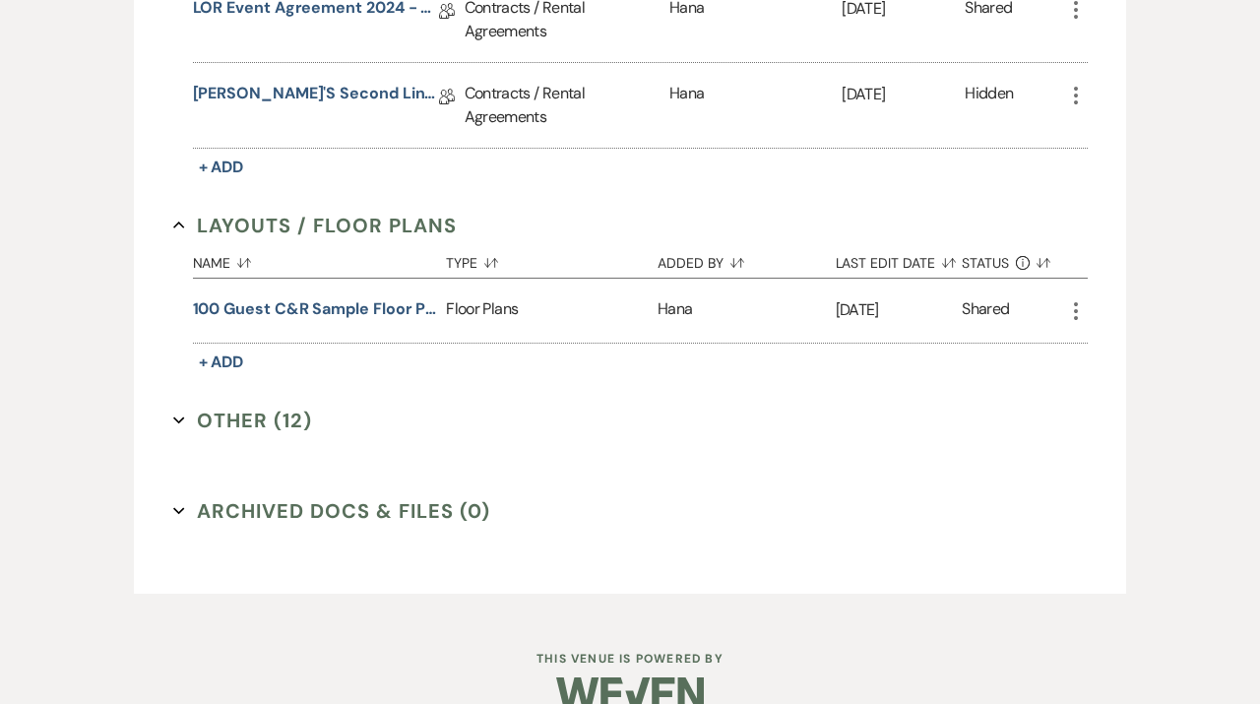
click at [276, 425] on button "Other (12) Expand" at bounding box center [243, 421] width 140 height 30
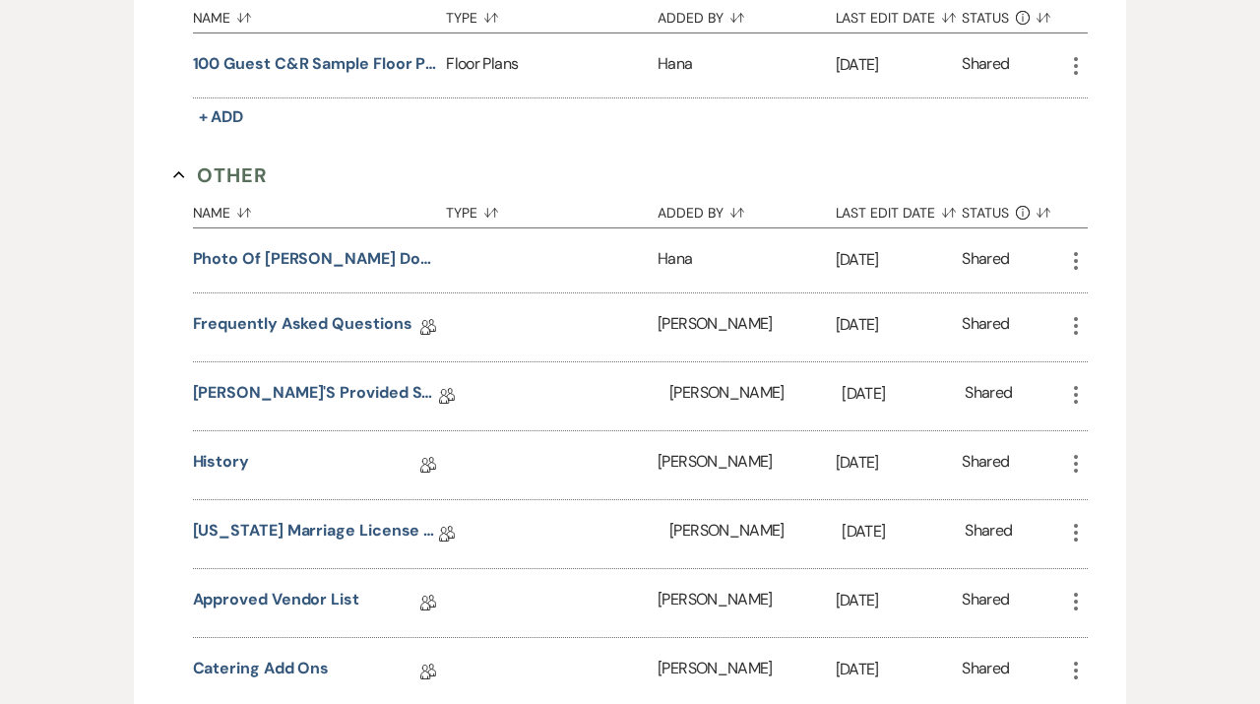
scroll to position [1003, 0]
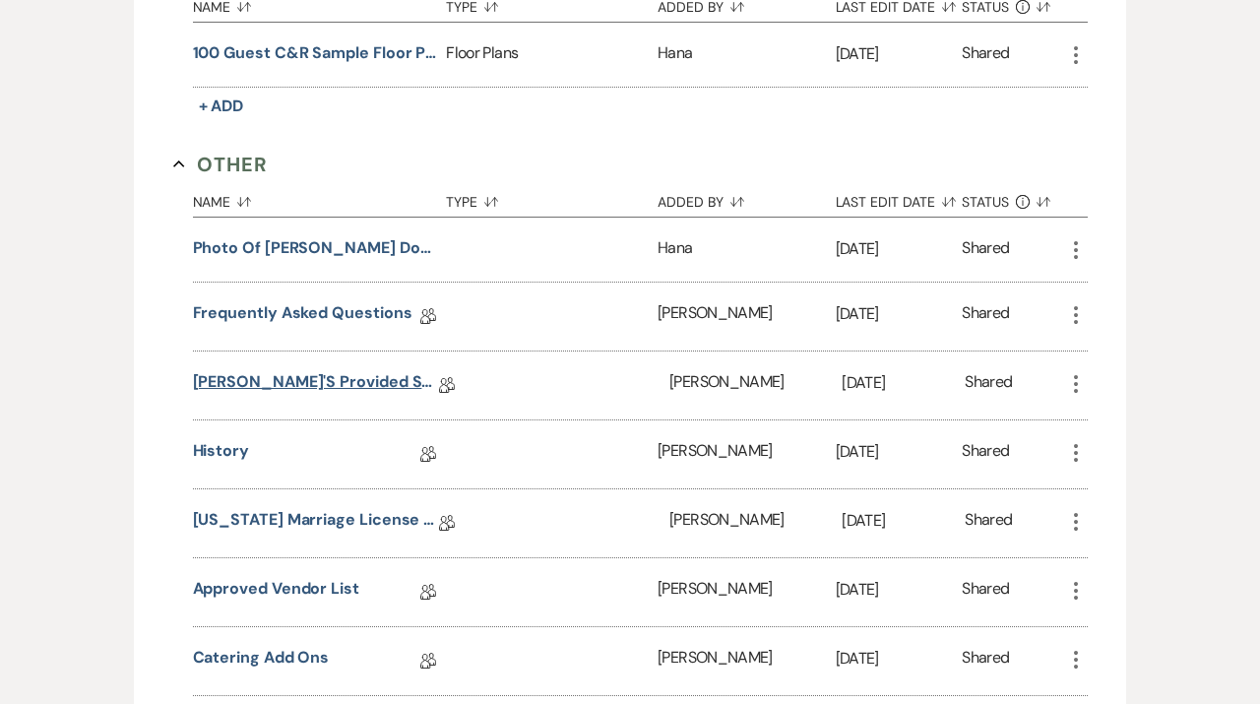
click at [388, 385] on link "[PERSON_NAME]'s Provided Second Lines" at bounding box center [316, 385] width 246 height 31
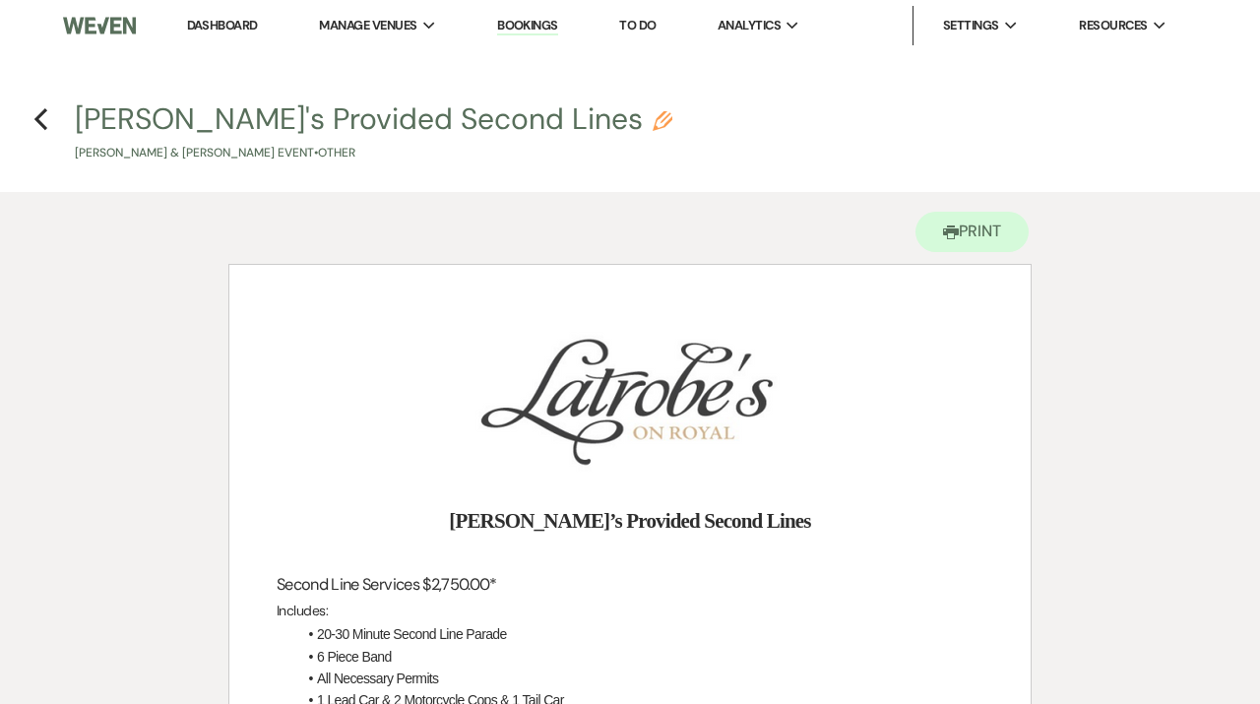
click at [246, 28] on link "Dashboard" at bounding box center [222, 25] width 71 height 17
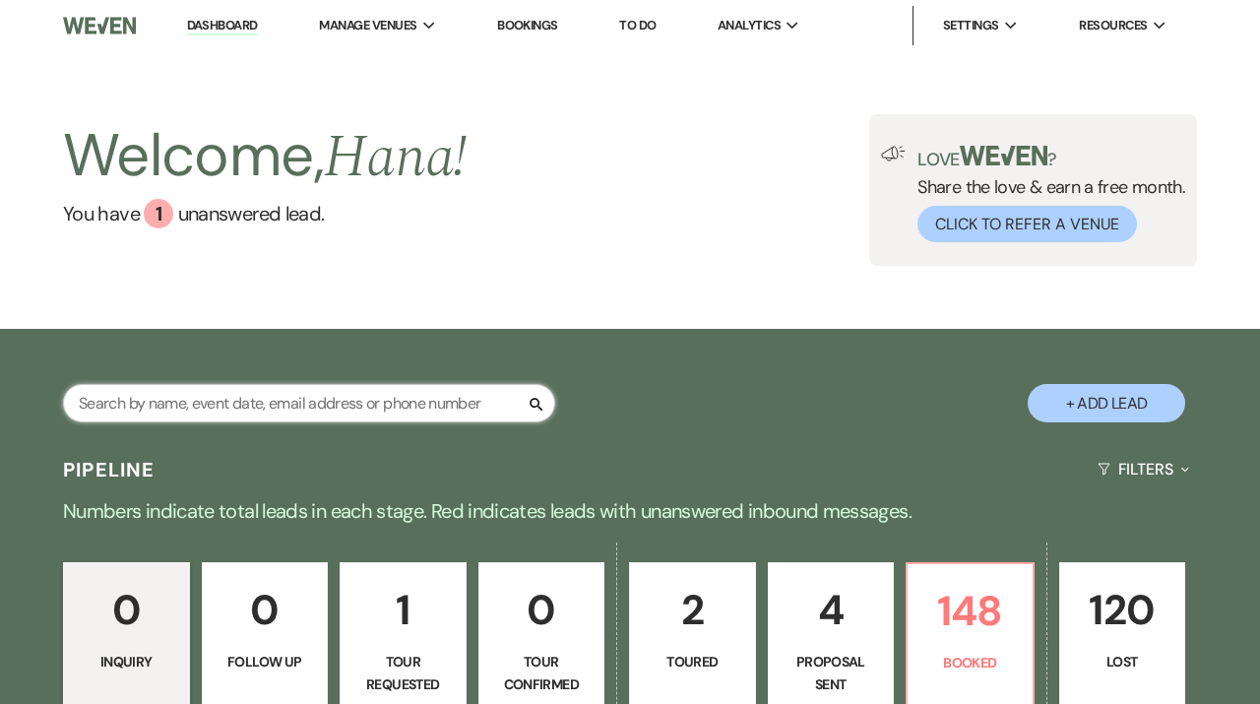
click at [328, 396] on input "text" at bounding box center [309, 403] width 492 height 38
type input "[PERSON_NAME]"
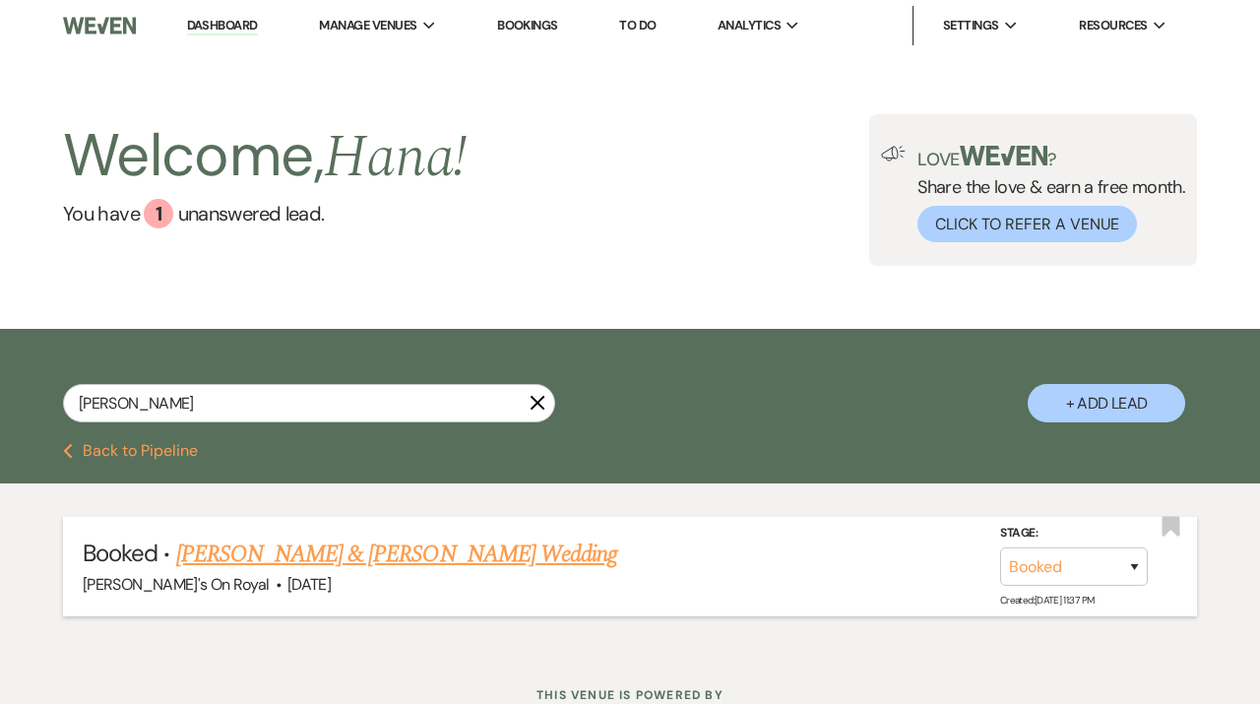
click at [394, 552] on link "[PERSON_NAME] & [PERSON_NAME] Wedding" at bounding box center [396, 554] width 441 height 35
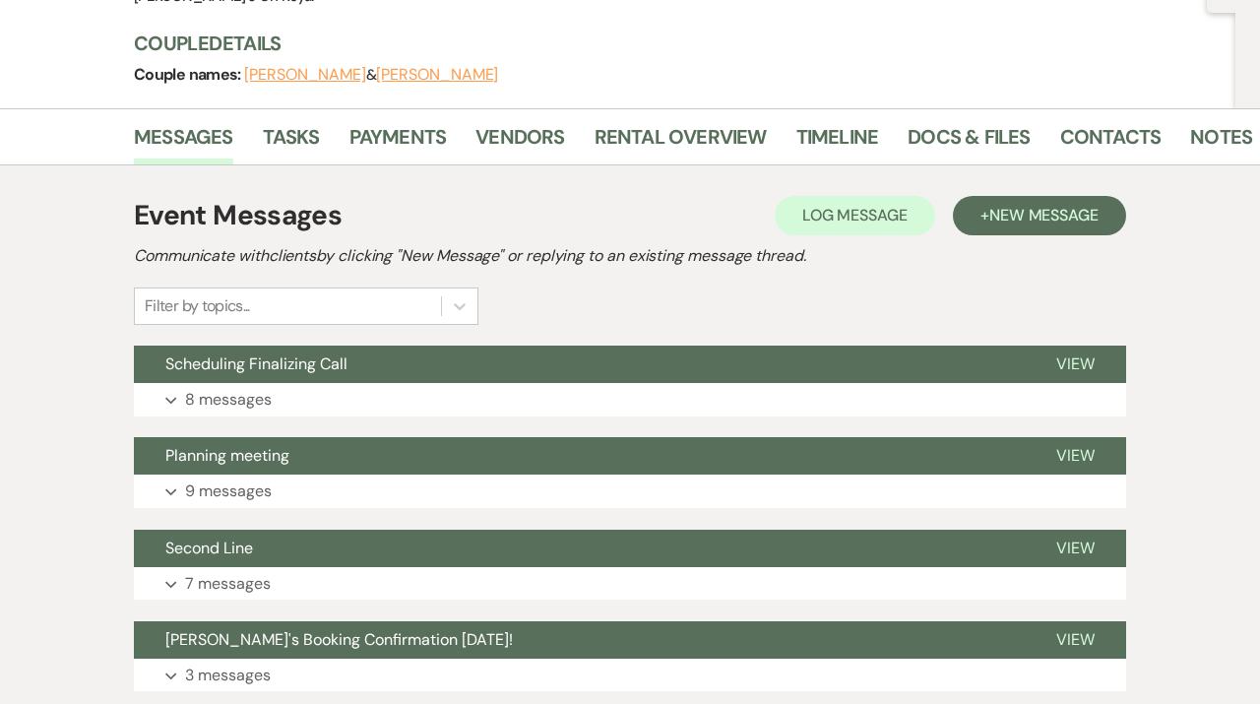
scroll to position [220, 0]
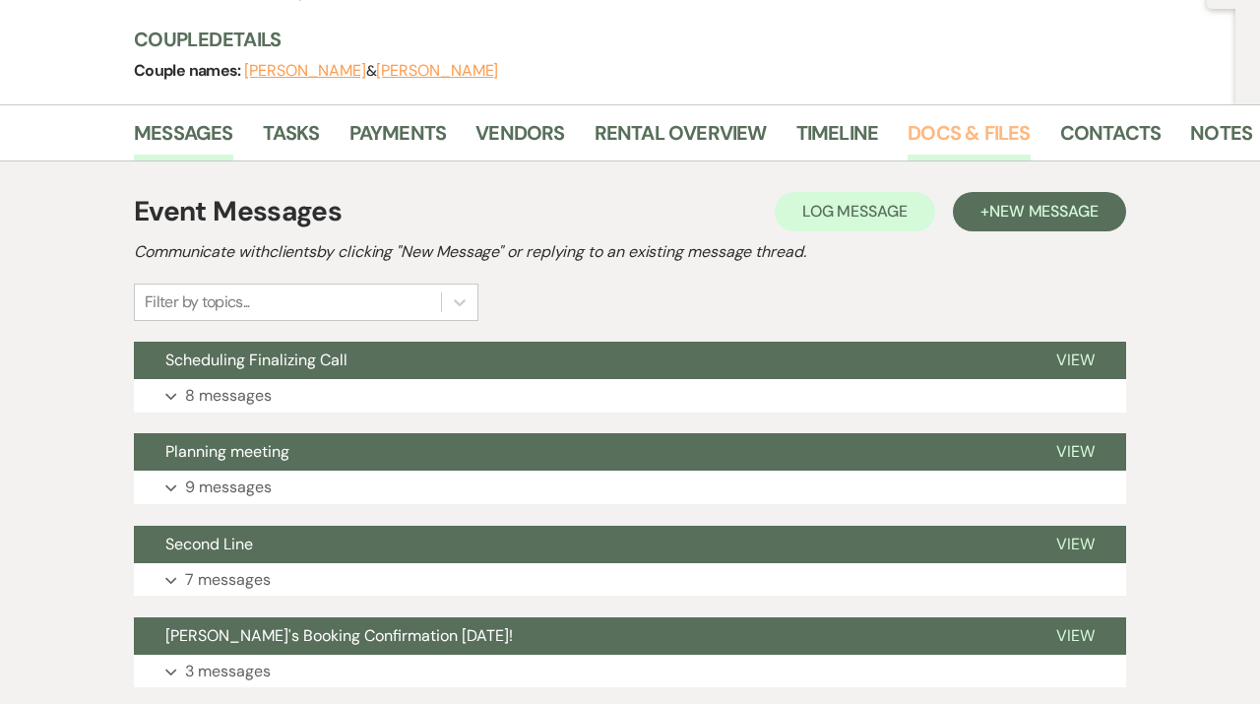
click at [943, 136] on link "Docs & Files" at bounding box center [969, 138] width 122 height 43
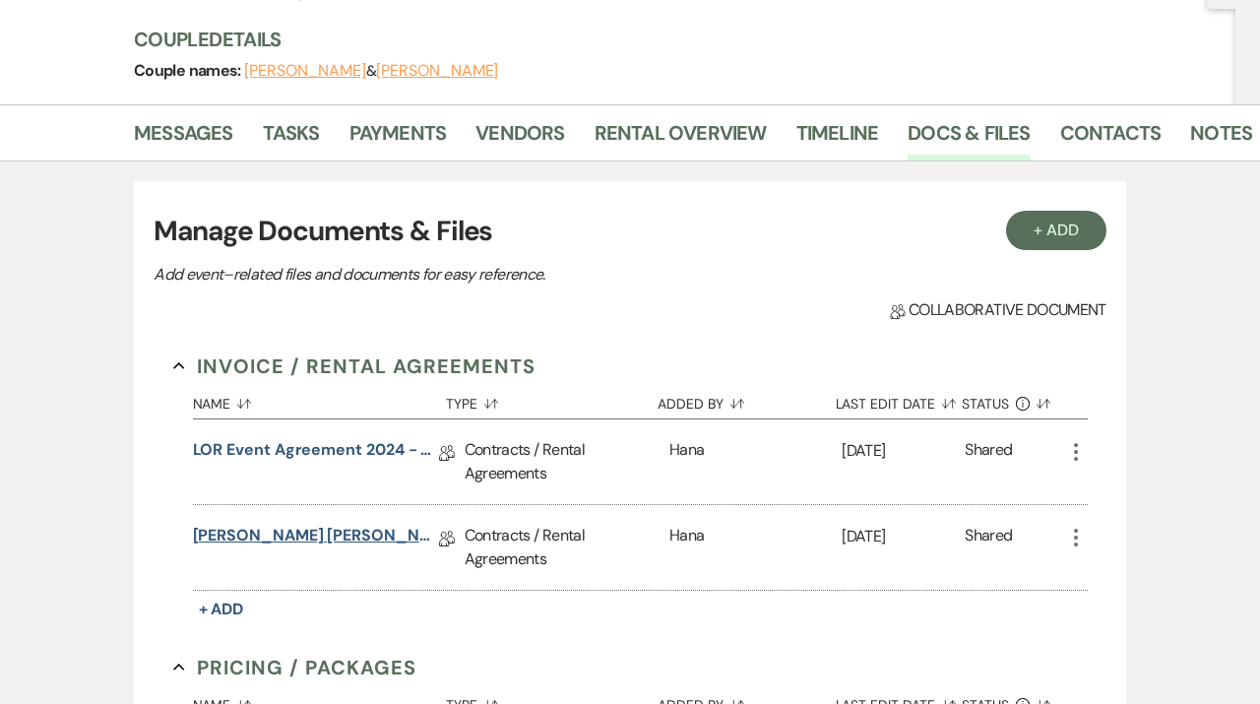
click at [320, 534] on link "[PERSON_NAME] [PERSON_NAME] Contract [DATE]" at bounding box center [316, 539] width 246 height 31
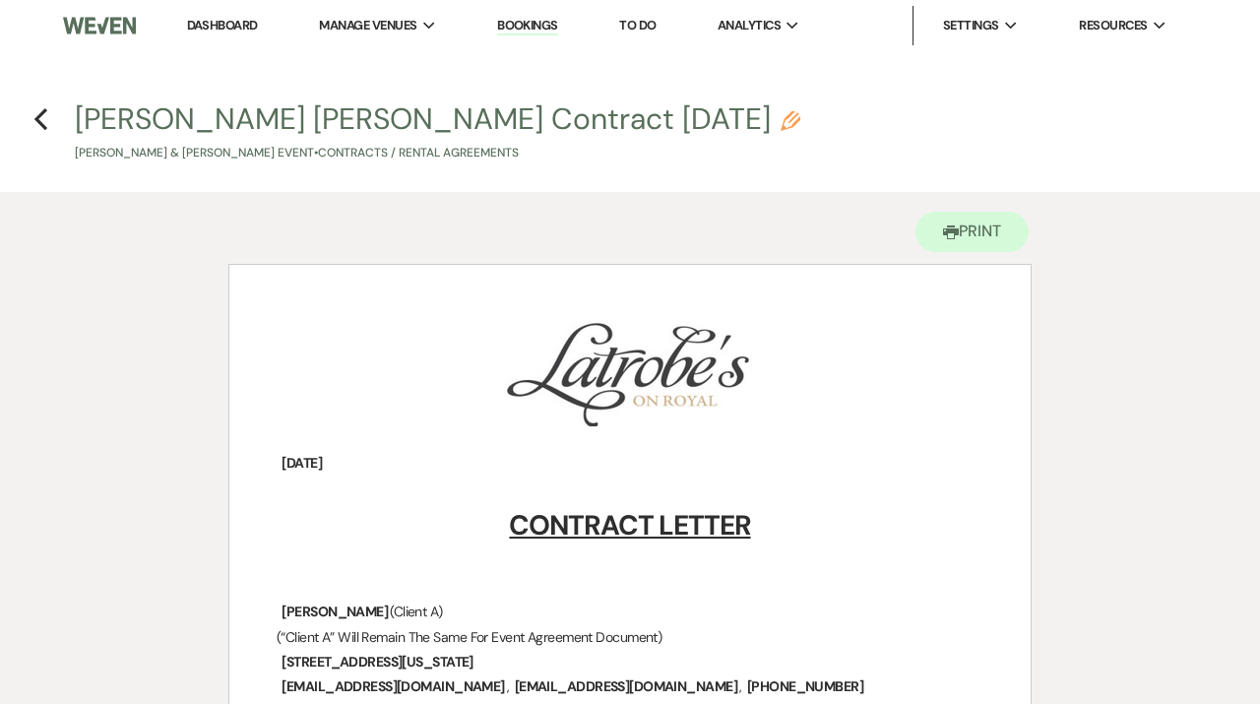
click at [228, 25] on link "Dashboard" at bounding box center [222, 25] width 71 height 17
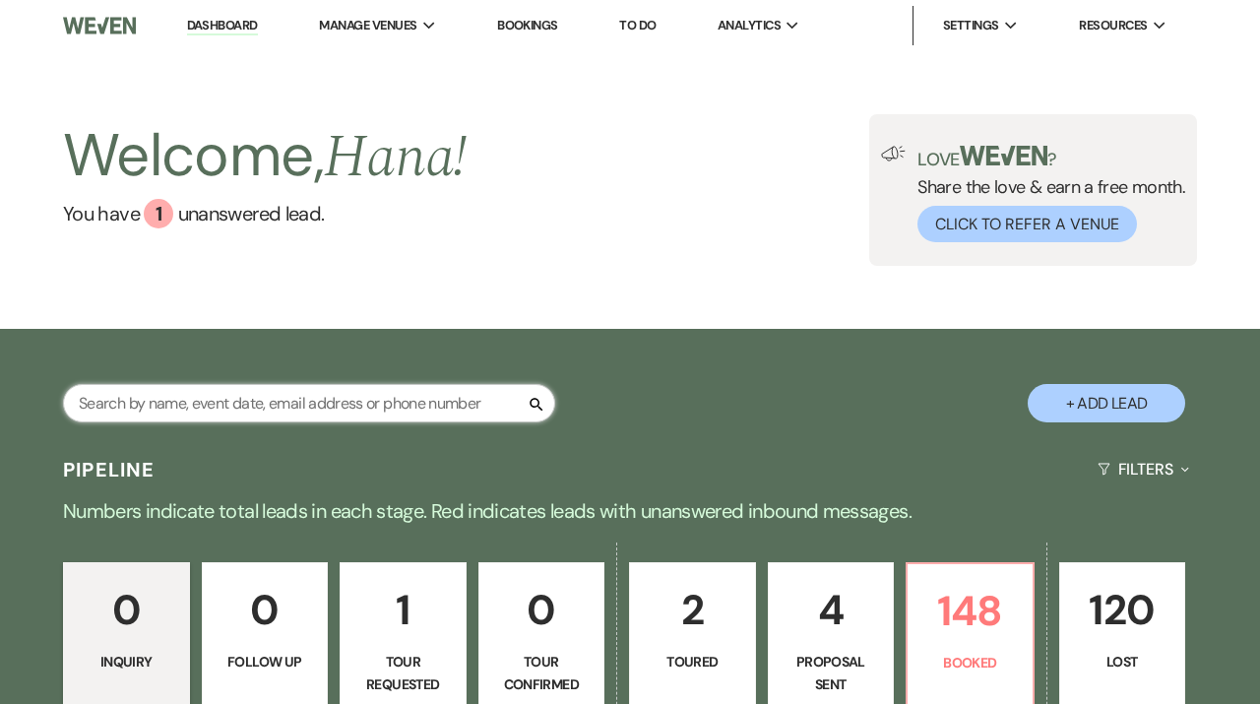
click at [302, 391] on input "text" at bounding box center [309, 403] width 492 height 38
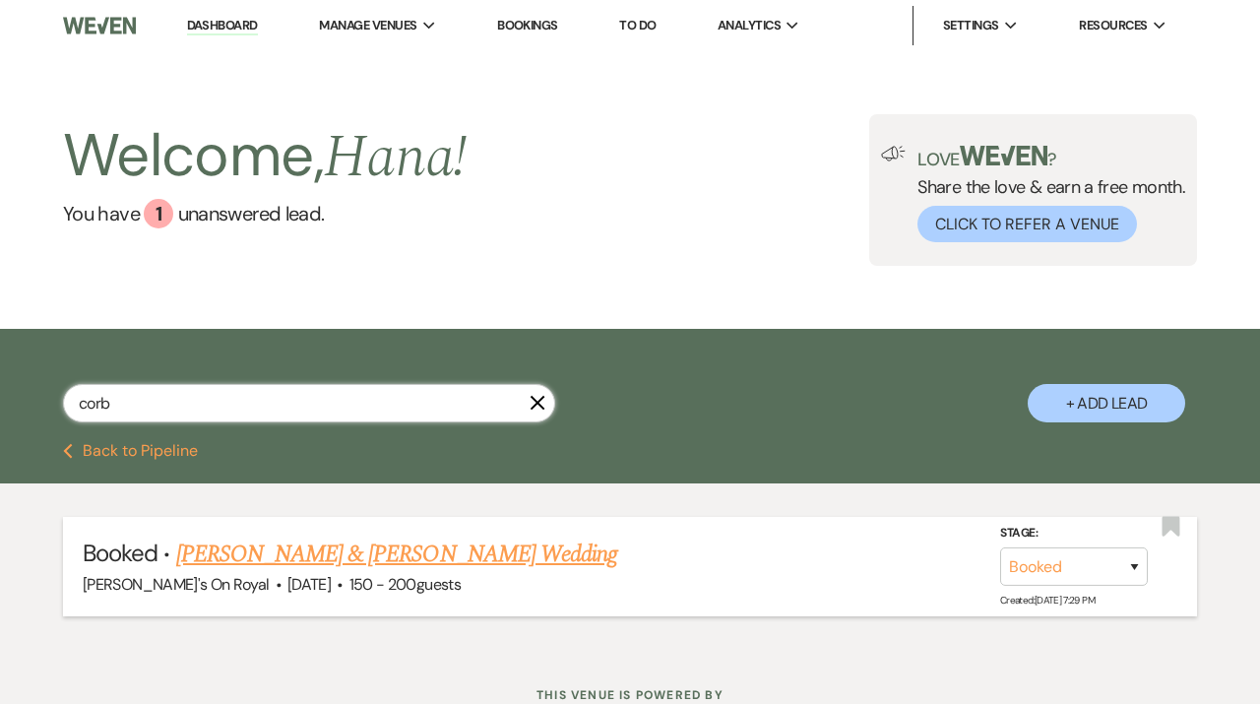
type input "corb"
click at [387, 563] on link "[PERSON_NAME] & [PERSON_NAME] Wedding" at bounding box center [396, 554] width 441 height 35
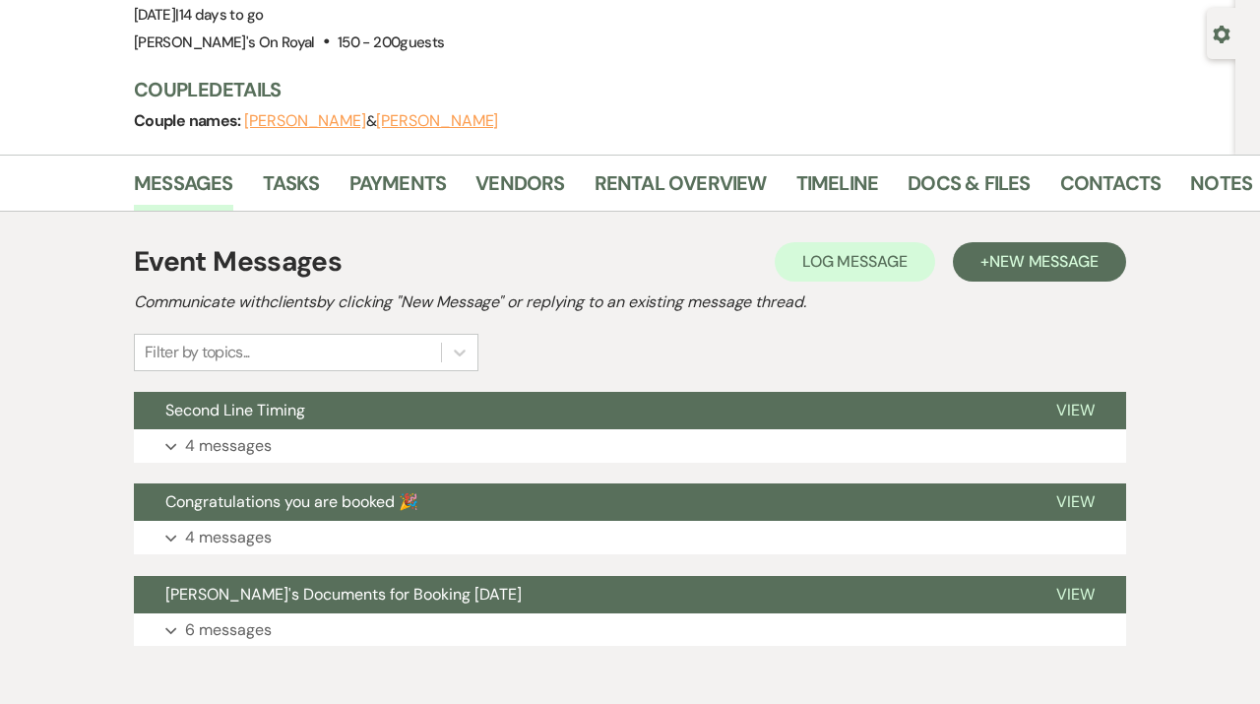
scroll to position [268, 0]
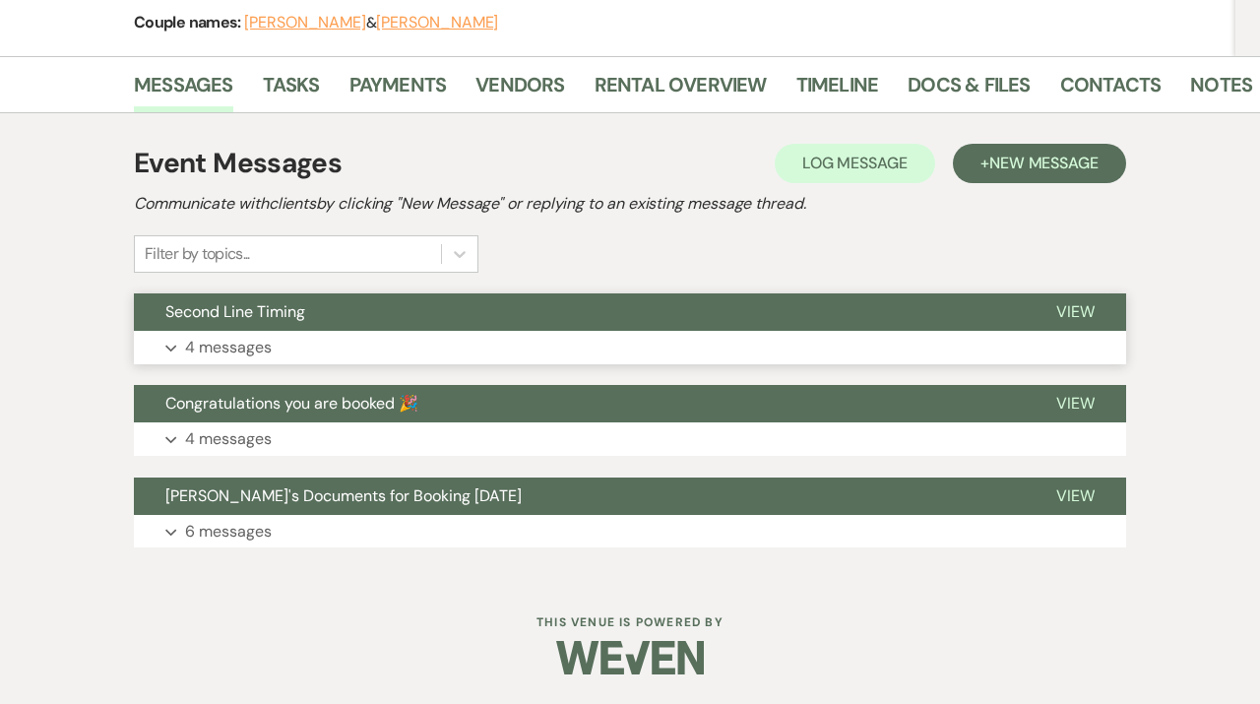
click at [407, 342] on button "Expand 4 messages" at bounding box center [630, 347] width 992 height 33
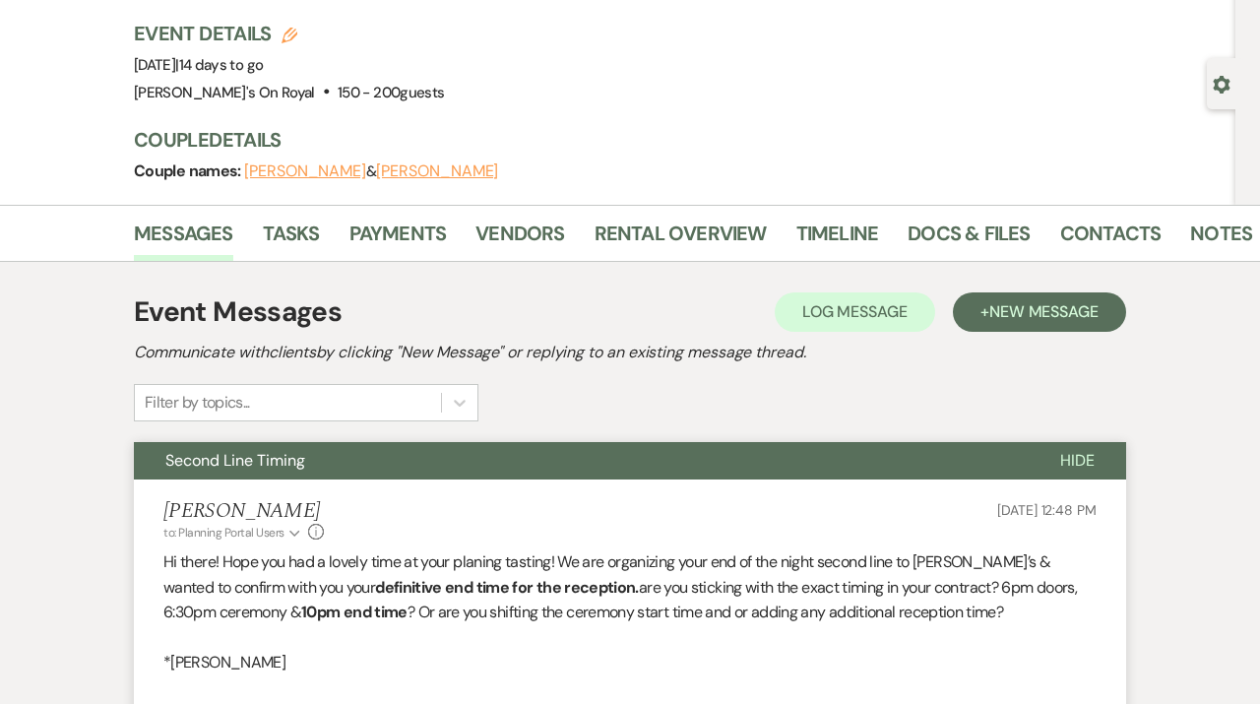
scroll to position [101, 0]
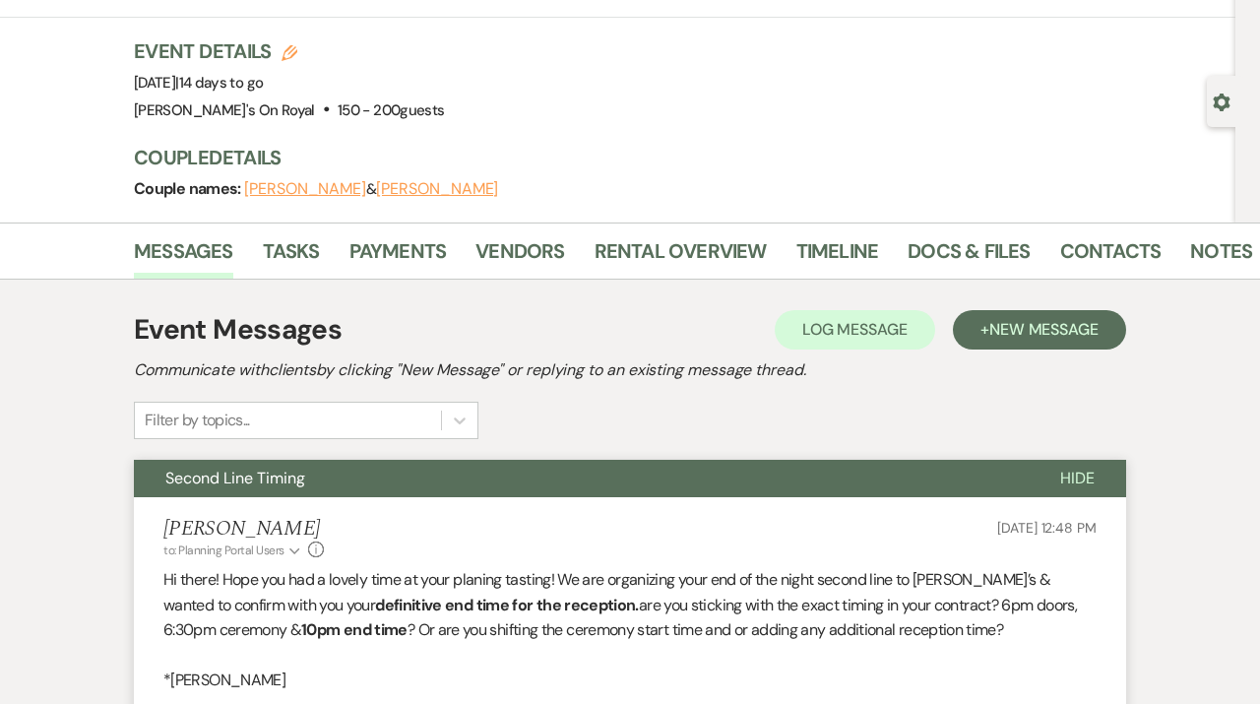
click at [979, 232] on li "Docs & Files" at bounding box center [984, 254] width 152 height 47
click at [954, 245] on link "Docs & Files" at bounding box center [969, 256] width 122 height 43
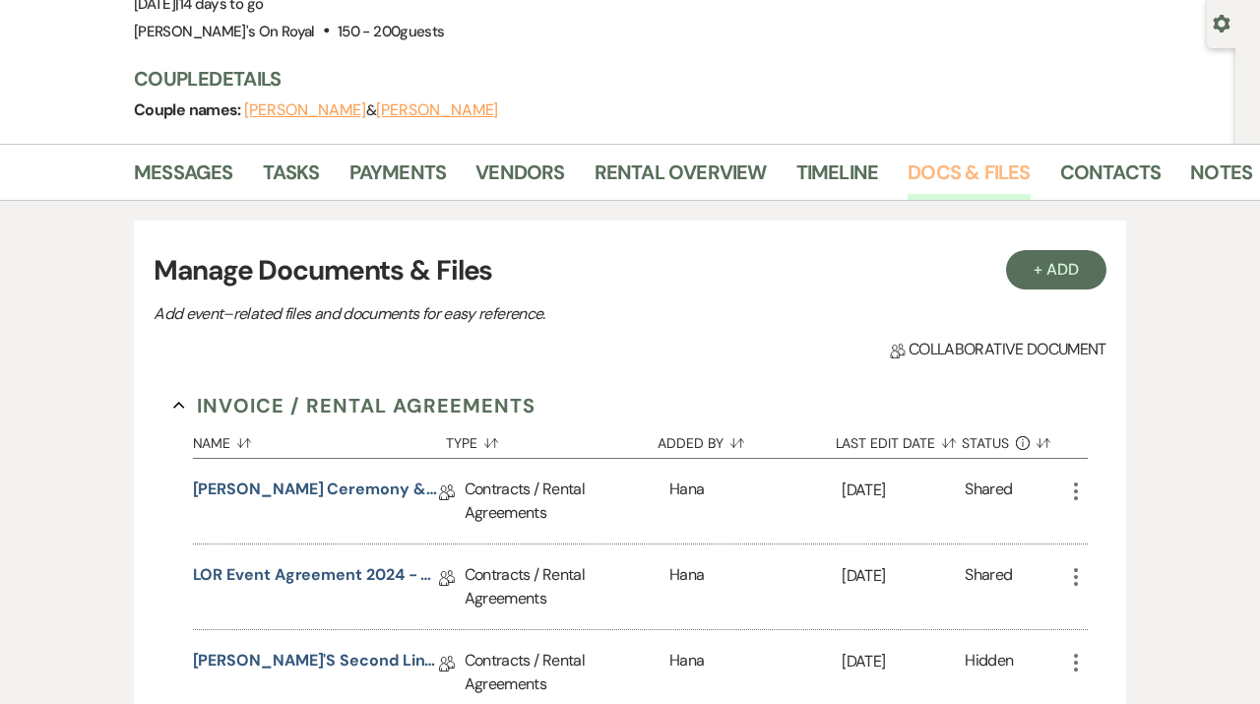
scroll to position [181, 0]
click at [374, 488] on link "[PERSON_NAME] Ceremony & Reception Contract [DATE]" at bounding box center [316, 491] width 246 height 31
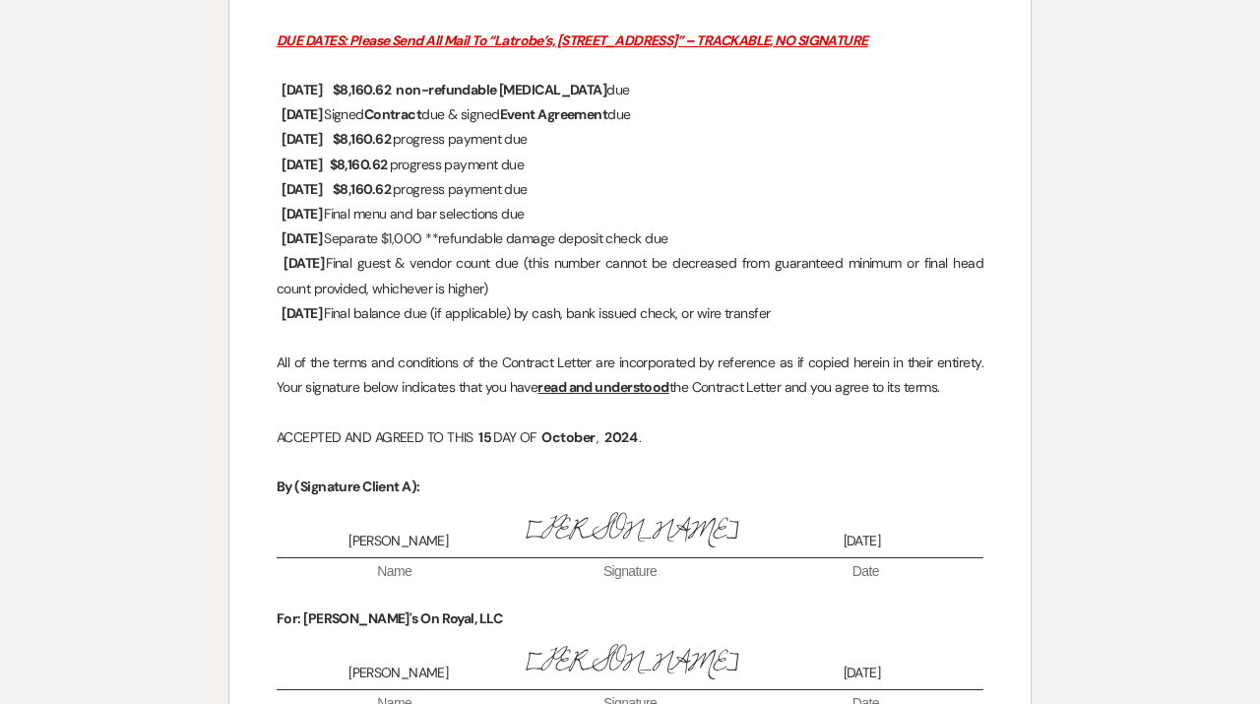
scroll to position [5175, 0]
